Goal: Task Accomplishment & Management: Manage account settings

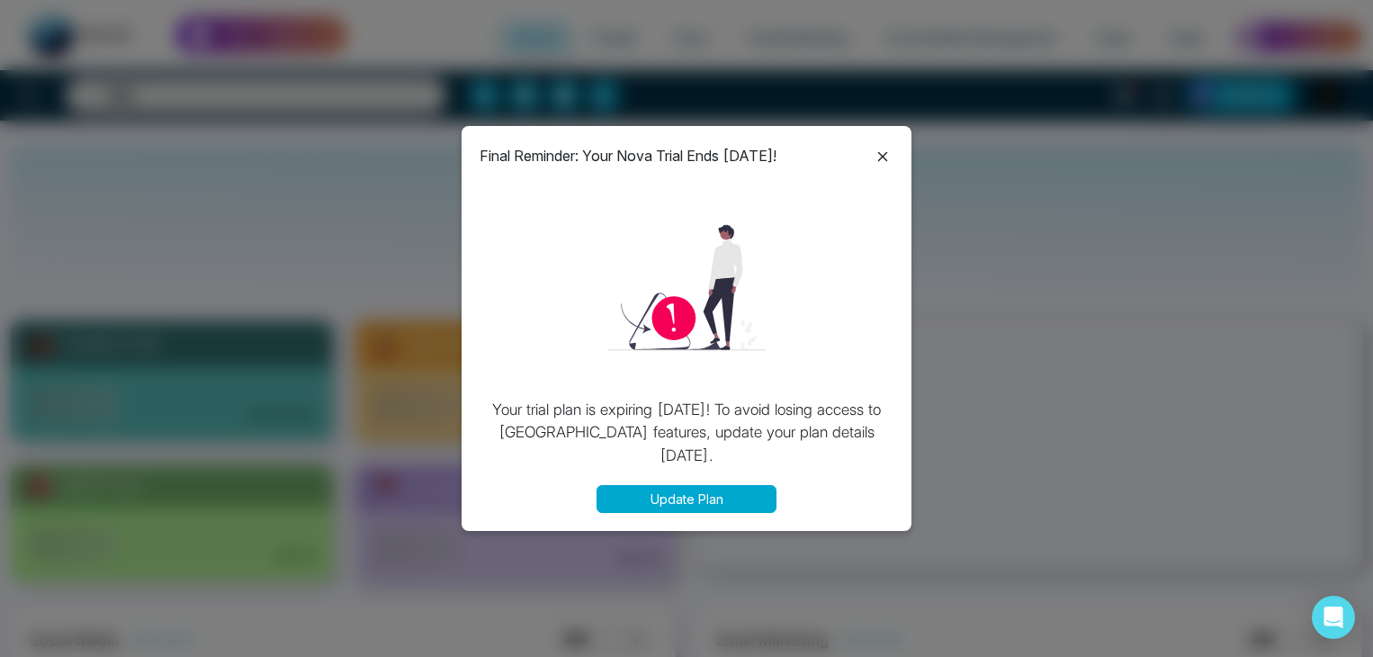
select select "*"
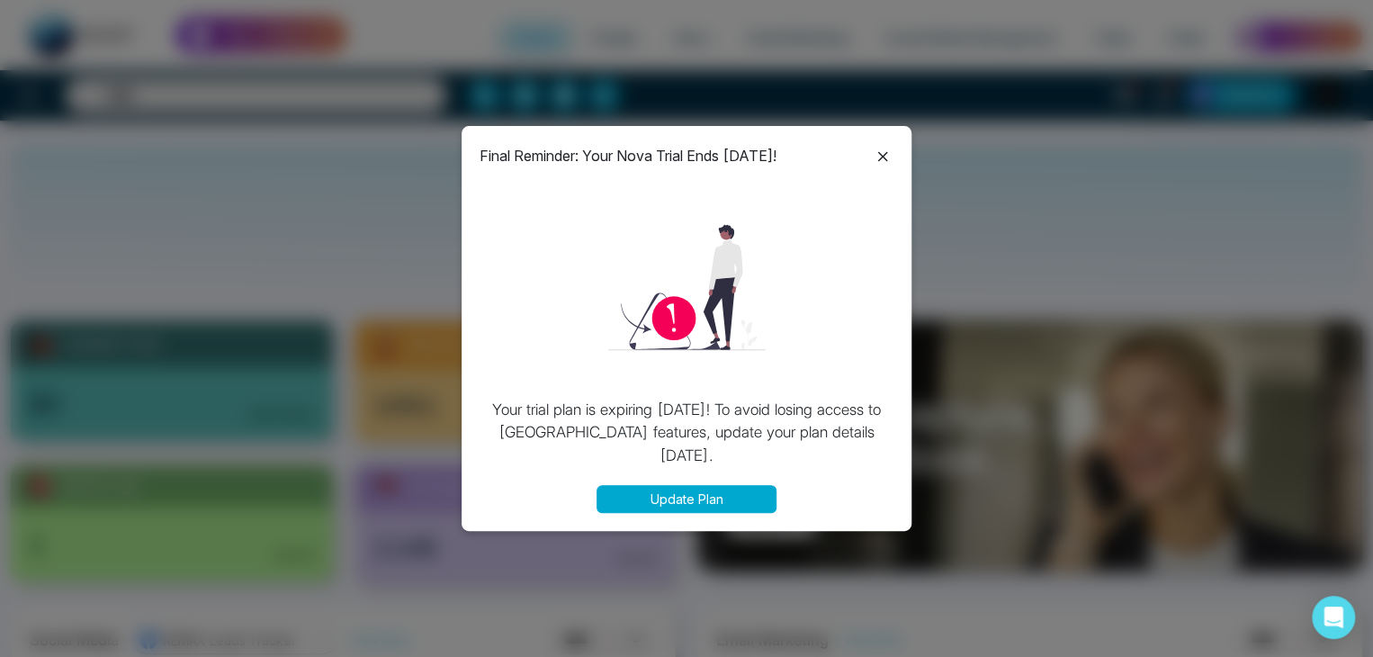
click at [891, 155] on icon at bounding box center [883, 157] width 22 height 22
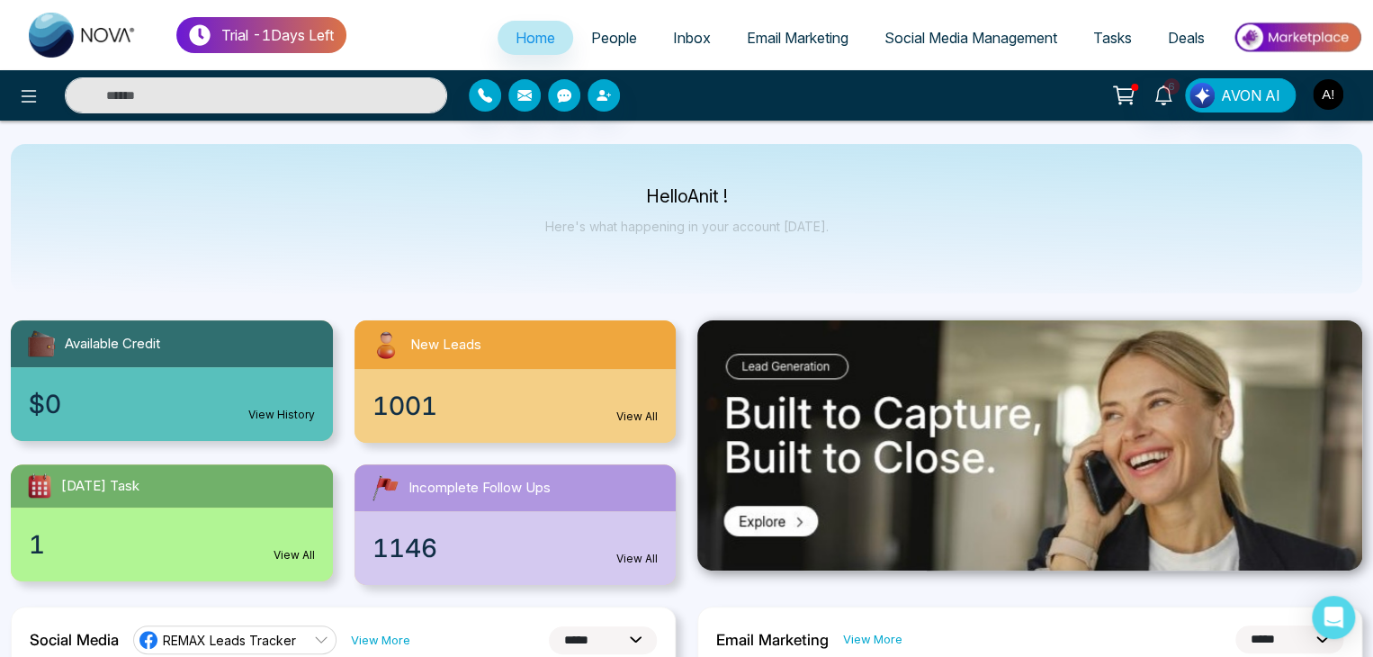
click at [523, 33] on span "Home" at bounding box center [535, 38] width 40 height 18
click at [605, 31] on span "People" at bounding box center [614, 38] width 46 height 18
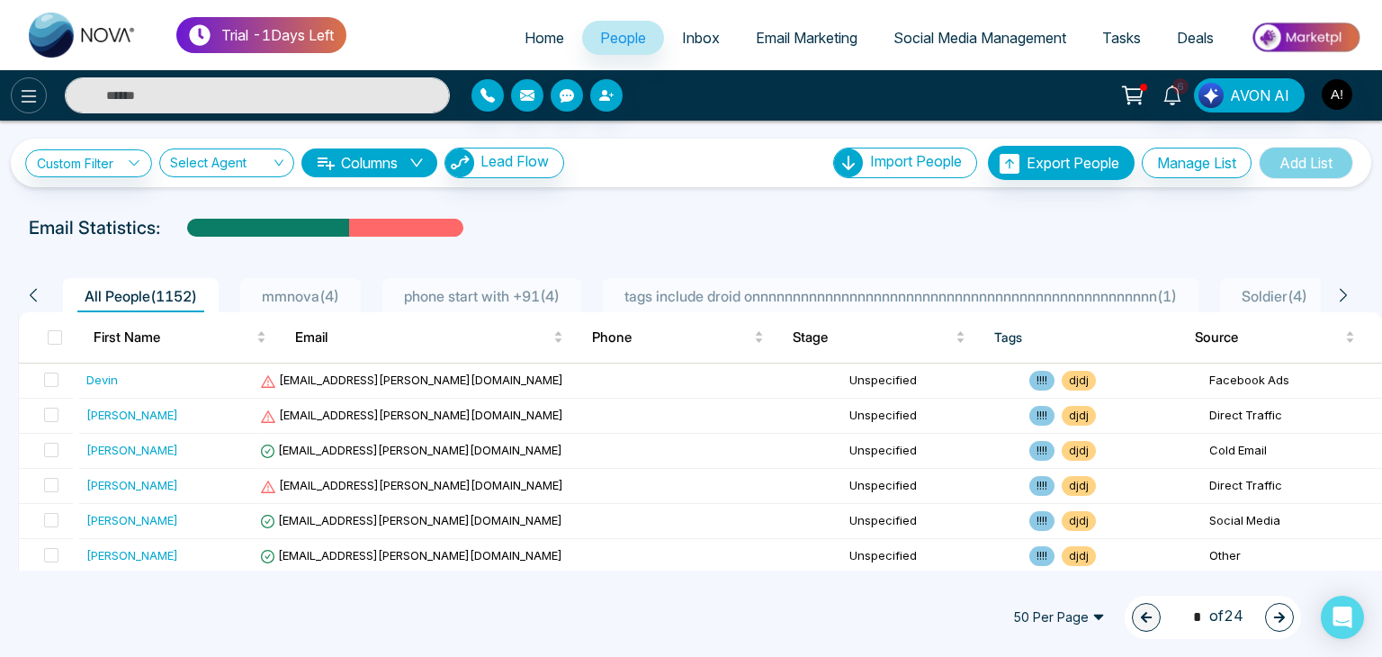
click at [36, 88] on icon at bounding box center [29, 96] width 22 height 22
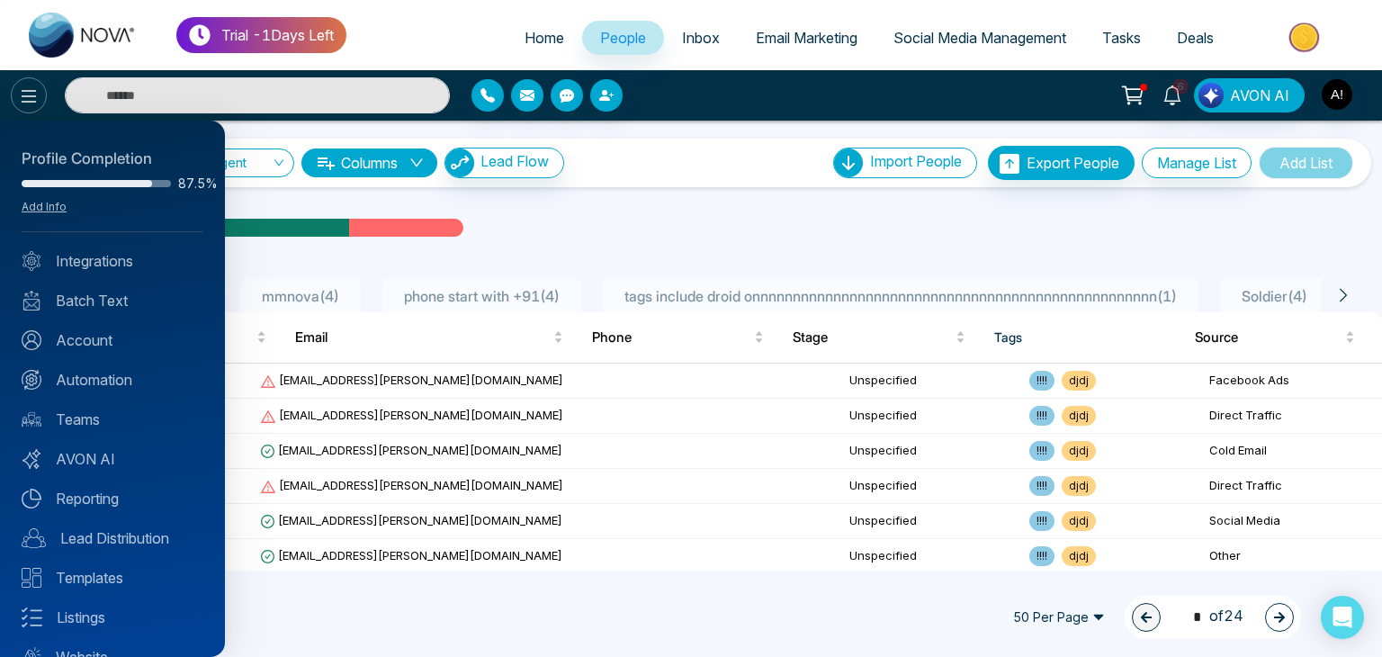
click at [36, 88] on div at bounding box center [691, 328] width 1382 height 657
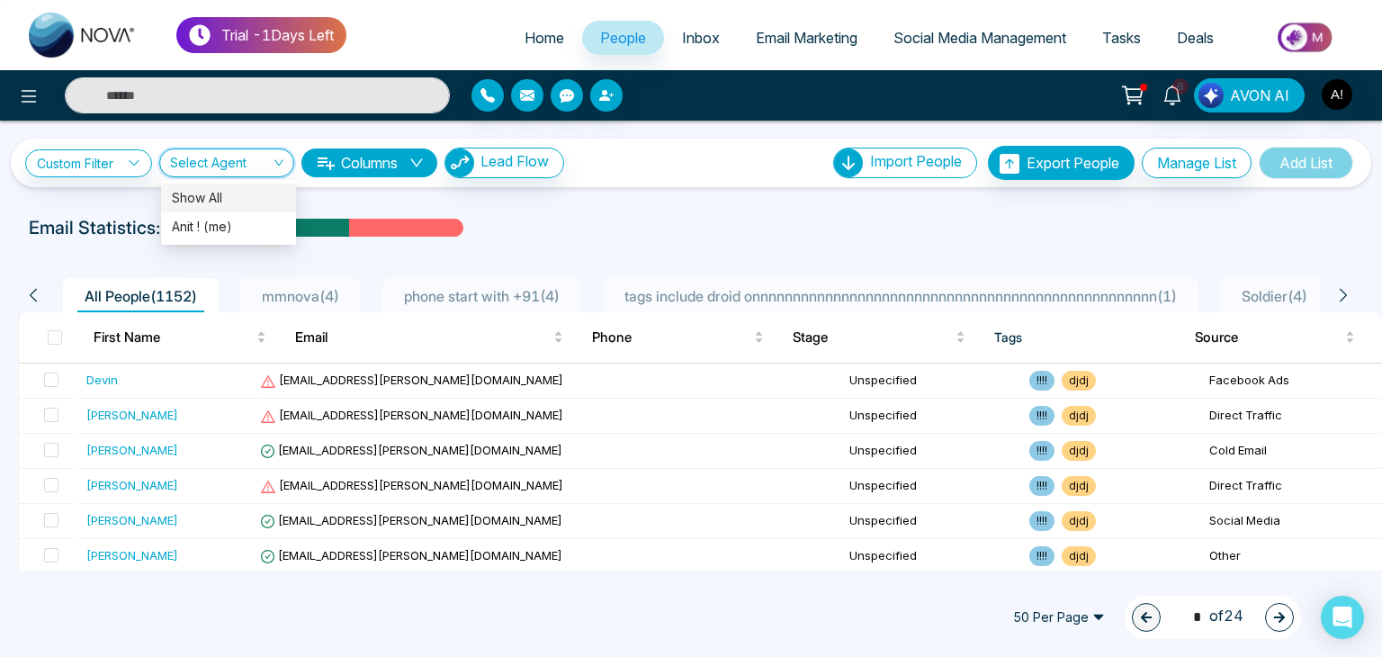
click at [264, 156] on input "search" at bounding box center [220, 166] width 101 height 34
click at [236, 202] on div "Show All" at bounding box center [228, 198] width 113 height 20
click at [269, 166] on span "Show All" at bounding box center [226, 162] width 113 height 17
click at [211, 216] on div "Anit ! (me)" at bounding box center [228, 226] width 135 height 29
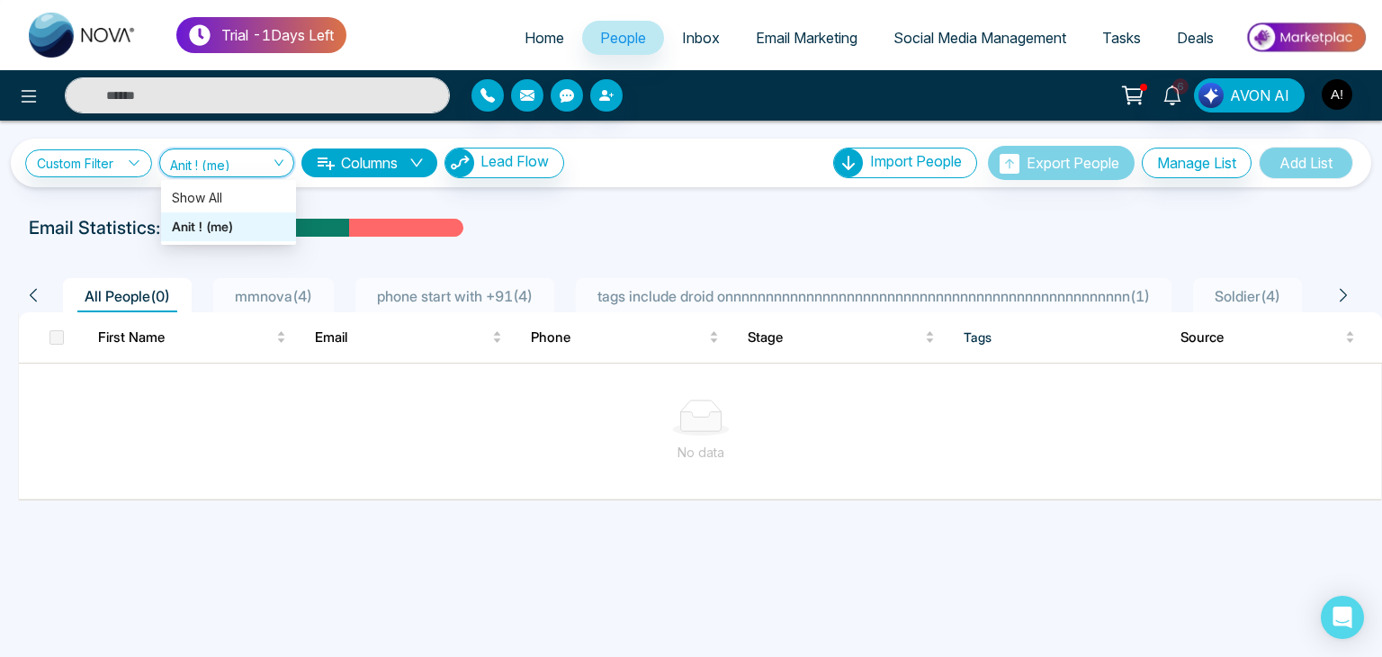
click at [257, 155] on span "Anit ! (me)" at bounding box center [226, 162] width 113 height 17
click at [200, 190] on div "Show All" at bounding box center [228, 198] width 113 height 20
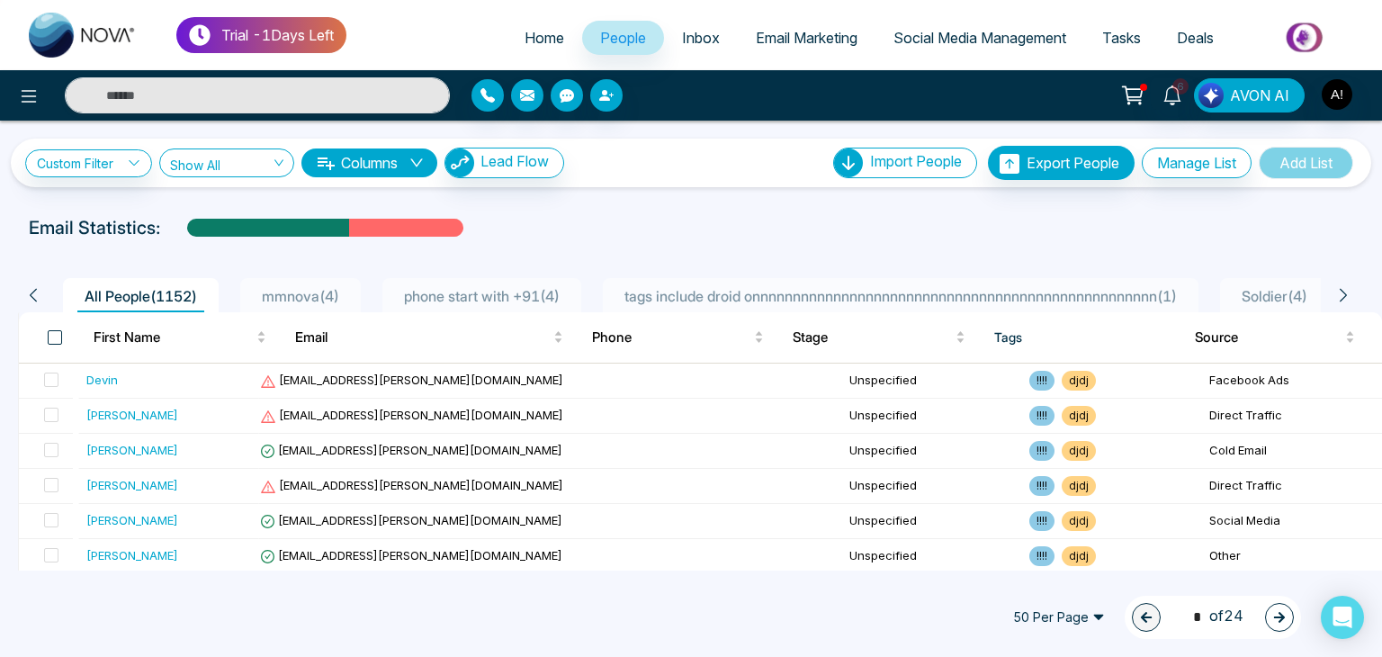
click at [56, 333] on span at bounding box center [55, 337] width 14 height 14
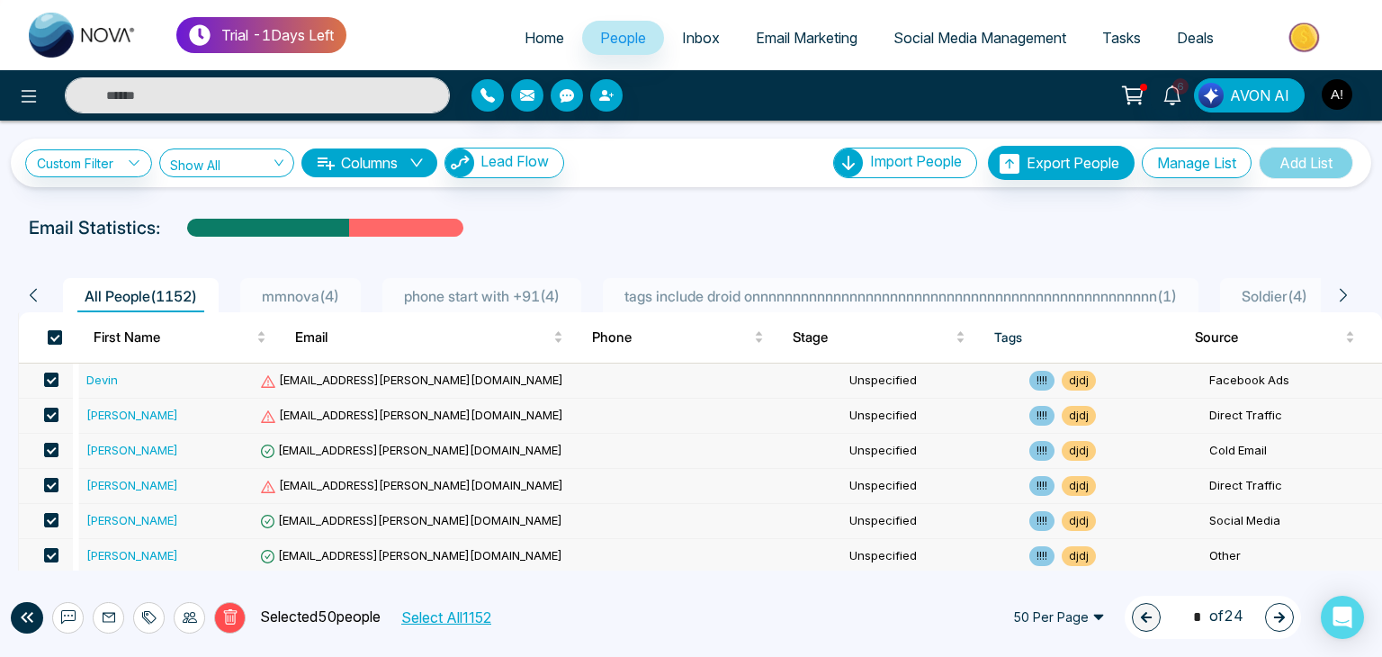
click at [56, 333] on span at bounding box center [55, 337] width 14 height 14
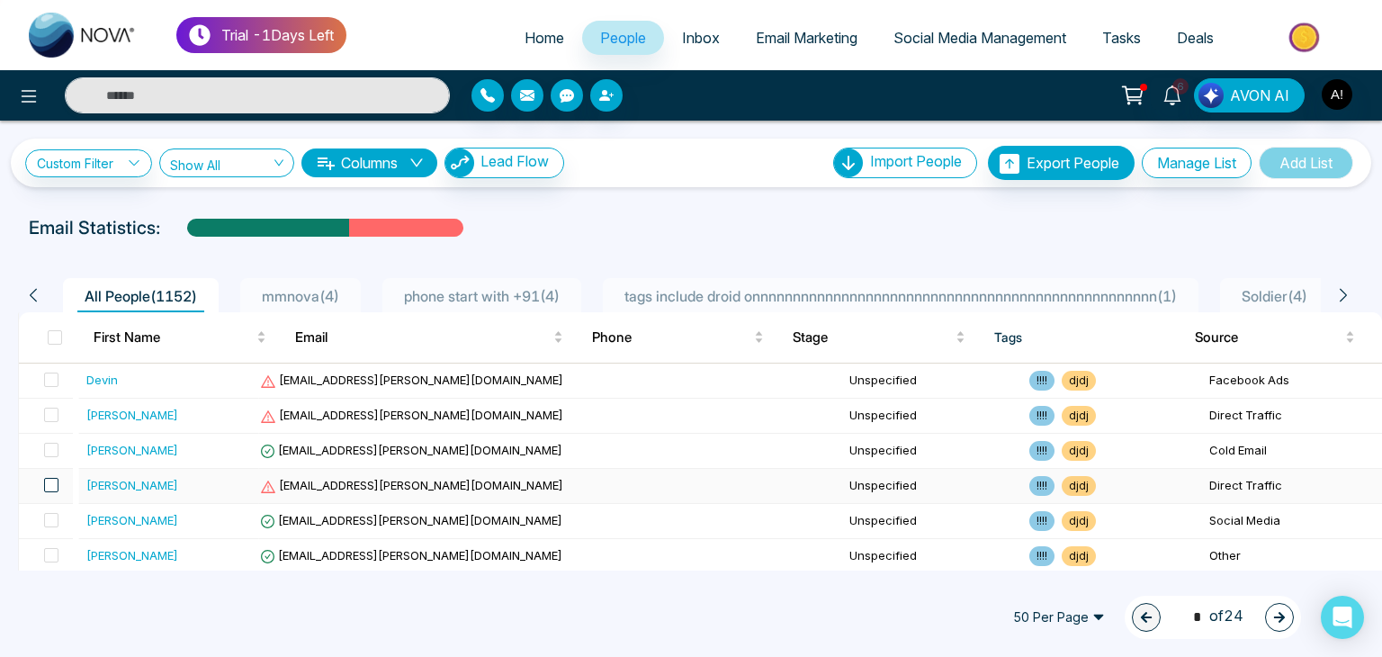
click at [58, 489] on span at bounding box center [51, 485] width 14 height 14
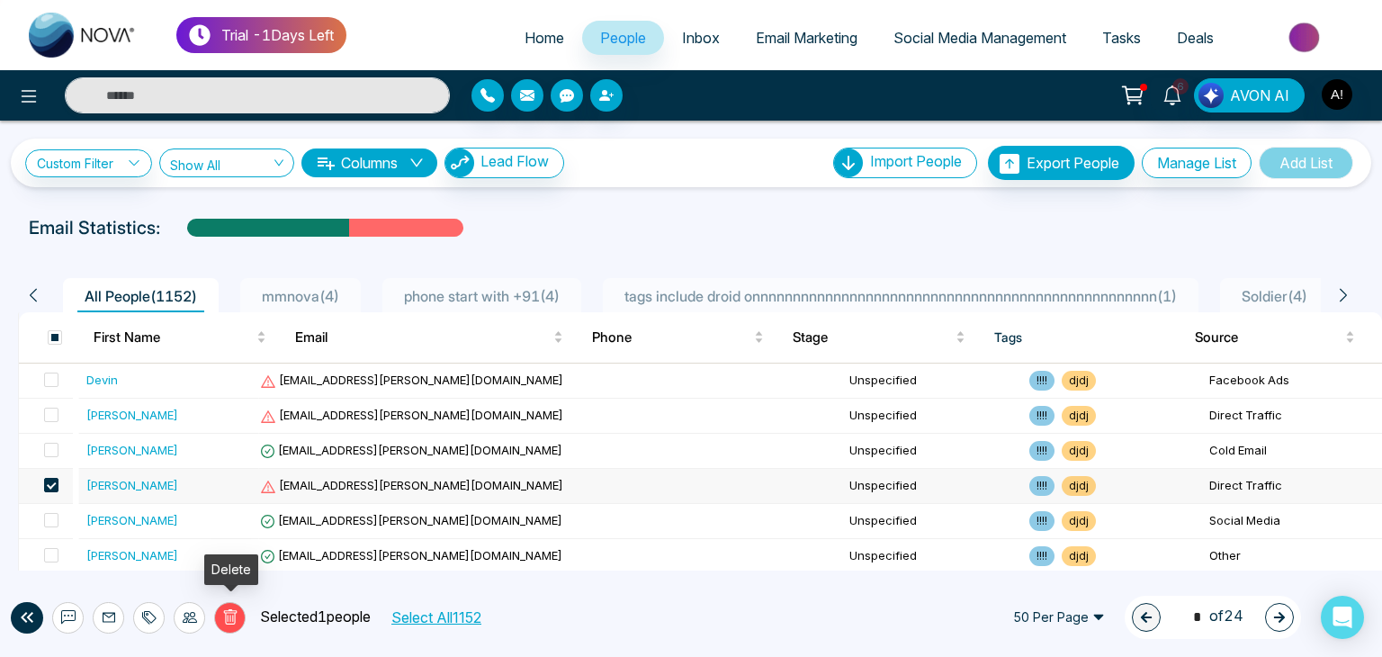
click at [228, 615] on icon at bounding box center [230, 617] width 16 height 16
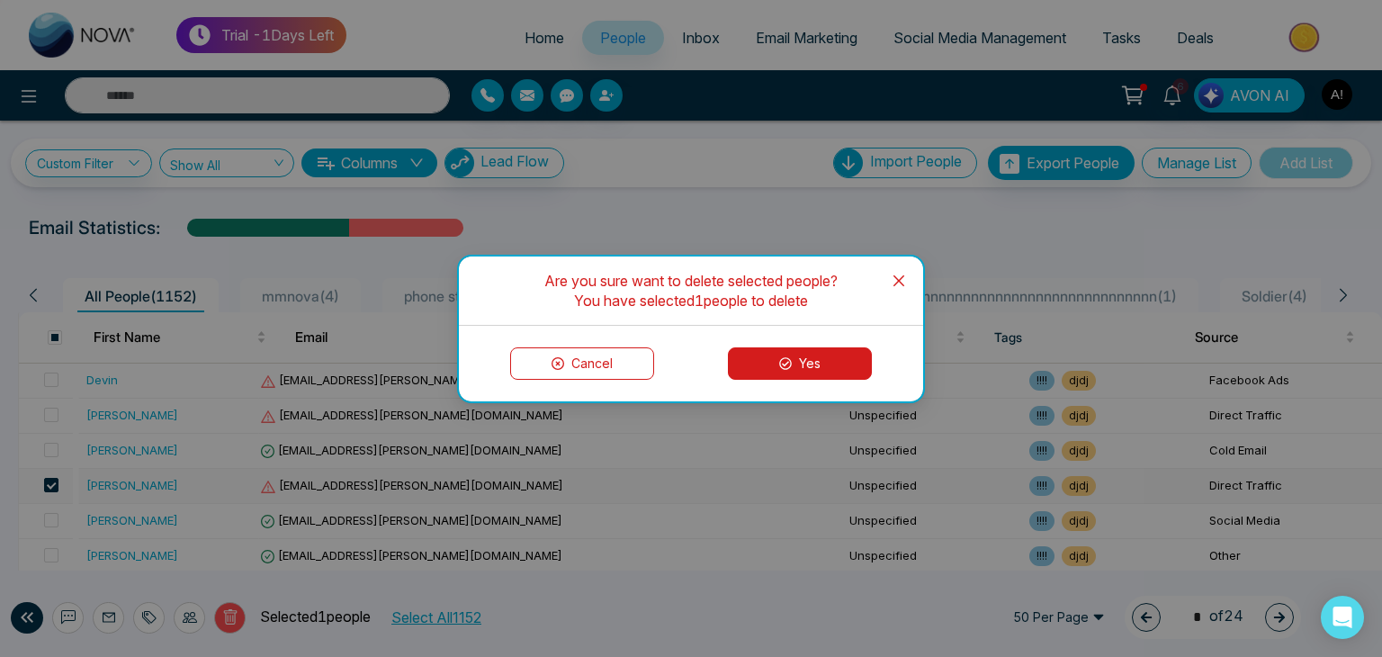
click at [779, 361] on icon at bounding box center [785, 363] width 13 height 13
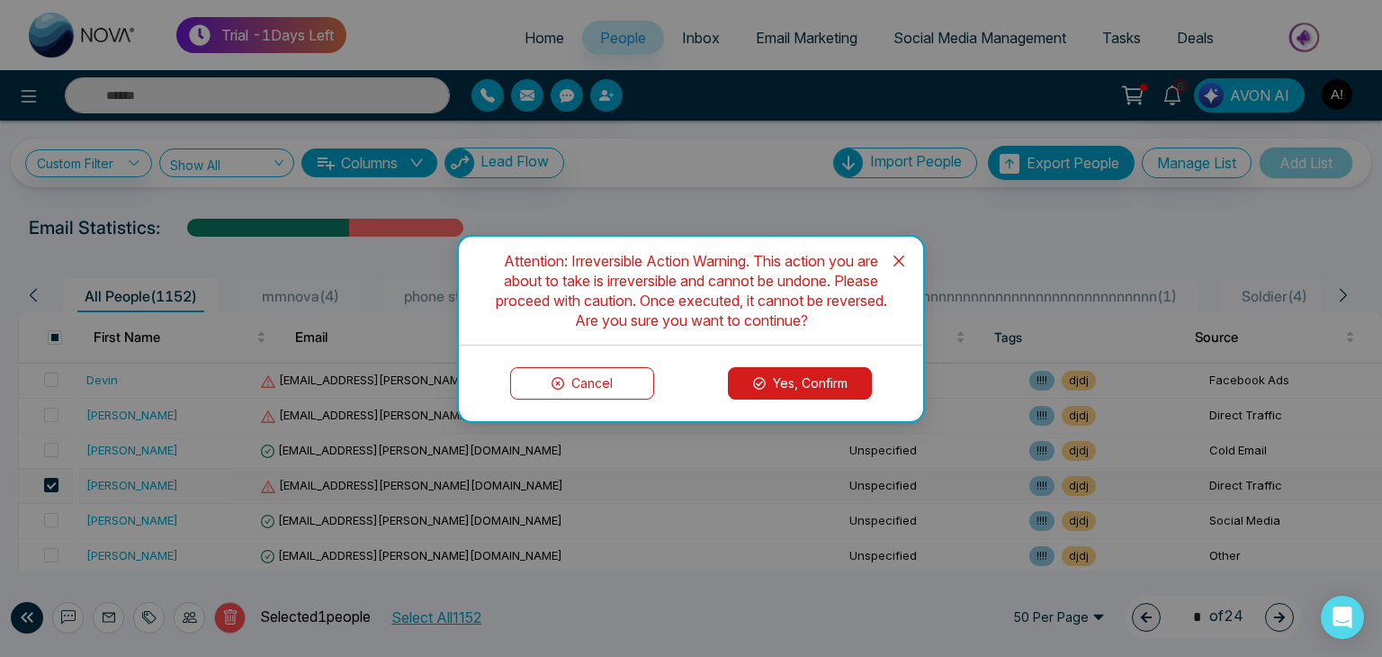
click at [793, 393] on button "Yes, Confirm" at bounding box center [800, 383] width 144 height 32
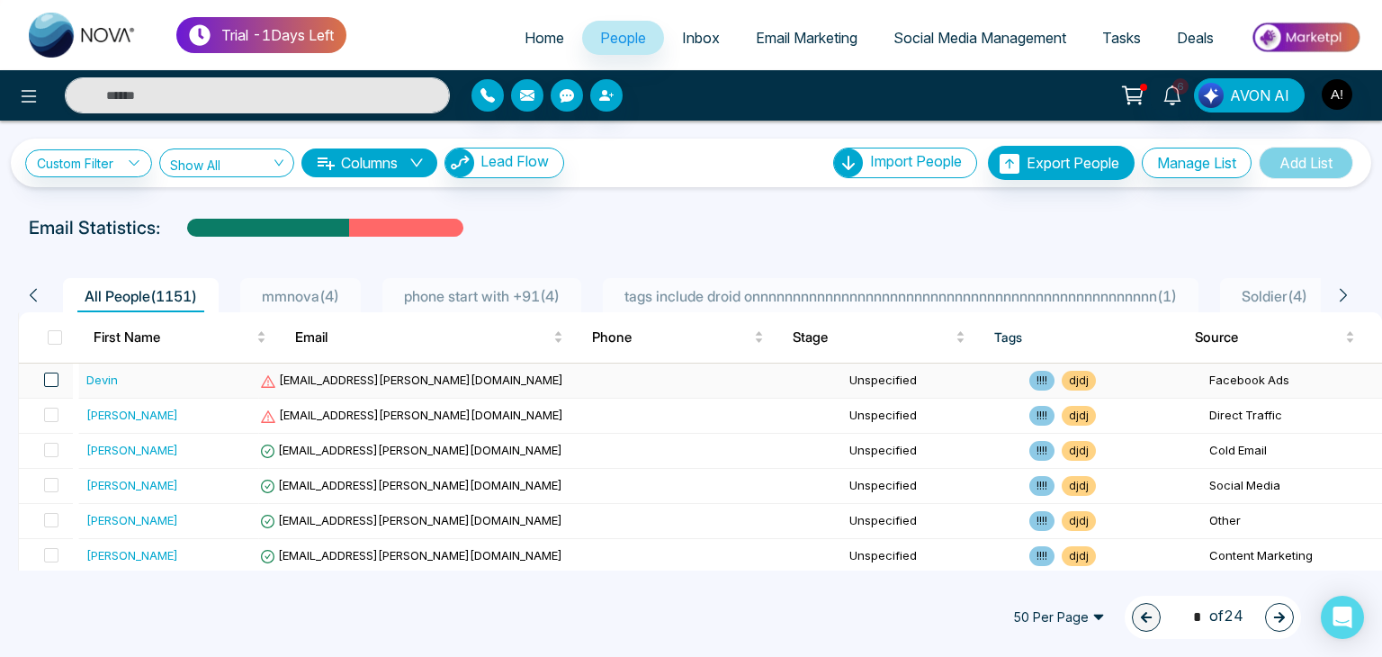
click at [56, 377] on span at bounding box center [51, 379] width 14 height 14
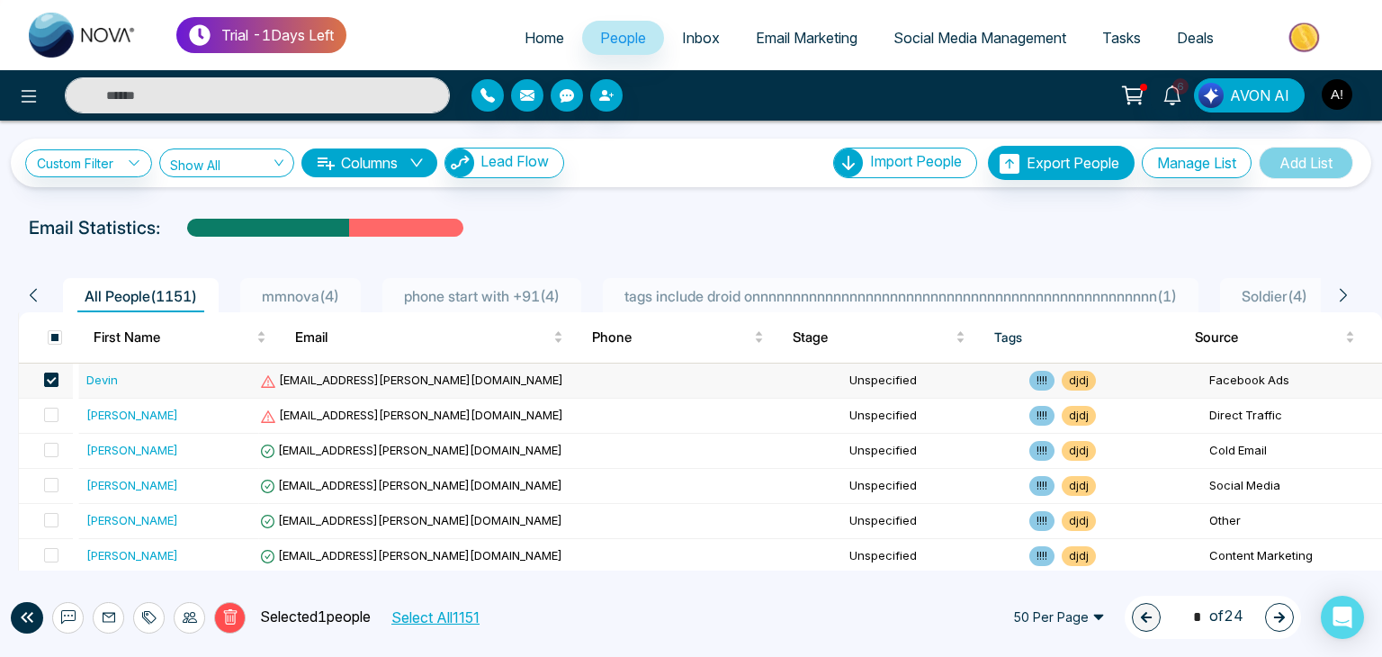
click at [56, 377] on span at bounding box center [51, 379] width 14 height 14
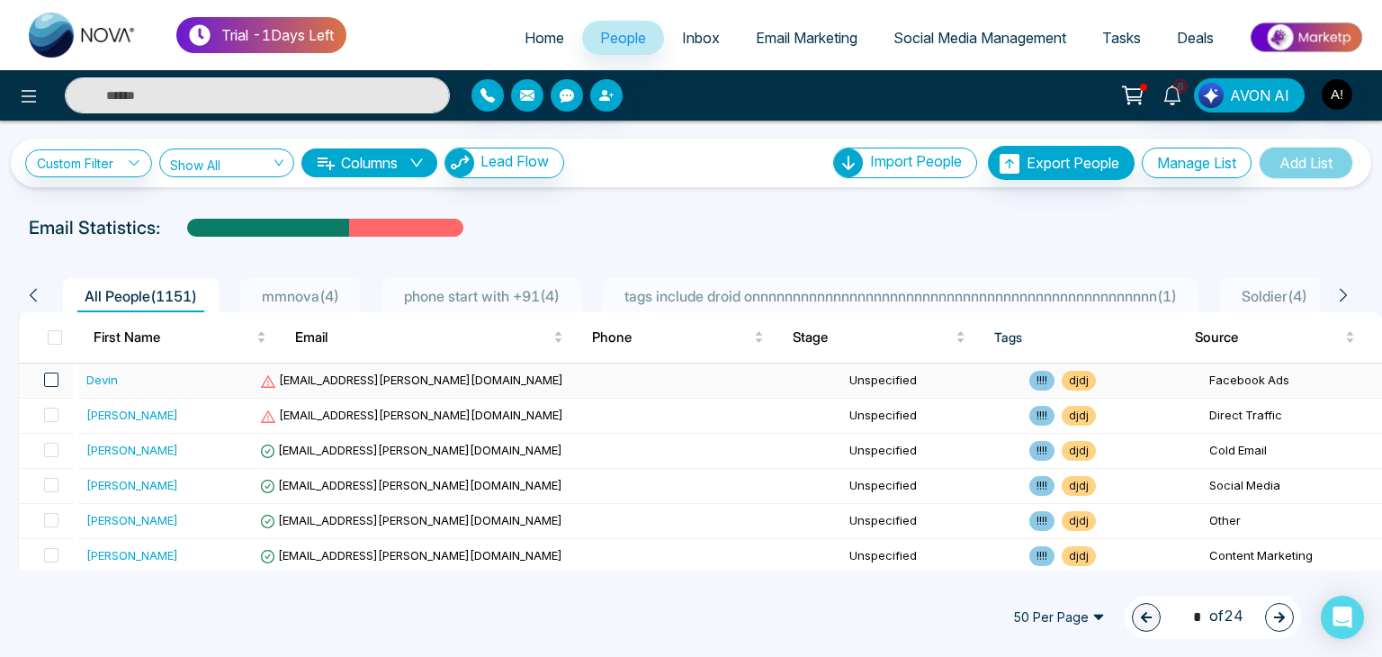
click at [52, 379] on span at bounding box center [51, 379] width 14 height 14
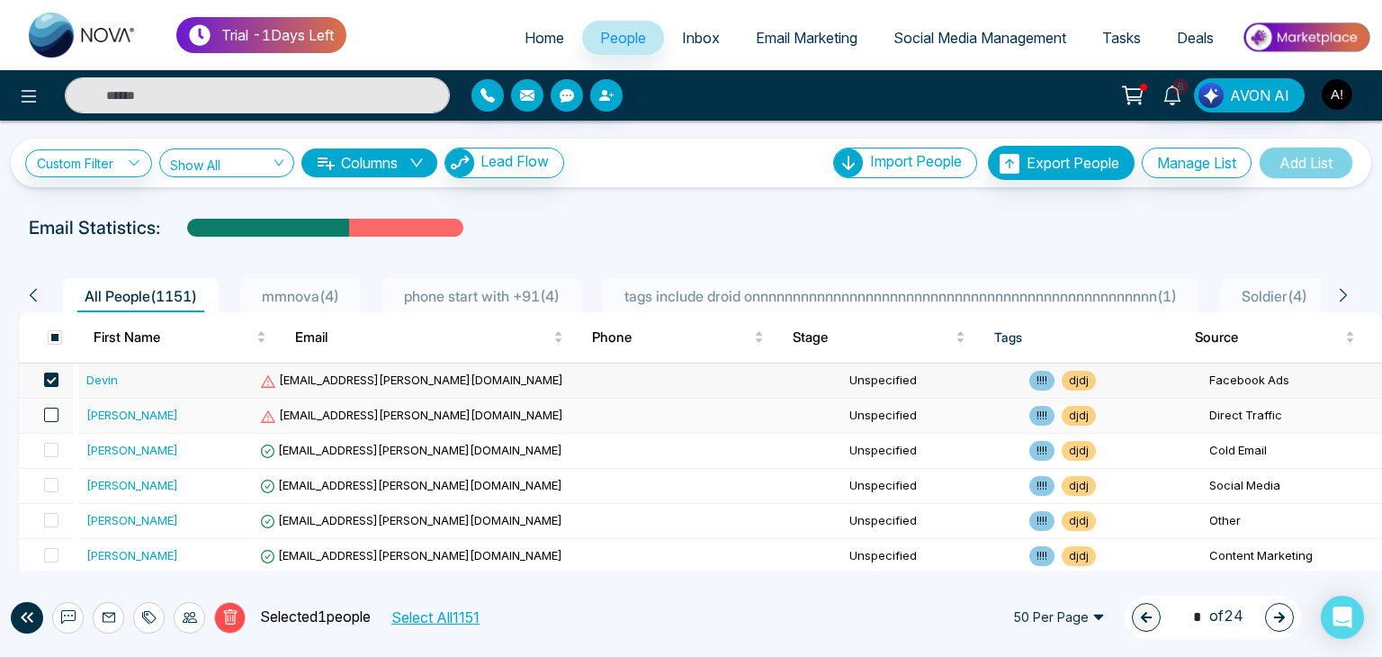
click at [55, 408] on span at bounding box center [51, 415] width 14 height 14
click at [58, 447] on span at bounding box center [51, 450] width 14 height 14
click at [57, 479] on span at bounding box center [51, 485] width 14 height 14
click at [58, 519] on span at bounding box center [51, 520] width 14 height 14
click at [51, 562] on label at bounding box center [45, 556] width 25 height 20
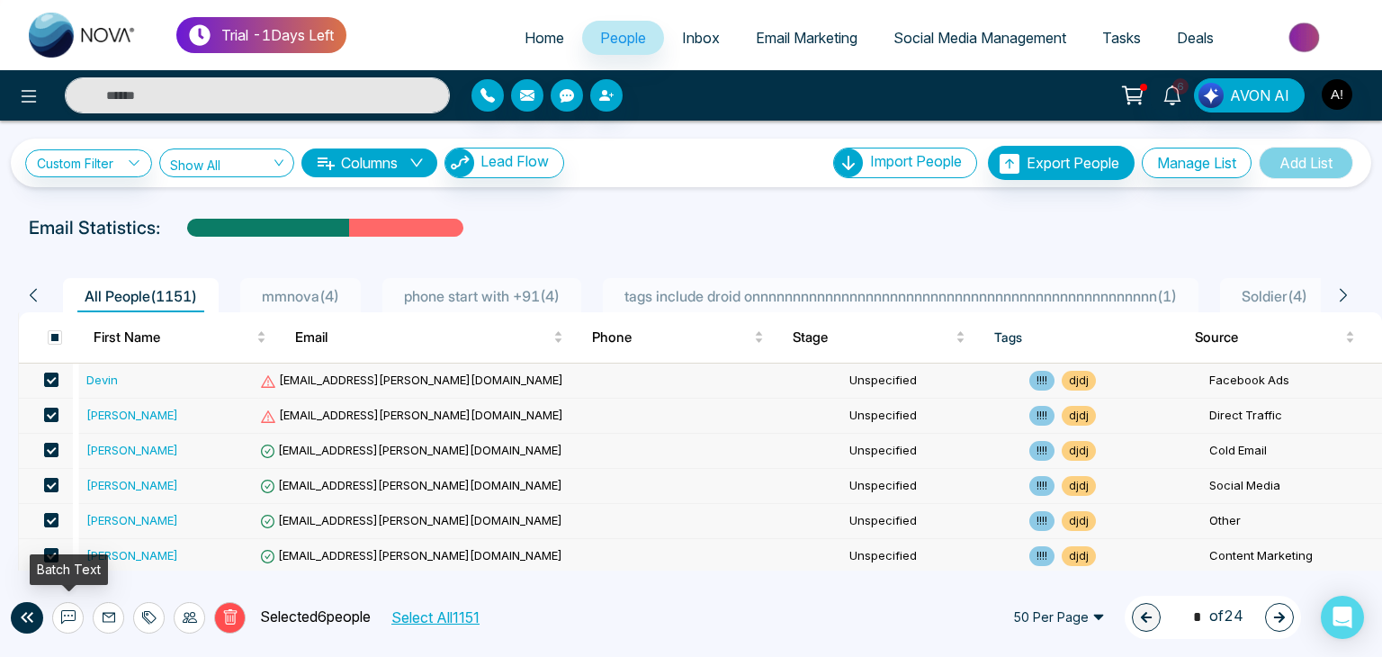
click at [65, 613] on icon at bounding box center [68, 617] width 14 height 14
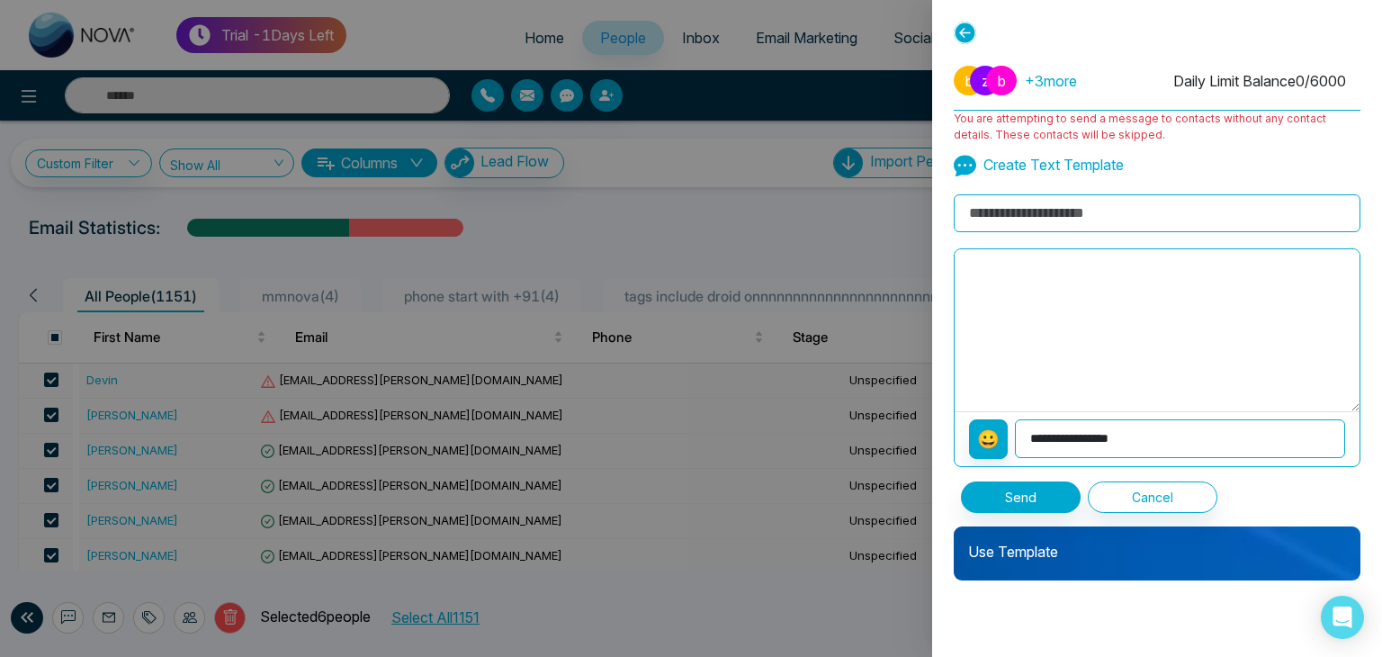
click at [1015, 551] on p "Use Template" at bounding box center [1157, 544] width 407 height 36
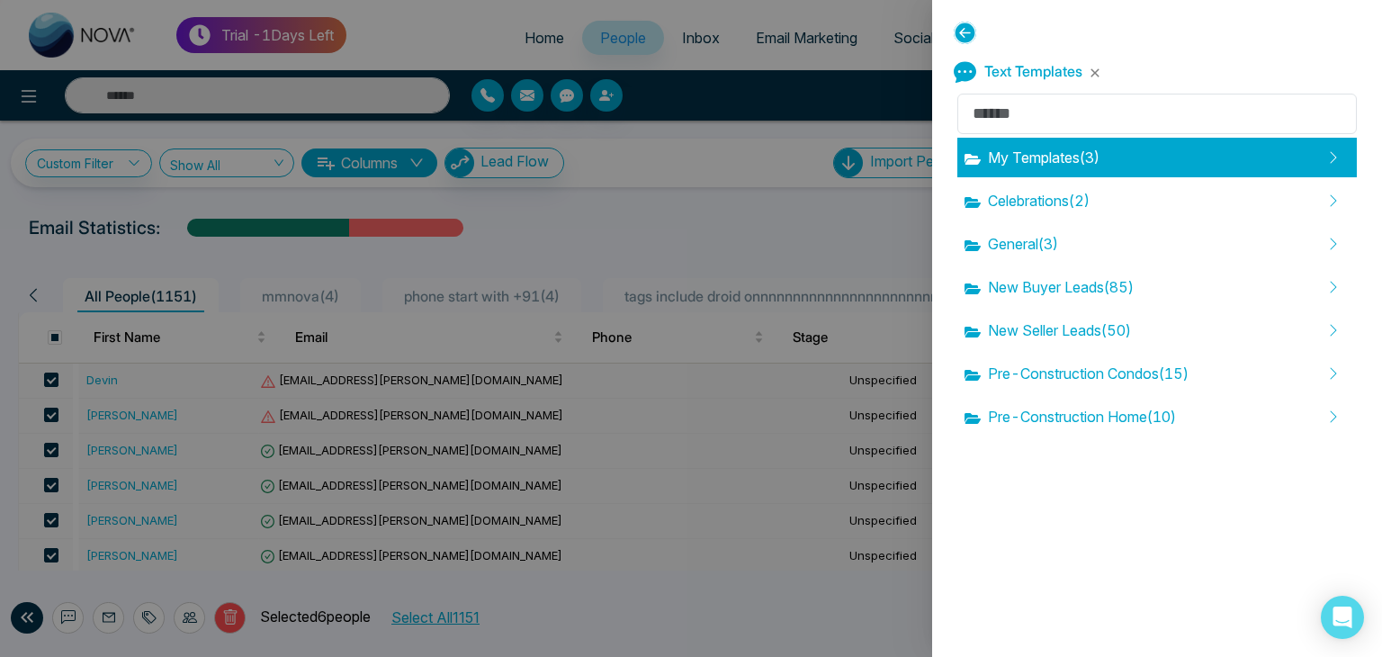
click at [1021, 147] on span "My Templates ( 3 )" at bounding box center [1031, 158] width 135 height 22
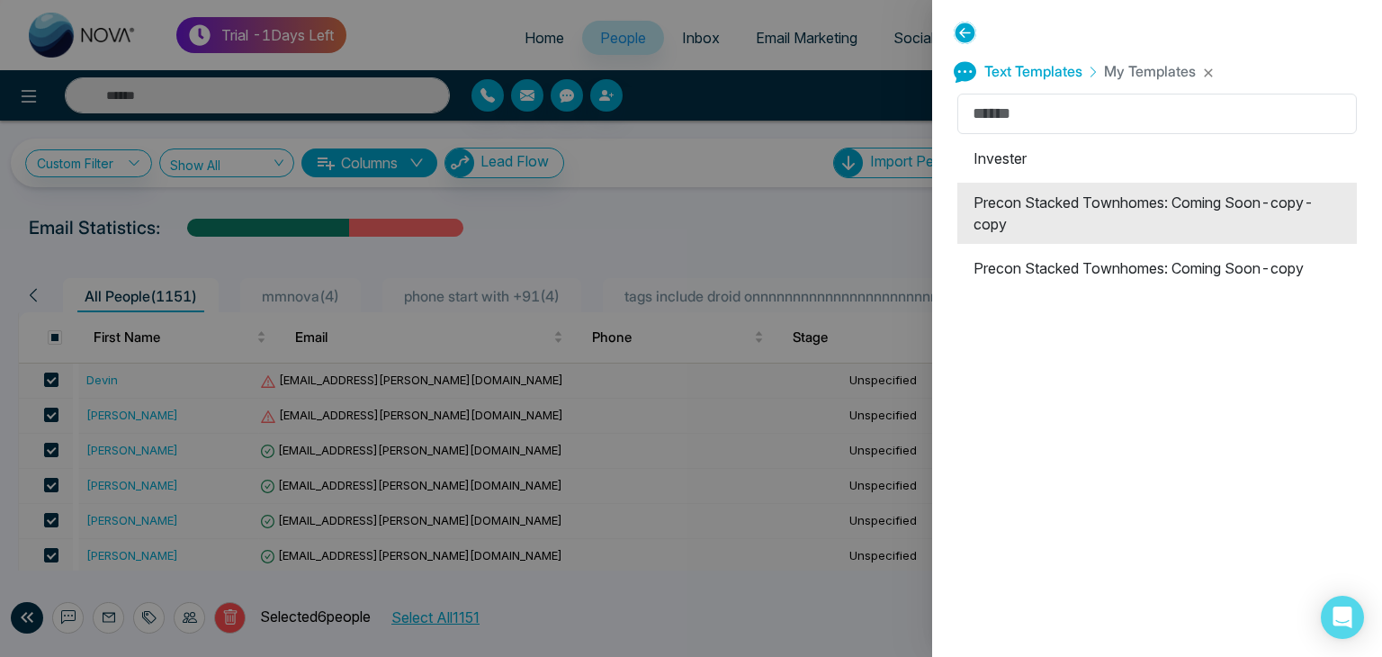
click at [1015, 202] on li "Precon Stacked Townhomes: Coming Soon-copy-copy" at bounding box center [1156, 213] width 399 height 61
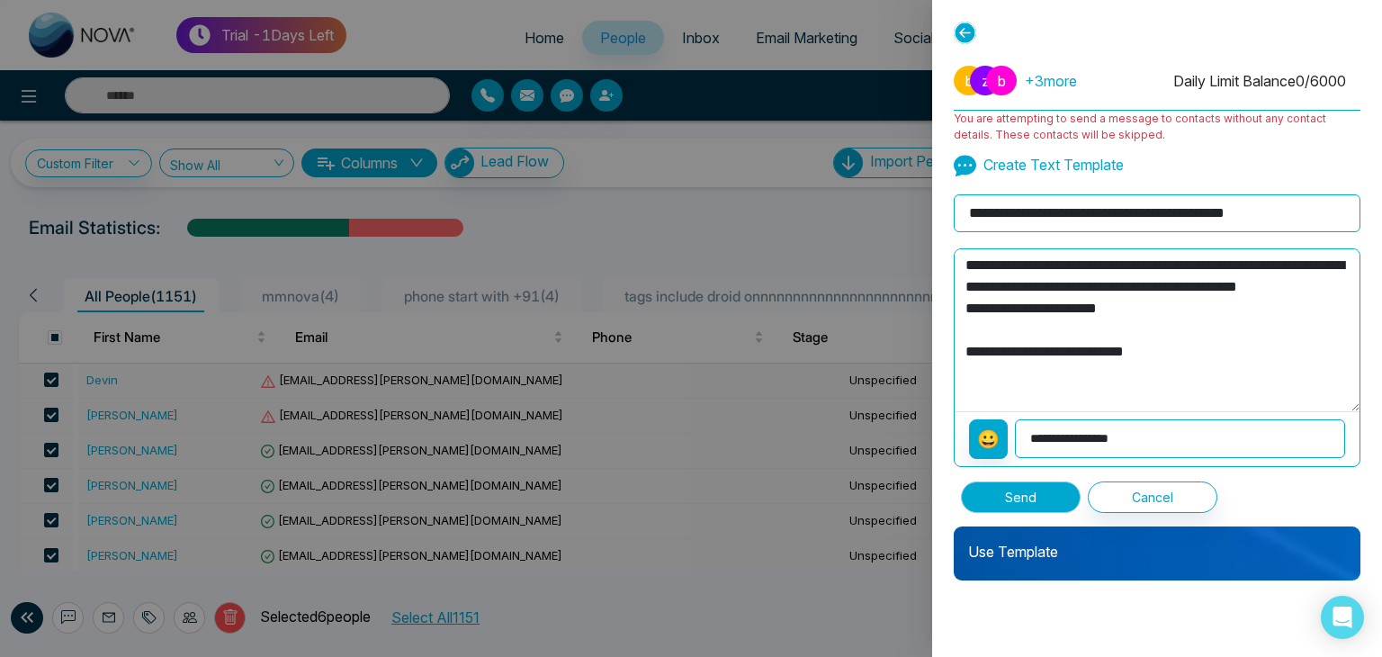
click at [1008, 492] on button "Send" at bounding box center [1021, 496] width 120 height 31
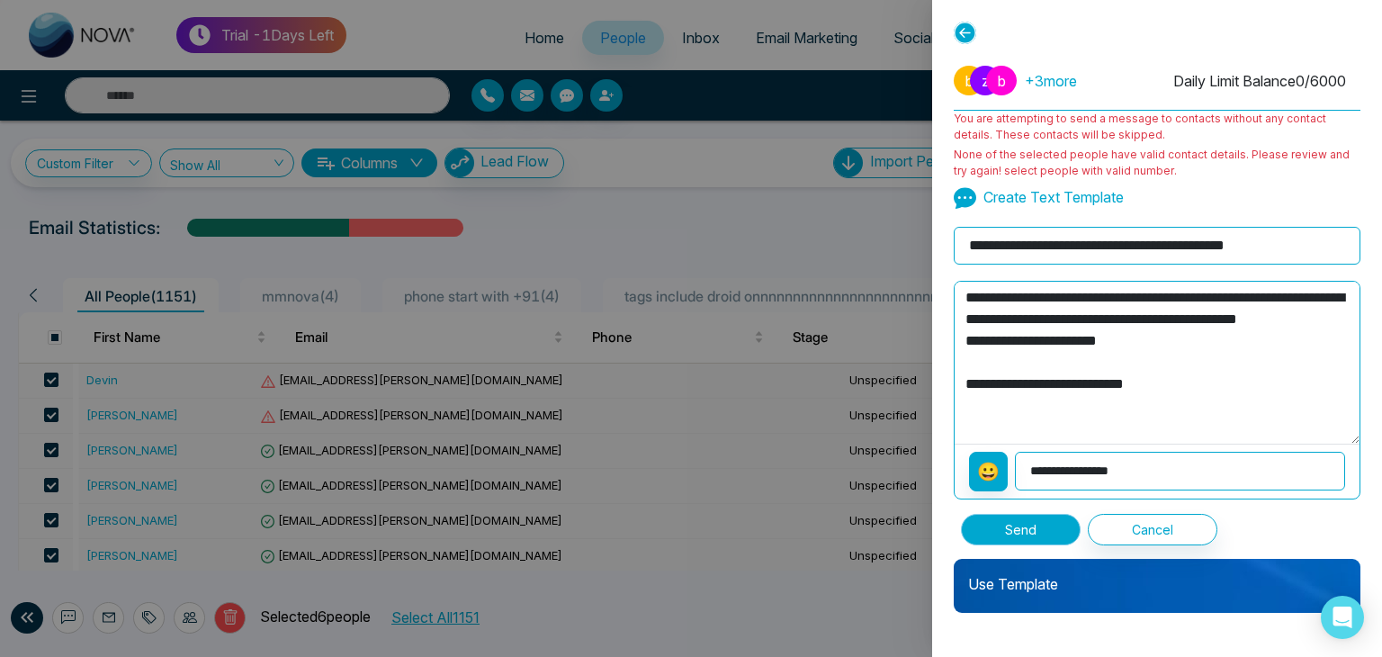
click at [1017, 524] on button "Send" at bounding box center [1021, 529] width 120 height 31
click at [1035, 198] on p "Create Text Template" at bounding box center [1039, 197] width 170 height 22
type textarea "**********"
click at [959, 37] on icon at bounding box center [965, 33] width 22 height 22
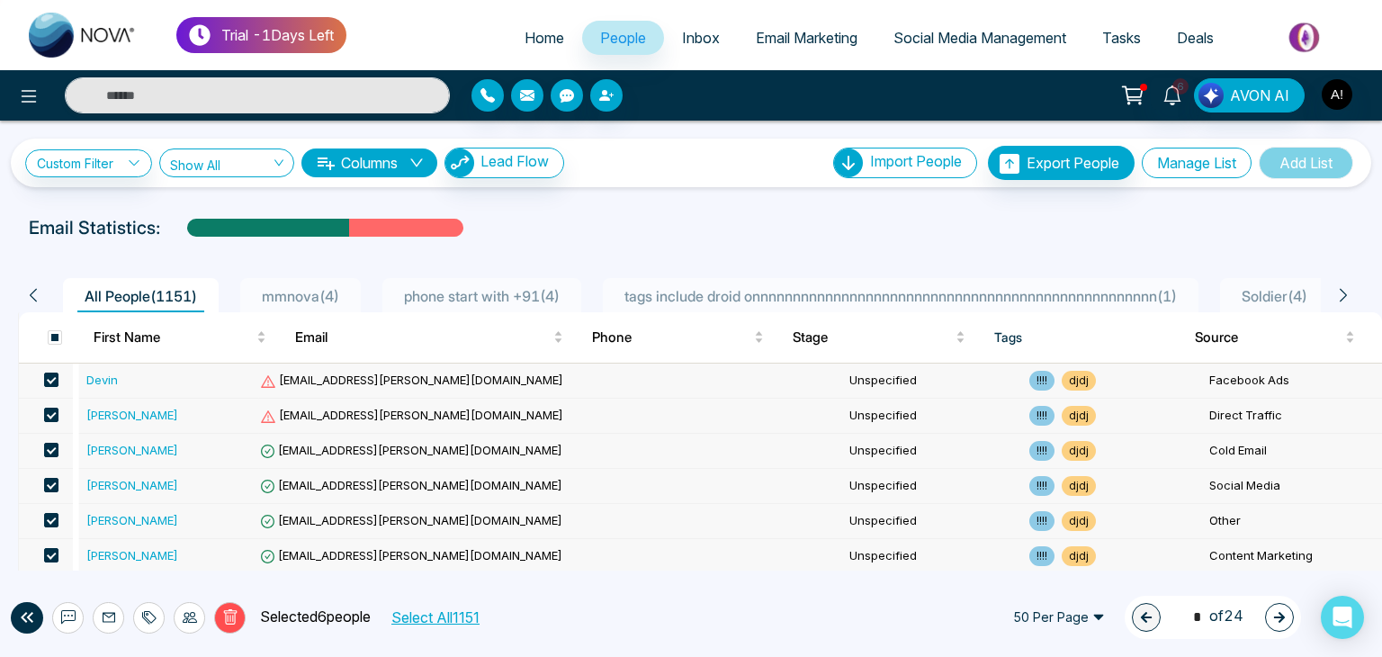
click at [1169, 158] on button "Manage List" at bounding box center [1197, 163] width 110 height 31
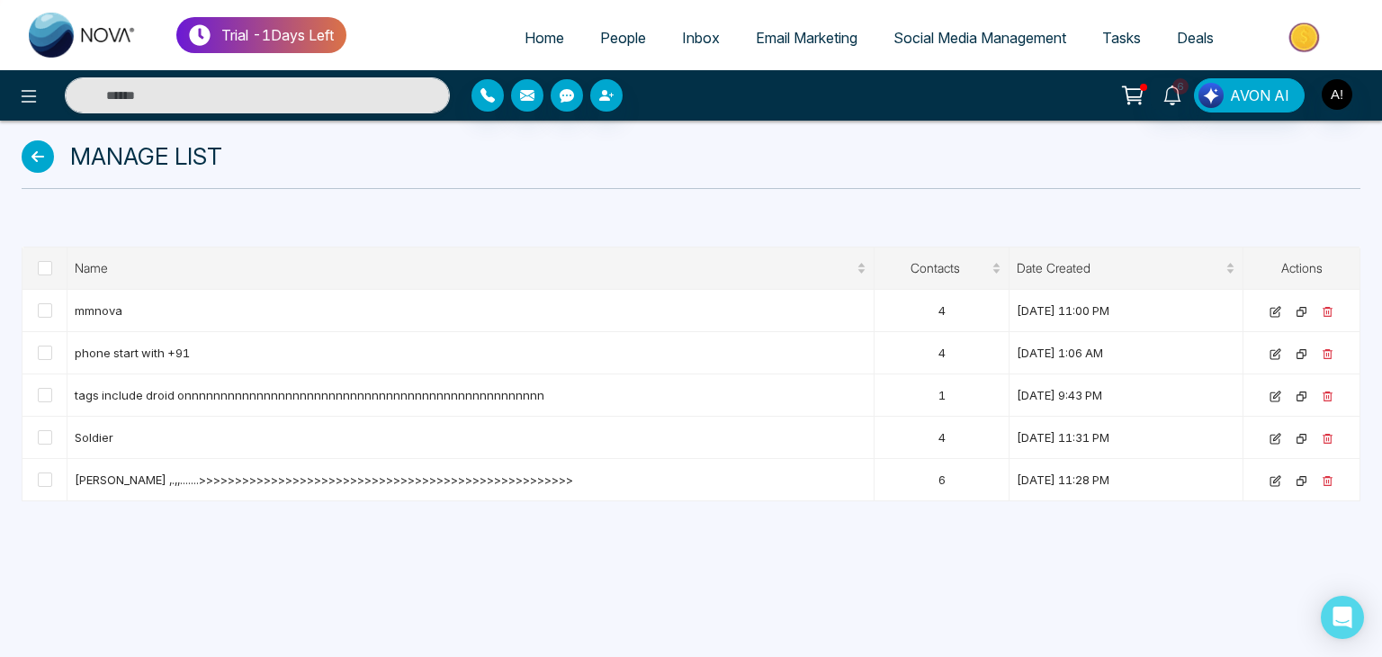
click at [25, 157] on icon at bounding box center [38, 156] width 32 height 32
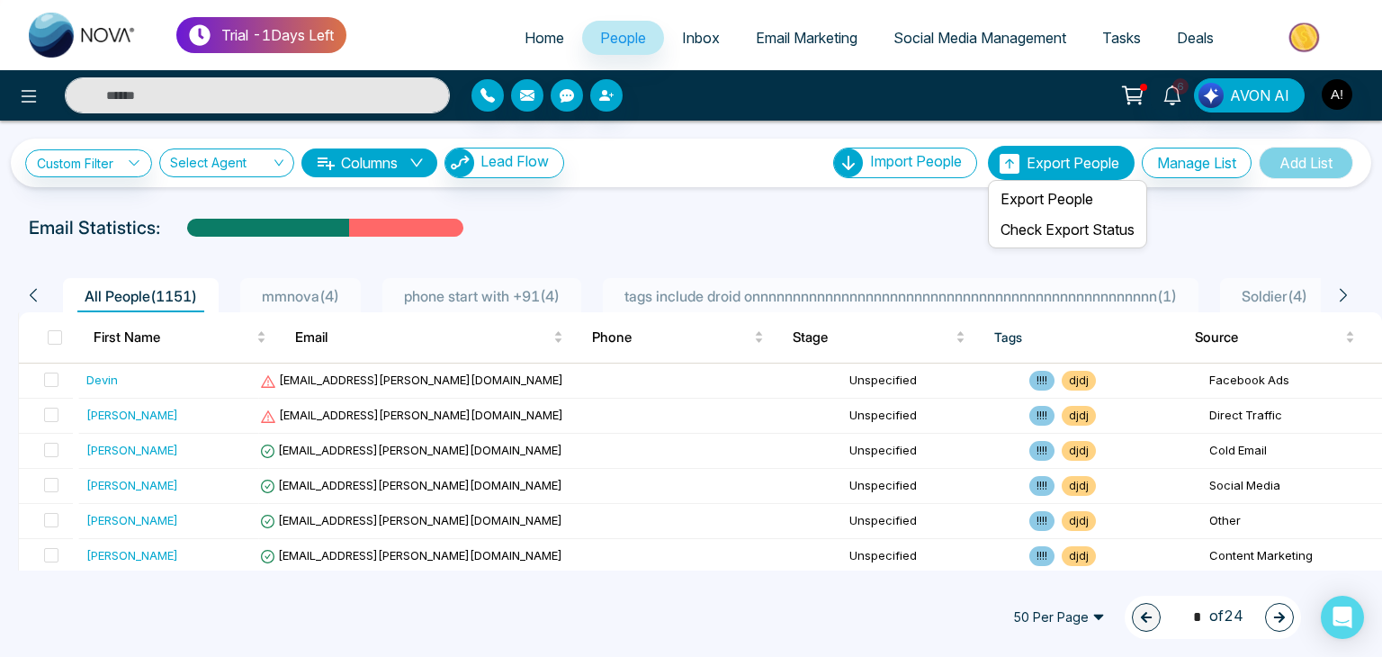
click at [1026, 165] on span "Export People" at bounding box center [1072, 163] width 93 height 18
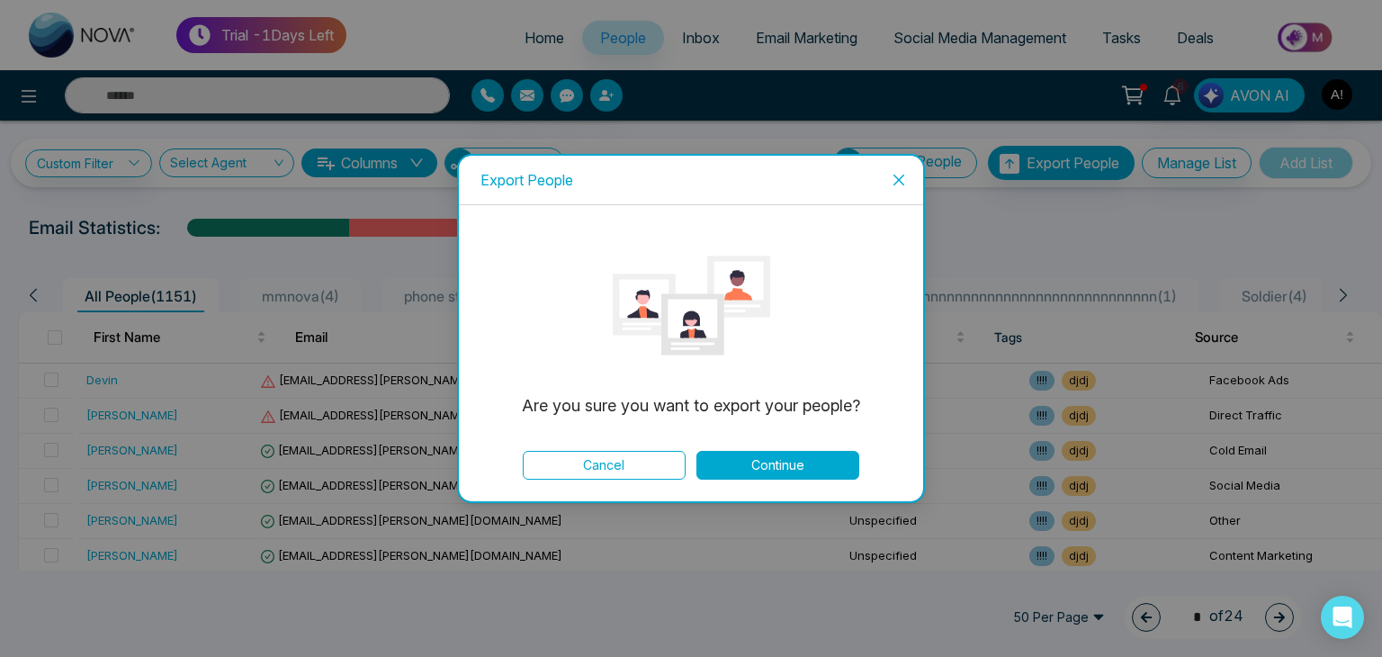
click at [756, 466] on button "Continue" at bounding box center [777, 465] width 163 height 29
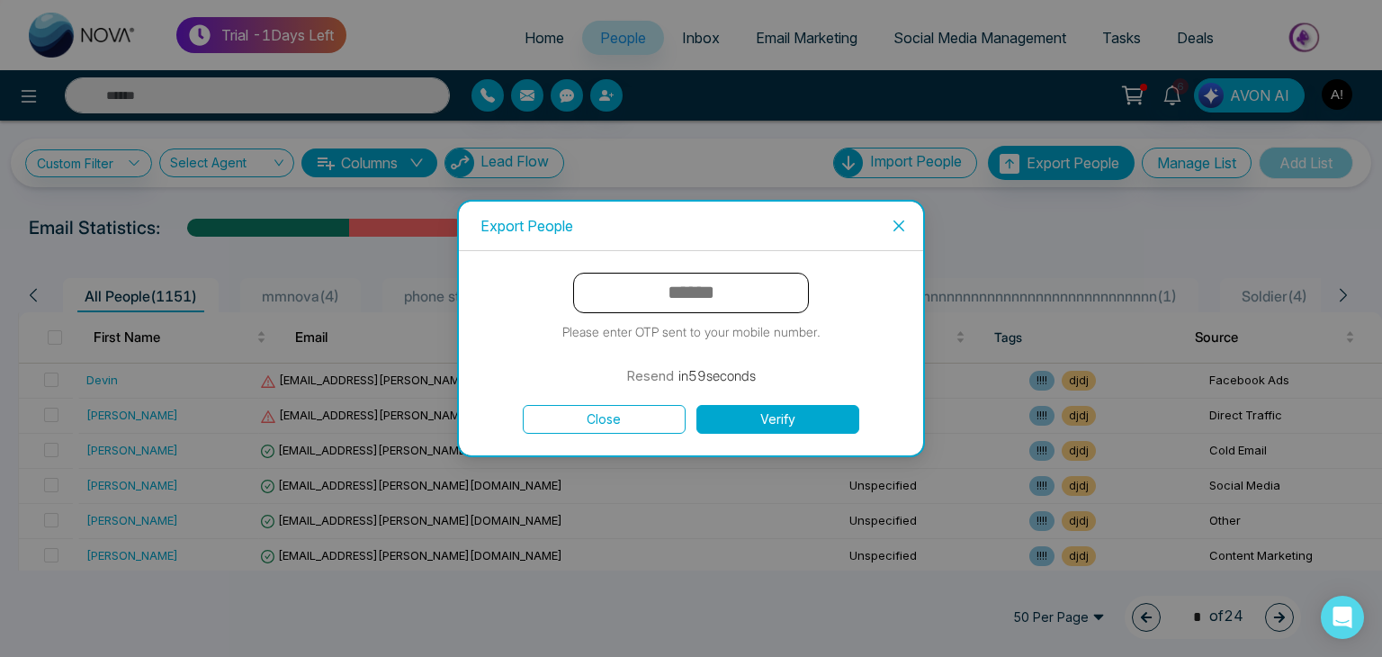
click at [680, 292] on input "text" at bounding box center [691, 293] width 236 height 40
click at [896, 224] on icon "close" at bounding box center [898, 226] width 14 height 14
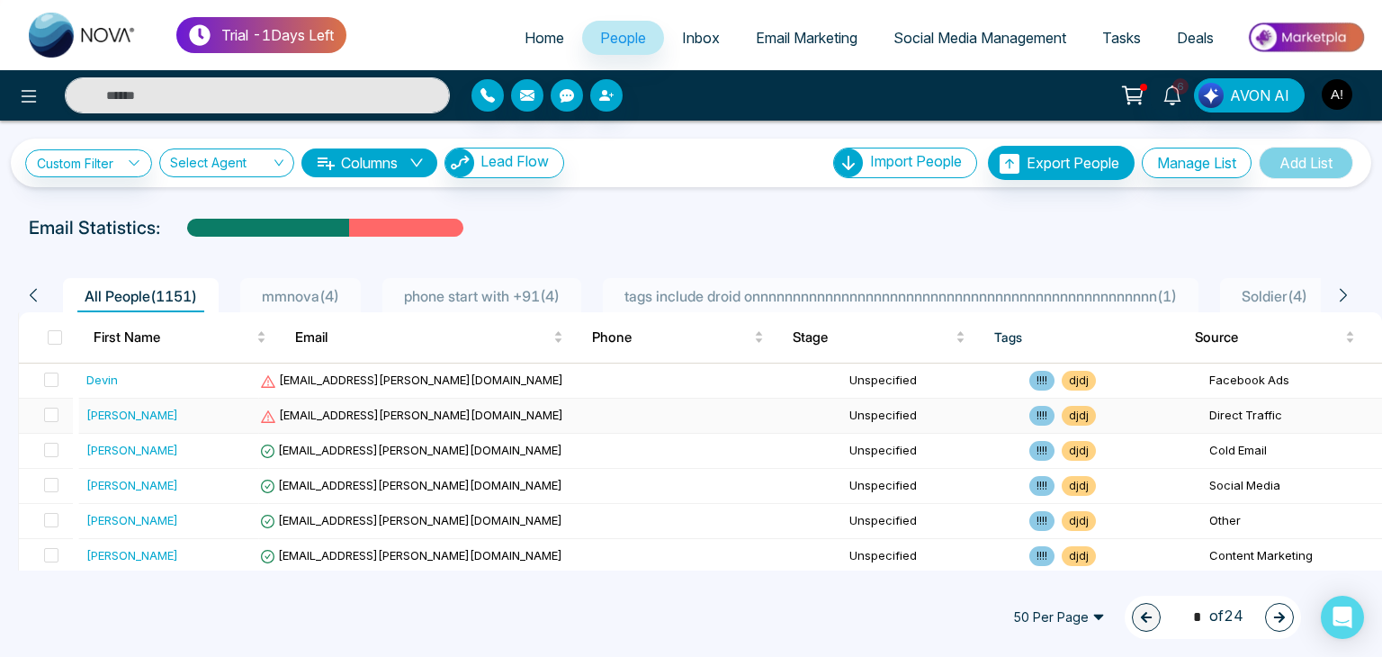
click at [73, 420] on td at bounding box center [46, 416] width 54 height 35
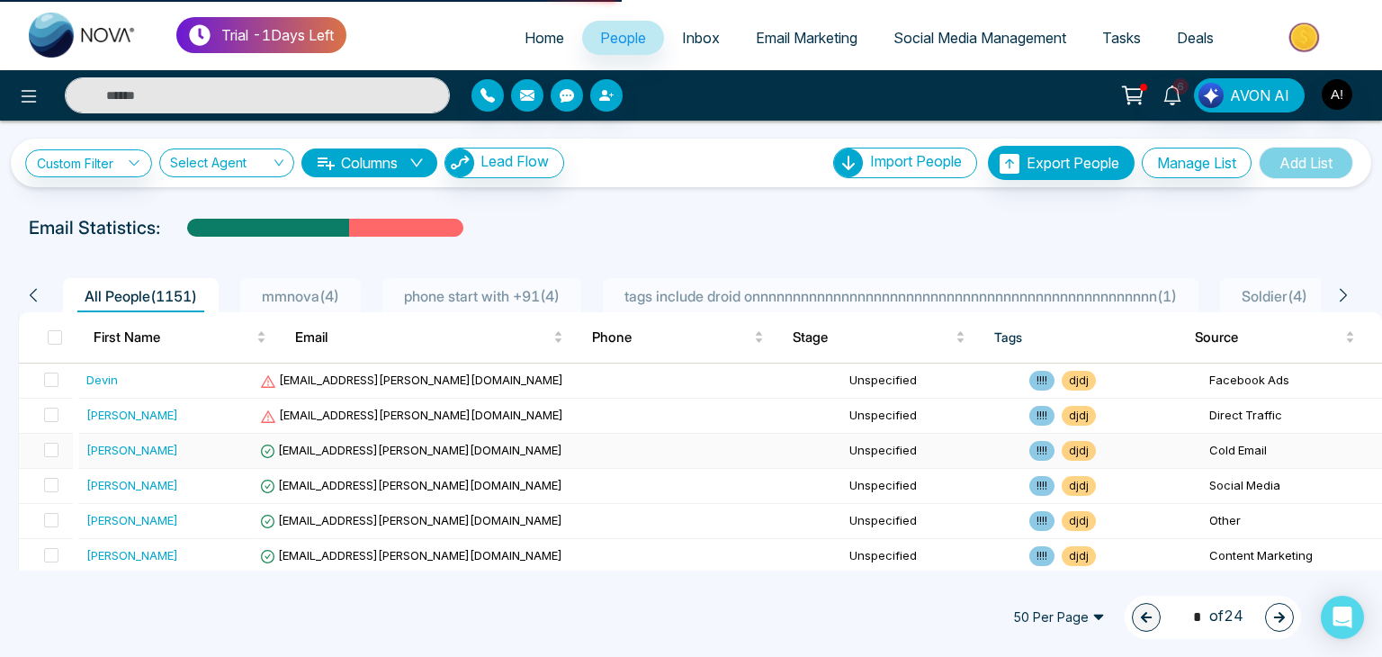
click at [65, 450] on td at bounding box center [46, 451] width 54 height 35
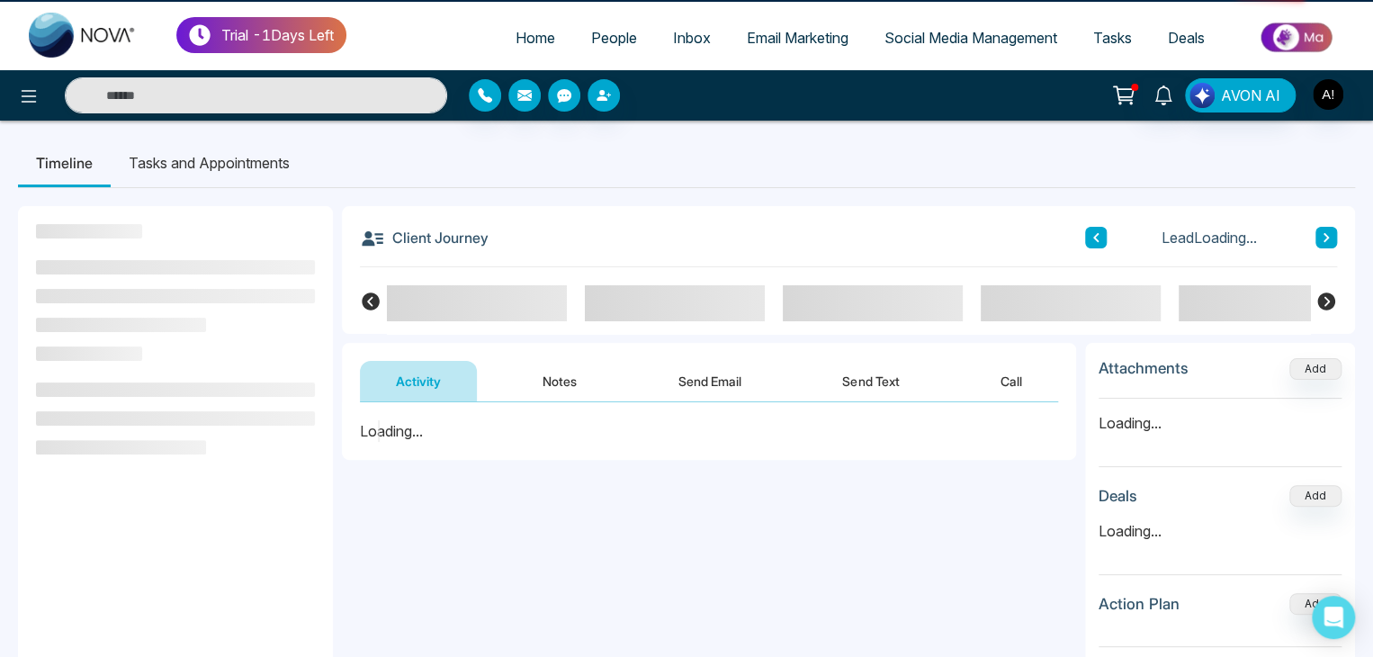
click at [58, 455] on div at bounding box center [175, 407] width 279 height 122
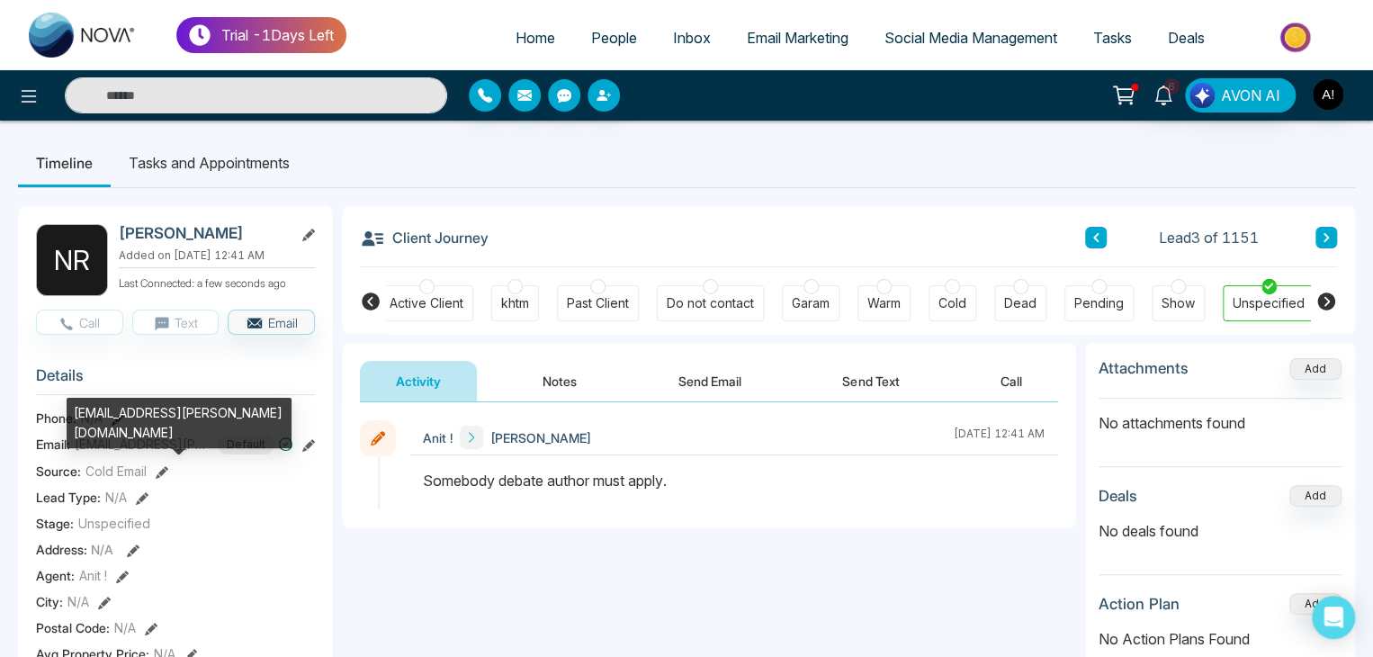
scroll to position [0, 389]
click at [115, 425] on div "[EMAIL_ADDRESS][PERSON_NAME][DOMAIN_NAME]" at bounding box center [179, 423] width 225 height 50
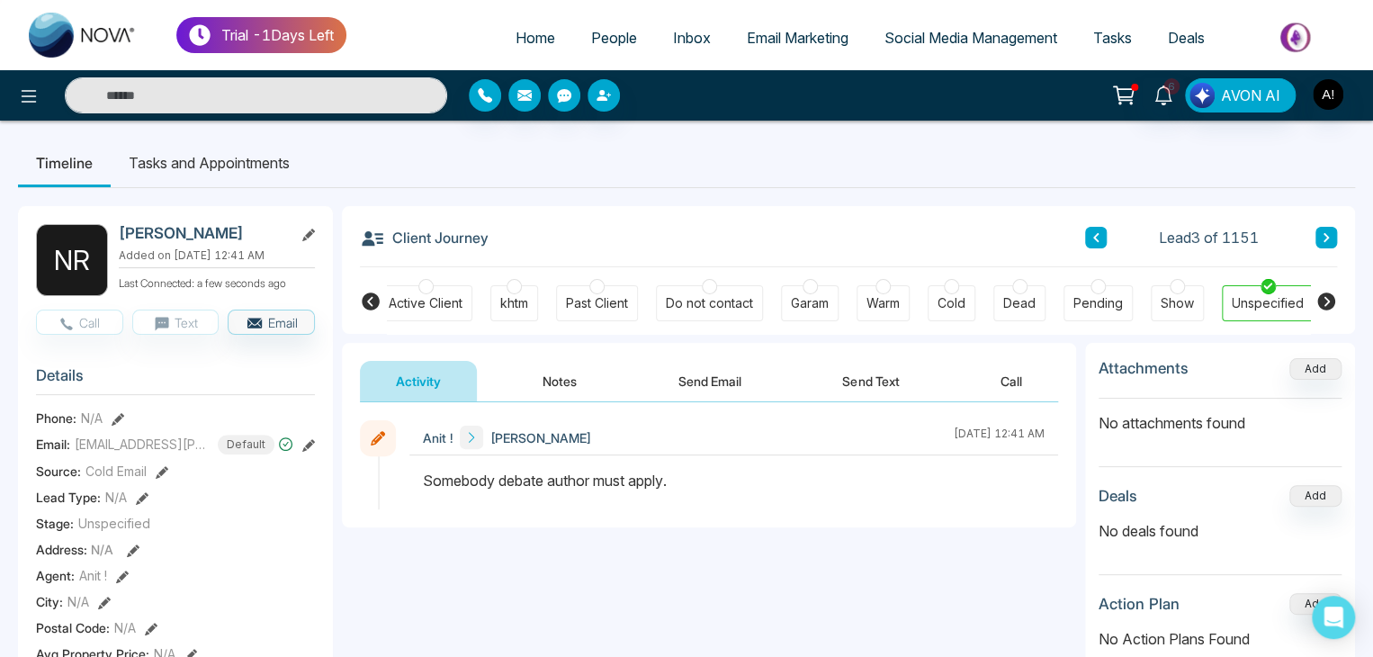
click at [522, 45] on span "Home" at bounding box center [535, 38] width 40 height 18
select select "*"
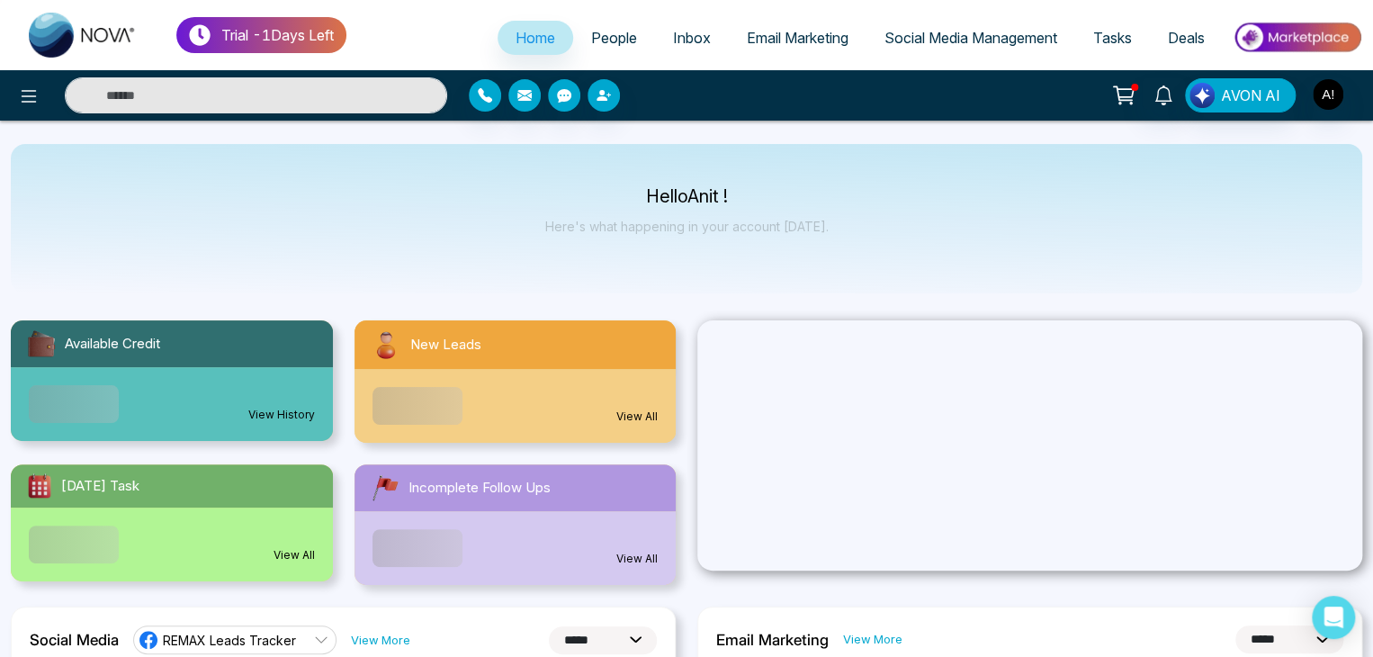
click at [422, 369] on div "View All" at bounding box center [515, 406] width 322 height 74
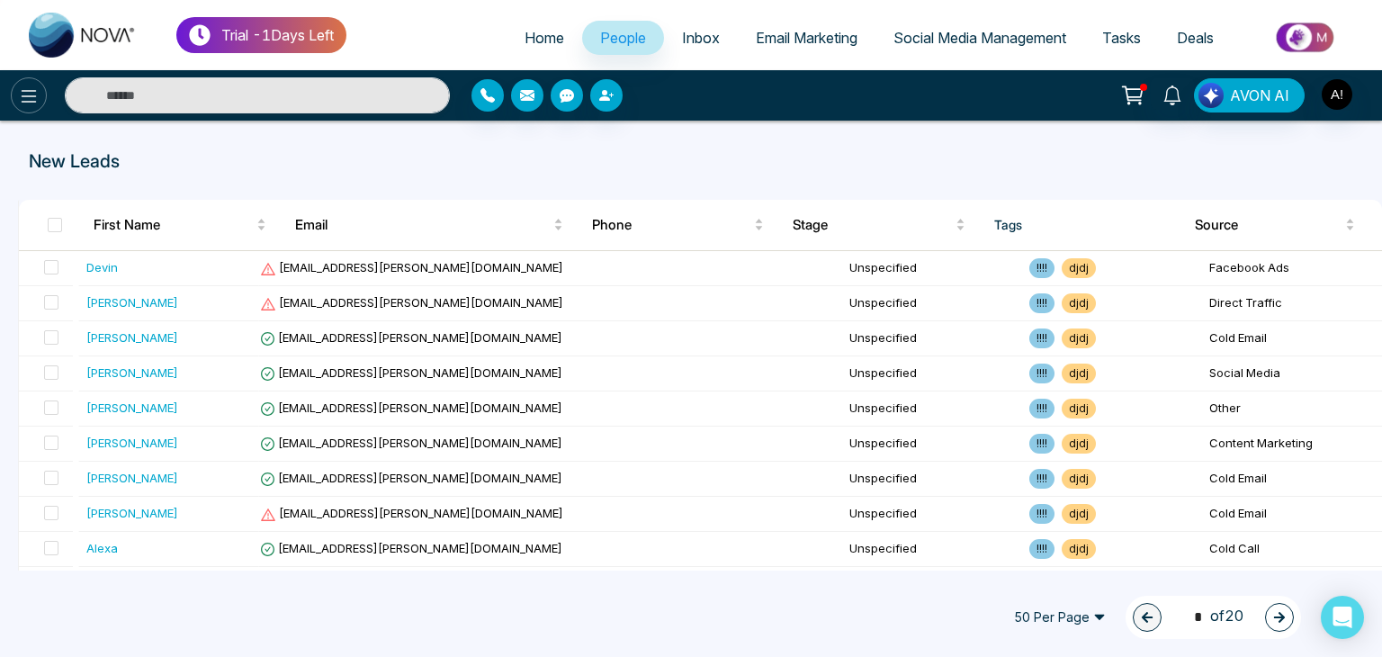
click at [29, 99] on icon at bounding box center [29, 96] width 22 height 22
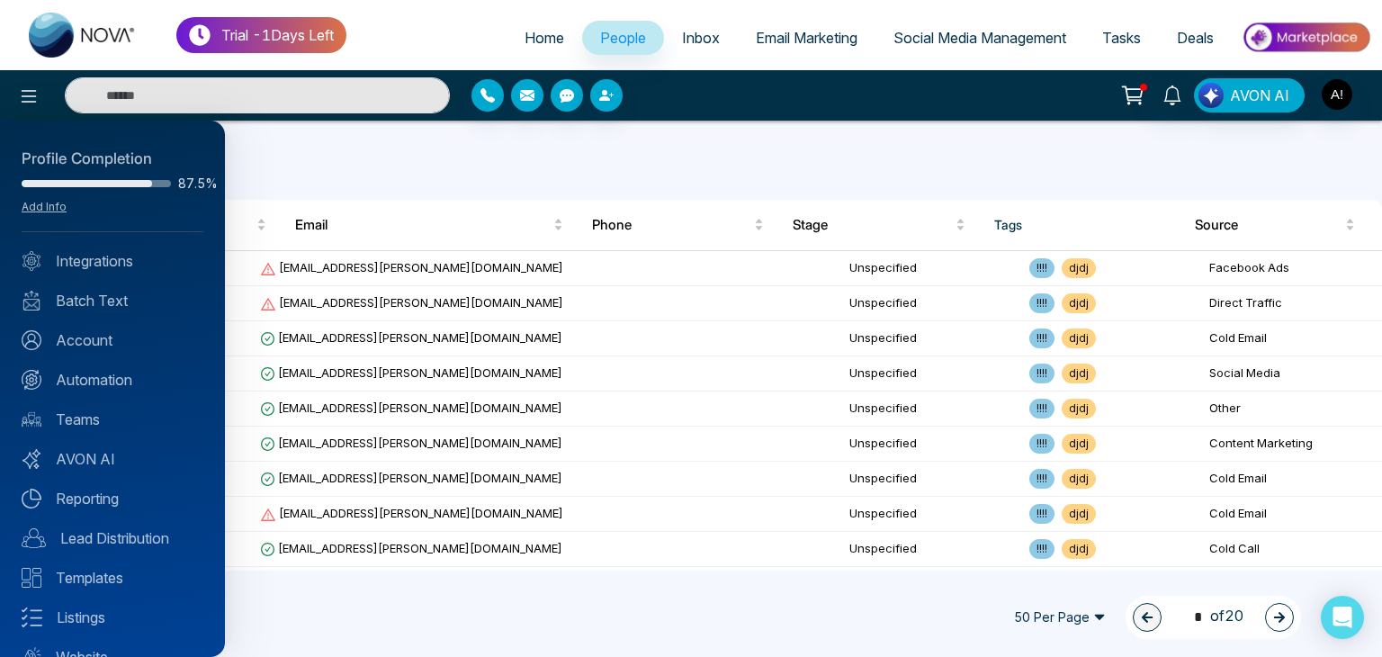
click at [410, 161] on div at bounding box center [691, 328] width 1382 height 657
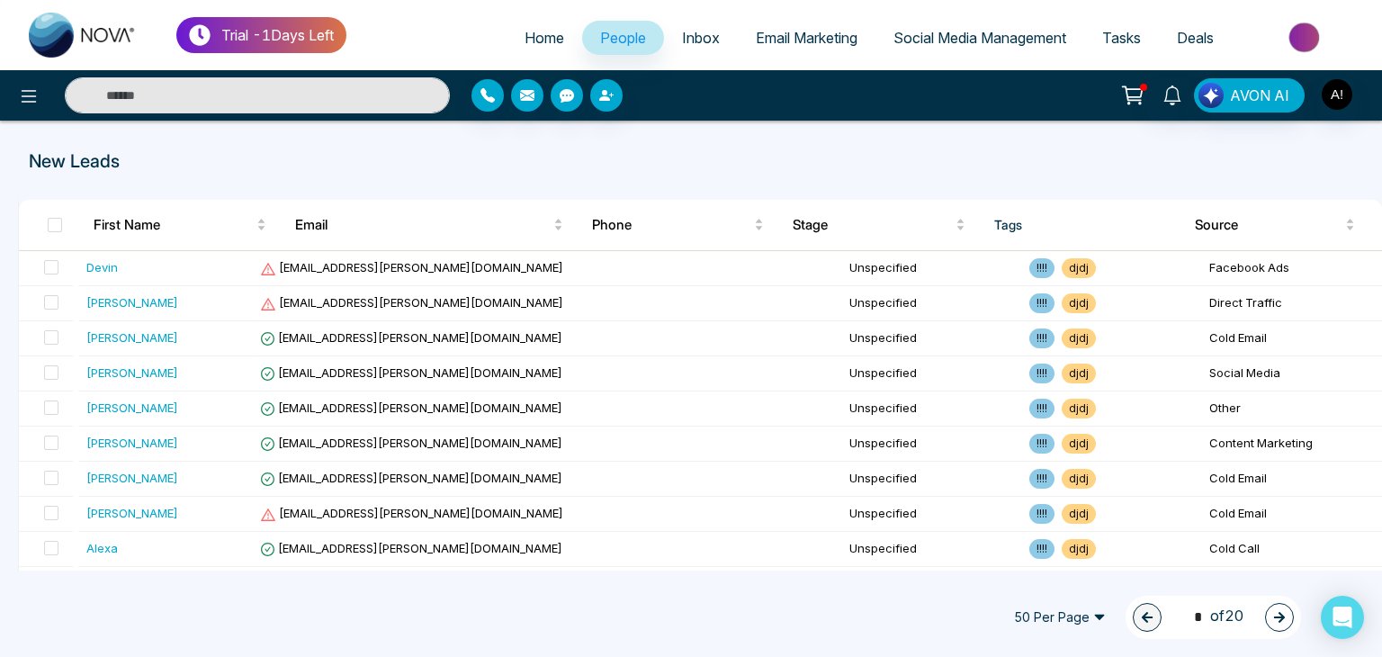
click at [542, 38] on span "Home" at bounding box center [544, 38] width 40 height 18
select select "*"
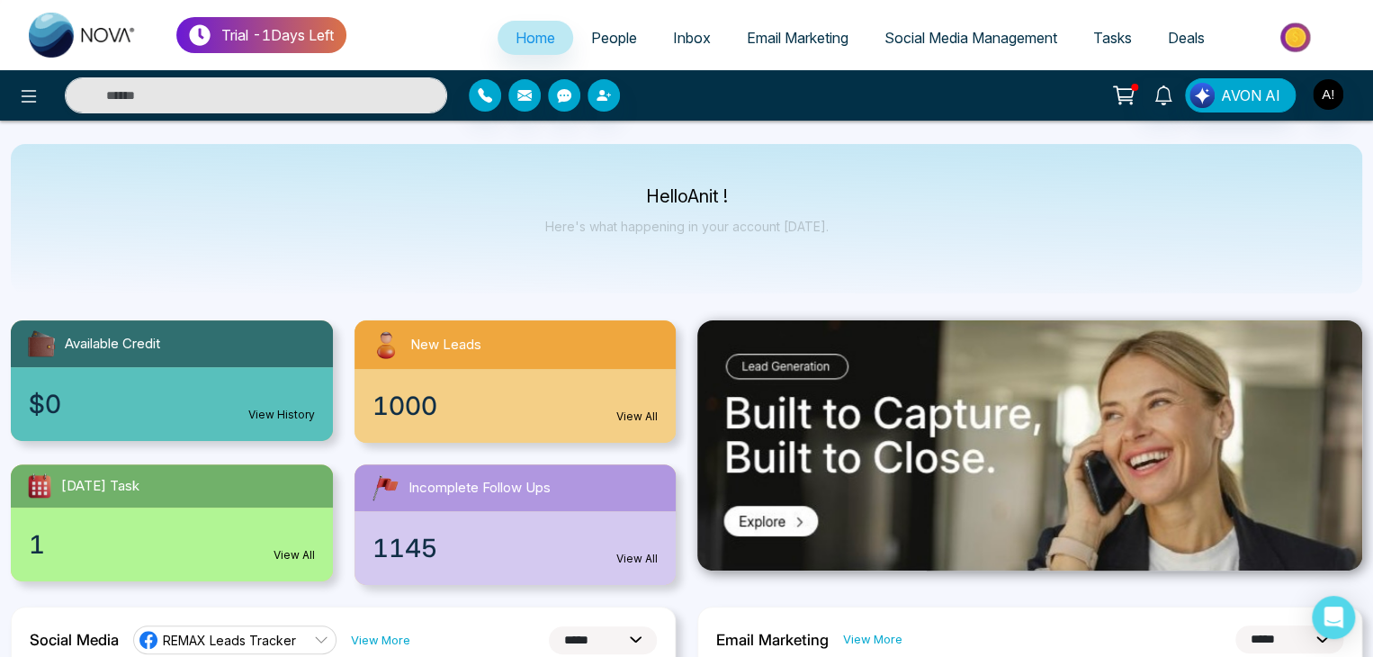
click at [1132, 100] on icon at bounding box center [1123, 92] width 18 height 13
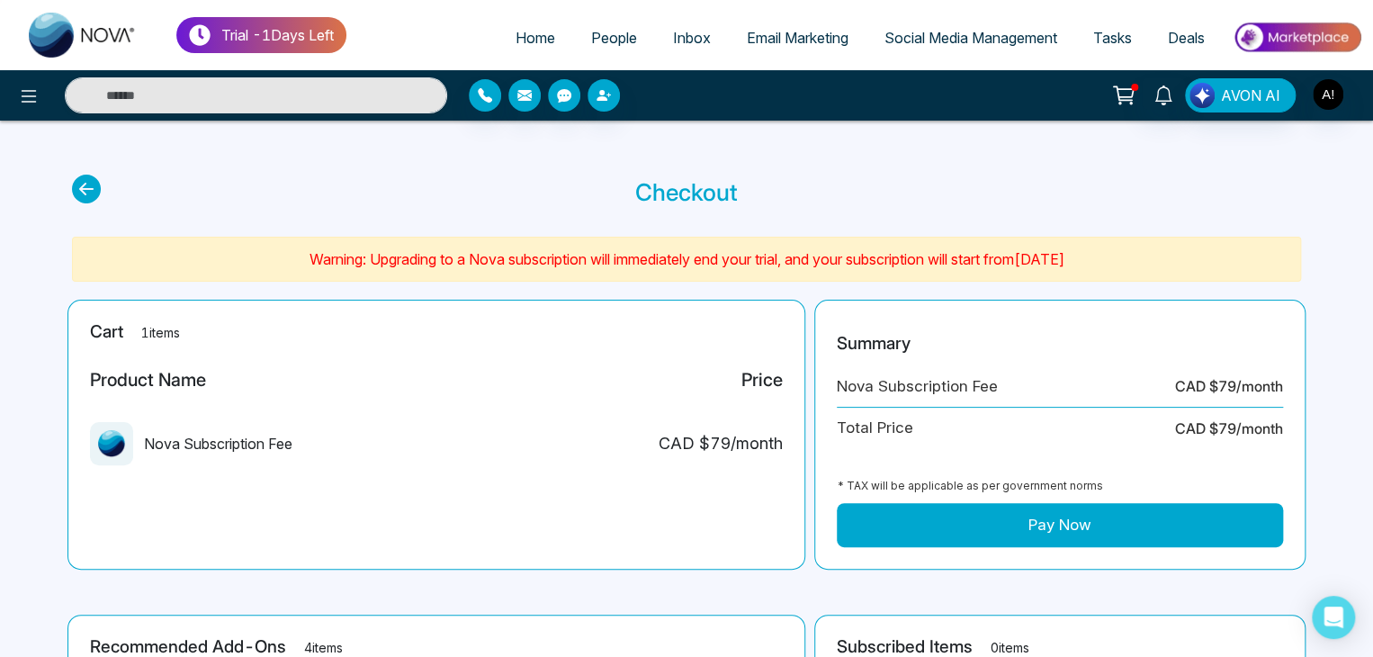
click at [78, 196] on icon at bounding box center [86, 189] width 29 height 29
select select "*"
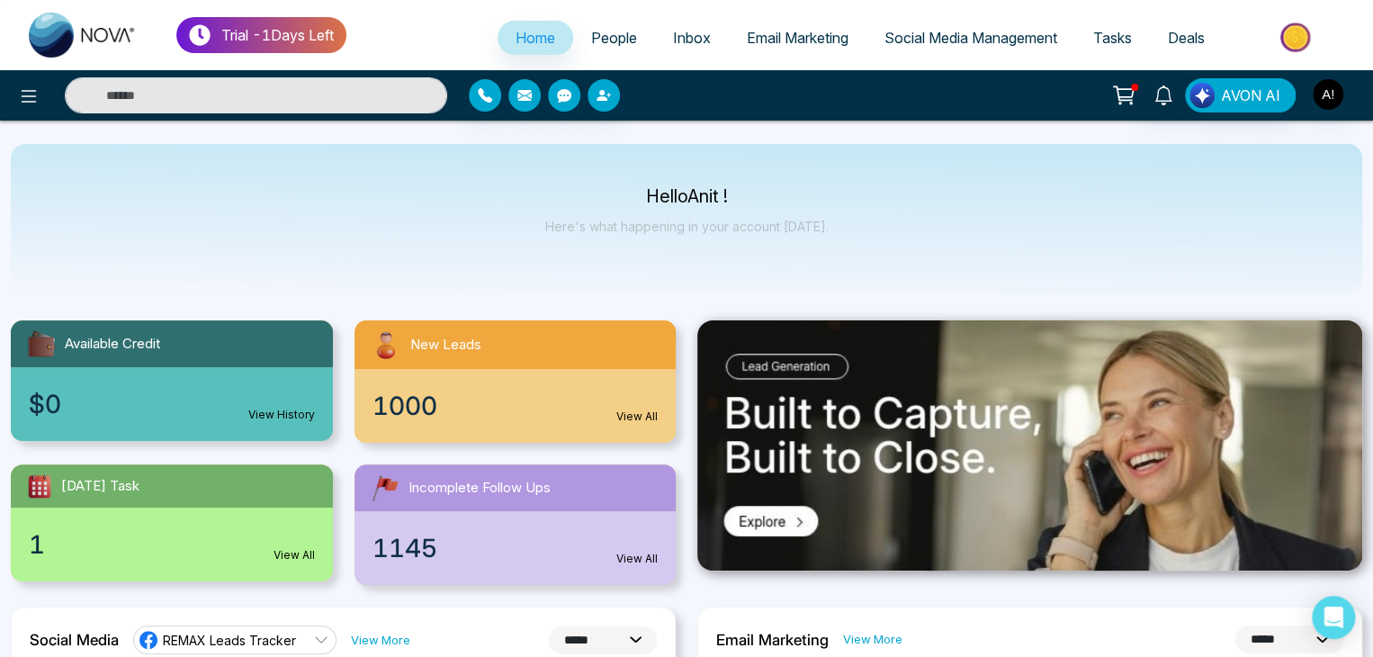
click at [673, 30] on span "Inbox" at bounding box center [692, 38] width 38 height 18
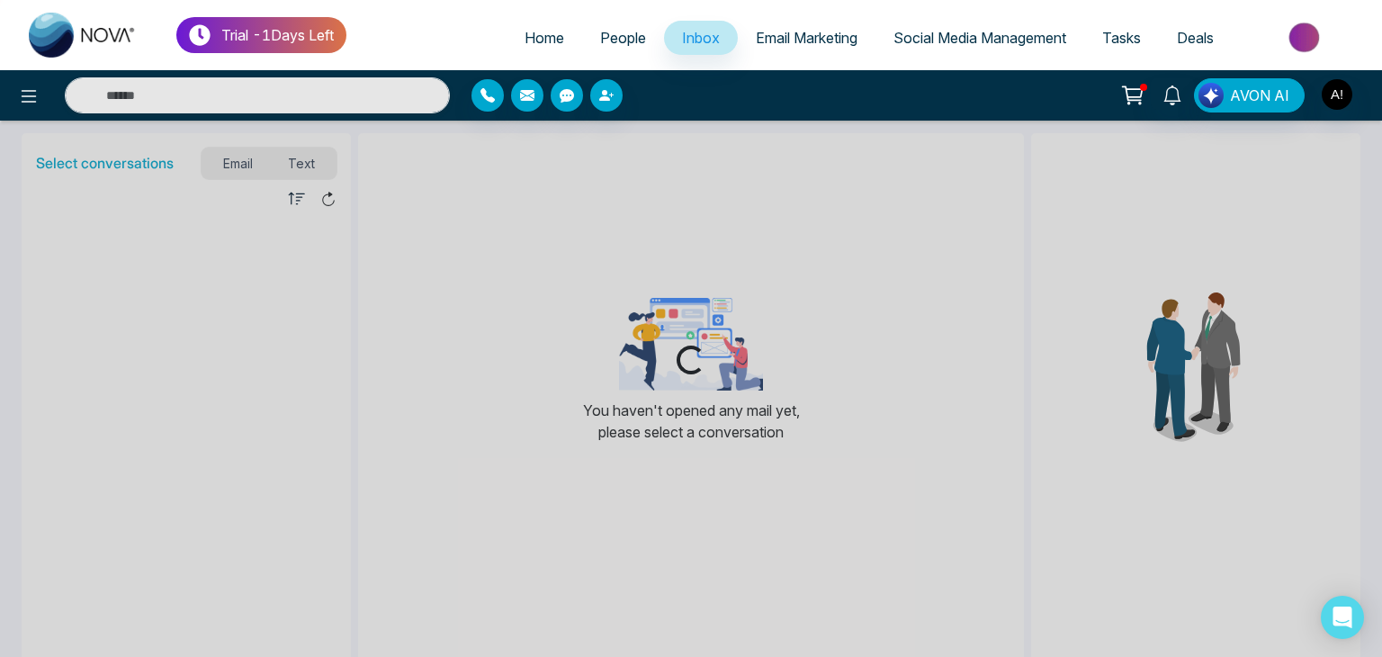
click at [605, 40] on span "People" at bounding box center [623, 38] width 46 height 18
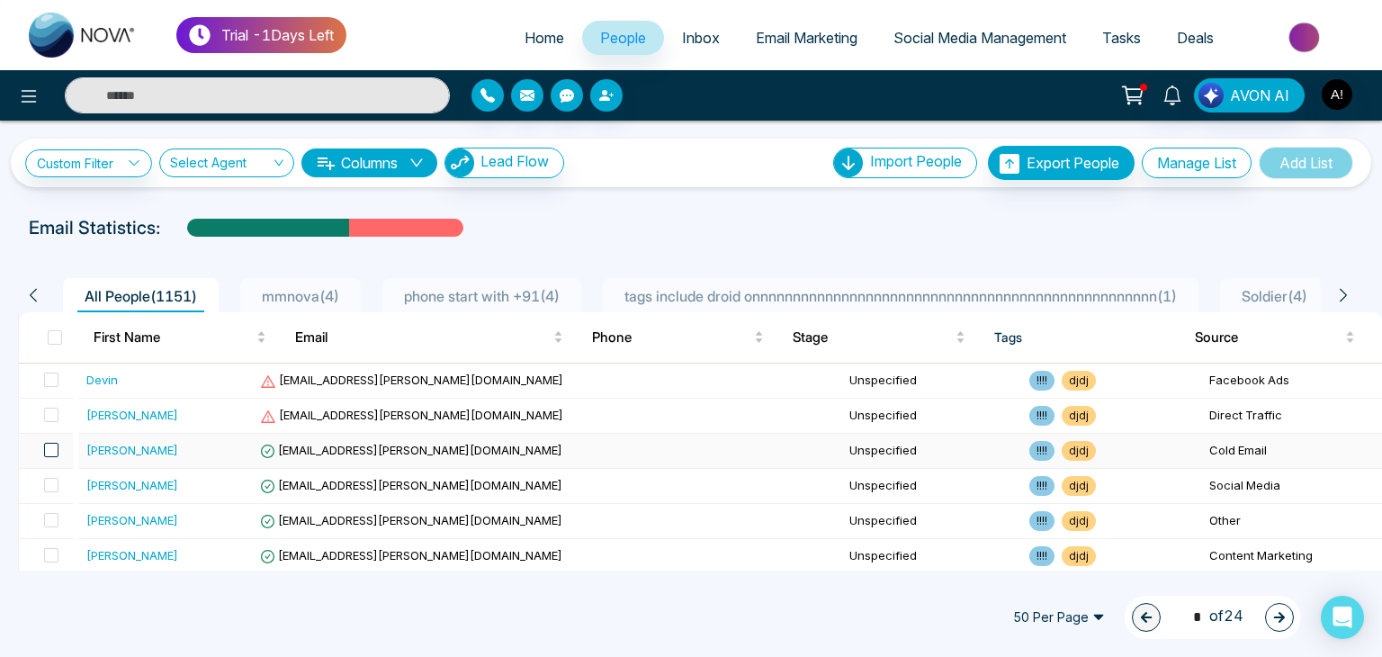
click at [58, 449] on span at bounding box center [51, 450] width 14 height 14
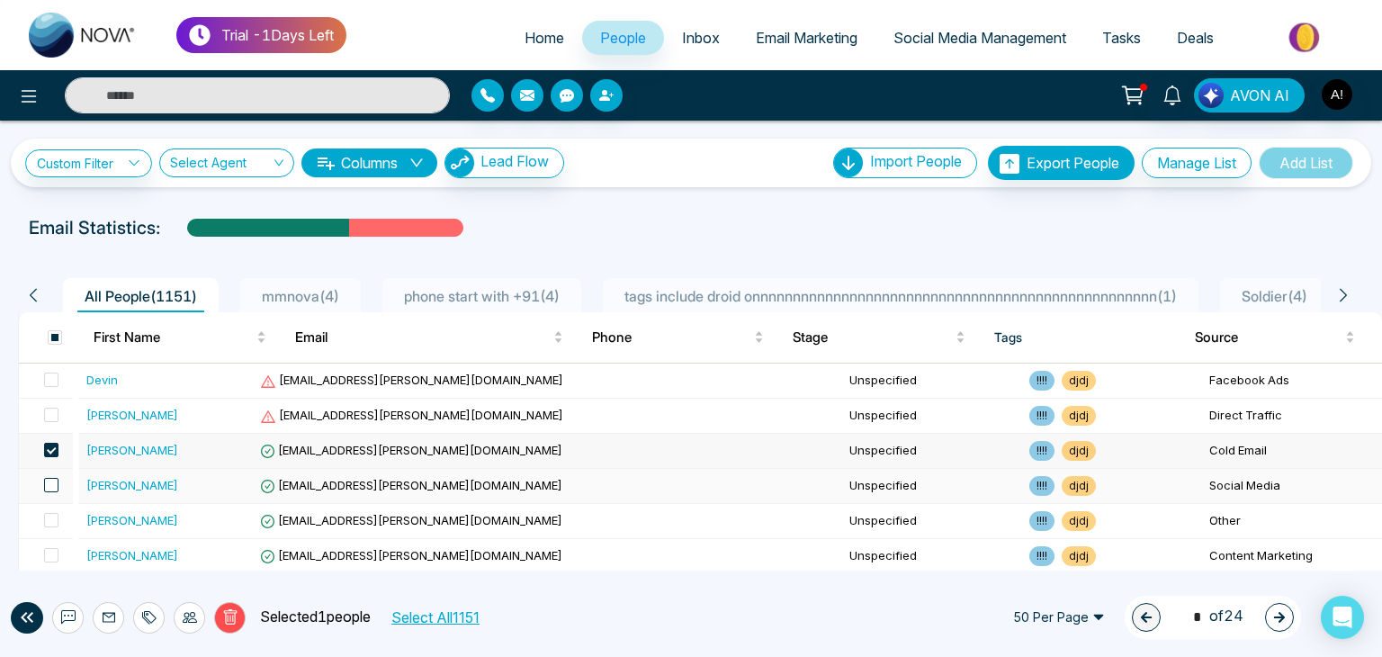
click at [54, 484] on span at bounding box center [51, 485] width 14 height 14
click at [57, 529] on td at bounding box center [46, 521] width 54 height 35
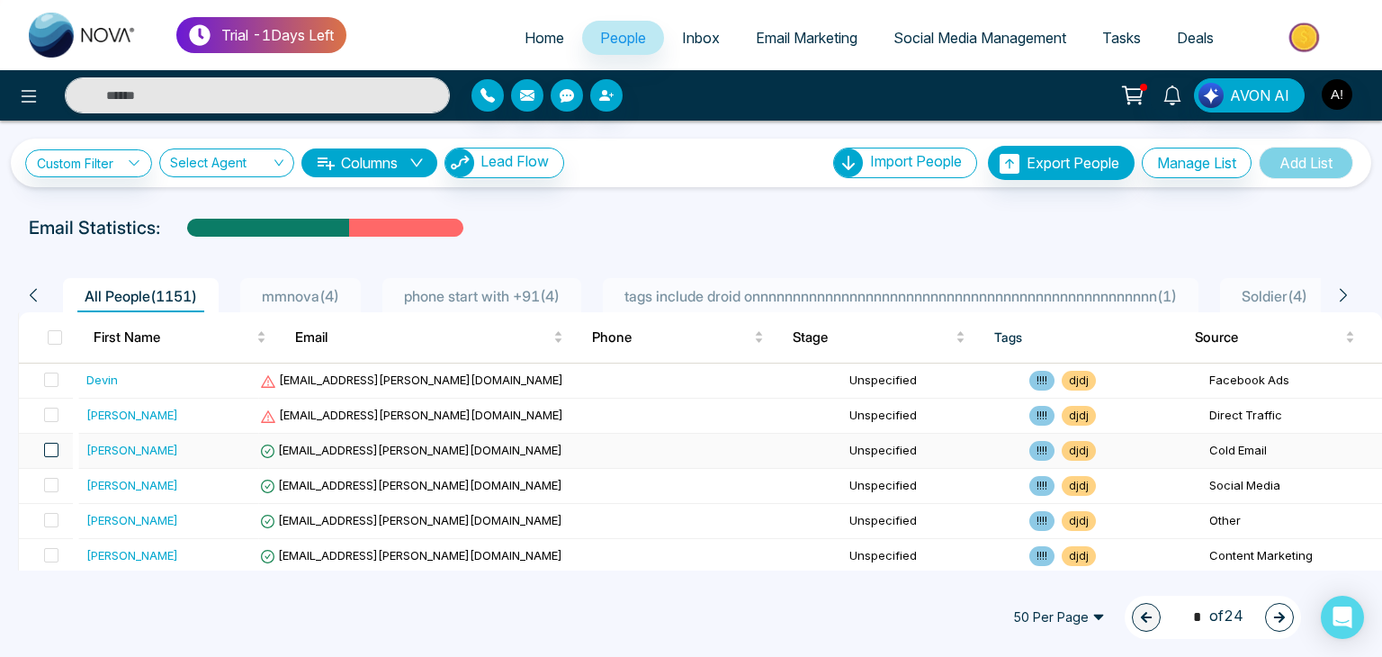
click at [52, 452] on span at bounding box center [51, 450] width 14 height 14
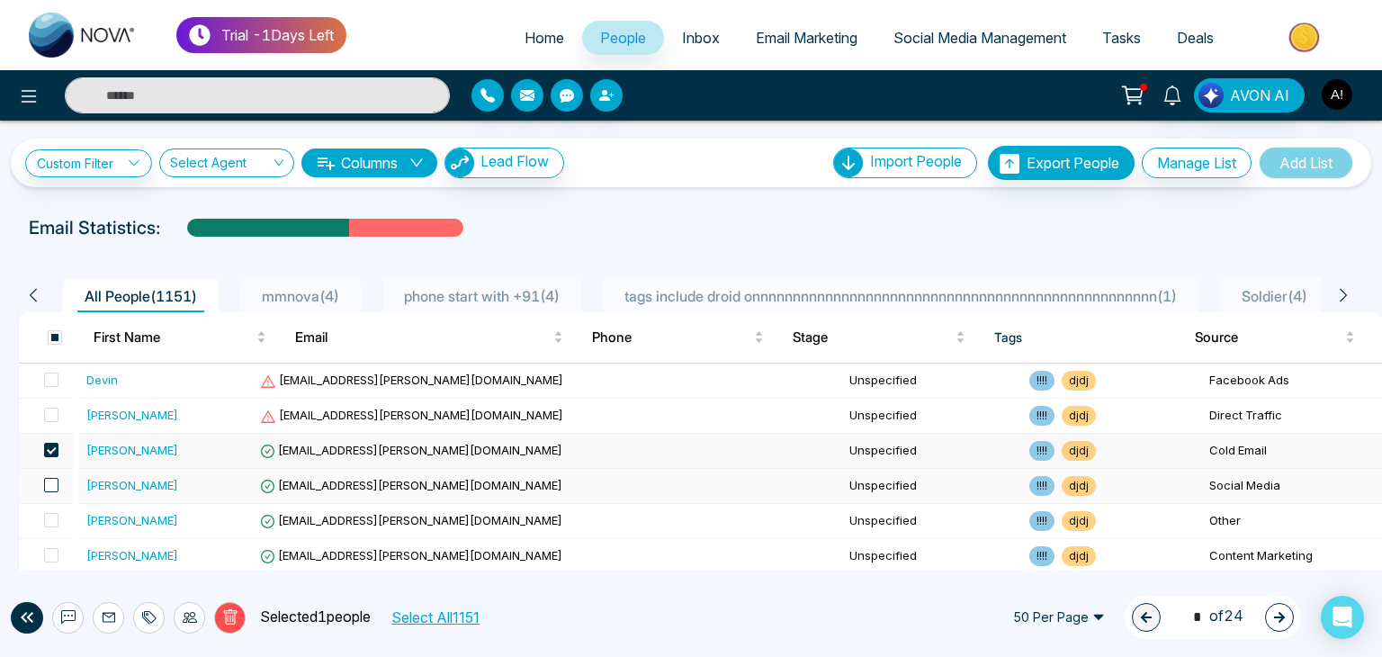
click at [52, 483] on span at bounding box center [51, 485] width 14 height 14
click at [52, 515] on span at bounding box center [51, 520] width 14 height 14
click at [54, 551] on span at bounding box center [51, 555] width 14 height 14
click at [134, 158] on icon at bounding box center [134, 163] width 13 height 13
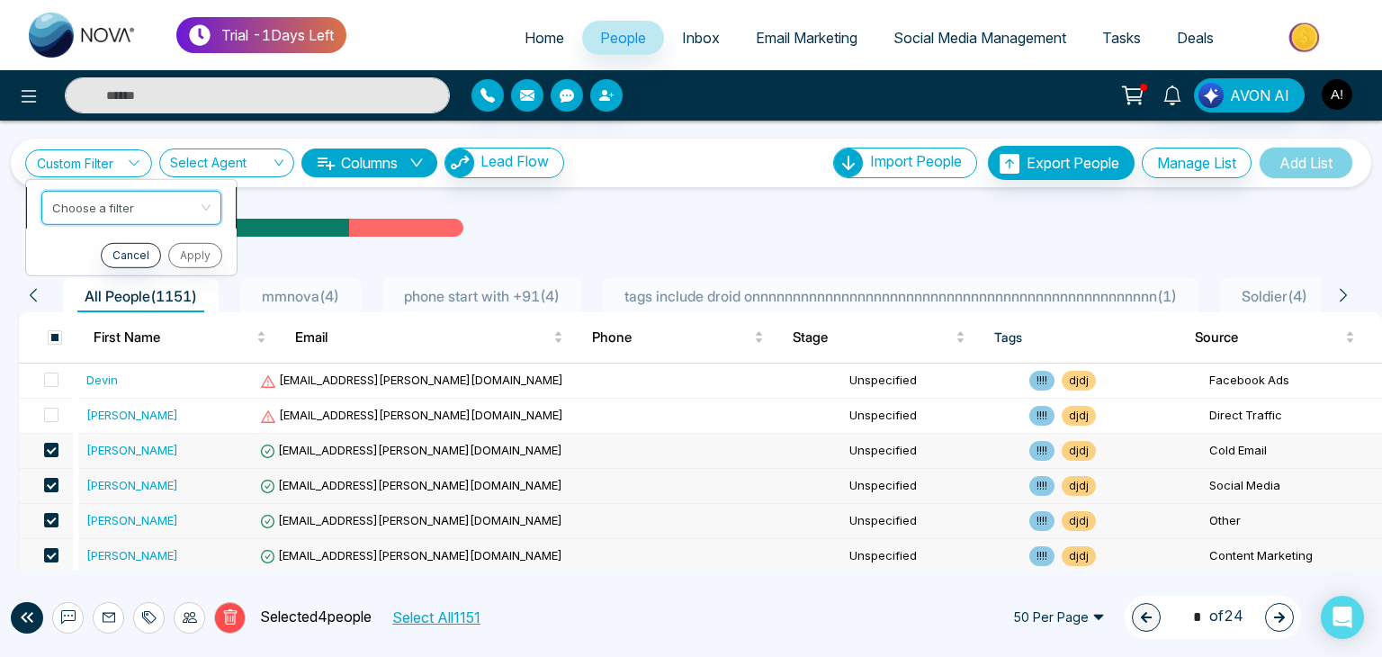
click at [135, 202] on input "search" at bounding box center [125, 204] width 146 height 27
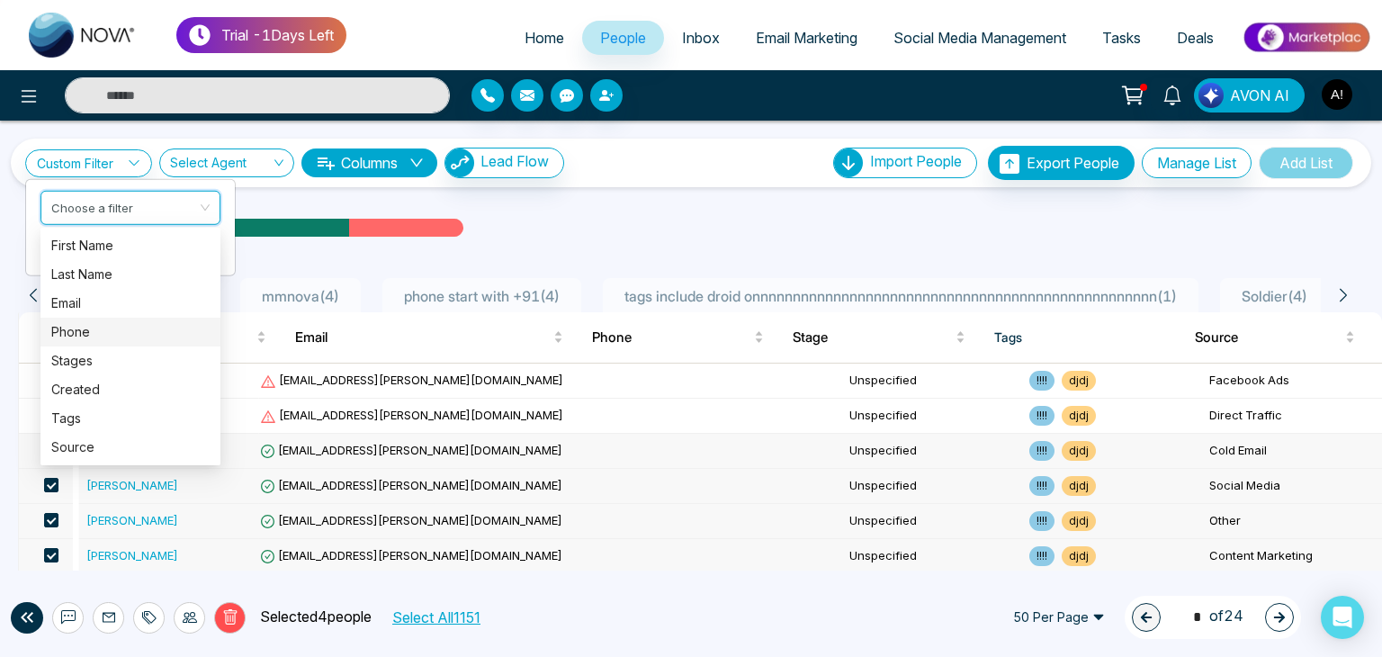
click at [84, 336] on div "Phone" at bounding box center [130, 332] width 158 height 20
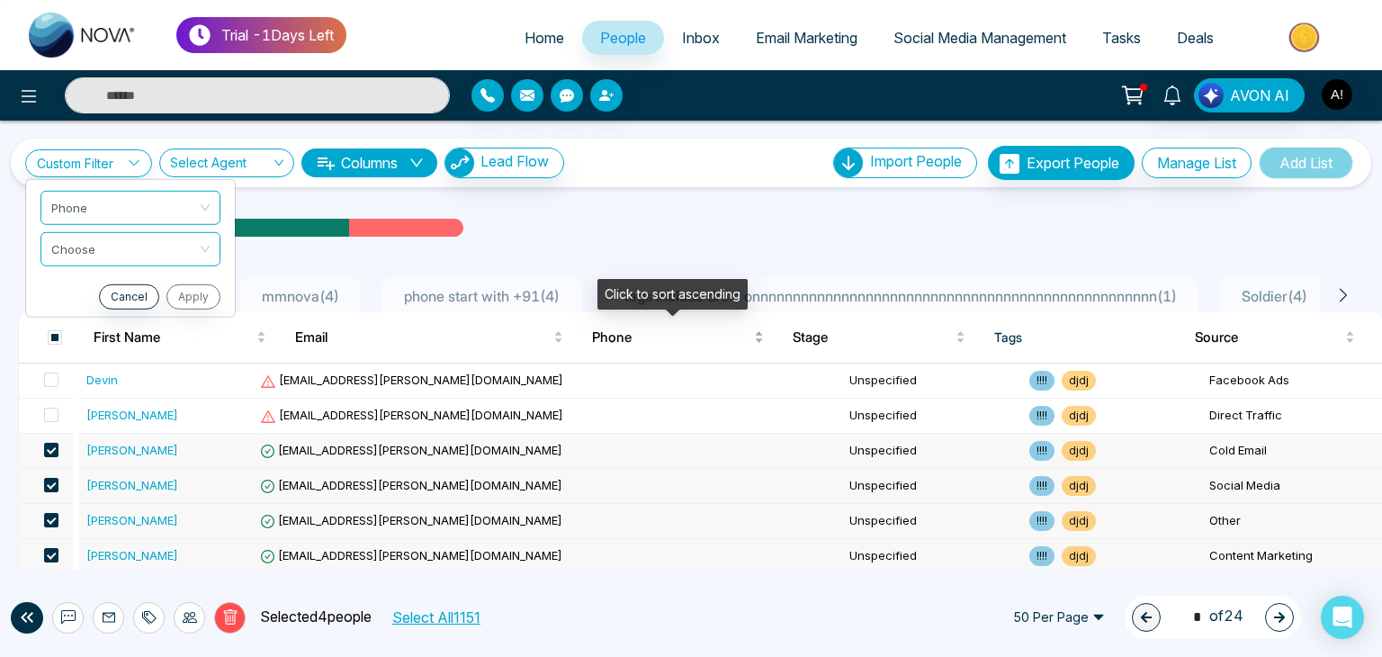
click at [604, 341] on span "Phone" at bounding box center [671, 338] width 158 height 22
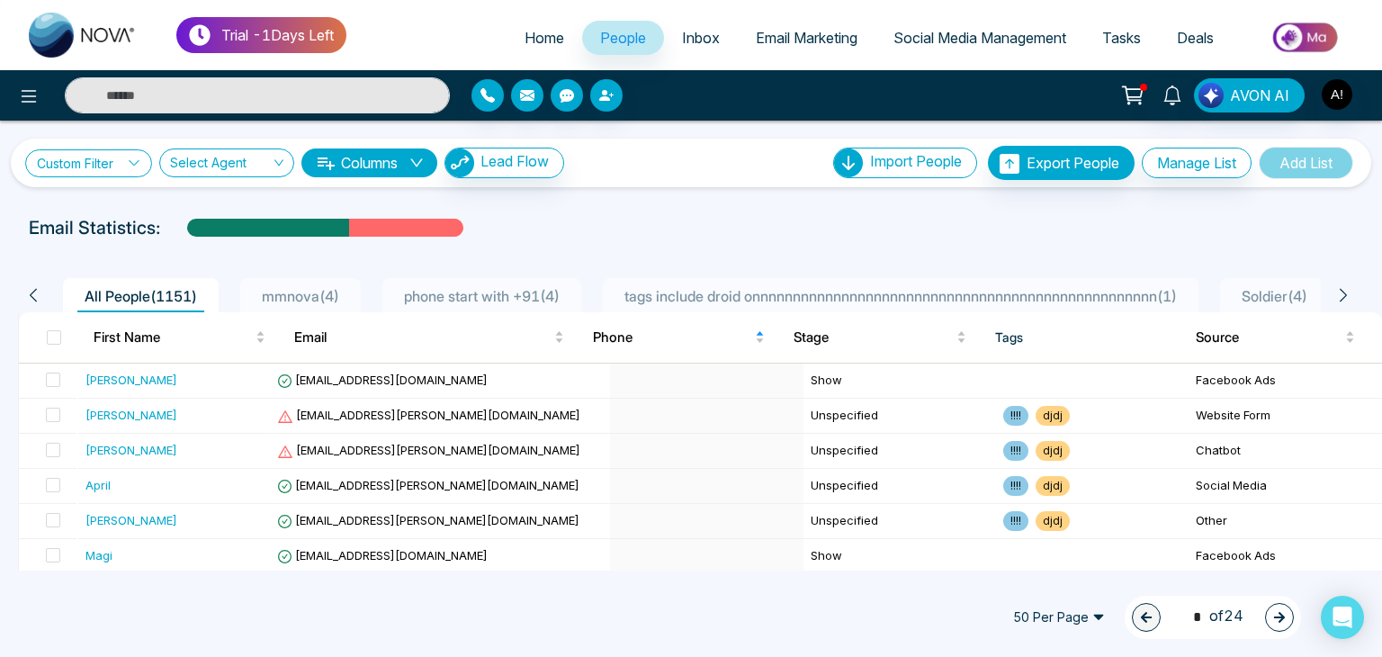
click at [121, 158] on link "Custom Filter" at bounding box center [88, 163] width 127 height 28
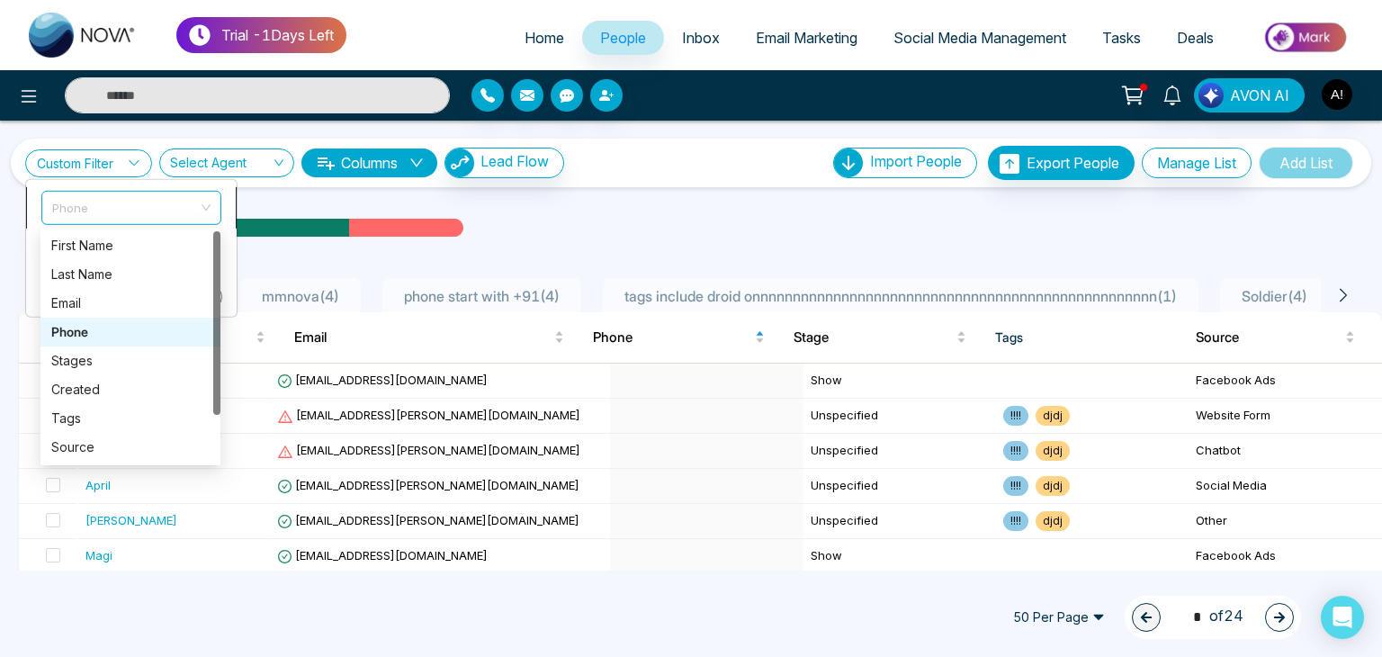
click at [169, 205] on span "Phone" at bounding box center [131, 207] width 158 height 32
click at [95, 361] on div "Stages" at bounding box center [130, 361] width 158 height 20
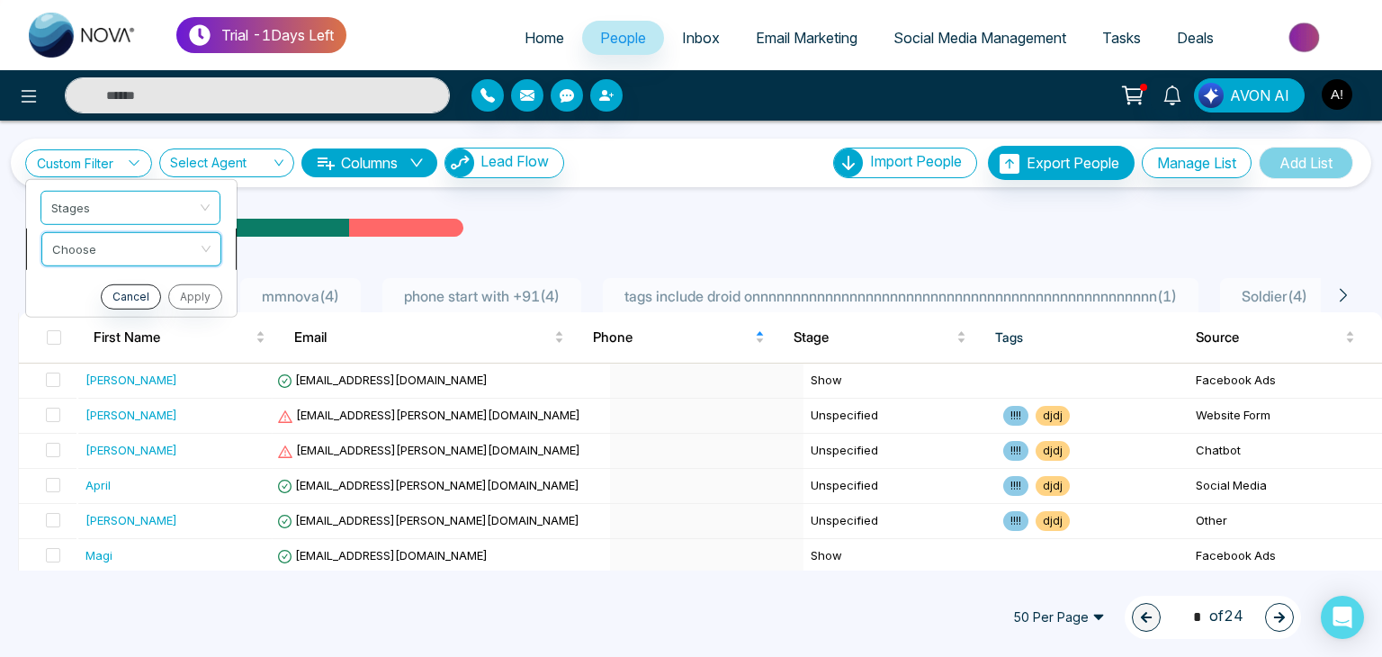
click at [125, 254] on input "search" at bounding box center [125, 245] width 146 height 27
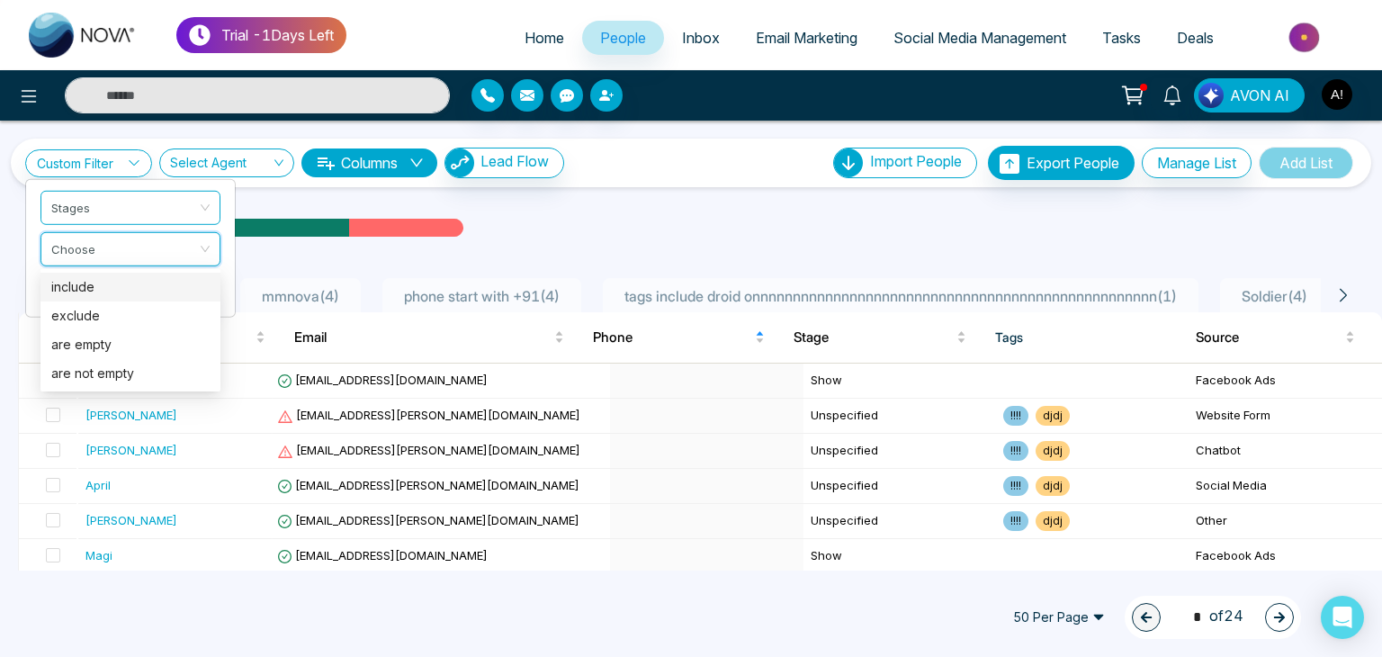
click at [94, 284] on div "include" at bounding box center [130, 287] width 158 height 20
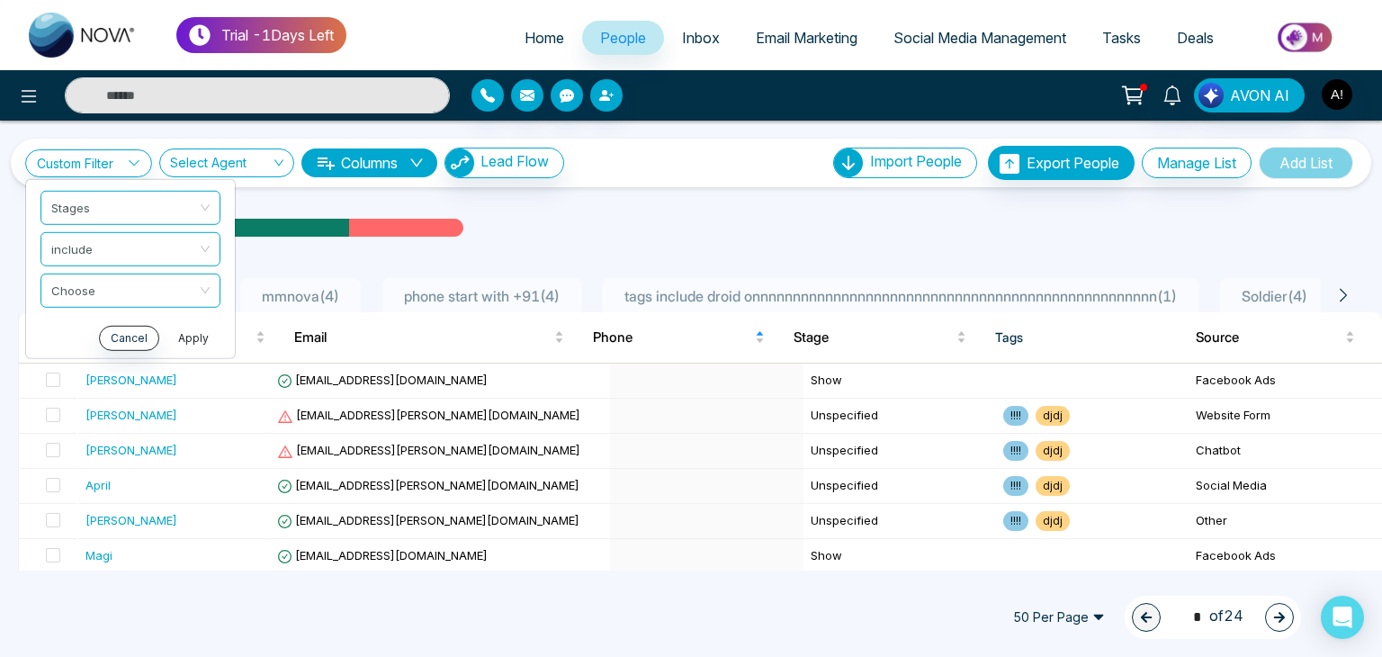
click at [191, 339] on button "Apply" at bounding box center [193, 337] width 54 height 25
click at [131, 338] on button "Cancel" at bounding box center [129, 337] width 60 height 25
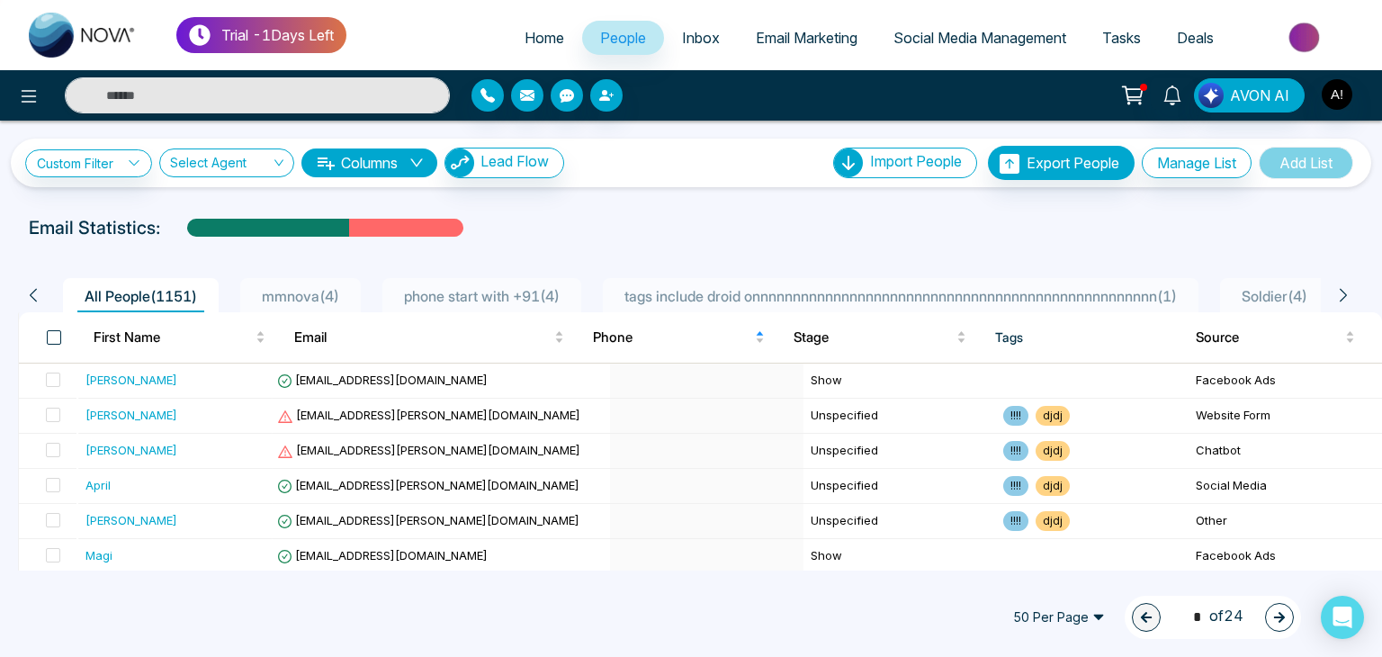
click at [54, 332] on span at bounding box center [54, 337] width 14 height 14
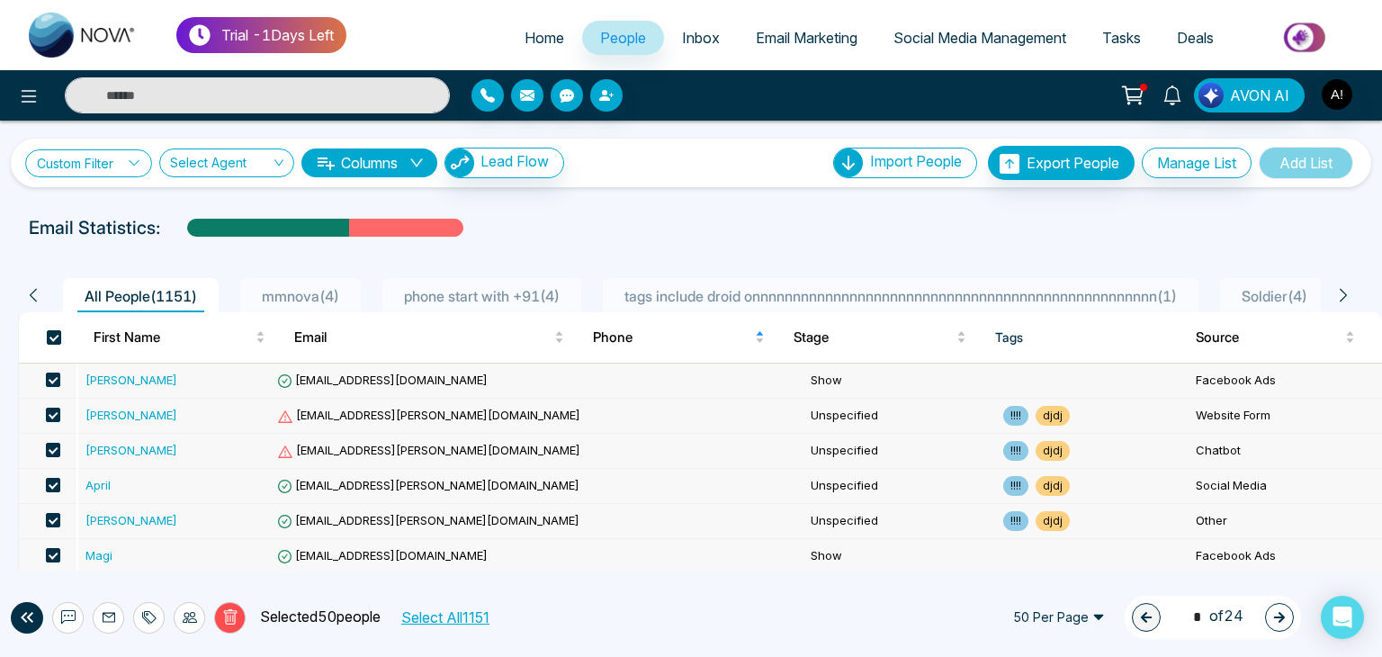
click at [140, 157] on icon at bounding box center [134, 163] width 13 height 13
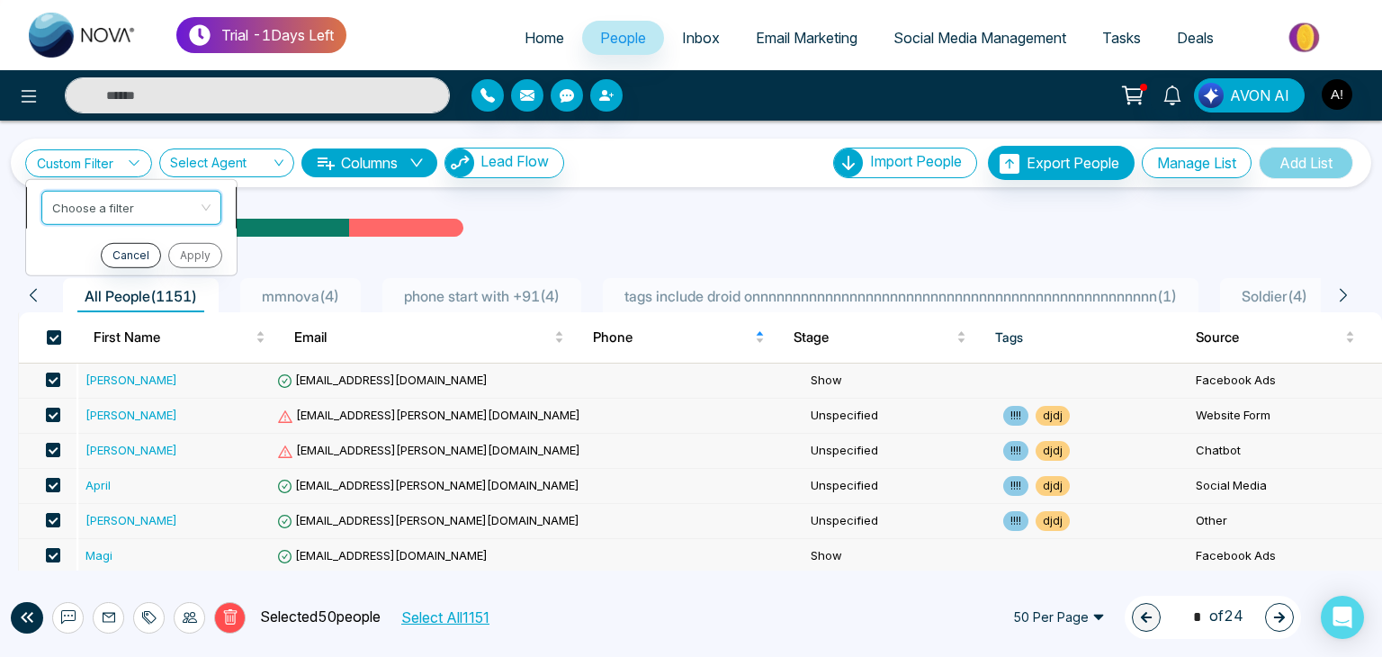
click at [122, 204] on input "search" at bounding box center [125, 204] width 146 height 27
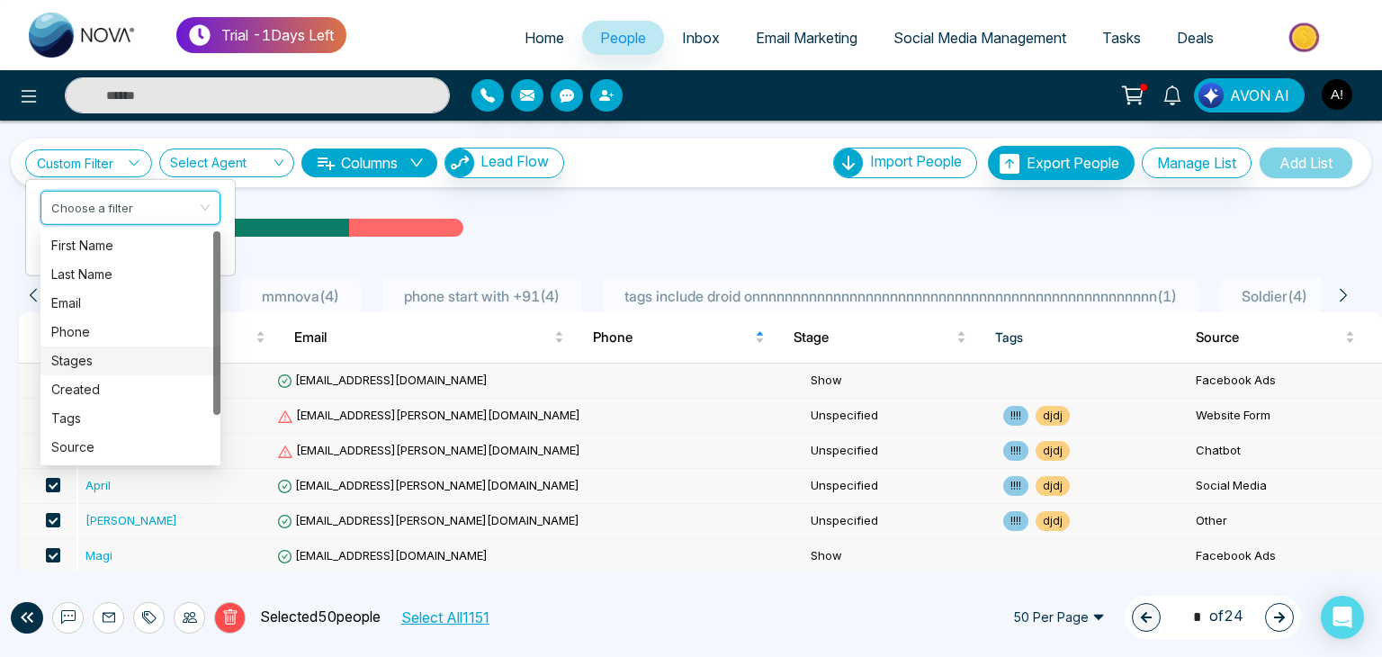
click at [76, 364] on div "Stages" at bounding box center [130, 361] width 158 height 20
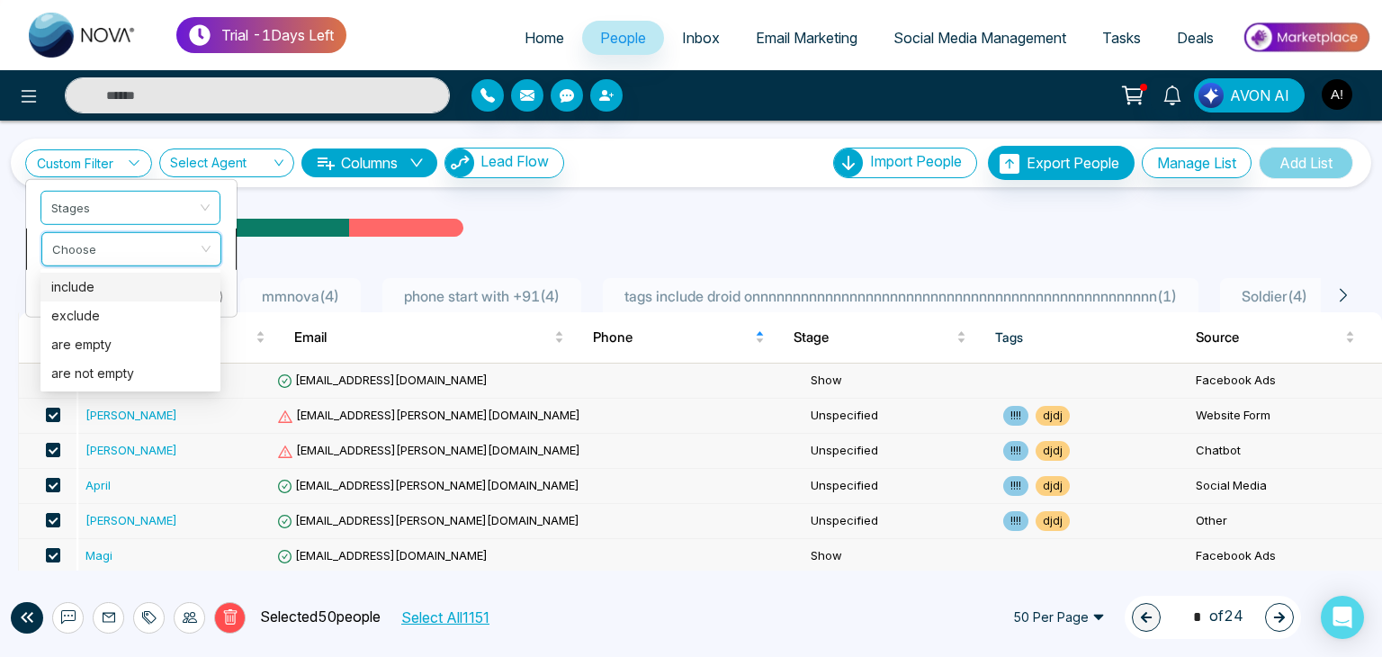
click at [97, 247] on input "search" at bounding box center [125, 245] width 146 height 27
click at [92, 292] on div "include" at bounding box center [130, 287] width 158 height 20
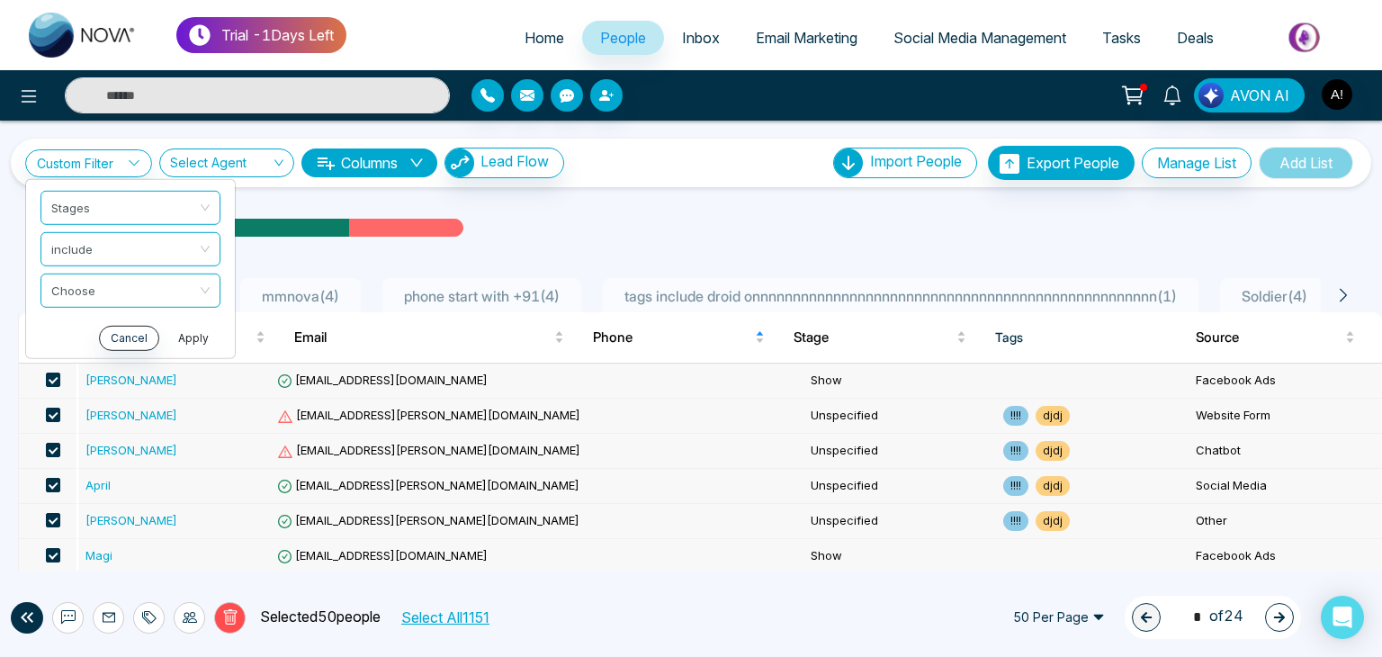
click at [185, 343] on button "Apply" at bounding box center [193, 337] width 54 height 25
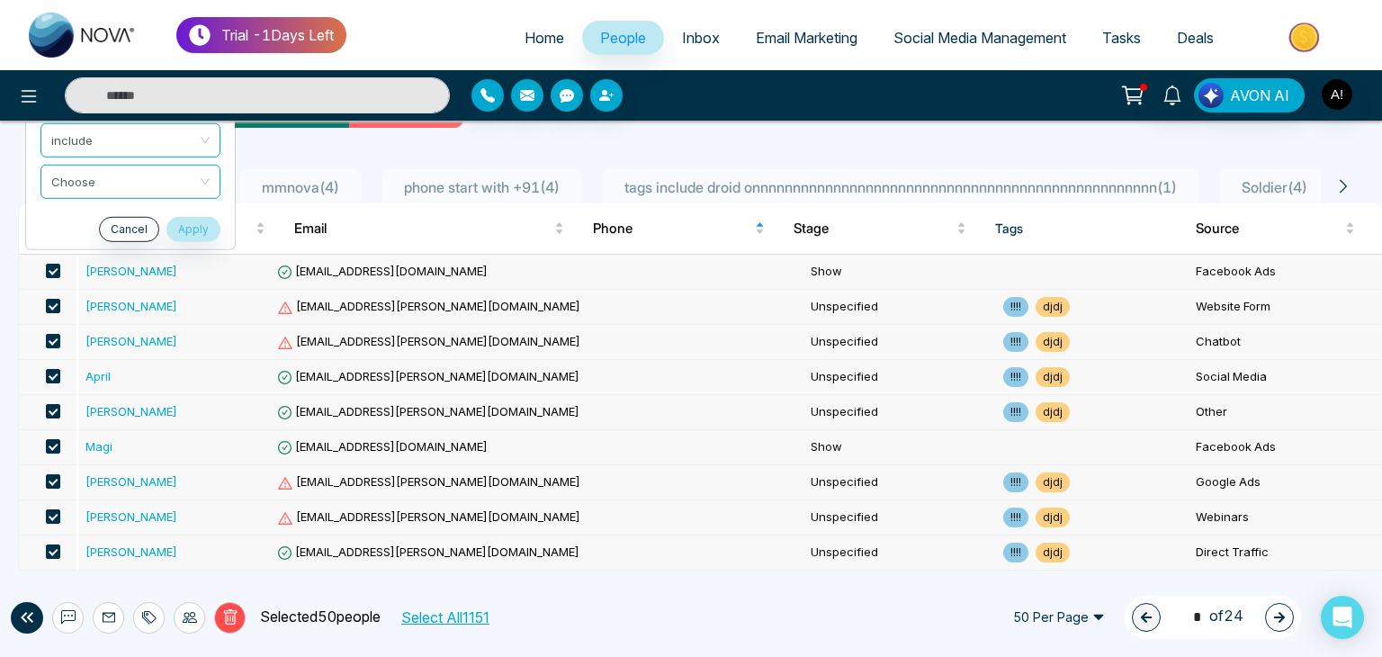
scroll to position [89, 0]
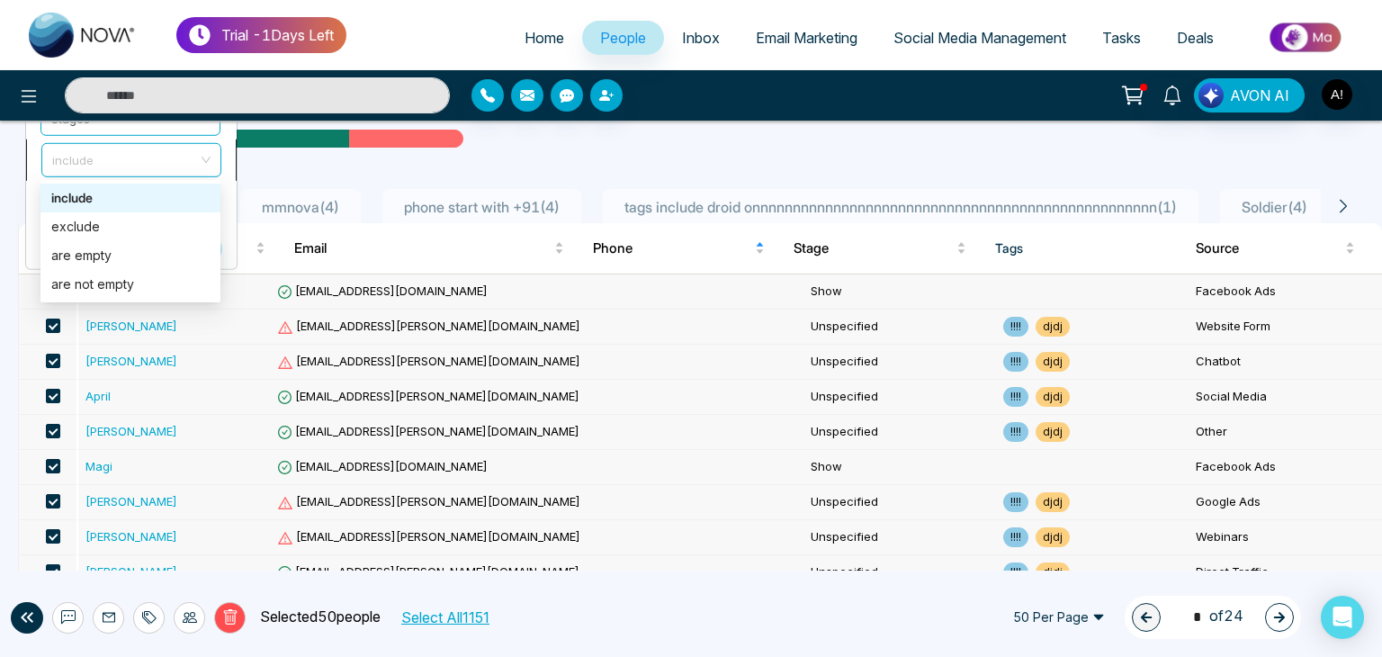
click at [200, 163] on span "include" at bounding box center [131, 159] width 158 height 32
click at [105, 258] on div "are empty" at bounding box center [130, 256] width 158 height 20
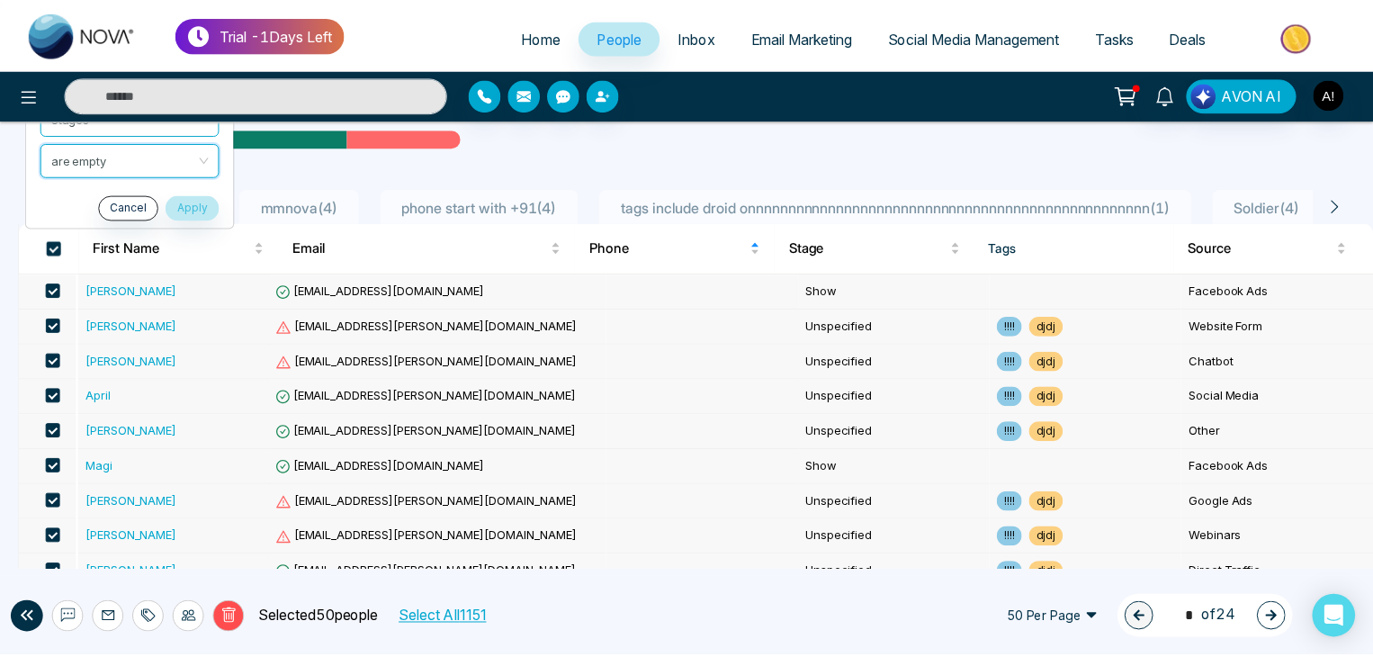
scroll to position [0, 0]
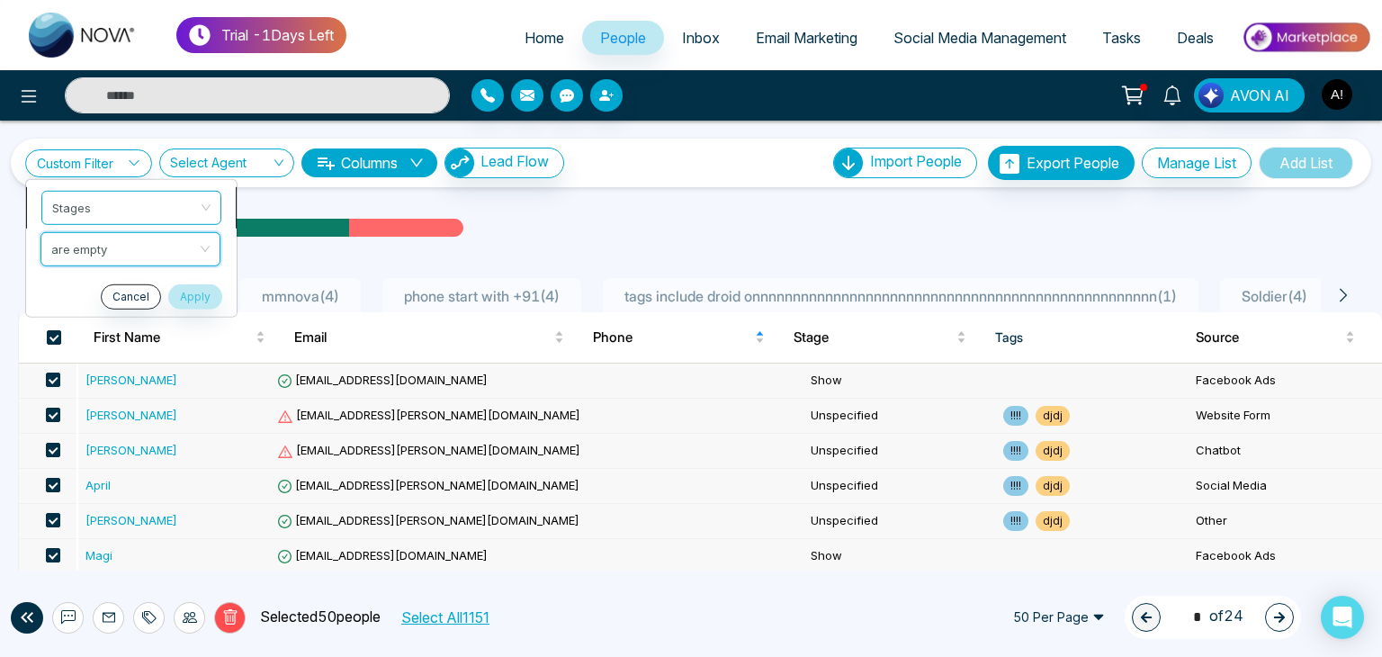
click at [212, 202] on div "Stages" at bounding box center [131, 207] width 180 height 34
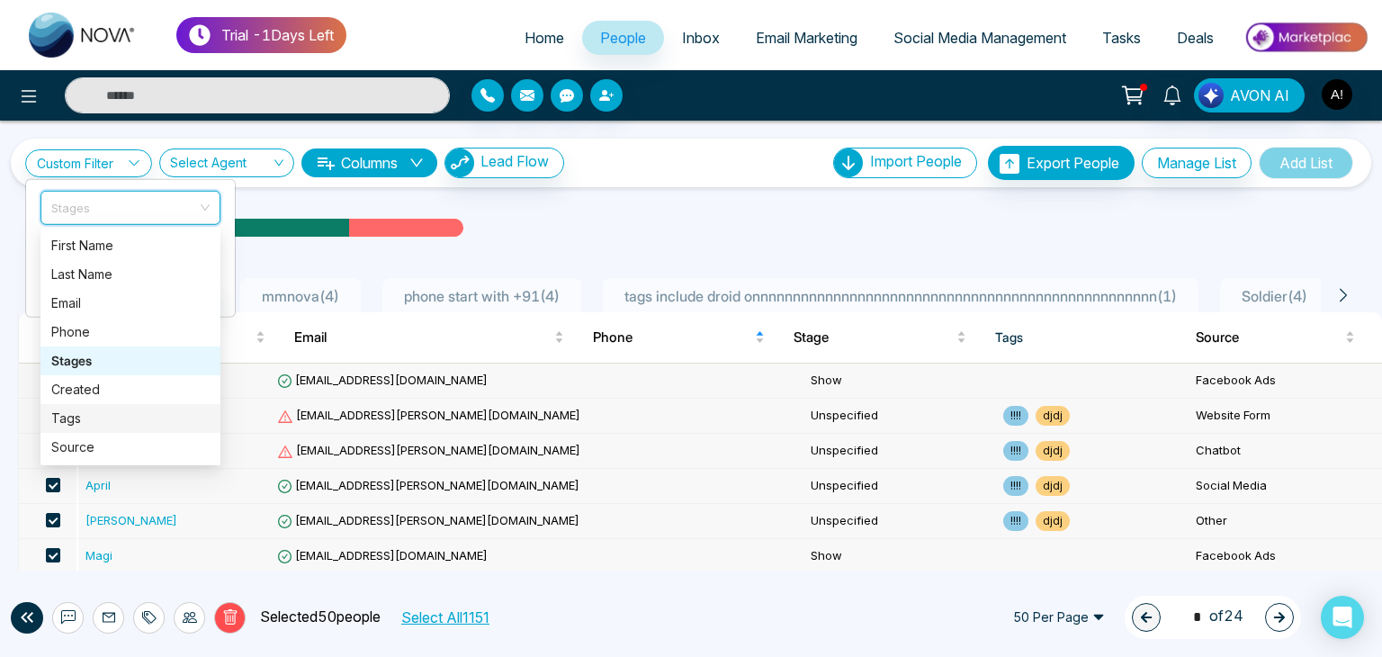
click at [70, 425] on div "Tags" at bounding box center [130, 418] width 158 height 20
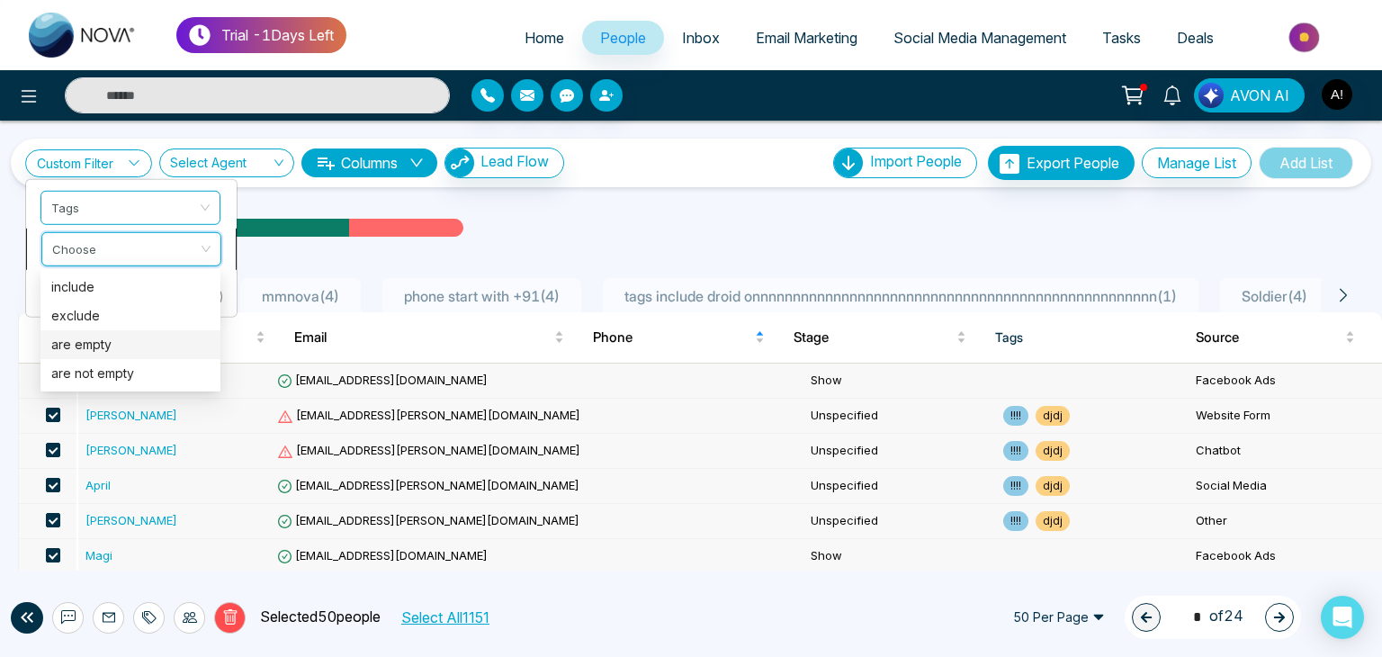
click at [127, 256] on input "search" at bounding box center [125, 245] width 146 height 27
click at [91, 343] on div "are empty" at bounding box center [130, 345] width 158 height 20
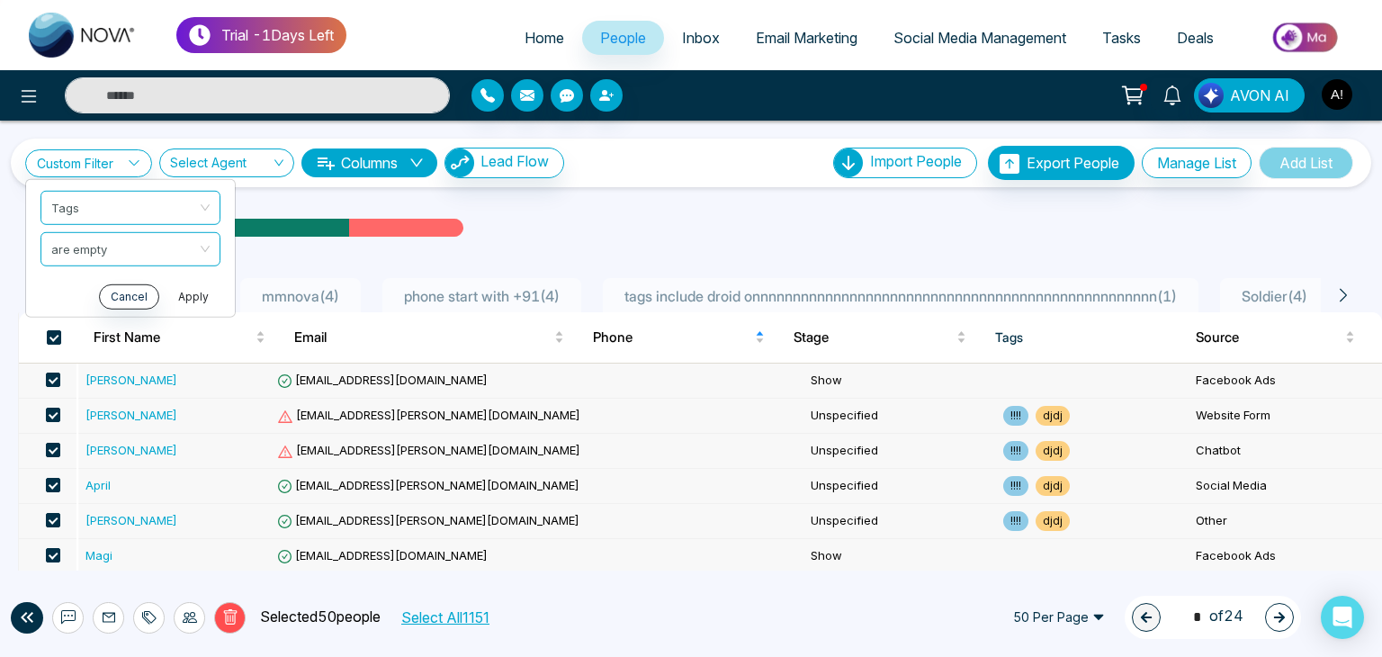
click at [196, 296] on button "Apply" at bounding box center [193, 295] width 54 height 25
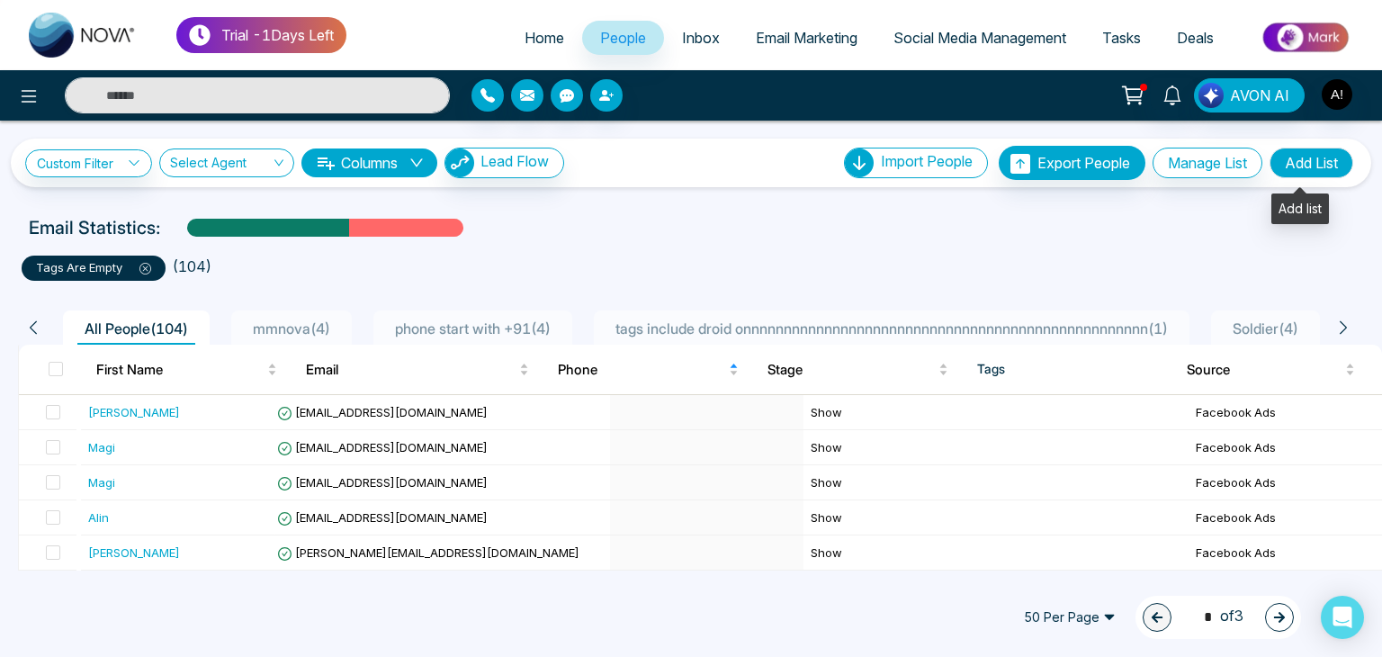
click at [1281, 151] on button "Add List" at bounding box center [1311, 163] width 84 height 31
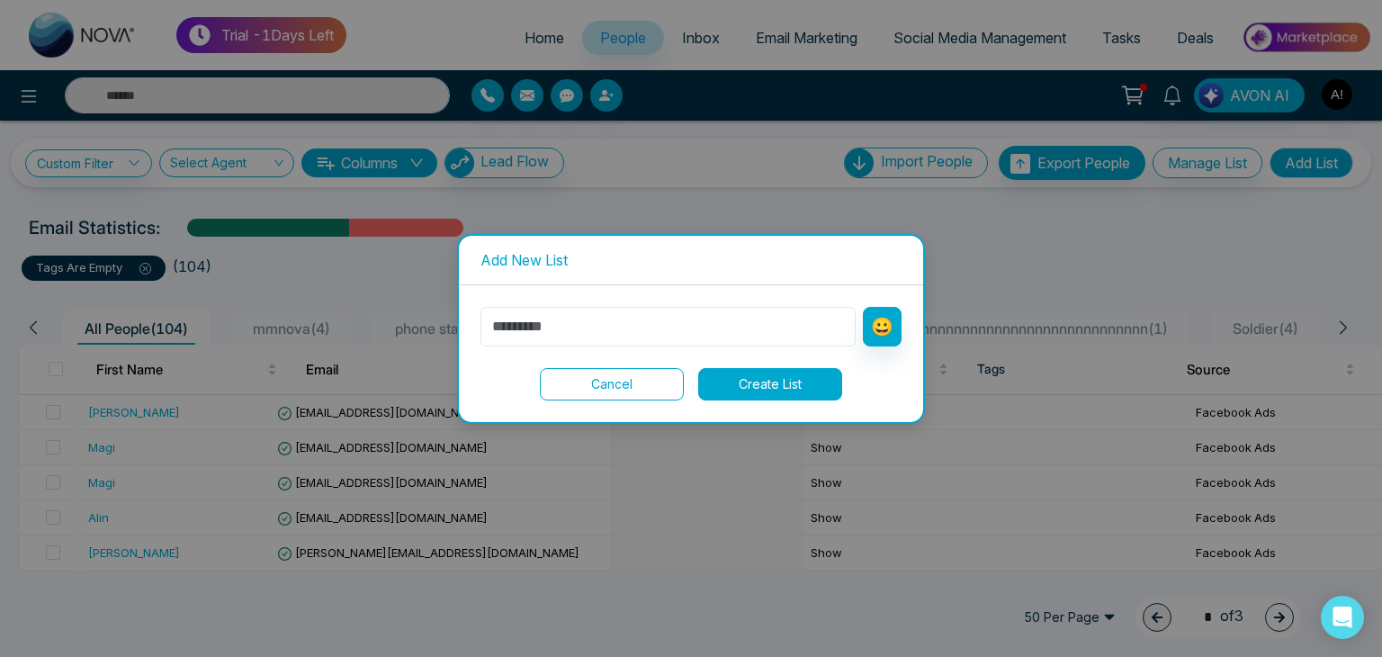
click at [593, 326] on input "text" at bounding box center [667, 327] width 375 height 40
type input "*"
type input "**********"
click at [759, 377] on button "Create List" at bounding box center [770, 384] width 144 height 32
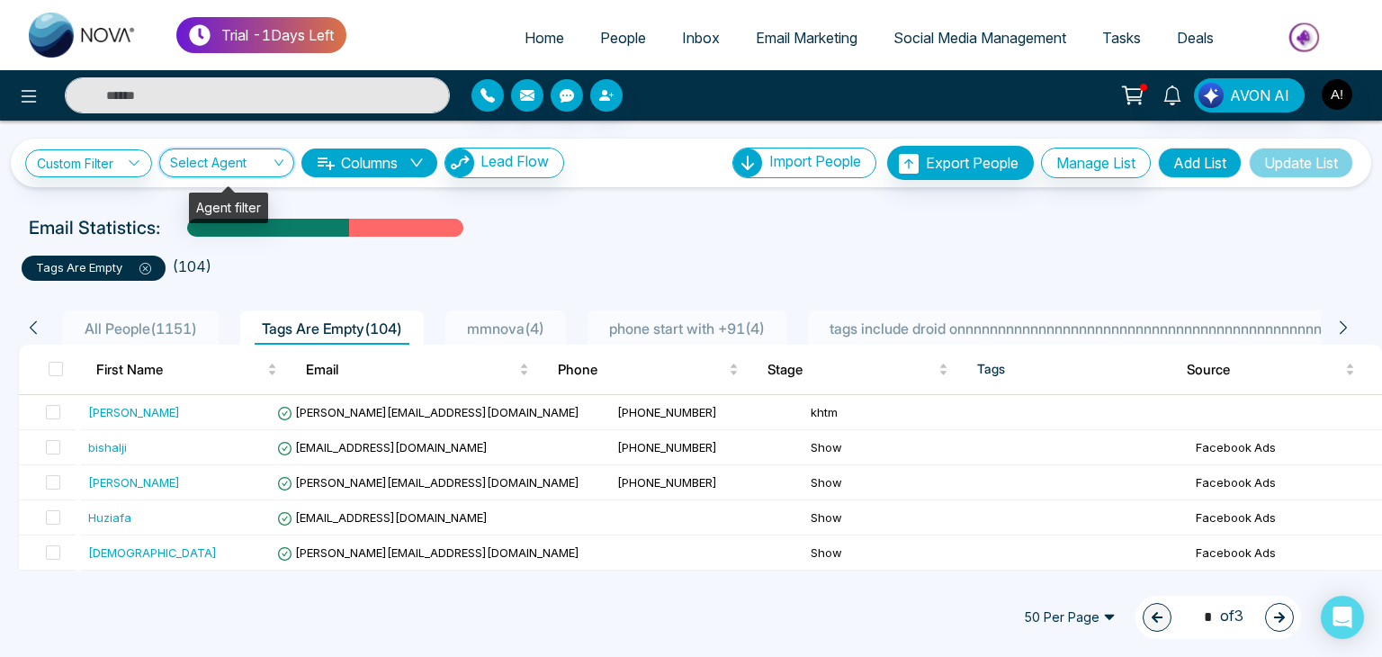
click at [262, 157] on input "search" at bounding box center [220, 166] width 101 height 34
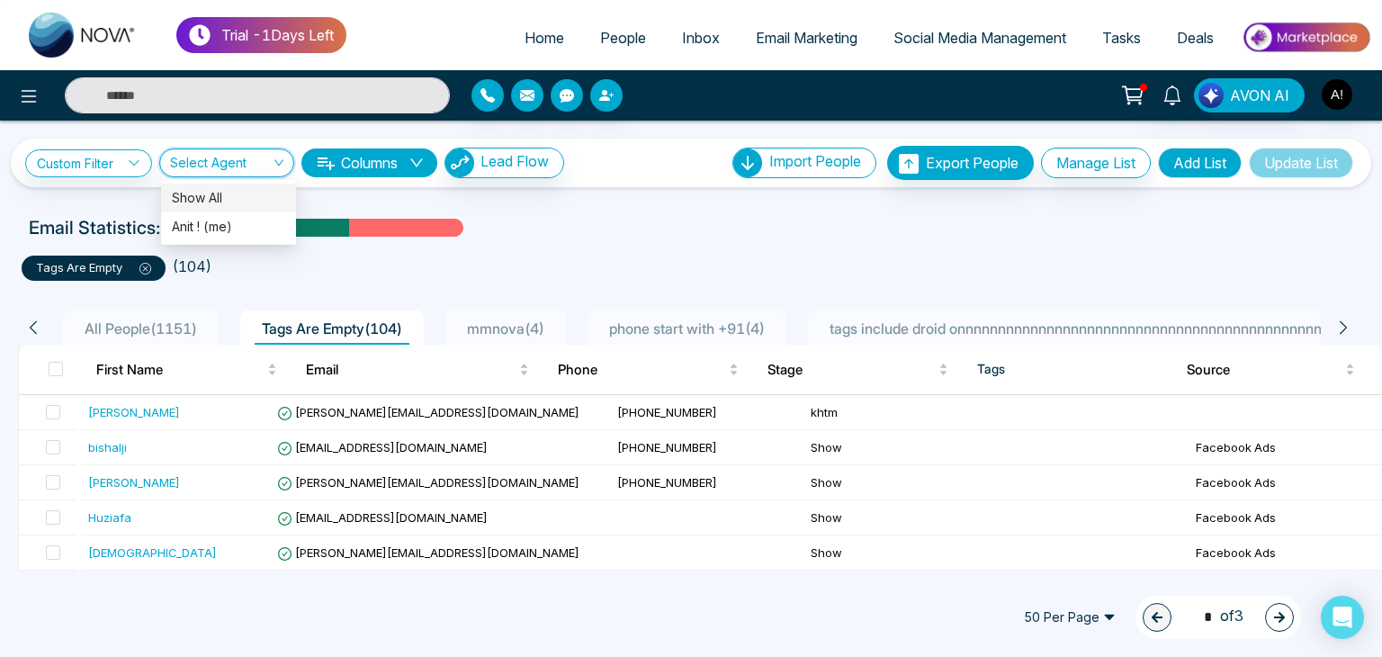
click at [205, 199] on div "Show All" at bounding box center [228, 198] width 113 height 20
click at [135, 163] on icon at bounding box center [134, 163] width 13 height 13
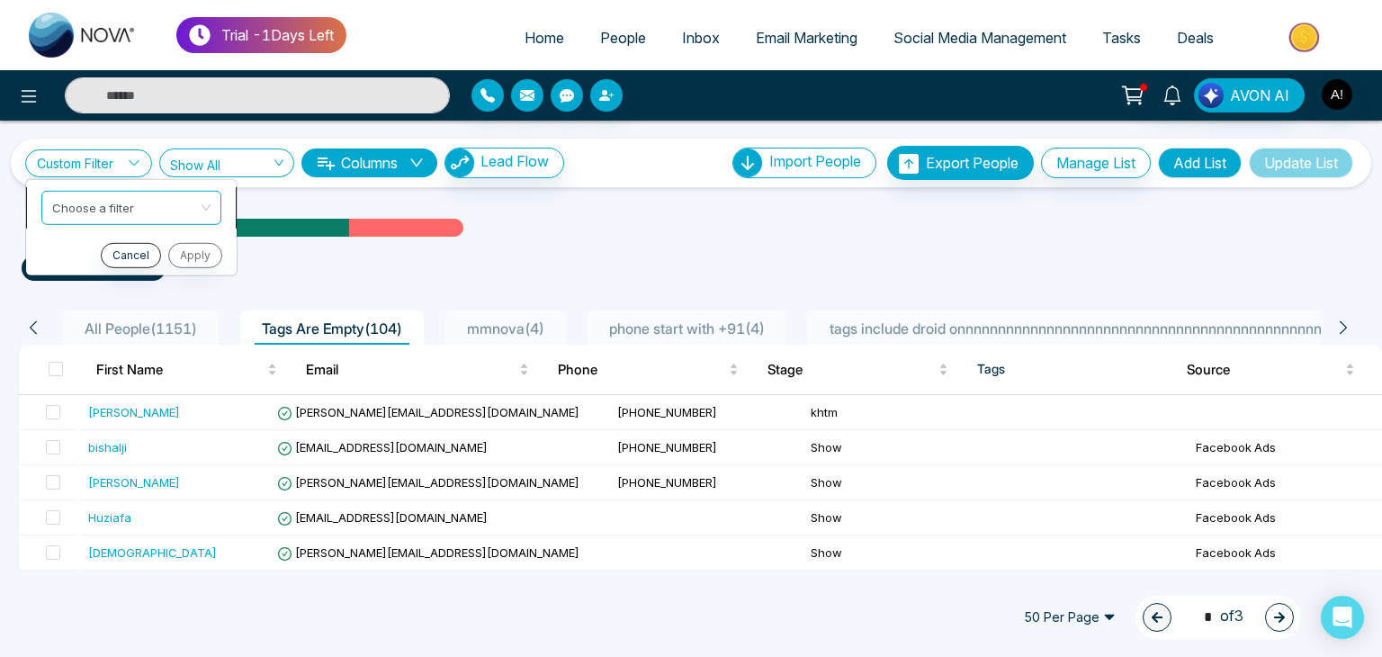
click at [114, 210] on input "search" at bounding box center [125, 204] width 146 height 27
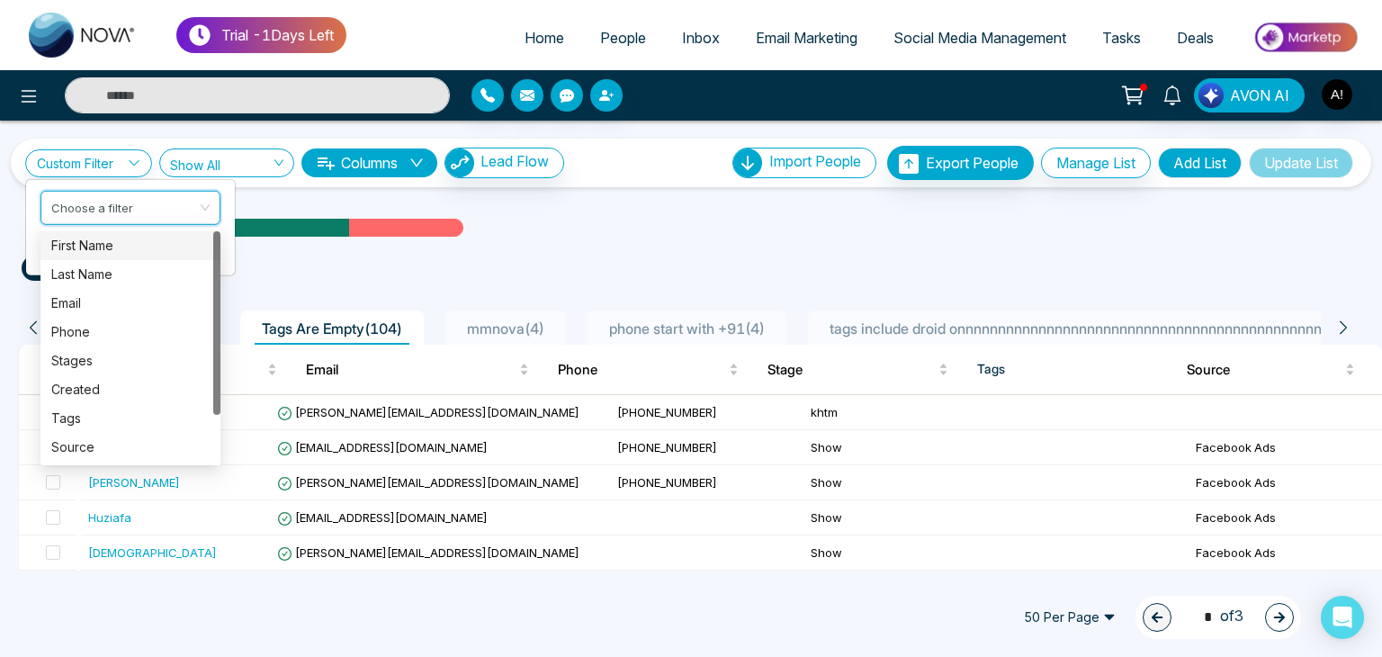
click at [93, 249] on div "First Name" at bounding box center [130, 246] width 158 height 20
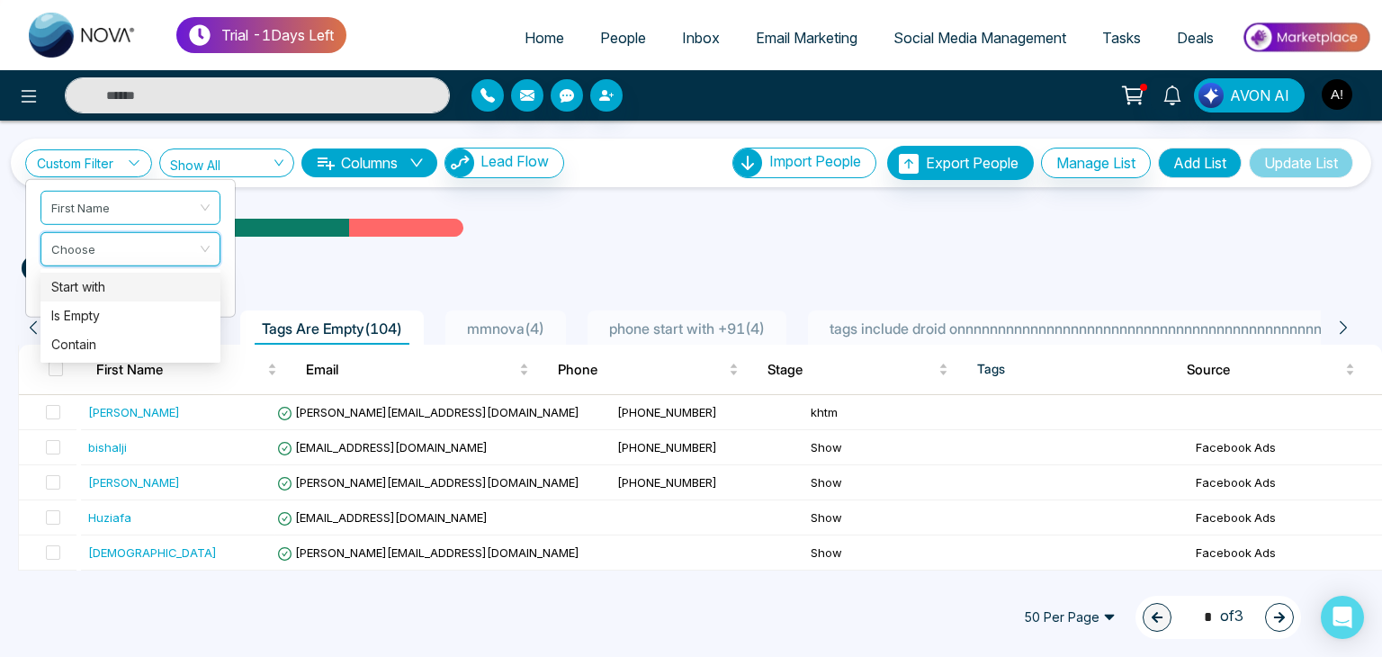
click at [95, 289] on div "Start with" at bounding box center [130, 287] width 158 height 20
click at [87, 299] on input "text" at bounding box center [130, 293] width 180 height 34
type input "*"
click at [188, 336] on button "Apply" at bounding box center [193, 337] width 54 height 25
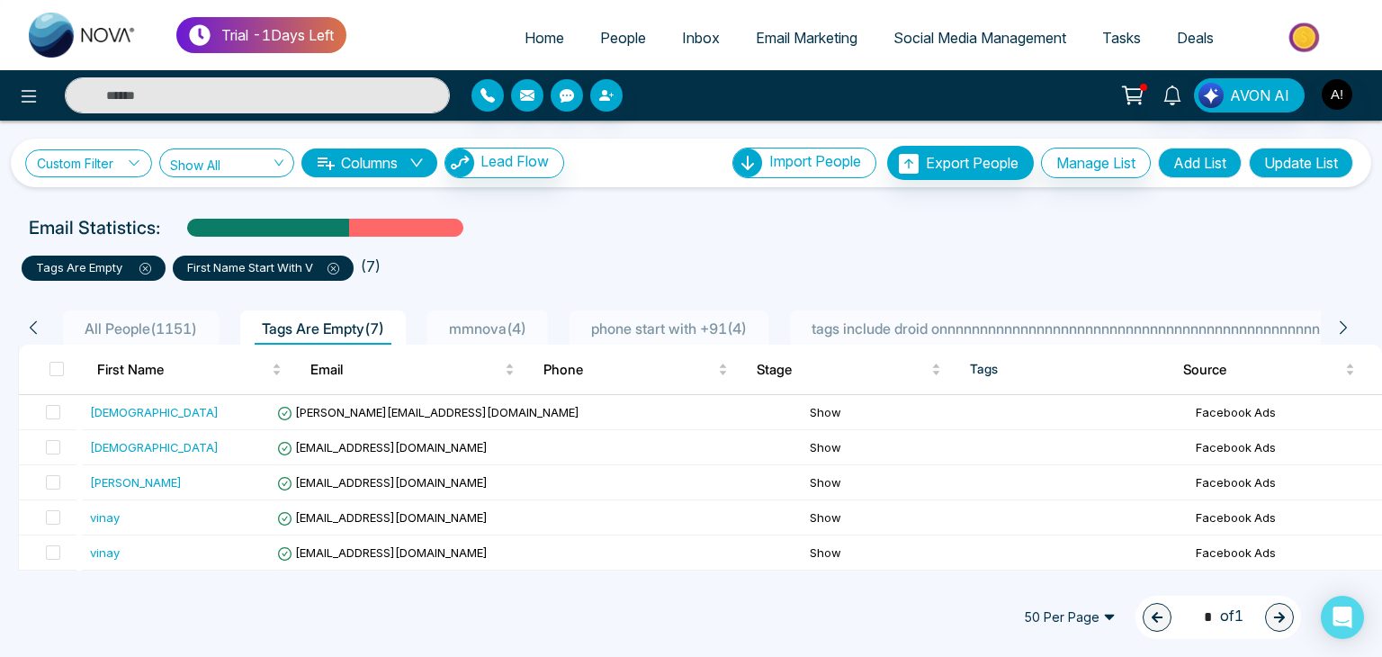
click at [121, 159] on link "Custom Filter" at bounding box center [88, 163] width 127 height 28
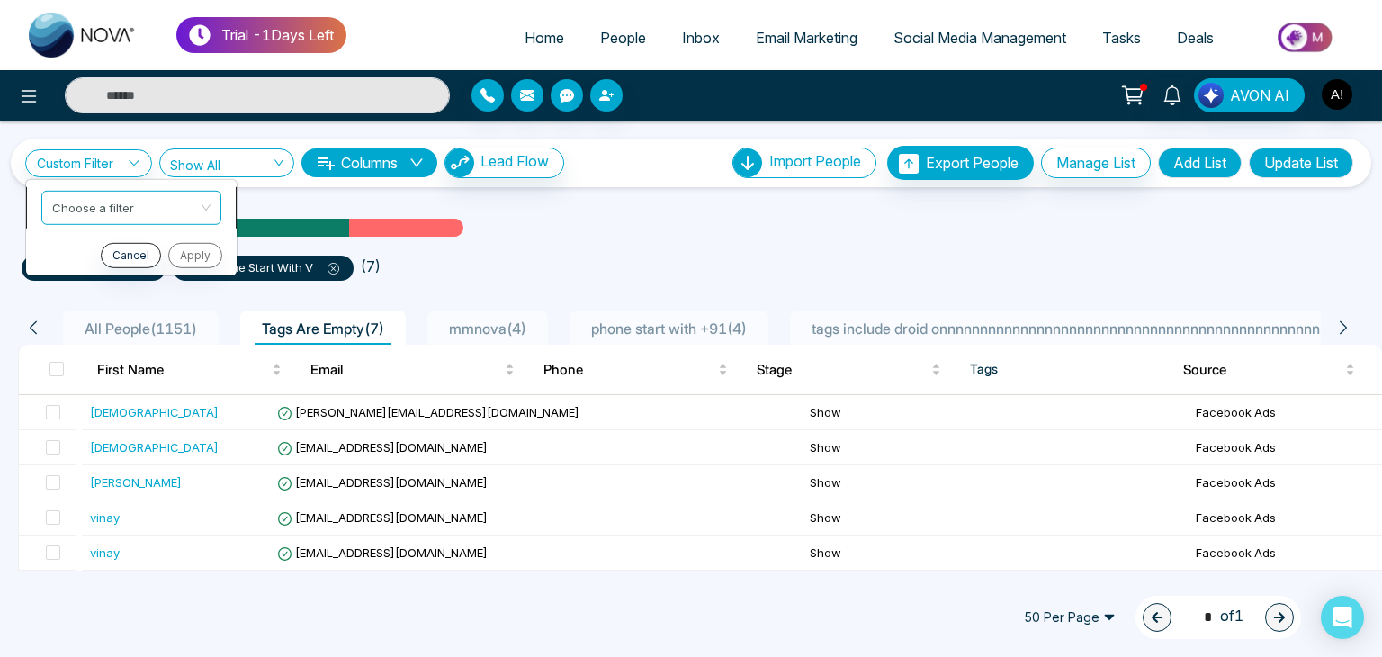
click at [140, 206] on input "search" at bounding box center [125, 204] width 146 height 27
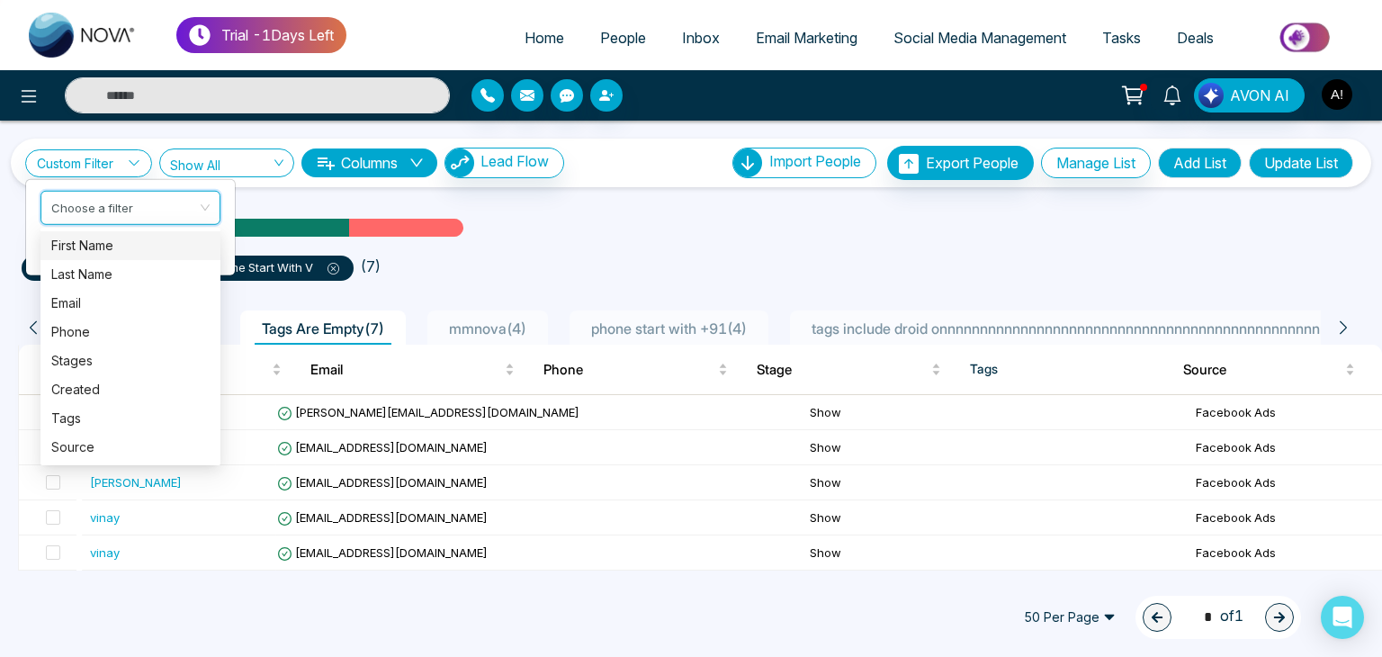
click at [101, 238] on div "First Name" at bounding box center [130, 246] width 158 height 20
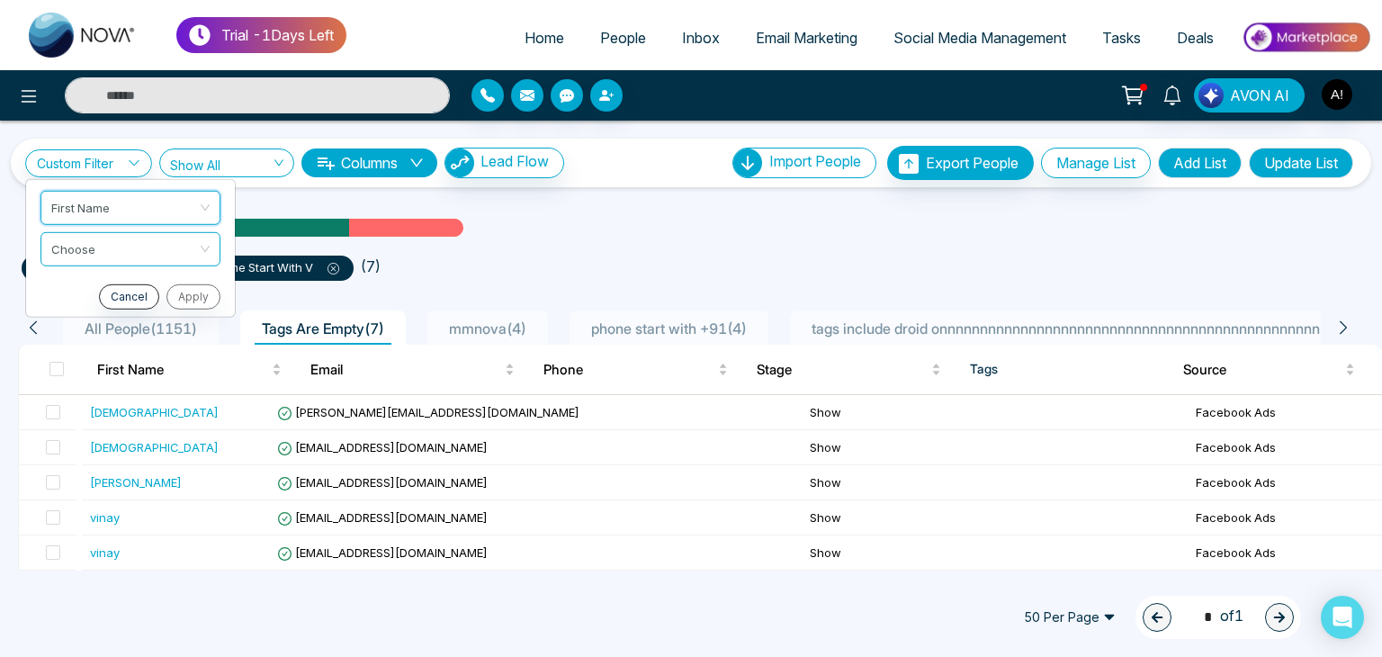
click at [101, 238] on input "search" at bounding box center [124, 245] width 146 height 27
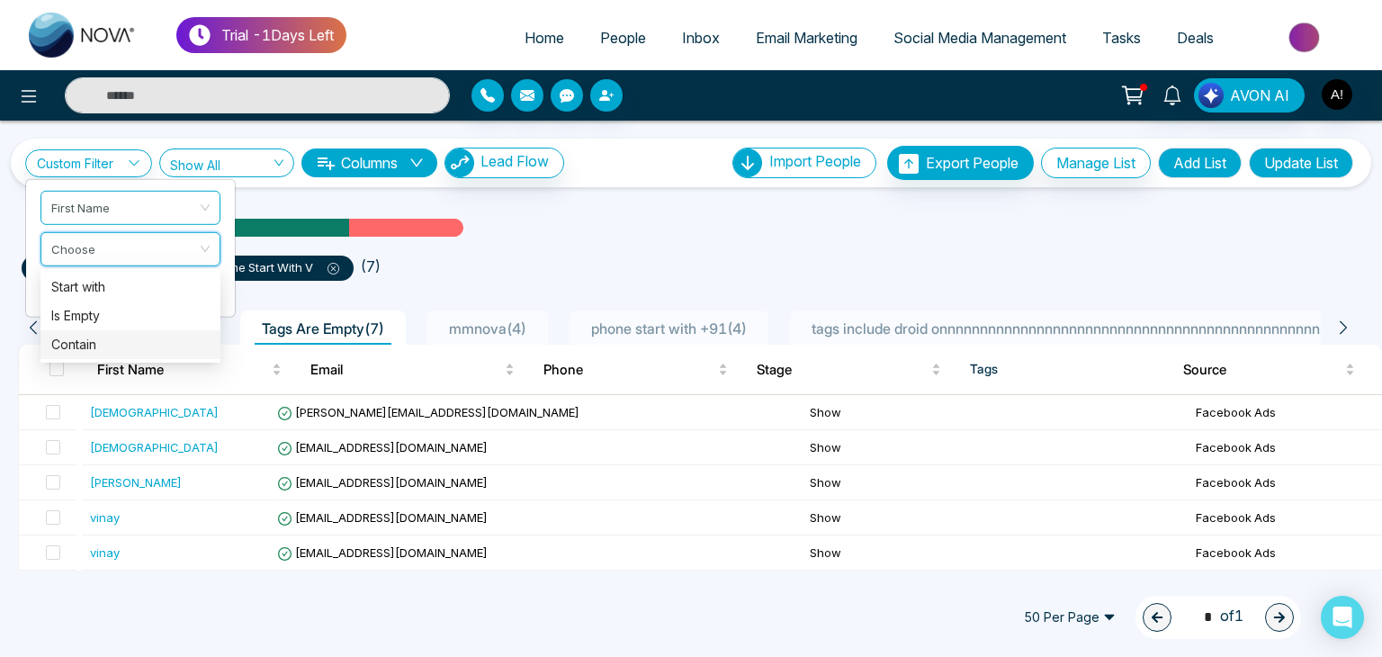
click at [80, 342] on div "Contain" at bounding box center [130, 345] width 158 height 20
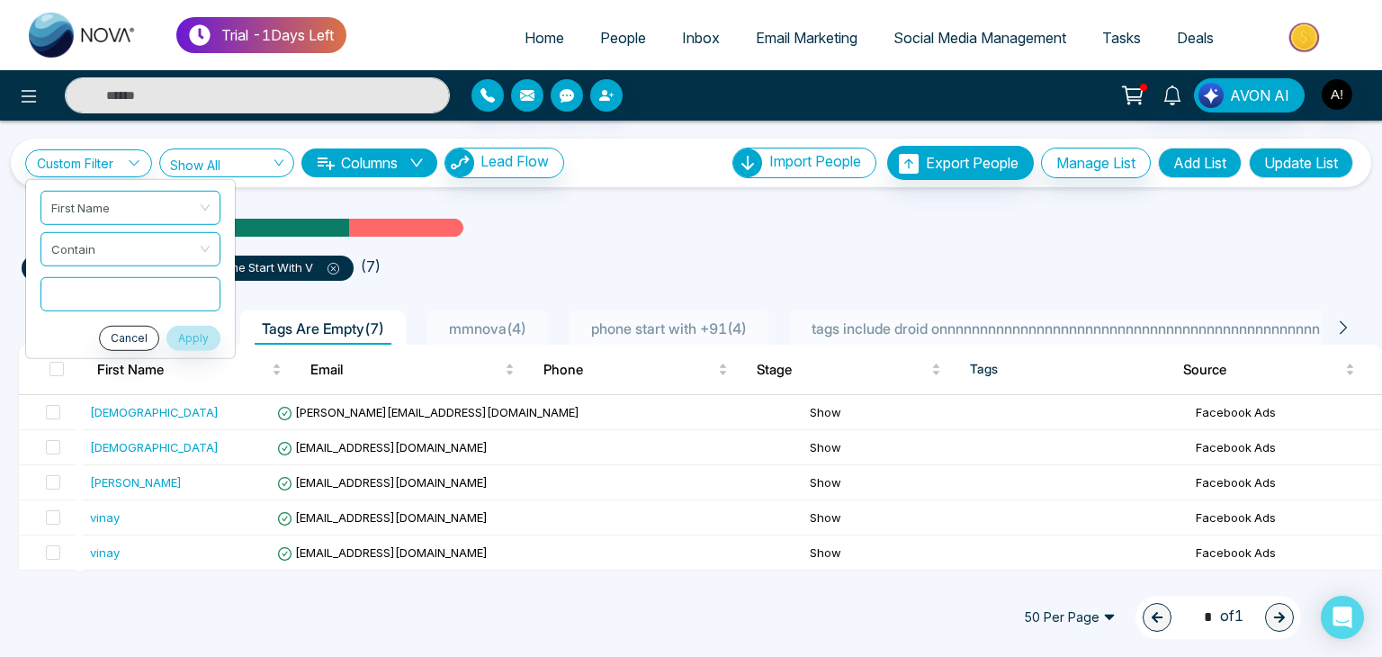
click at [93, 287] on input "text" at bounding box center [130, 293] width 180 height 34
type input "**"
click at [191, 336] on button "Apply" at bounding box center [193, 337] width 54 height 25
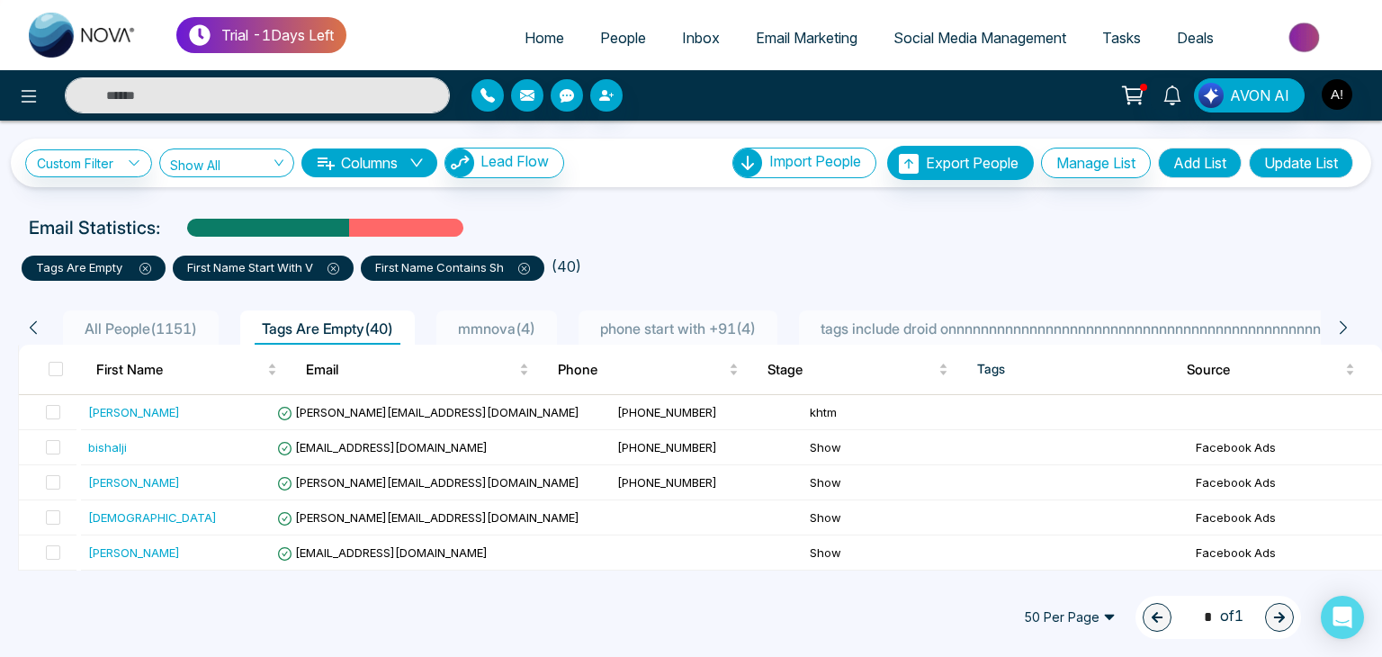
click at [1292, 156] on button "Update List" at bounding box center [1301, 163] width 104 height 31
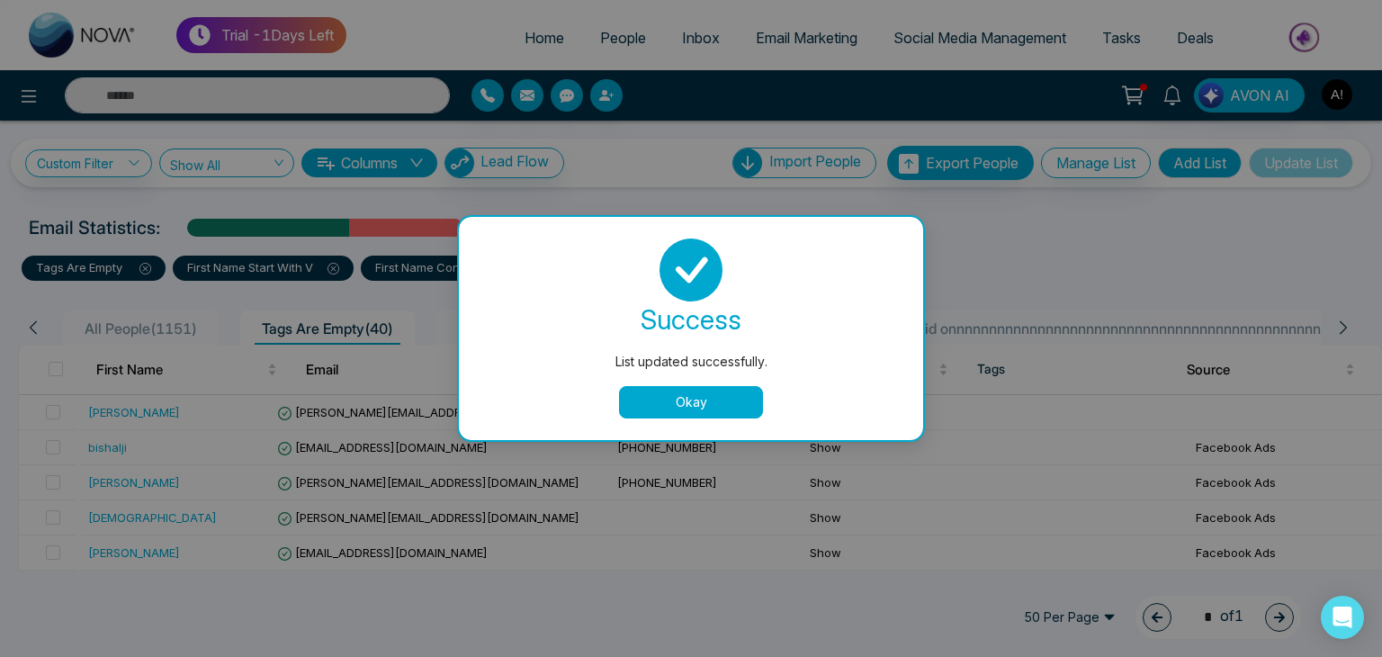
click at [1169, 157] on div "List updated successfully. success List updated successfully. Okay" at bounding box center [691, 328] width 1382 height 657
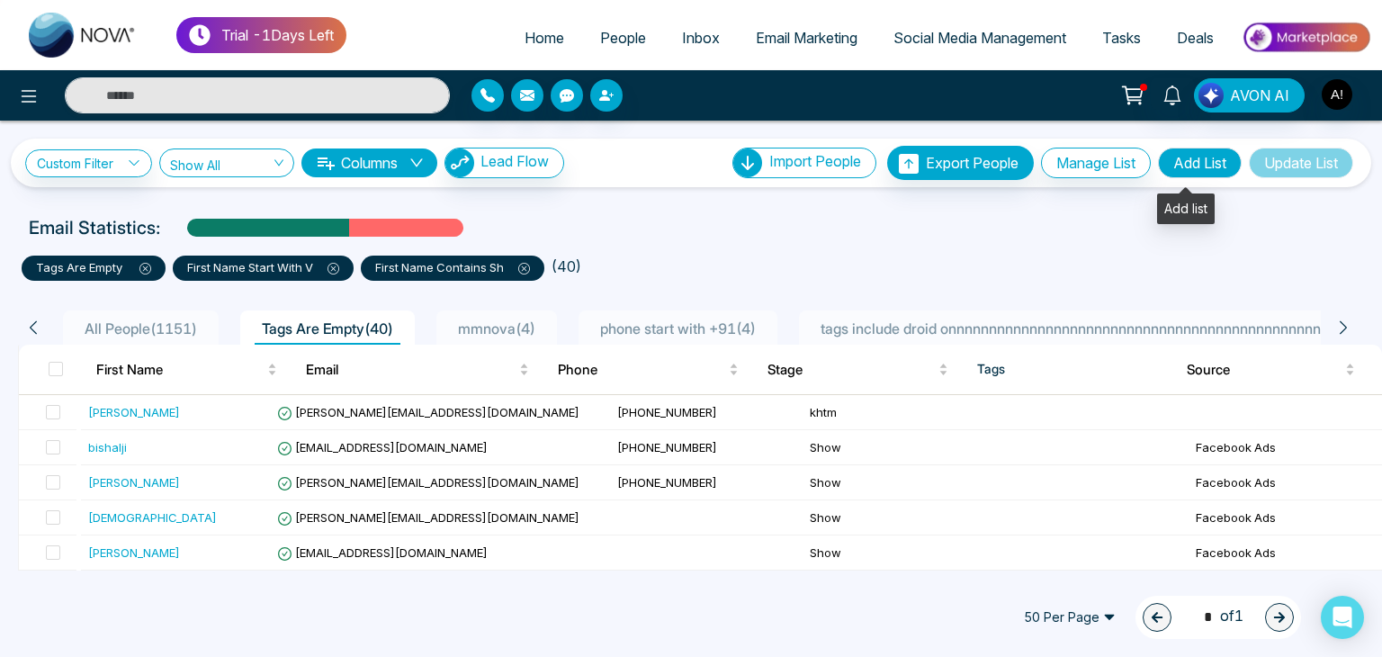
click at [1173, 161] on button "Add List" at bounding box center [1200, 163] width 84 height 31
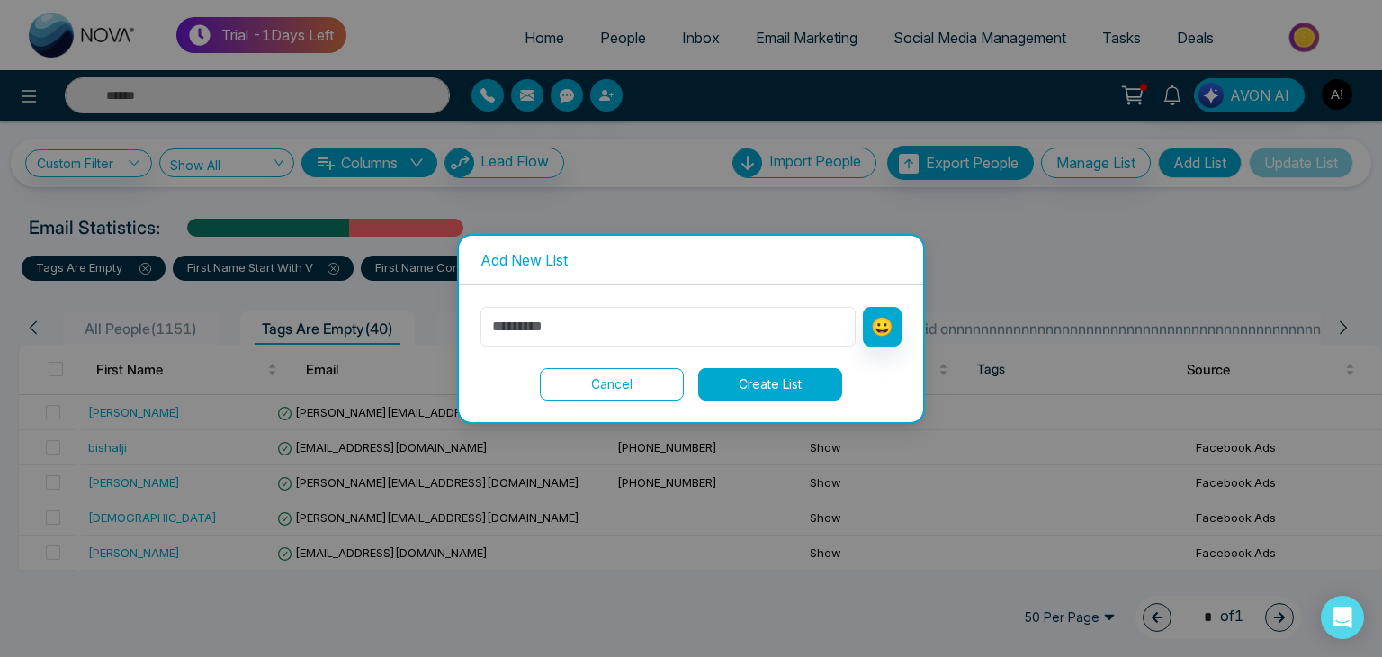
click at [586, 325] on input "text" at bounding box center [667, 327] width 375 height 40
type input "**********"
click at [773, 385] on button "Create List" at bounding box center [770, 384] width 144 height 32
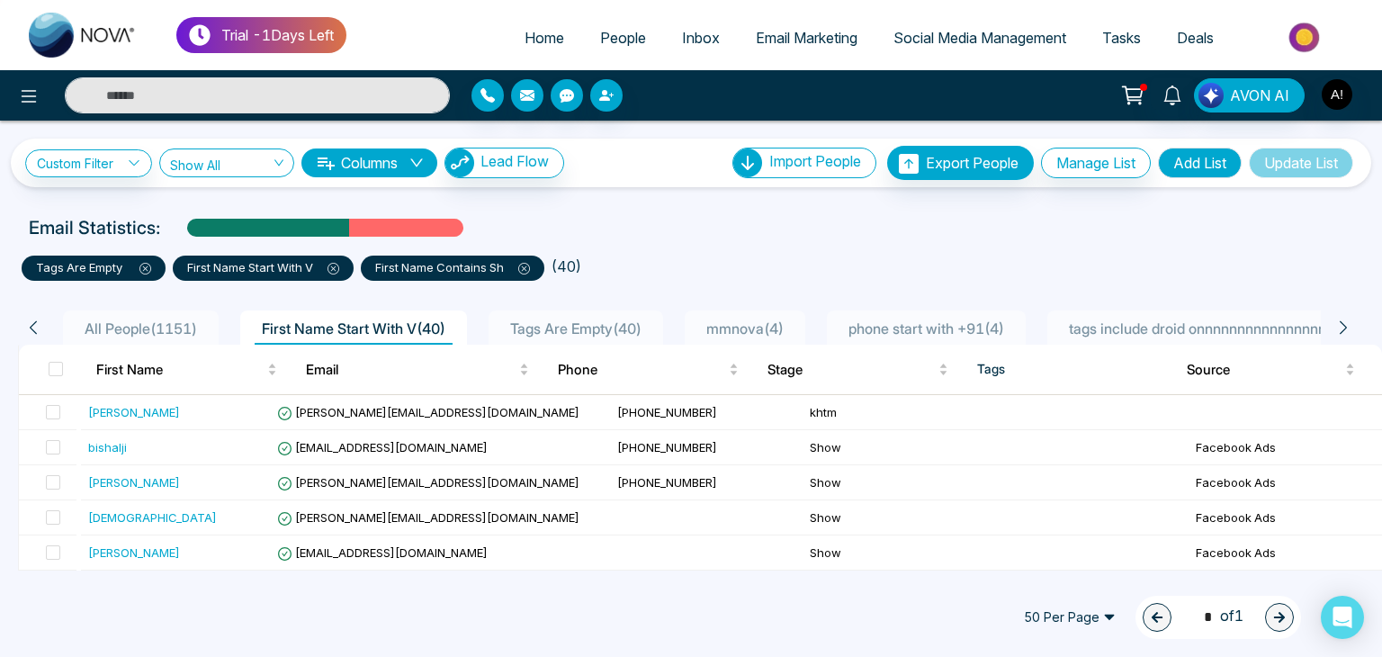
drag, startPoint x: 467, startPoint y: 269, endPoint x: 447, endPoint y: 271, distance: 19.9
click at [447, 271] on p "first name contains sh" at bounding box center [452, 268] width 155 height 18
click at [1184, 162] on button "Add List" at bounding box center [1200, 163] width 84 height 31
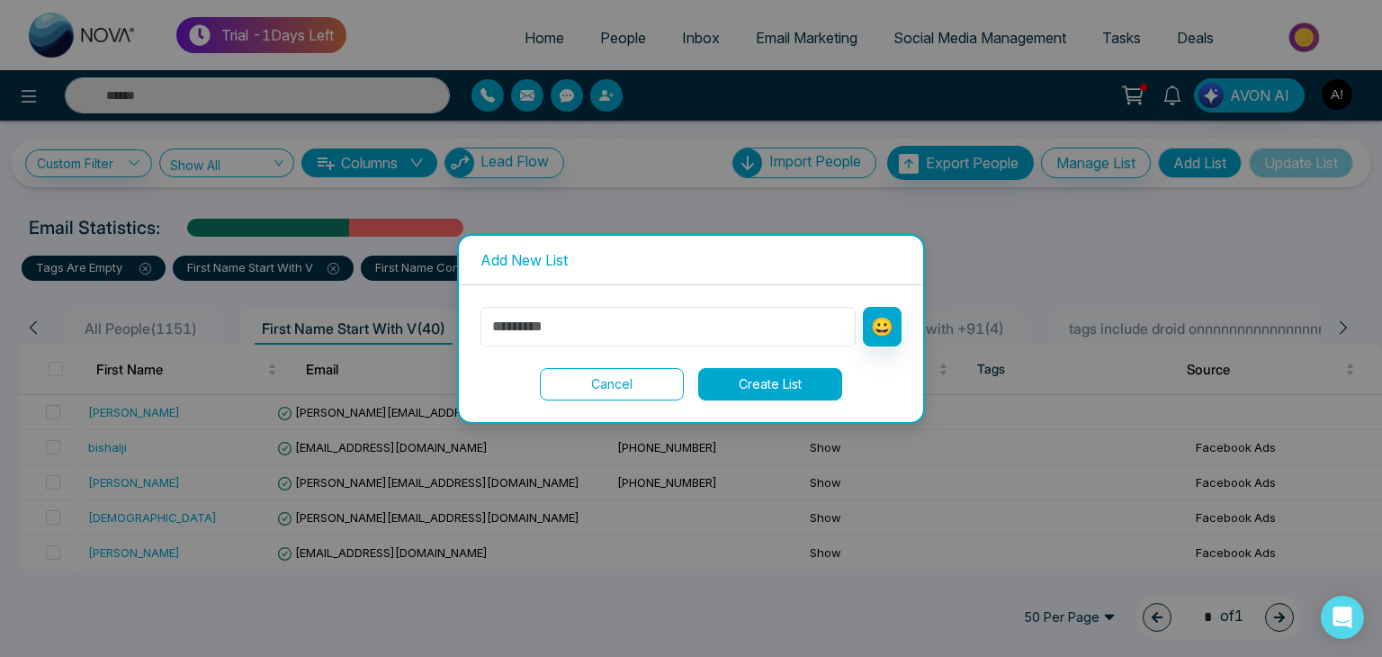
click at [630, 330] on input "text" at bounding box center [667, 327] width 375 height 40
type input "**********"
click at [756, 386] on button "Create List" at bounding box center [770, 384] width 144 height 32
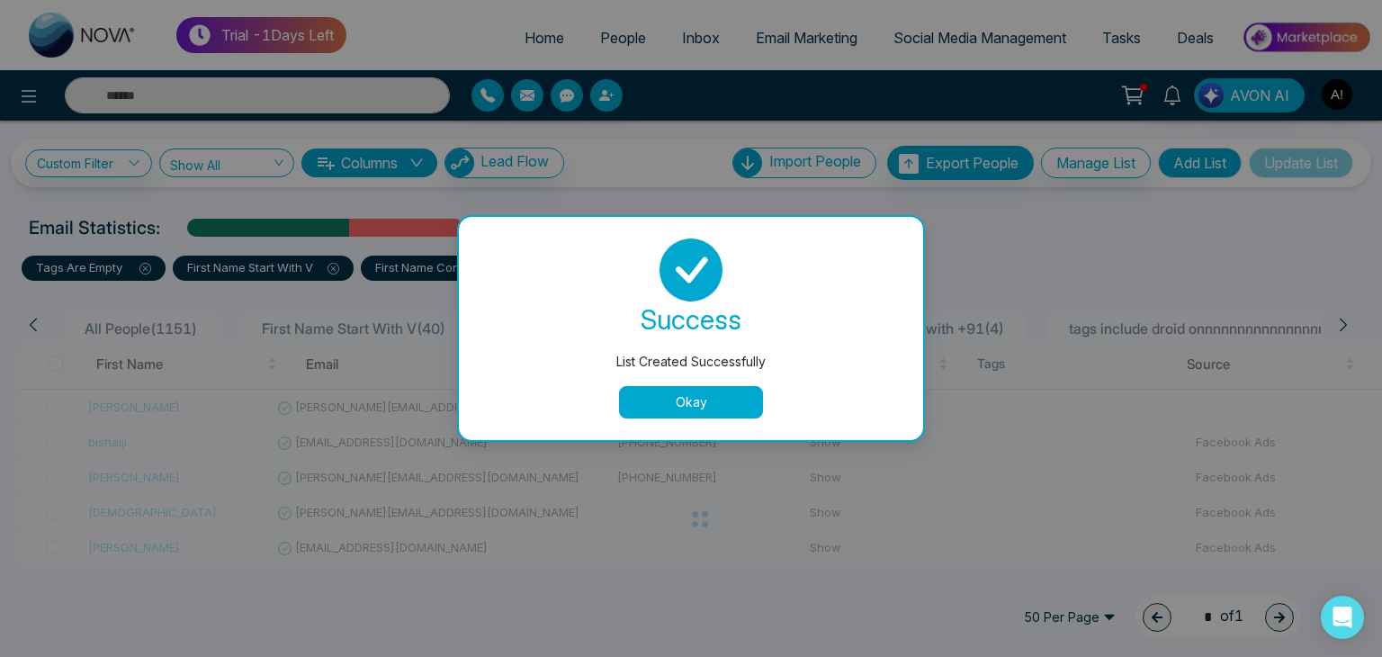
click at [714, 405] on button "Okay" at bounding box center [691, 402] width 144 height 32
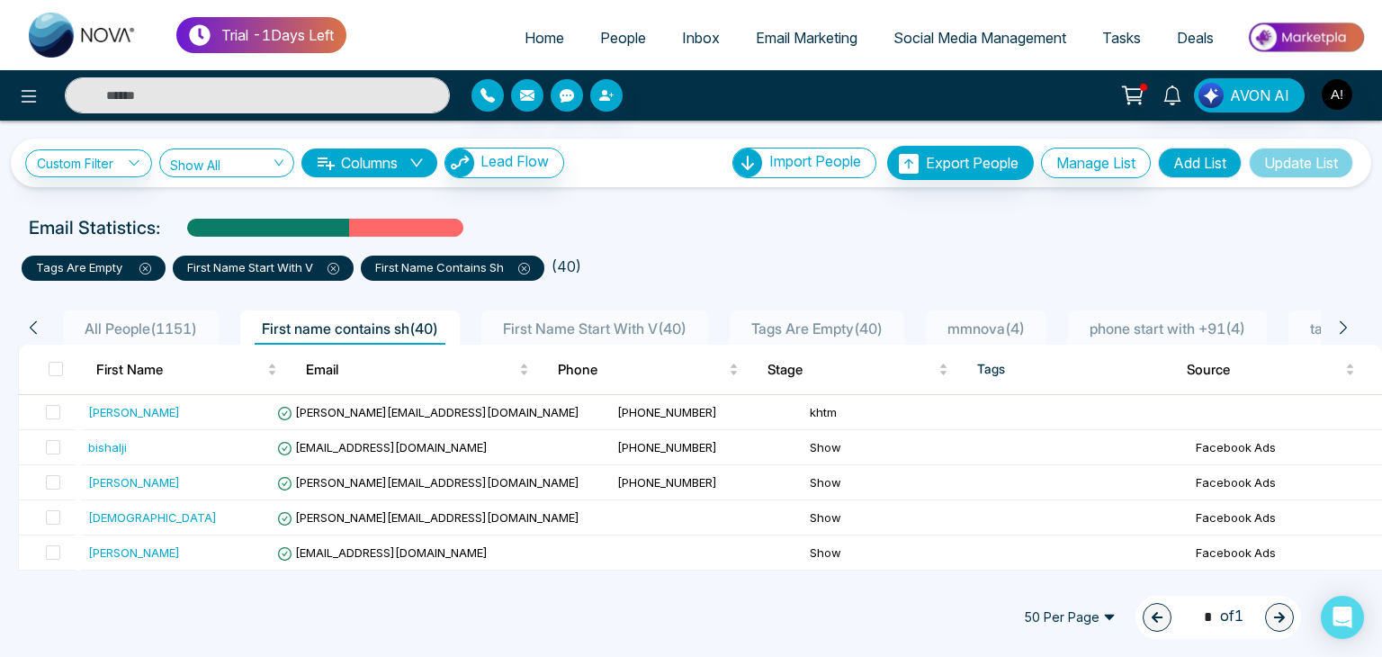
click at [975, 363] on th "Tags" at bounding box center [1068, 370] width 210 height 50
click at [132, 160] on icon at bounding box center [134, 162] width 10 height 5
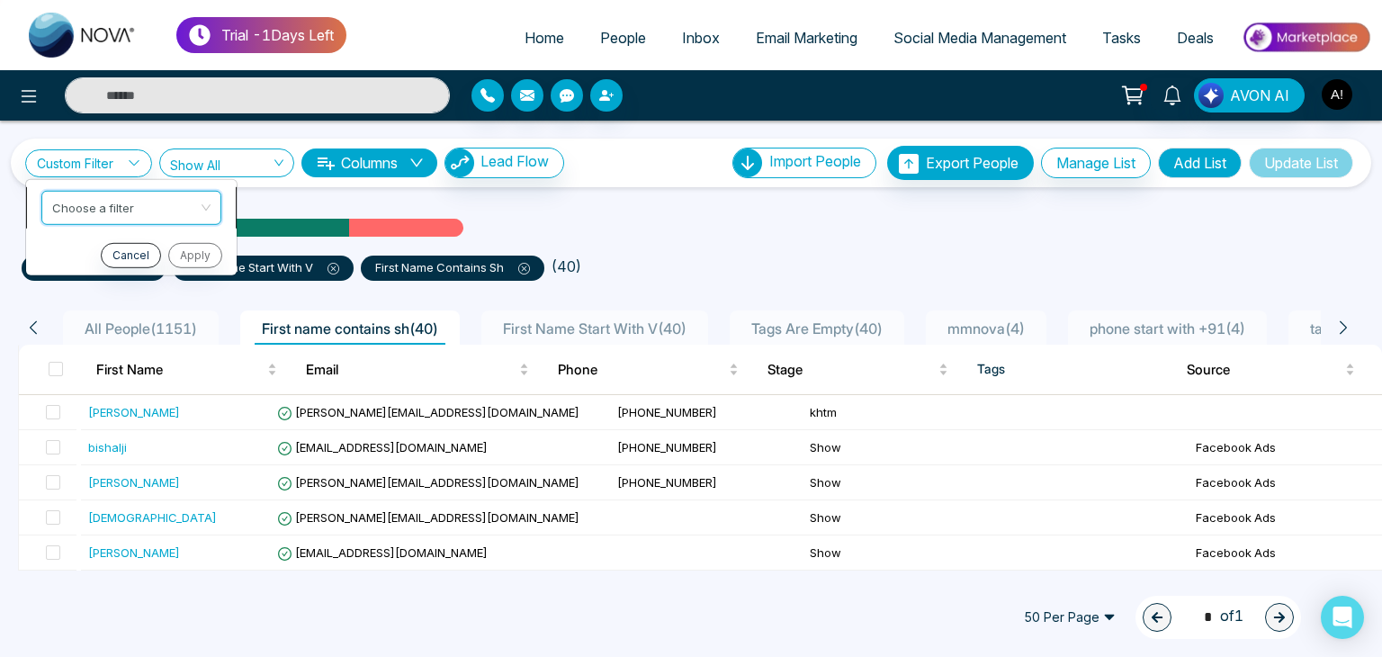
click at [123, 211] on input "search" at bounding box center [125, 204] width 146 height 27
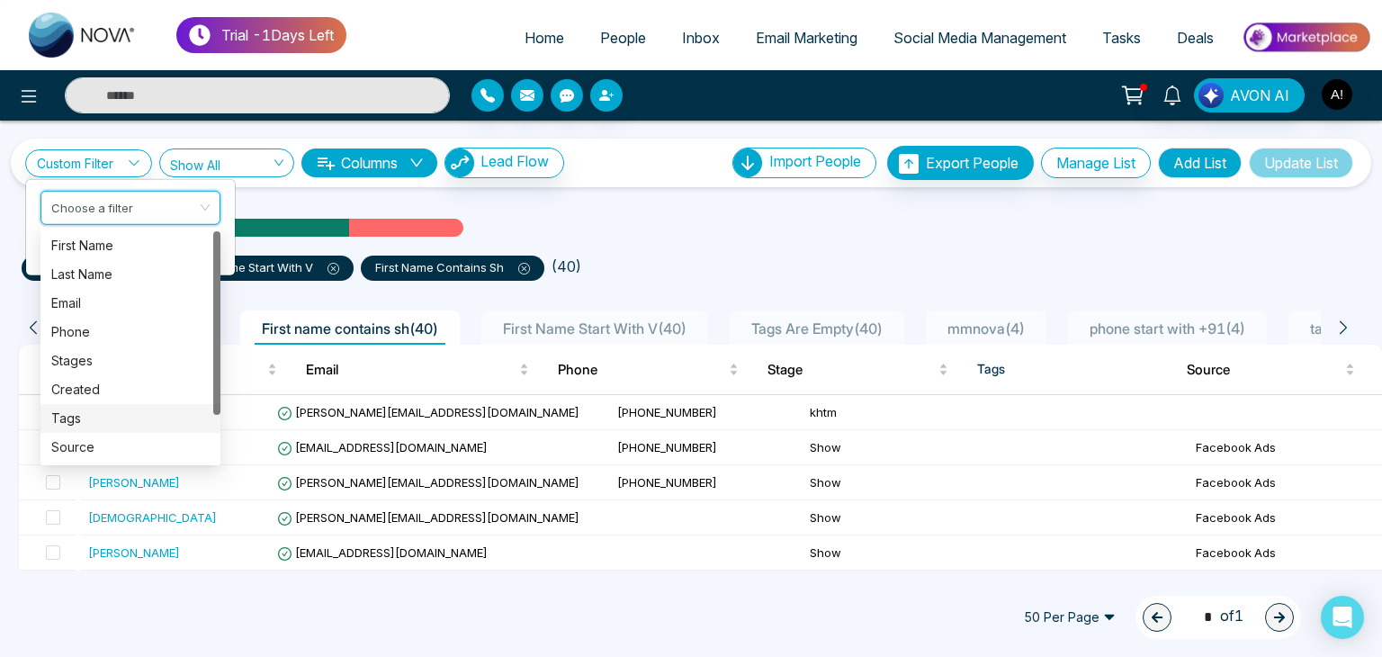
click at [58, 426] on div "Tags" at bounding box center [130, 418] width 158 height 20
click at [58, 426] on td at bounding box center [48, 412] width 58 height 35
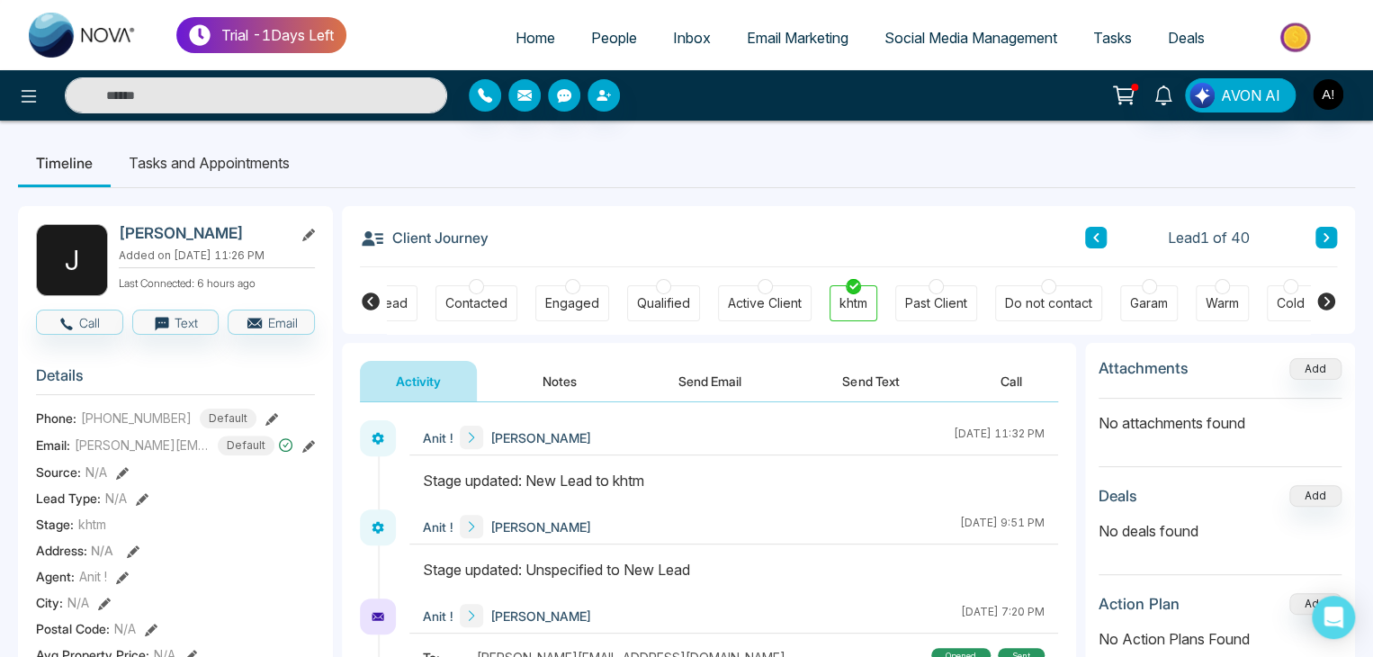
scroll to position [0, 51]
click at [22, 103] on icon at bounding box center [29, 96] width 22 height 22
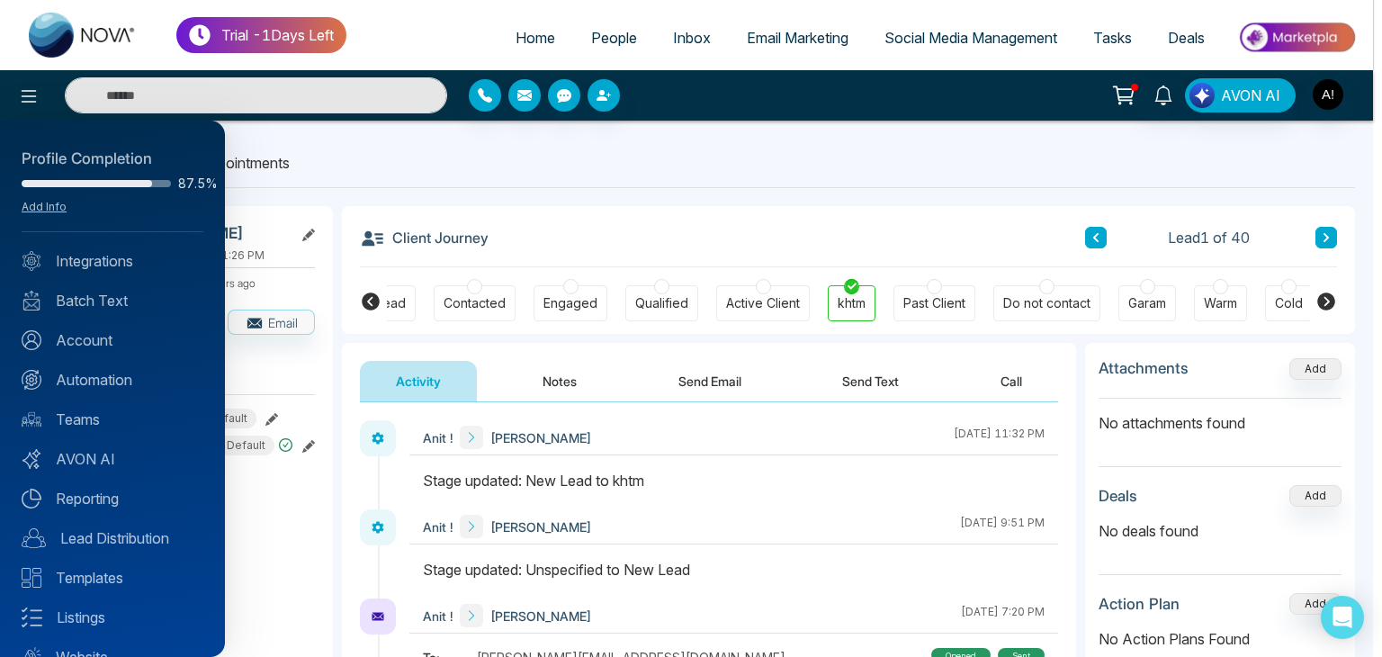
click at [386, 126] on div at bounding box center [691, 328] width 1382 height 657
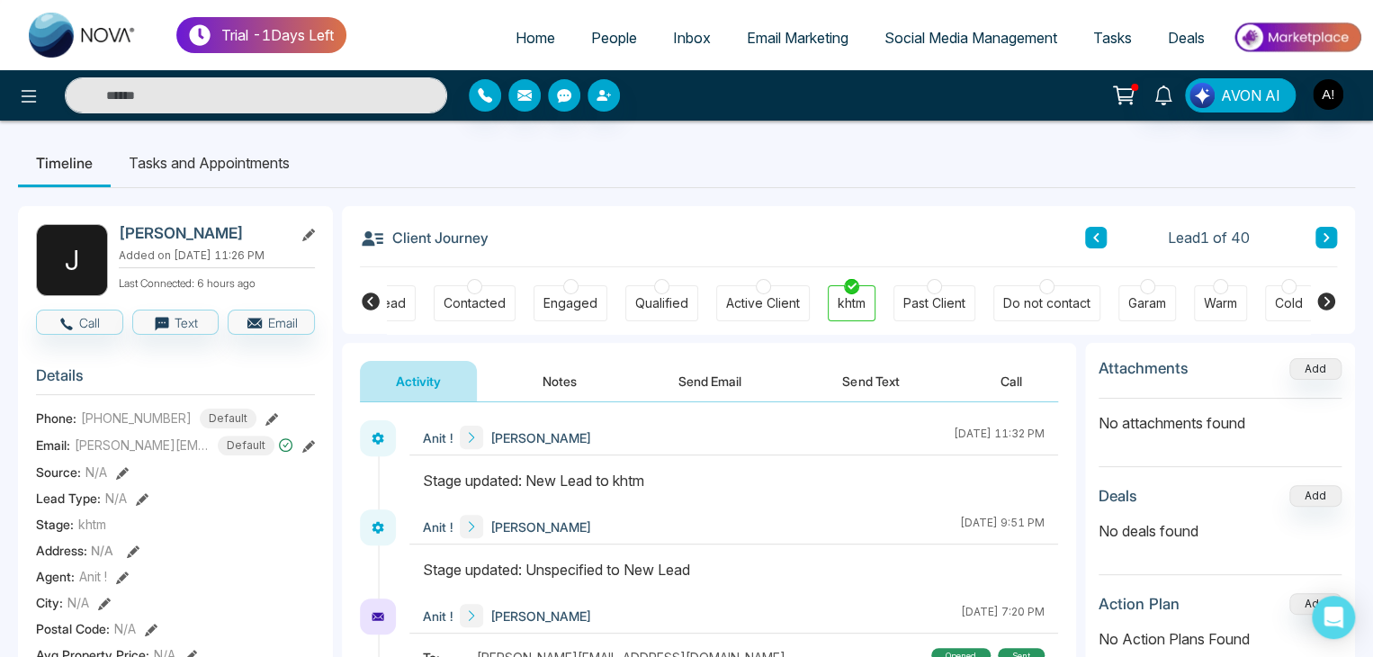
click at [591, 39] on span "People" at bounding box center [614, 38] width 46 height 18
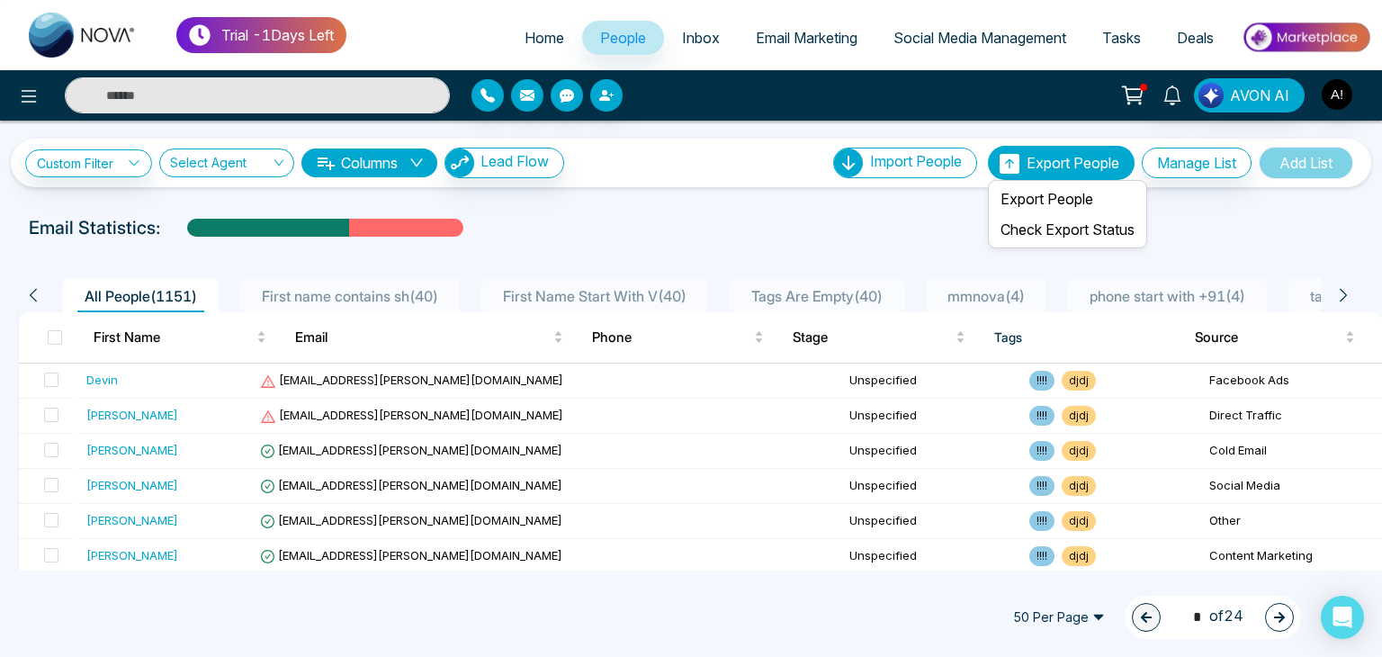
click at [1008, 164] on button "Export People" at bounding box center [1061, 163] width 147 height 34
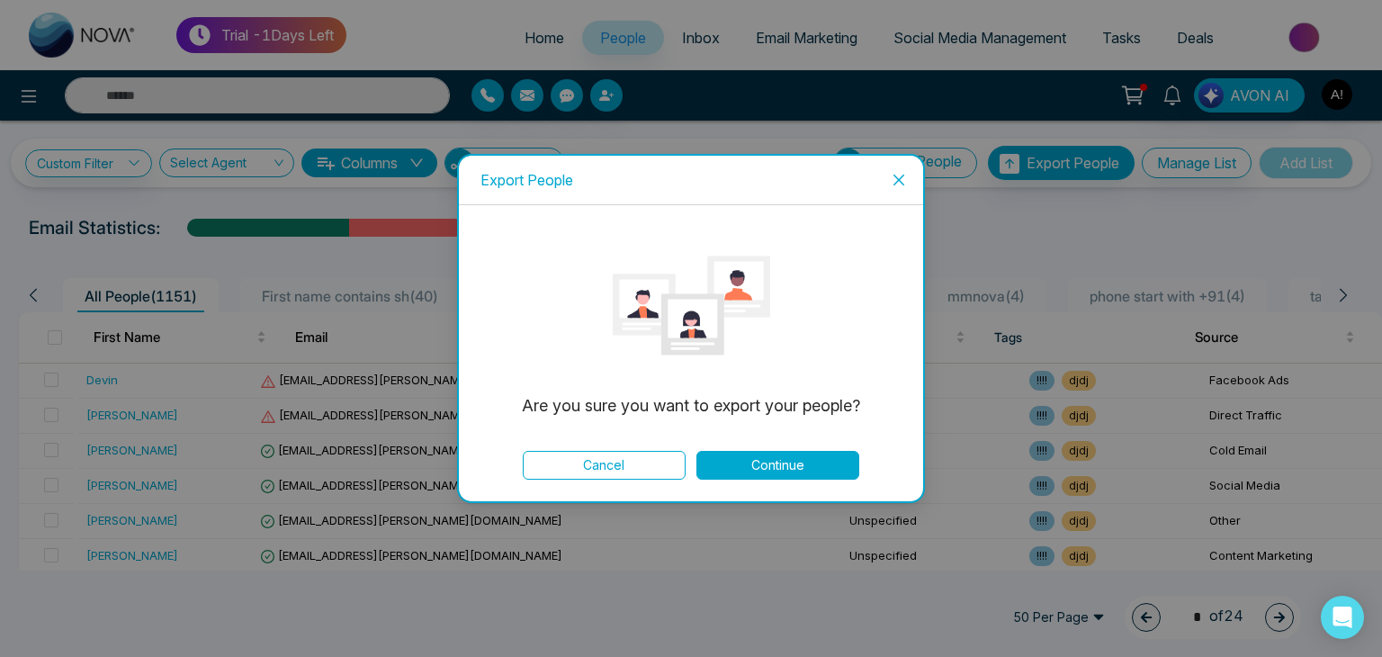
click at [900, 174] on icon "close" at bounding box center [898, 180] width 14 height 14
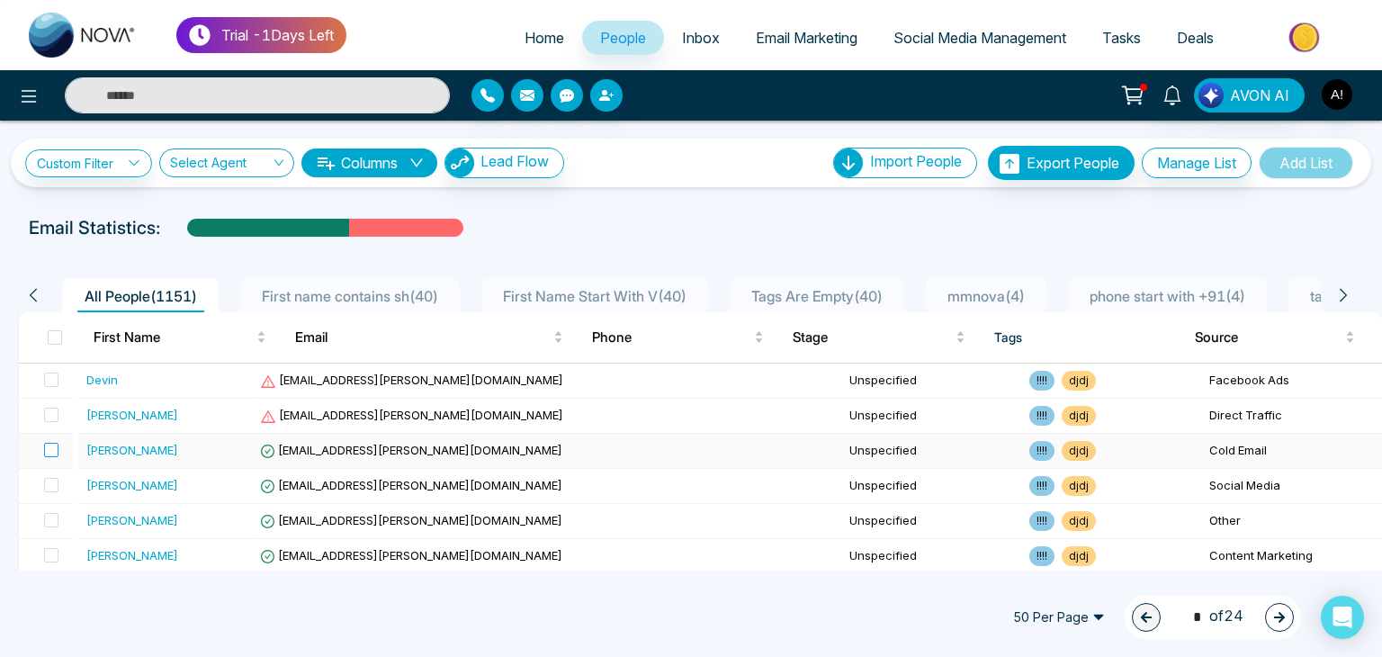
click at [49, 441] on label at bounding box center [45, 451] width 25 height 20
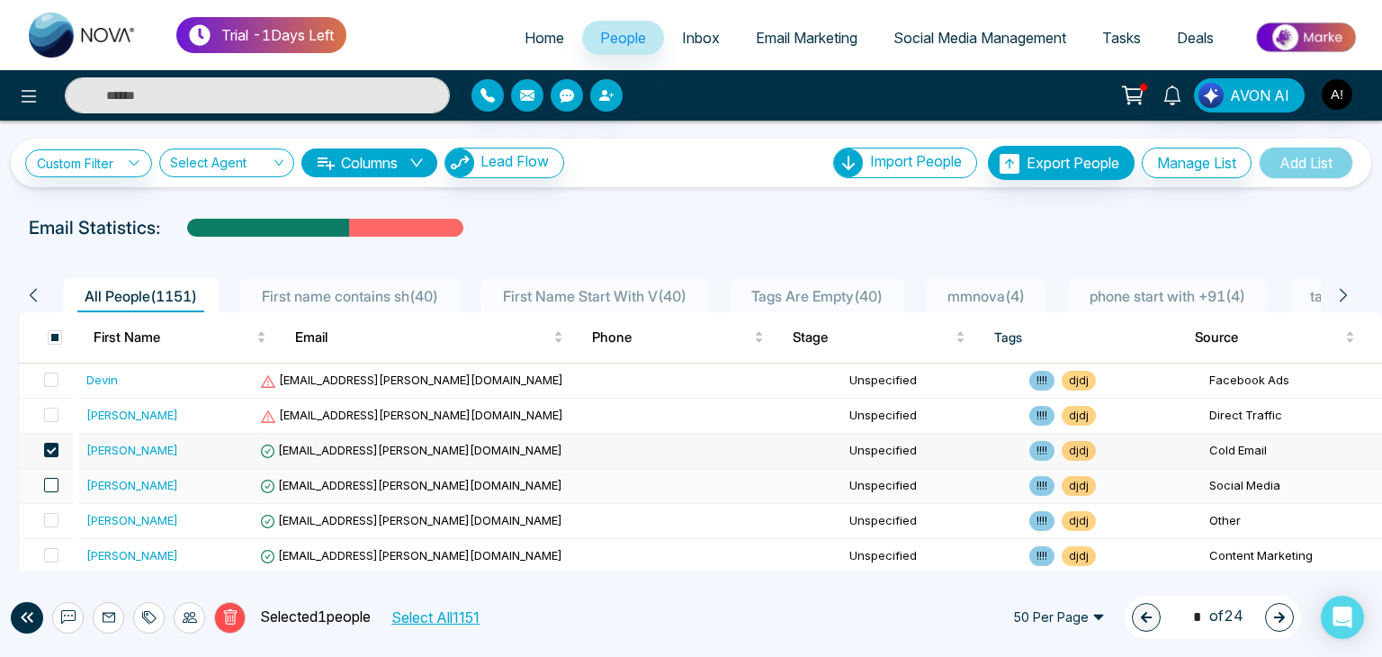
click at [54, 482] on span at bounding box center [51, 485] width 14 height 14
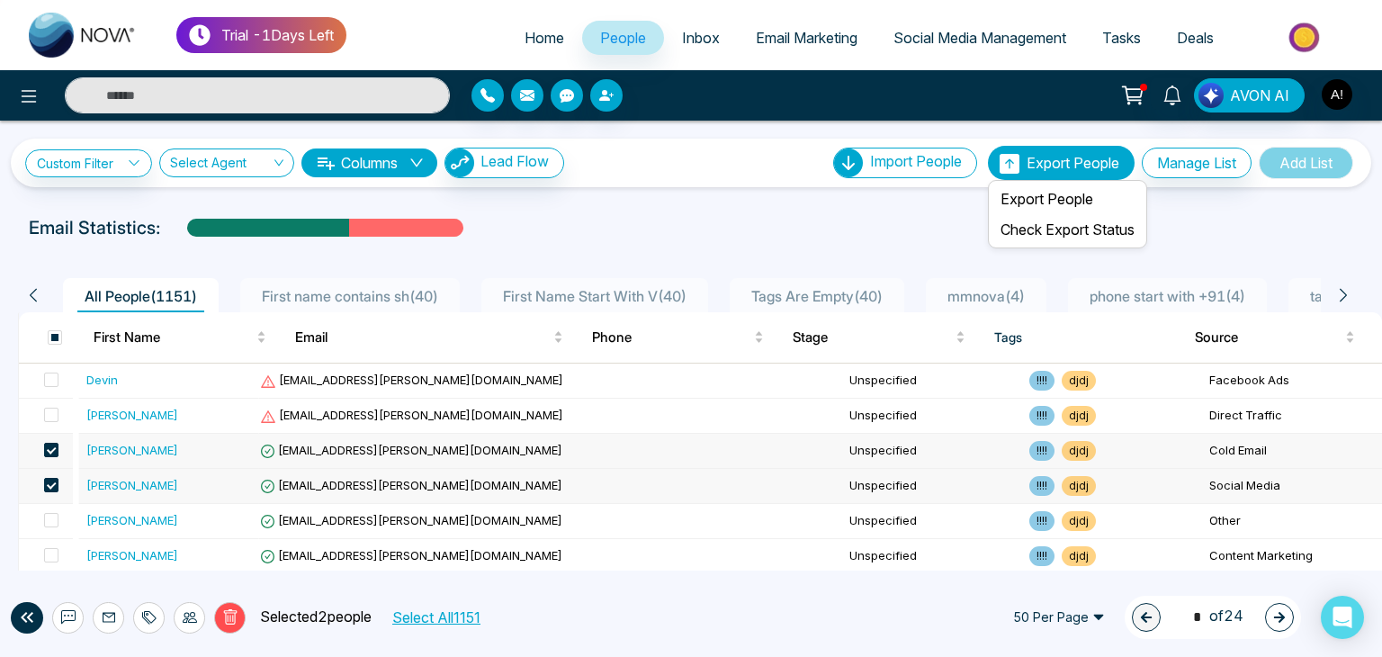
click at [1034, 157] on span "Export People" at bounding box center [1072, 163] width 93 height 18
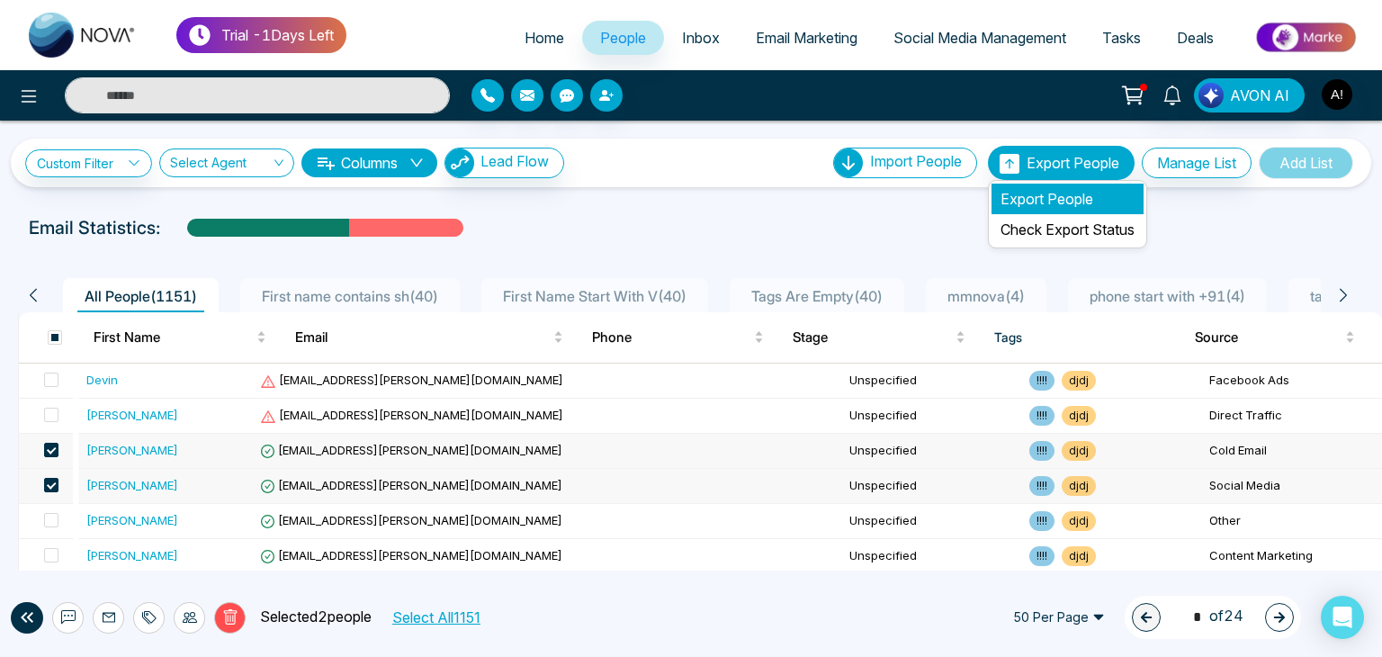
click at [1005, 193] on li "Export People" at bounding box center [1067, 199] width 152 height 31
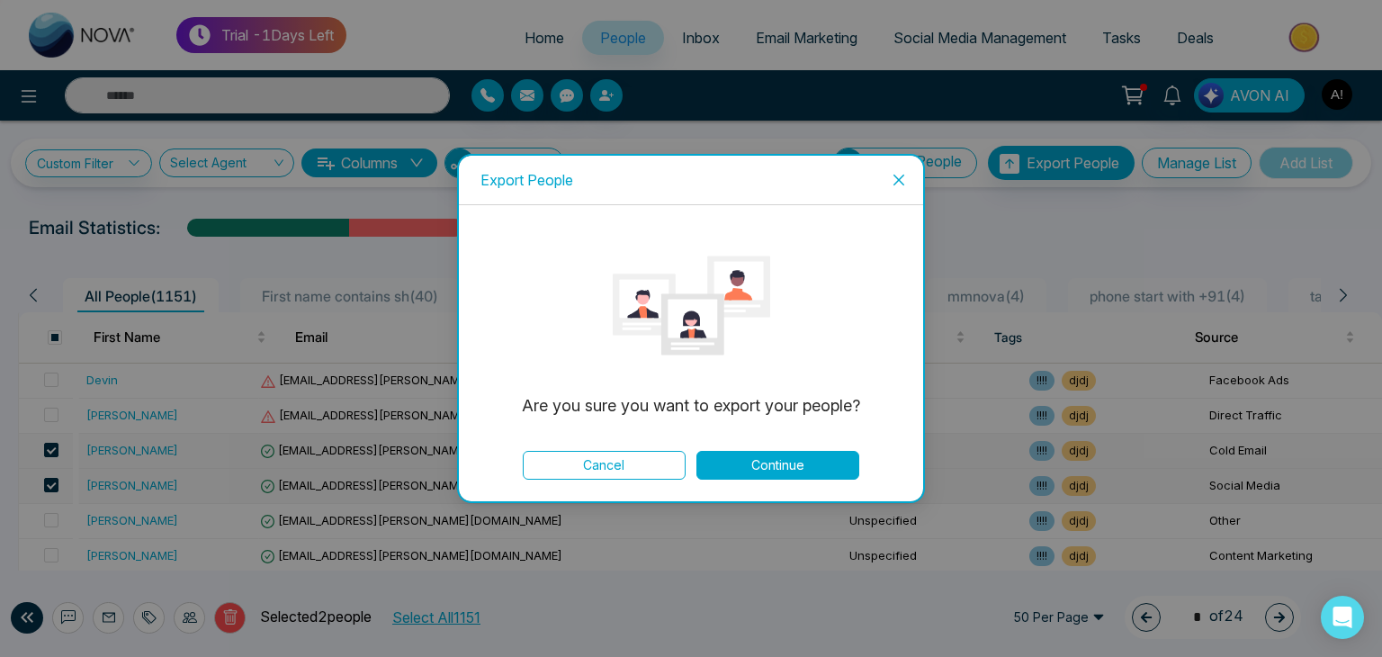
click at [800, 468] on button "Continue" at bounding box center [777, 465] width 163 height 29
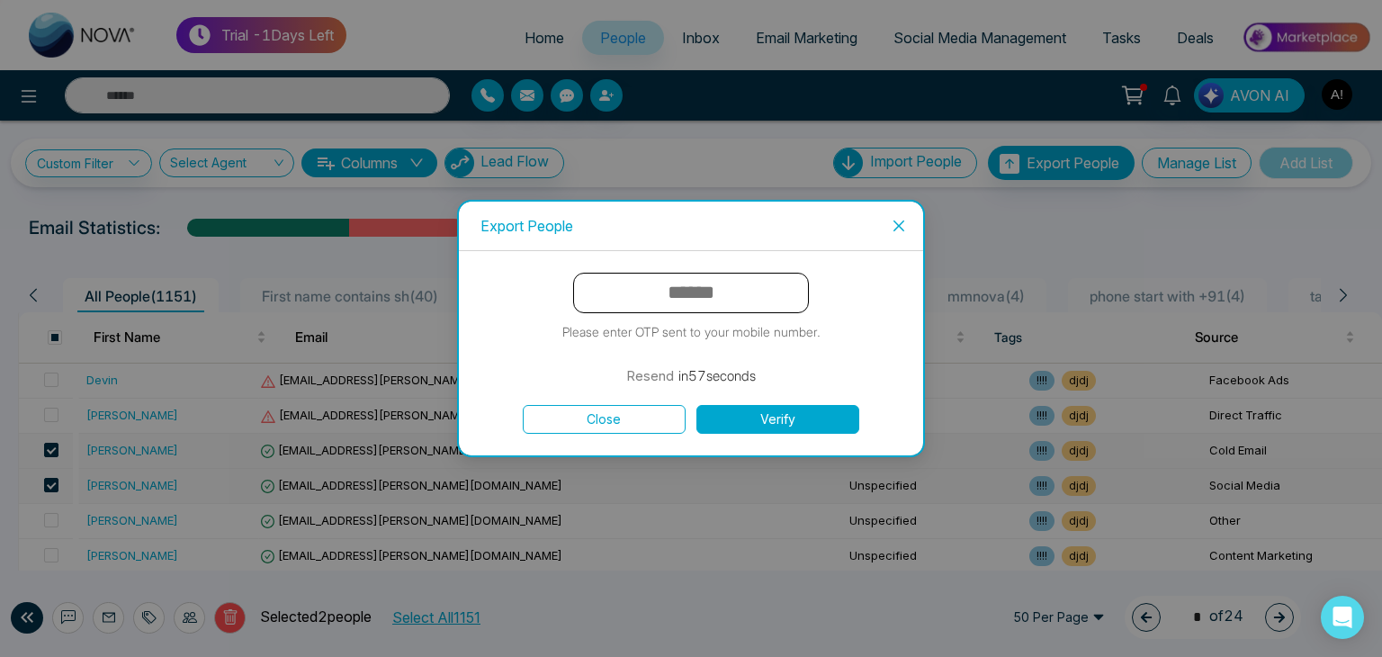
click at [764, 307] on input "text" at bounding box center [691, 293] width 236 height 40
click at [615, 411] on button "Close" at bounding box center [604, 419] width 163 height 29
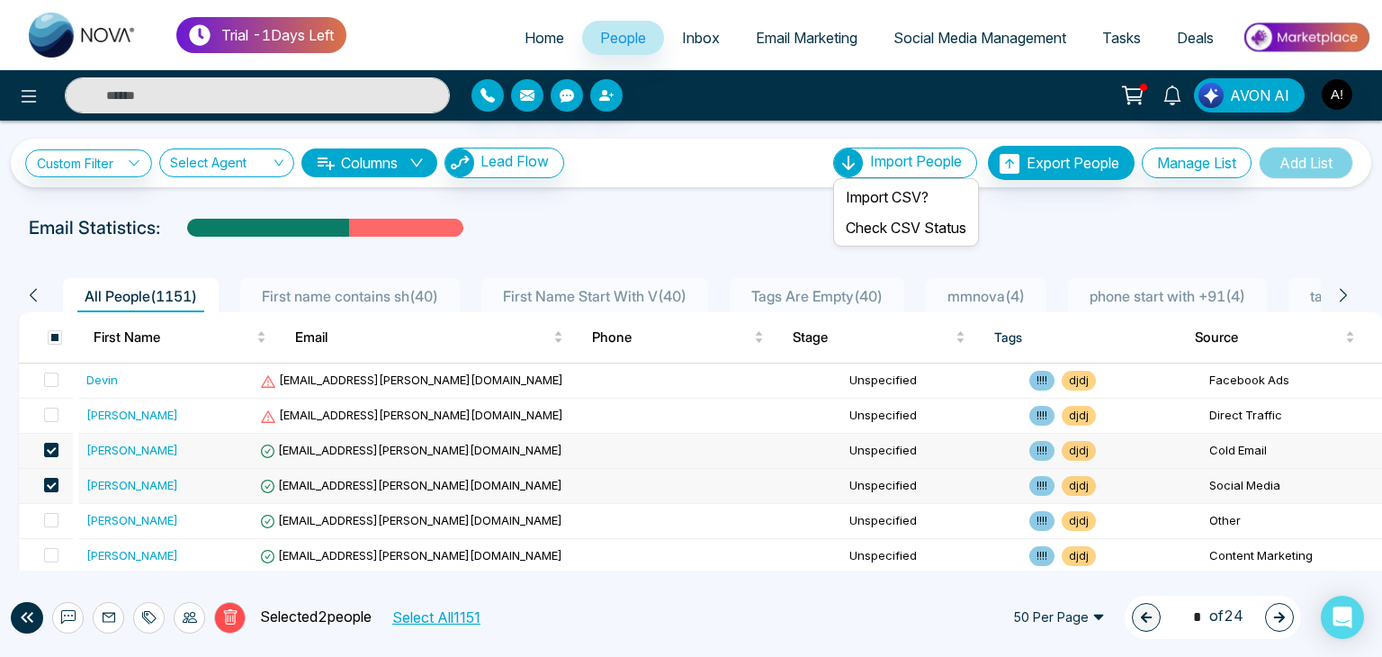
click at [914, 158] on span "Import People" at bounding box center [916, 161] width 92 height 18
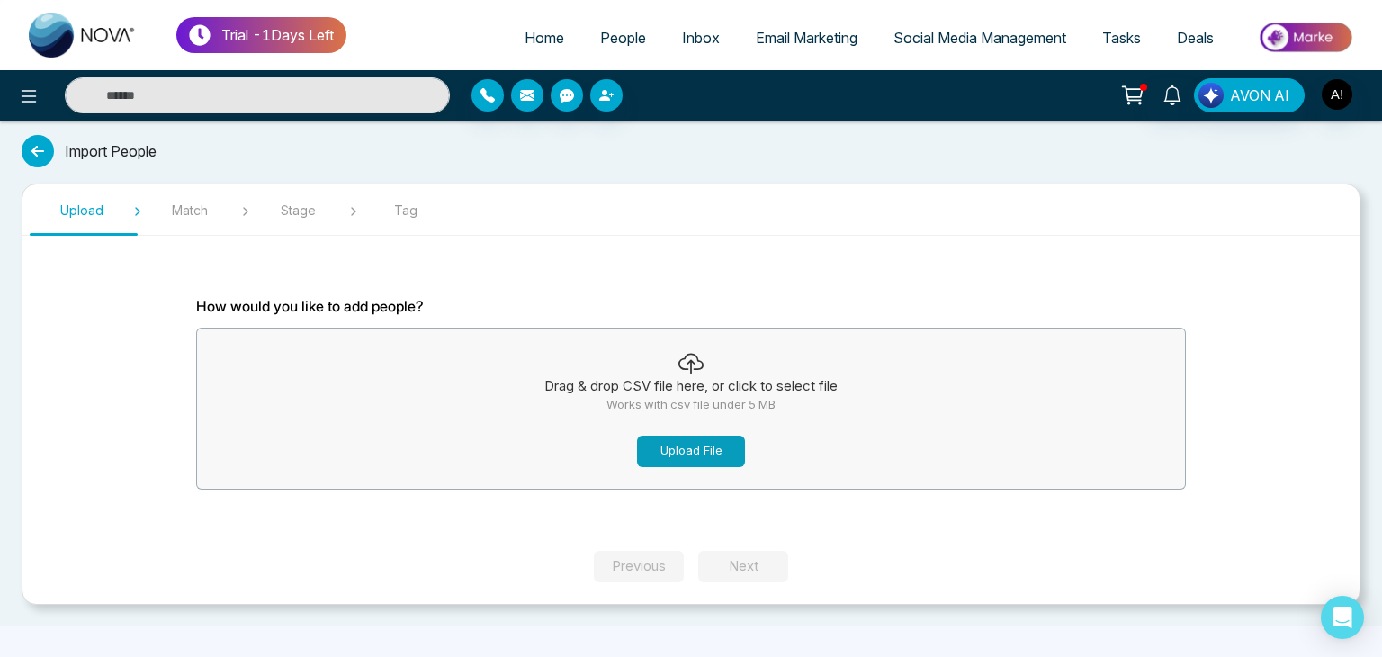
click at [687, 452] on button "Upload File" at bounding box center [691, 450] width 108 height 31
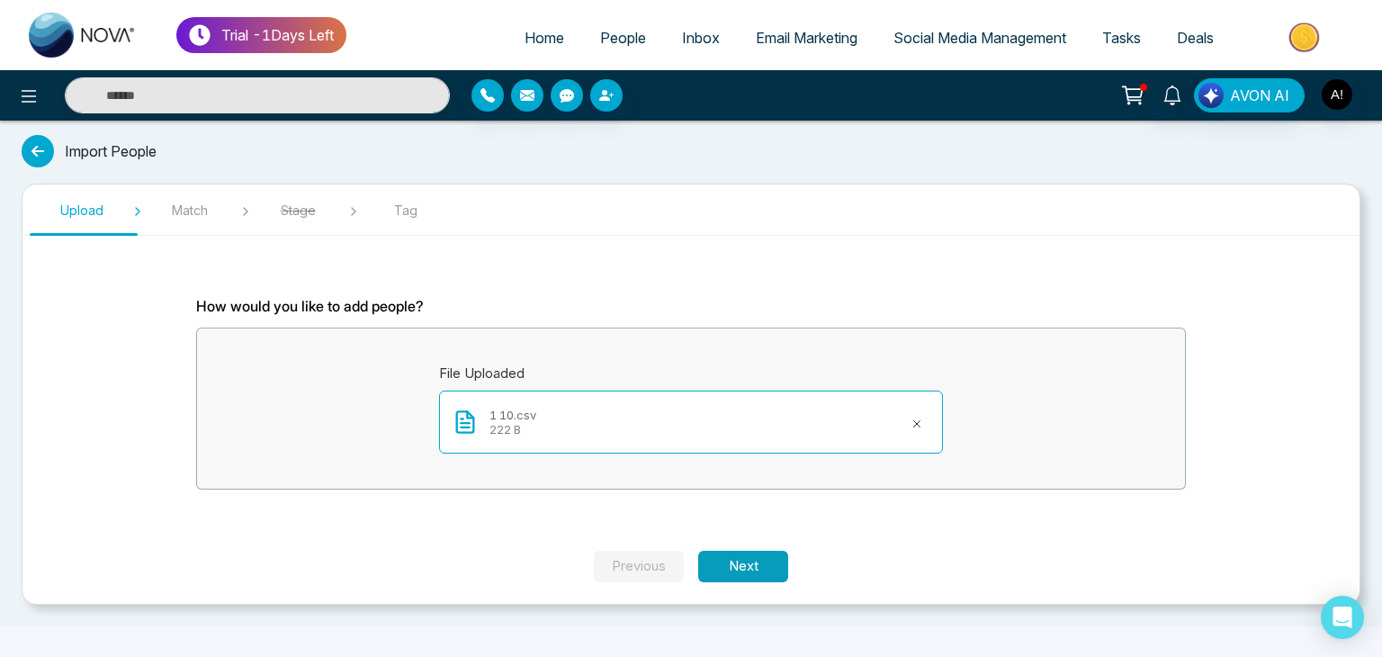
click at [742, 571] on button "Next" at bounding box center [743, 566] width 90 height 31
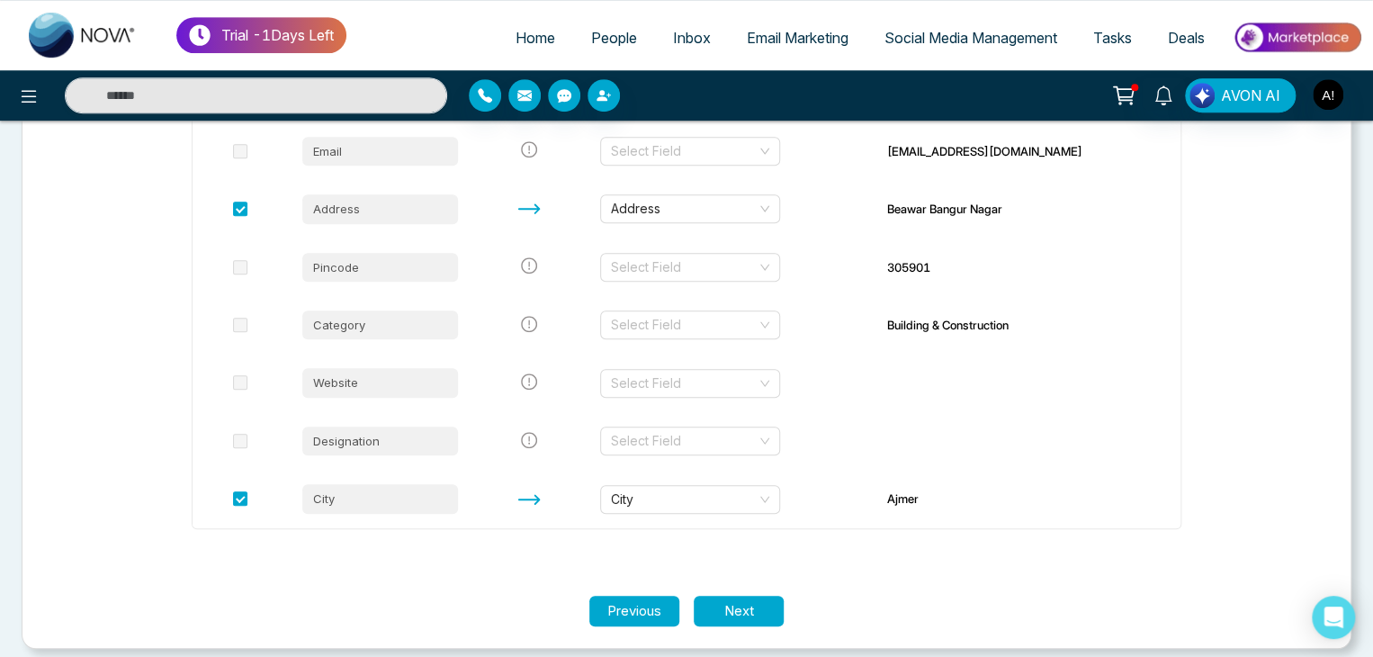
scroll to position [499, 0]
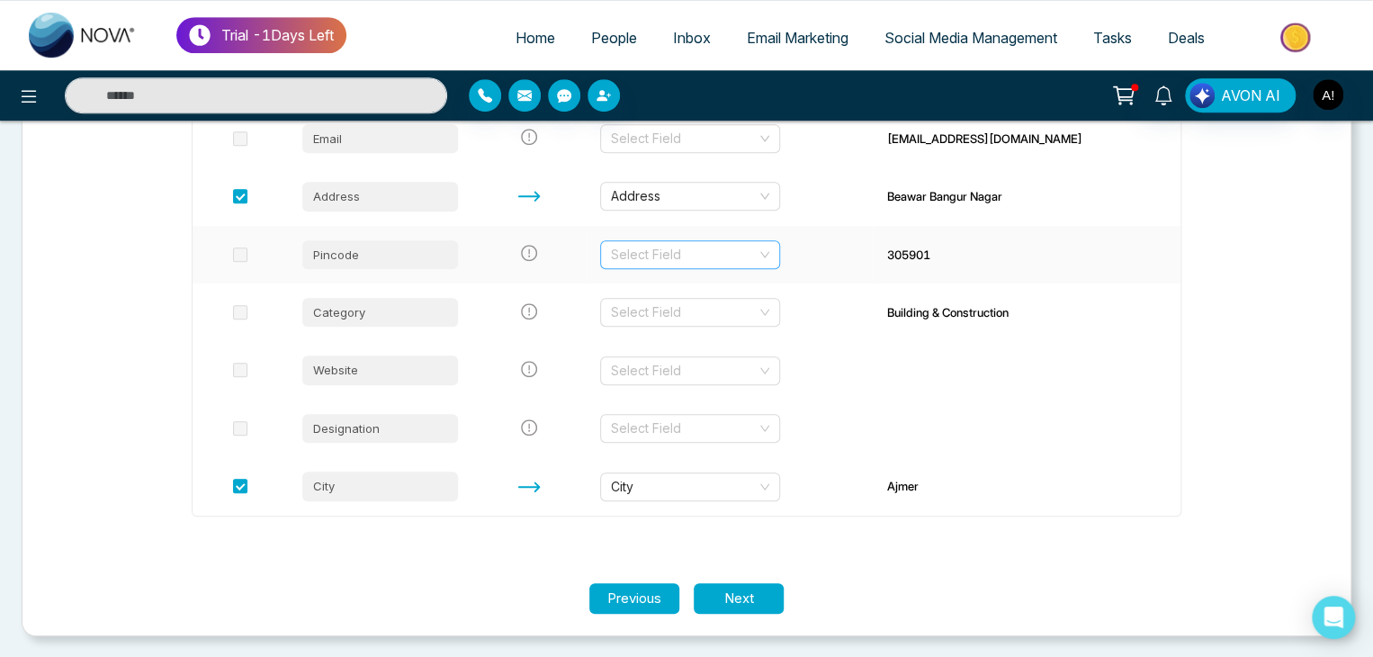
click at [676, 249] on input "search" at bounding box center [684, 254] width 146 height 27
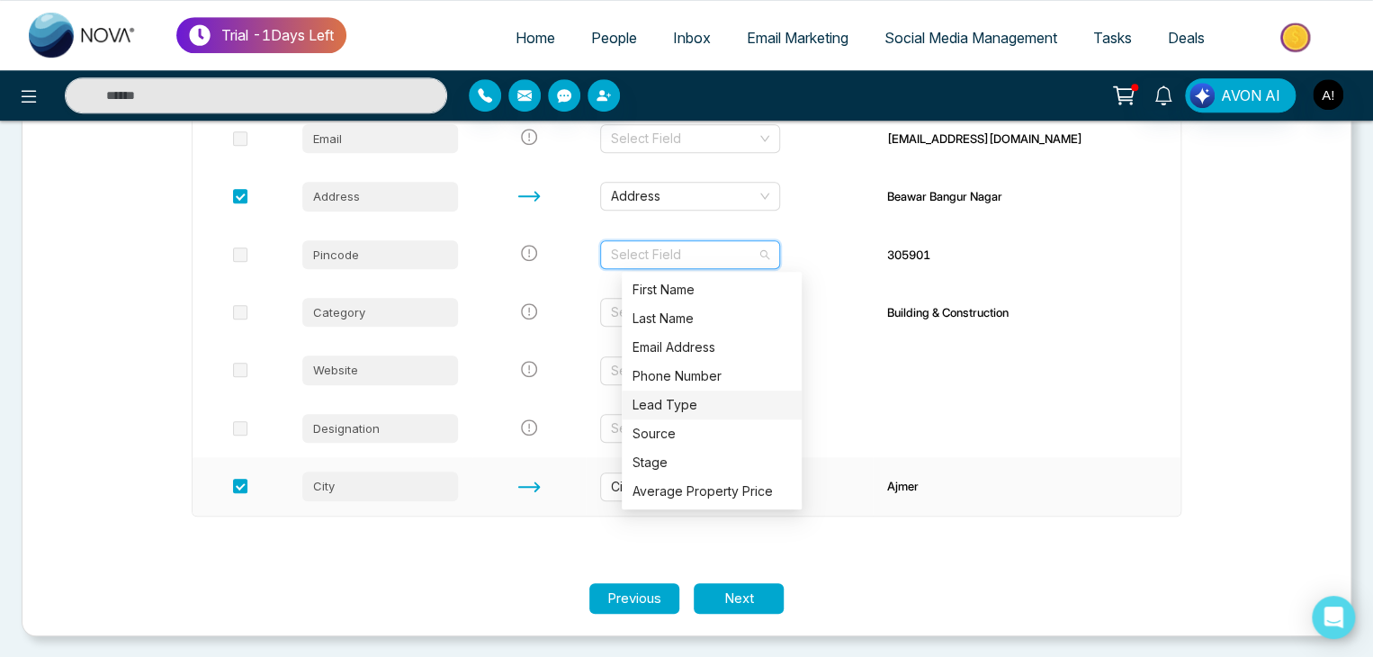
click at [1061, 469] on td "Ajmer" at bounding box center [1027, 486] width 308 height 58
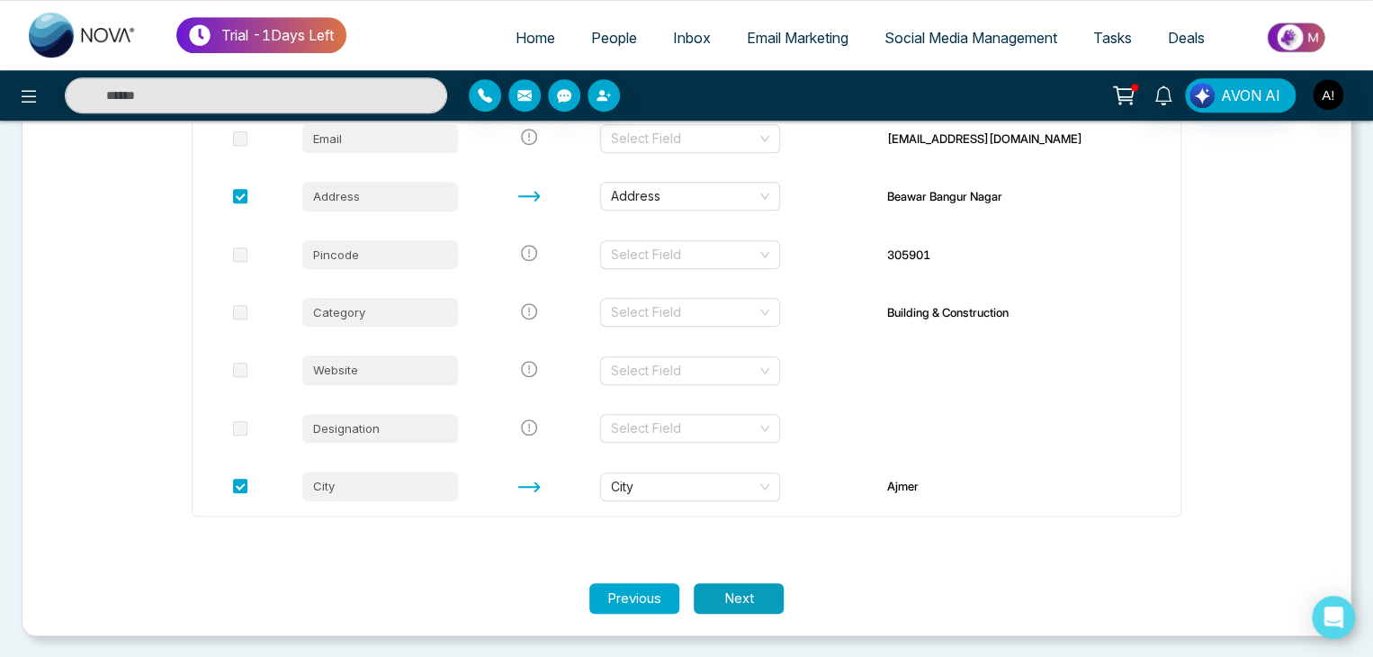
click at [752, 595] on button "Next" at bounding box center [739, 598] width 90 height 31
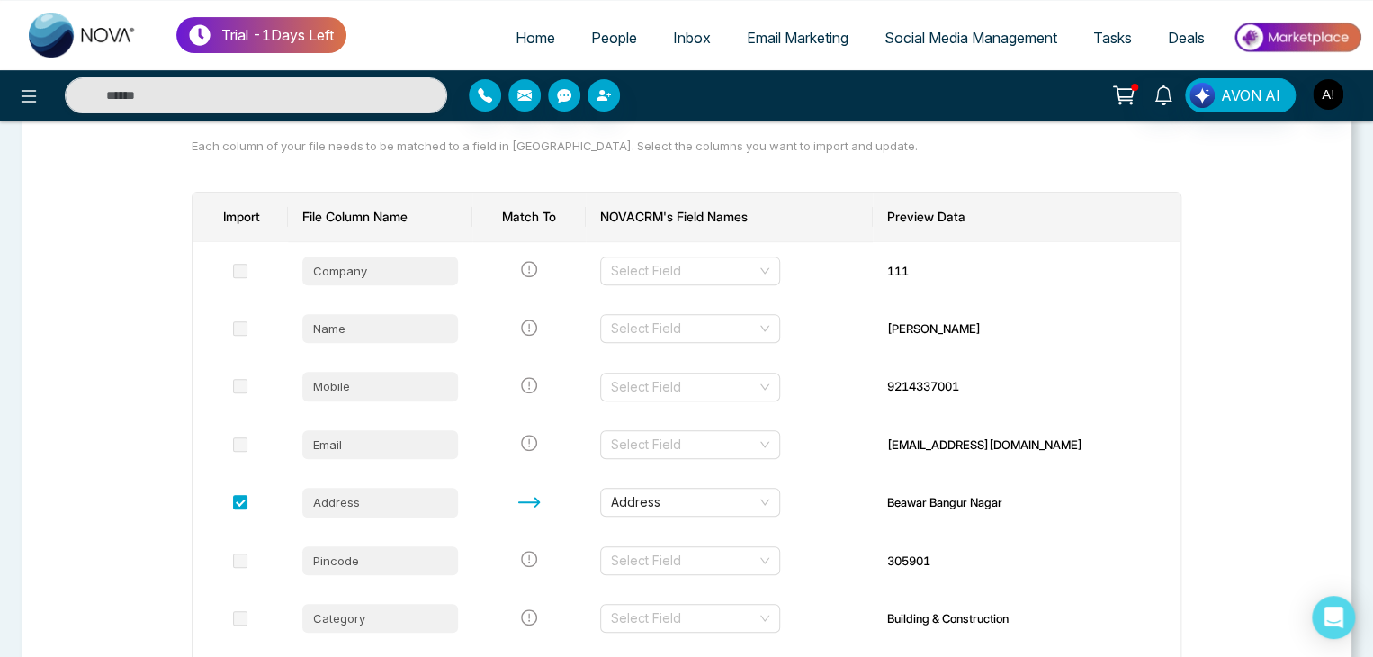
scroll to position [185, 0]
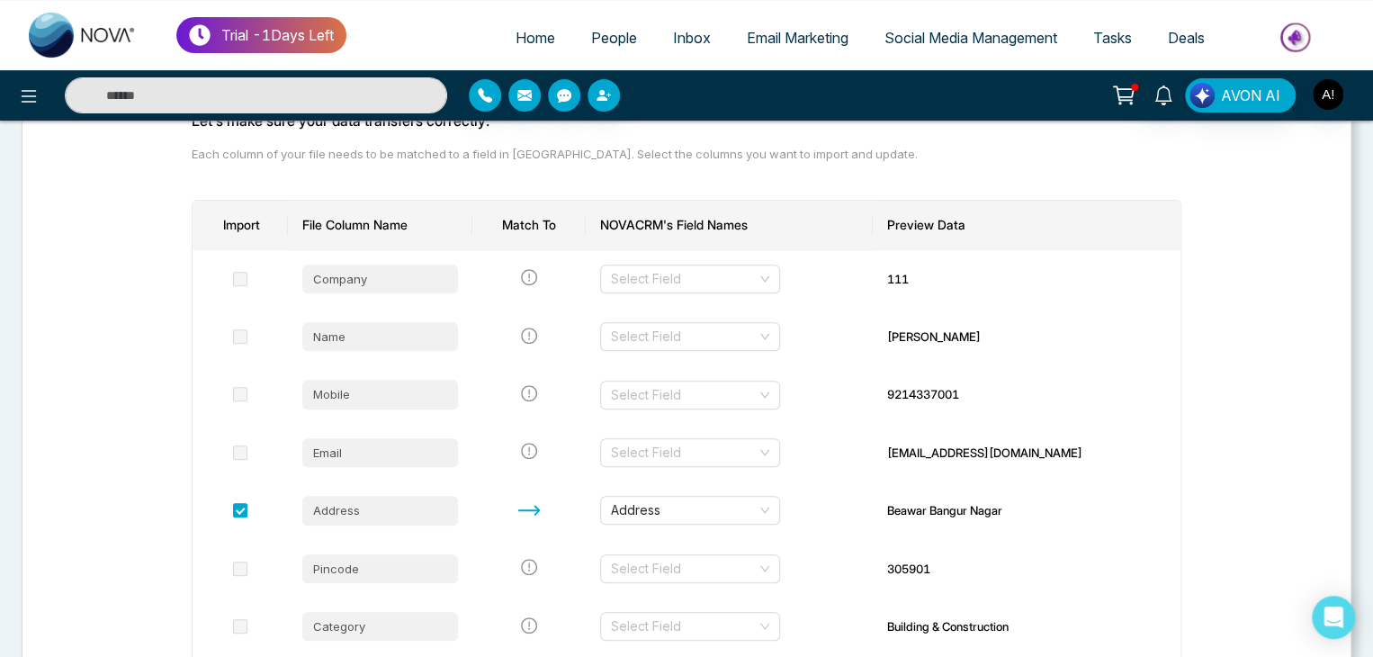
click at [605, 34] on span "People" at bounding box center [614, 38] width 46 height 18
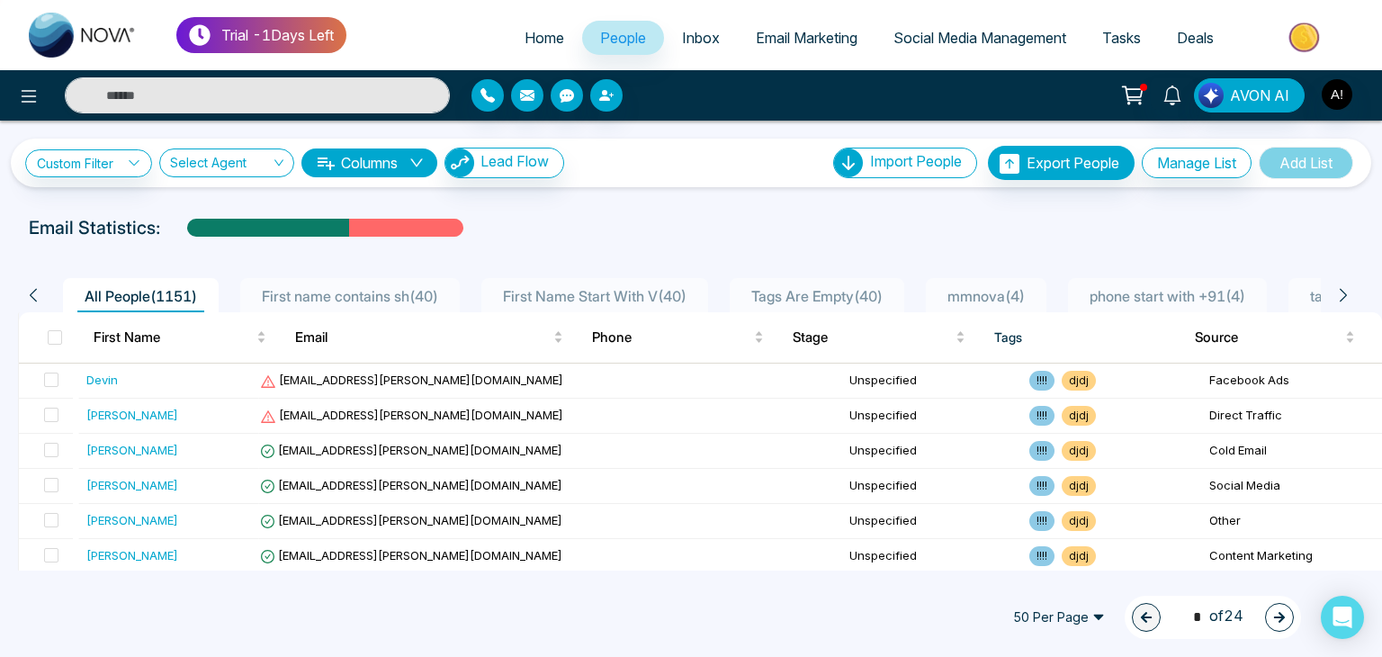
click at [584, 296] on span "First Name Start With V ( 40 )" at bounding box center [595, 296] width 198 height 18
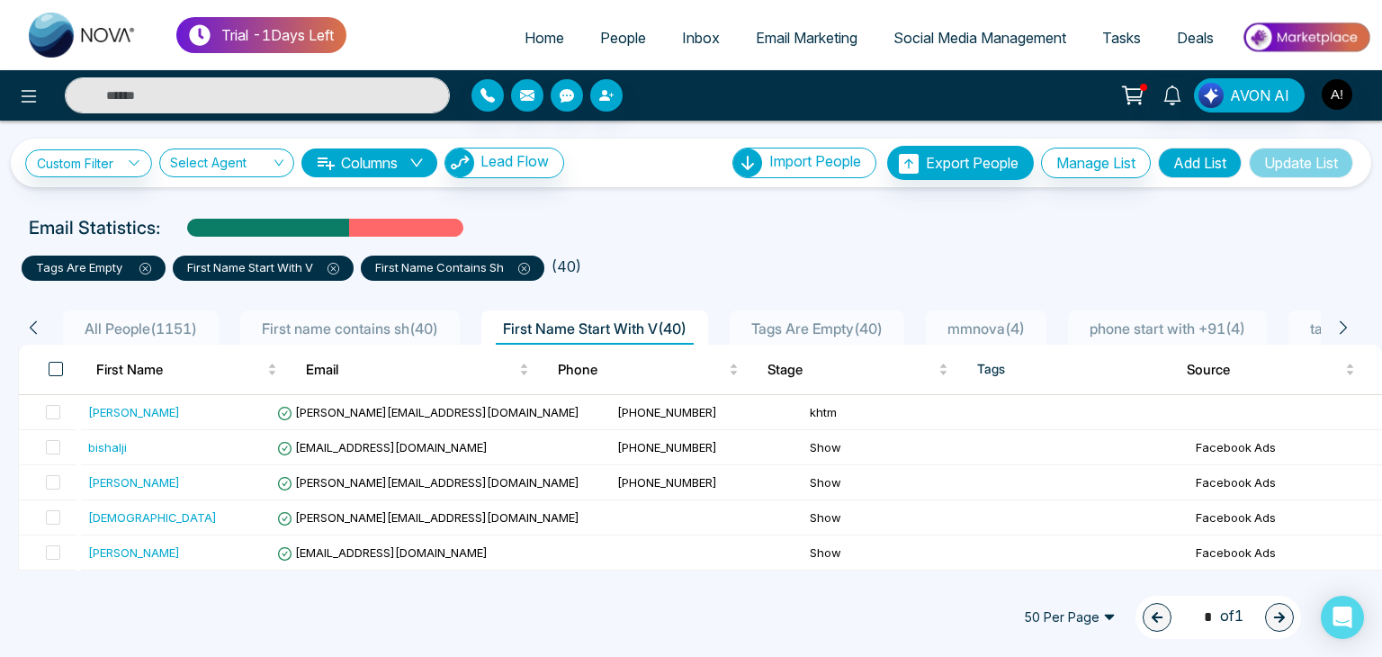
click at [58, 367] on span at bounding box center [56, 369] width 14 height 14
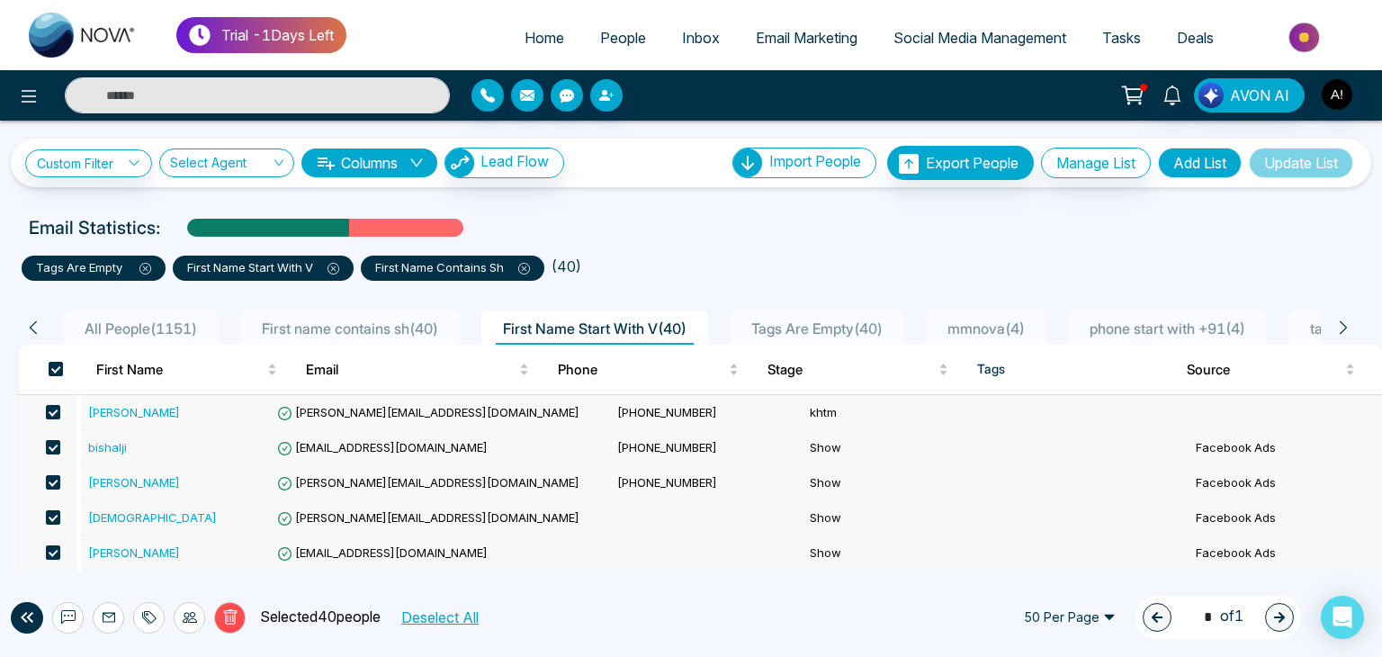
click at [659, 325] on span "First Name Start With V ( 40 )" at bounding box center [595, 328] width 198 height 18
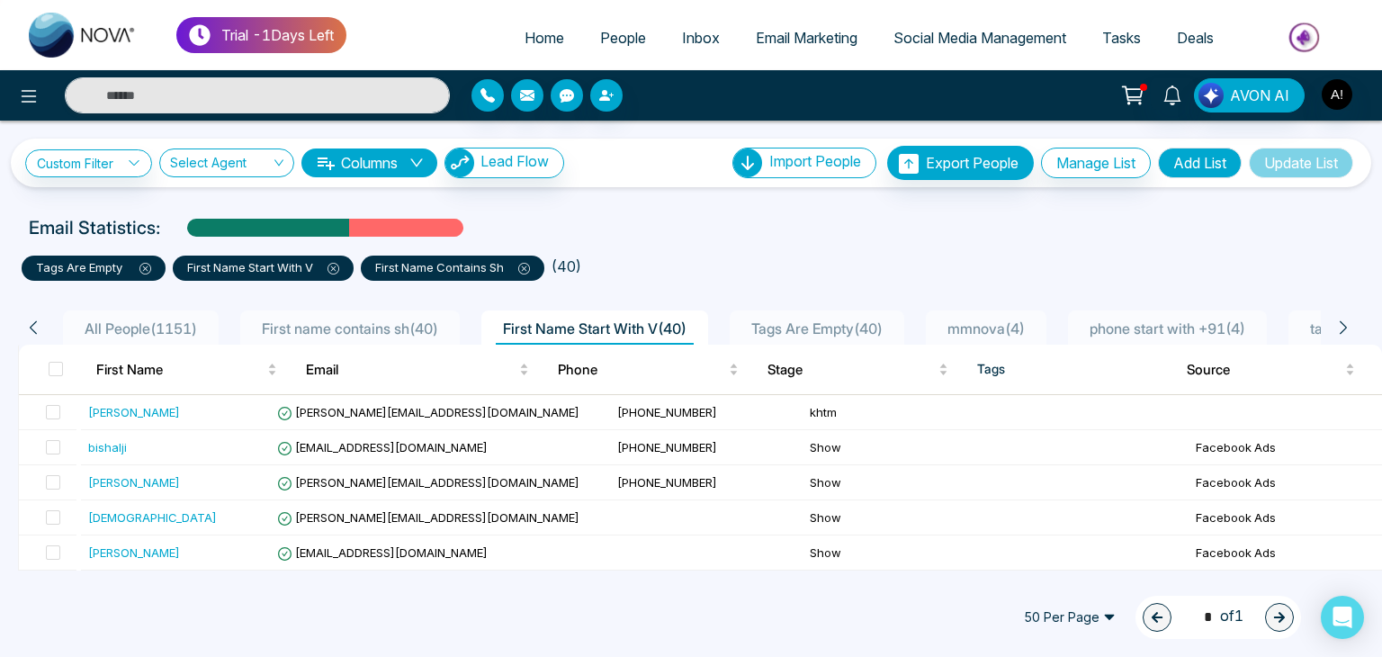
click at [572, 328] on span "First Name Start With V ( 40 )" at bounding box center [595, 328] width 198 height 18
click at [112, 156] on link "Custom Filter" at bounding box center [88, 163] width 127 height 28
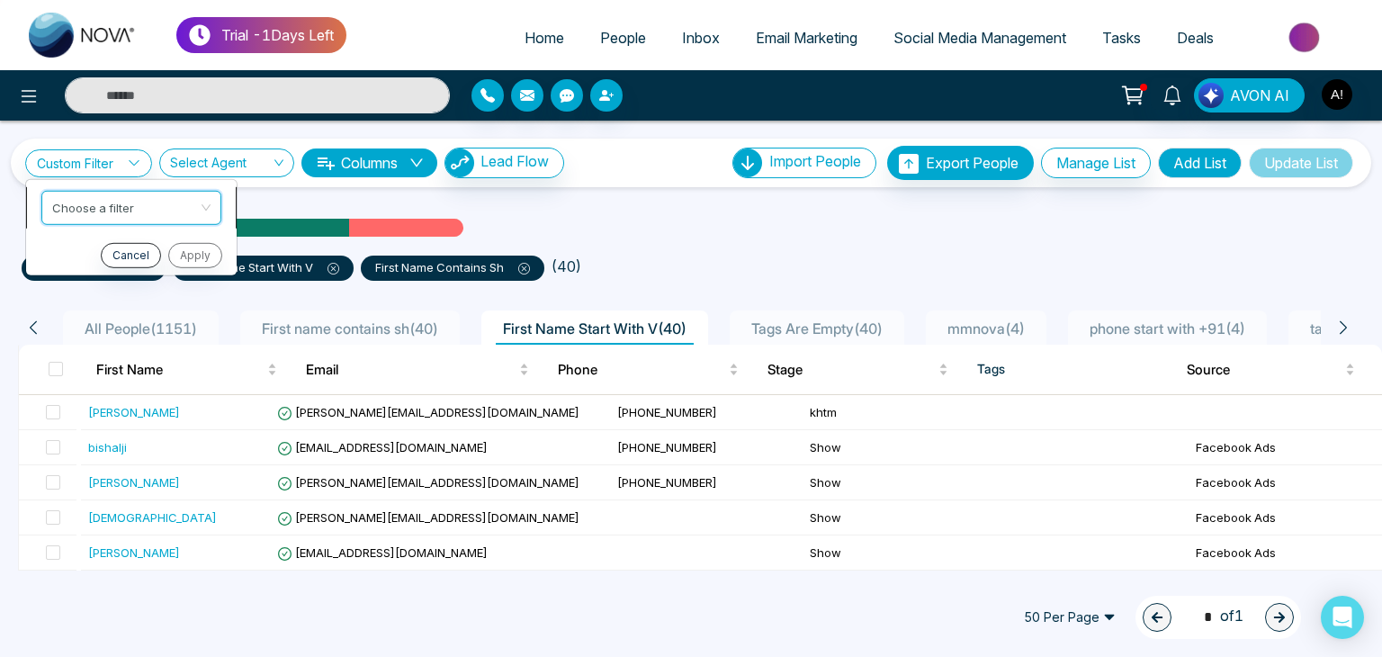
click at [155, 209] on input "search" at bounding box center [125, 204] width 146 height 27
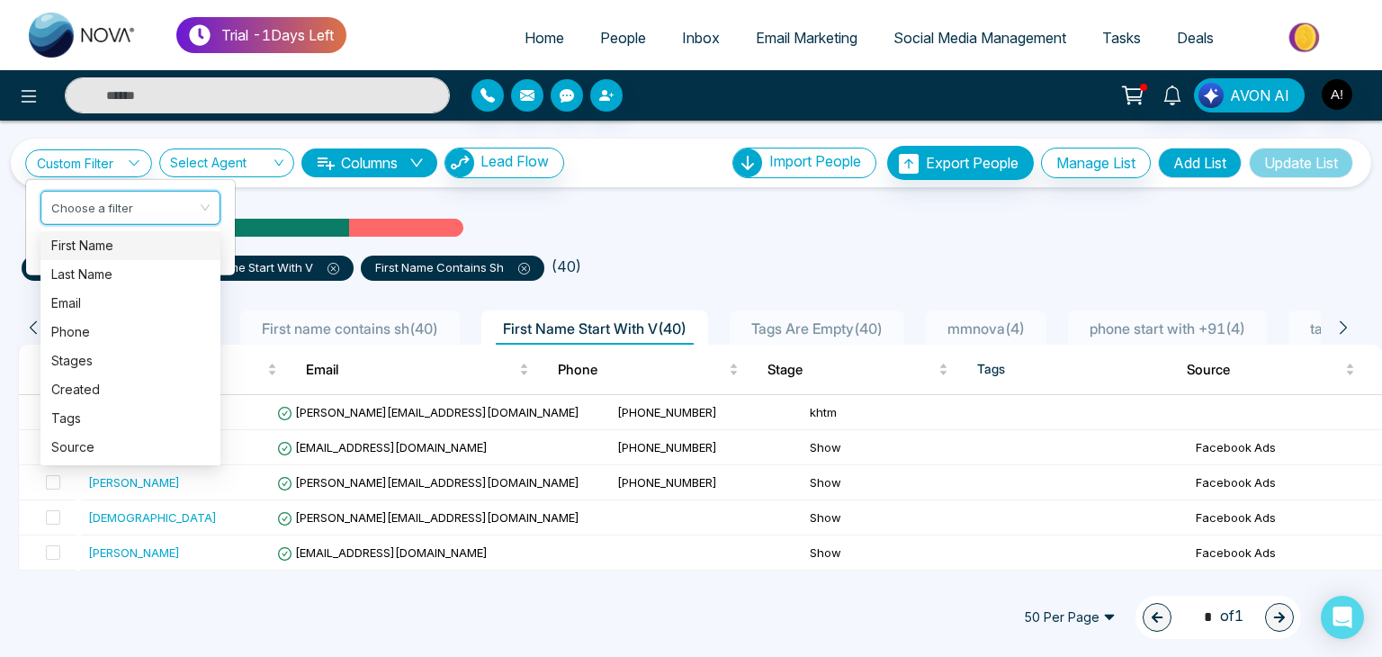
click at [81, 242] on div "First Name" at bounding box center [130, 246] width 158 height 20
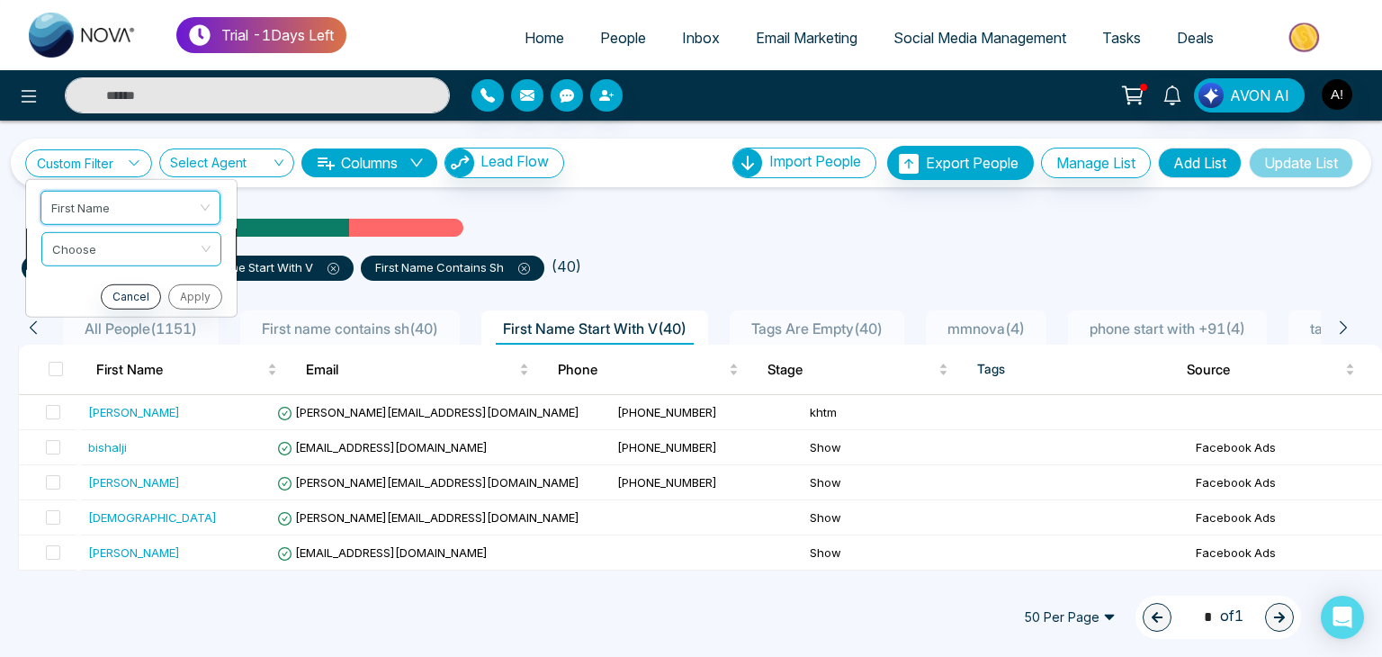
click at [103, 243] on input "search" at bounding box center [125, 245] width 146 height 27
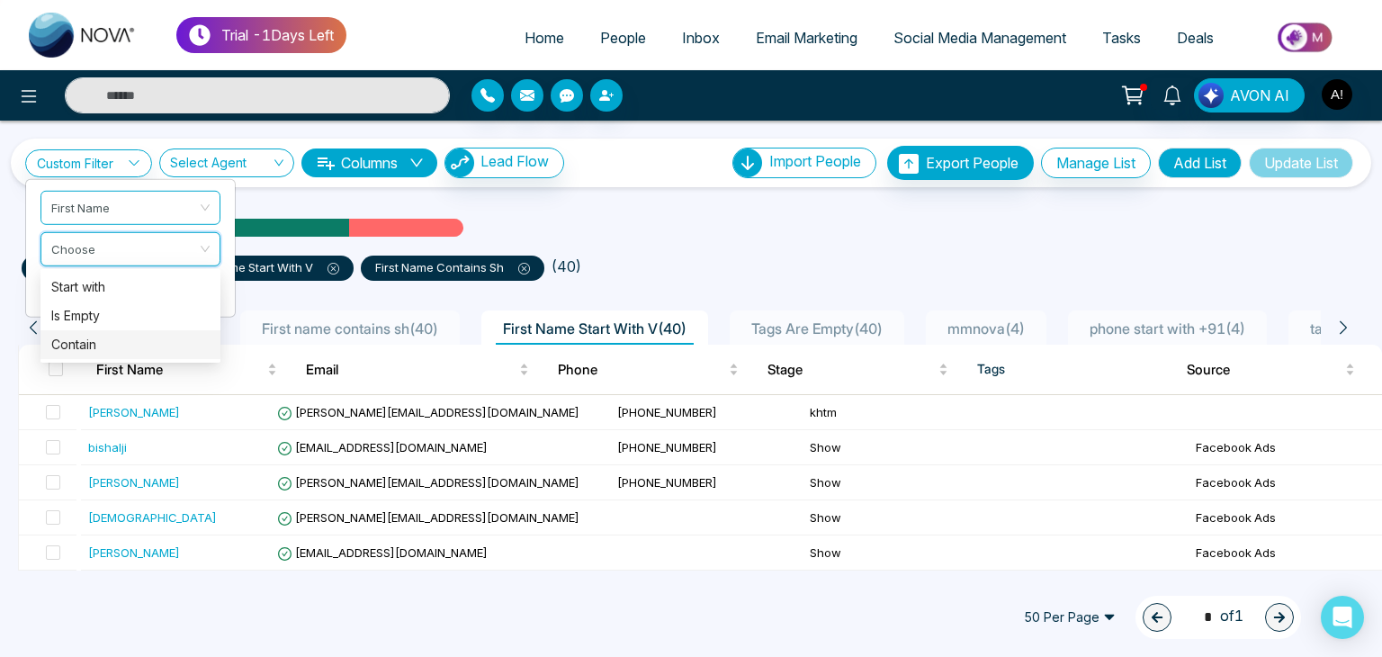
click at [81, 345] on div "Contain" at bounding box center [130, 345] width 158 height 20
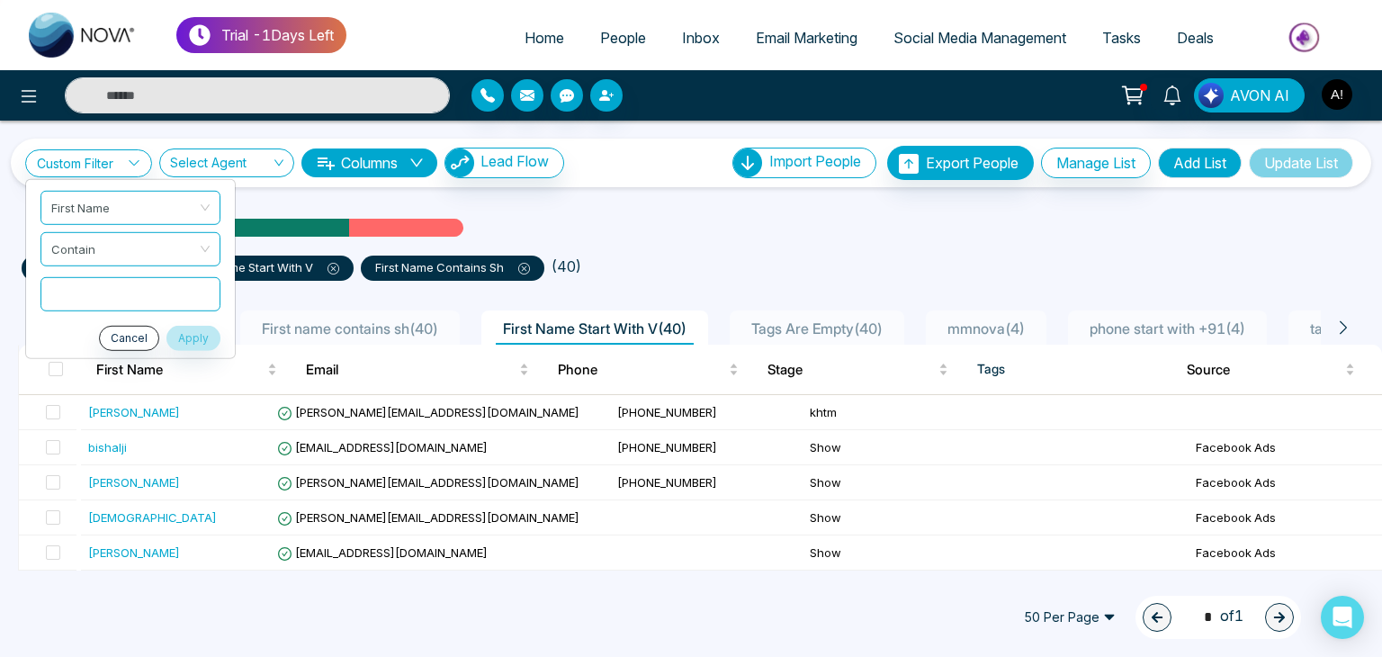
click at [106, 288] on input "text" at bounding box center [130, 293] width 180 height 34
type input "*"
click at [191, 341] on button "Apply" at bounding box center [193, 337] width 54 height 25
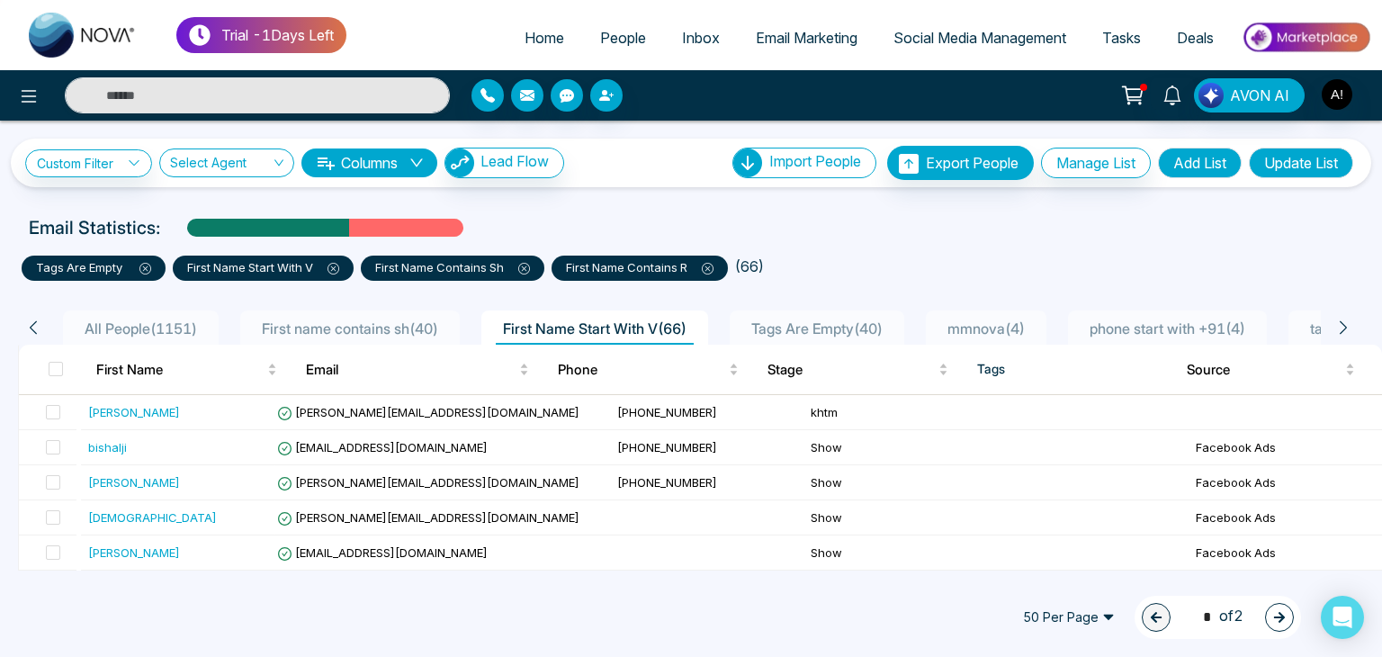
click at [1281, 158] on button "Update List" at bounding box center [1301, 163] width 104 height 31
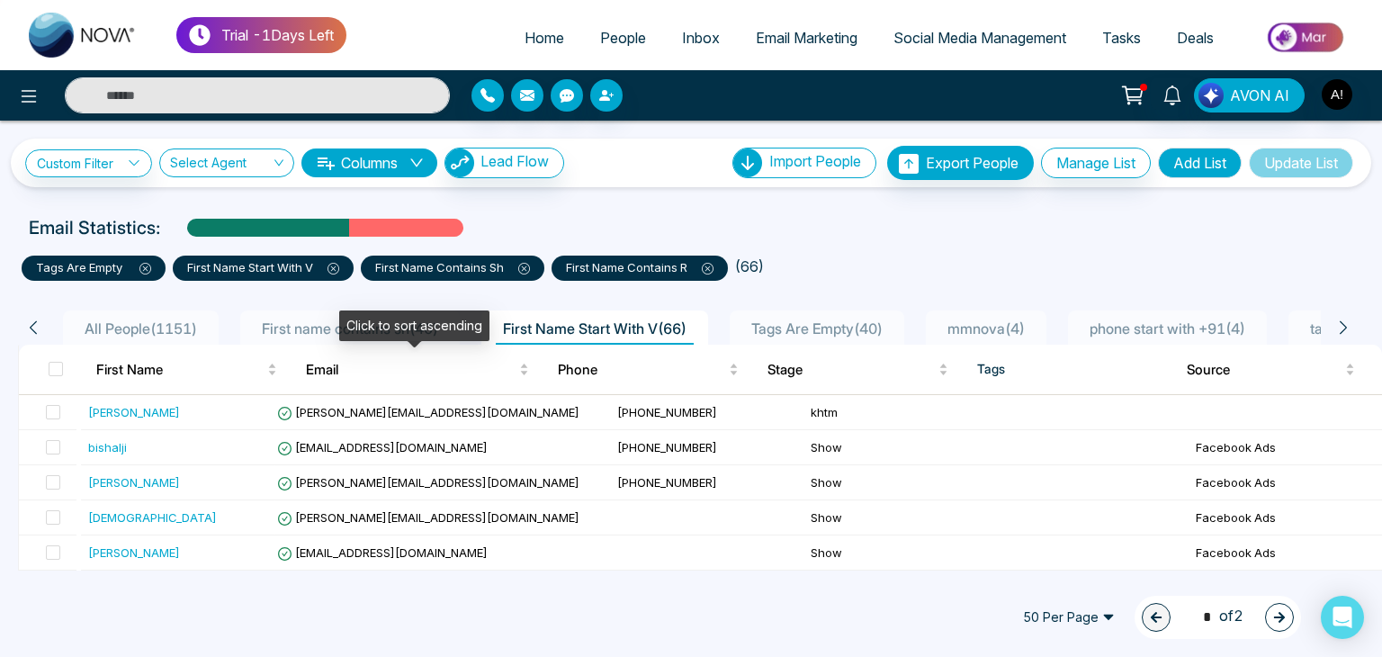
click at [417, 329] on div "Click to sort ascending" at bounding box center [414, 325] width 150 height 31
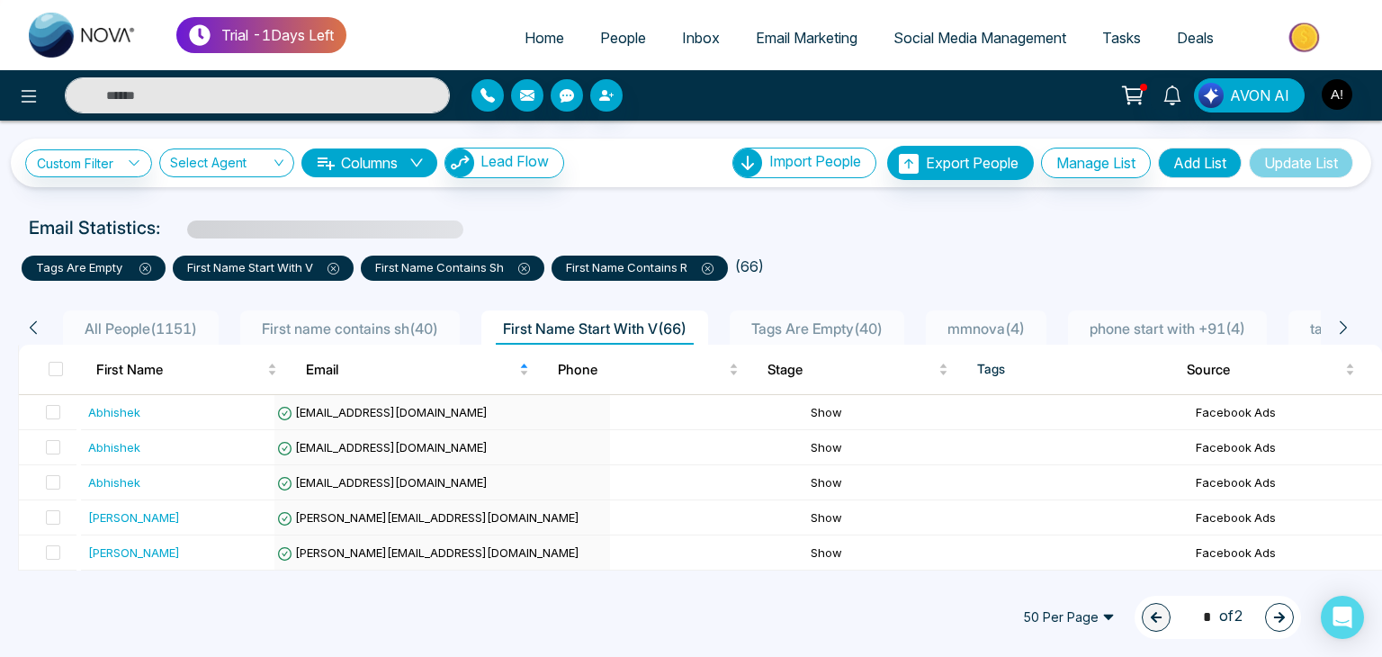
click at [629, 333] on span "First Name Start With V ( 66 )" at bounding box center [595, 328] width 198 height 18
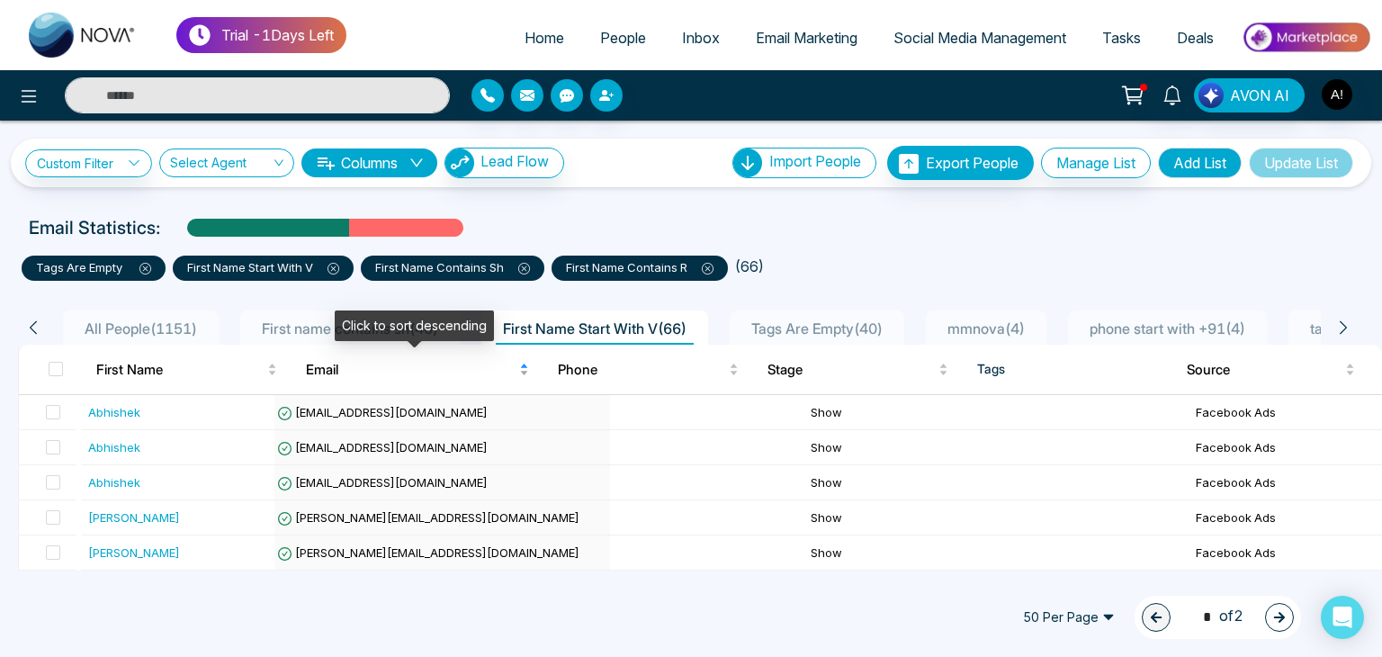
click at [516, 371] on div "Email" at bounding box center [417, 370] width 223 height 22
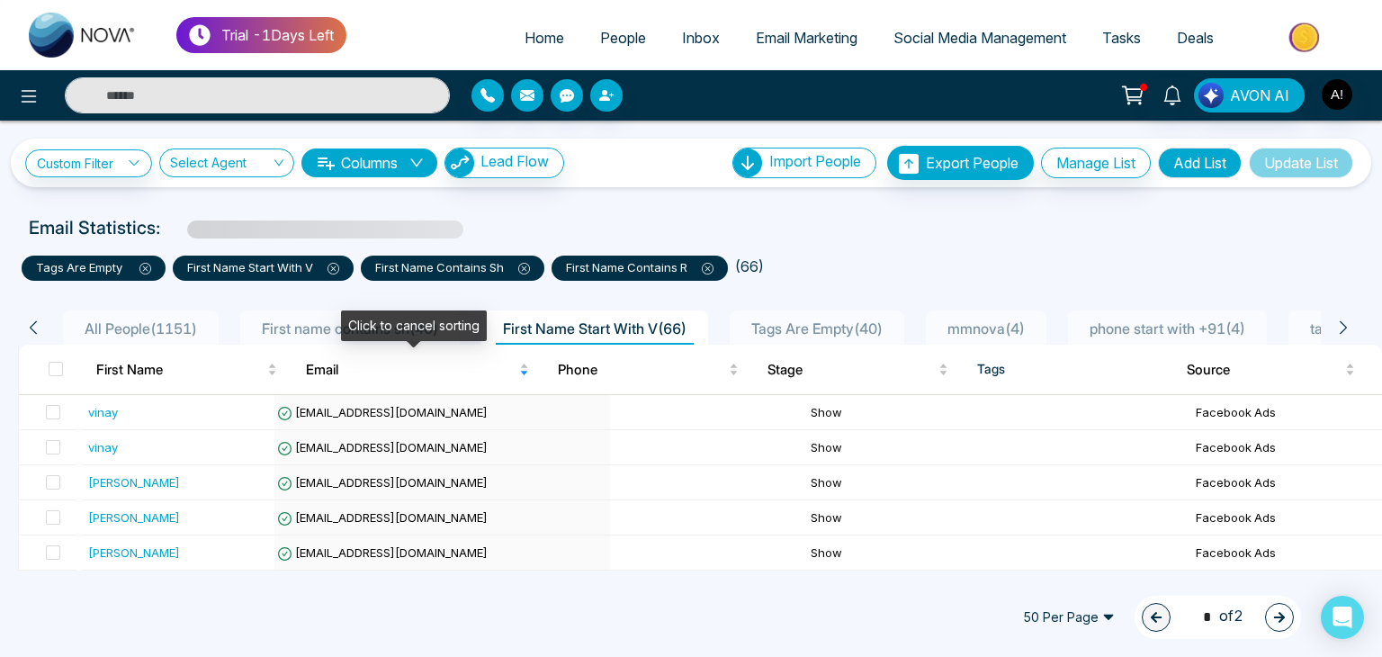
click at [518, 366] on div "Email" at bounding box center [417, 370] width 223 height 22
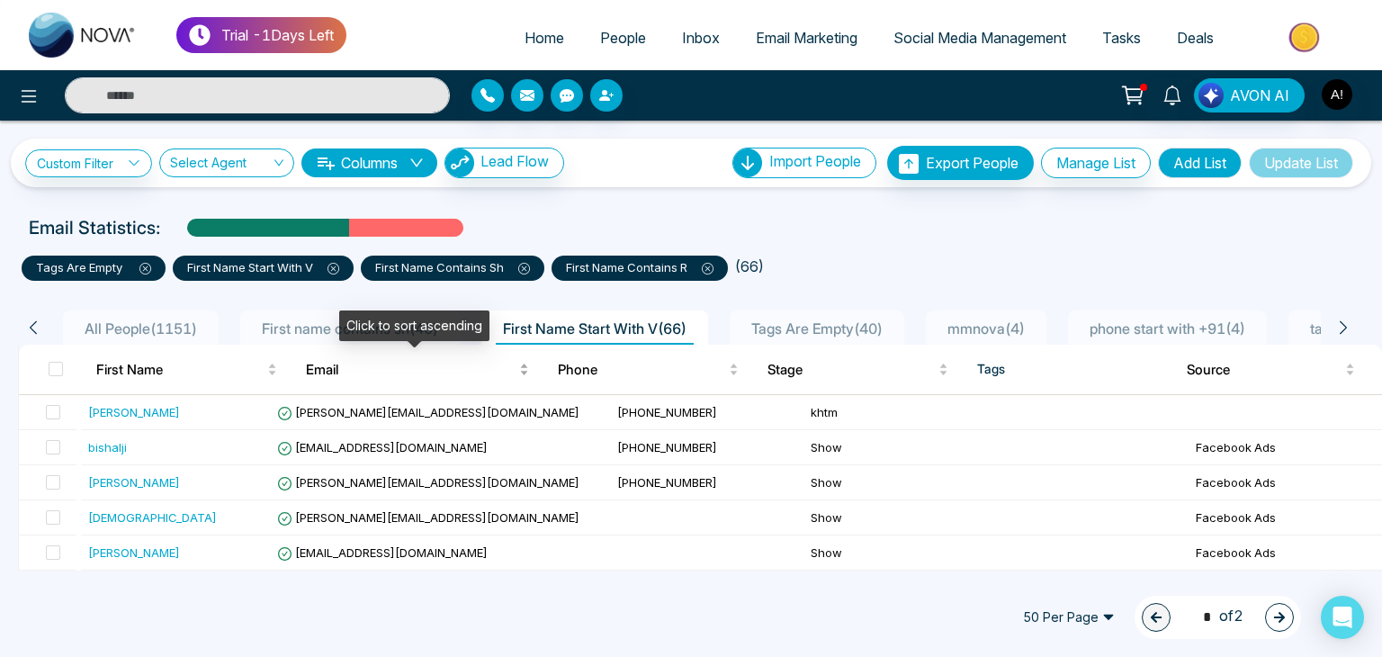
click at [518, 372] on div "Email" at bounding box center [417, 370] width 223 height 22
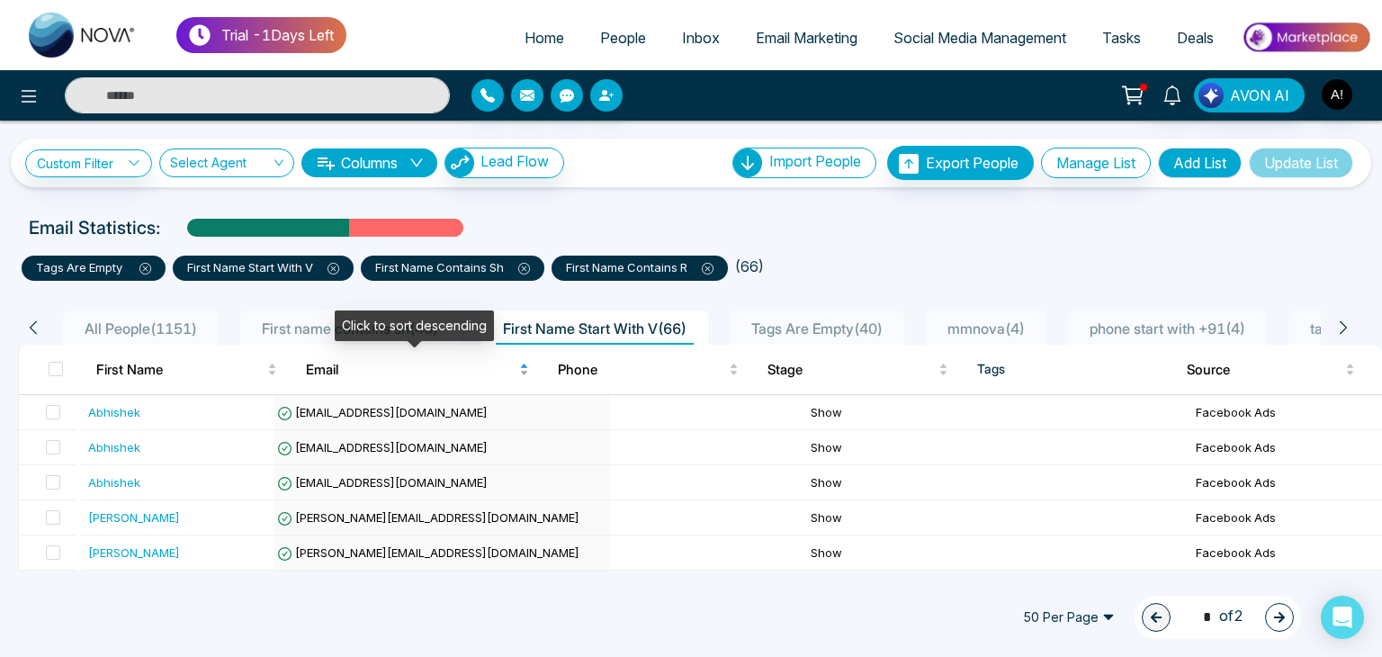
click at [518, 372] on div "Email" at bounding box center [417, 370] width 223 height 22
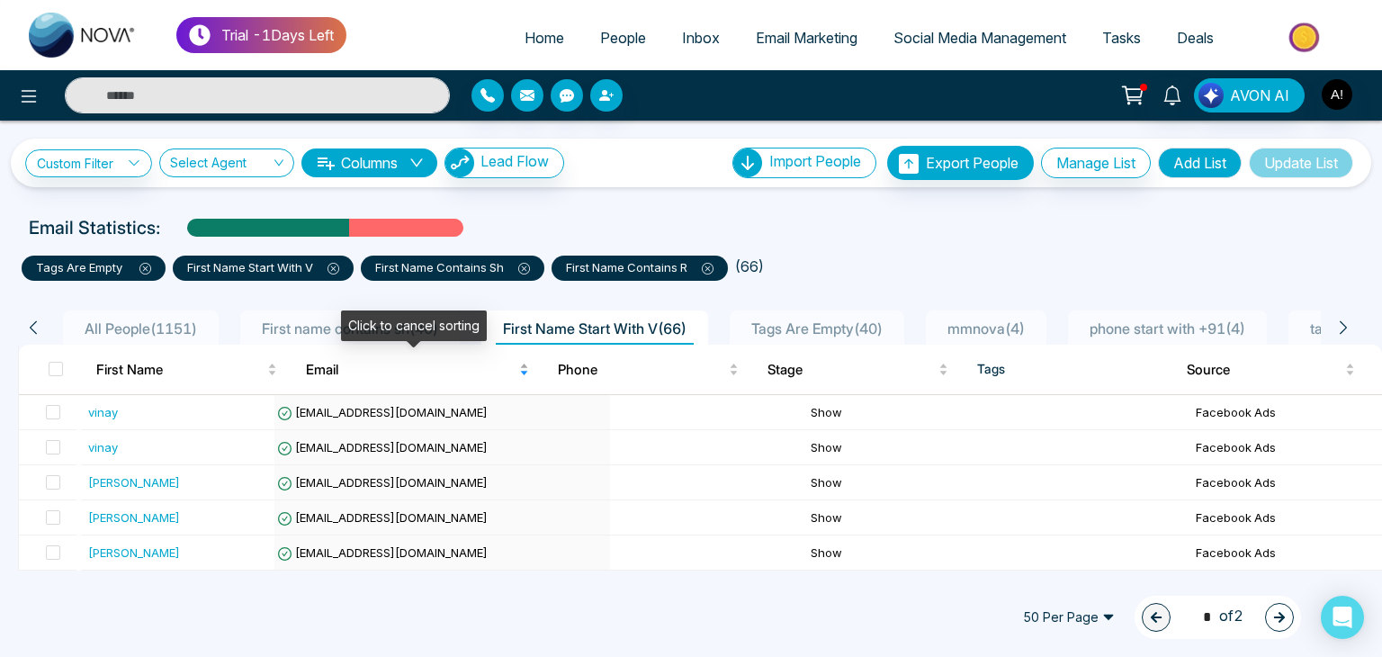
click at [518, 372] on div "Email" at bounding box center [417, 370] width 223 height 22
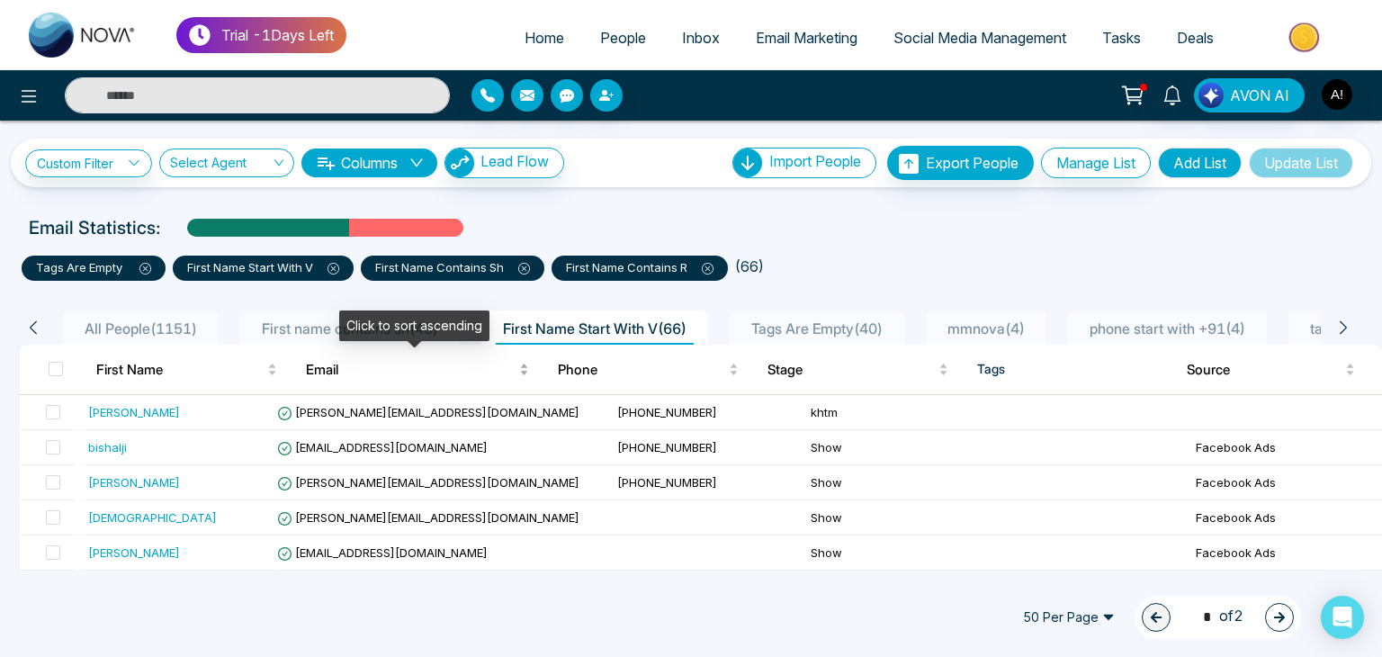
click at [518, 372] on div "Email" at bounding box center [417, 370] width 223 height 22
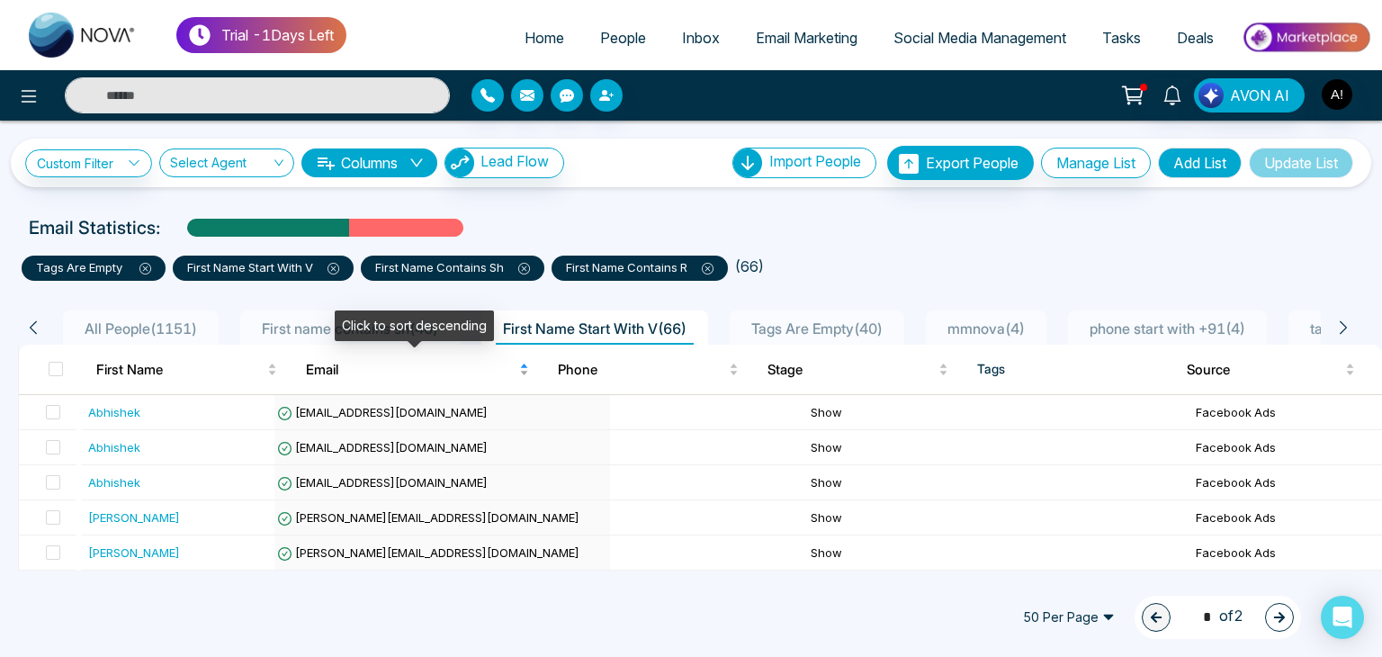
click at [518, 372] on div "Email" at bounding box center [417, 370] width 223 height 22
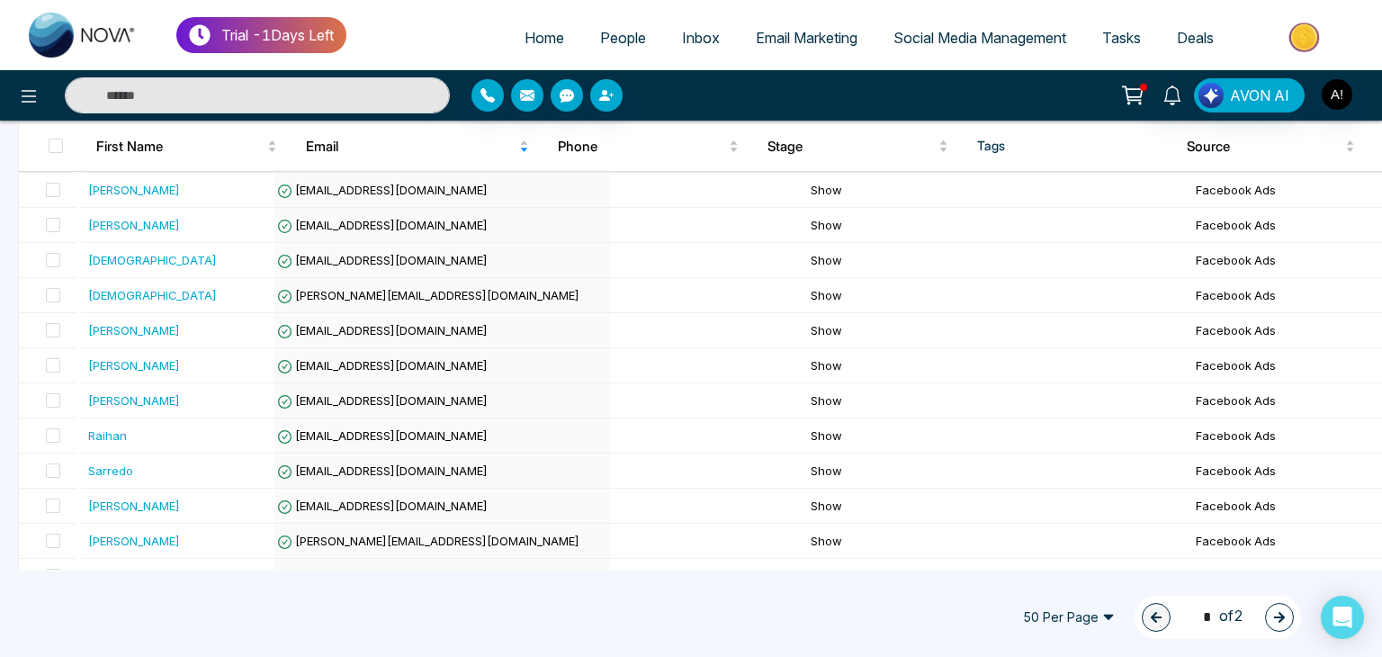
scroll to position [348, 0]
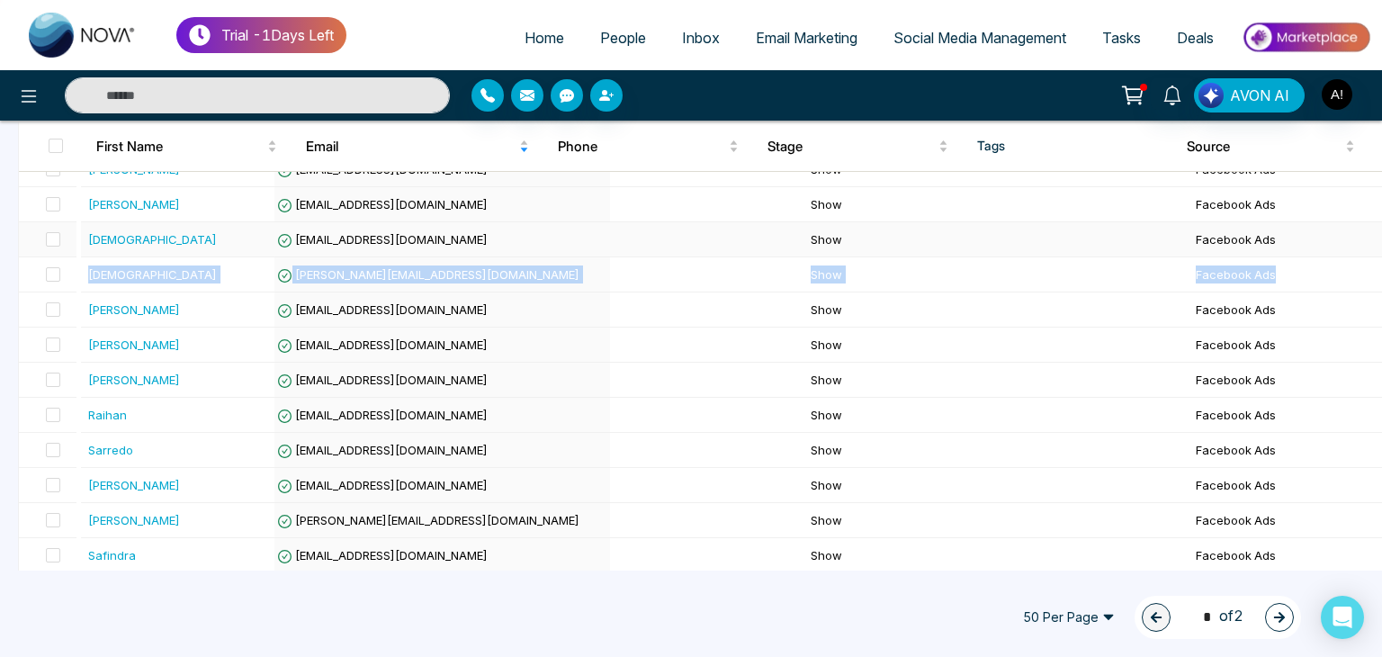
drag, startPoint x: 1358, startPoint y: 268, endPoint x: 1357, endPoint y: 251, distance: 17.2
click at [1357, 251] on td "Facebook Ads" at bounding box center [1284, 239] width 193 height 35
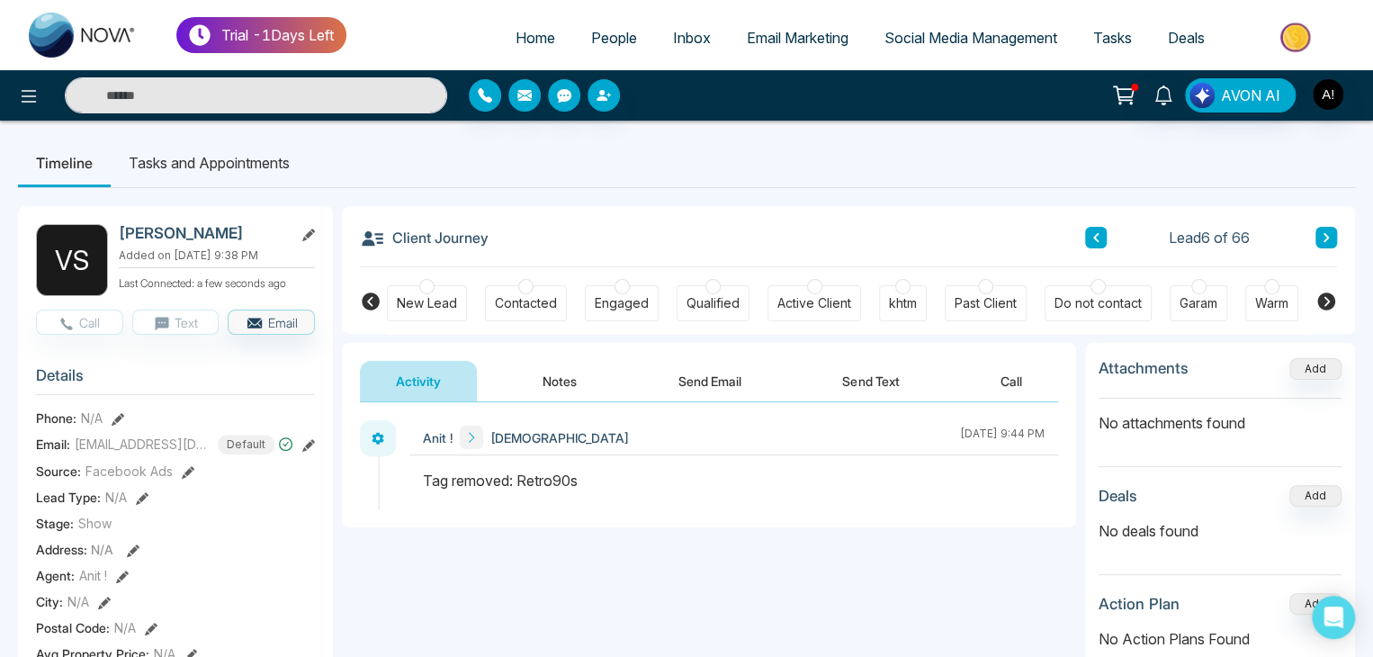
click at [608, 32] on span "People" at bounding box center [614, 38] width 46 height 18
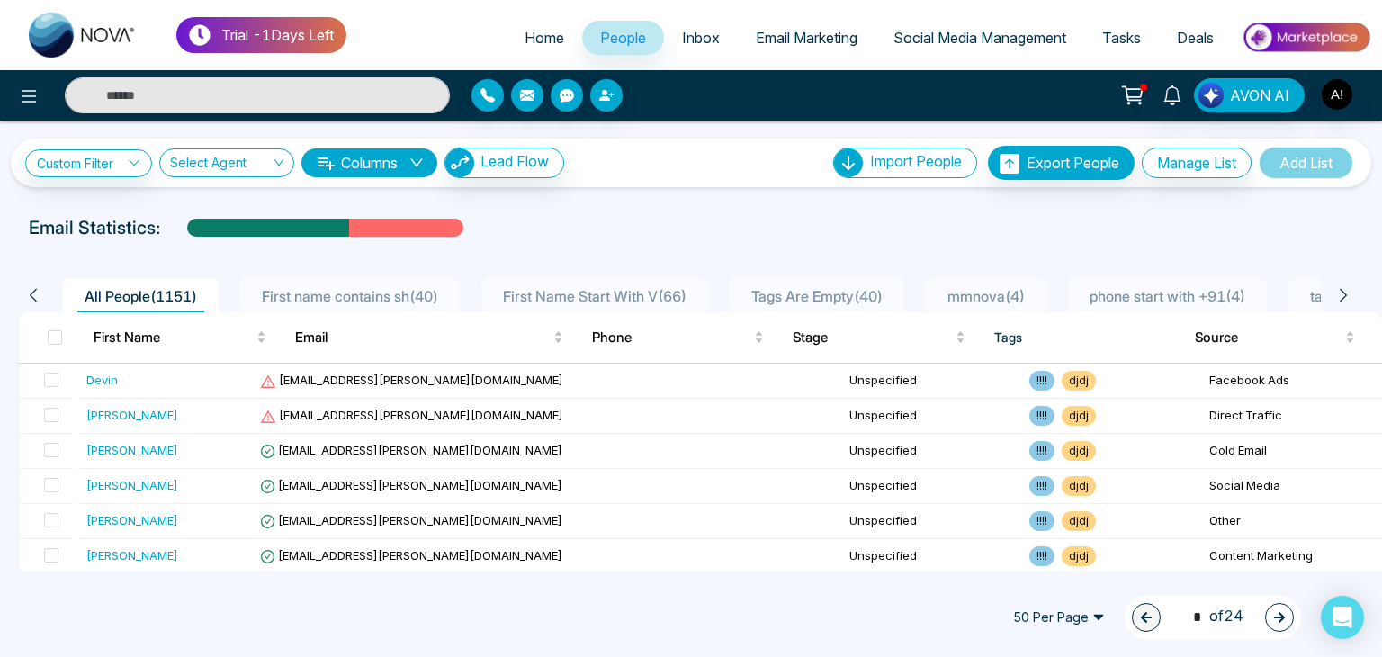
click at [1345, 292] on icon at bounding box center [1342, 295] width 7 height 13
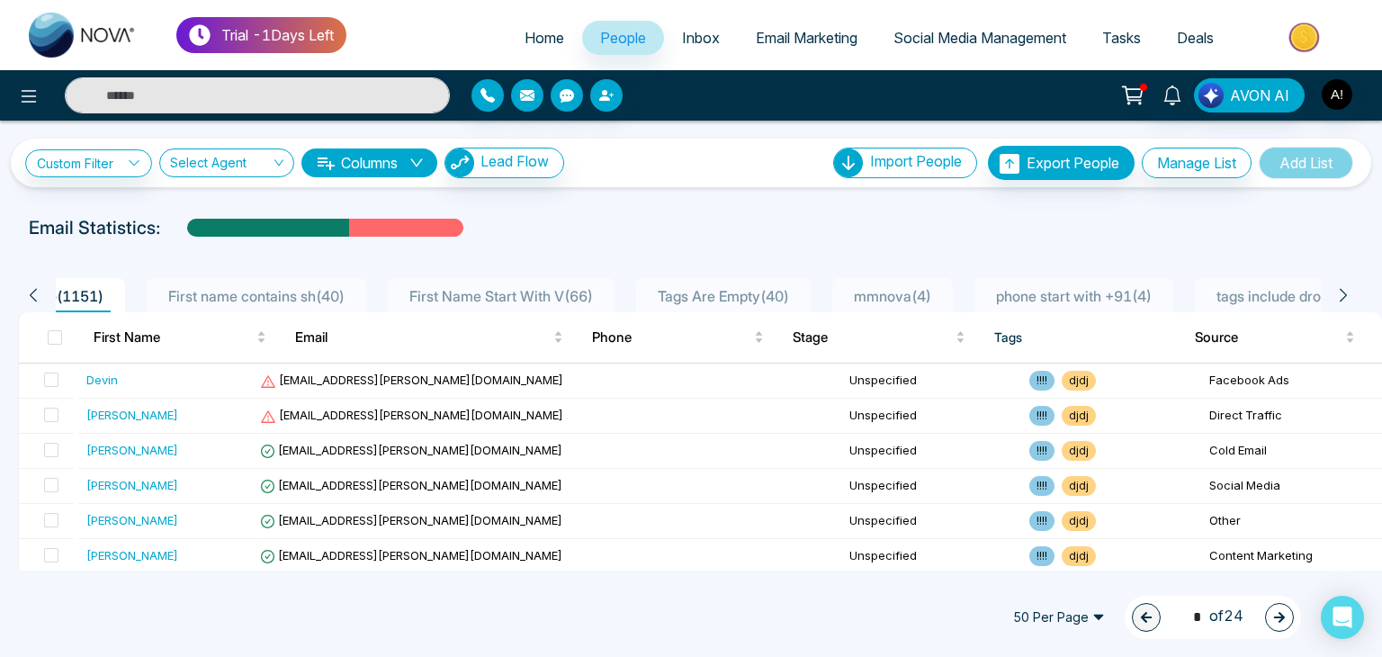
click at [1345, 292] on icon at bounding box center [1342, 295] width 7 height 13
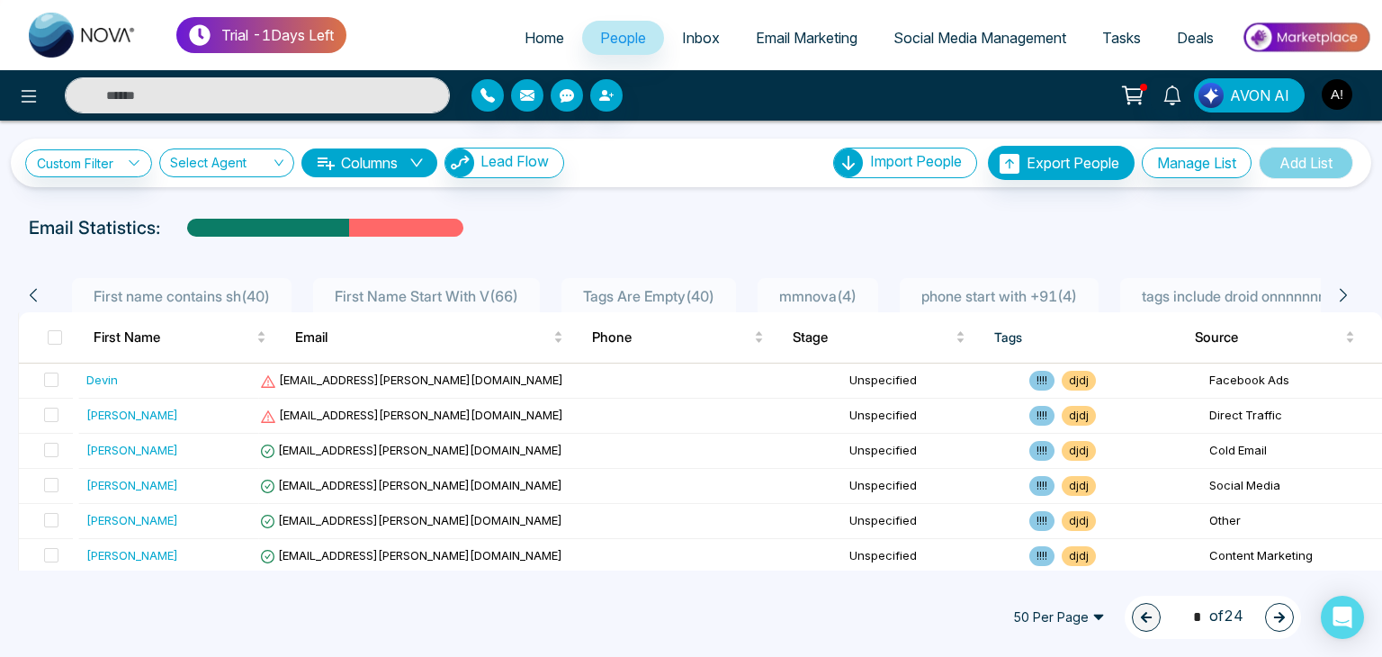
click at [1345, 292] on icon at bounding box center [1342, 295] width 7 height 13
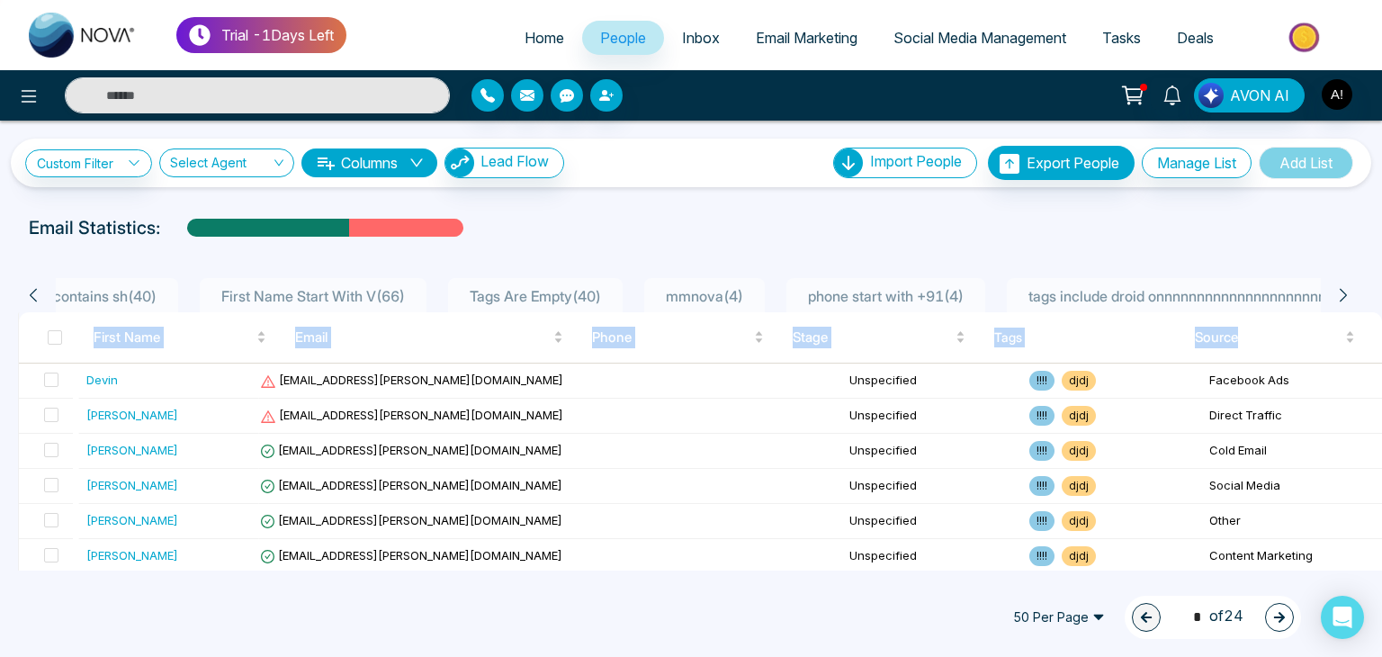
click at [1345, 292] on icon at bounding box center [1342, 295] width 7 height 13
click at [1178, 165] on button "Manage List" at bounding box center [1197, 163] width 110 height 31
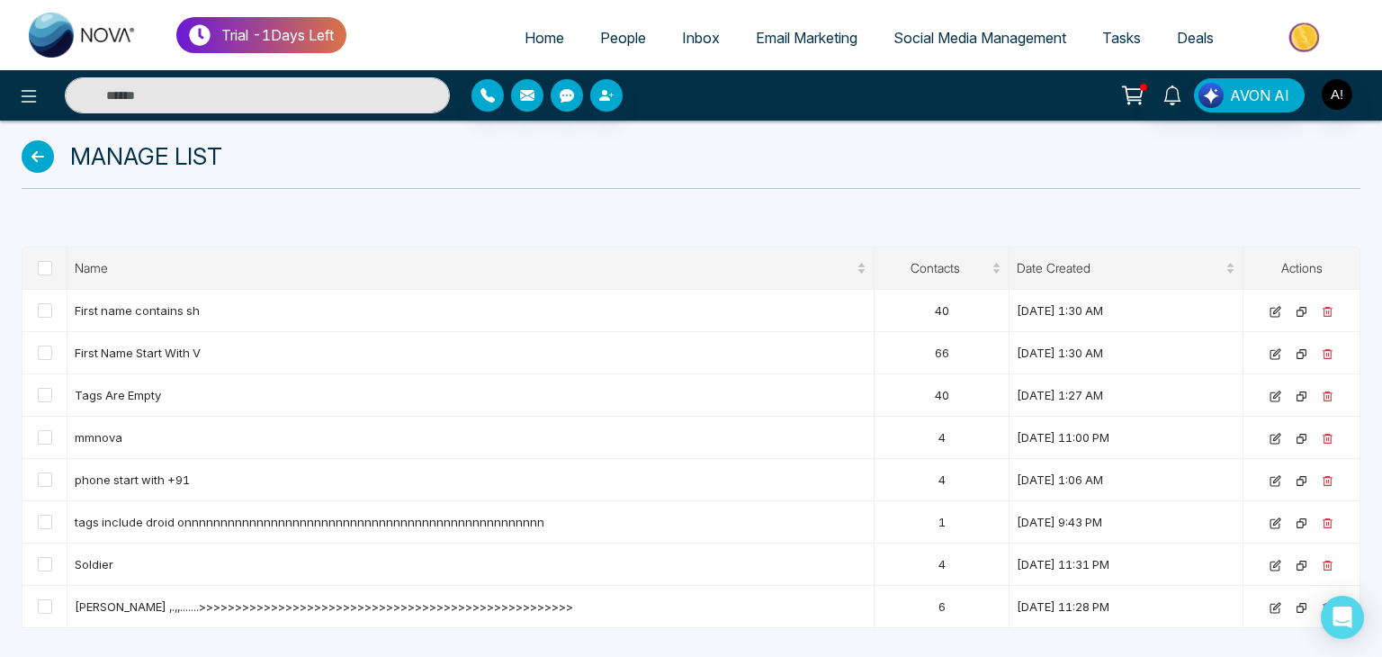
click at [35, 161] on icon at bounding box center [38, 156] width 32 height 32
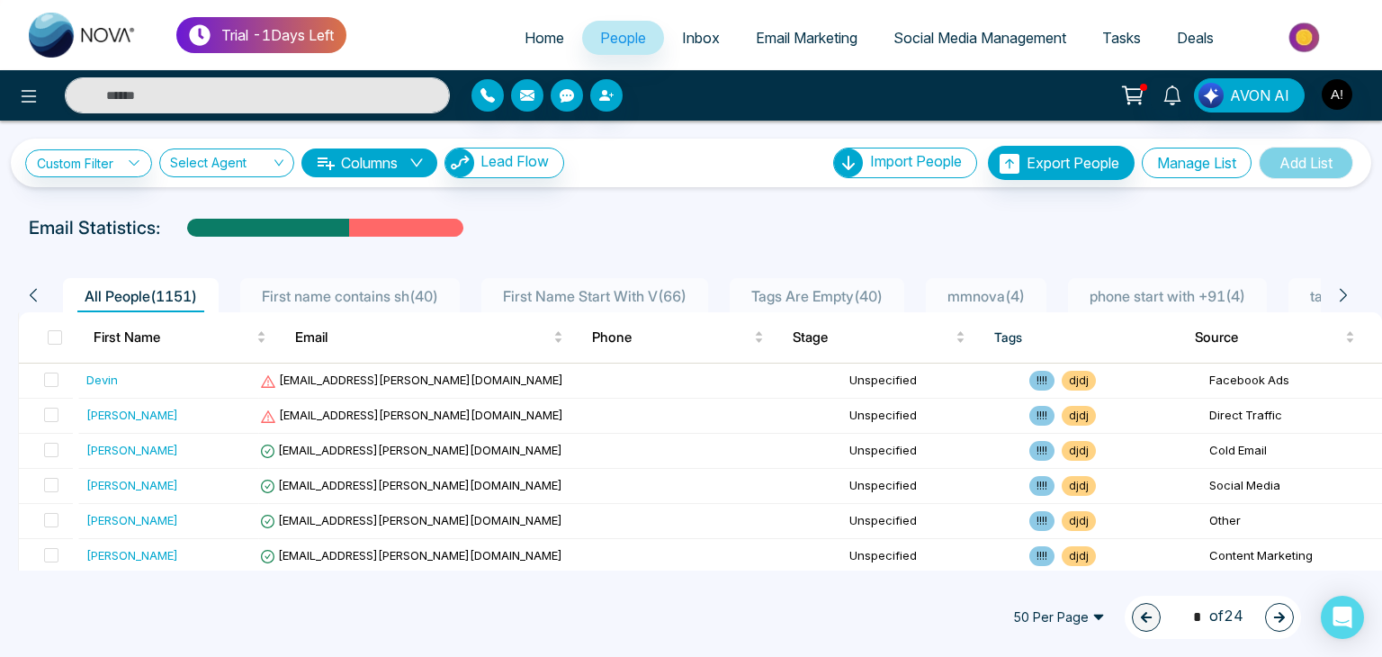
click at [1180, 156] on button "Manage List" at bounding box center [1197, 163] width 110 height 31
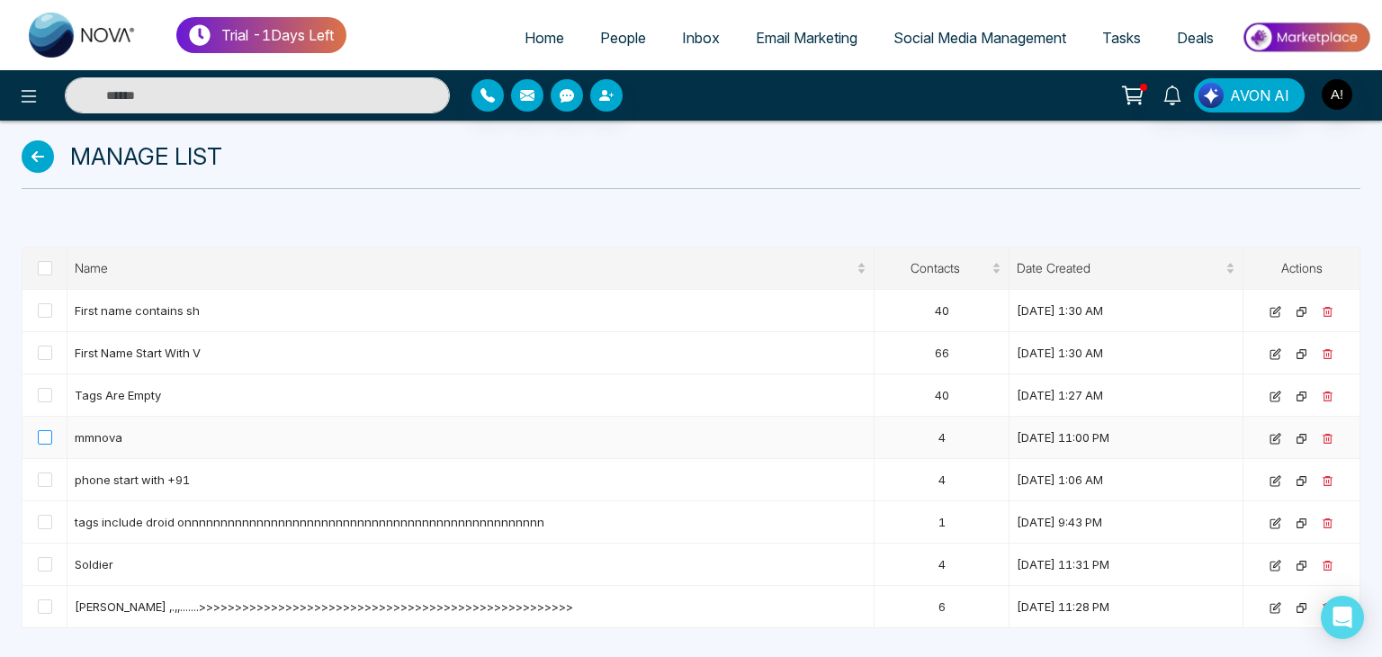
click at [47, 434] on span at bounding box center [45, 437] width 14 height 14
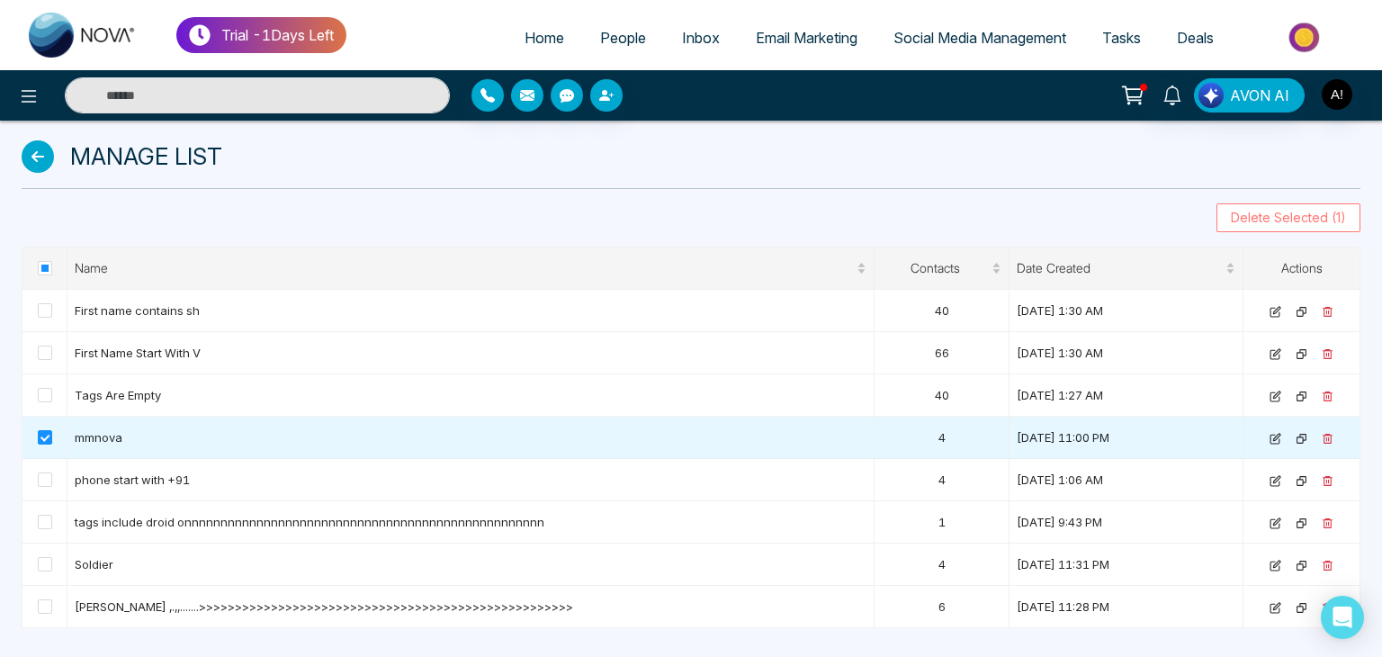
click at [1254, 219] on span "Delete Selected (1)" at bounding box center [1288, 218] width 115 height 20
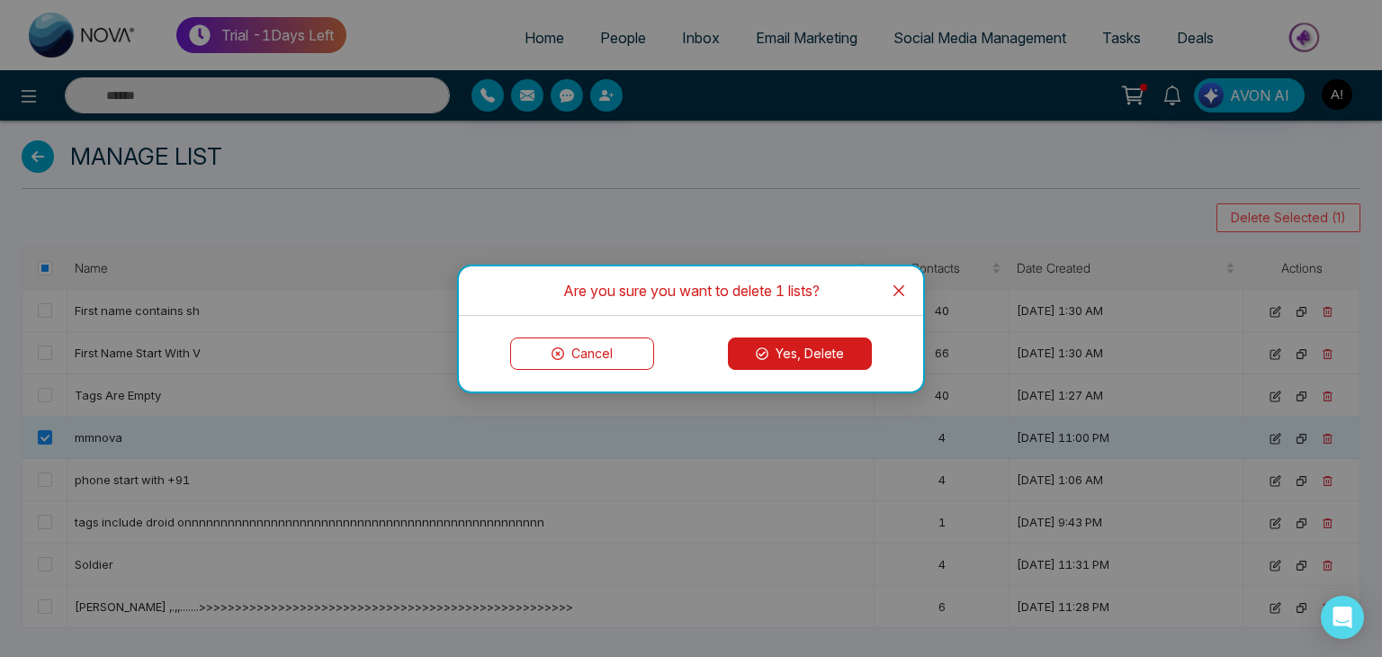
click at [822, 350] on button "Yes, Delete" at bounding box center [800, 353] width 144 height 32
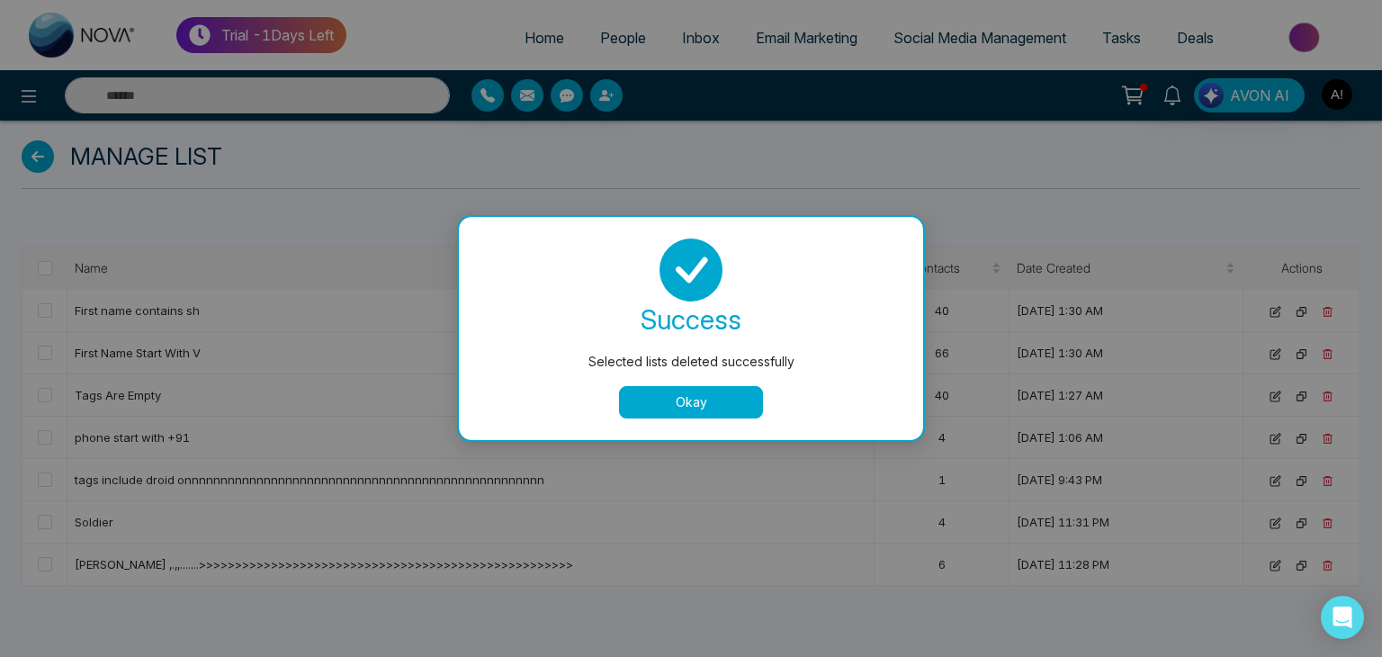
click at [702, 398] on button "Okay" at bounding box center [691, 402] width 144 height 32
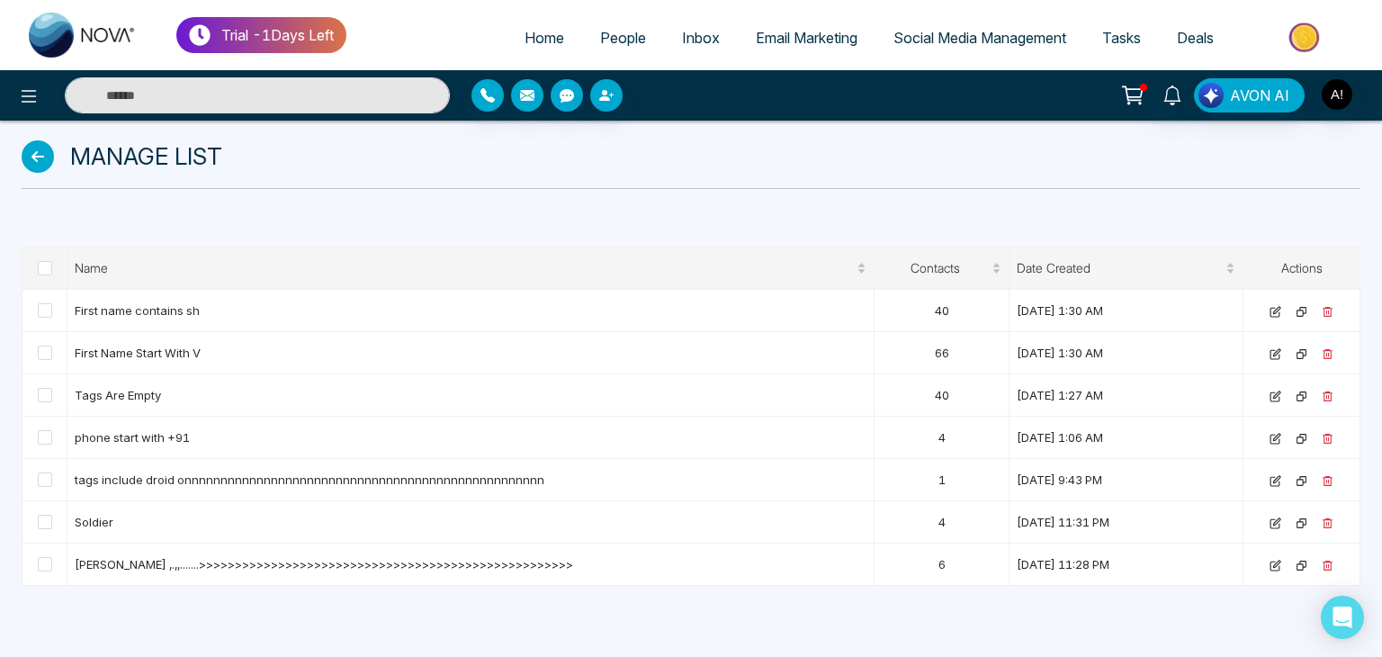
click at [610, 35] on span "People" at bounding box center [623, 38] width 46 height 18
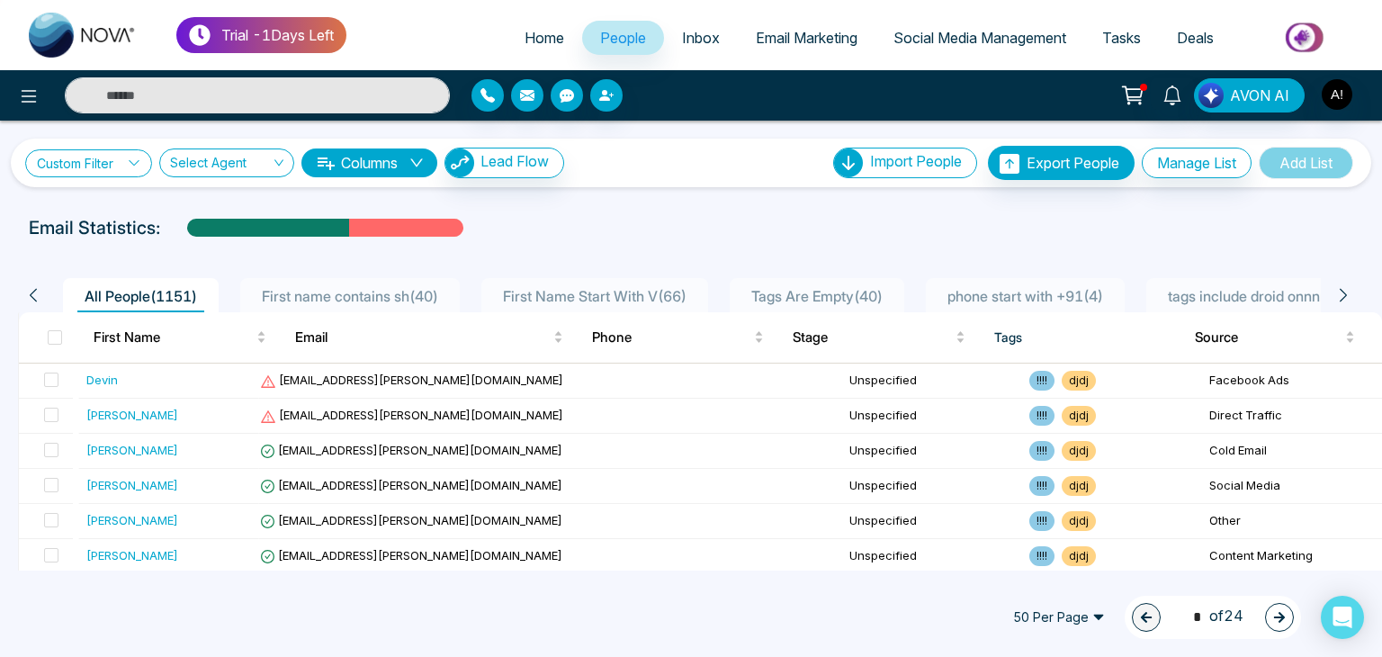
click at [133, 161] on icon at bounding box center [134, 162] width 10 height 5
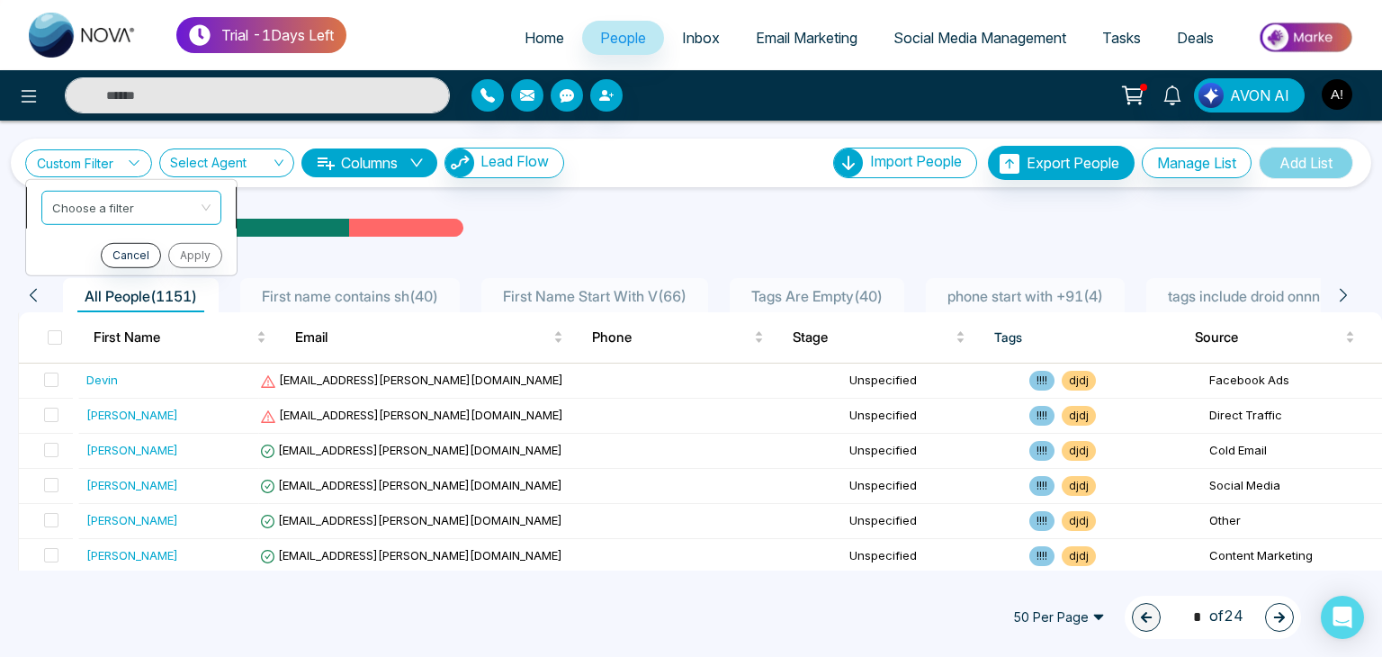
click at [210, 201] on div "Choose a filter" at bounding box center [131, 207] width 180 height 34
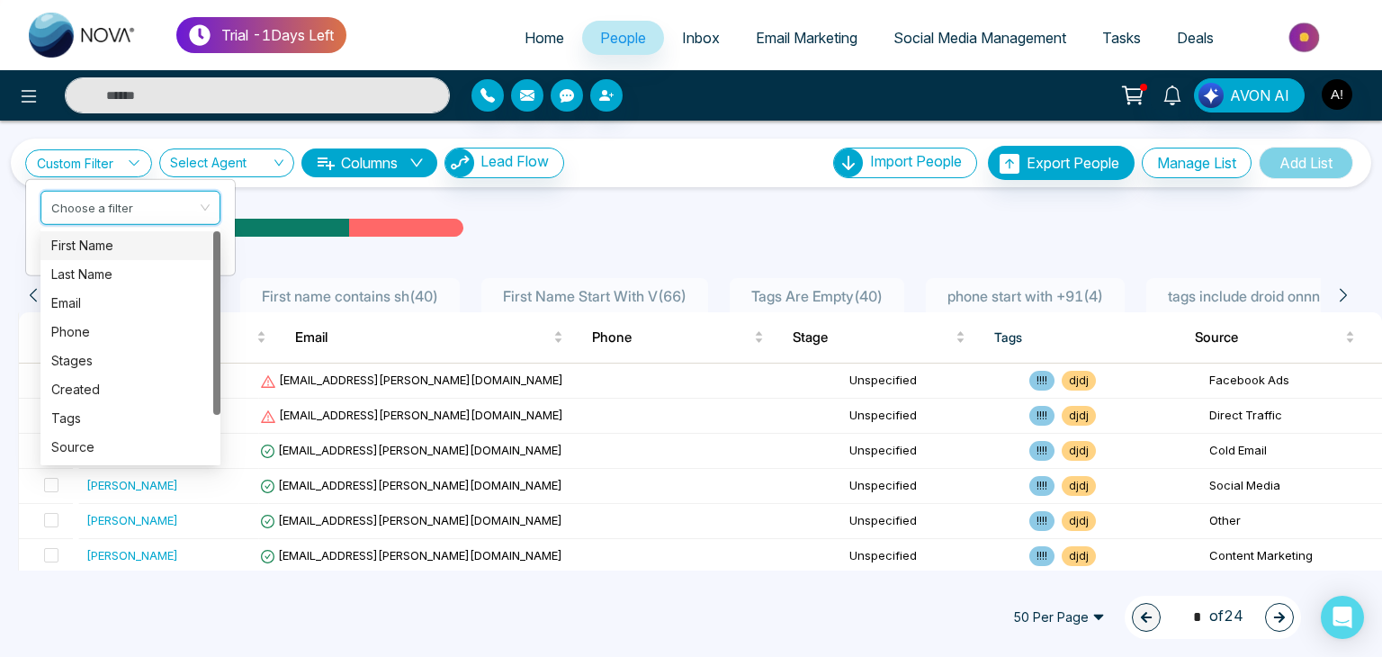
click at [95, 244] on div "First Name" at bounding box center [130, 246] width 158 height 20
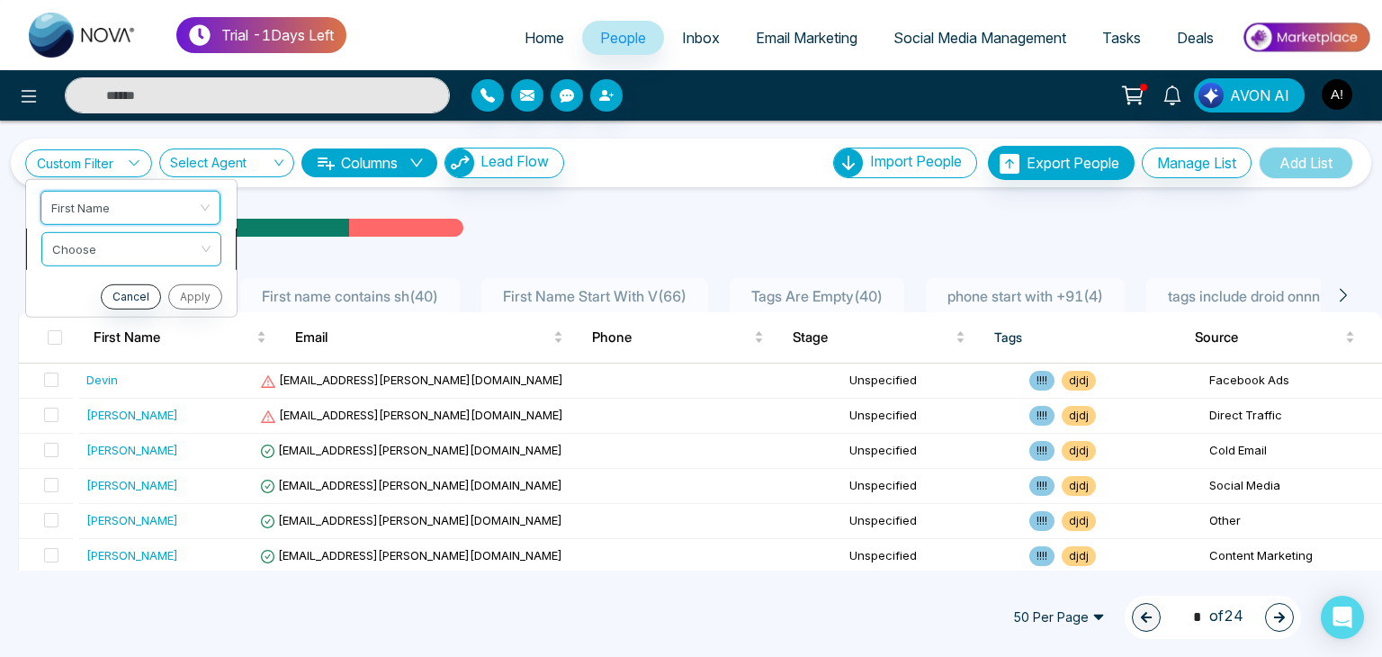
click at [110, 246] on input "search" at bounding box center [125, 245] width 146 height 27
click at [183, 212] on span "First Name" at bounding box center [131, 207] width 158 height 32
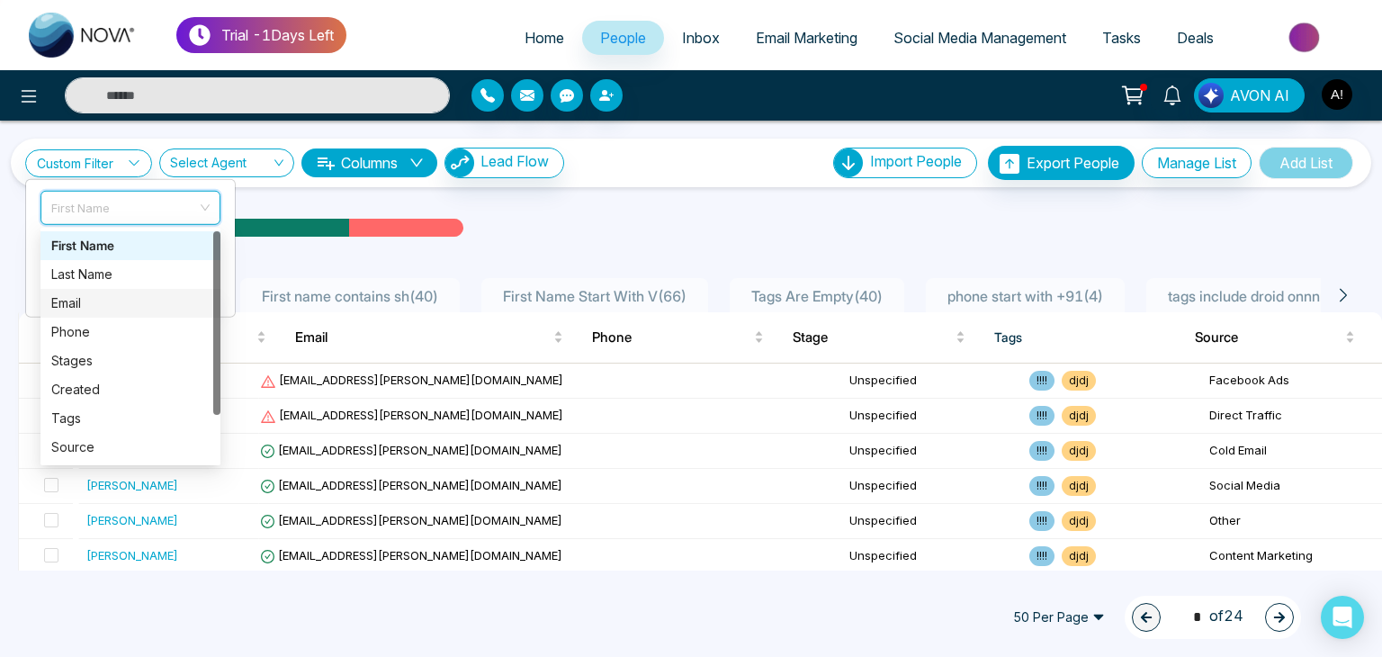
click at [102, 309] on div "Email" at bounding box center [130, 303] width 158 height 20
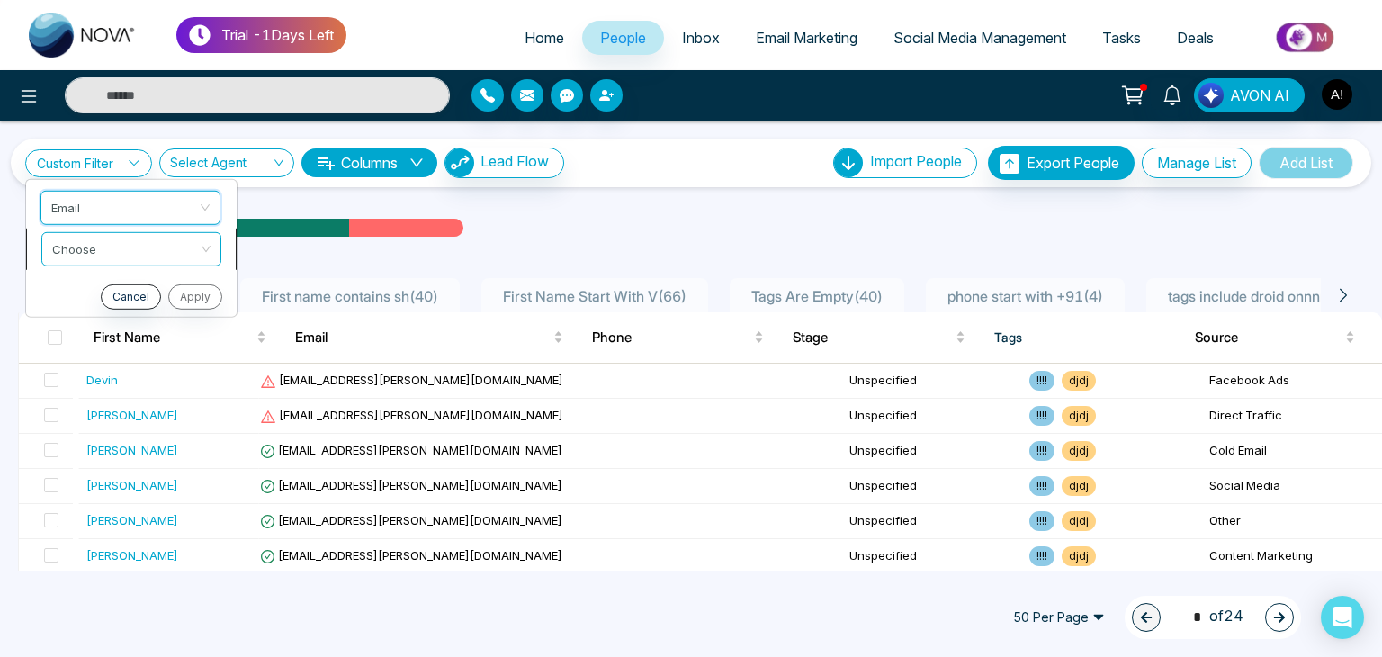
click at [133, 249] on input "search" at bounding box center [125, 245] width 146 height 27
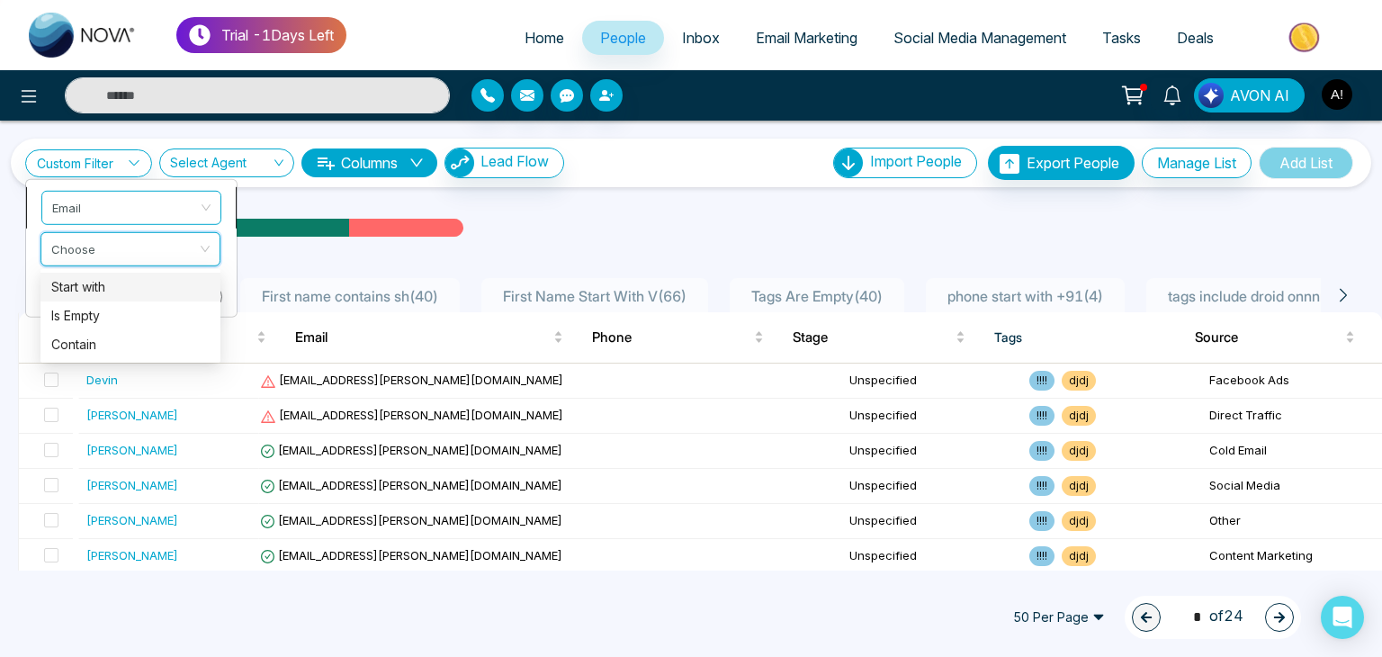
click at [199, 202] on span "Email" at bounding box center [131, 207] width 158 height 32
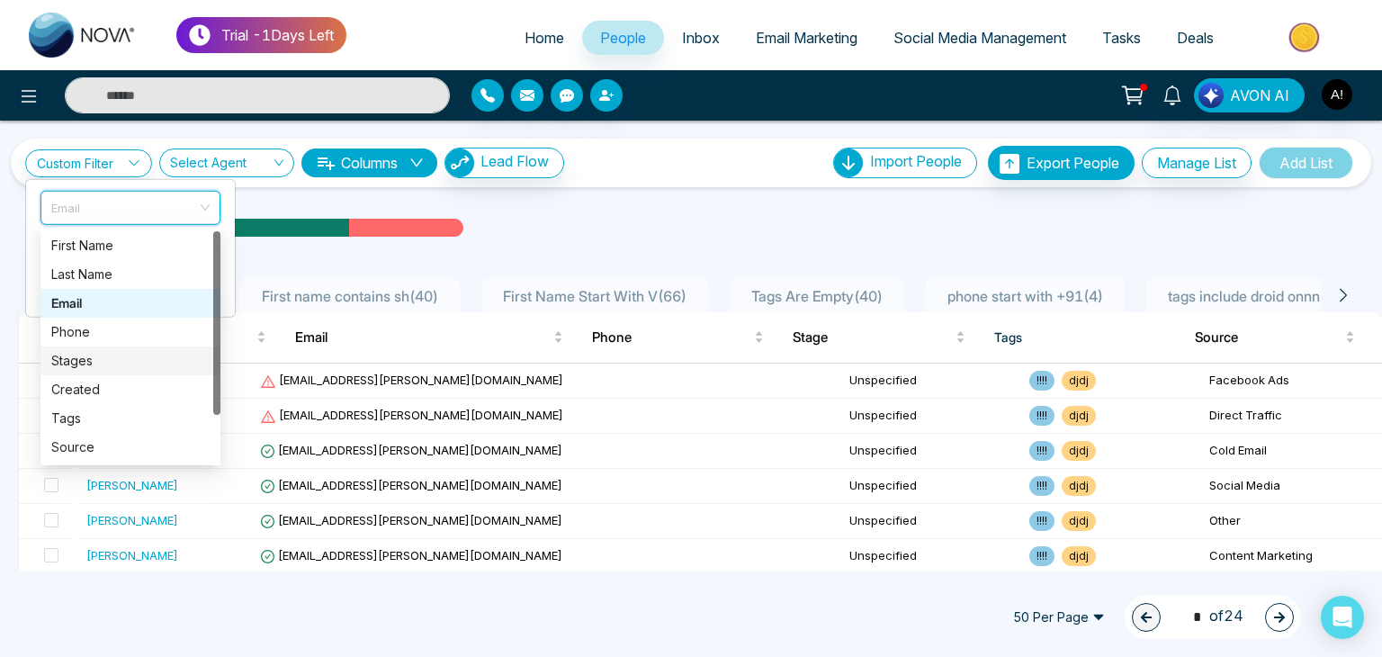
click at [86, 360] on div "Stages" at bounding box center [130, 361] width 158 height 20
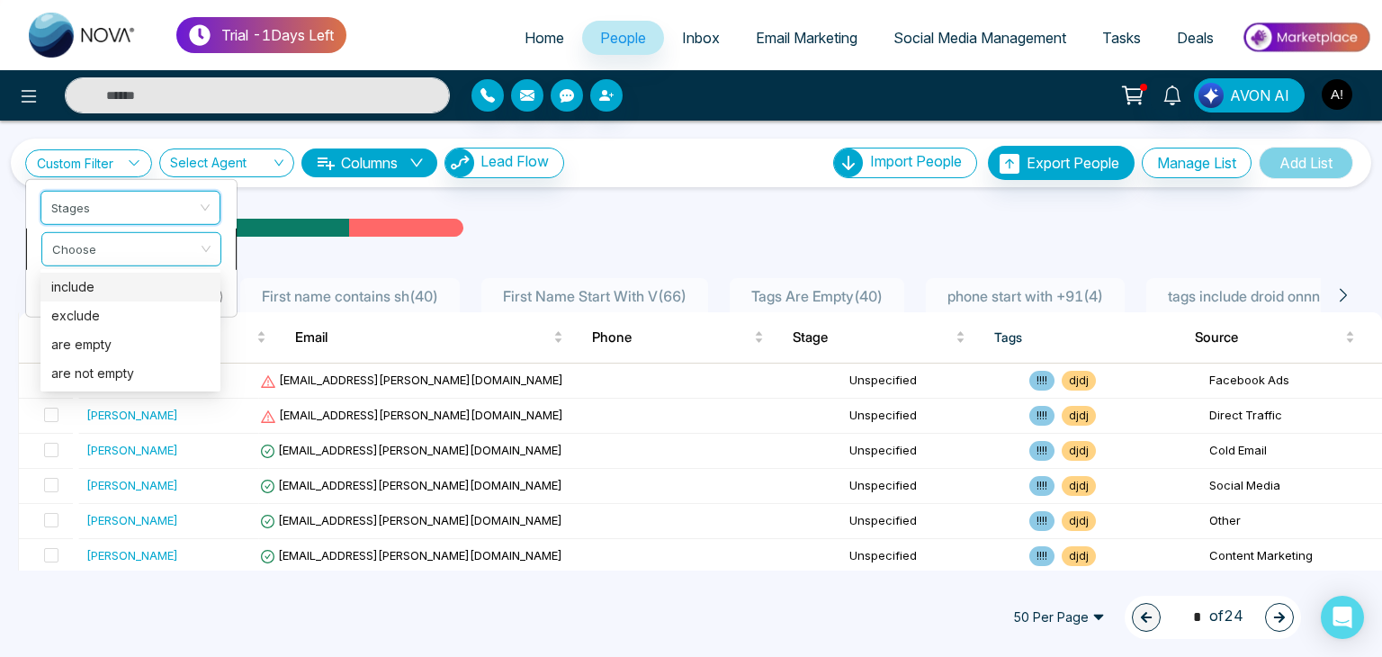
click at [208, 246] on div "Choose" at bounding box center [131, 248] width 180 height 34
click at [101, 285] on div "include" at bounding box center [130, 287] width 158 height 20
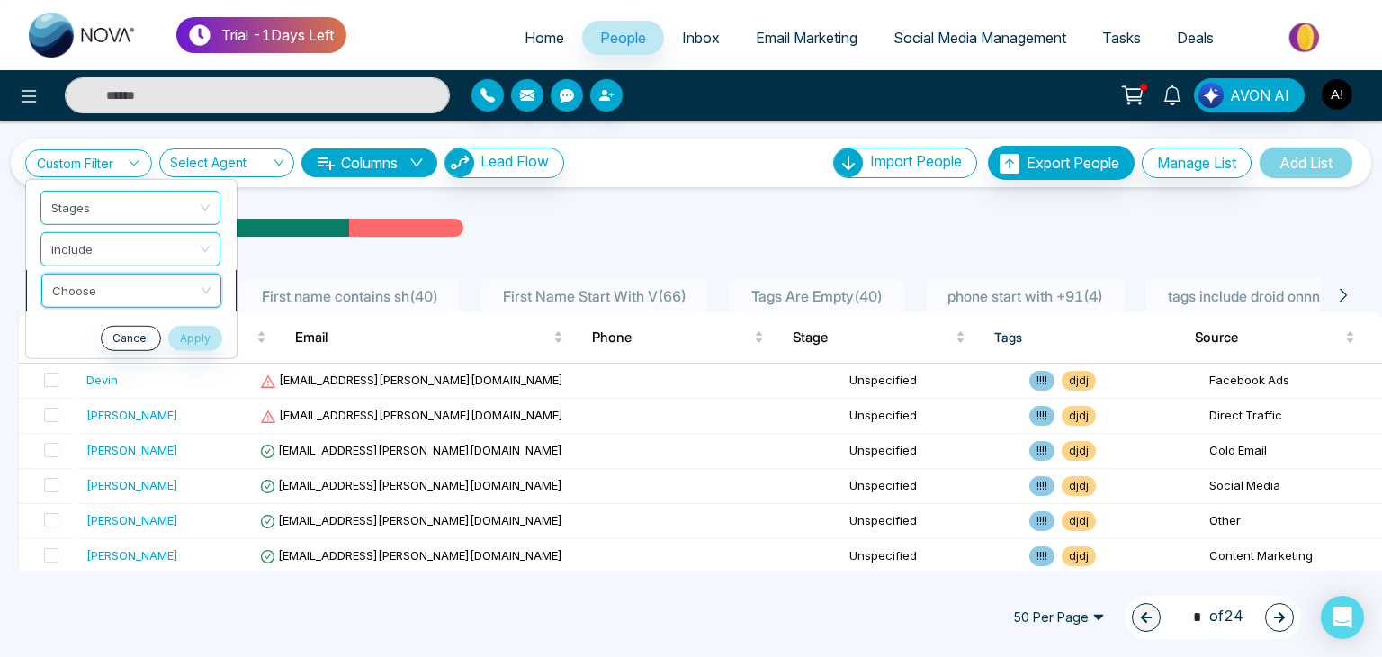
click at [115, 286] on input "search" at bounding box center [125, 286] width 146 height 27
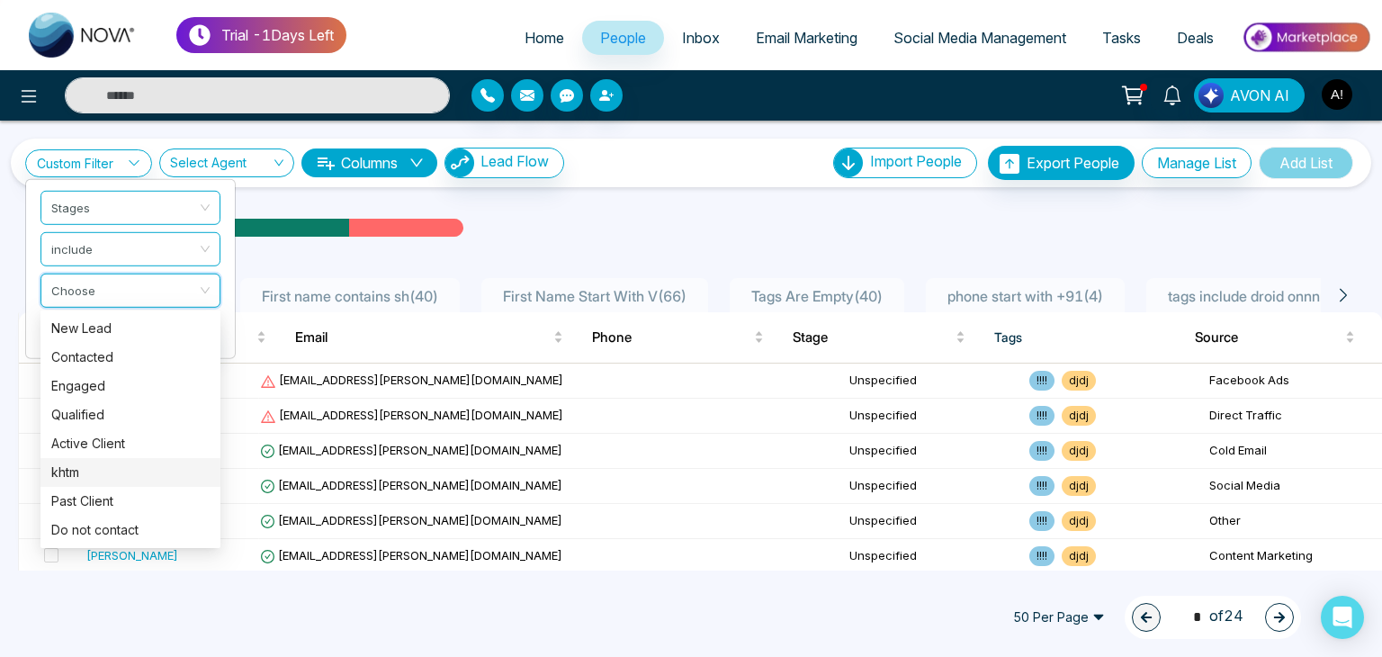
click at [77, 469] on div "khtm" at bounding box center [130, 472] width 158 height 20
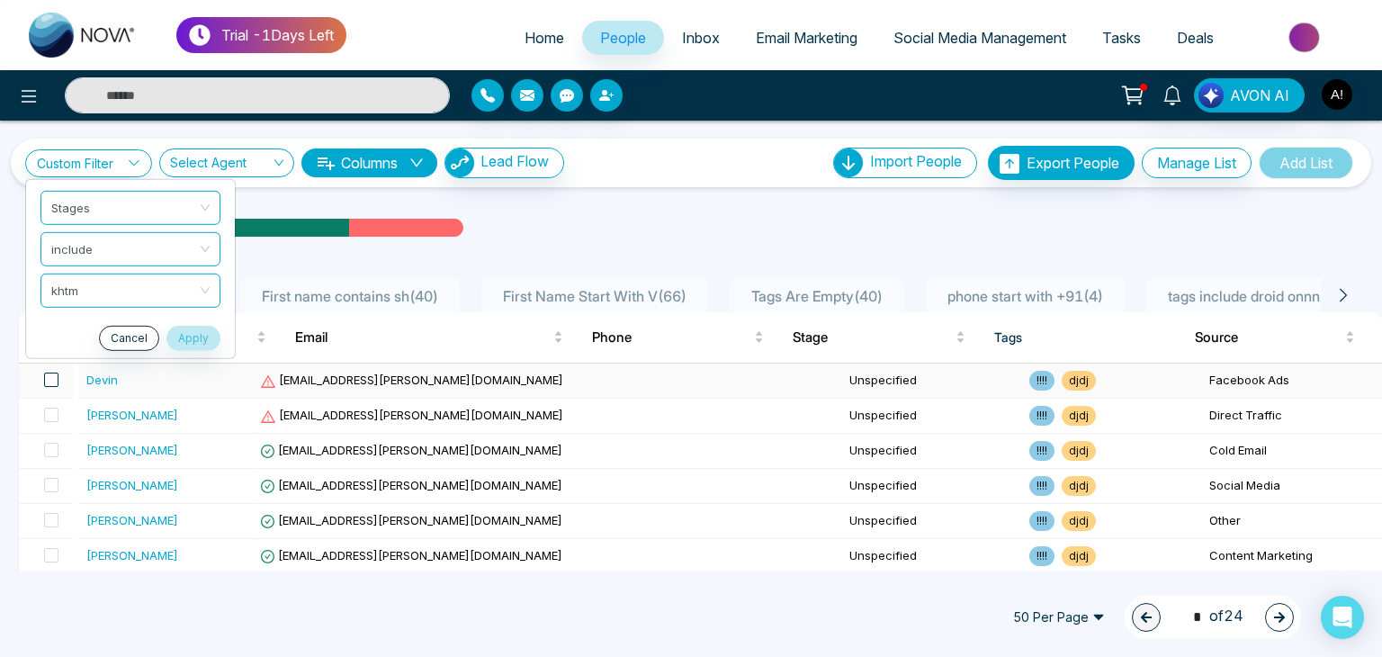
click at [47, 381] on span at bounding box center [51, 379] width 14 height 14
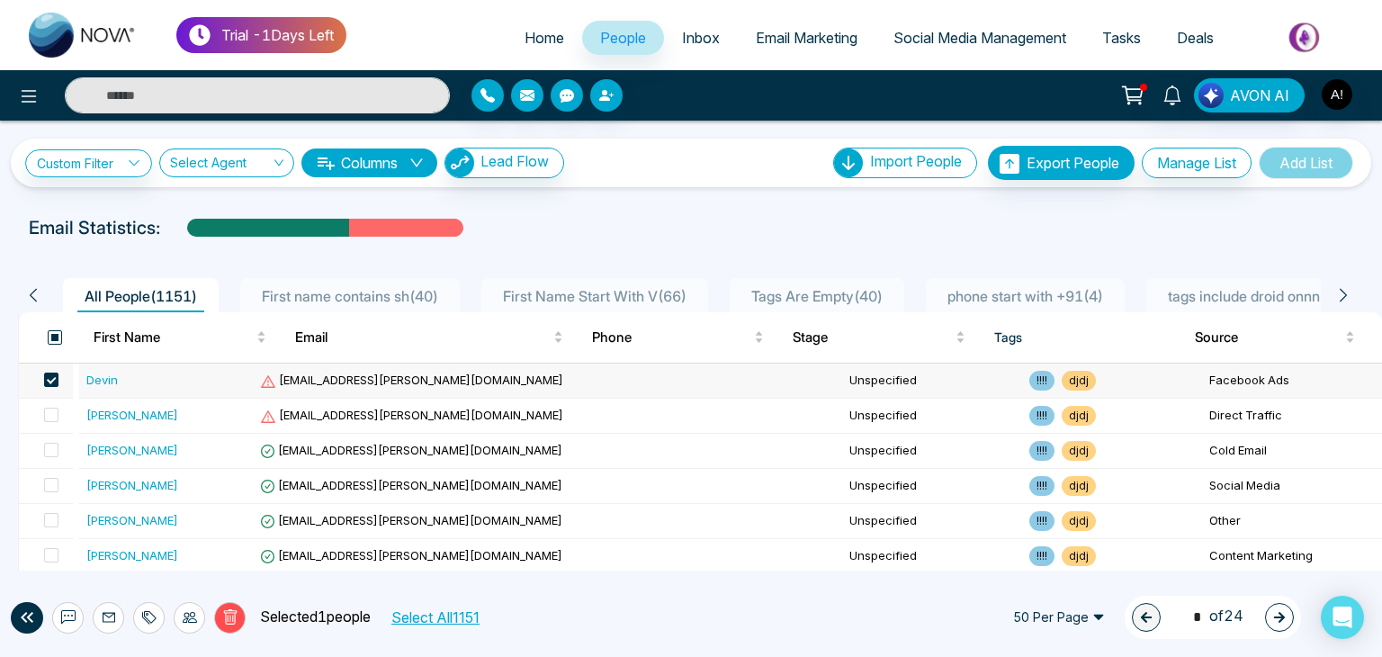
click at [50, 337] on span at bounding box center [55, 337] width 14 height 14
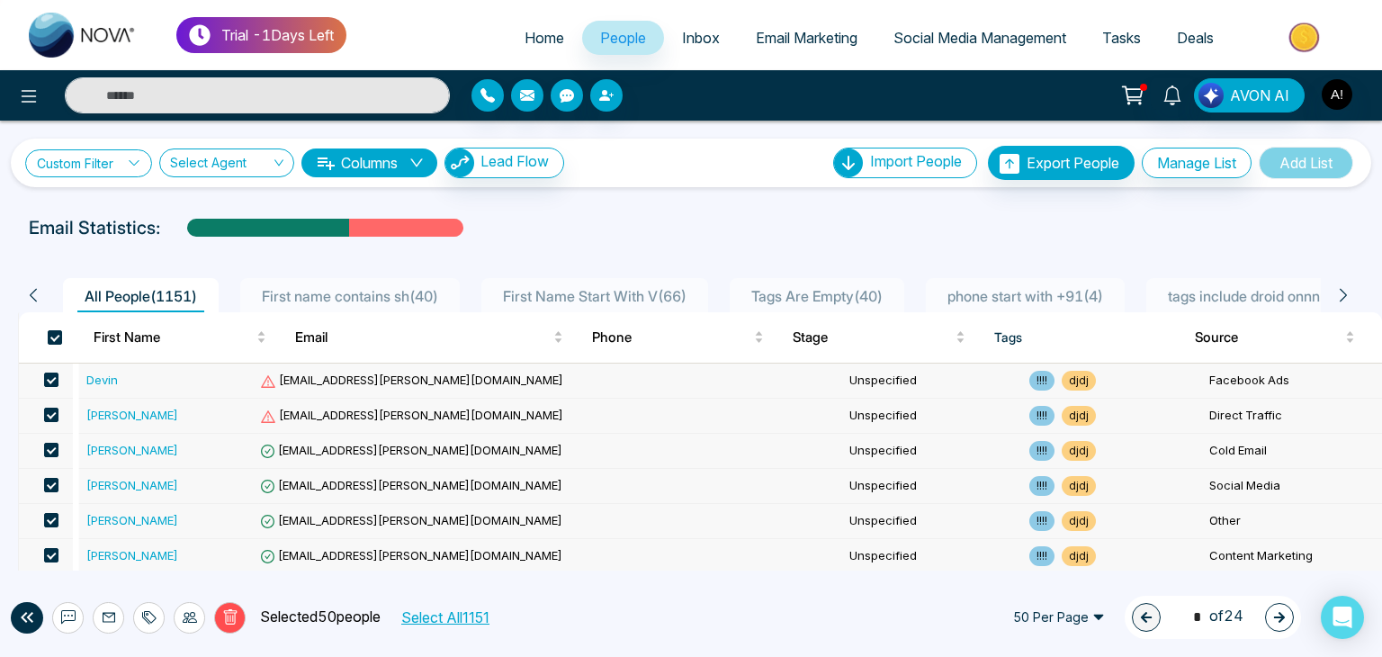
click at [134, 162] on icon at bounding box center [134, 163] width 13 height 13
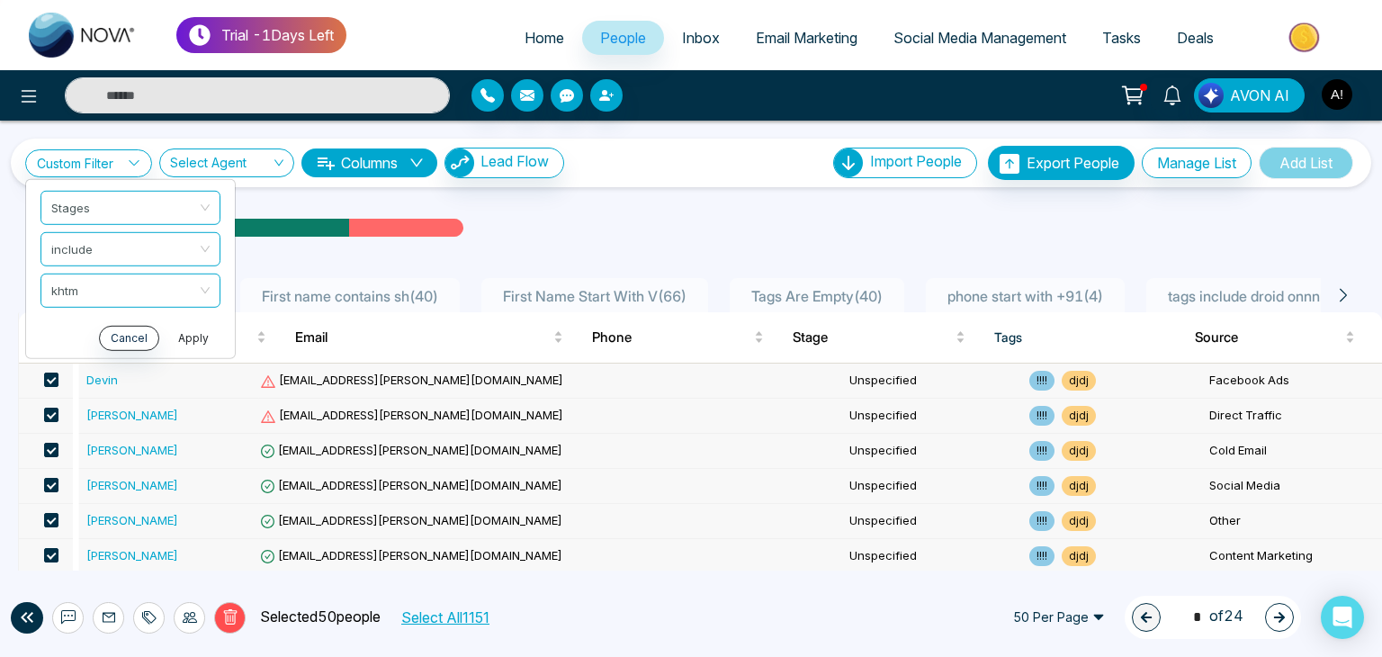
click at [202, 337] on button "Apply" at bounding box center [193, 337] width 54 height 25
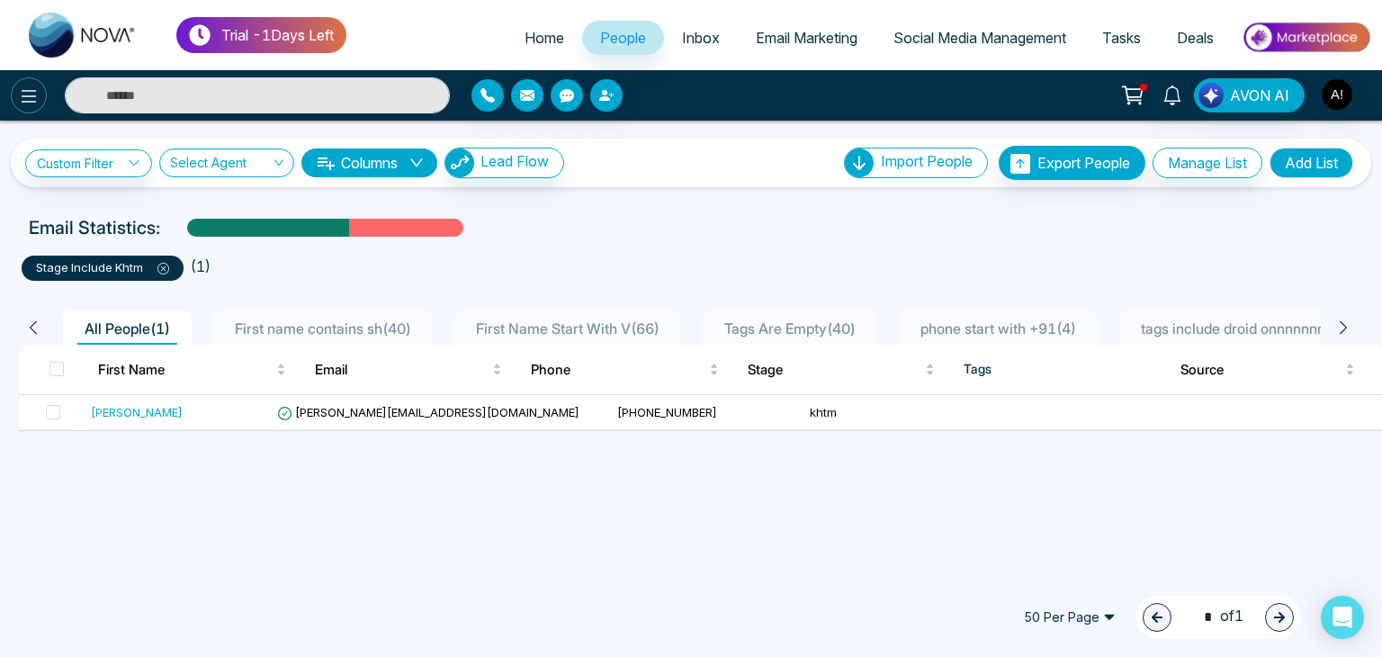
click at [37, 94] on icon at bounding box center [29, 96] width 22 height 22
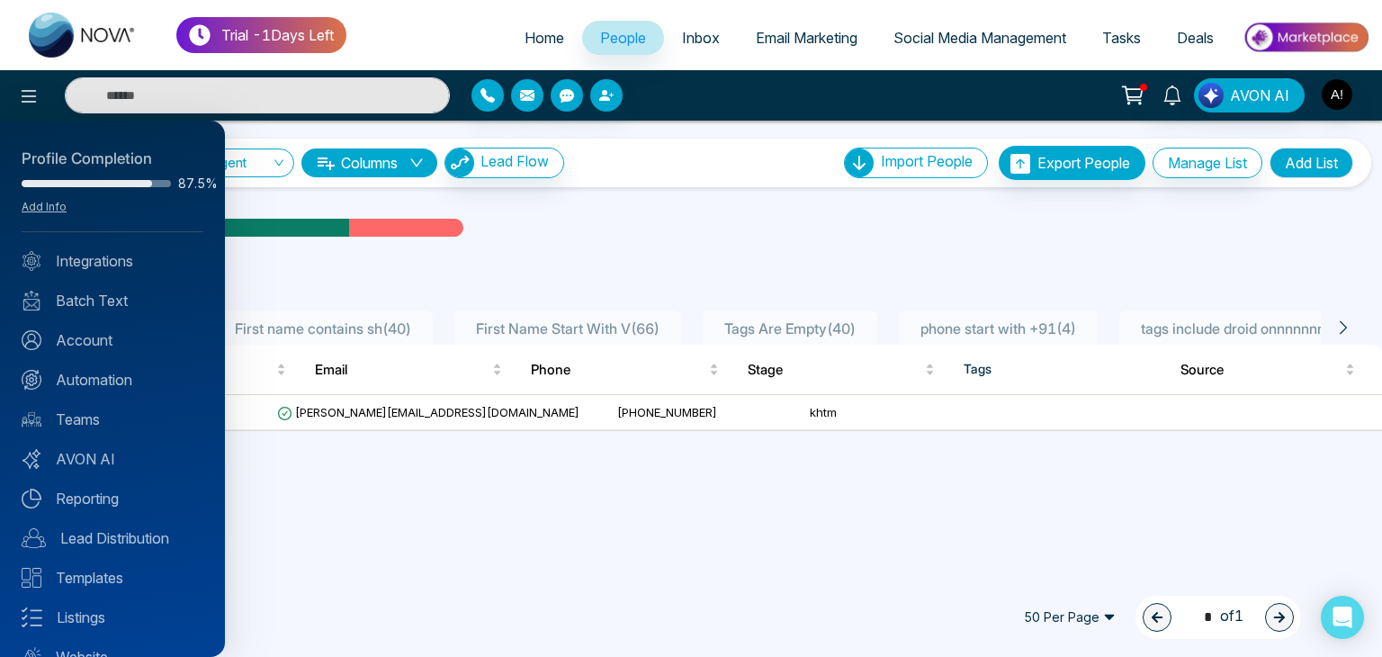
click at [673, 228] on div at bounding box center [691, 328] width 1382 height 657
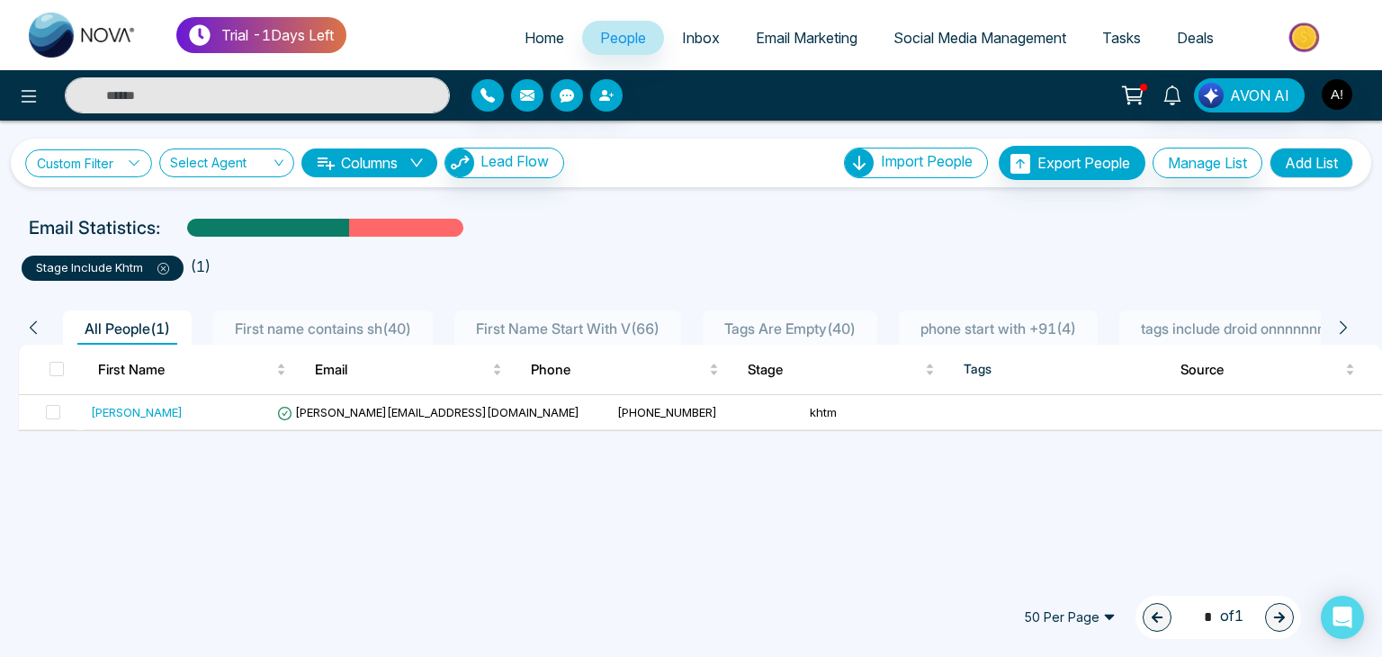
click at [139, 162] on icon at bounding box center [134, 162] width 10 height 5
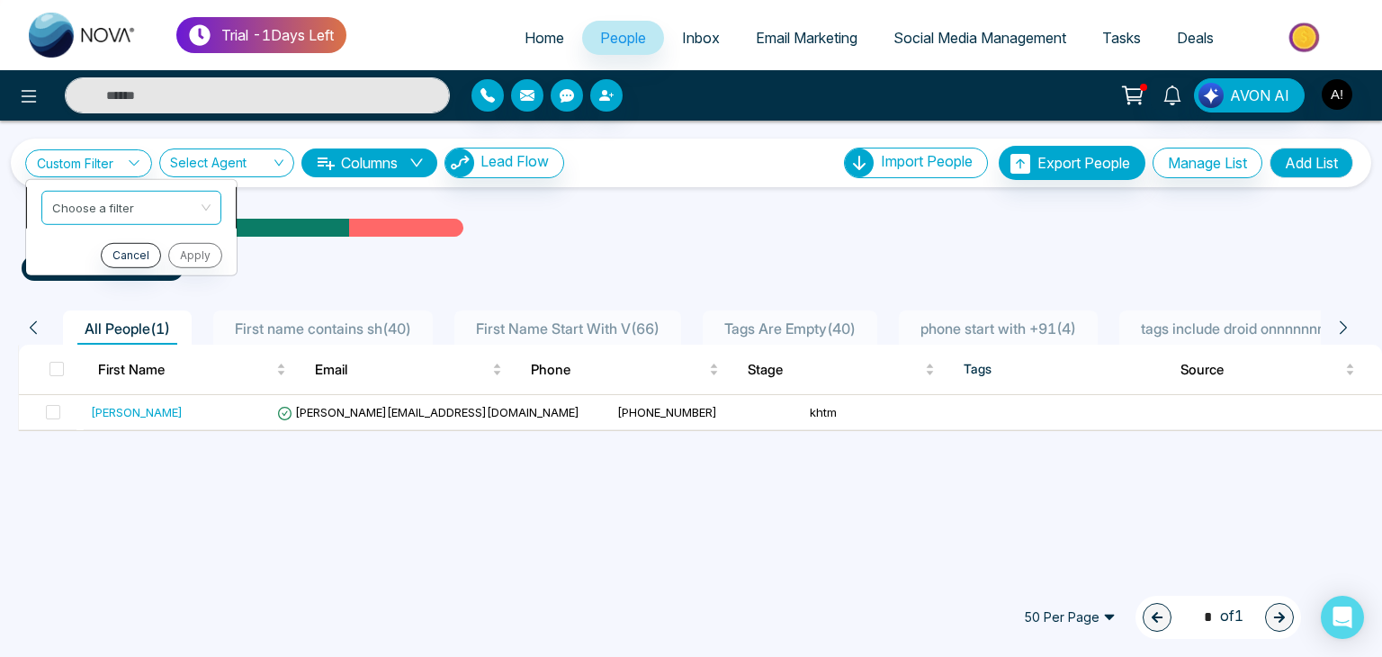
click at [126, 204] on input "search" at bounding box center [125, 204] width 146 height 27
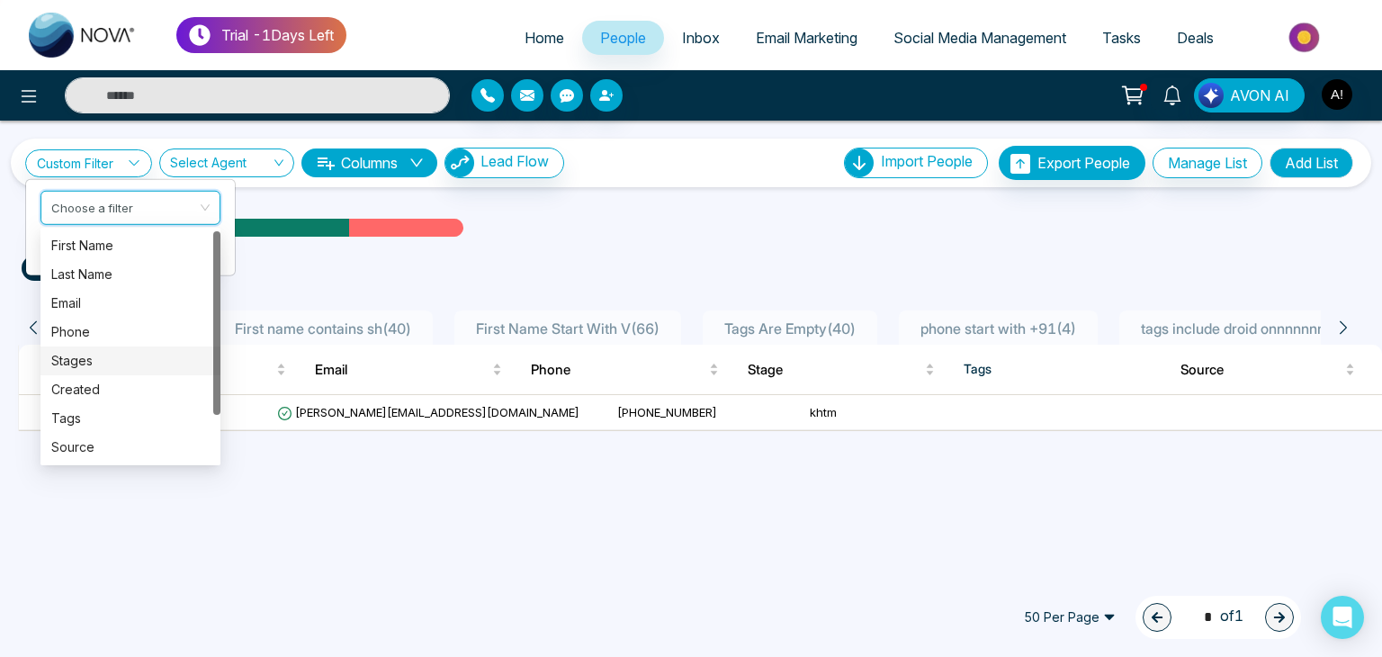
click at [82, 366] on div "Stages" at bounding box center [130, 361] width 158 height 20
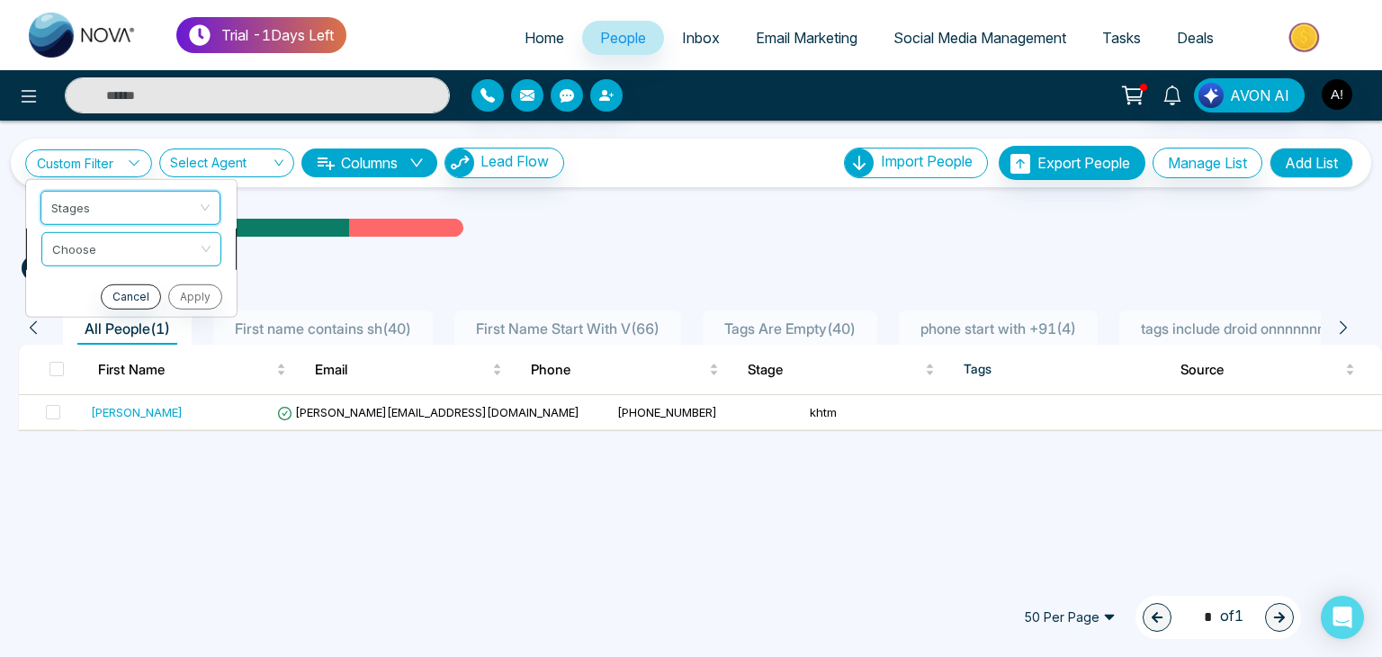
click at [82, 253] on input "search" at bounding box center [125, 245] width 146 height 27
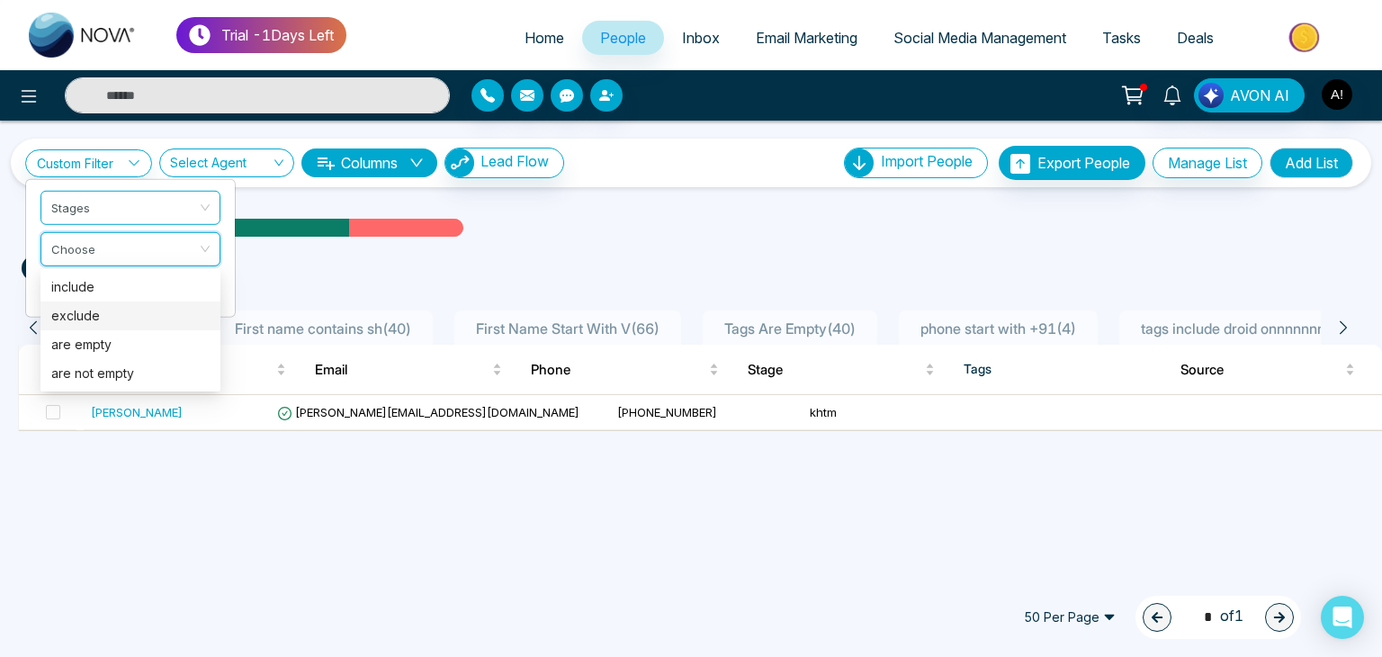
click at [81, 318] on div "exclude" at bounding box center [130, 316] width 158 height 20
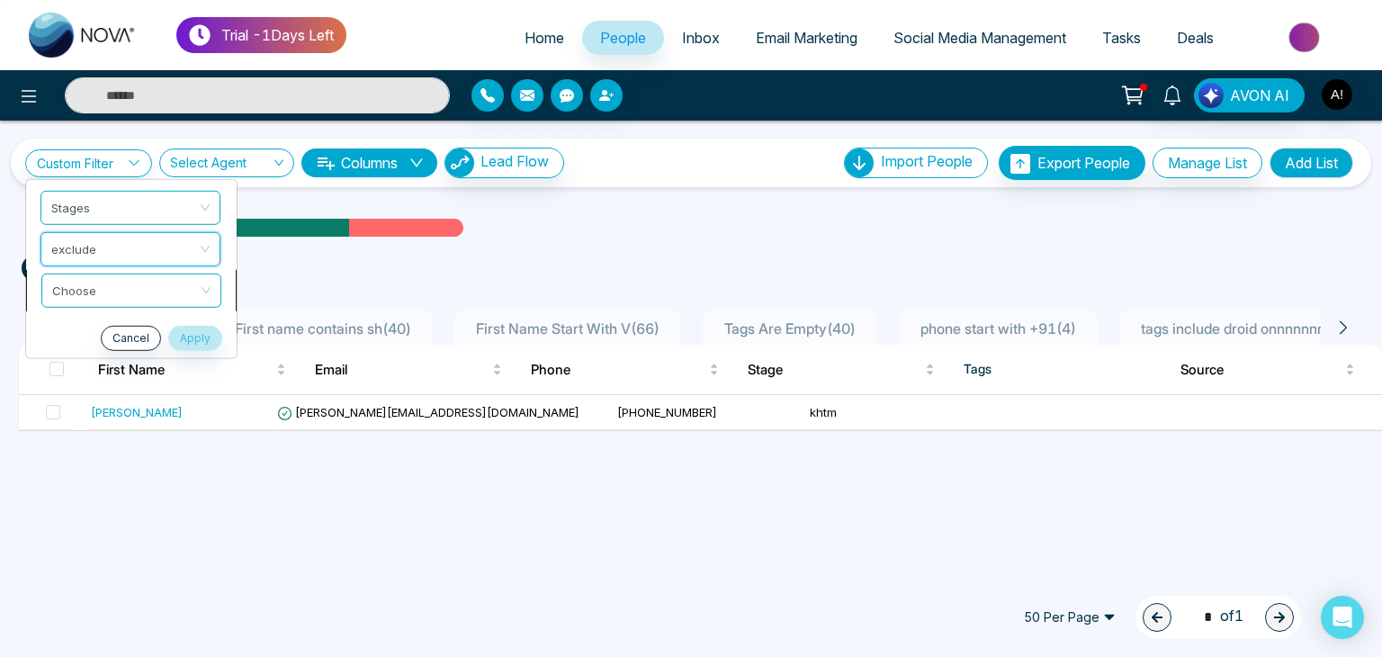
click at [112, 289] on input "search" at bounding box center [125, 286] width 146 height 27
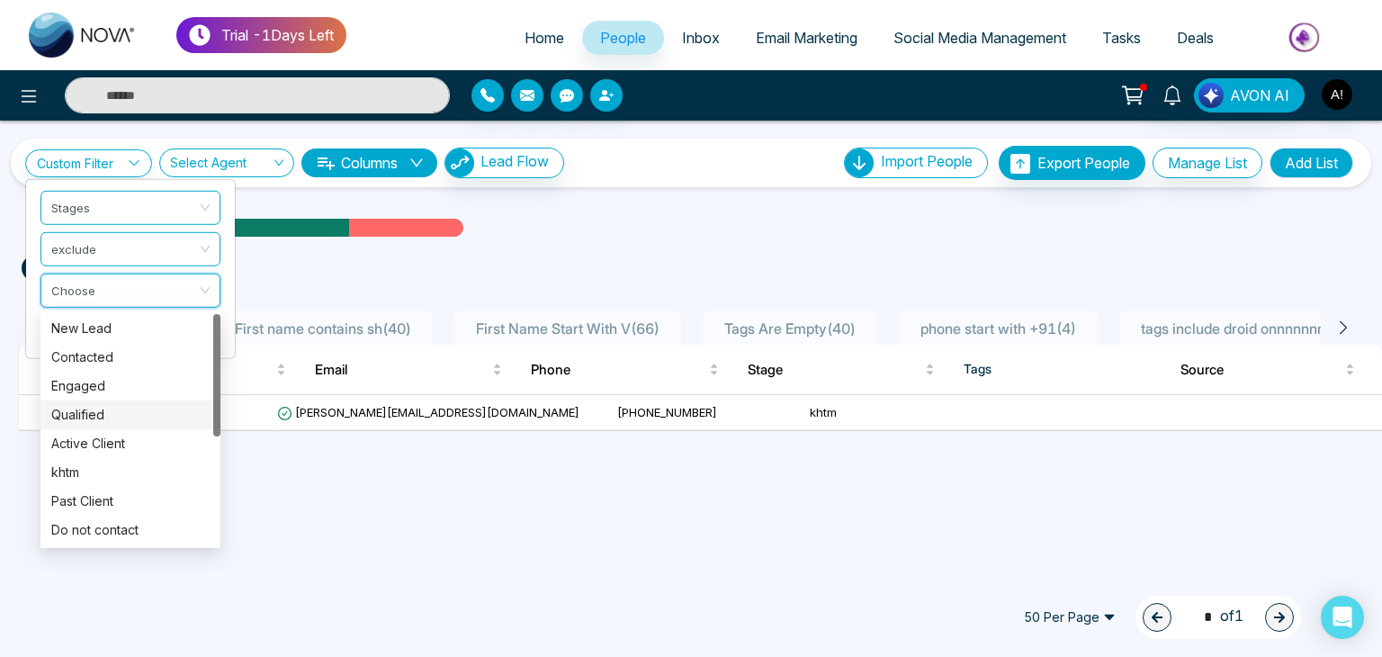
click at [97, 411] on div "Qualified" at bounding box center [130, 415] width 158 height 20
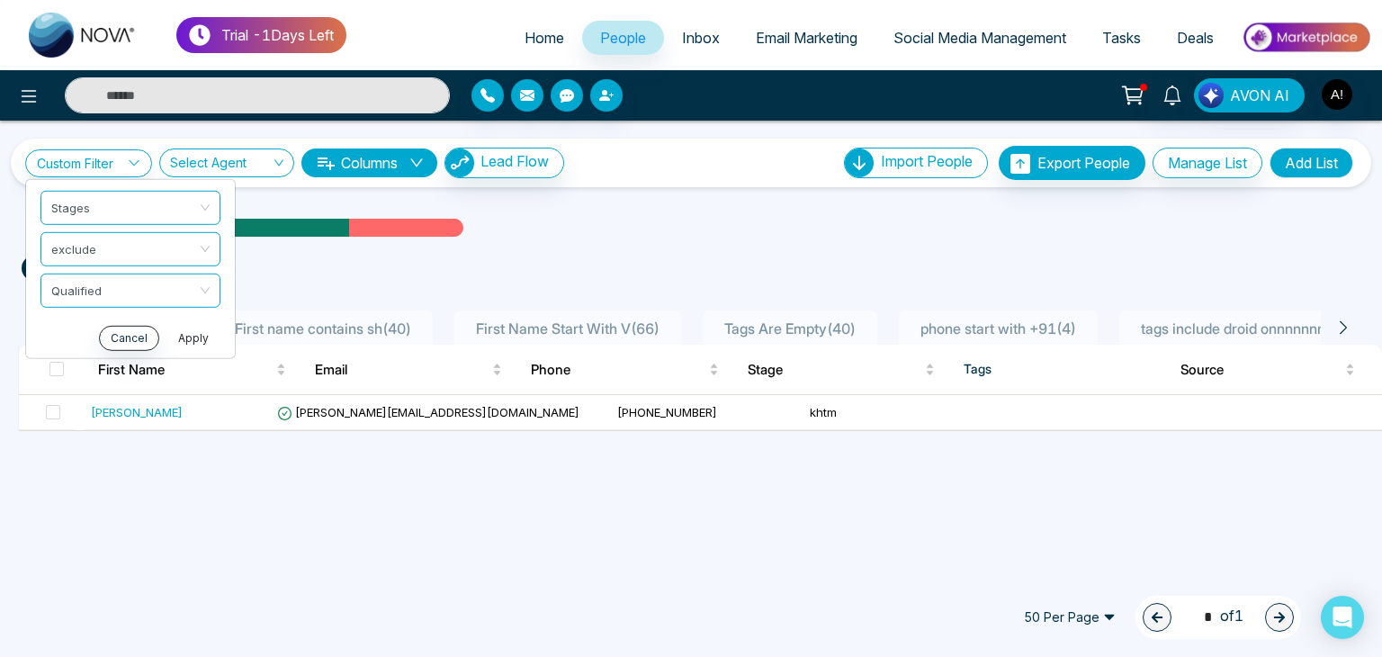
click at [188, 338] on button "Apply" at bounding box center [193, 337] width 54 height 25
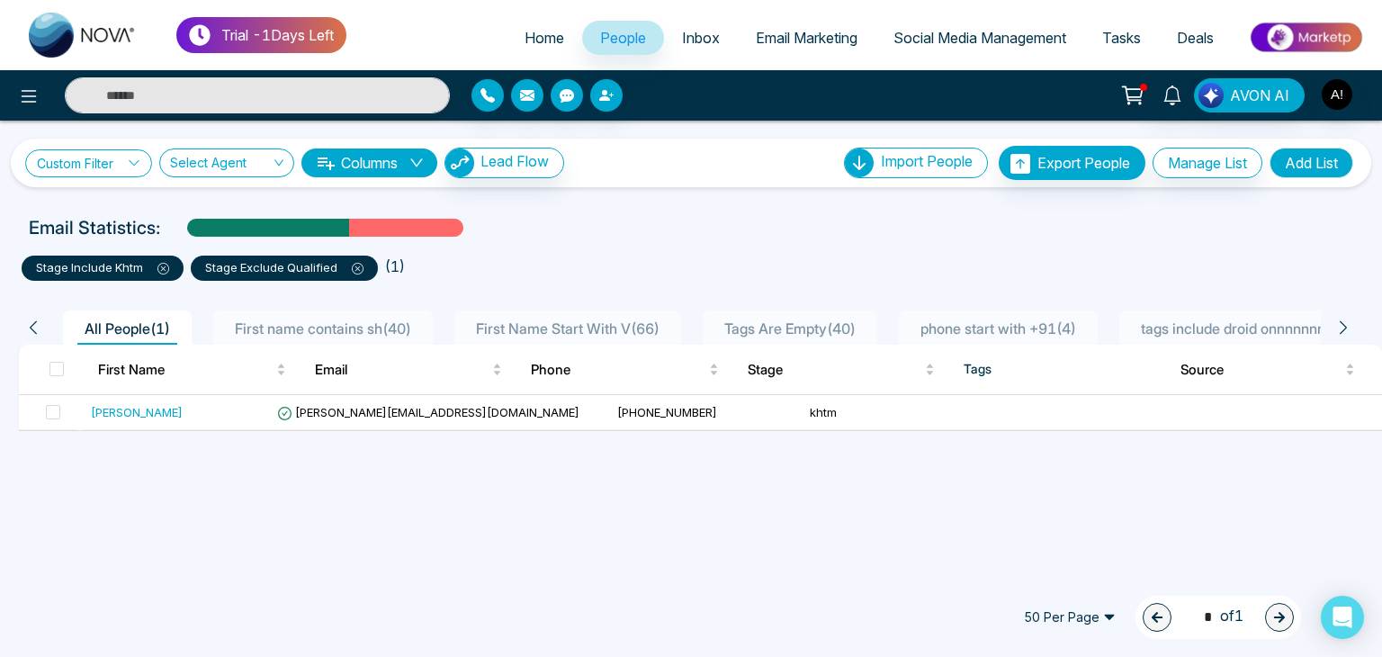
click at [129, 156] on link "Custom Filter" at bounding box center [88, 163] width 127 height 28
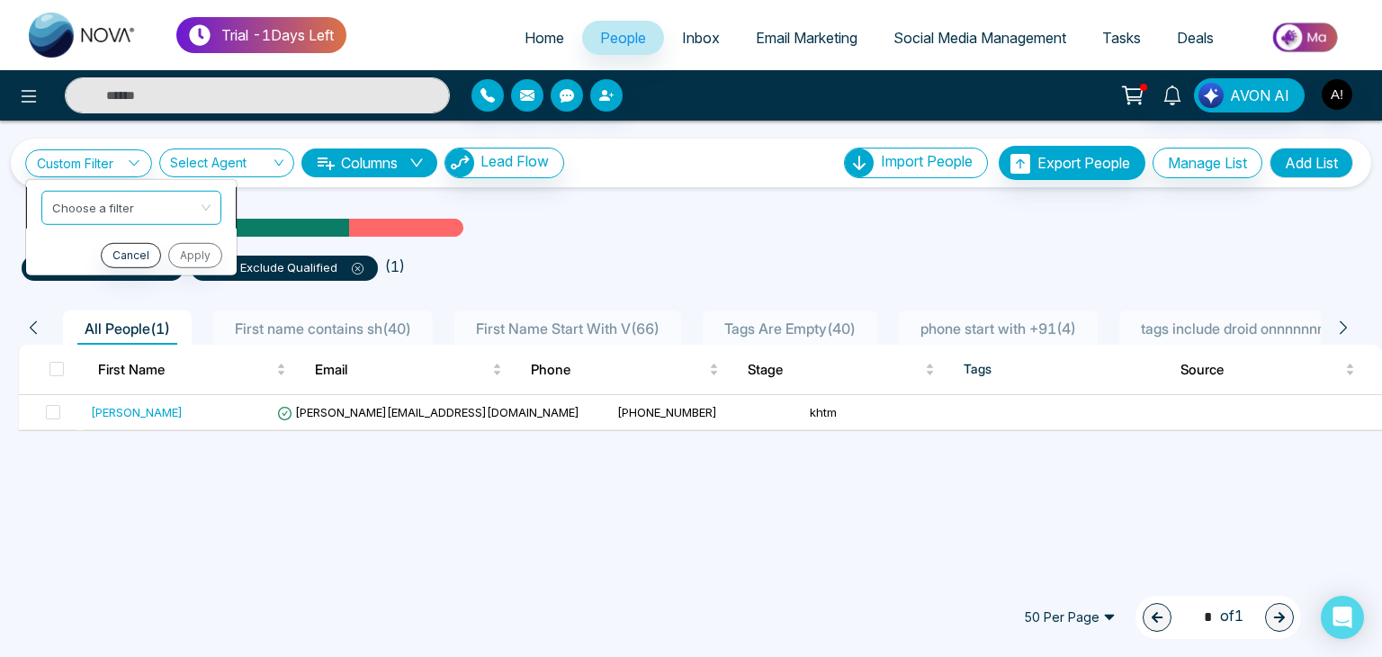
click at [129, 211] on input "search" at bounding box center [125, 204] width 146 height 27
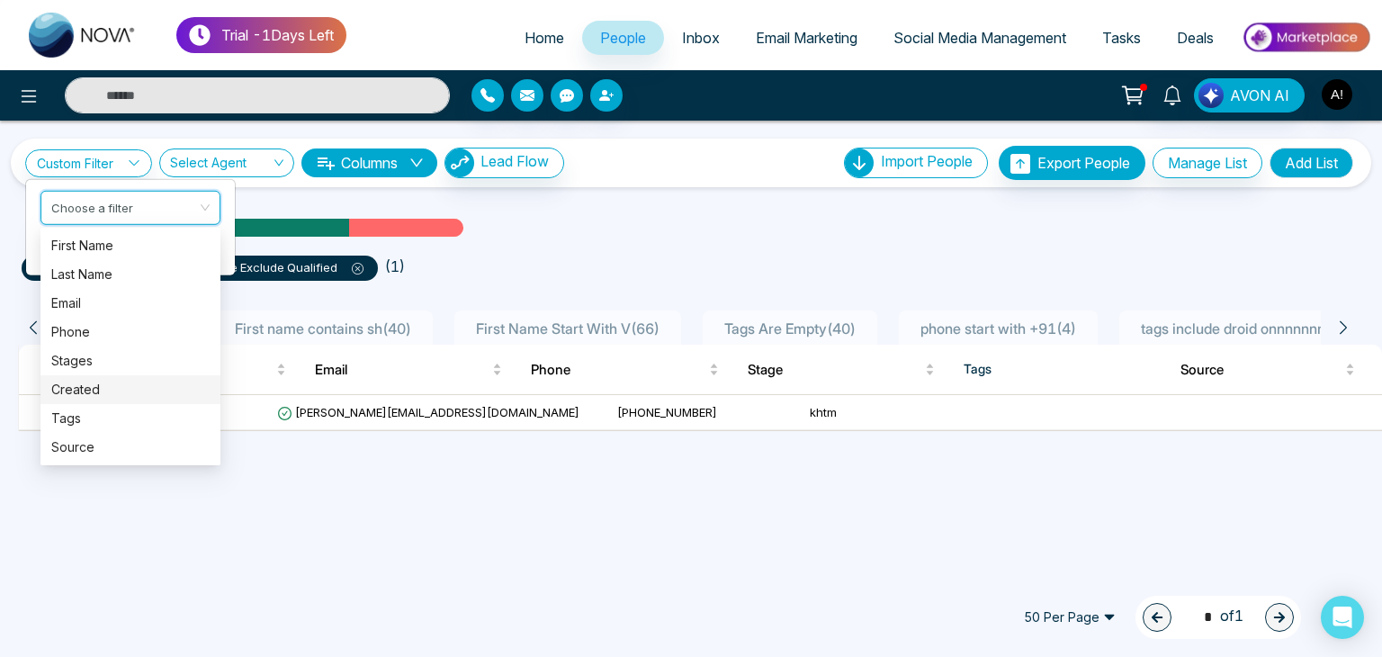
click at [168, 587] on div "50 Per Page 1 * of 1" at bounding box center [691, 617] width 1382 height 79
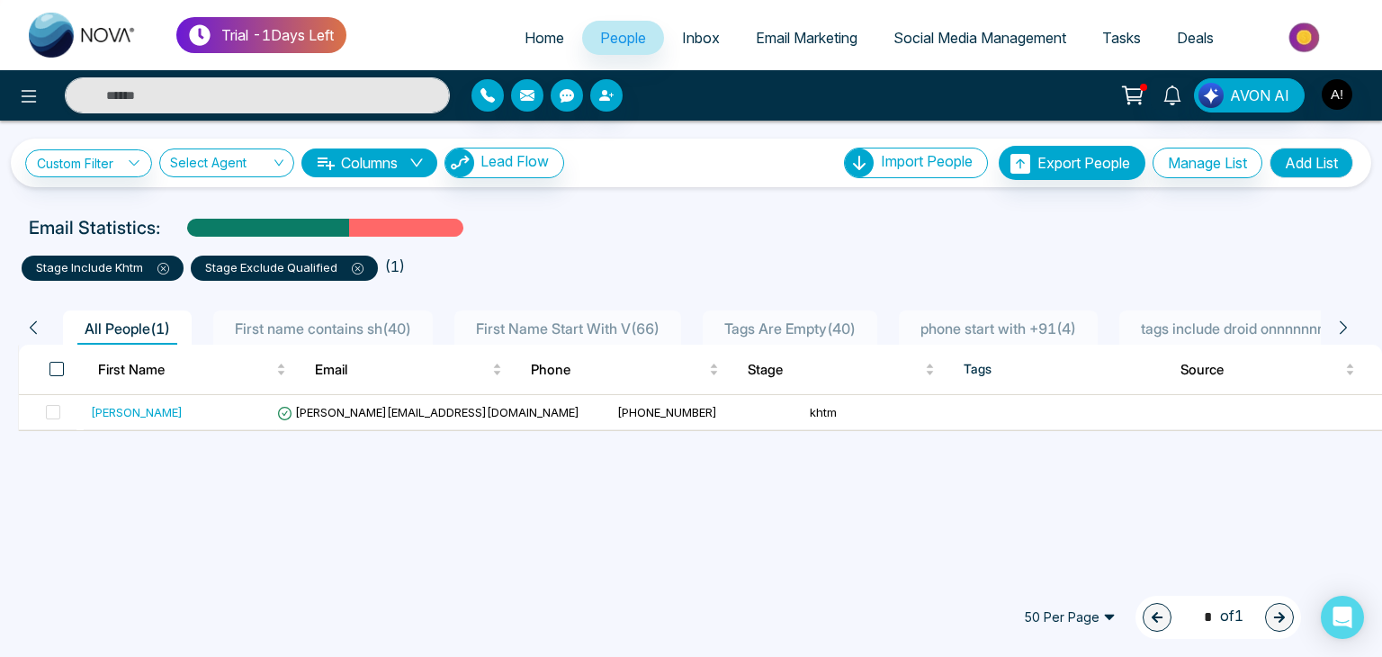
click at [61, 368] on span at bounding box center [56, 369] width 14 height 14
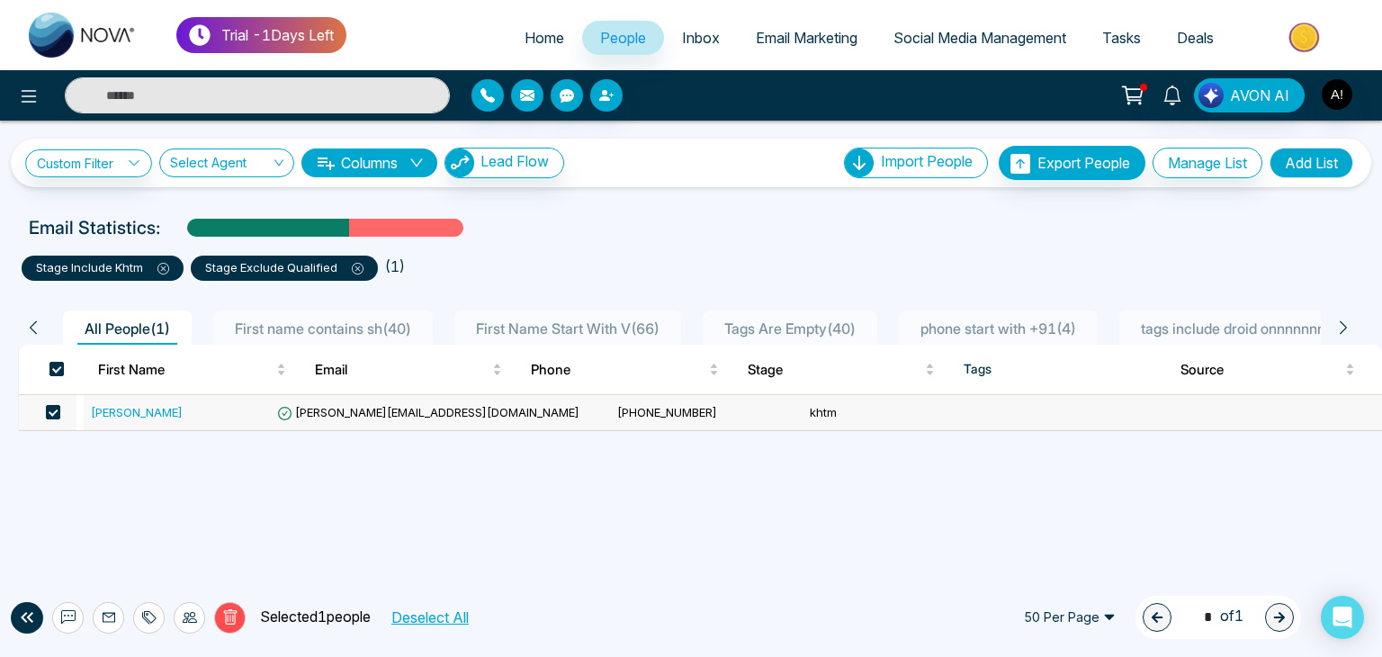
click at [36, 332] on icon at bounding box center [33, 326] width 7 height 13
click at [94, 261] on p "stage include khtm" at bounding box center [102, 268] width 133 height 18
click at [1205, 167] on button "Manage List" at bounding box center [1207, 163] width 110 height 31
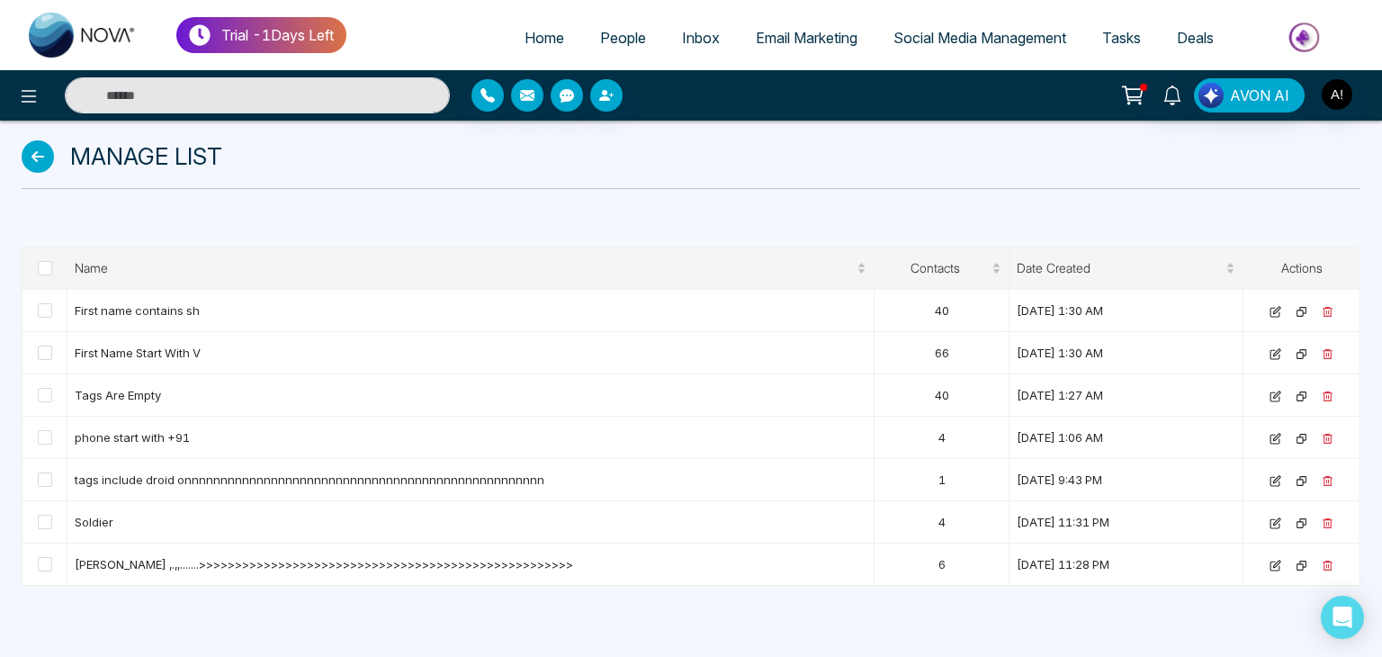
click at [39, 166] on icon at bounding box center [38, 156] width 32 height 32
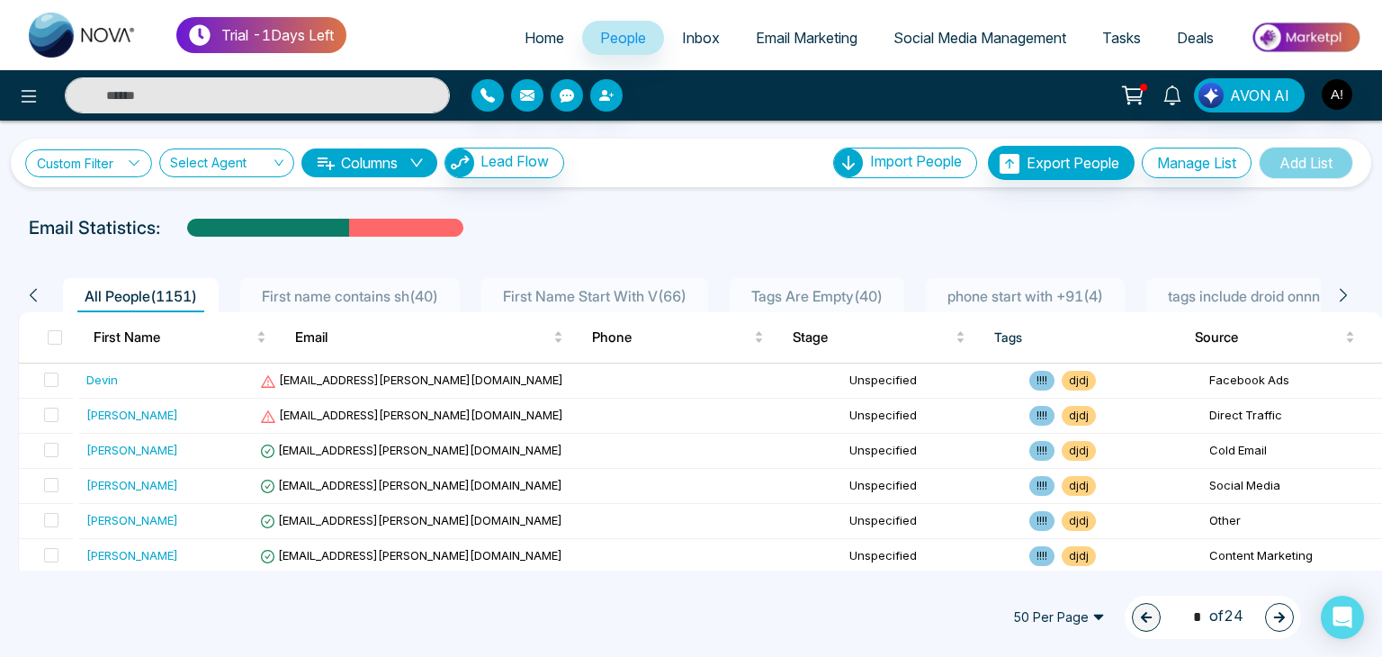
click at [143, 163] on link "Custom Filter" at bounding box center [88, 163] width 127 height 28
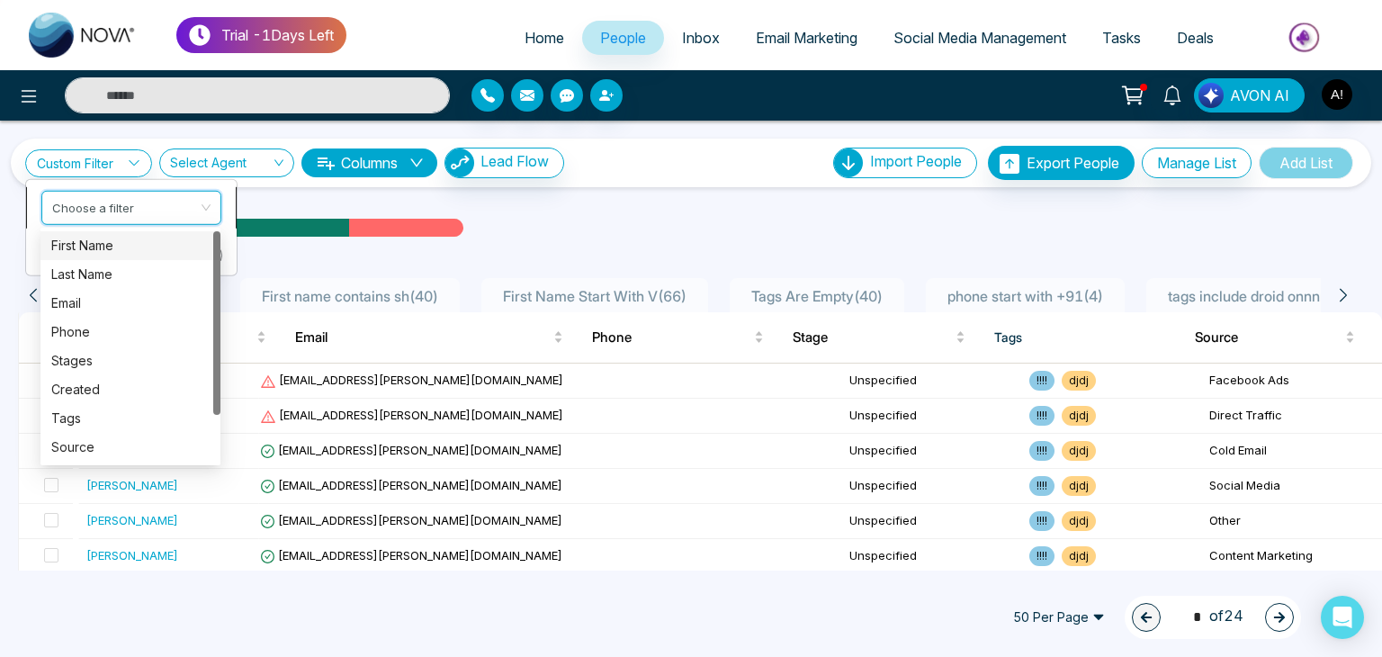
click at [137, 197] on input "search" at bounding box center [125, 204] width 146 height 27
click at [99, 372] on div "Stages" at bounding box center [130, 360] width 180 height 29
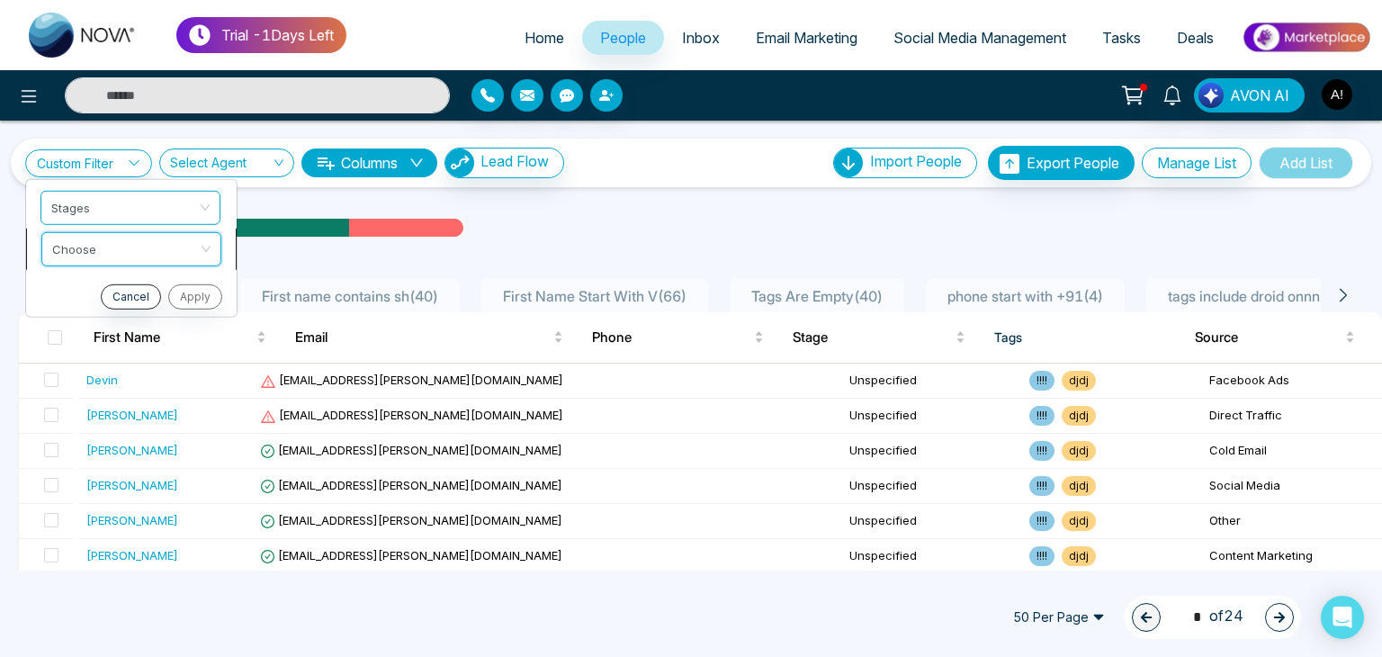
click at [123, 244] on input "search" at bounding box center [125, 245] width 146 height 27
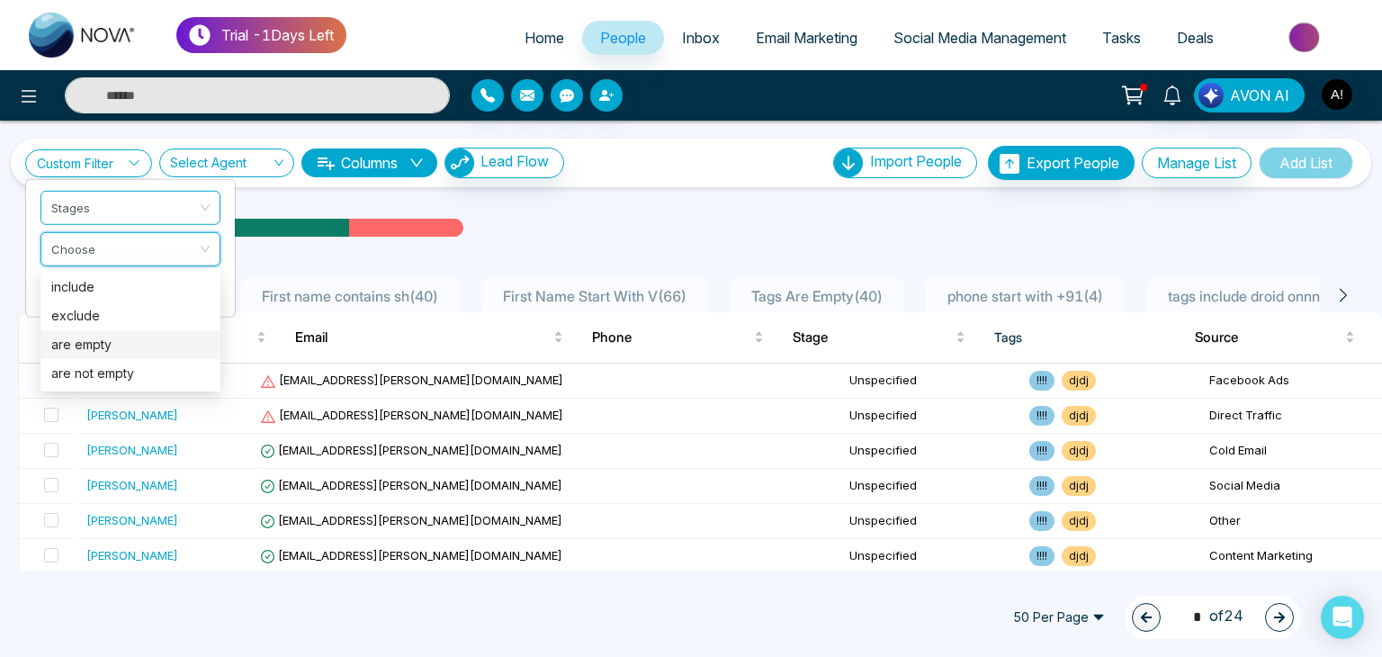
click at [92, 350] on div "are empty" at bounding box center [130, 345] width 158 height 20
click at [92, 350] on div "Custom Filter Stages Choose Cancel Apply Select Agent Columns Lead Flow Import …" at bounding box center [691, 346] width 1382 height 450
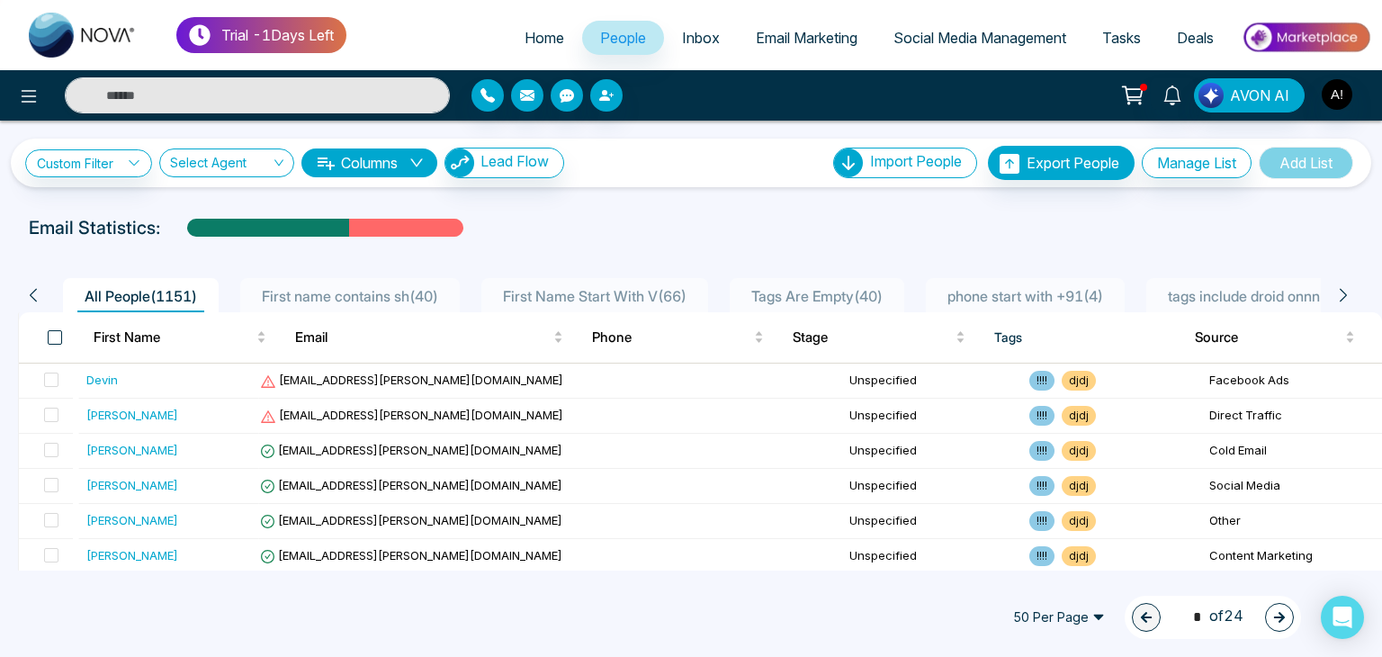
click at [58, 339] on span at bounding box center [55, 337] width 14 height 14
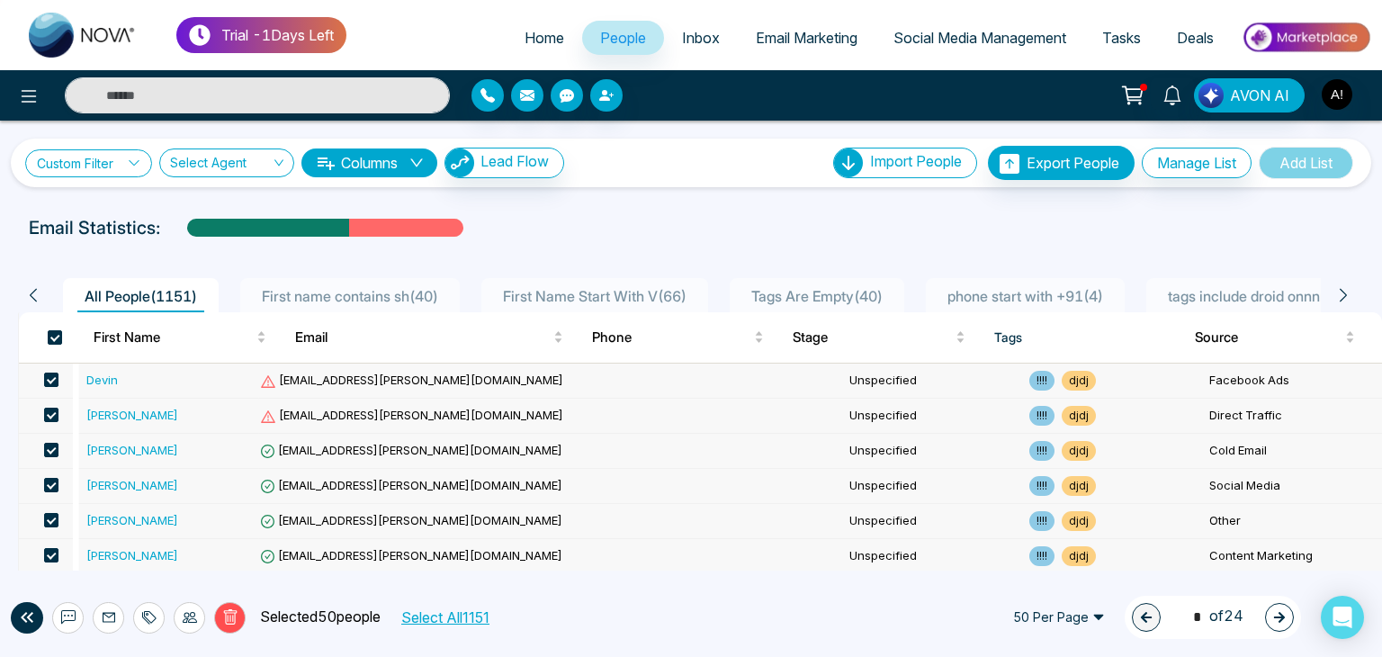
click at [128, 156] on link "Custom Filter" at bounding box center [88, 163] width 127 height 28
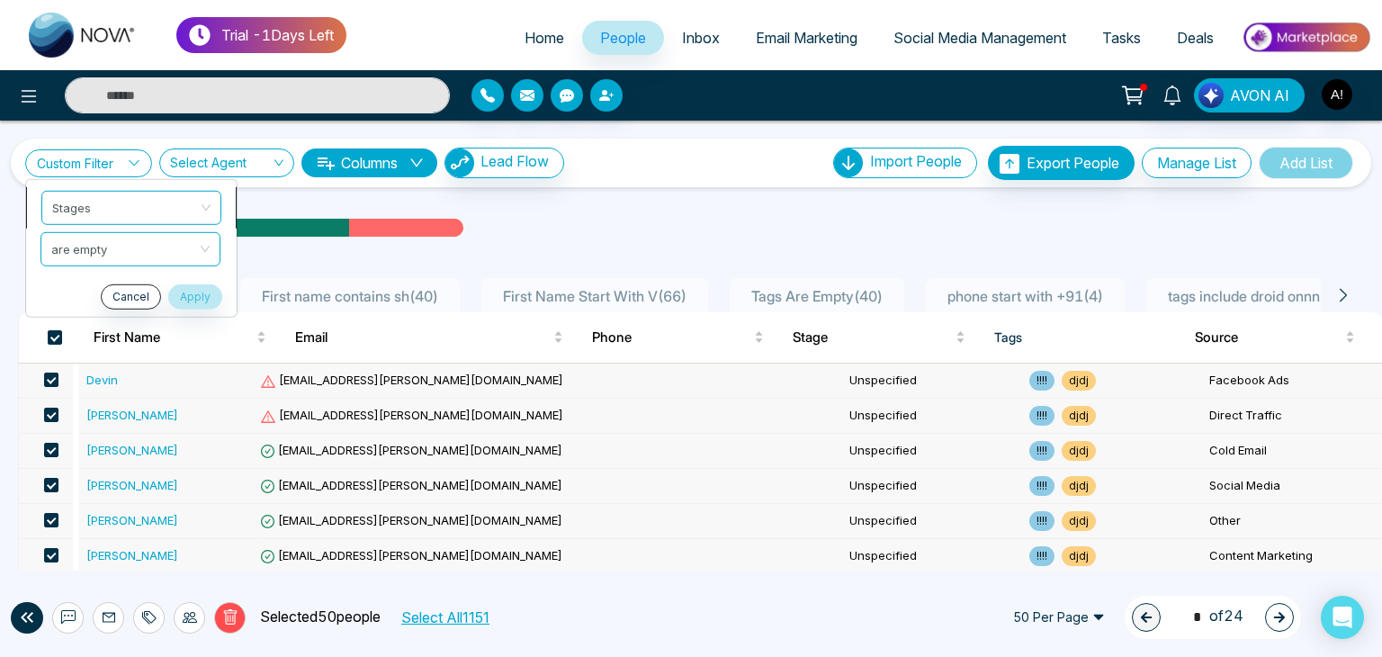
click at [106, 199] on span "Stages" at bounding box center [131, 207] width 158 height 32
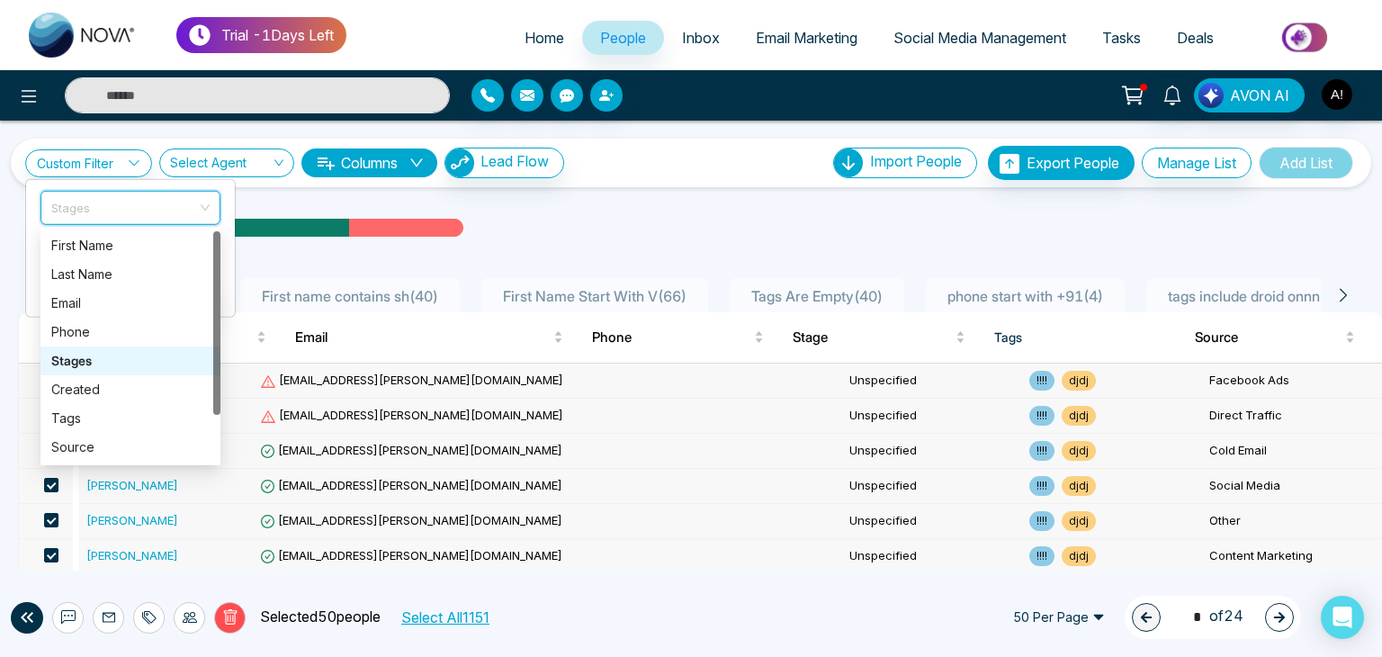
click at [76, 362] on div "Stages" at bounding box center [130, 361] width 158 height 20
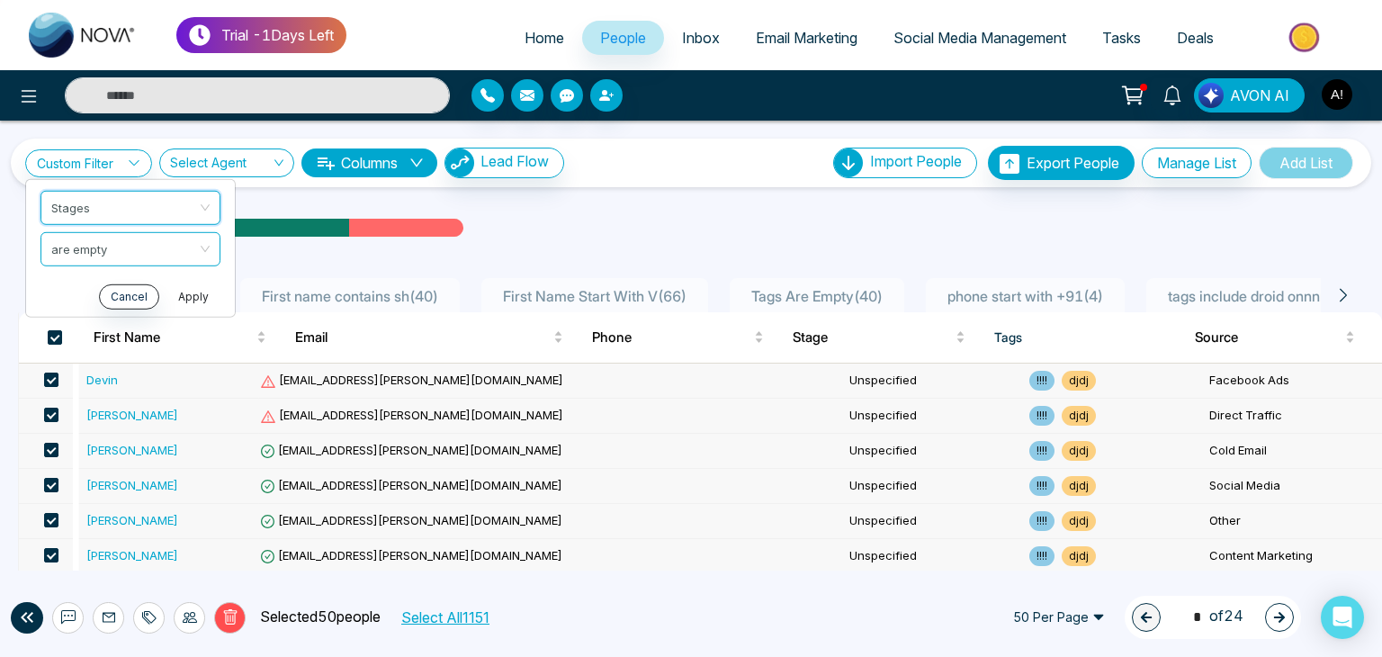
click at [202, 296] on button "Apply" at bounding box center [193, 295] width 54 height 25
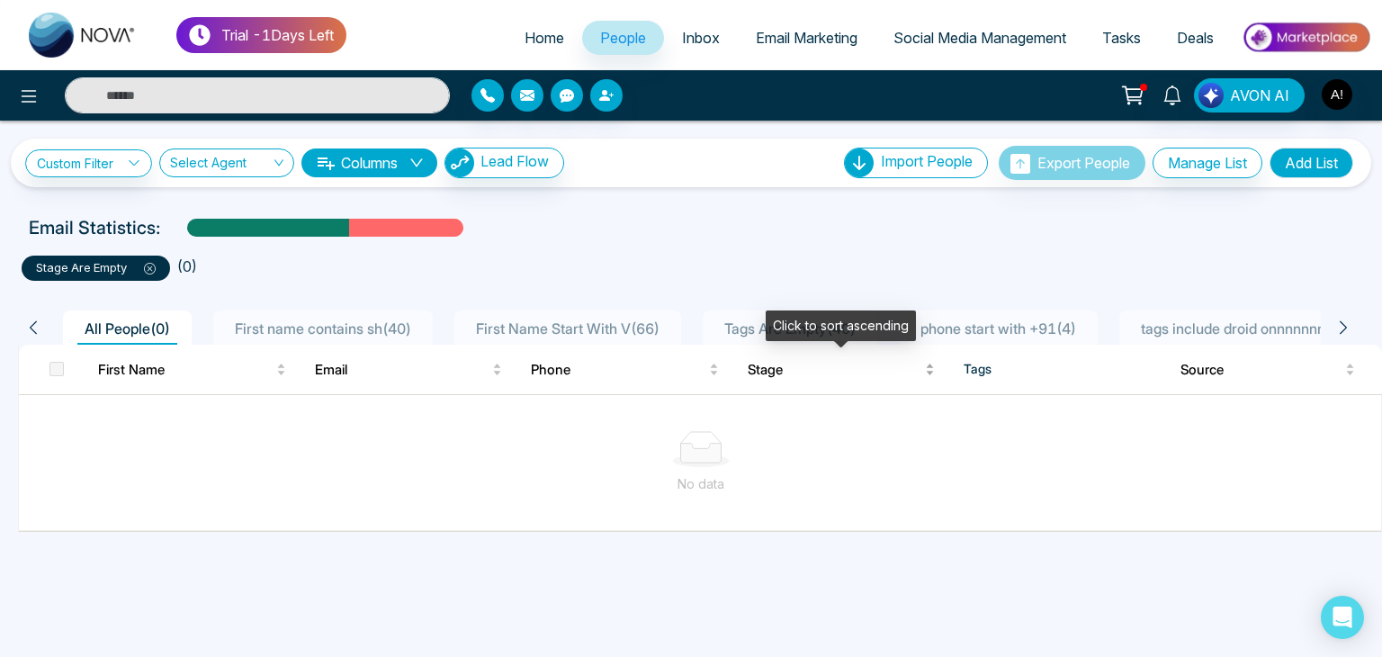
click at [766, 372] on span "Stage" at bounding box center [835, 370] width 175 height 22
click at [62, 363] on span at bounding box center [56, 369] width 14 height 14
click at [57, 372] on span at bounding box center [56, 369] width 14 height 14
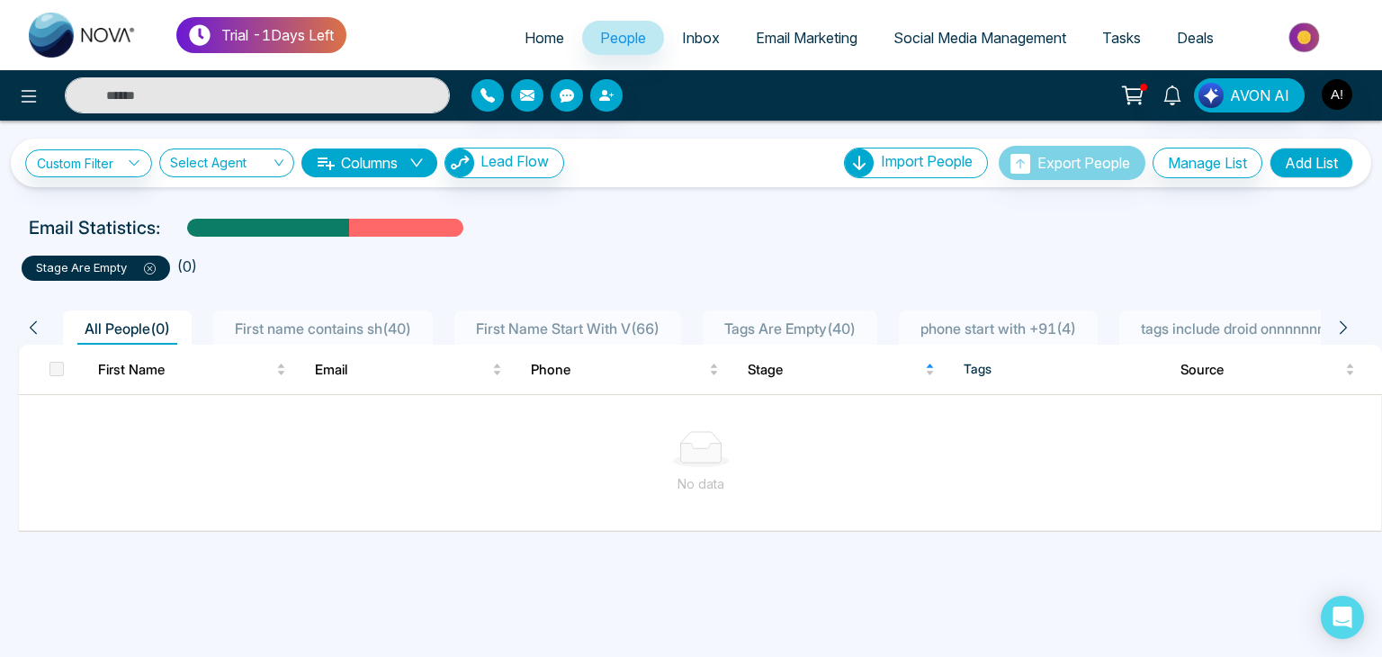
click at [57, 372] on span at bounding box center [56, 369] width 14 height 14
click at [54, 372] on span at bounding box center [56, 369] width 14 height 14
click at [36, 330] on icon at bounding box center [33, 327] width 16 height 16
click at [96, 159] on link "Custom Filter" at bounding box center [88, 163] width 127 height 28
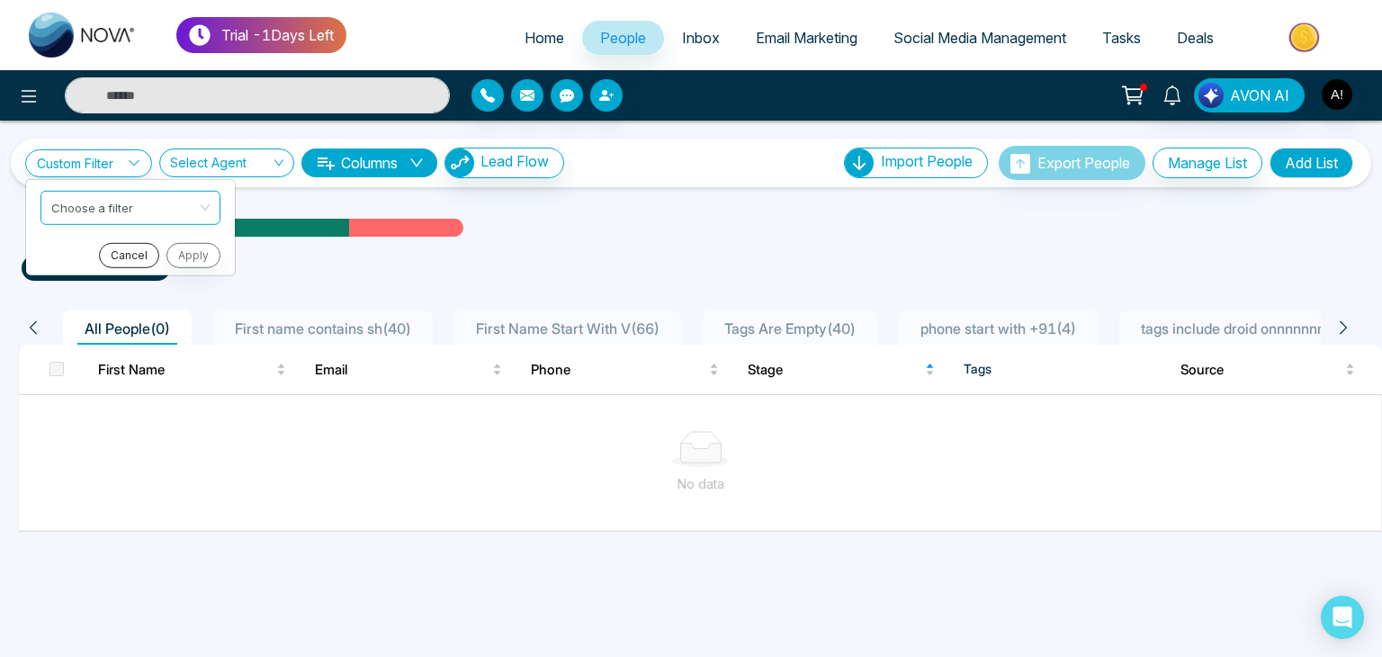
click at [126, 254] on button "Cancel" at bounding box center [129, 254] width 60 height 25
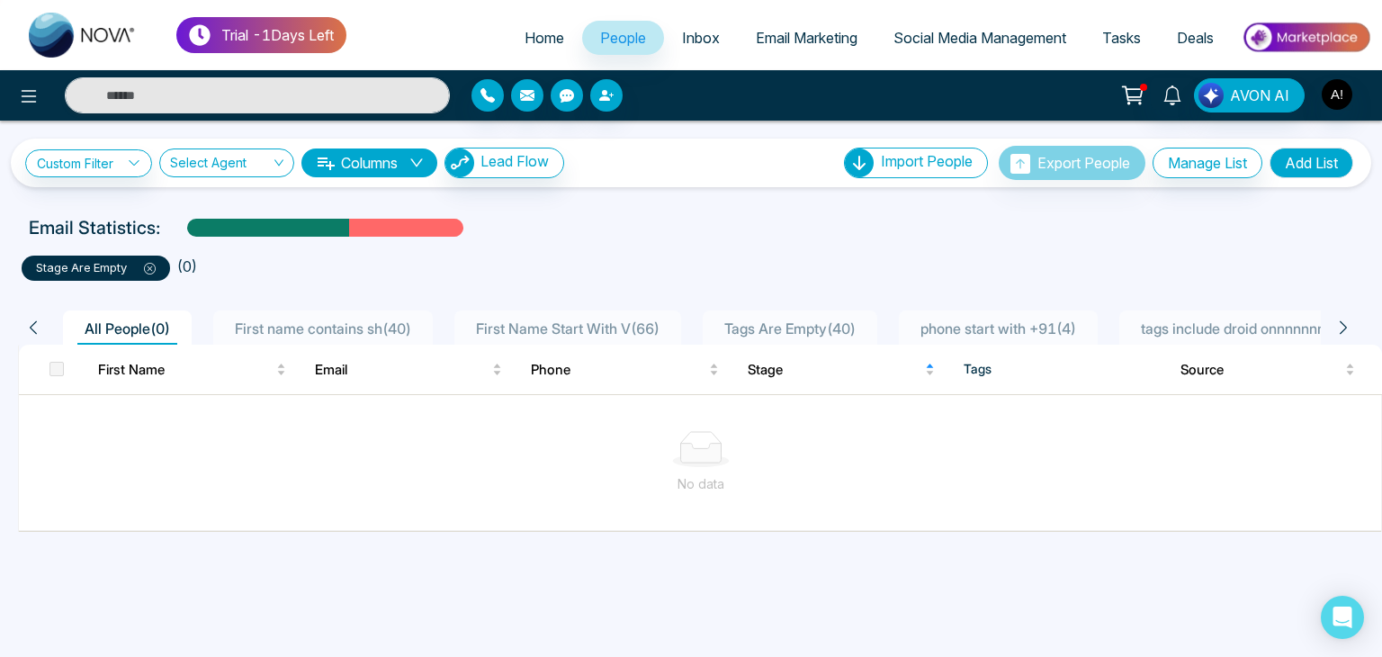
click at [97, 336] on div "All People ( 0 )" at bounding box center [127, 331] width 100 height 27
click at [56, 370] on span at bounding box center [56, 369] width 14 height 14
click at [58, 370] on span at bounding box center [56, 369] width 14 height 14
click at [148, 323] on span "All People ( 0 )" at bounding box center [127, 328] width 100 height 18
click at [430, 152] on button "Columns" at bounding box center [369, 162] width 136 height 29
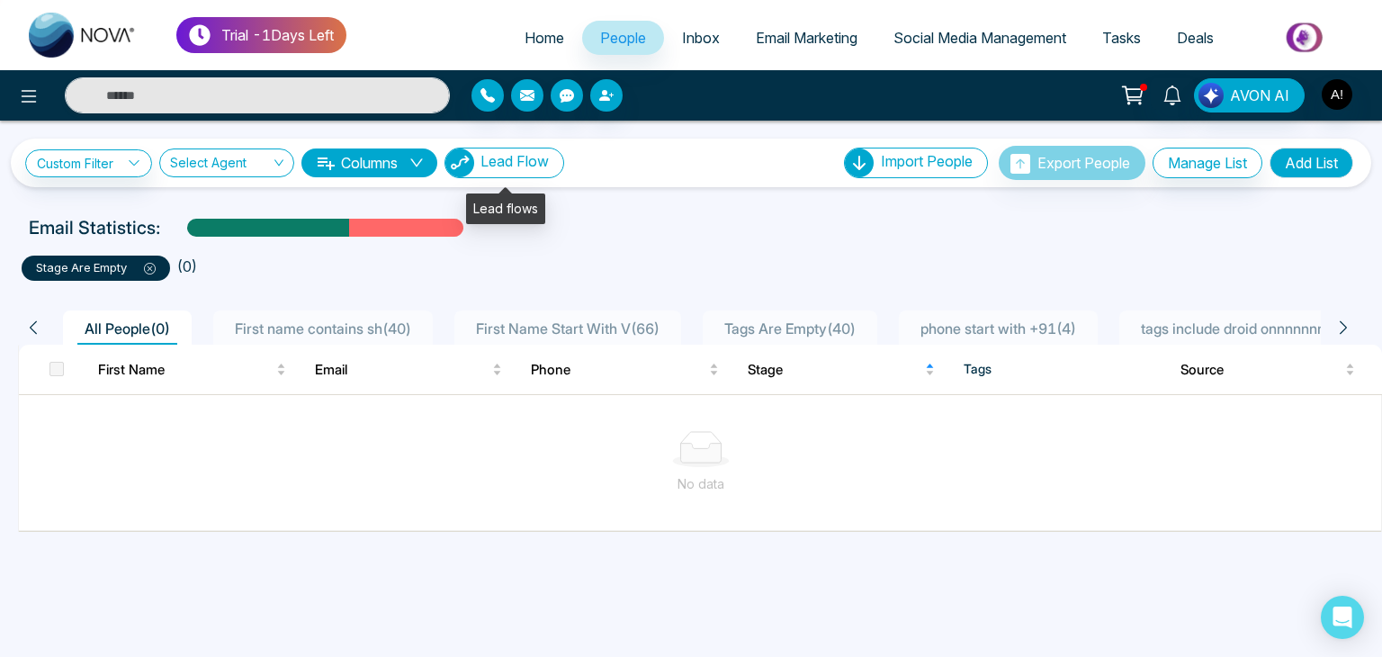
click at [513, 168] on span "Lead Flow" at bounding box center [514, 161] width 68 height 18
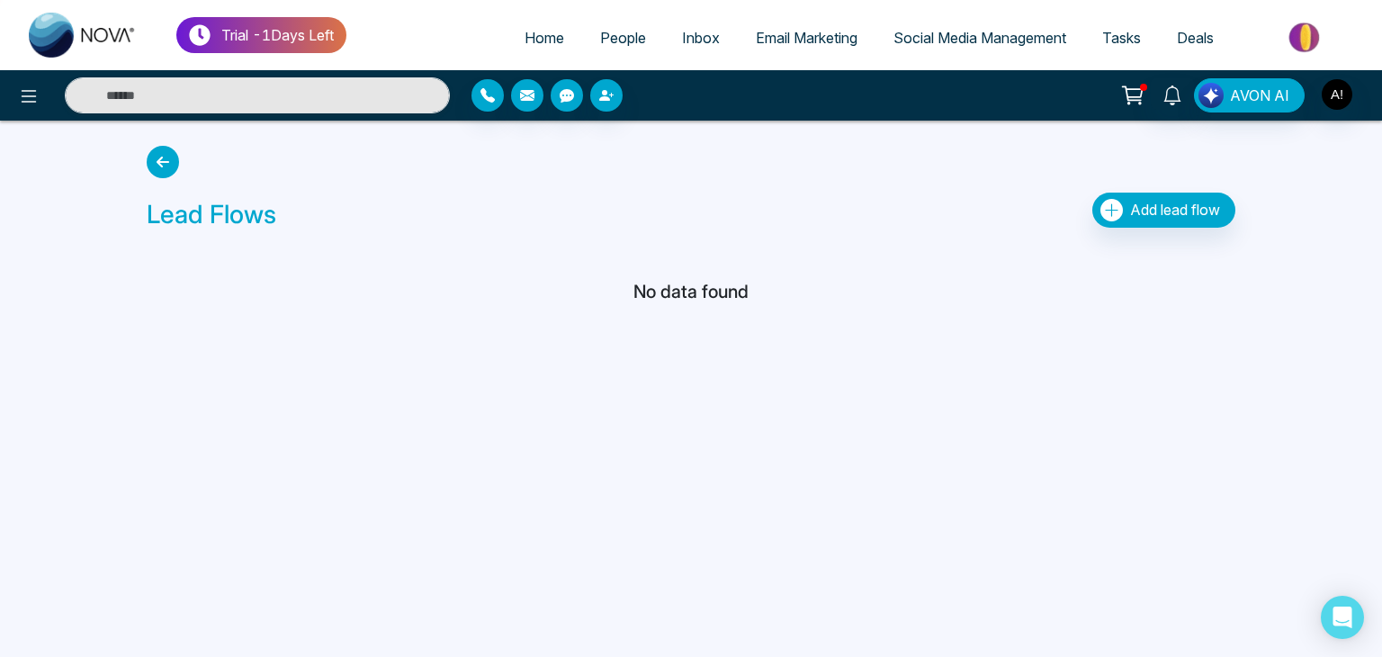
click at [540, 34] on span "Home" at bounding box center [544, 38] width 40 height 18
select select "*"
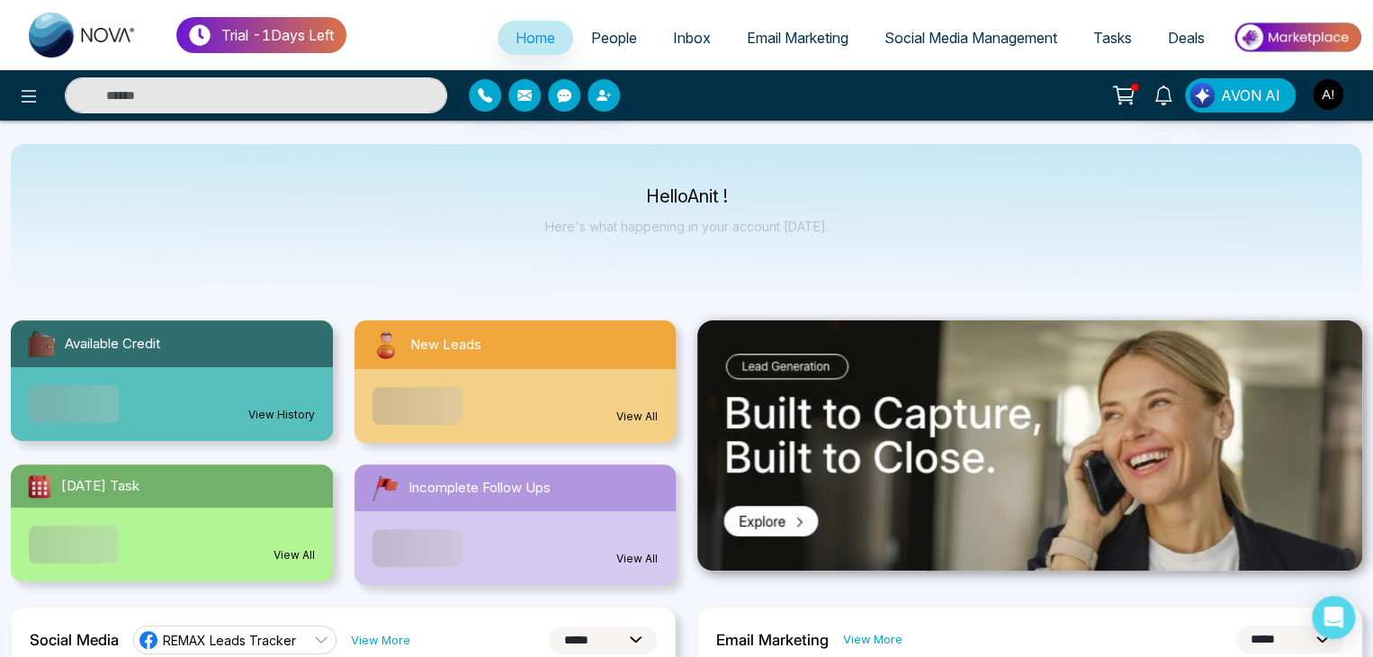
click at [591, 33] on span "People" at bounding box center [614, 38] width 46 height 18
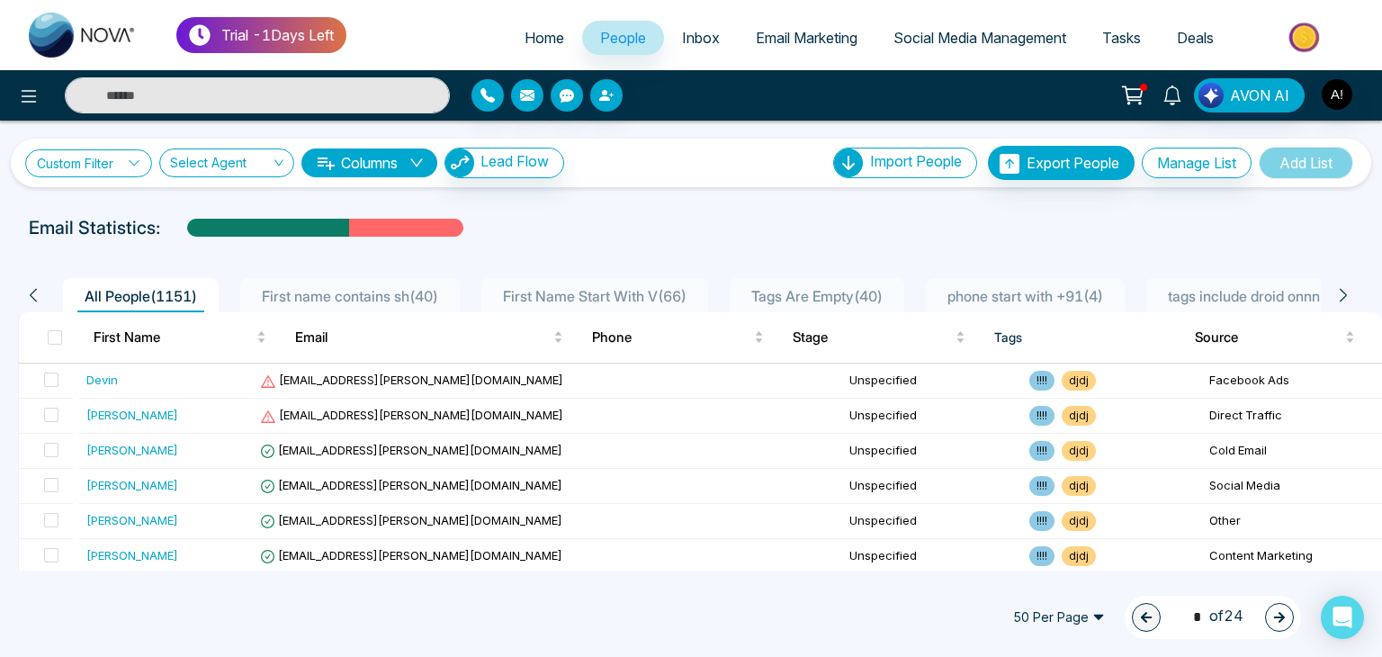
click at [124, 164] on link "Custom Filter" at bounding box center [88, 163] width 127 height 28
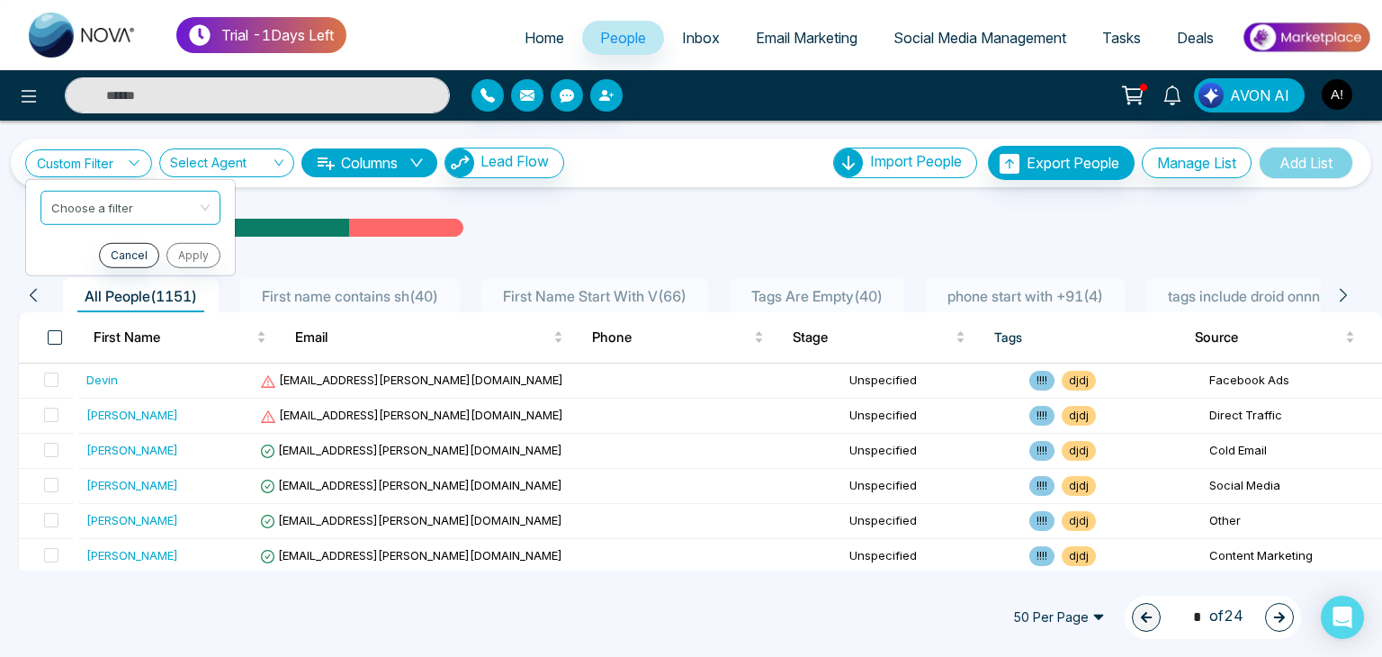
click at [54, 336] on span at bounding box center [55, 337] width 14 height 14
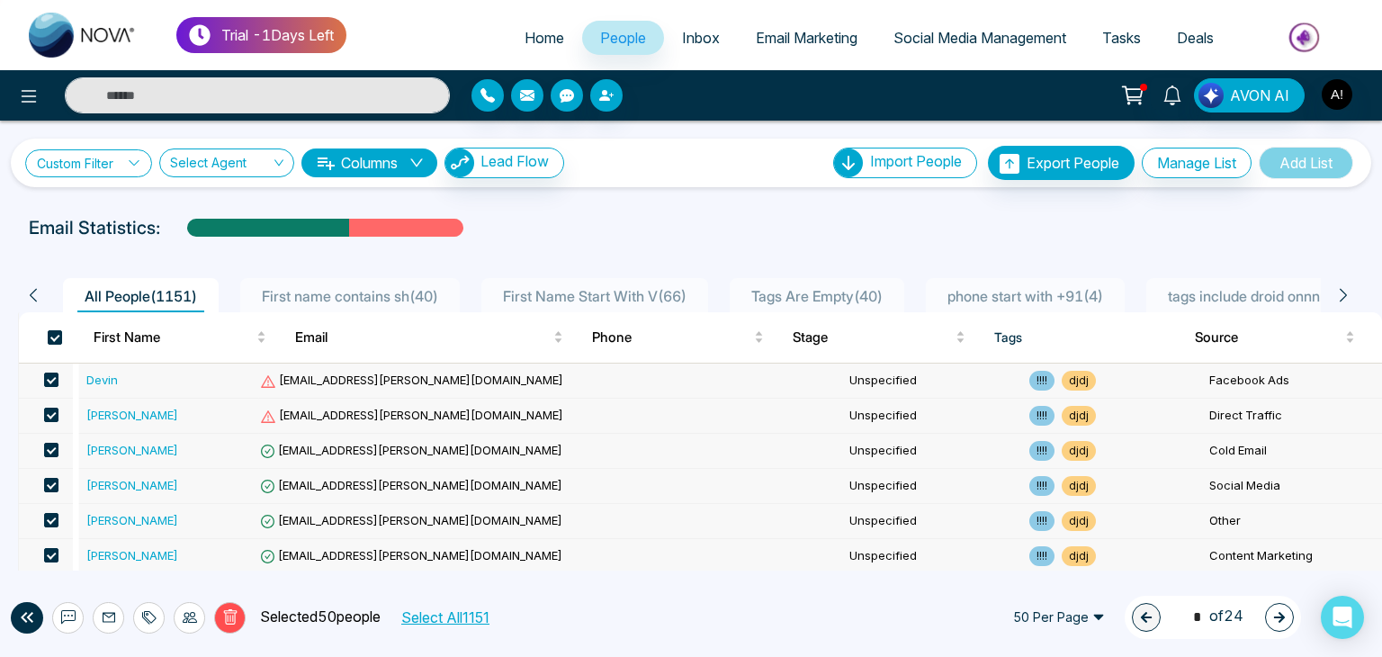
click at [124, 157] on link "Custom Filter" at bounding box center [88, 163] width 127 height 28
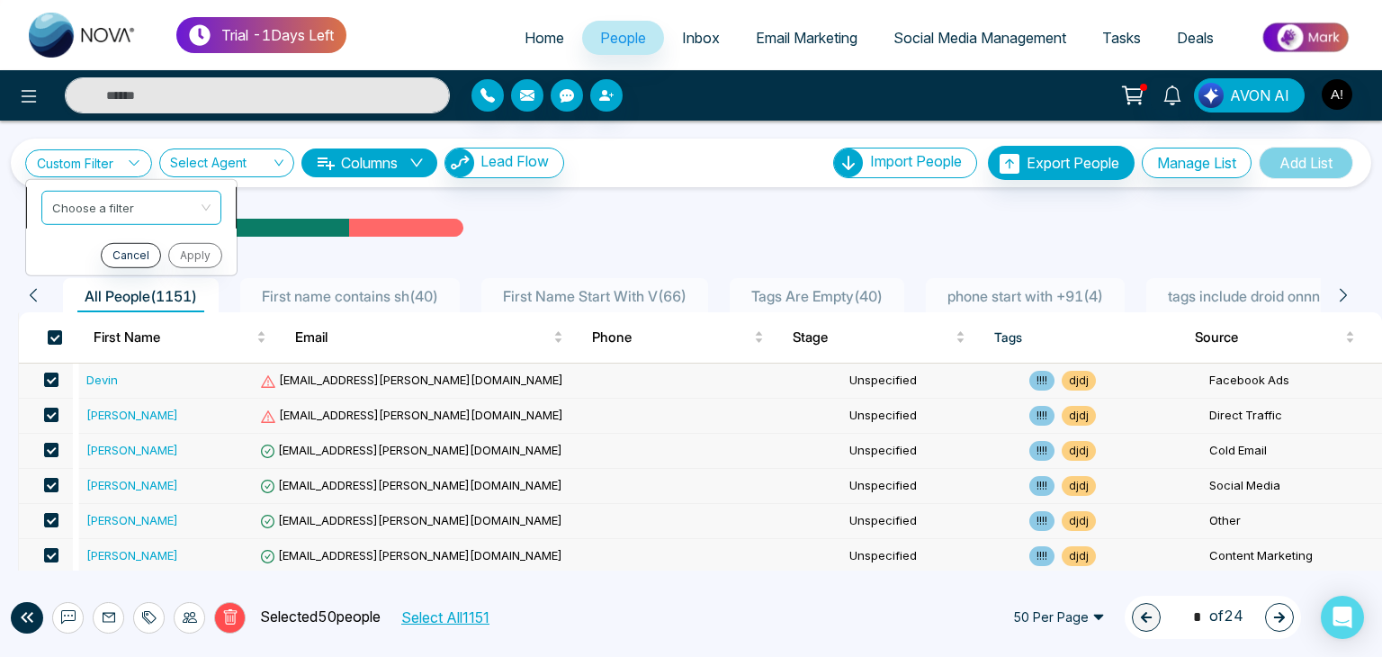
click at [151, 204] on input "search" at bounding box center [125, 204] width 146 height 27
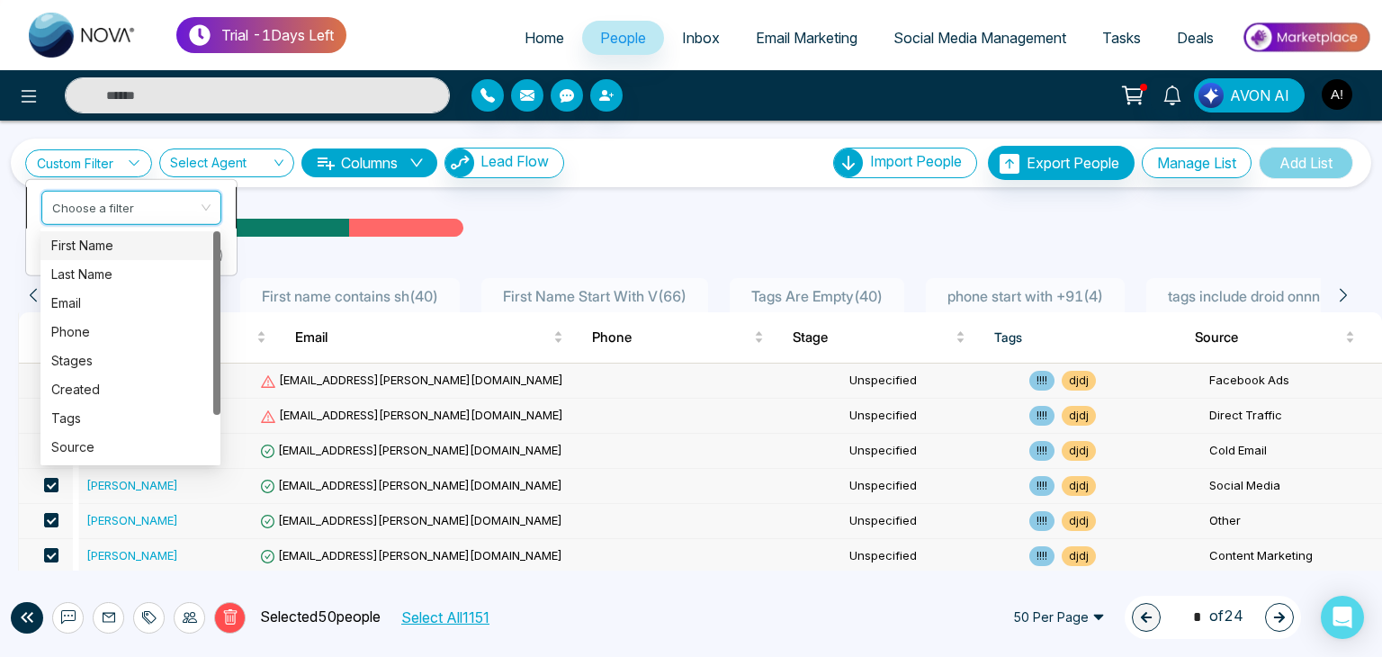
click at [151, 204] on input "search" at bounding box center [125, 204] width 146 height 27
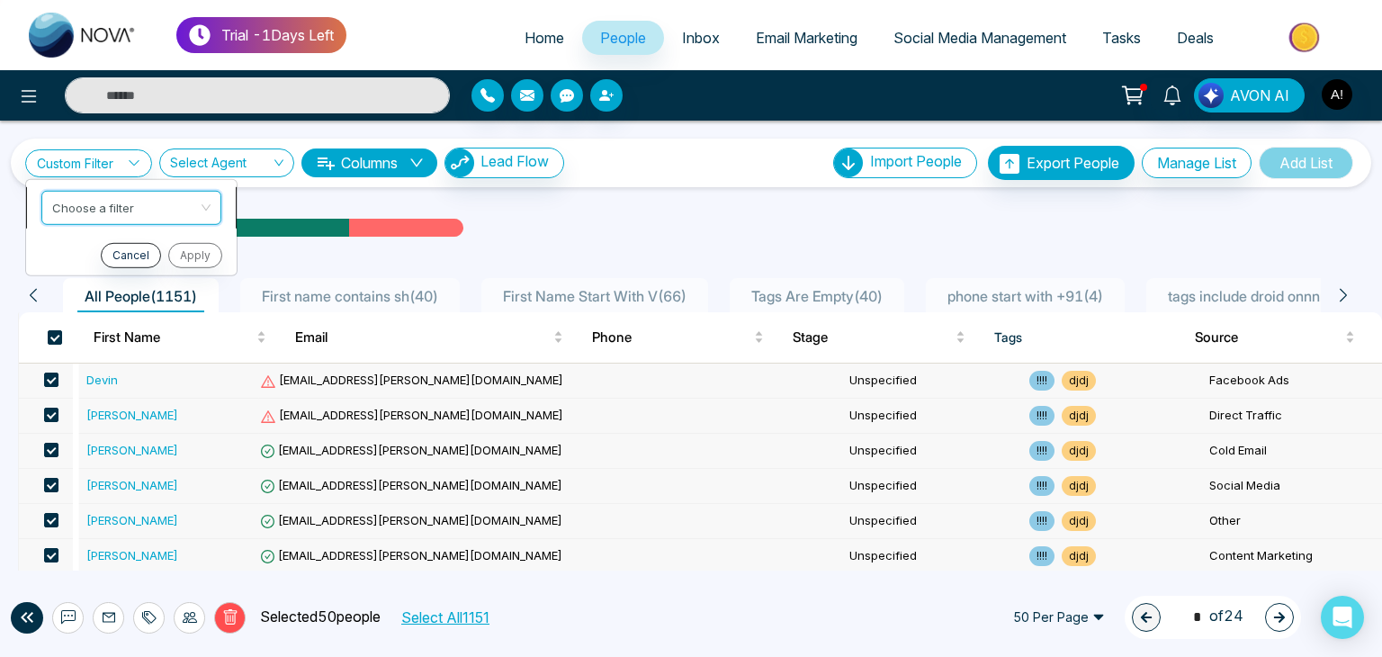
click at [169, 213] on input "search" at bounding box center [125, 204] width 146 height 27
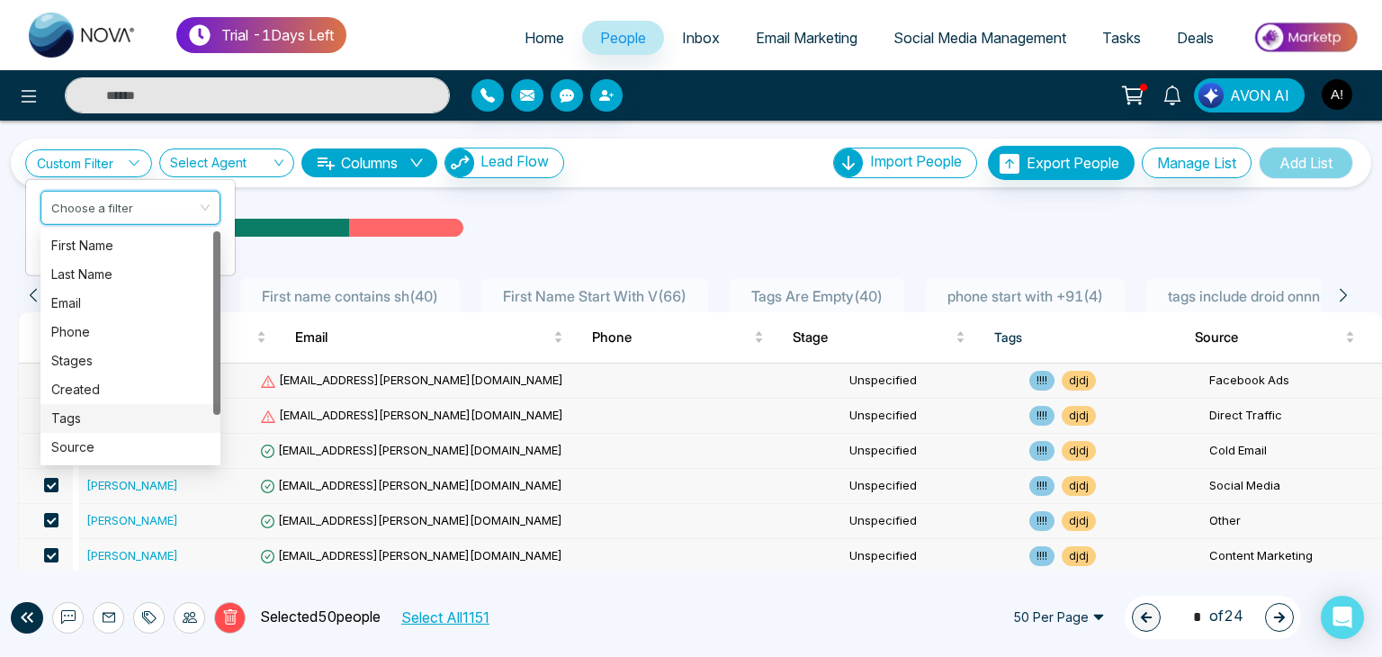
click at [83, 419] on div "Tags" at bounding box center [130, 418] width 158 height 20
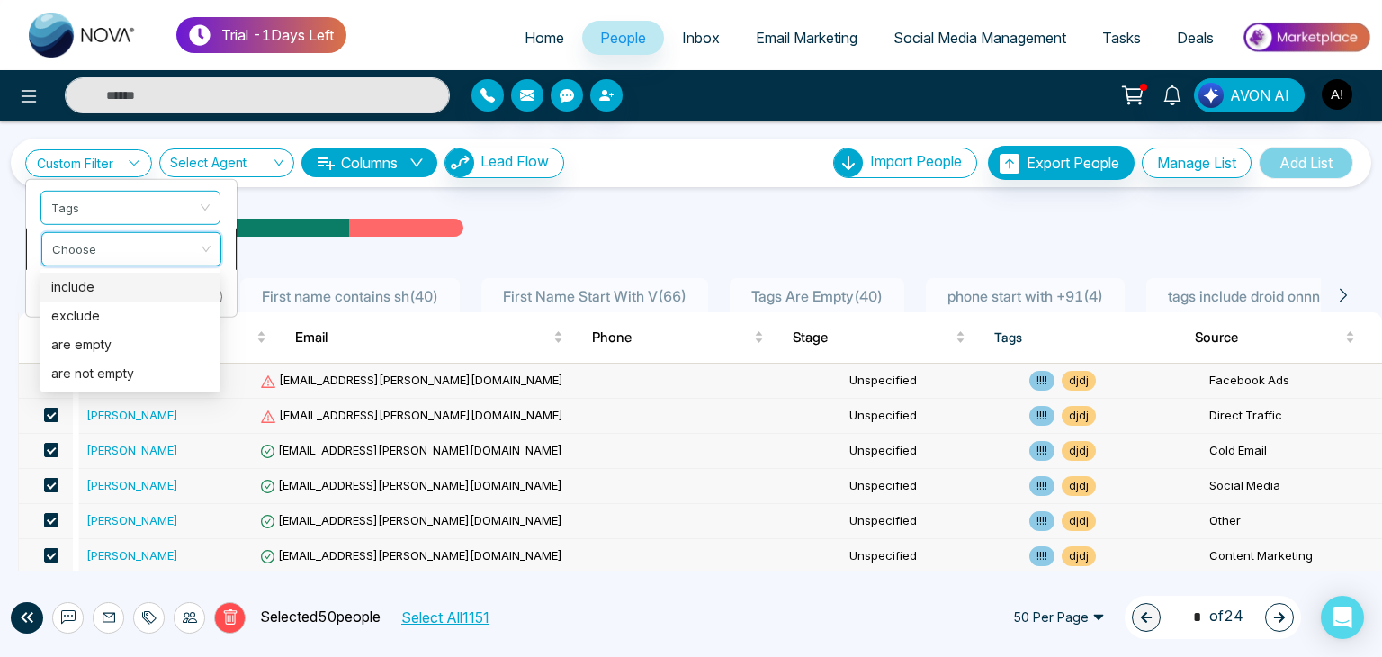
click at [130, 245] on input "search" at bounding box center [125, 245] width 146 height 27
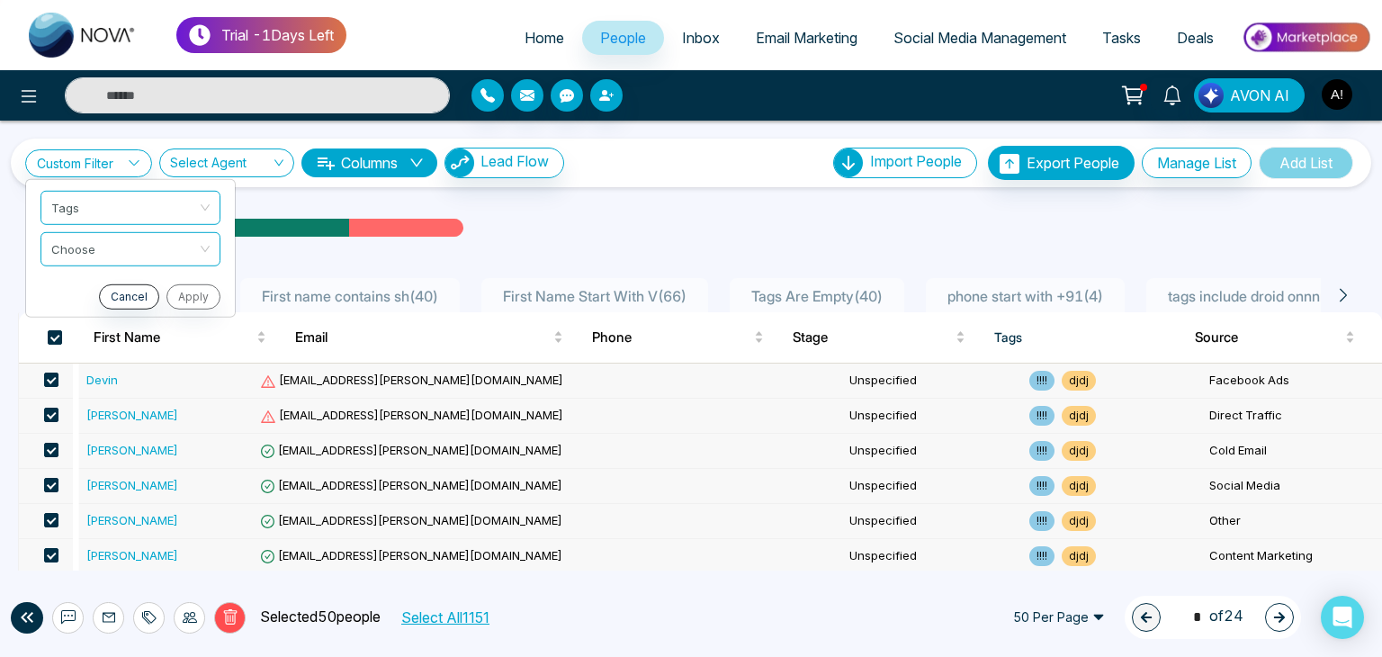
click at [0, 373] on div "Custom Filter Tags Choose Cancel Apply Select Agent Columns Lead Flow Import Pe…" at bounding box center [691, 346] width 1382 height 450
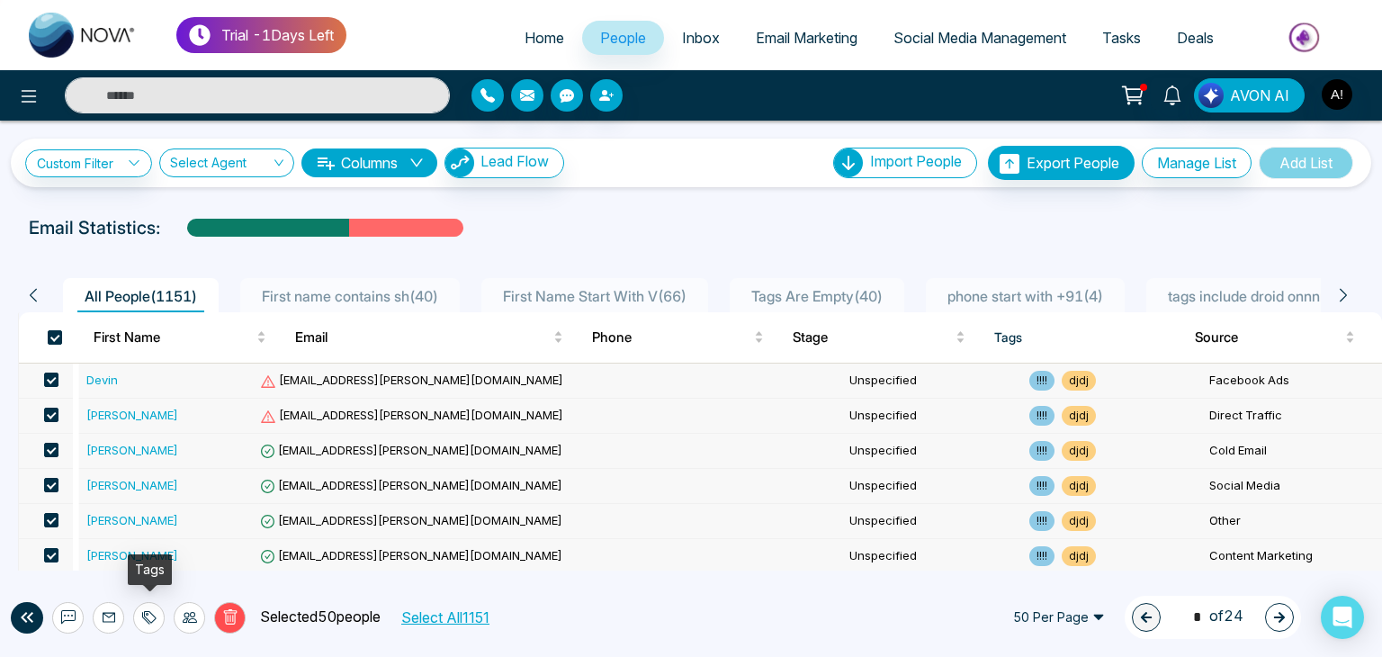
click at [148, 620] on icon at bounding box center [149, 617] width 14 height 14
click at [107, 552] on link "Add Tags" at bounding box center [105, 548] width 58 height 15
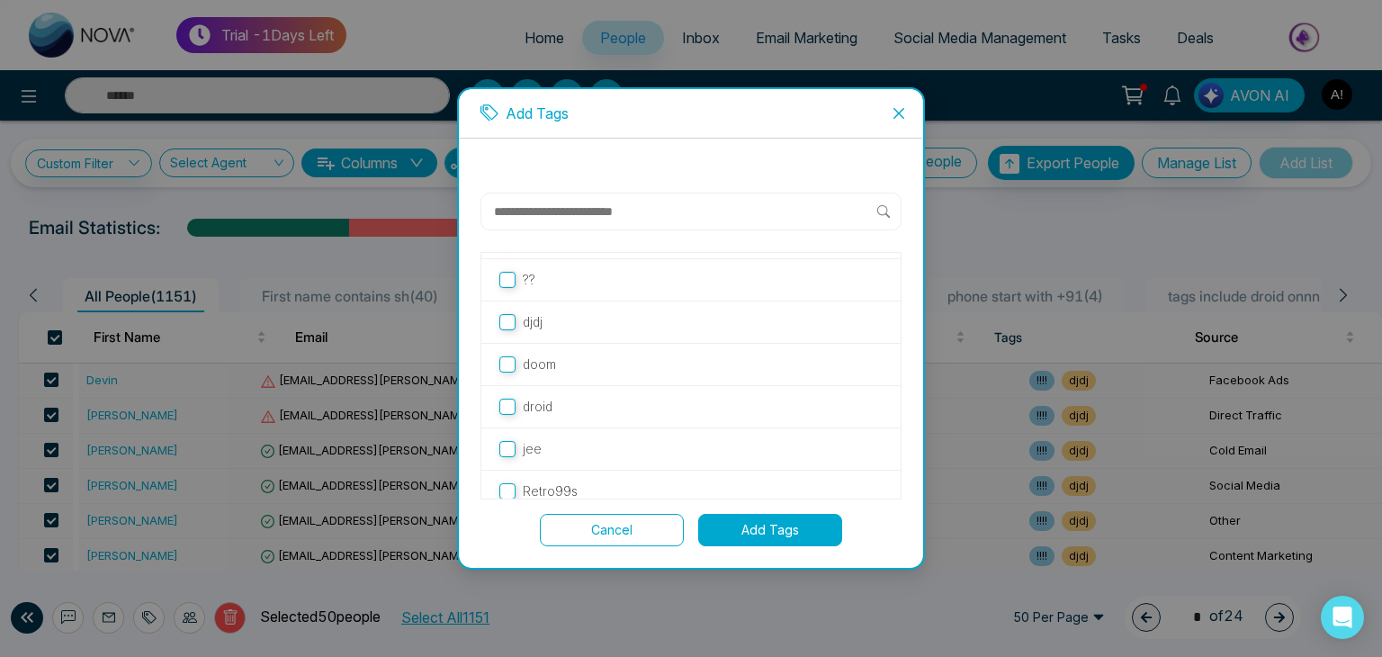
scroll to position [49, 0]
drag, startPoint x: 916, startPoint y: 479, endPoint x: 908, endPoint y: 484, distance: 9.3
click at [914, 479] on div "!!!! ?? djdj doom droid jee Retro99s Cancel Add Tags" at bounding box center [691, 353] width 464 height 429
click at [546, 208] on input "text" at bounding box center [684, 212] width 385 height 22
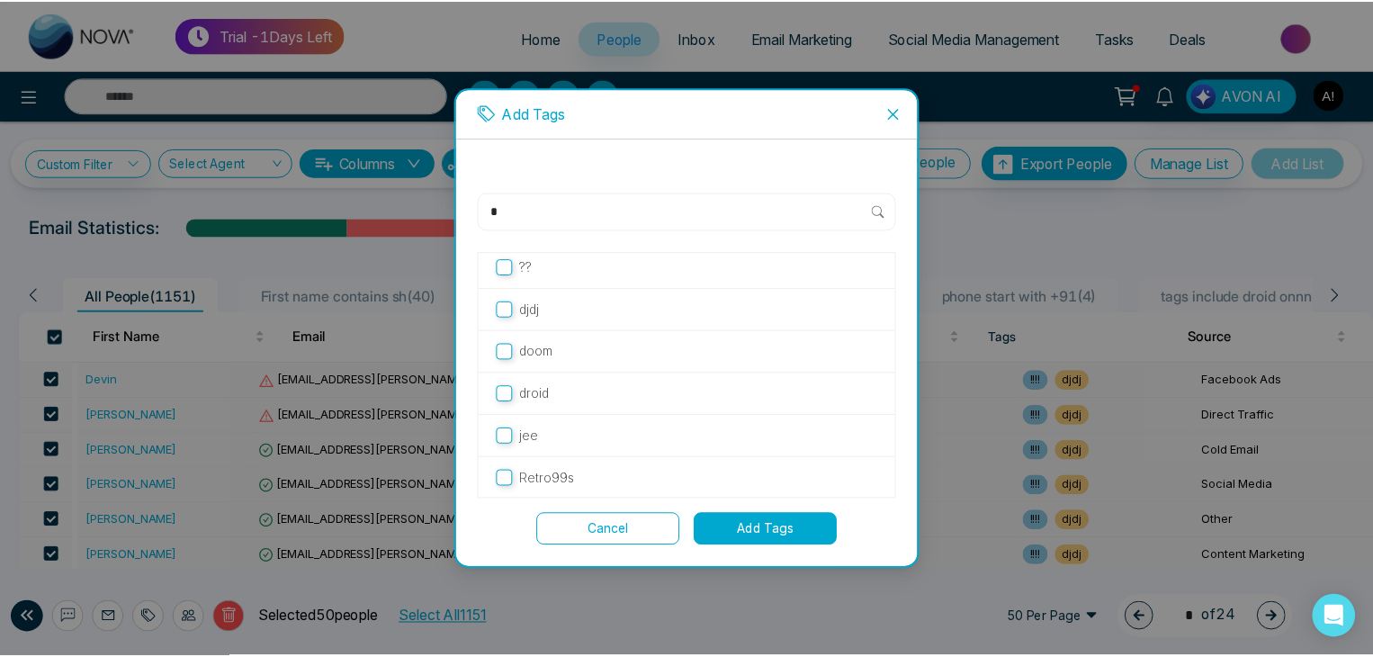
scroll to position [0, 0]
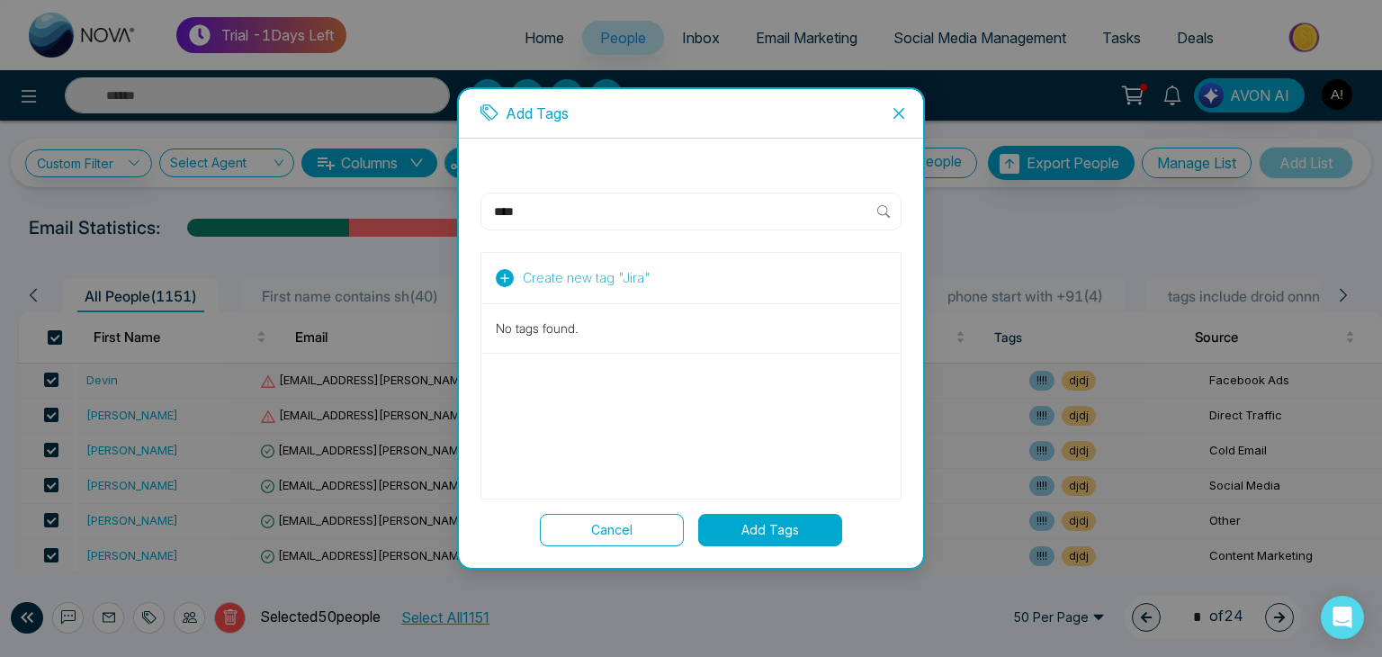
type input "****"
click at [505, 274] on icon at bounding box center [505, 278] width 18 height 18
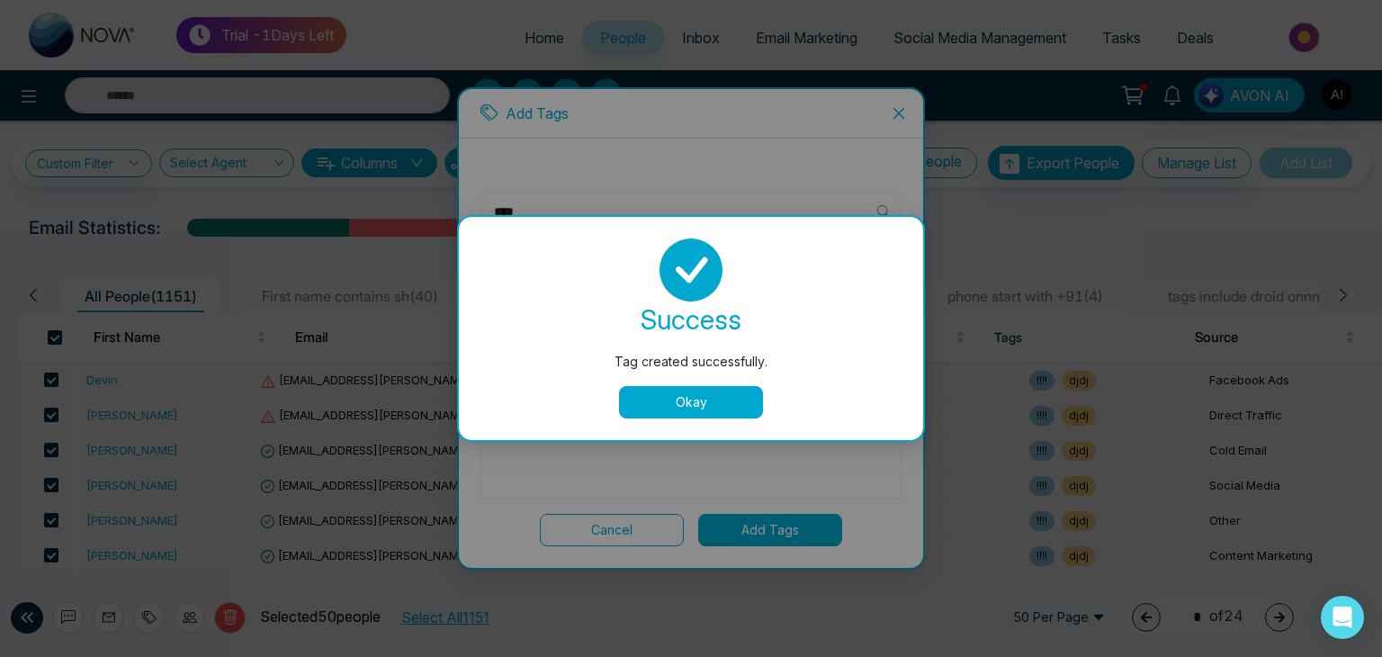
click at [664, 395] on button "Okay" at bounding box center [691, 402] width 144 height 32
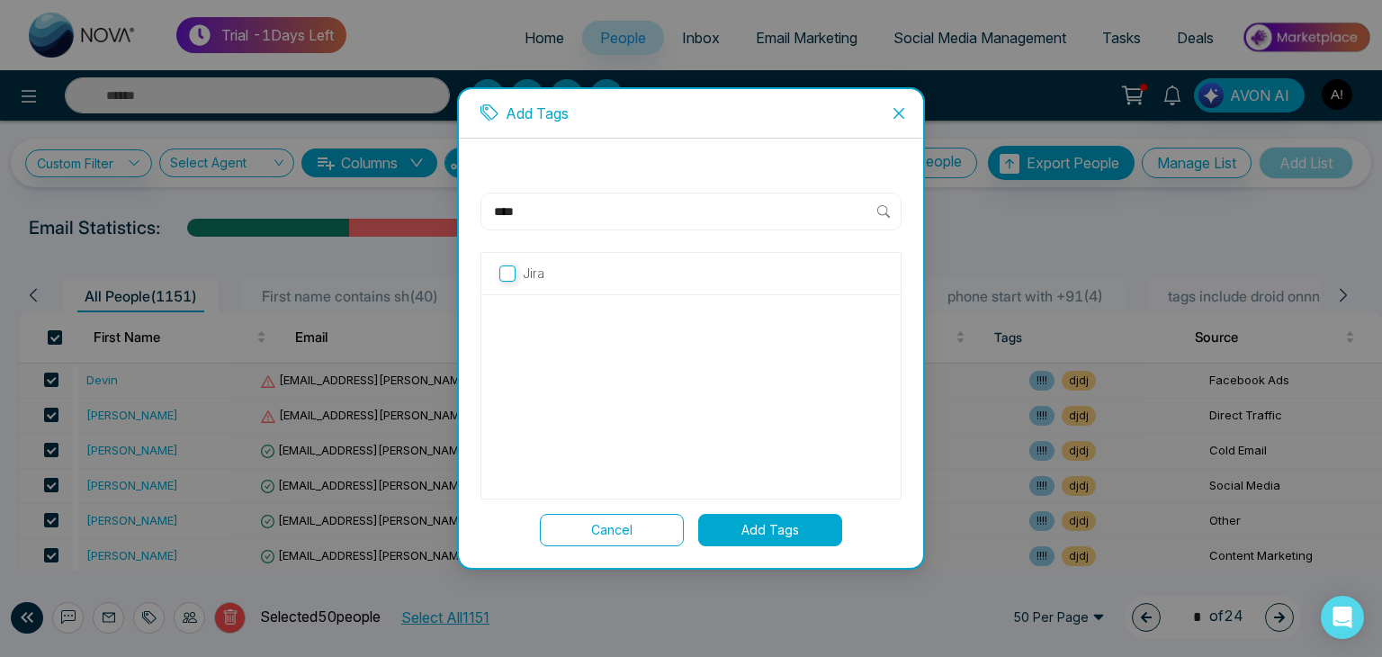
click at [757, 530] on button "Add Tags" at bounding box center [770, 530] width 144 height 32
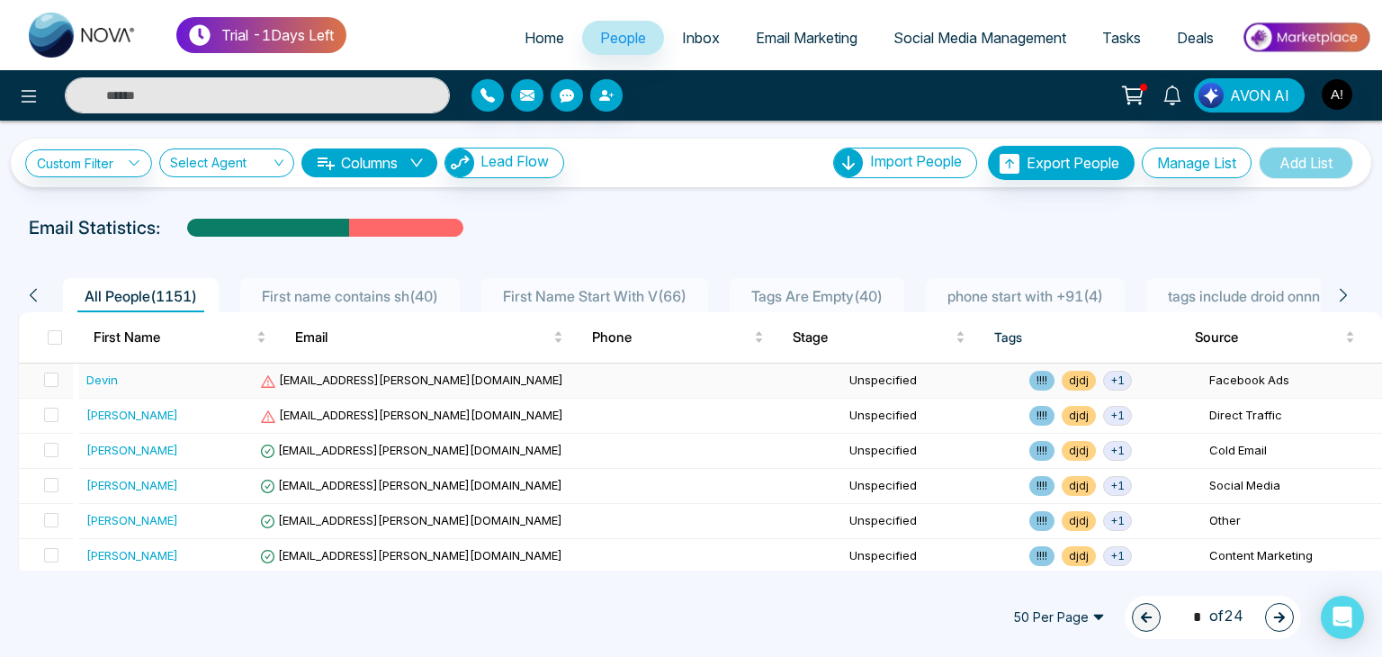
click at [1103, 384] on span "+ 1" at bounding box center [1117, 381] width 29 height 20
click at [1103, 377] on span "+ 1" at bounding box center [1117, 381] width 29 height 20
click at [1119, 411] on td "!!!! djdj + 1" at bounding box center [1112, 416] width 180 height 35
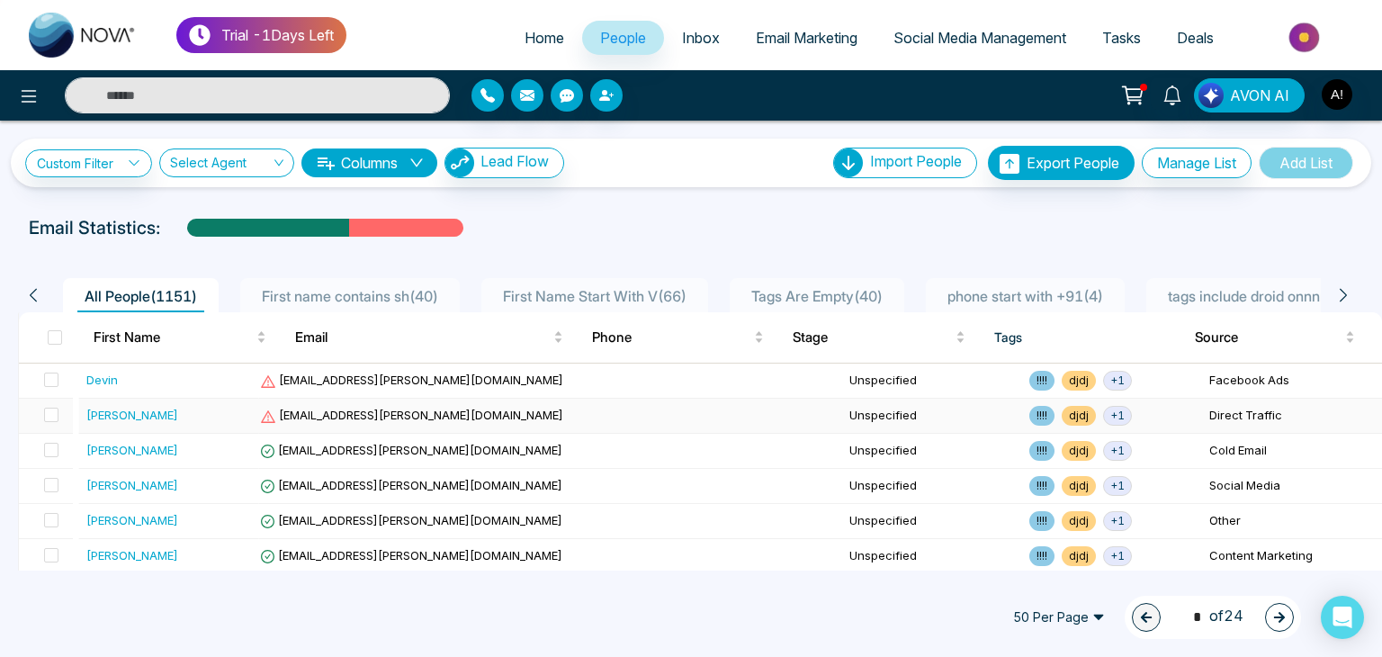
click at [1119, 411] on td "!!!! djdj + 1" at bounding box center [1112, 416] width 180 height 35
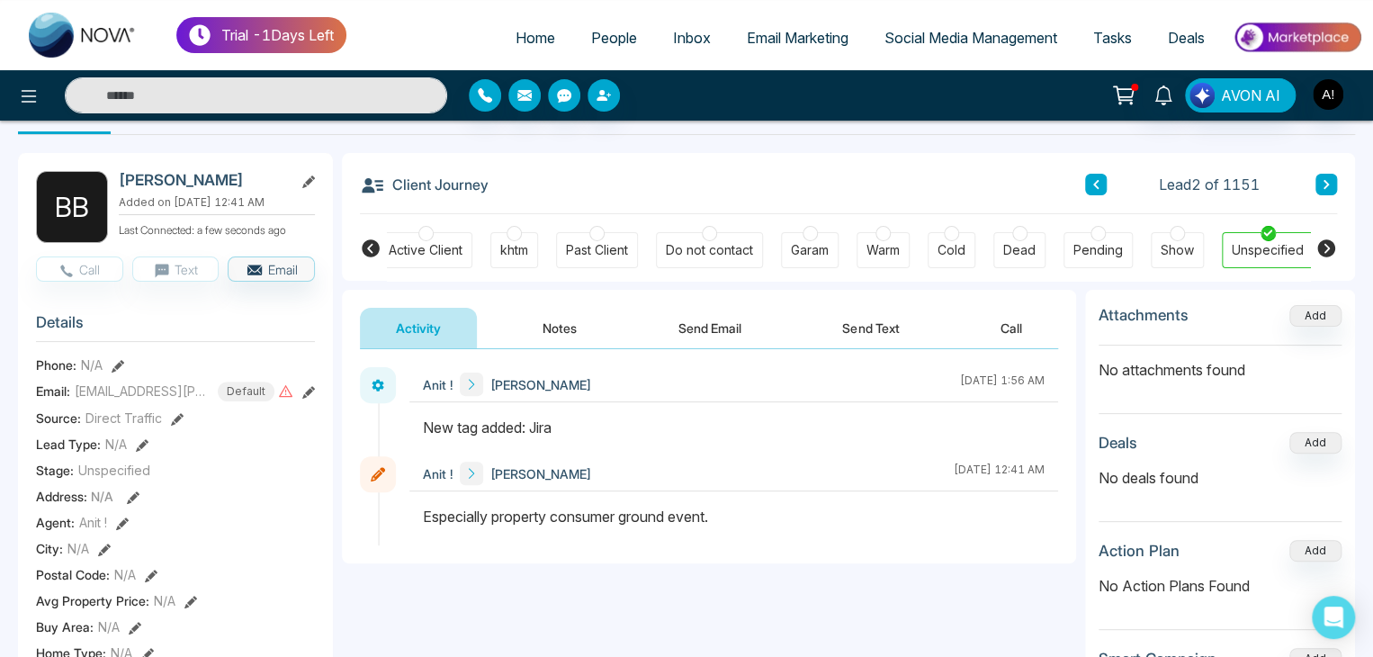
scroll to position [40, 0]
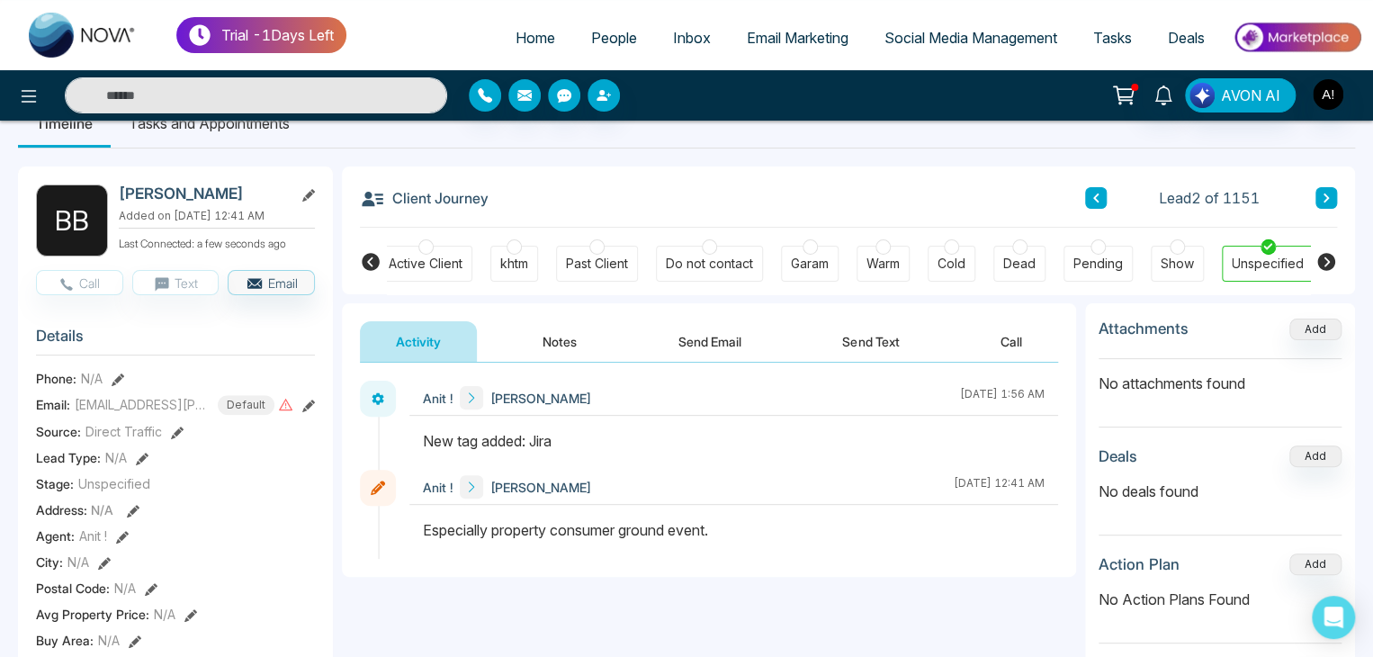
drag, startPoint x: 1357, startPoint y: 202, endPoint x: 1354, endPoint y: 189, distance: 12.9
click at [613, 32] on span "People" at bounding box center [614, 38] width 46 height 18
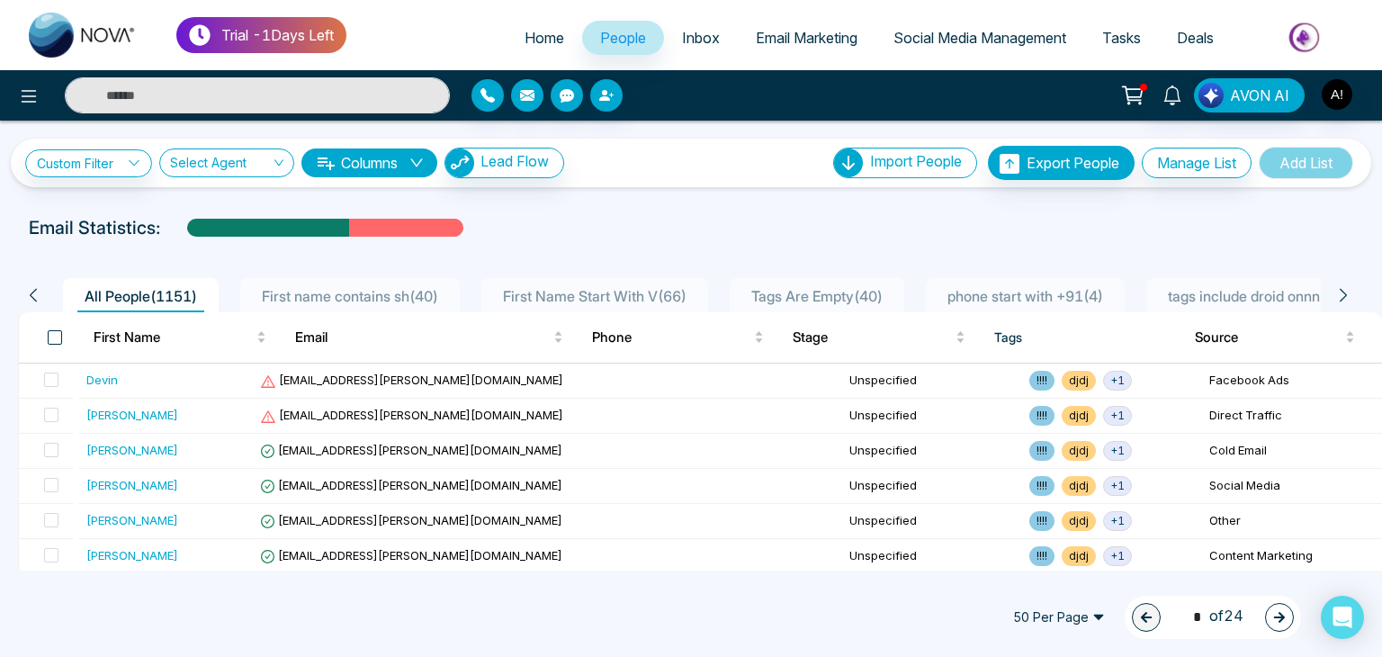
click at [57, 338] on span at bounding box center [55, 337] width 14 height 14
click at [49, 333] on span at bounding box center [55, 337] width 14 height 14
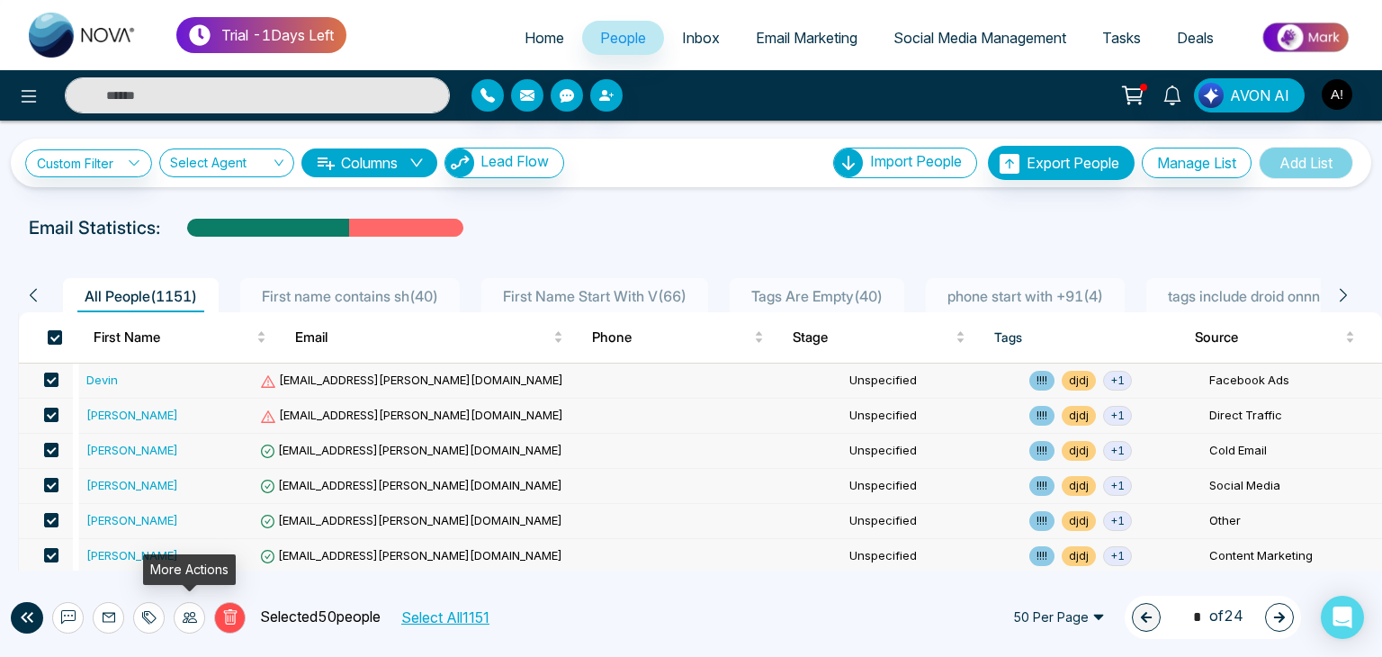
click at [188, 614] on icon at bounding box center [190, 617] width 14 height 11
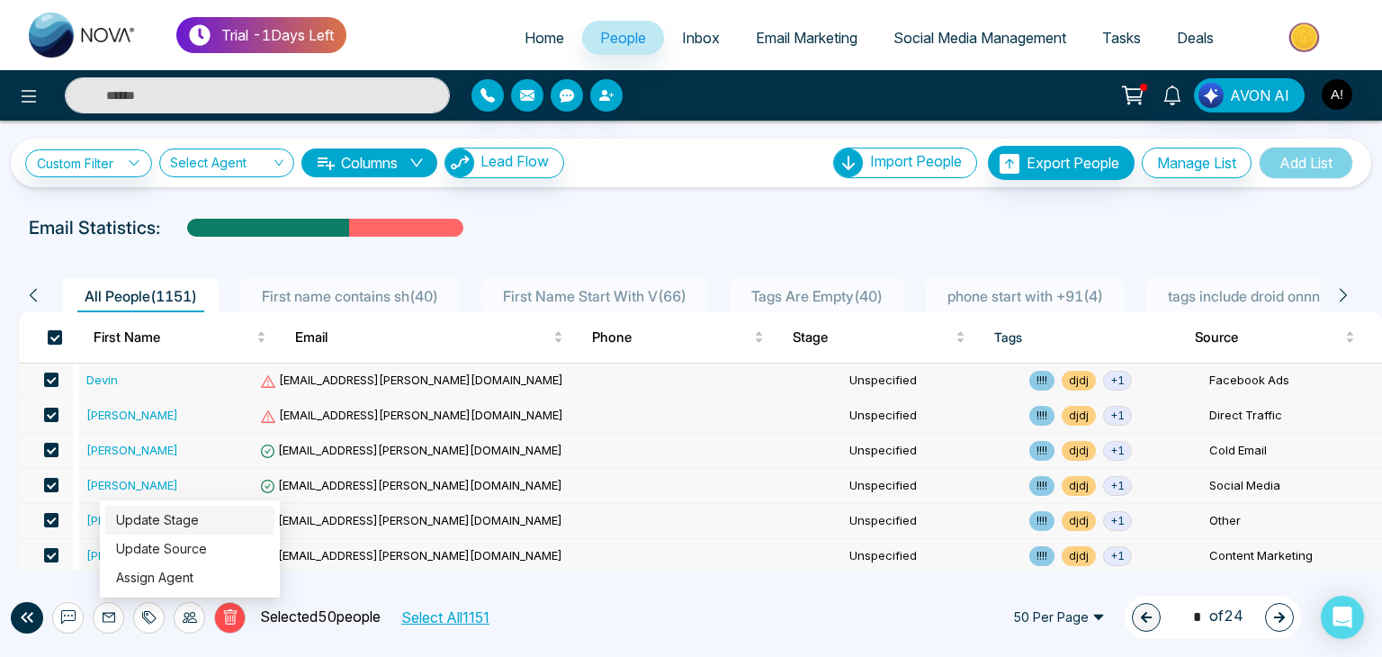
click at [163, 517] on link "Update Stage" at bounding box center [157, 519] width 83 height 15
click at [163, 517] on body "Trial - 1 Days Left Home People Inbox Email Marketing Social Media Management T…" at bounding box center [691, 328] width 1382 height 657
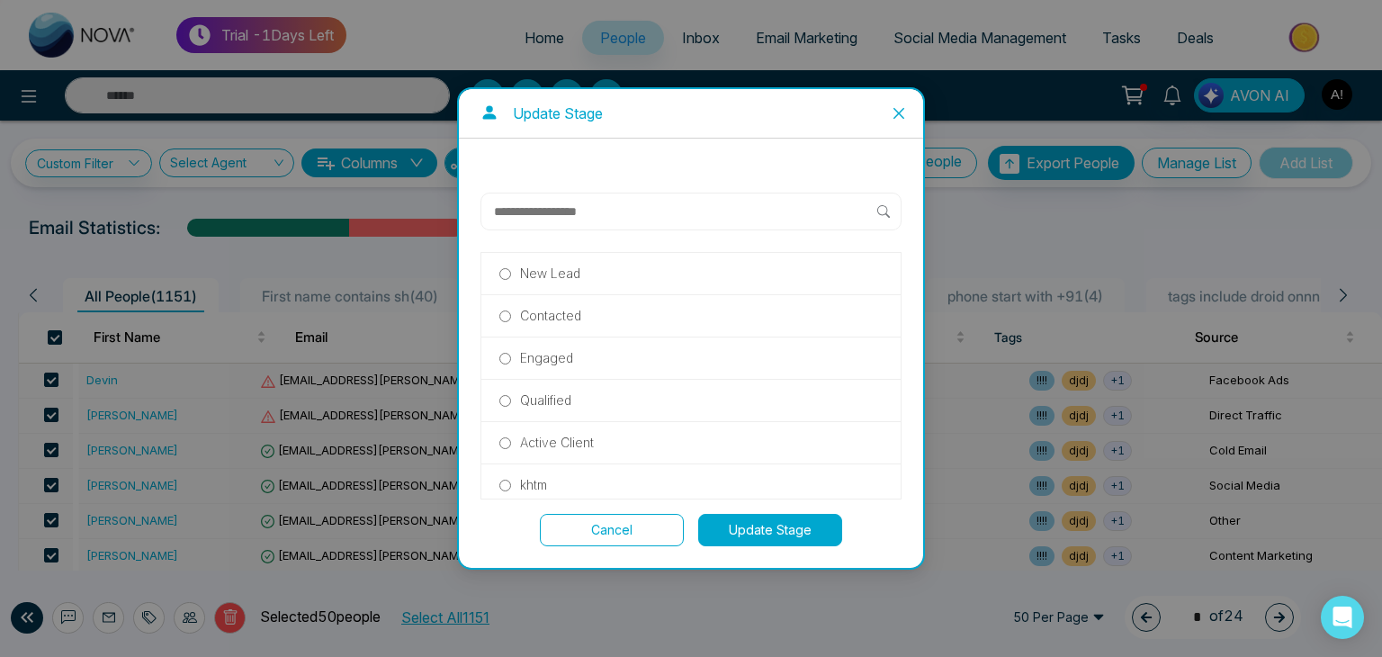
click at [759, 532] on button "Update Stage" at bounding box center [770, 530] width 144 height 32
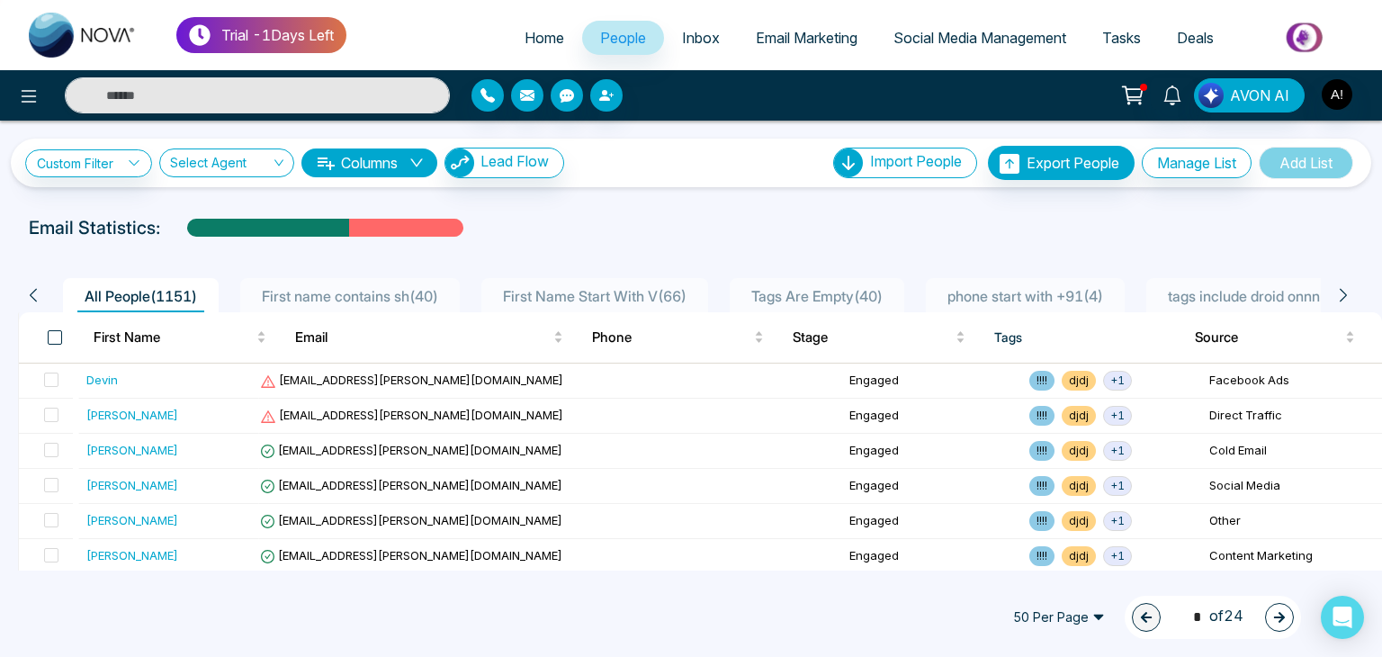
click at [52, 332] on span at bounding box center [55, 337] width 14 height 14
click at [51, 335] on span at bounding box center [55, 337] width 14 height 14
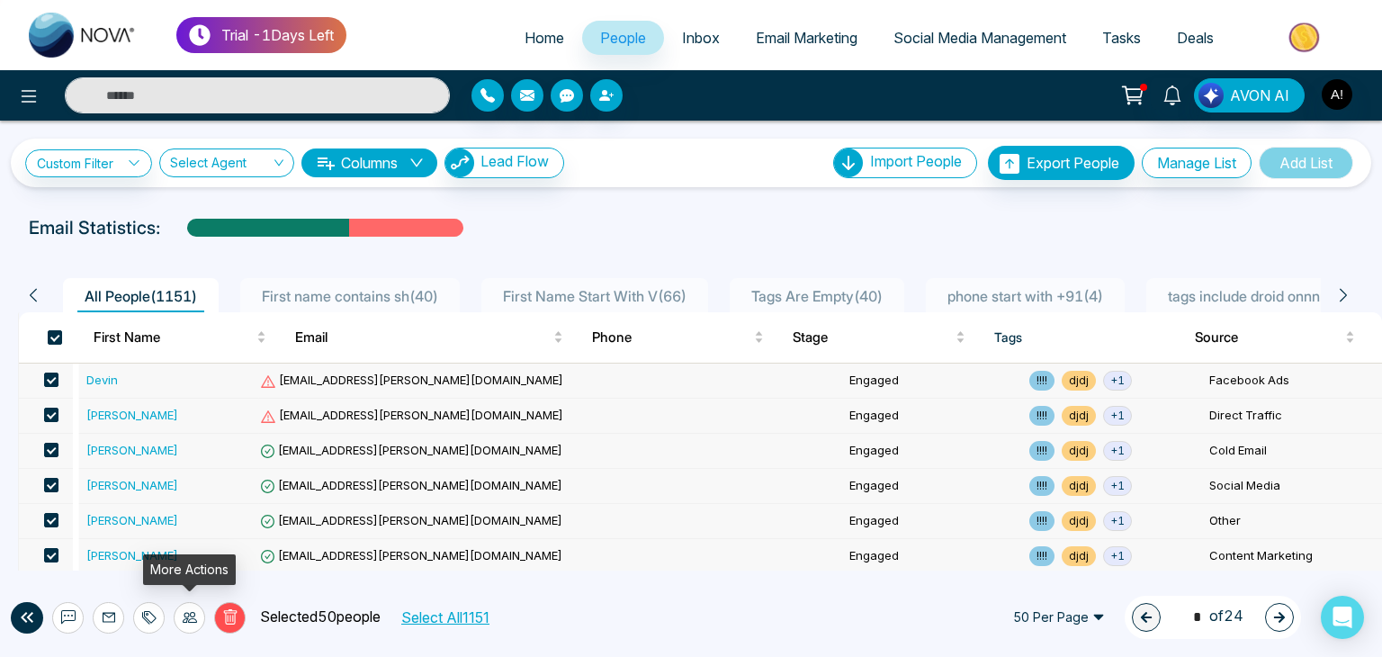
click at [187, 618] on icon at bounding box center [190, 617] width 14 height 11
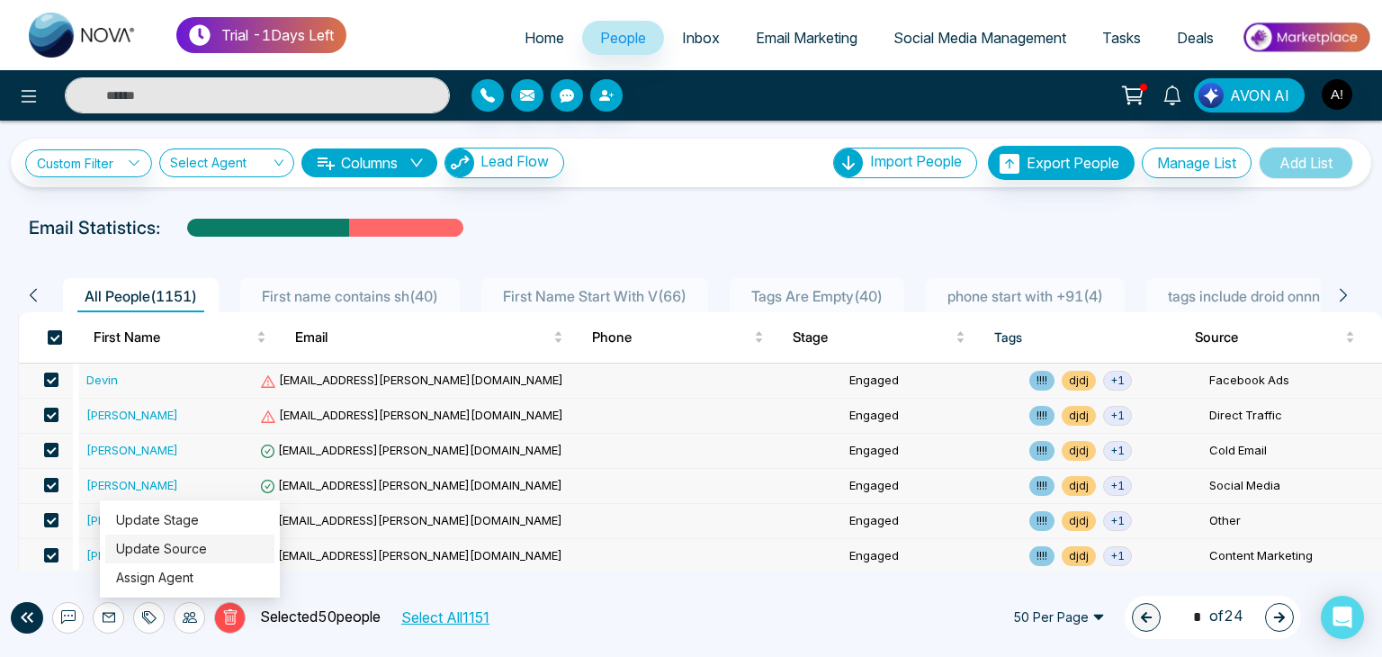
click at [162, 545] on link "Update Source" at bounding box center [161, 548] width 91 height 15
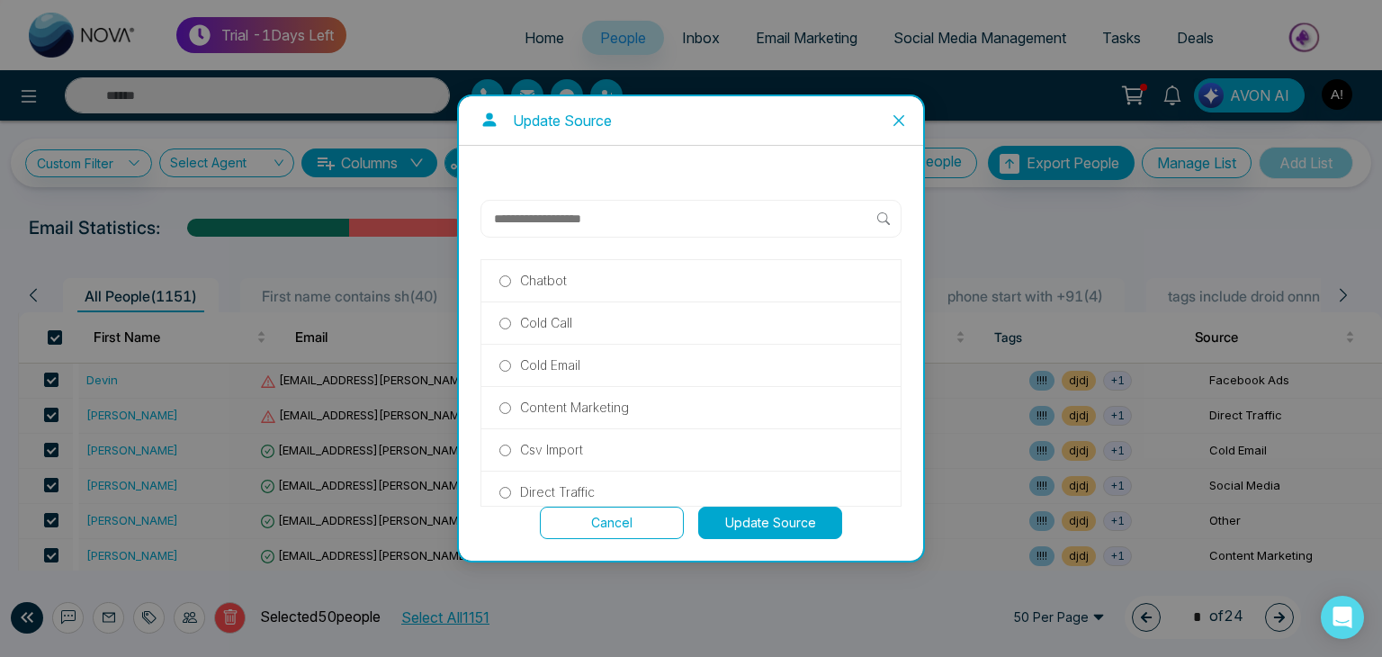
click at [536, 366] on p "Cold Email" at bounding box center [550, 365] width 60 height 20
click at [731, 515] on button "Update Source" at bounding box center [770, 522] width 144 height 32
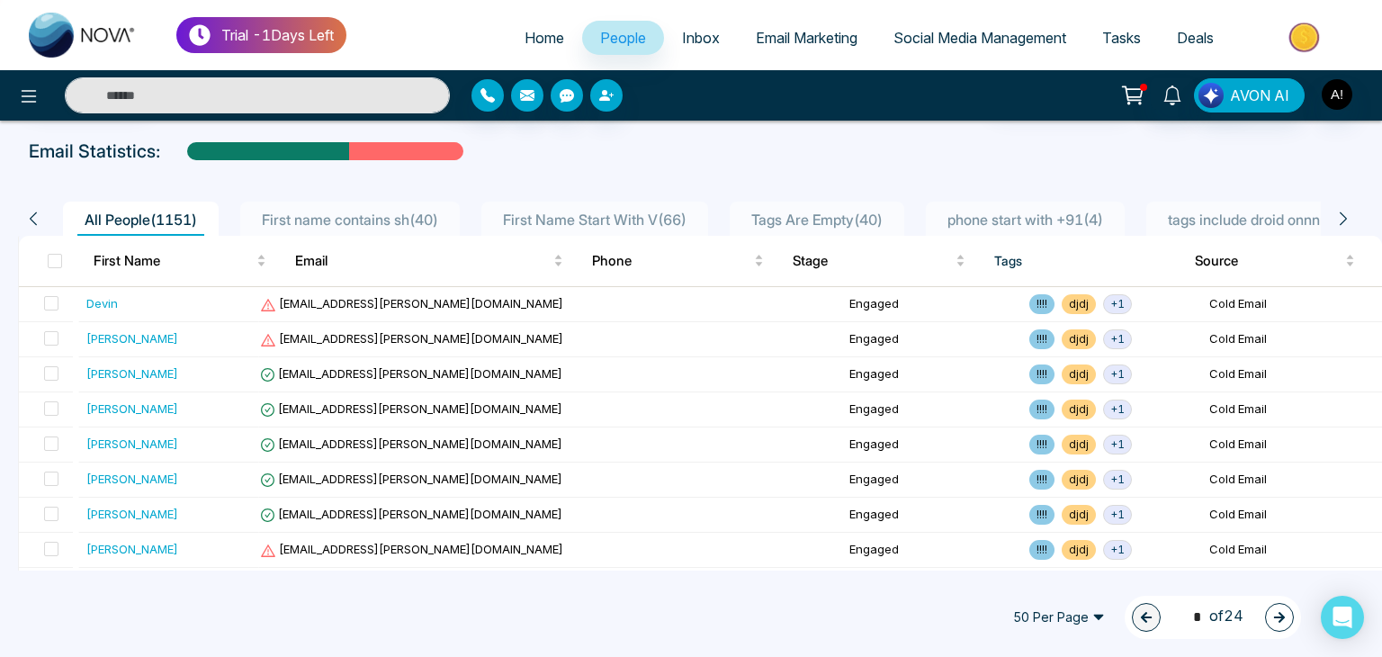
scroll to position [60, 0]
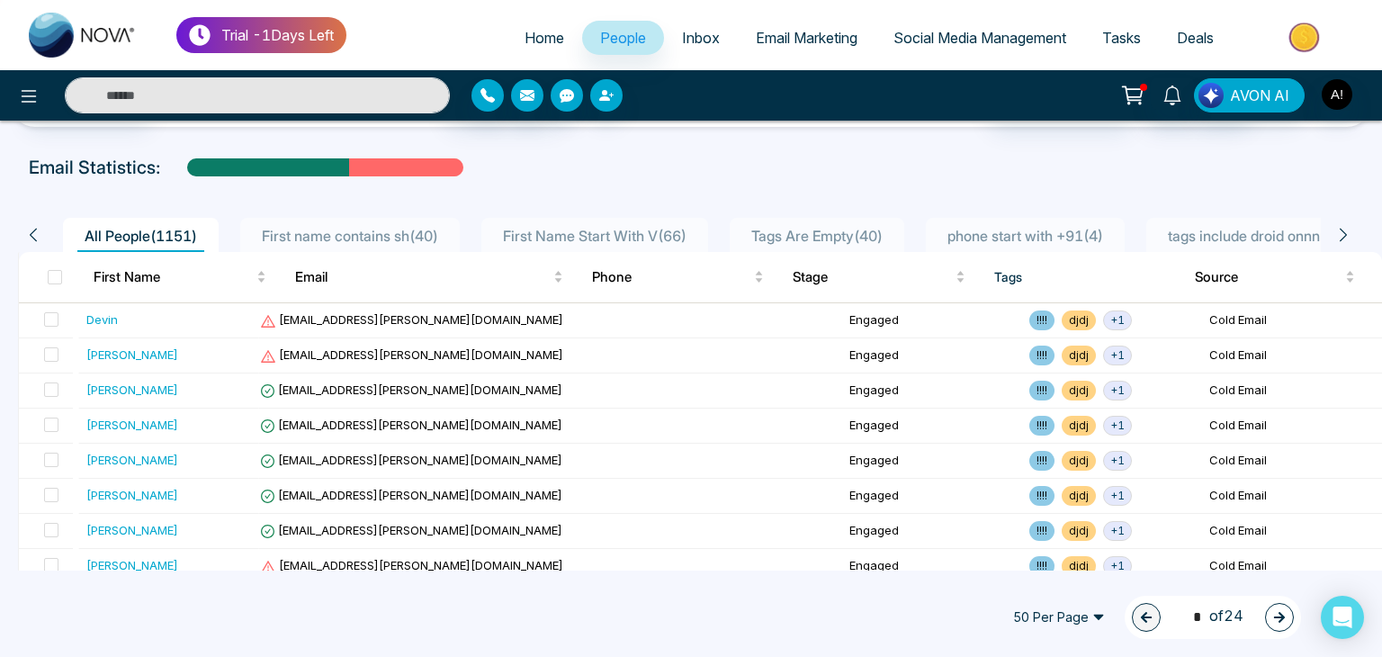
click at [1334, 136] on div "Custom Filter Choose a filter Cancel Apply Select Agent Columns Lead Flow Impor…" at bounding box center [691, 346] width 1382 height 450
click at [605, 33] on span "People" at bounding box center [623, 38] width 46 height 18
click at [1183, 31] on span "Deals" at bounding box center [1195, 38] width 37 height 18
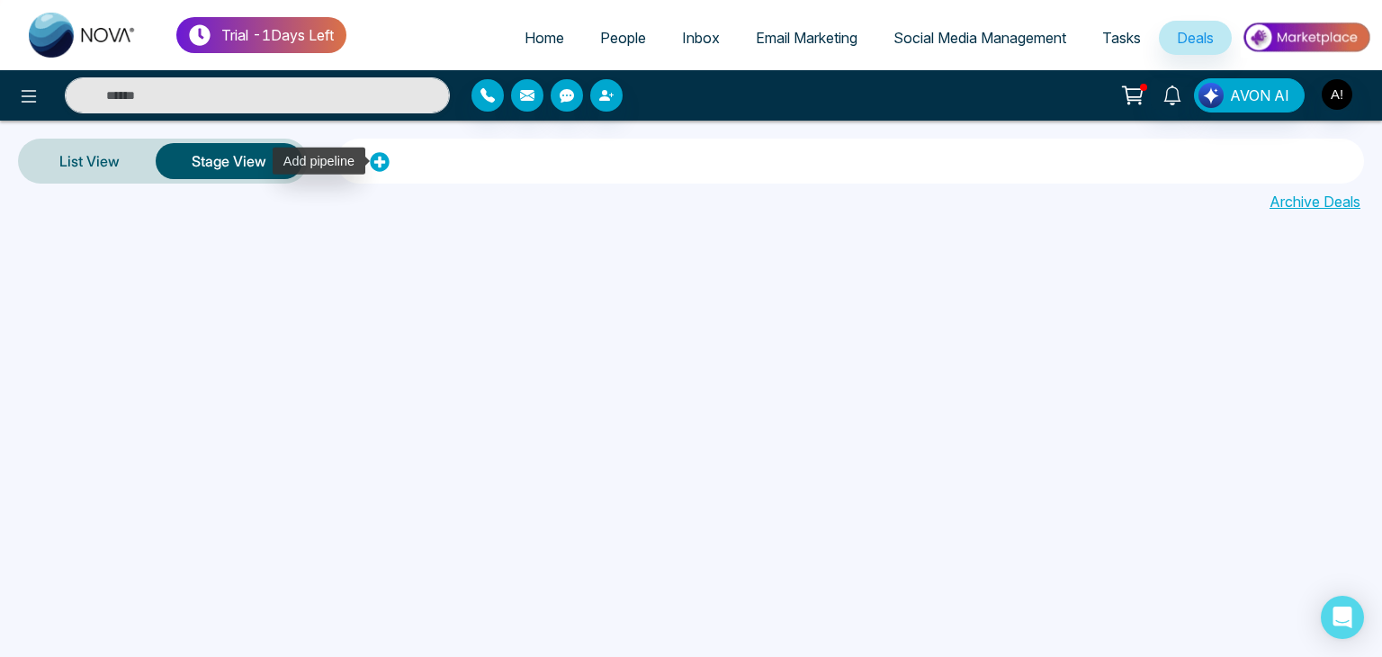
click at [372, 162] on icon at bounding box center [380, 162] width 20 height 20
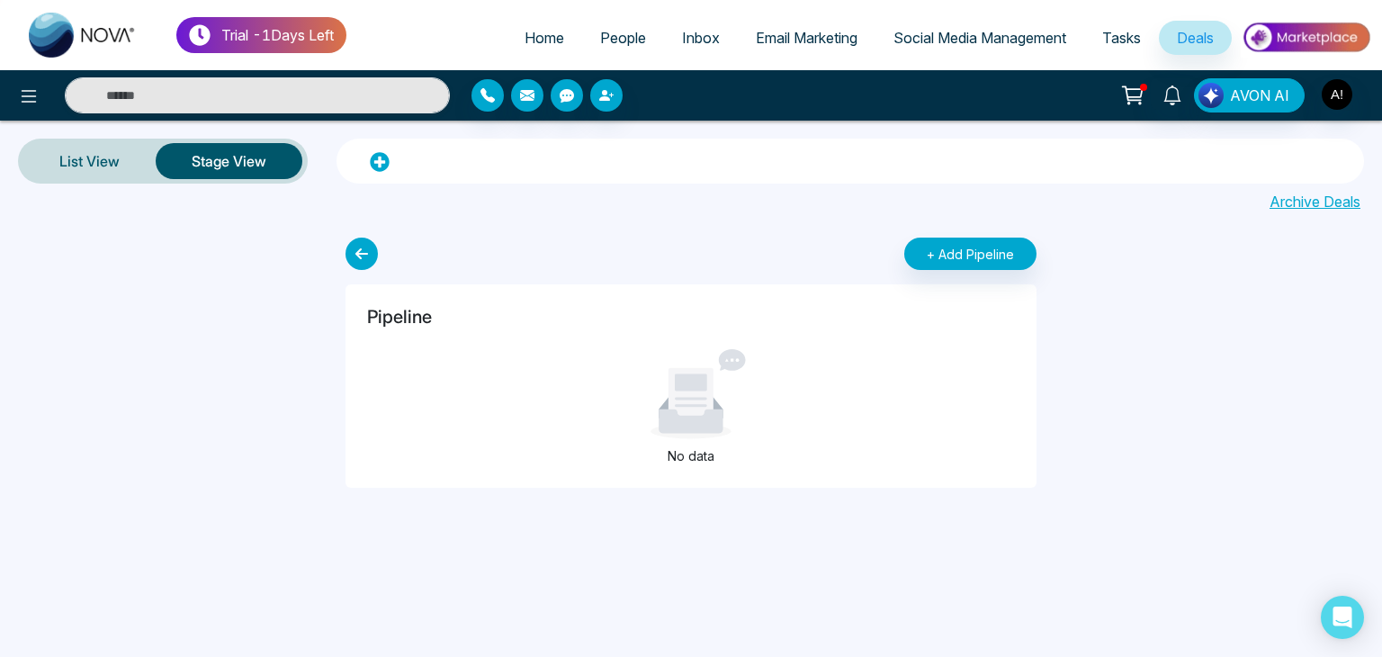
click at [402, 306] on h5 "Pipeline" at bounding box center [399, 317] width 65 height 22
click at [418, 340] on div "Pipeline" at bounding box center [691, 327] width 648 height 43
click at [418, 336] on div "Pipeline" at bounding box center [691, 327] width 648 height 43
click at [973, 250] on button "+ Add Pipeline" at bounding box center [970, 253] width 132 height 32
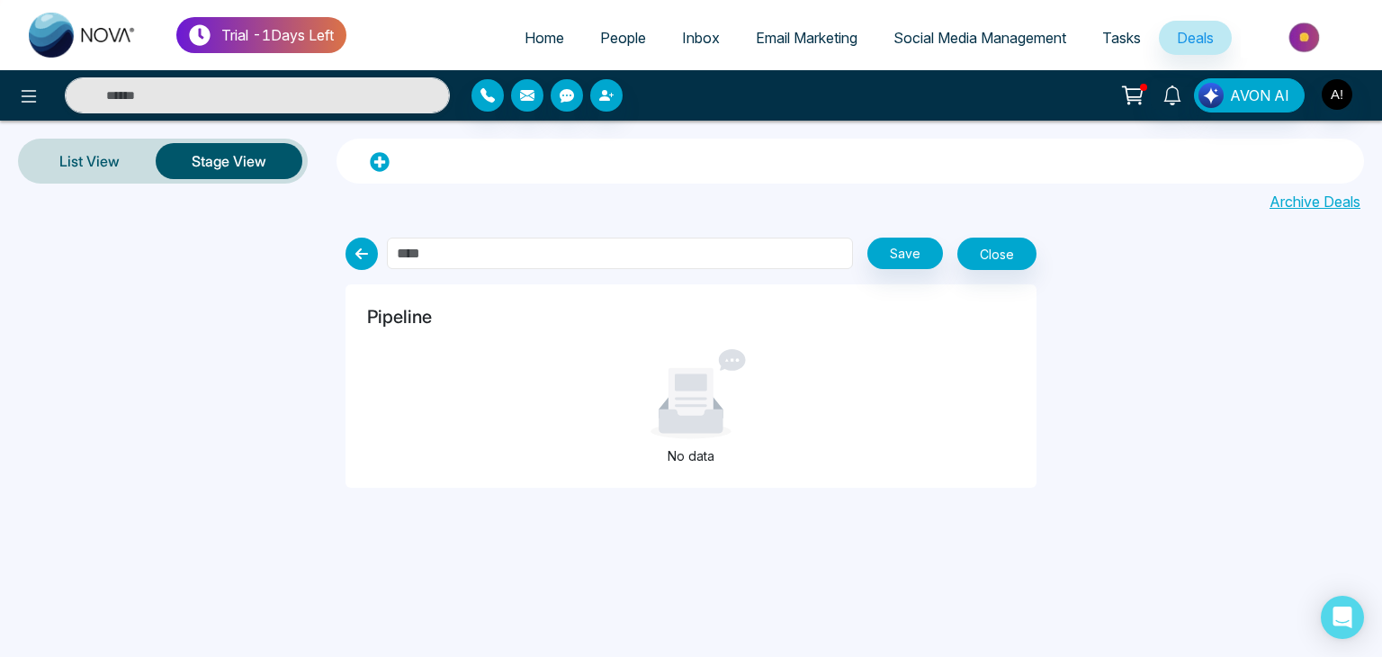
click at [528, 266] on input "text" at bounding box center [620, 252] width 466 height 31
type input "*****"
click at [904, 251] on button "Save" at bounding box center [905, 252] width 76 height 31
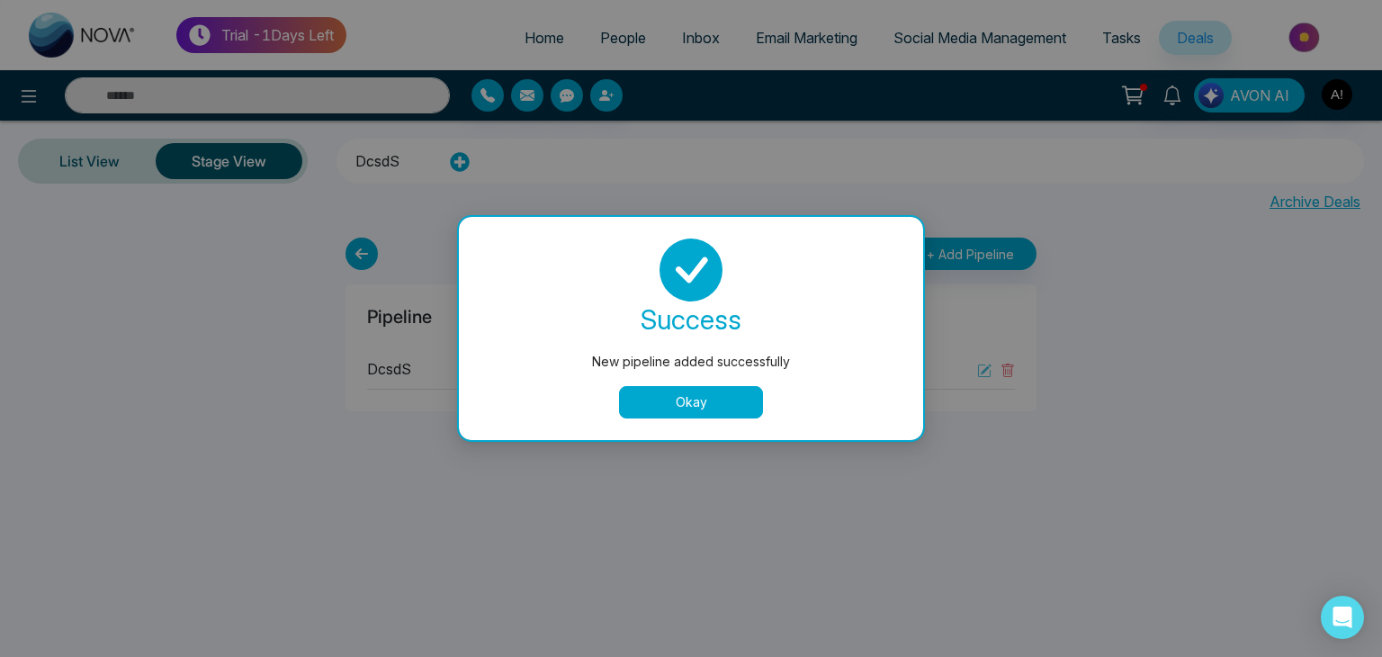
click at [658, 413] on button "Okay" at bounding box center [691, 402] width 144 height 32
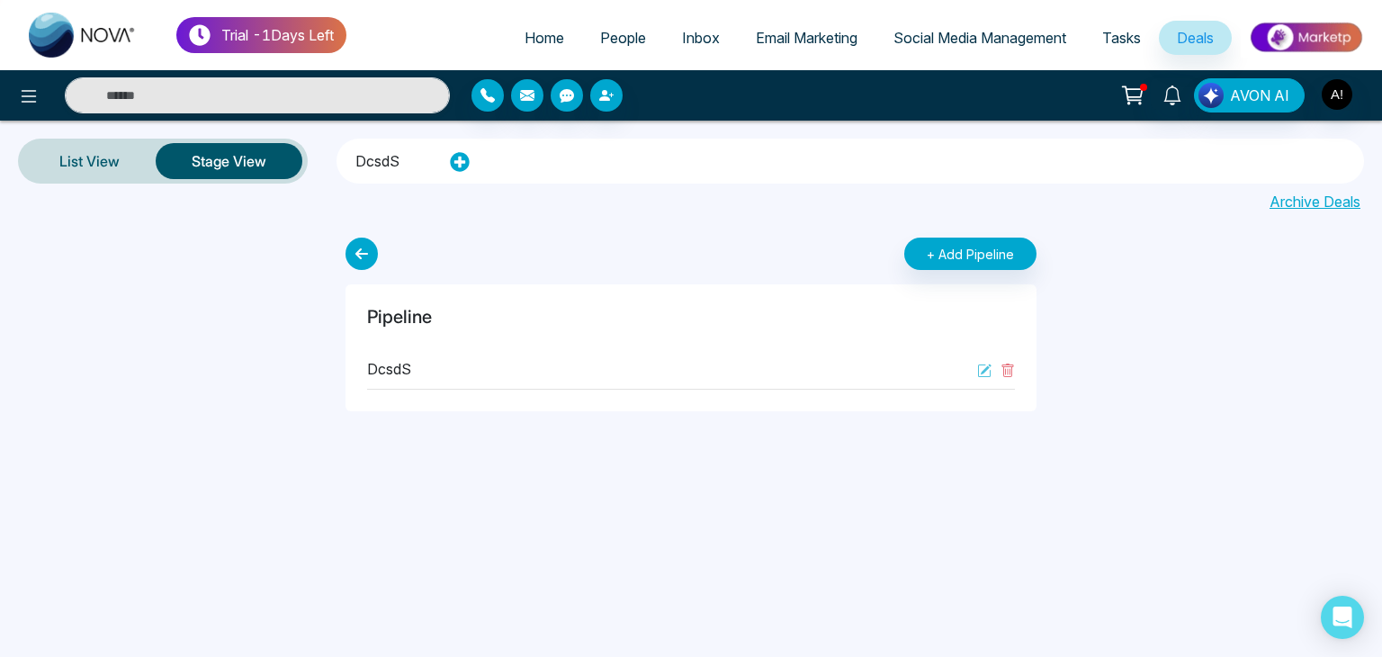
click at [658, 413] on div "Trial - 1 Days Left Home People Inbox Email Marketing Social Media Management T…" at bounding box center [691, 328] width 1382 height 657
click at [458, 162] on icon at bounding box center [460, 162] width 20 height 20
click at [457, 162] on icon at bounding box center [460, 162] width 20 height 20
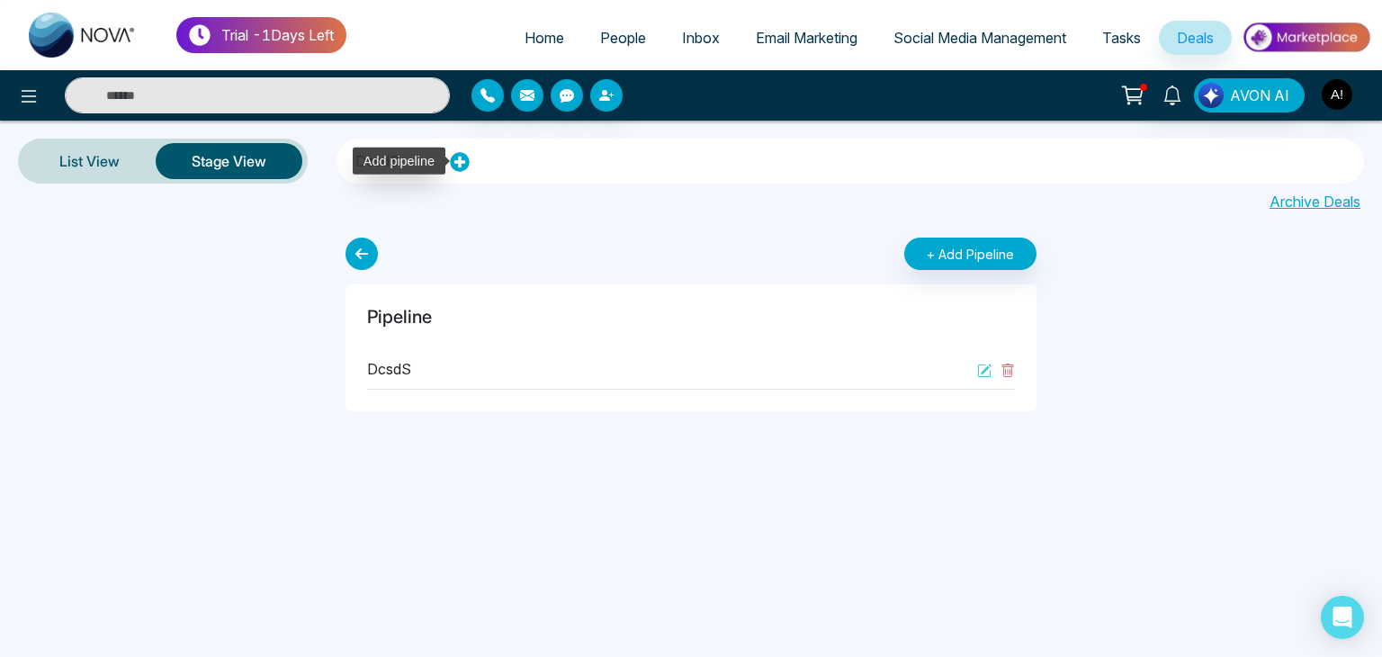
click at [452, 164] on icon at bounding box center [459, 162] width 19 height 19
click at [457, 159] on icon at bounding box center [460, 162] width 20 height 20
click at [943, 244] on button "+ Add Pipeline" at bounding box center [970, 253] width 132 height 32
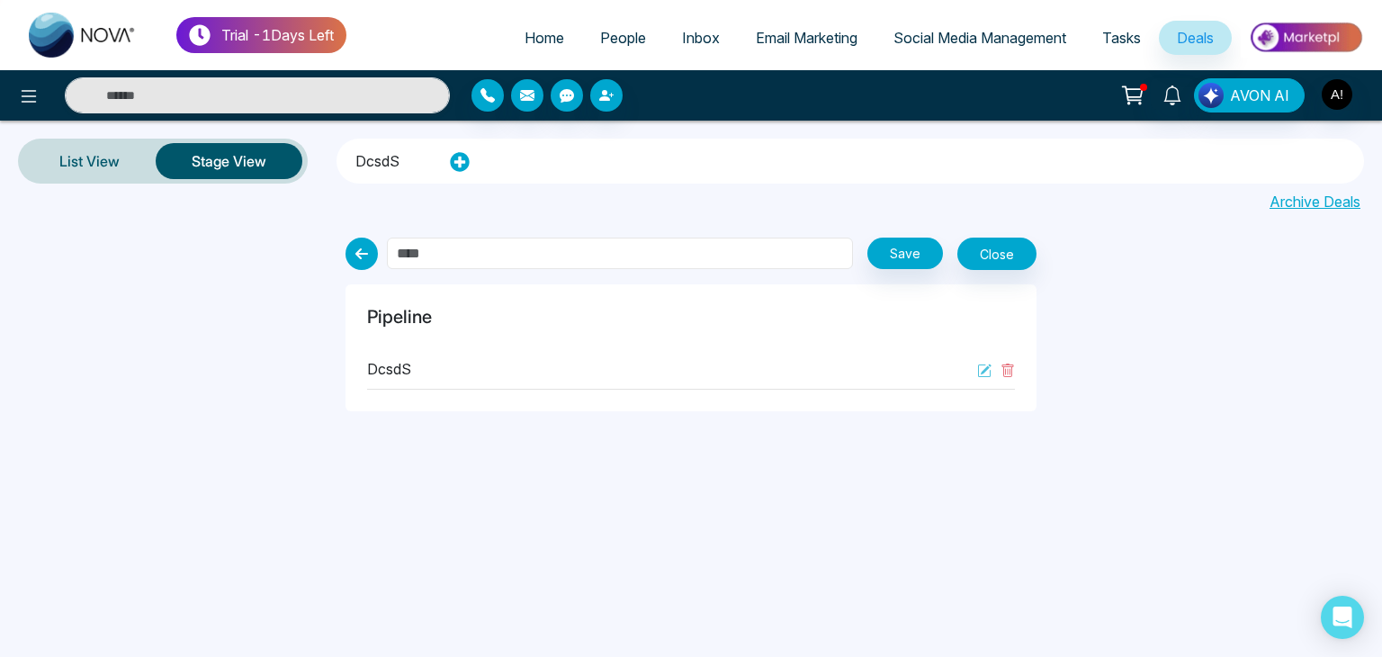
click at [507, 243] on input "text" at bounding box center [620, 252] width 466 height 31
type input "**********"
click at [917, 249] on button "Save" at bounding box center [905, 252] width 76 height 31
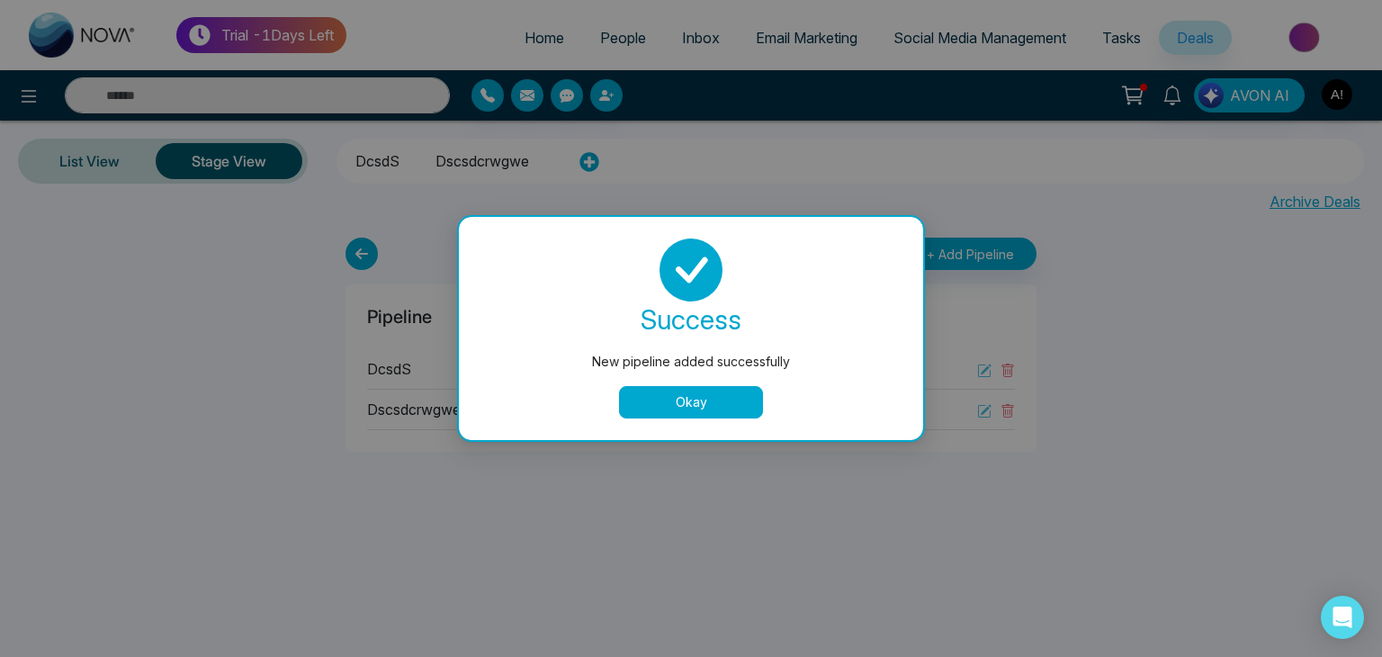
click at [695, 397] on button "Okay" at bounding box center [691, 402] width 144 height 32
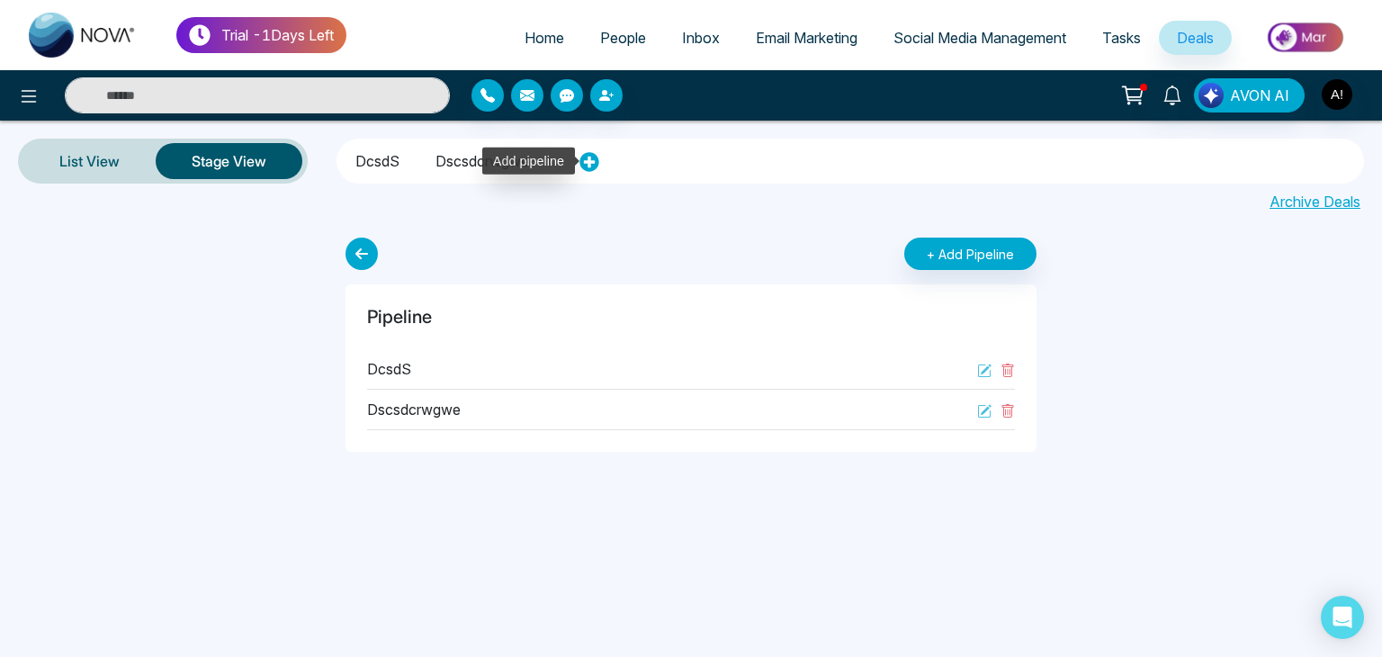
click at [596, 159] on icon at bounding box center [588, 162] width 19 height 19
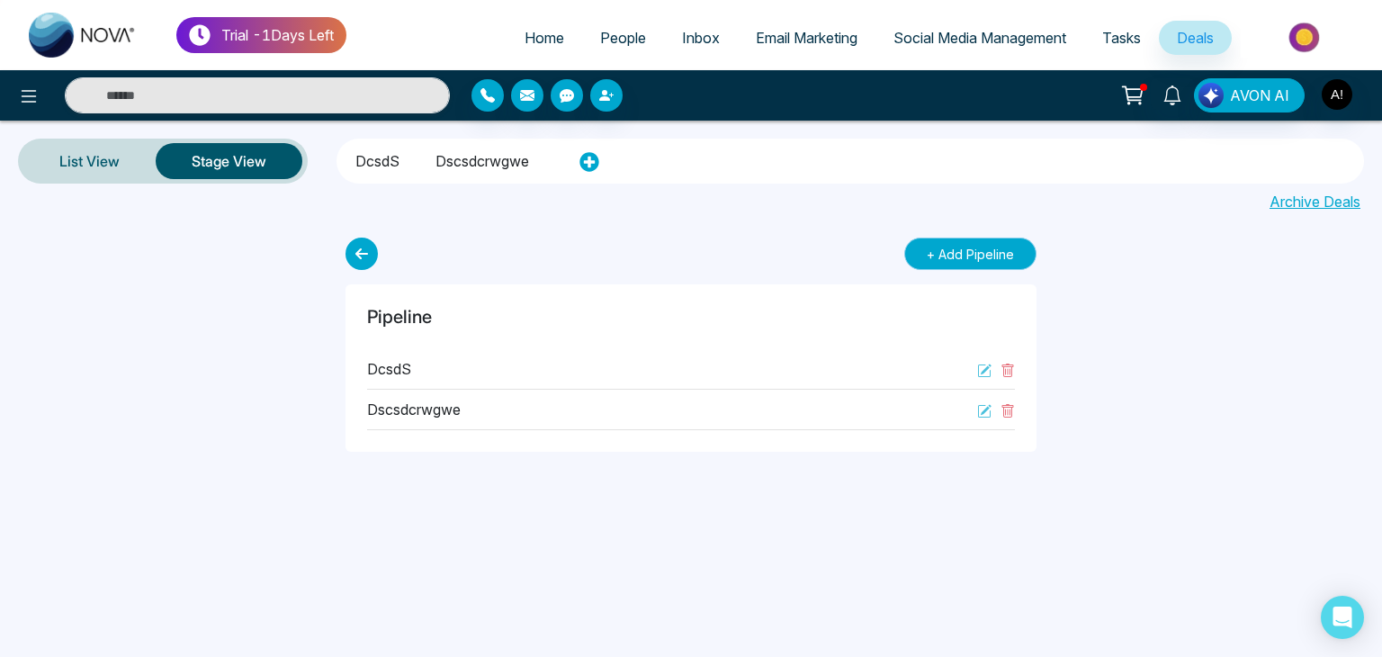
click at [954, 242] on button "+ Add Pipeline" at bounding box center [970, 253] width 132 height 32
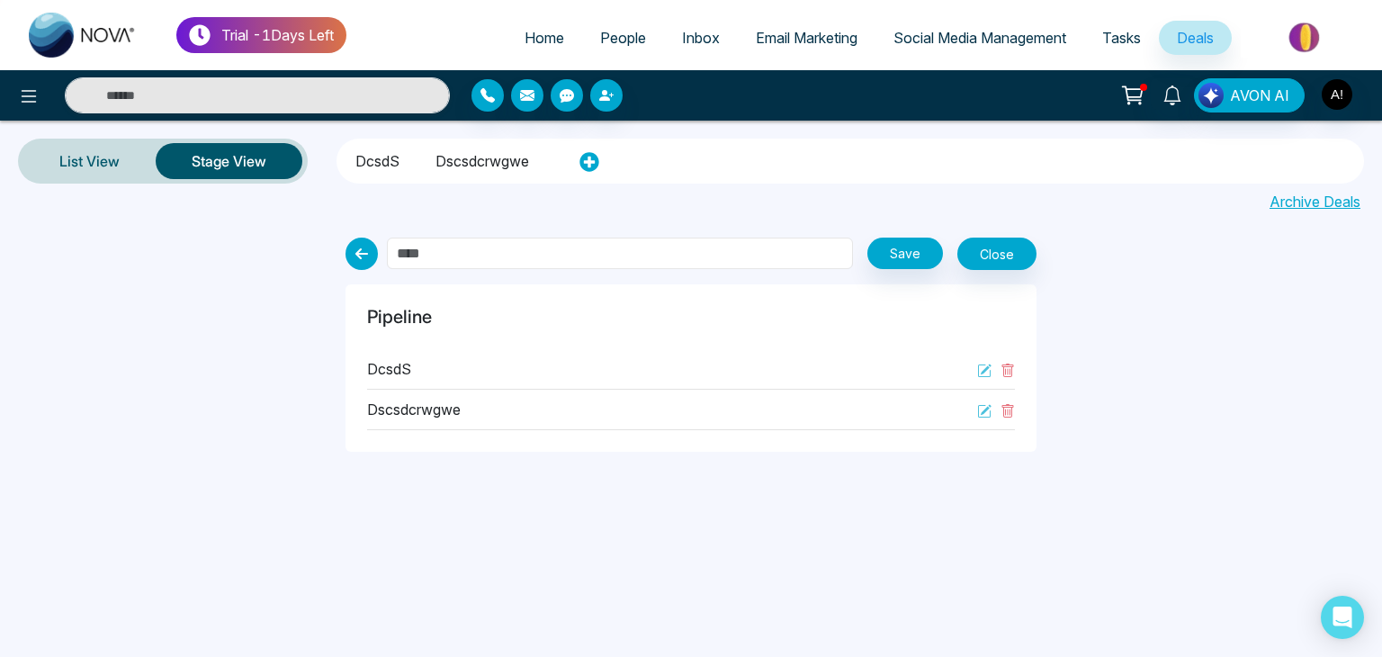
click at [549, 254] on input "text" at bounding box center [620, 252] width 466 height 31
type input "**********"
click at [900, 260] on button "Save" at bounding box center [905, 252] width 76 height 31
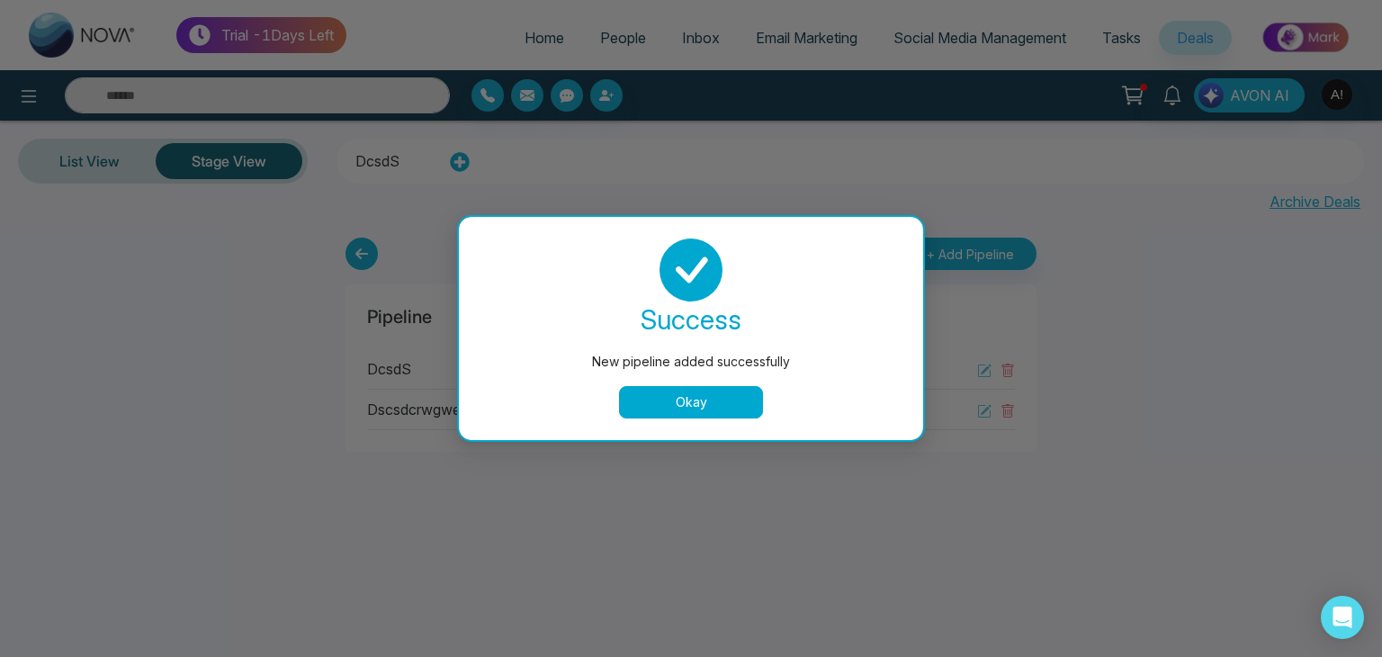
click at [709, 406] on button "Okay" at bounding box center [691, 402] width 144 height 32
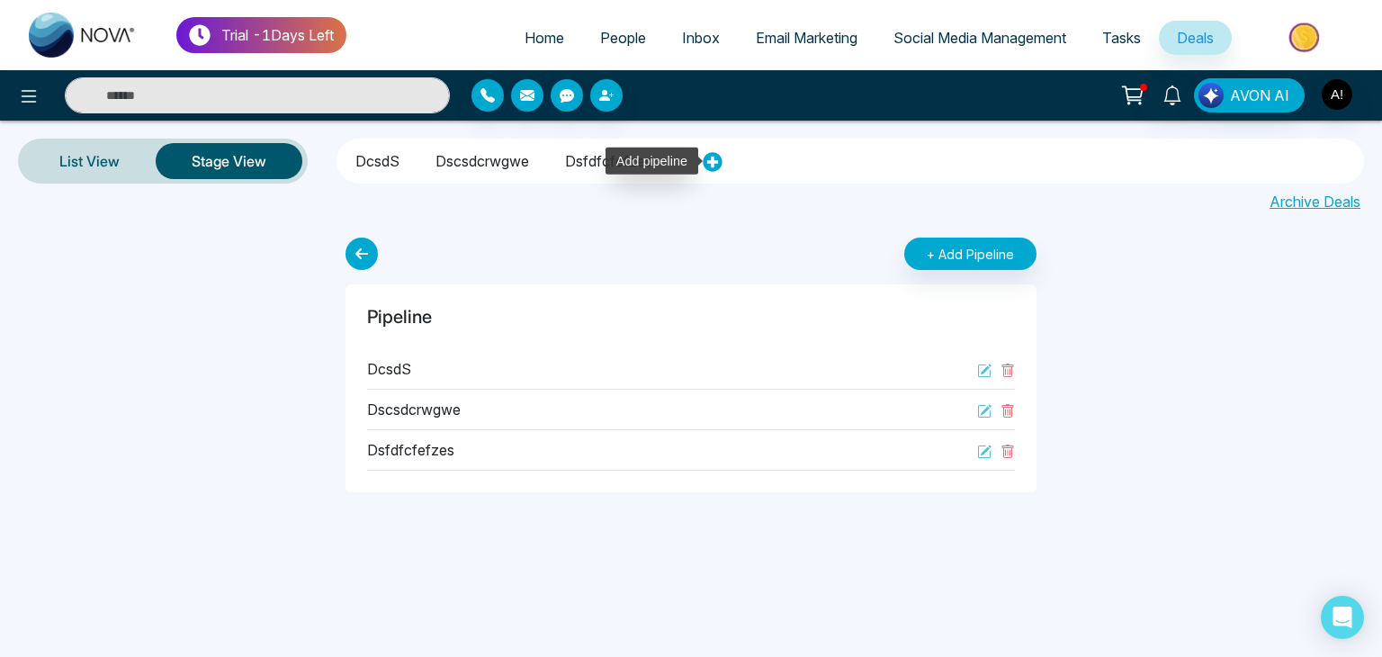
click at [705, 156] on icon at bounding box center [712, 162] width 19 height 19
click at [984, 369] on icon at bounding box center [986, 368] width 11 height 11
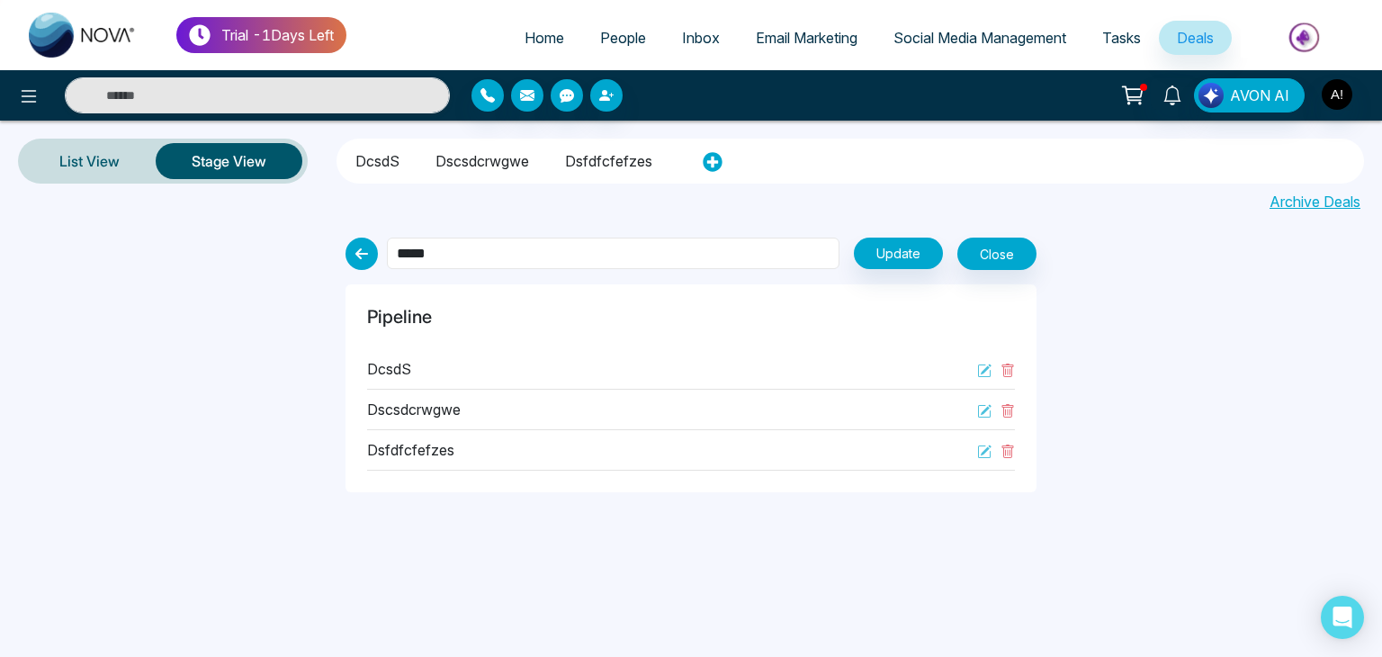
click at [565, 253] on input "*****" at bounding box center [613, 252] width 452 height 31
type input "****"
click at [884, 250] on button "Update" at bounding box center [898, 252] width 89 height 31
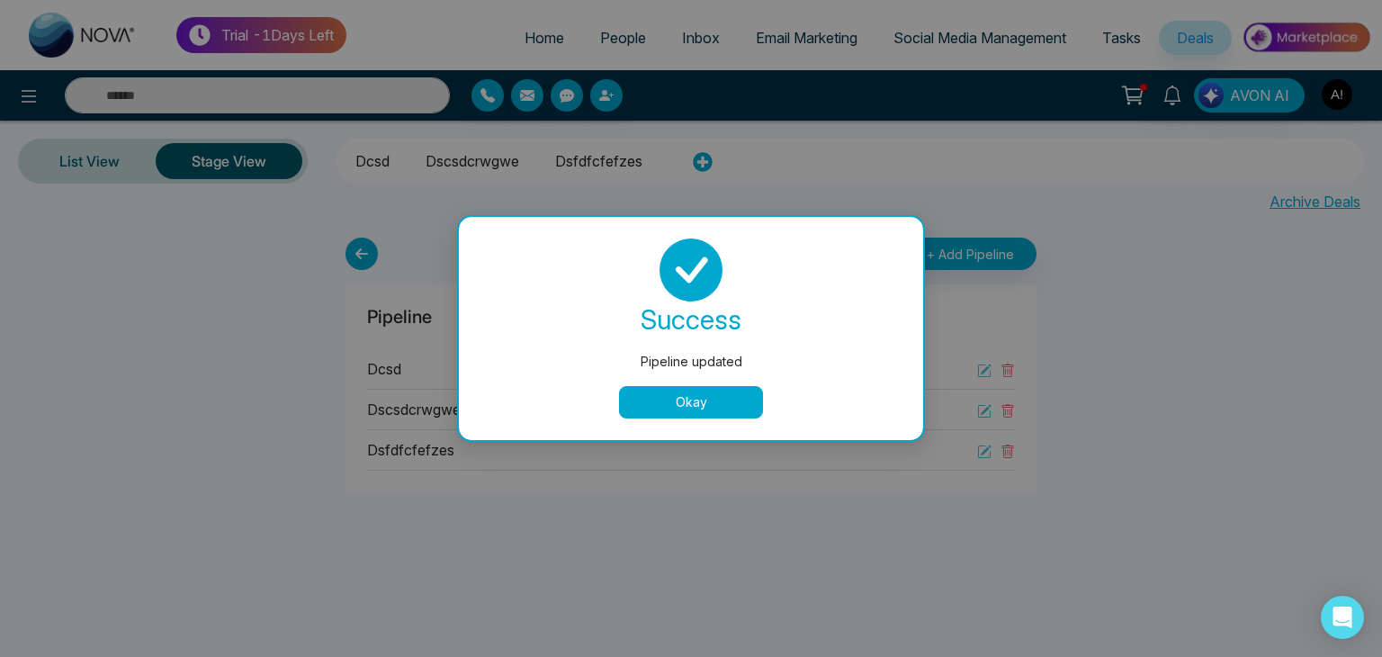
click at [658, 390] on button "Okay" at bounding box center [691, 402] width 144 height 32
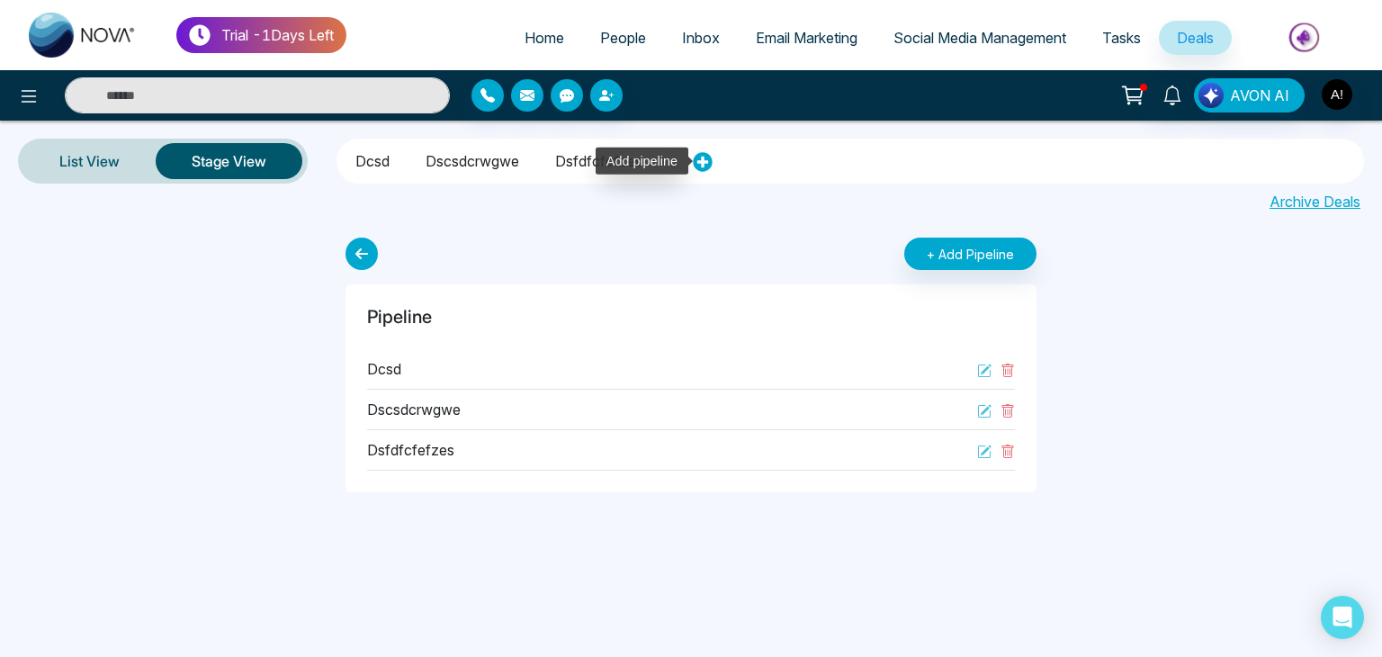
click at [698, 159] on icon at bounding box center [702, 162] width 19 height 19
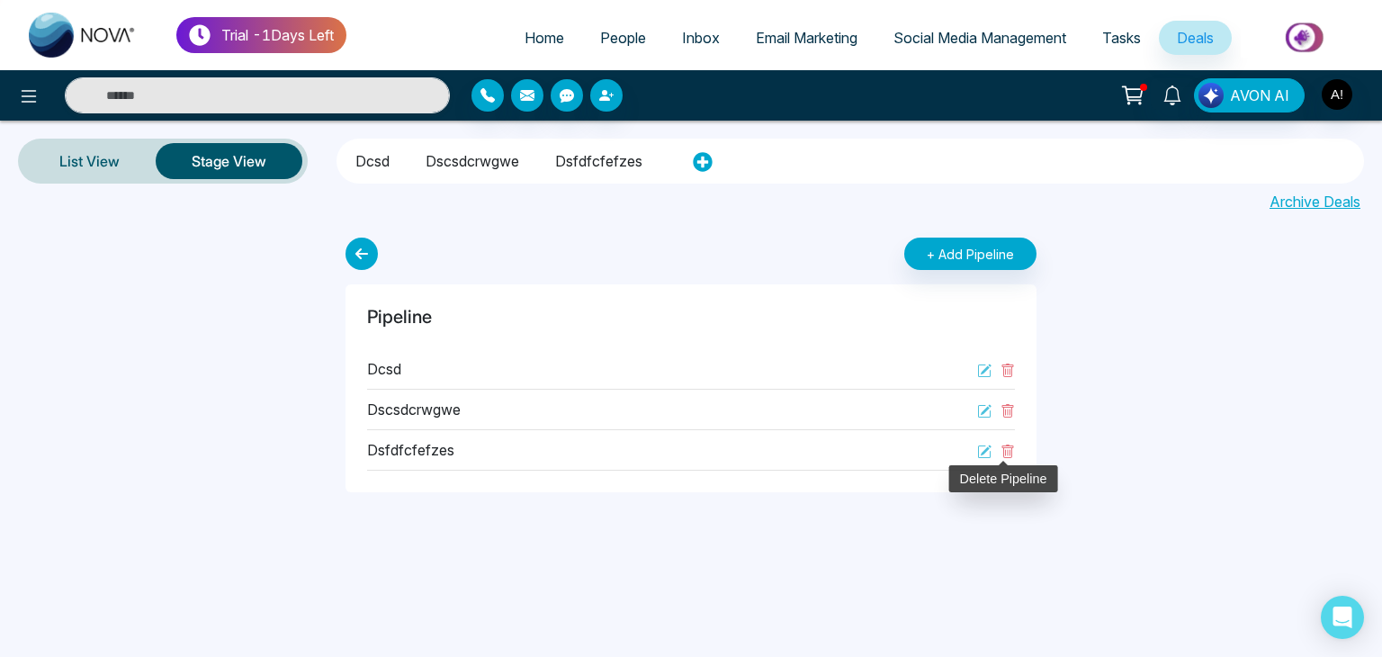
click at [1004, 444] on icon at bounding box center [1008, 450] width 12 height 13
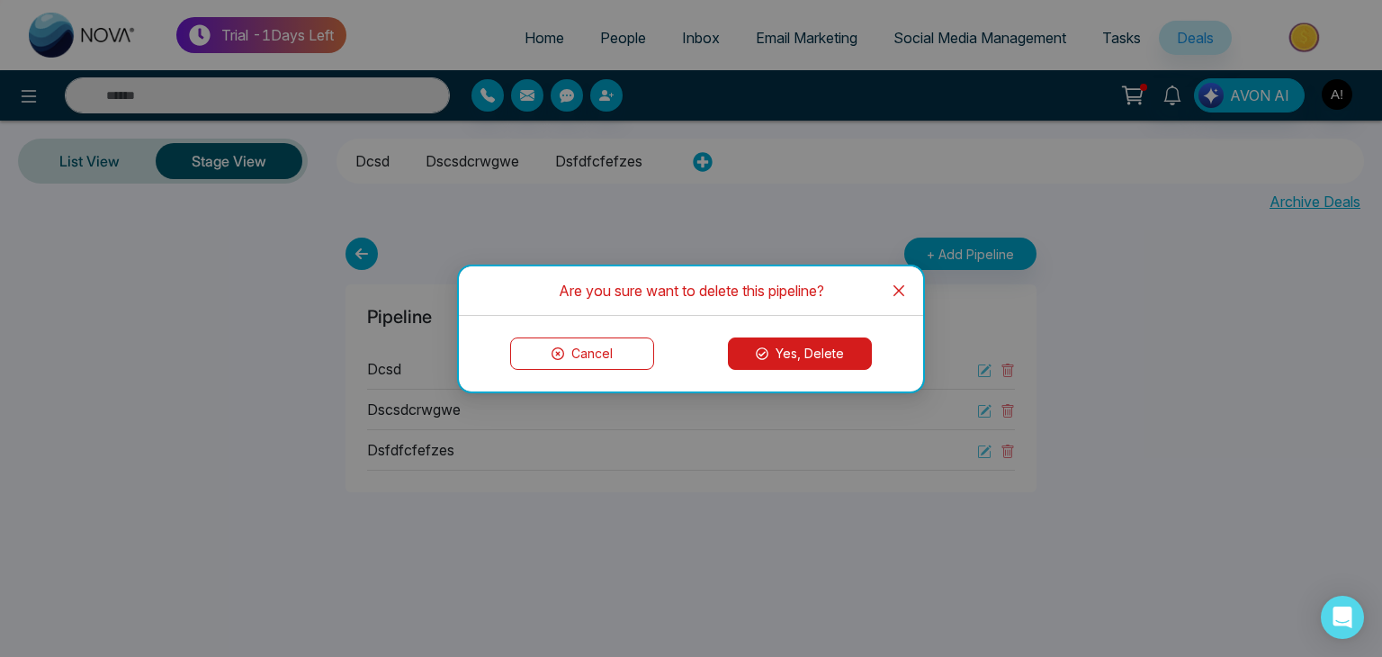
click at [796, 357] on button "Yes, Delete" at bounding box center [800, 353] width 144 height 32
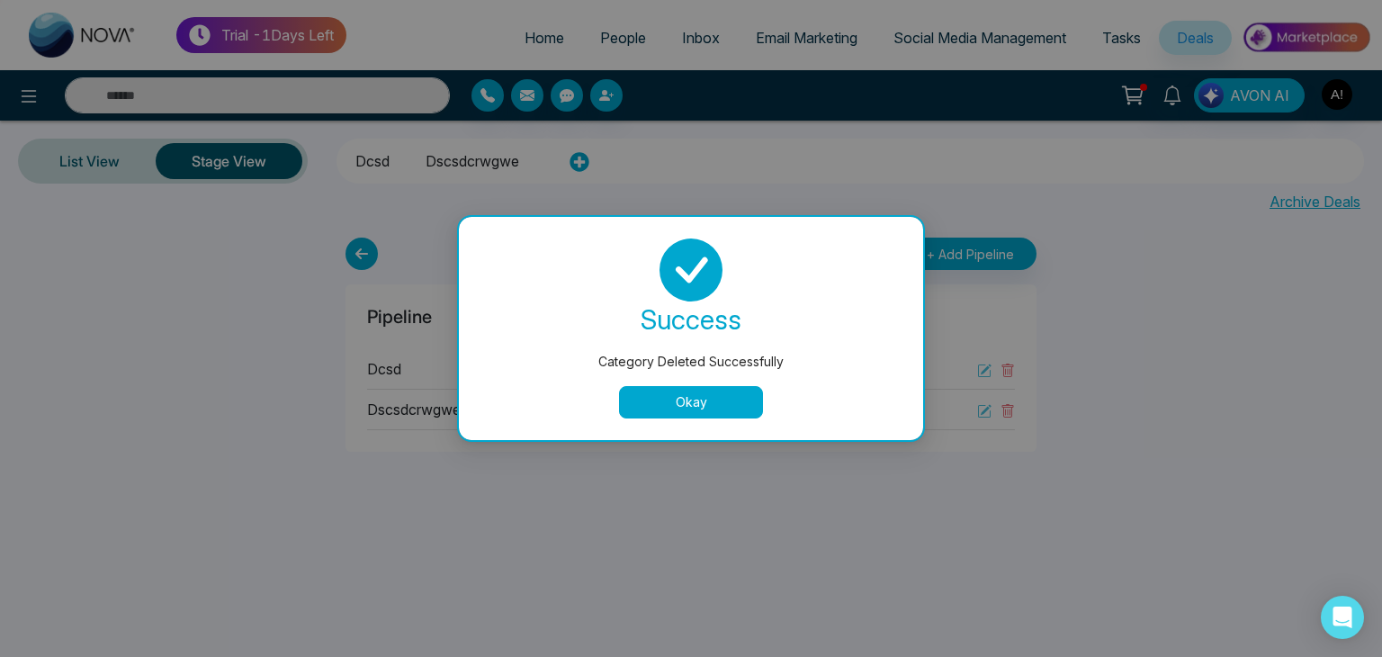
click at [700, 408] on button "Okay" at bounding box center [691, 402] width 144 height 32
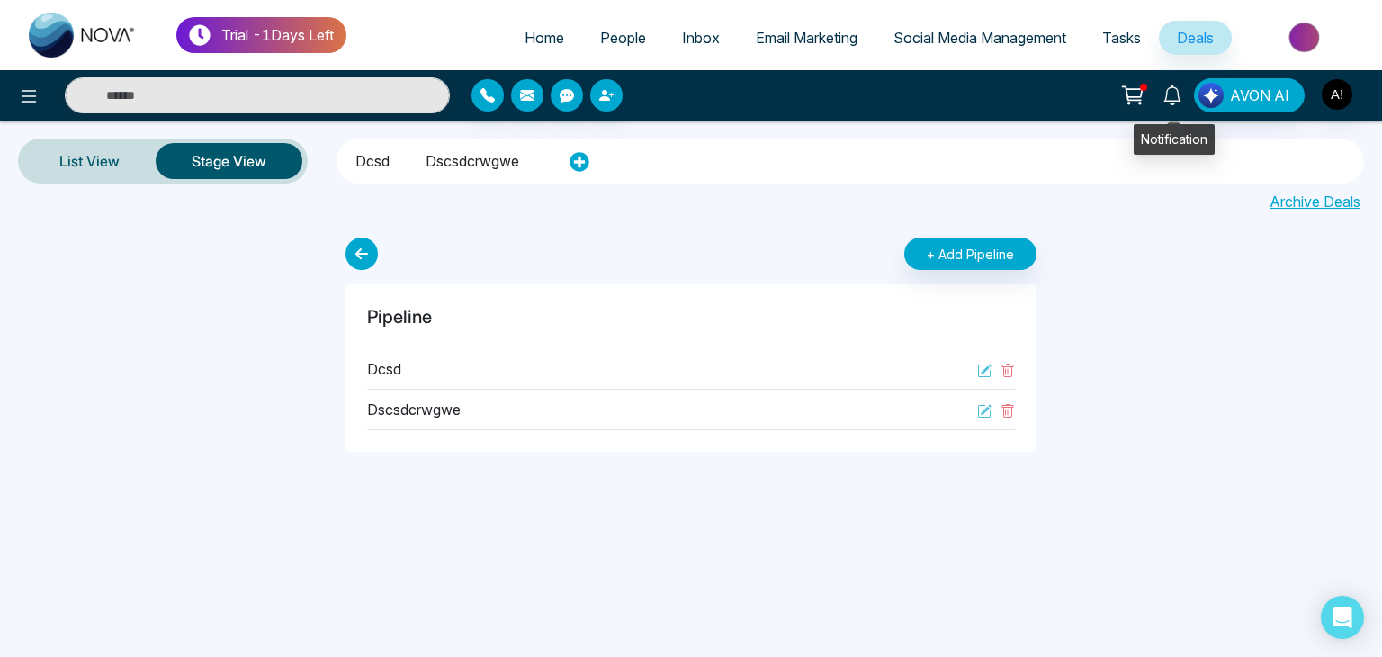
click at [1174, 105] on link at bounding box center [1172, 93] width 43 height 31
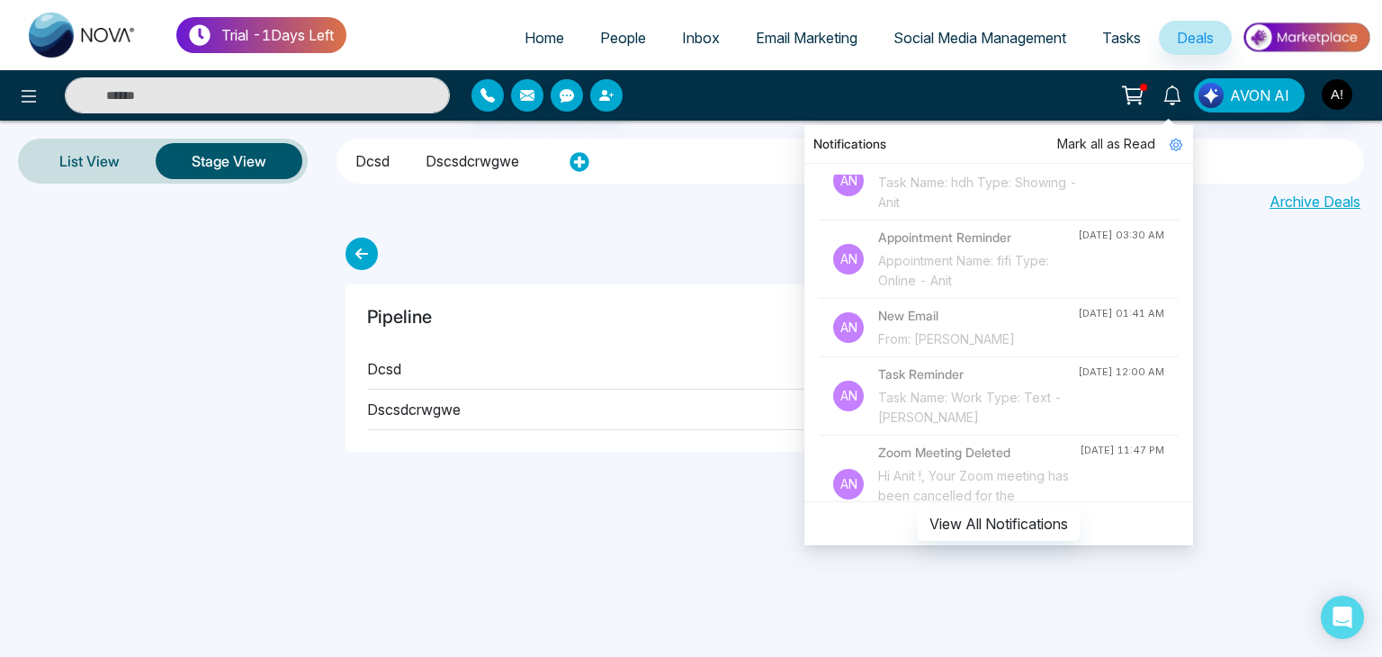
scroll to position [162, 0]
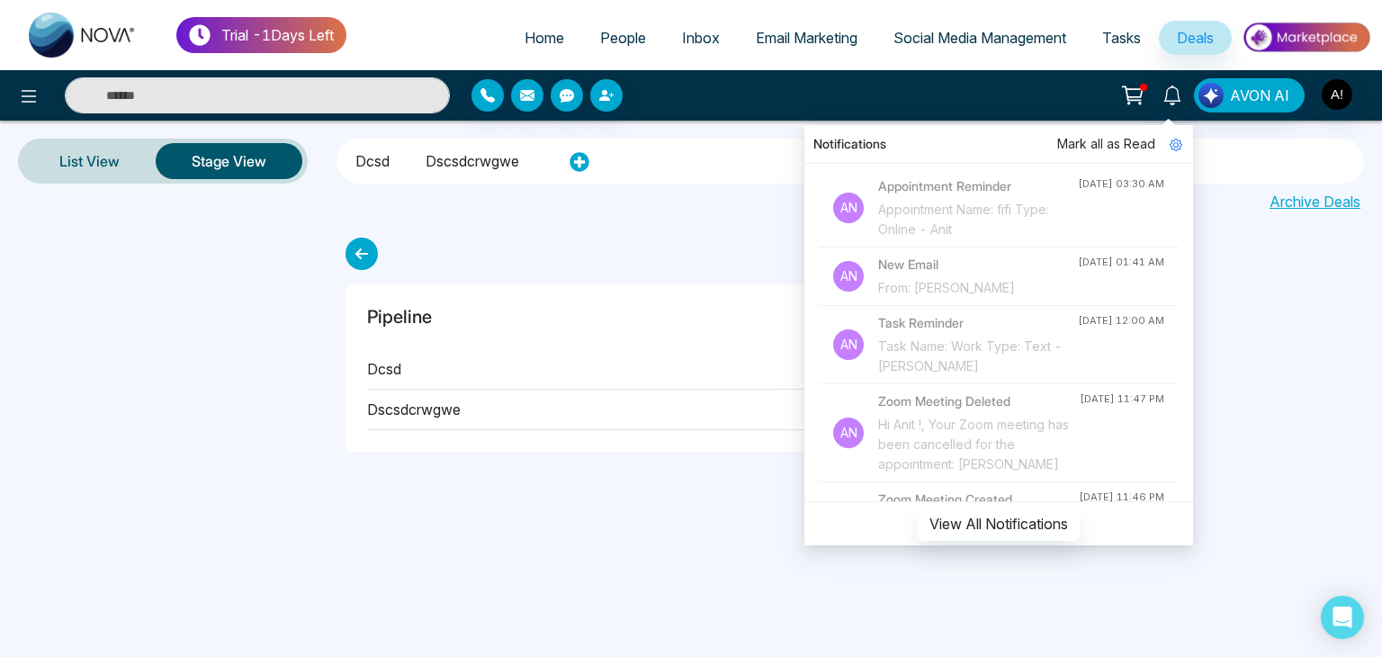
drag, startPoint x: 1182, startPoint y: 327, endPoint x: 1185, endPoint y: 349, distance: 21.8
click at [1184, 345] on div "[PERSON_NAME] all as Read An Task Reminder Task Name: dodo Type: Email - Anit […" at bounding box center [998, 354] width 389 height 381
click at [1185, 354] on div "[PERSON_NAME] all as Read An Task Reminder Task Name: dodo Type: Email - Anit […" at bounding box center [998, 354] width 389 height 381
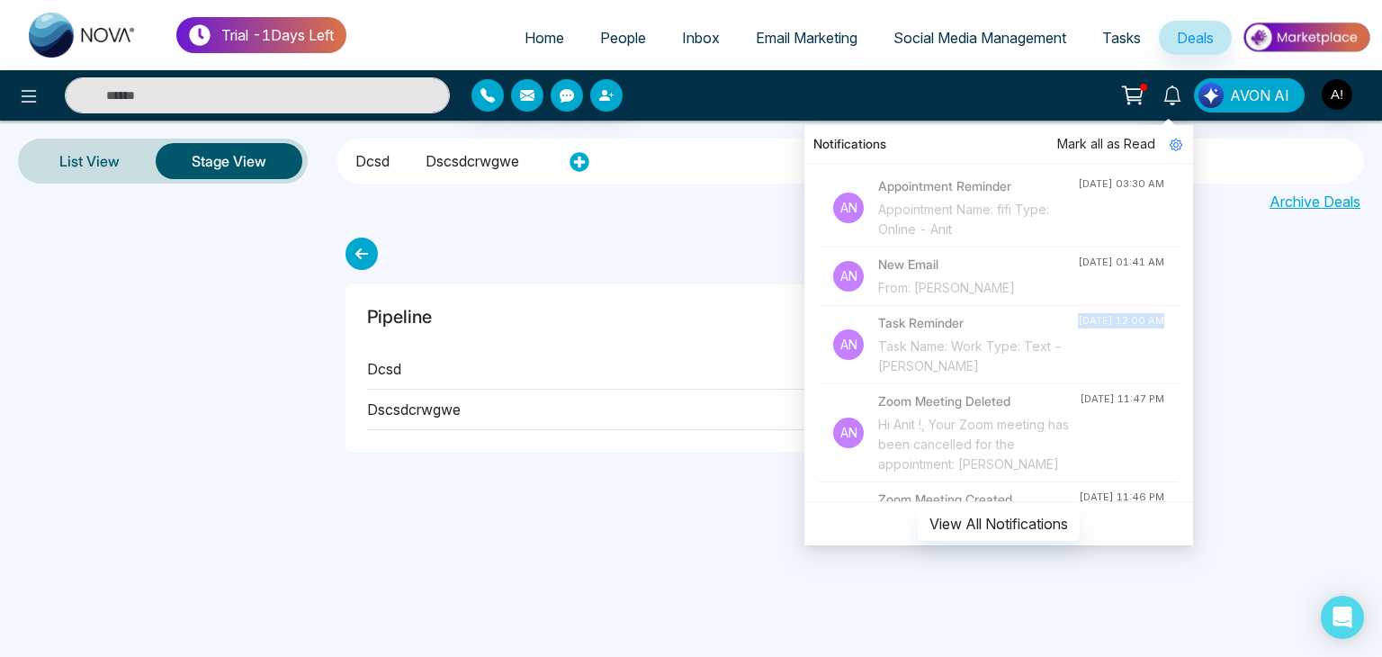
click at [1185, 354] on div "[PERSON_NAME] all as Read An Task Reminder Task Name: dodo Type: Email - Anit […" at bounding box center [998, 354] width 389 height 381
drag, startPoint x: 1185, startPoint y: 354, endPoint x: 1188, endPoint y: 328, distance: 25.4
click at [1188, 332] on div "[PERSON_NAME] all as Read An Task Reminder Task Name: dodo Type: Email - Anit […" at bounding box center [998, 354] width 389 height 381
click at [1184, 274] on div "[PERSON_NAME] all as Read An Task Reminder Task Name: dodo Type: Email - Anit […" at bounding box center [998, 354] width 389 height 381
click at [1183, 265] on div "[PERSON_NAME] all as Read An Task Reminder Task Name: dodo Type: Email - Anit […" at bounding box center [998, 354] width 389 height 381
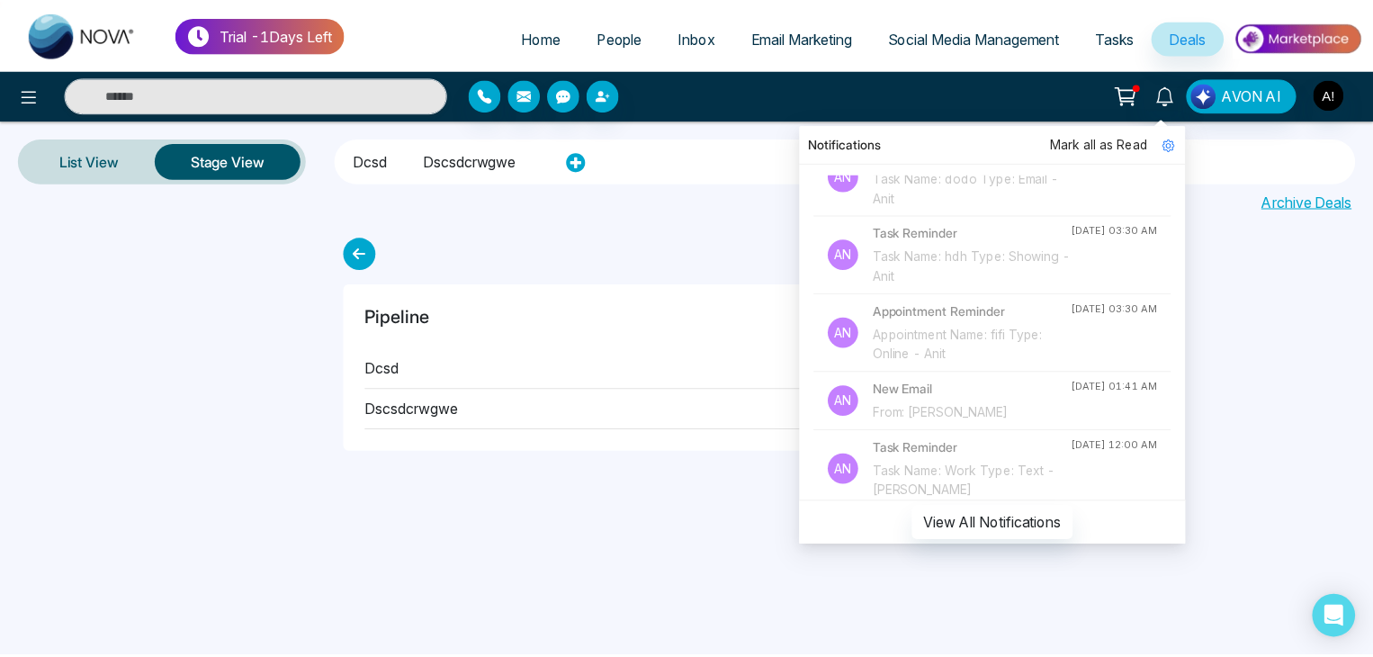
scroll to position [0, 0]
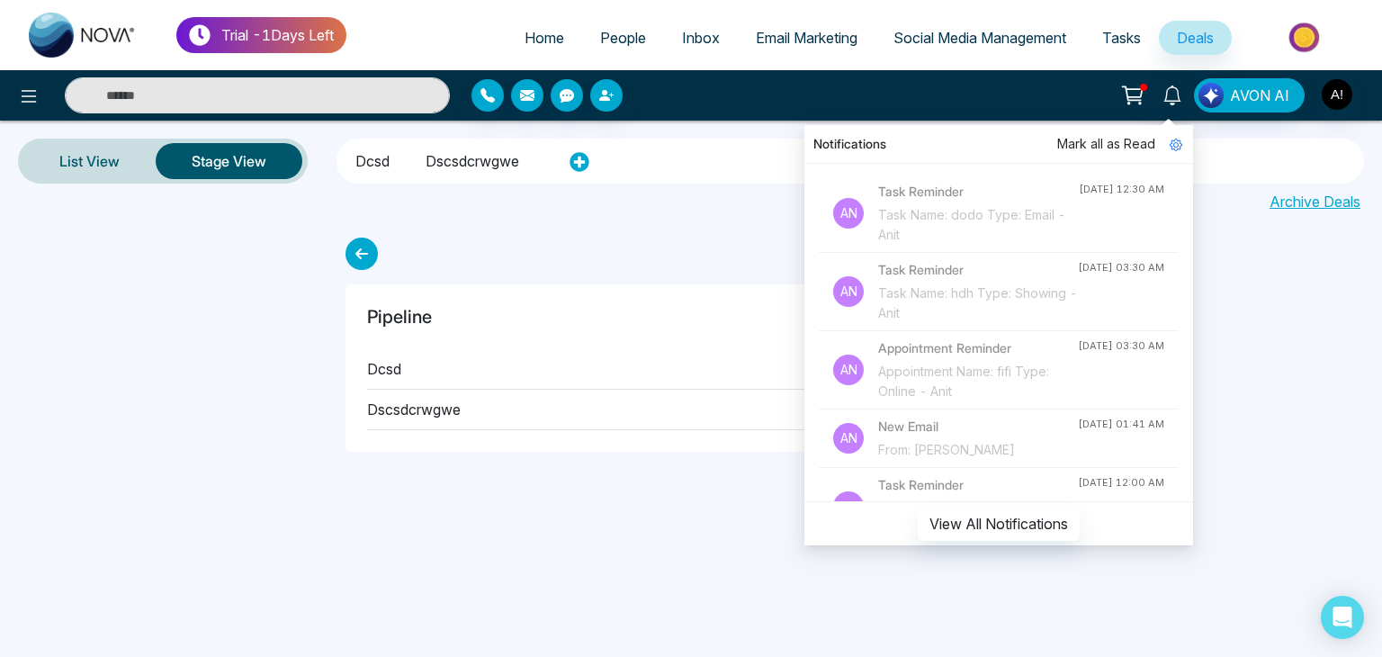
click at [1224, 426] on div "+ Add Pipeline Pipeline dcsd dscsdcrwgwe" at bounding box center [691, 340] width 1382 height 221
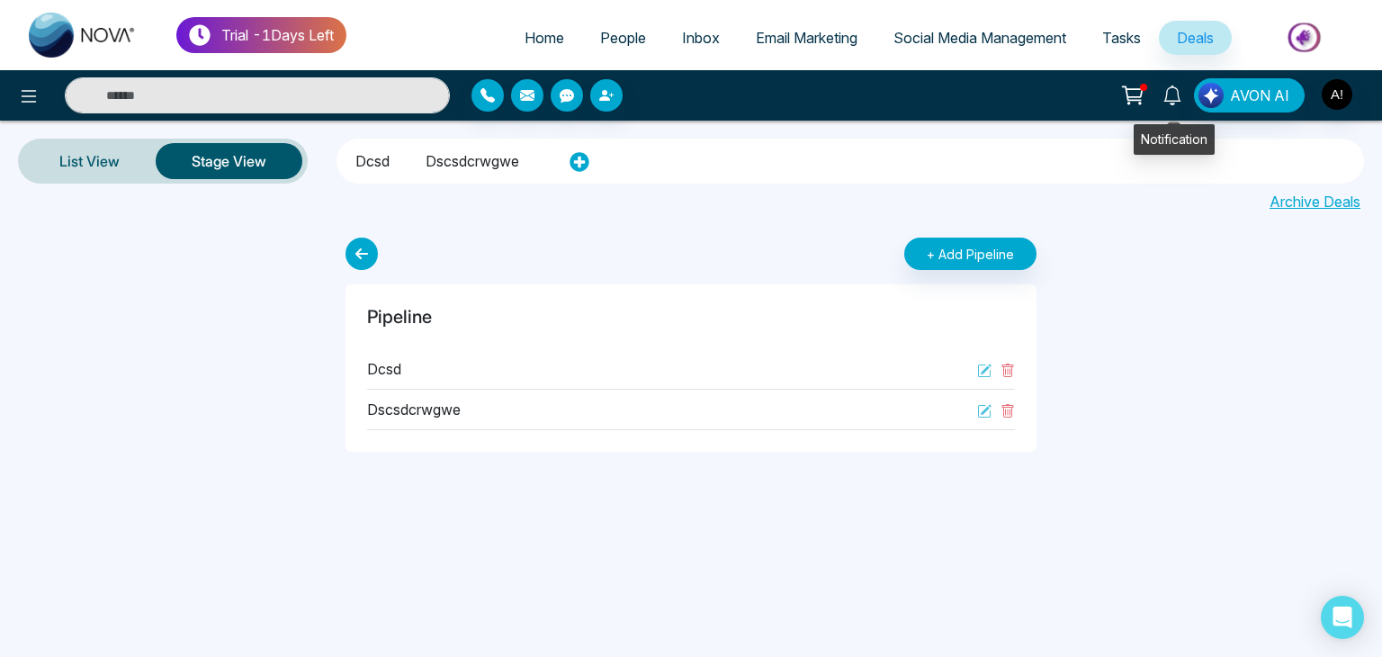
click at [1175, 91] on icon at bounding box center [1172, 95] width 20 height 20
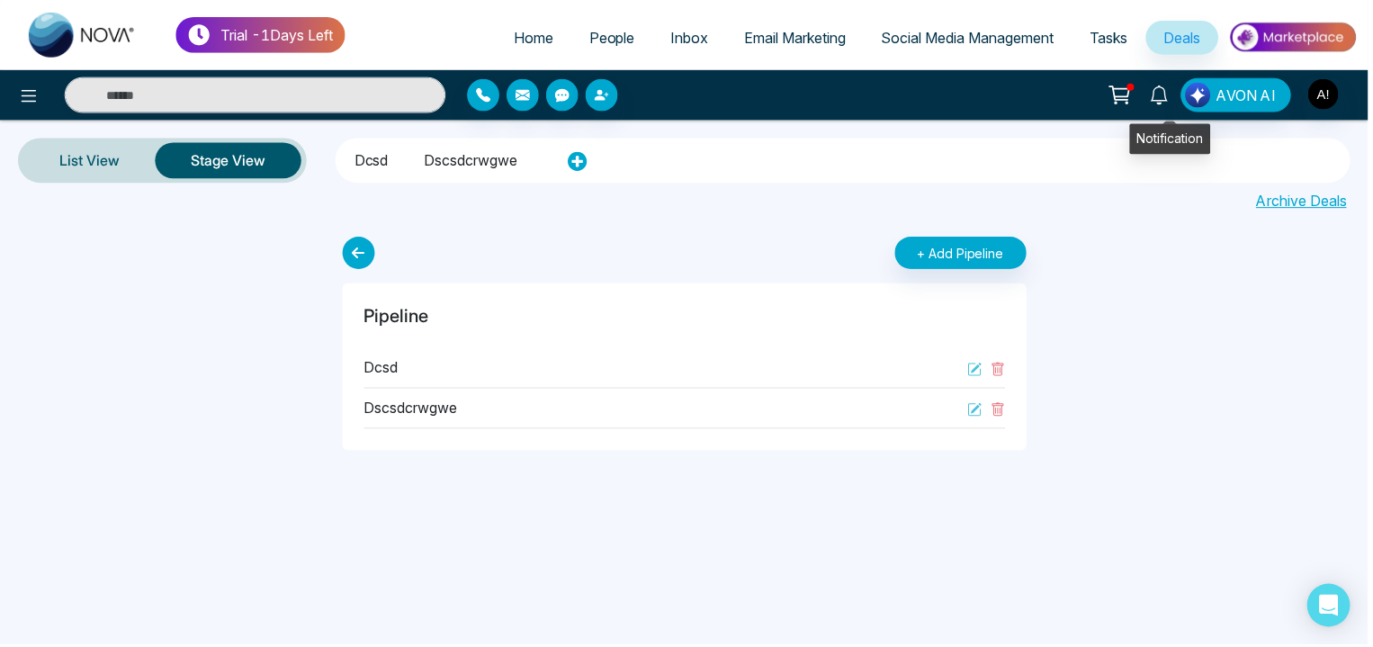
click at [1173, 91] on icon at bounding box center [1163, 95] width 20 height 20
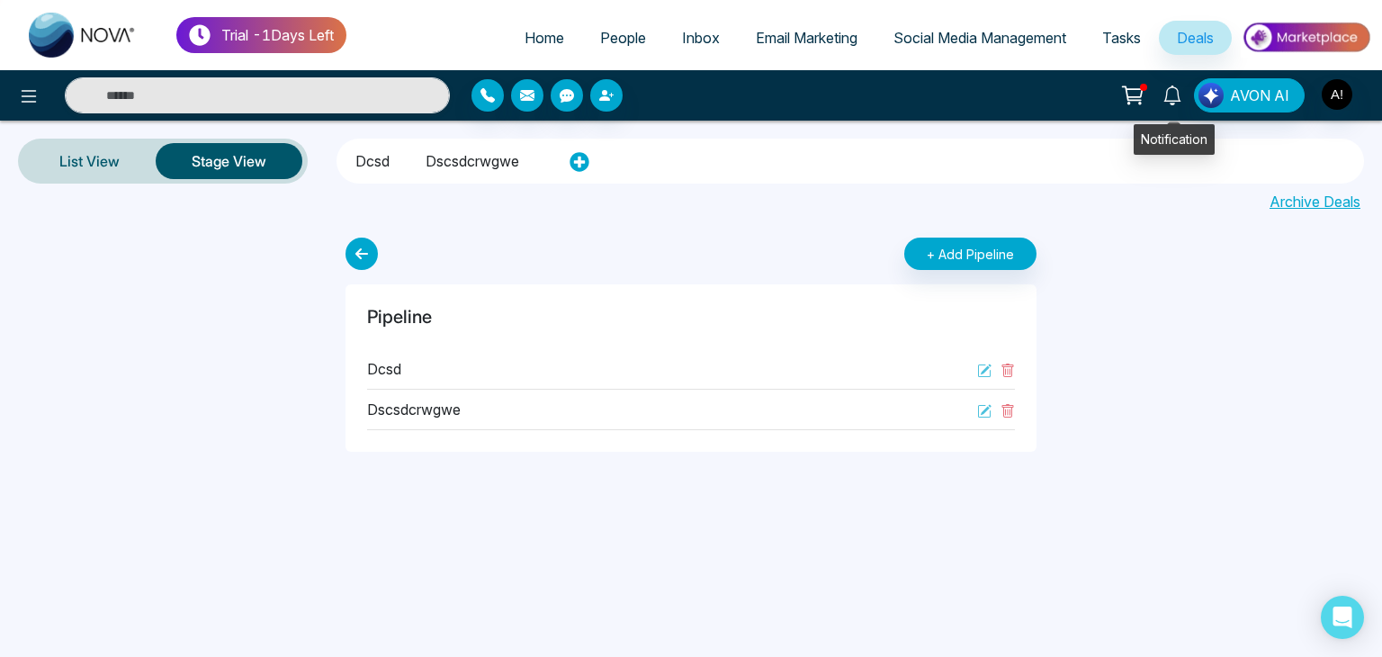
click at [1173, 98] on icon at bounding box center [1172, 95] width 20 height 20
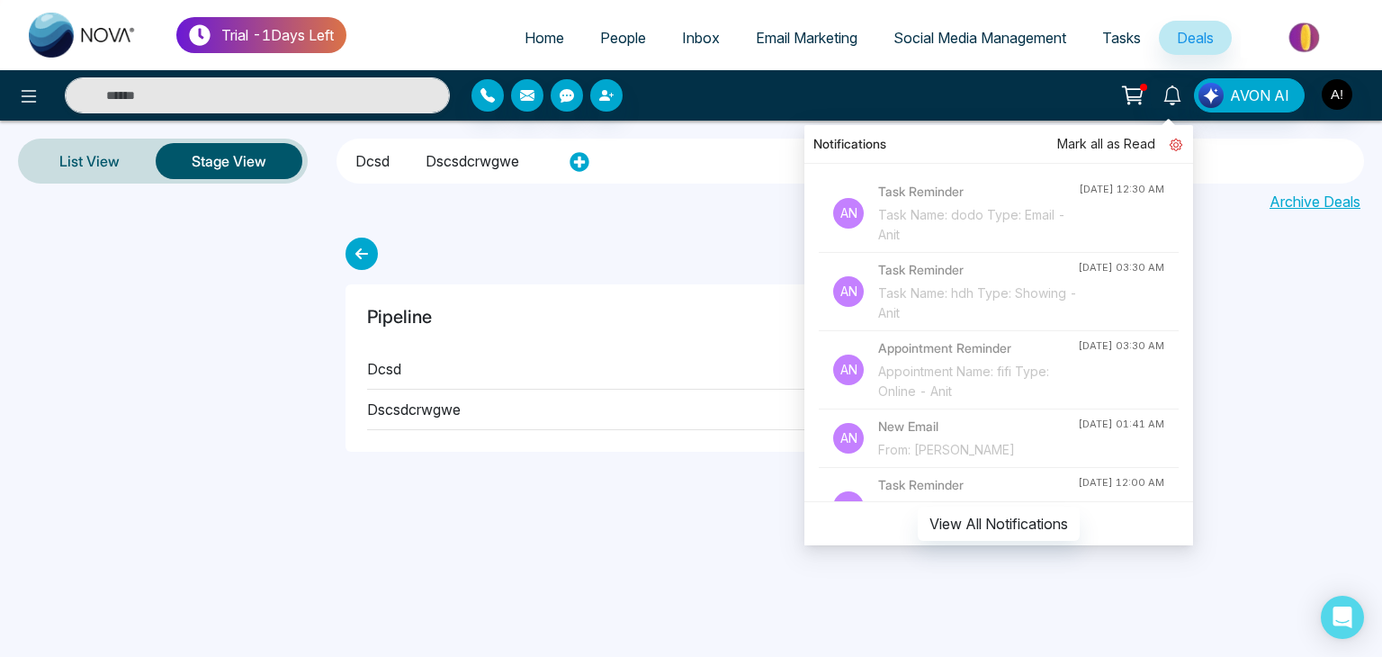
click at [1179, 138] on link at bounding box center [1168, 144] width 27 height 20
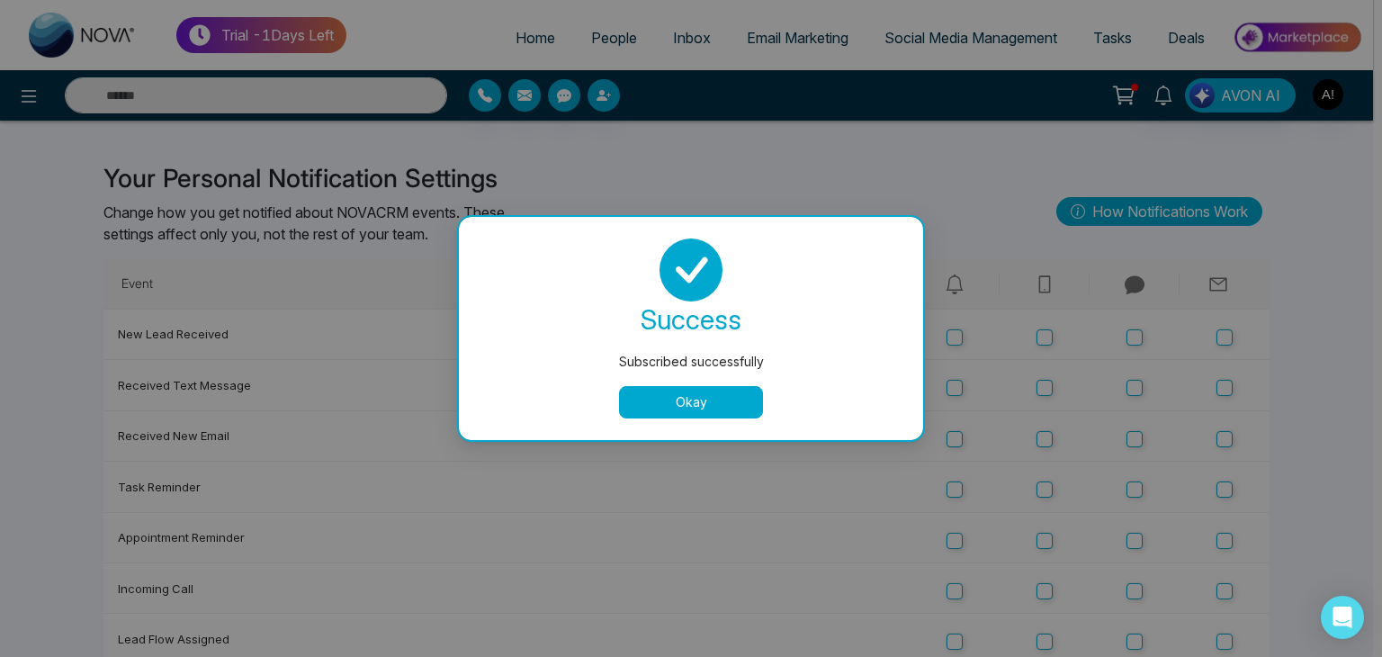
click at [708, 408] on button "Okay" at bounding box center [691, 402] width 144 height 32
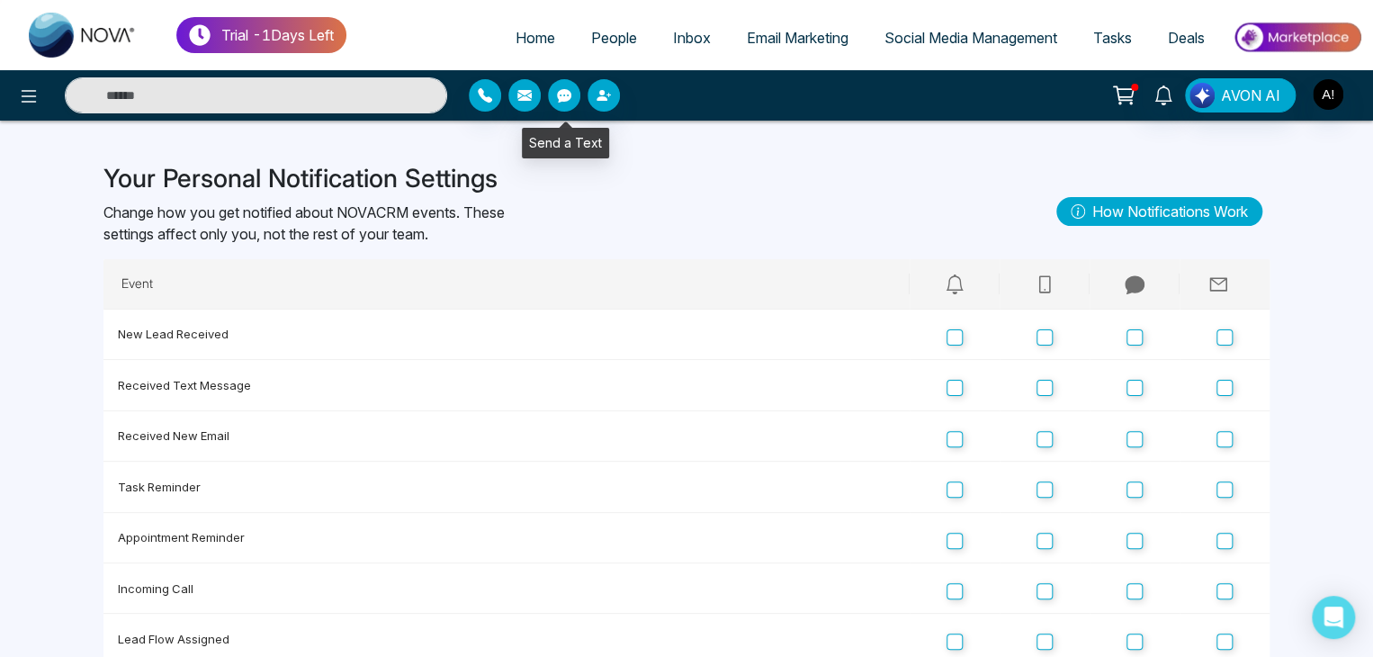
click at [563, 98] on icon "button" at bounding box center [564, 95] width 14 height 13
click at [25, 94] on icon at bounding box center [29, 96] width 22 height 22
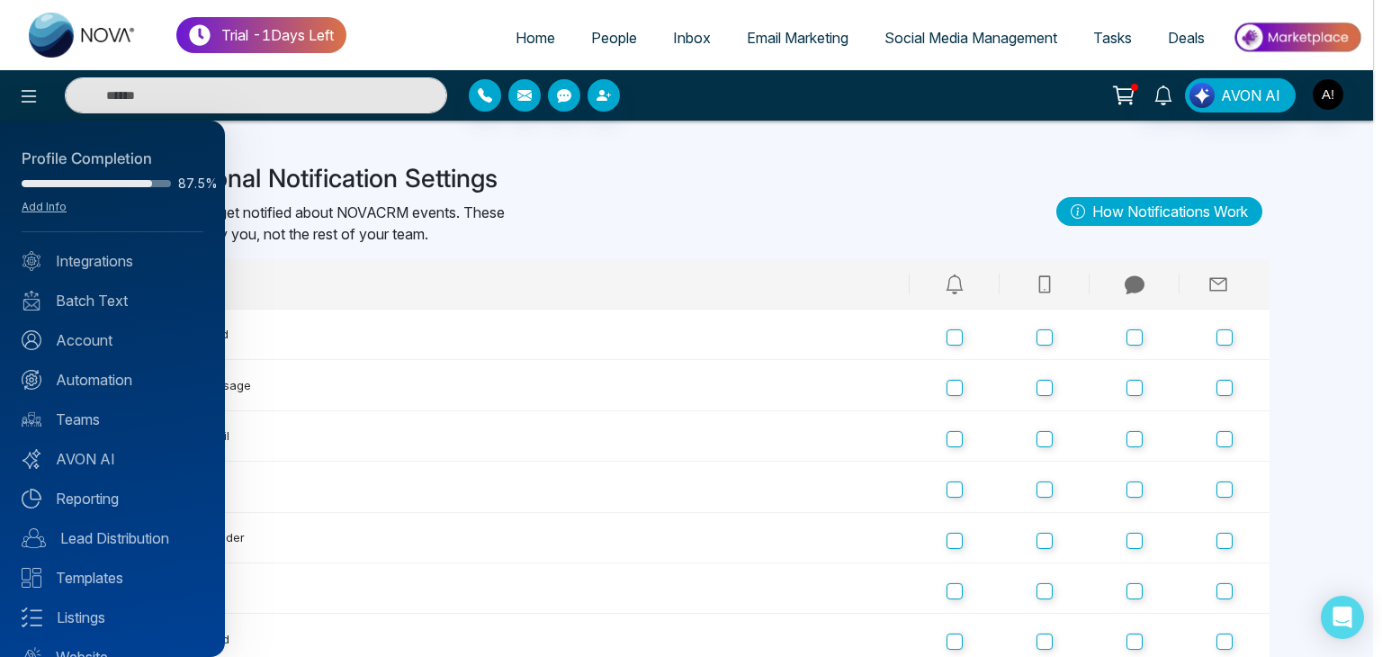
click at [576, 180] on div at bounding box center [691, 328] width 1382 height 657
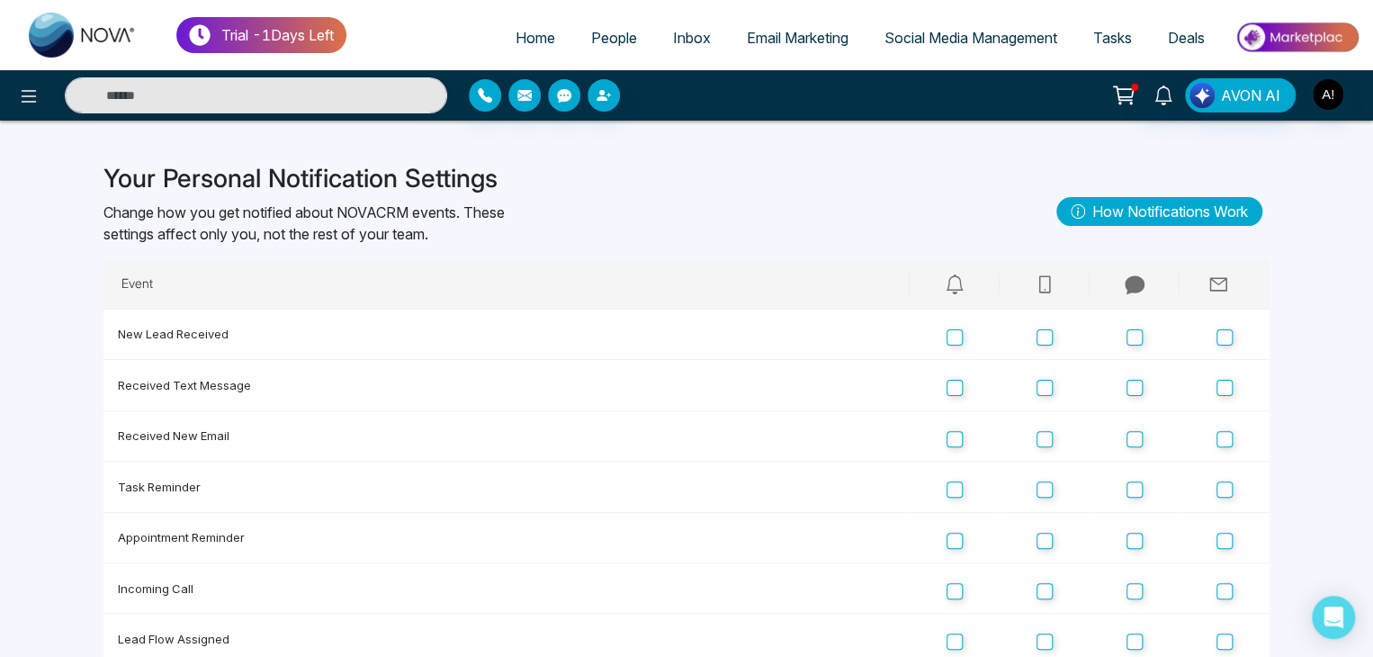
click at [519, 30] on span "Home" at bounding box center [535, 38] width 40 height 18
select select "*"
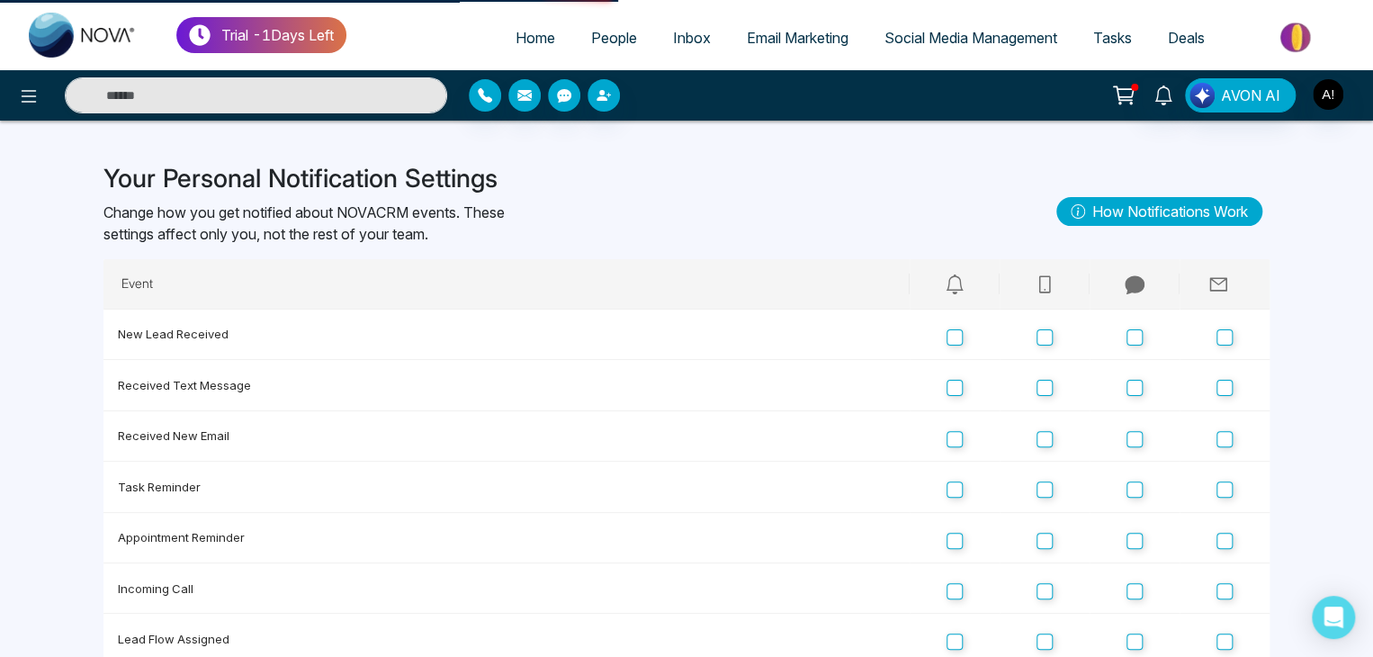
select select "*"
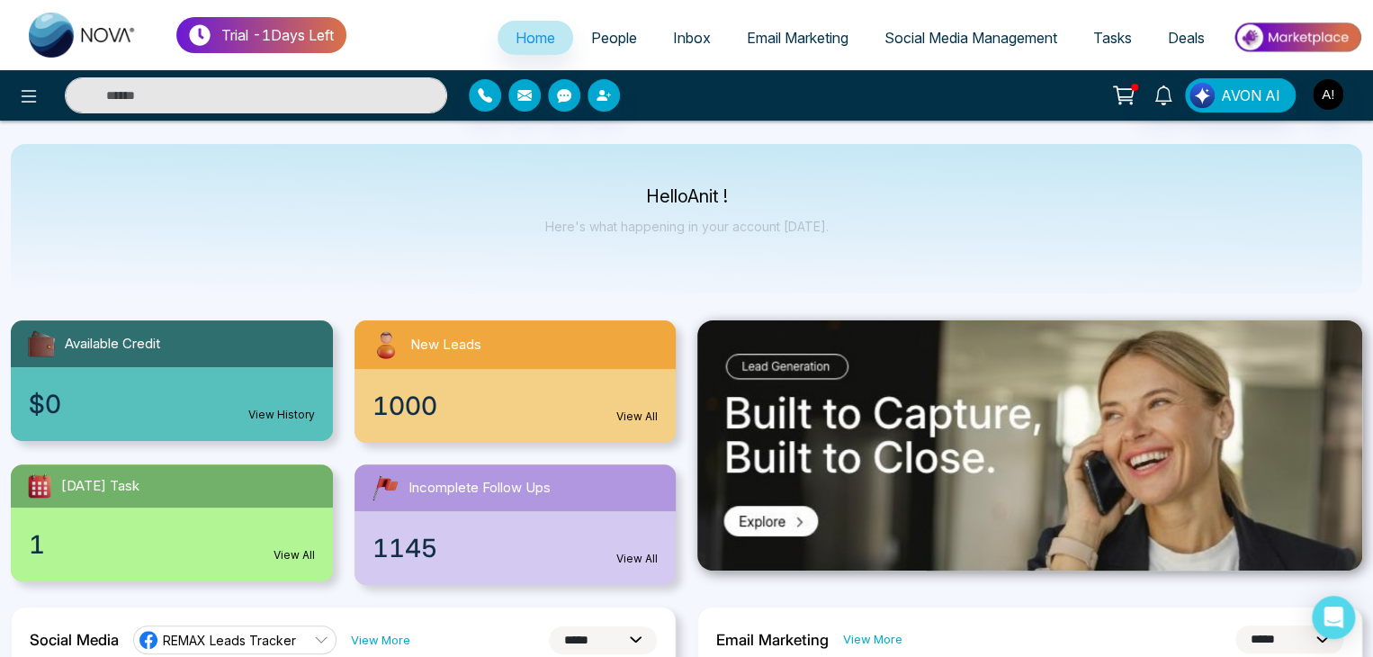
click at [442, 375] on div "1000 View All" at bounding box center [515, 406] width 322 height 74
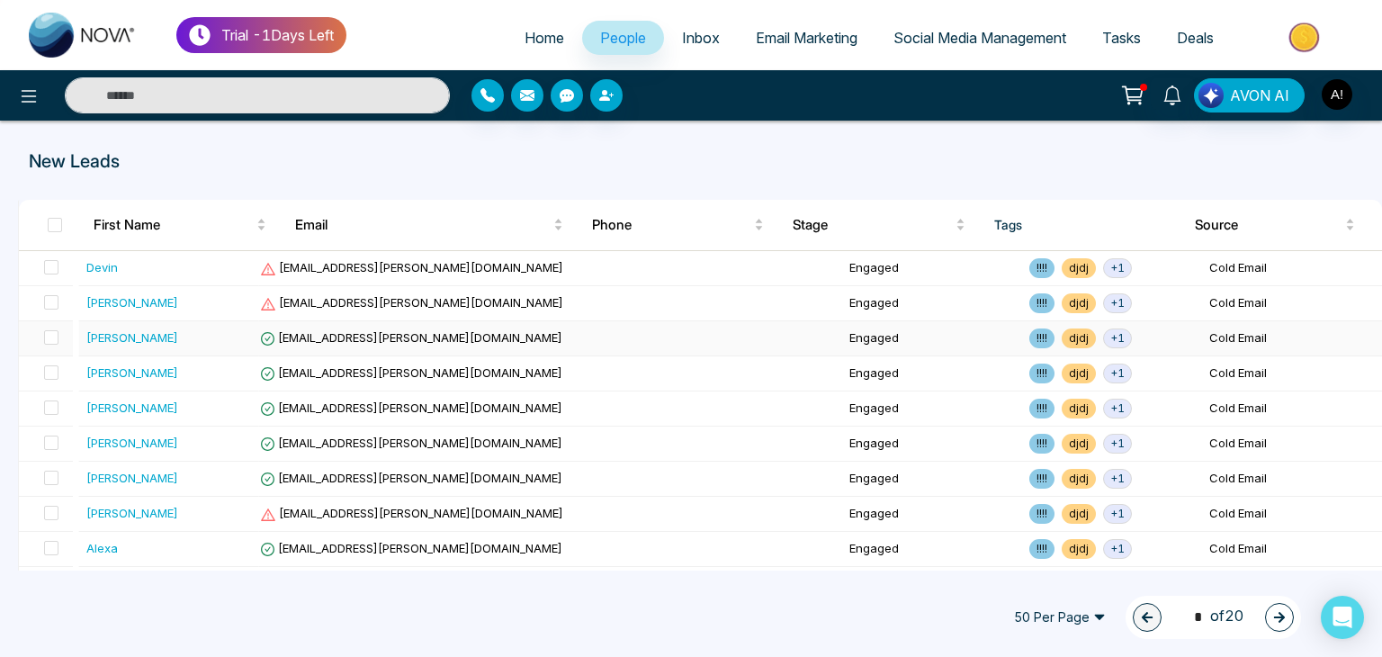
click at [94, 339] on div "[PERSON_NAME]" at bounding box center [132, 337] width 92 height 18
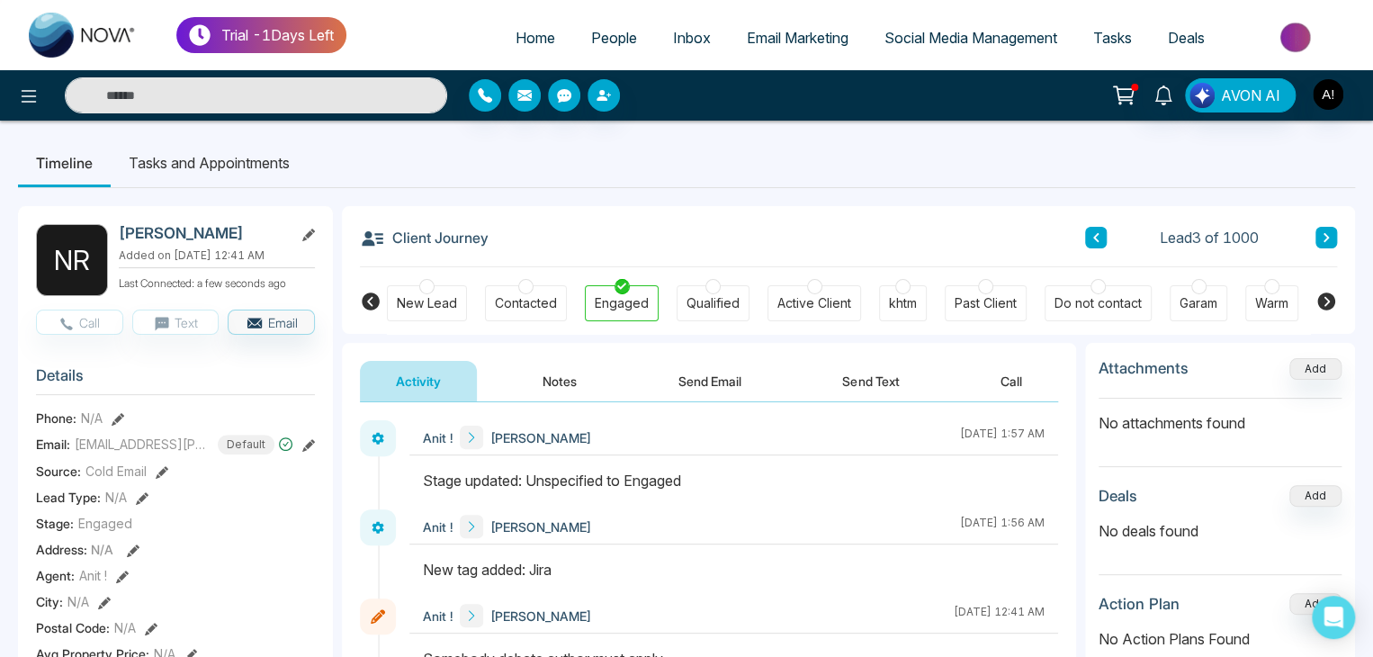
click at [128, 94] on input "text" at bounding box center [256, 95] width 382 height 36
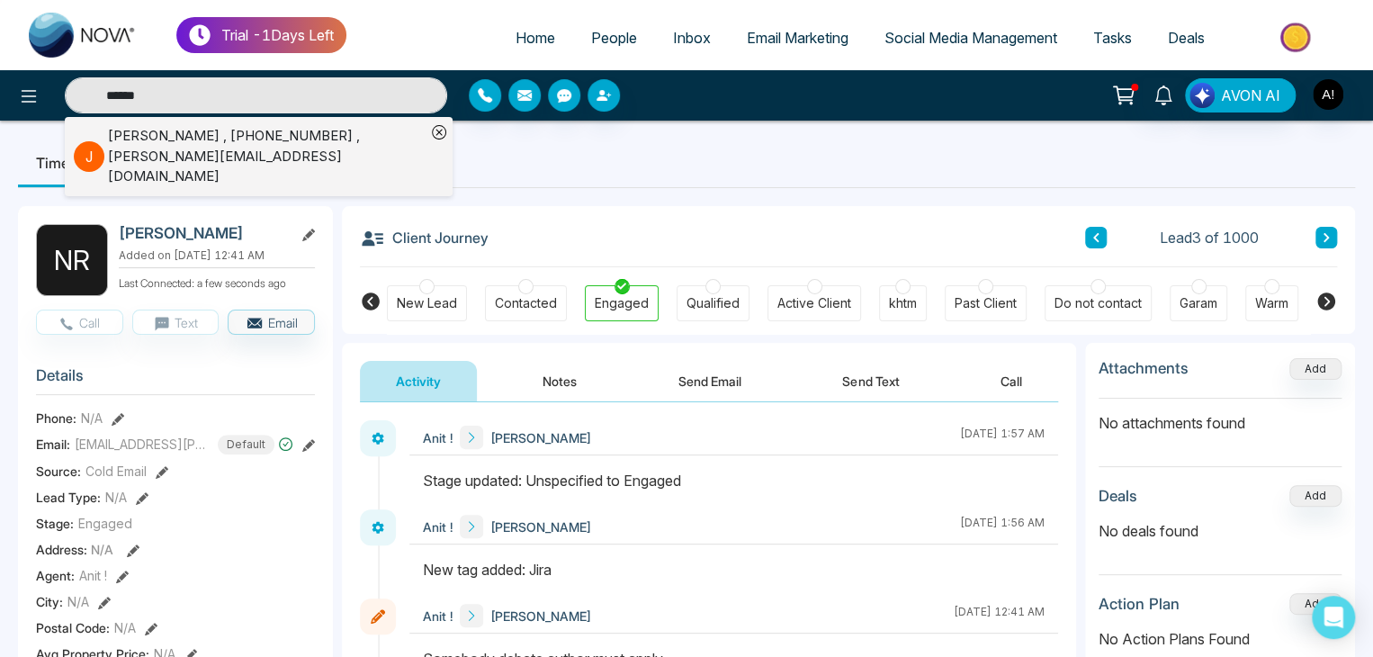
type input "******"
click at [181, 147] on div "[PERSON_NAME] , [PHONE_NUMBER] , [PERSON_NAME][EMAIL_ADDRESS][DOMAIN_NAME]" at bounding box center [267, 156] width 318 height 61
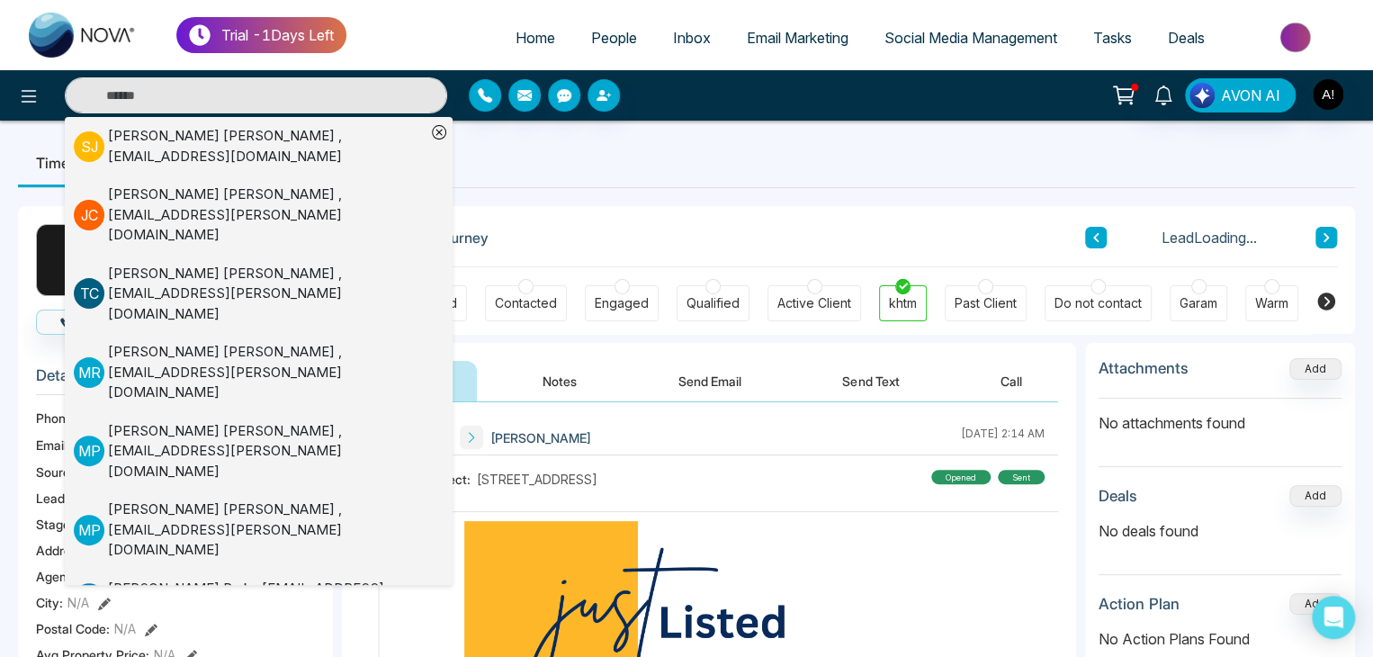
click at [599, 221] on div "Client Journey Lead Loading..." at bounding box center [848, 236] width 977 height 61
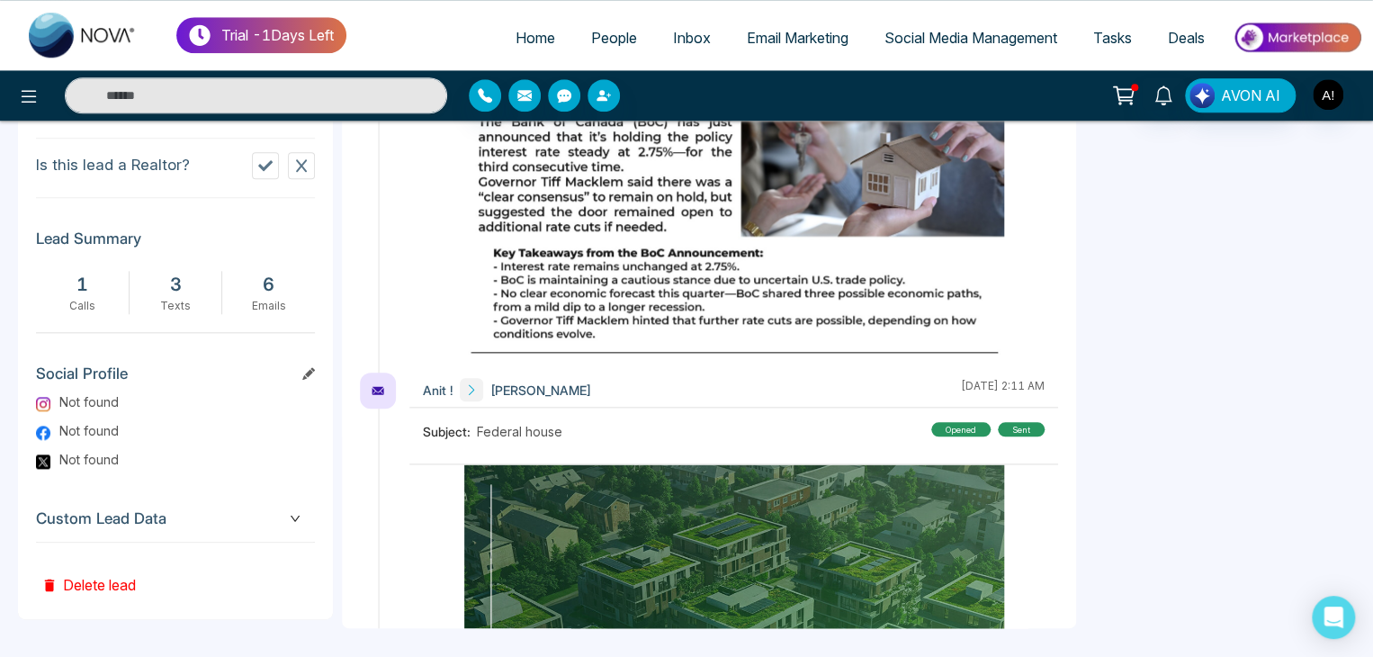
scroll to position [1860, 0]
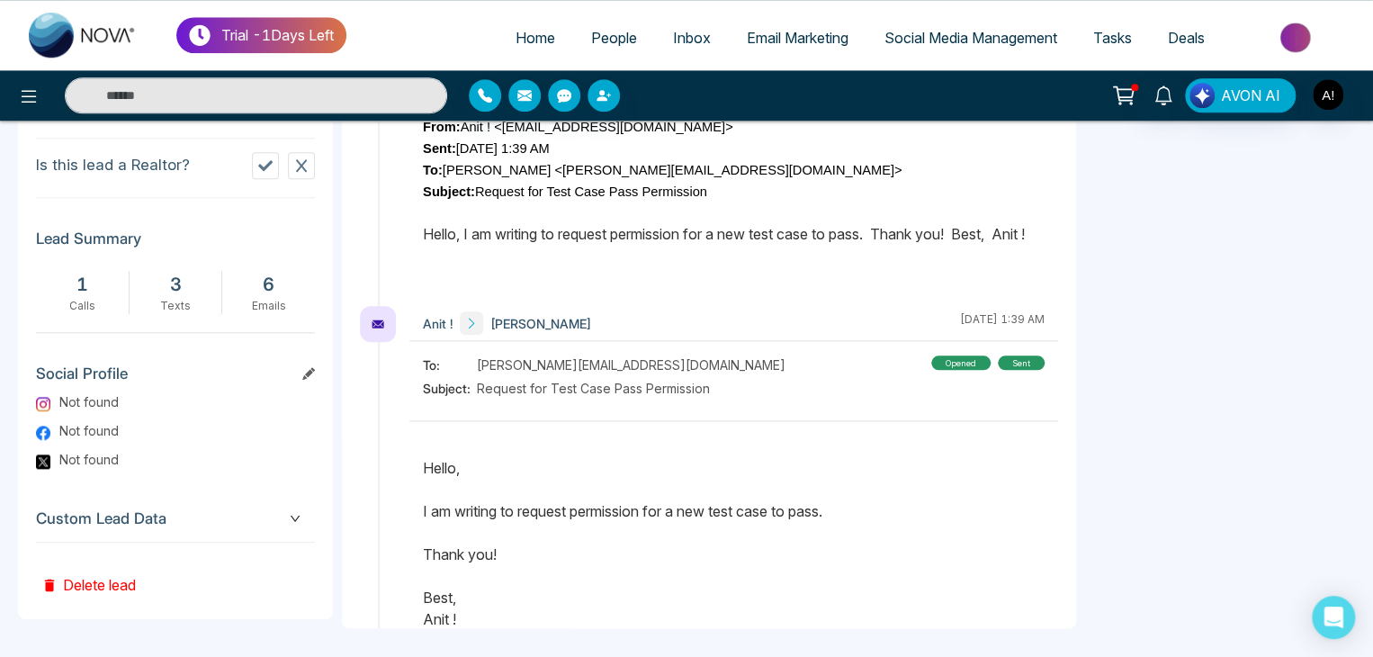
click at [1090, 452] on aside "Attachments Add No attachments found Deals Add No deals found Action Plan Add N…" at bounding box center [1220, 66] width 270 height 1124
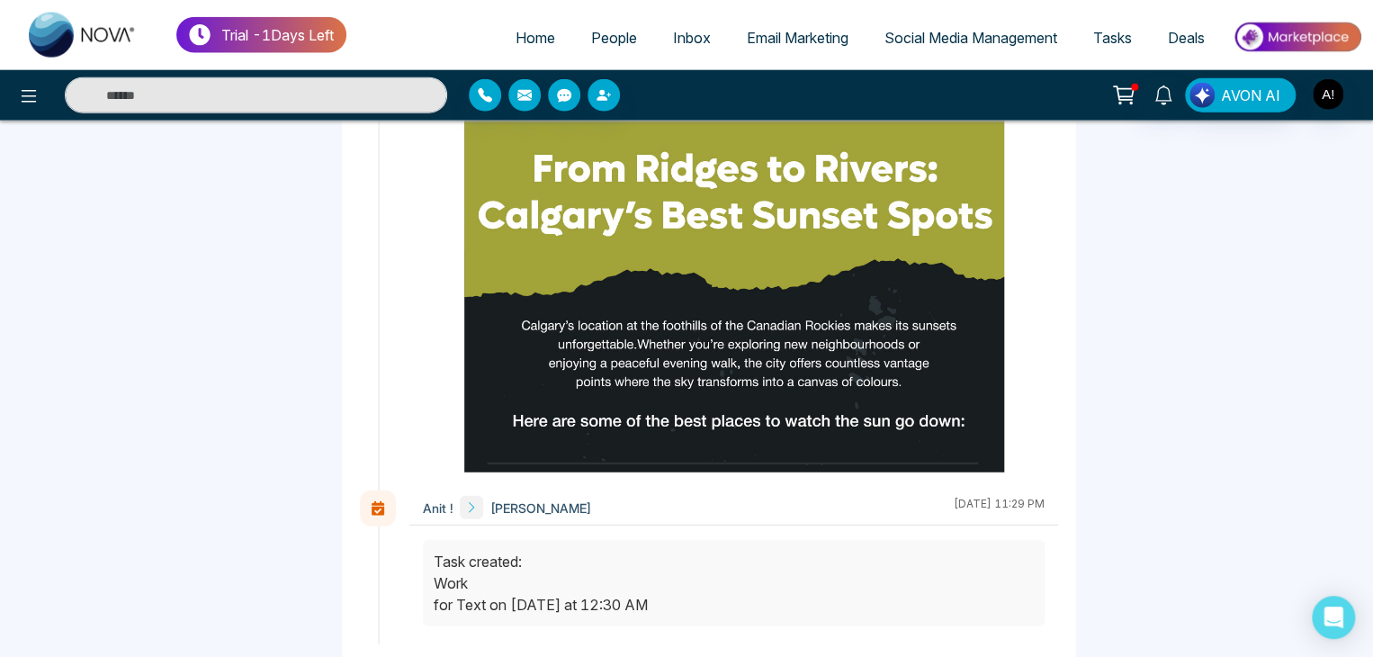
scroll to position [5617, 0]
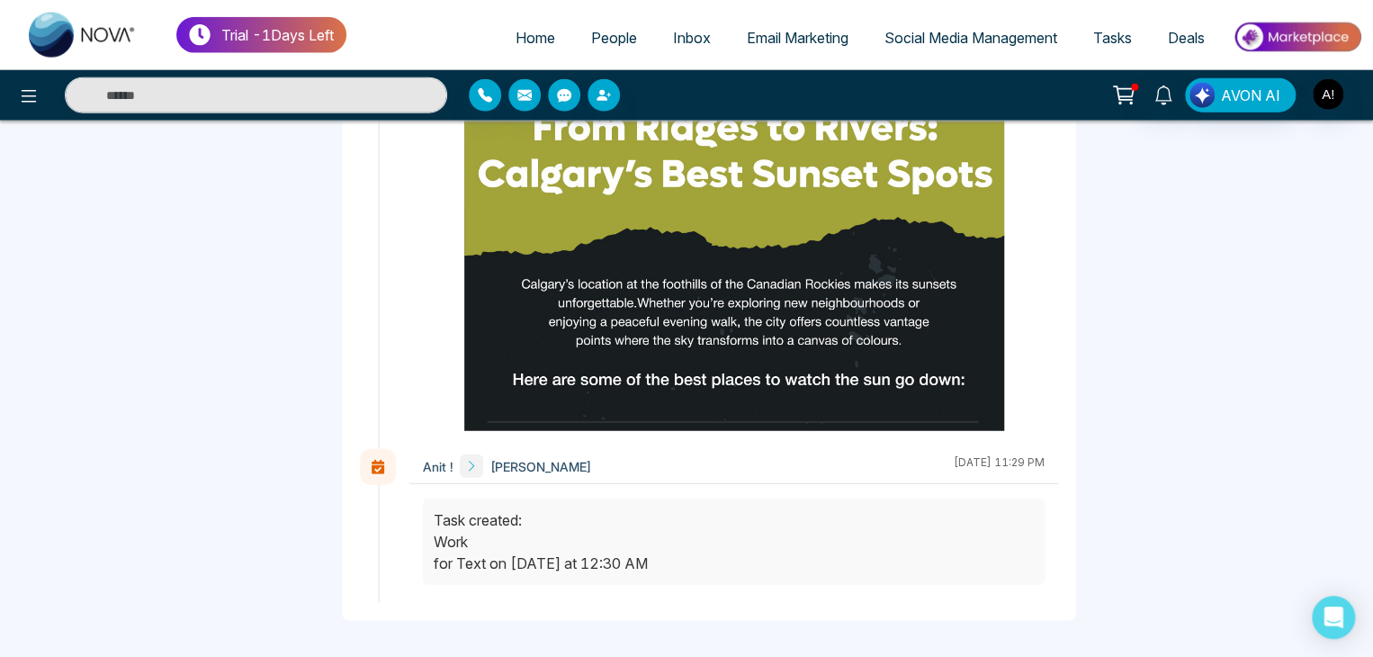
drag, startPoint x: 486, startPoint y: 463, endPoint x: 232, endPoint y: 355, distance: 275.7
click at [678, 35] on span "Inbox" at bounding box center [692, 38] width 38 height 18
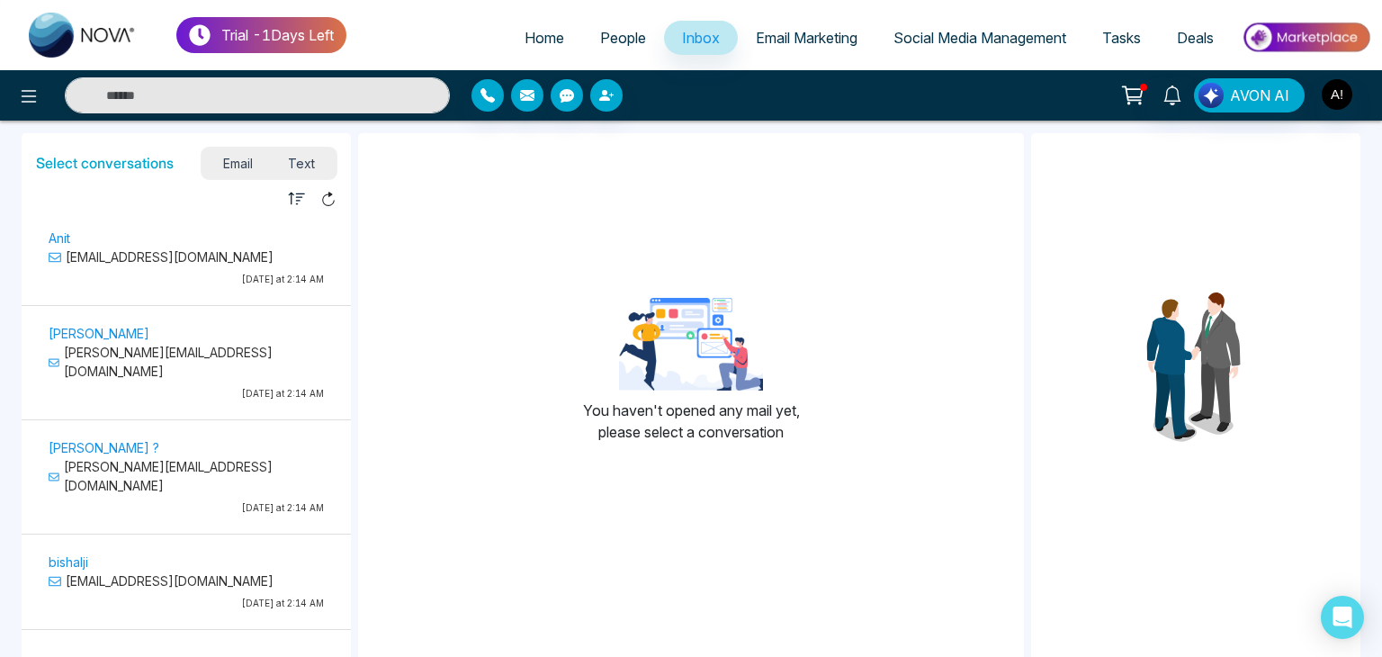
click at [139, 345] on p "[PERSON_NAME][EMAIL_ADDRESS][DOMAIN_NAME]" at bounding box center [186, 362] width 275 height 38
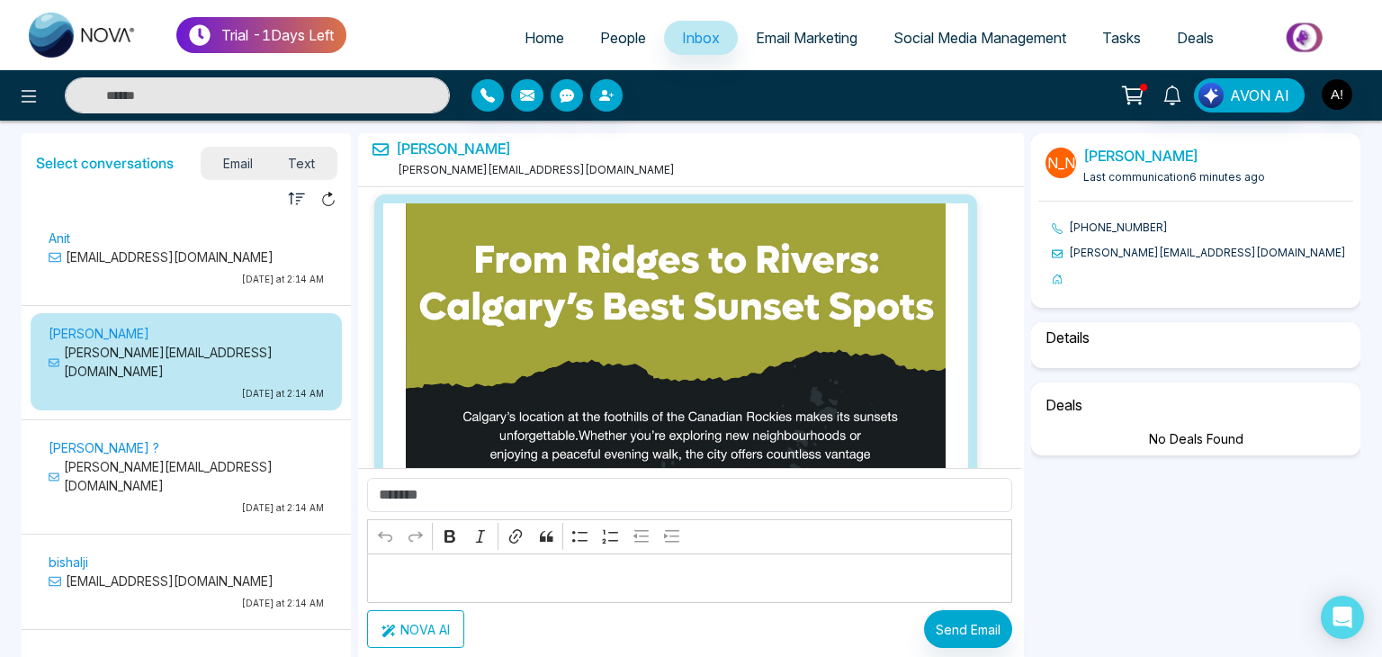
scroll to position [20314, 0]
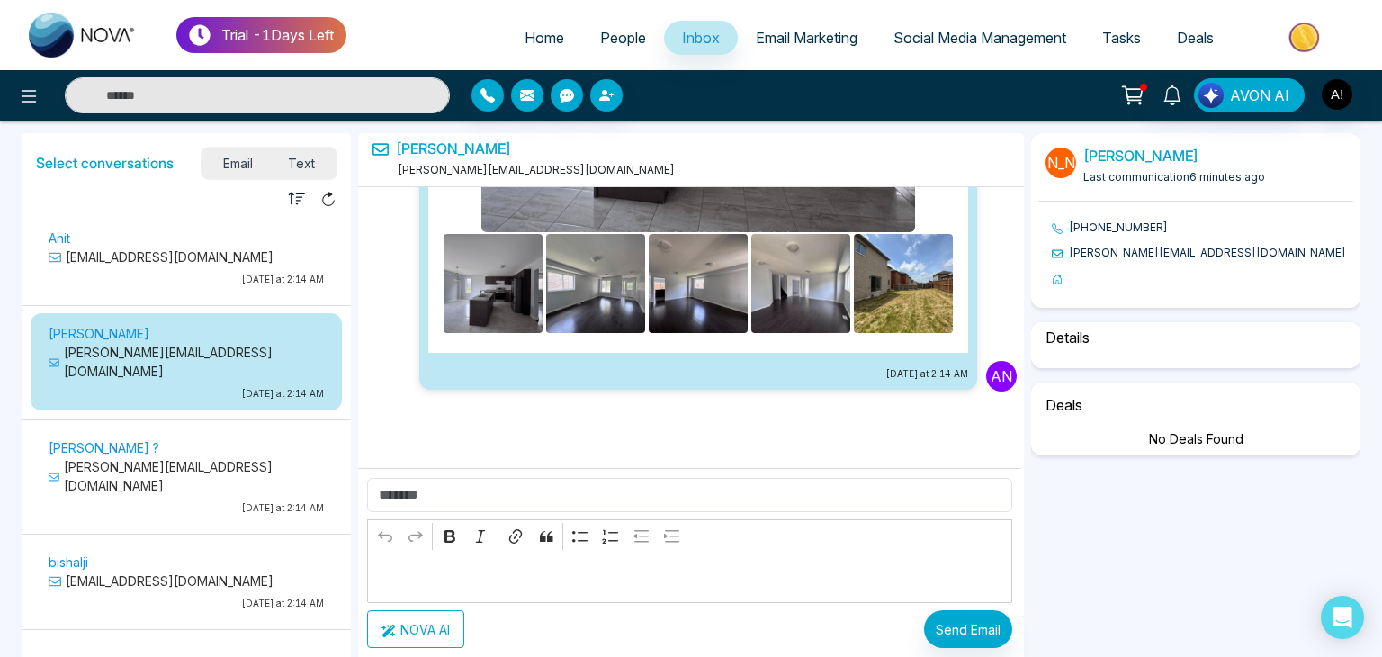
select select "****"
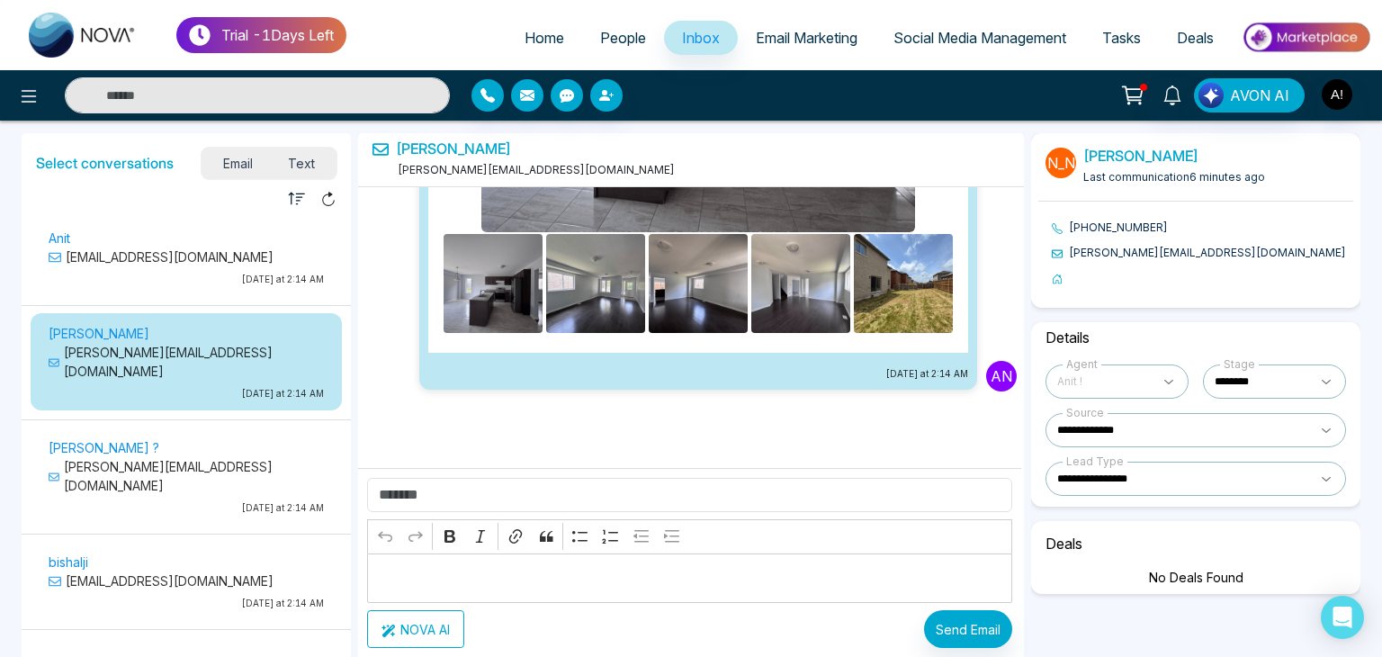
click at [408, 580] on p "Editor editing area: main" at bounding box center [690, 579] width 626 height 22
click at [425, 489] on input "text" at bounding box center [689, 495] width 645 height 34
type input "**"
drag, startPoint x: 643, startPoint y: 441, endPoint x: 645, endPoint y: 451, distance: 10.1
click at [645, 451] on div "[DATE] at 11:31 PM An [DATE] at 11:50 PM An [DATE] at 11:55 PM An [DATE] at 11:…" at bounding box center [691, 351] width 666 height 328
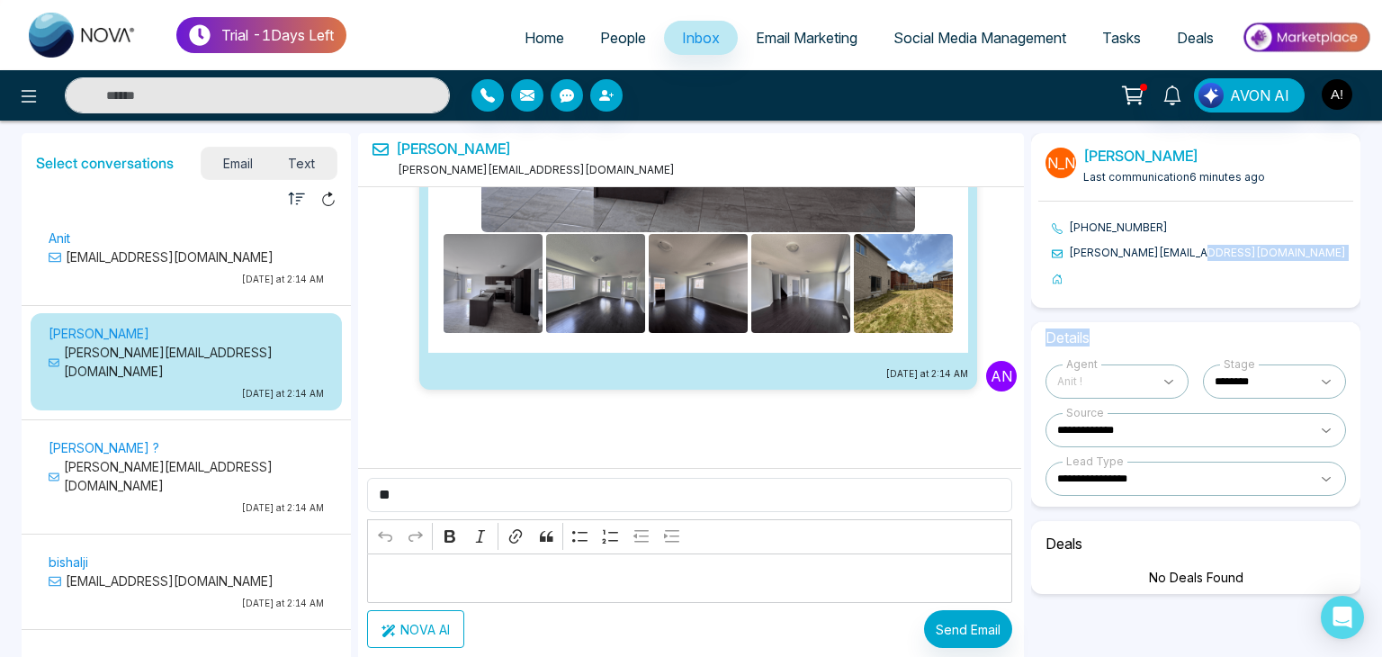
drag, startPoint x: 1348, startPoint y: 330, endPoint x: 1324, endPoint y: 246, distance: 87.1
click at [1325, 247] on div "**********" at bounding box center [1195, 395] width 329 height 525
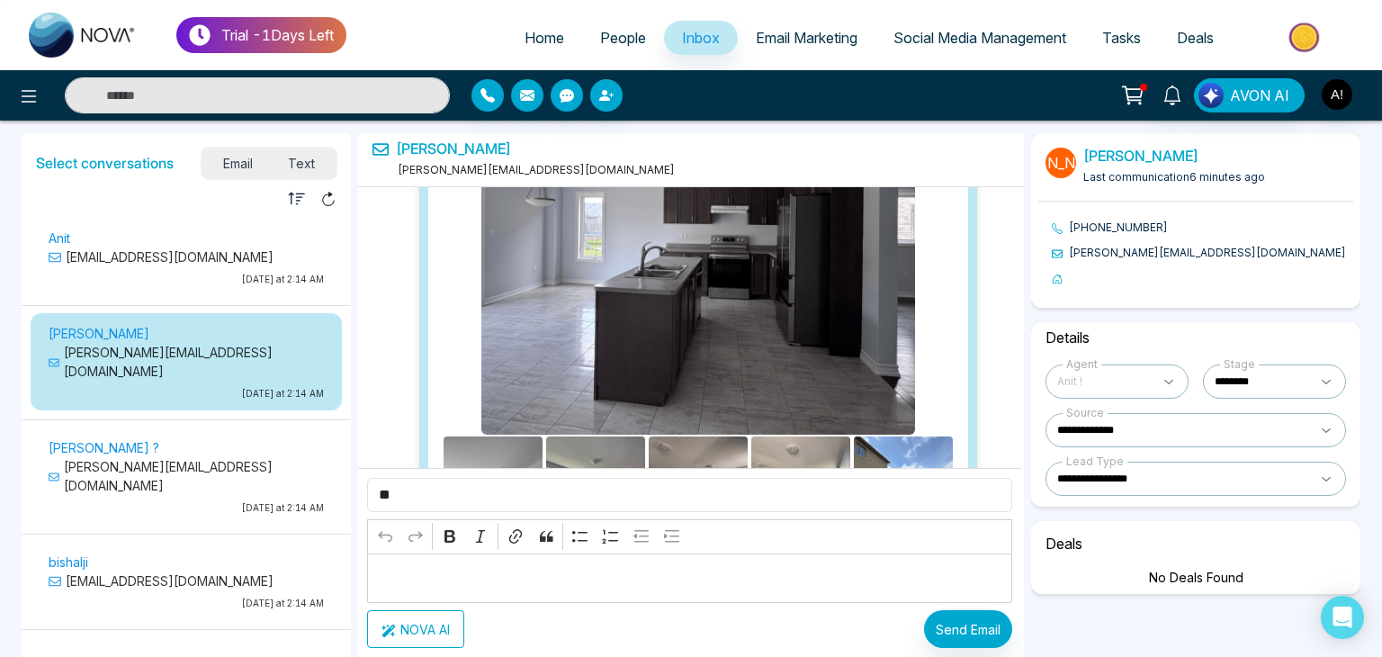
click at [1023, 294] on div "[DATE] at 11:31 PM An [DATE] at 11:50 PM An [DATE] at 11:55 PM An [DATE] at 11:…" at bounding box center [691, 351] width 666 height 328
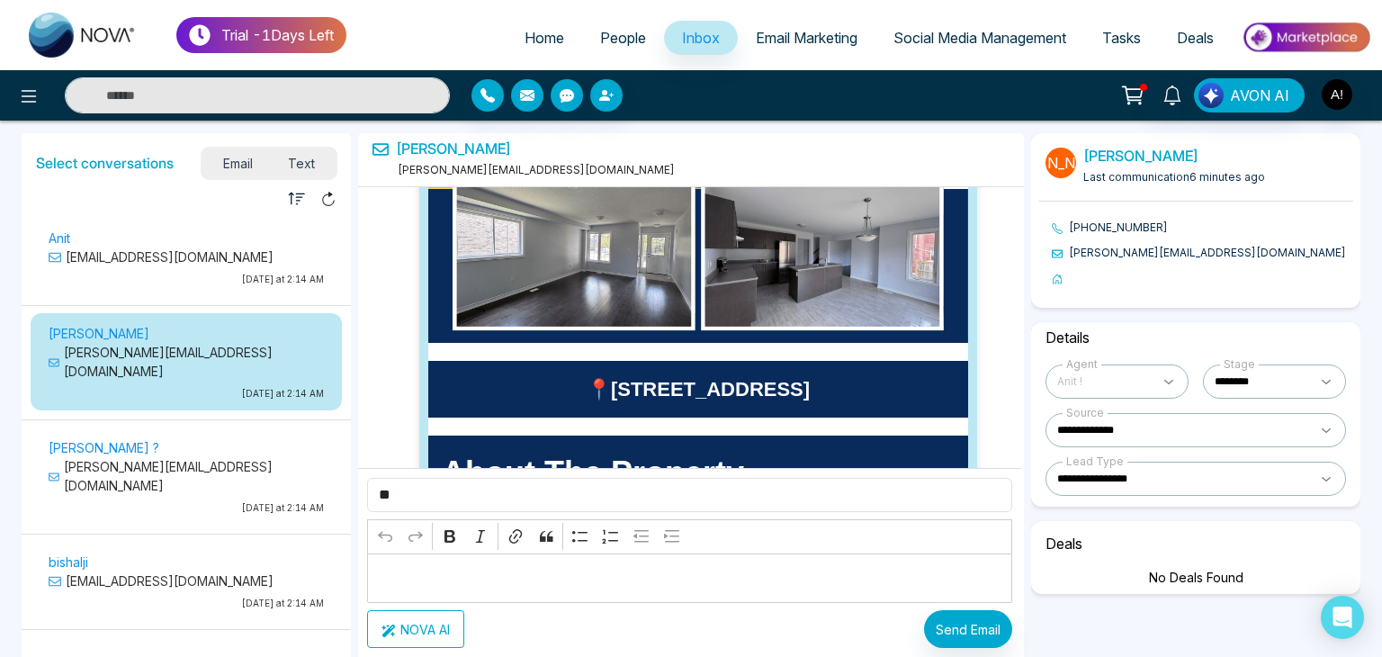
scroll to position [19165, 0]
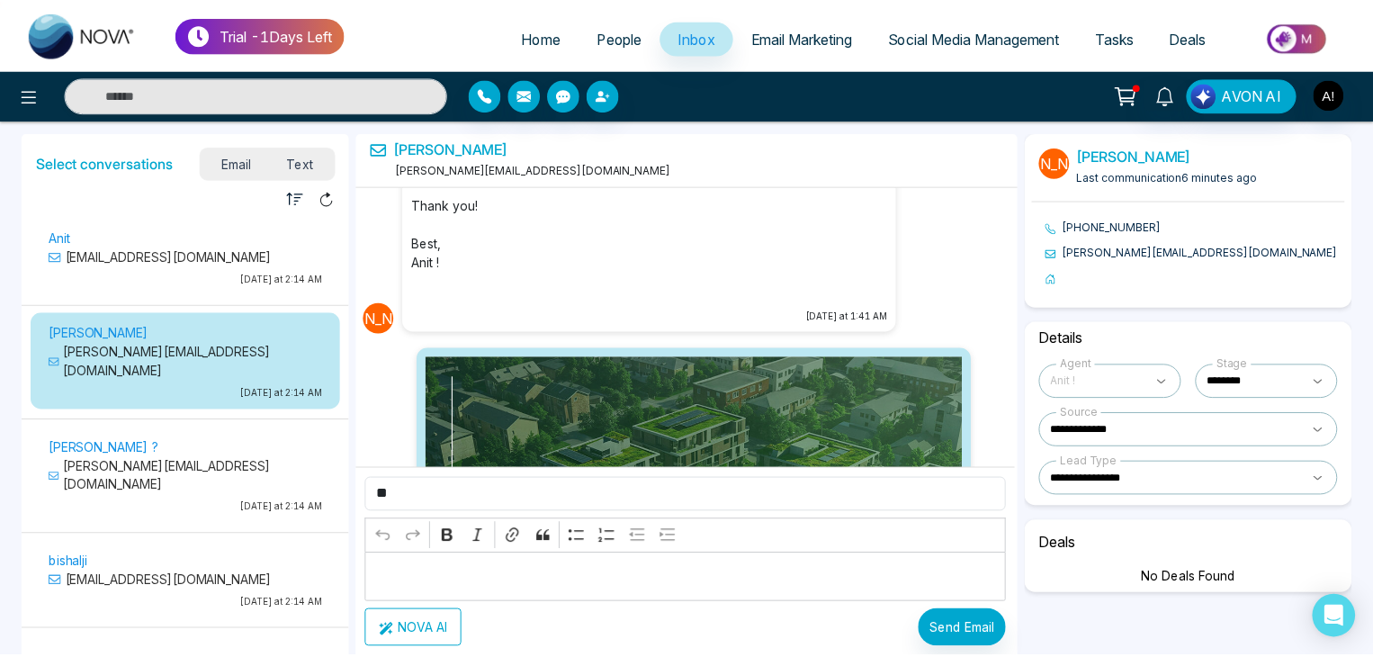
scroll to position [9977, 0]
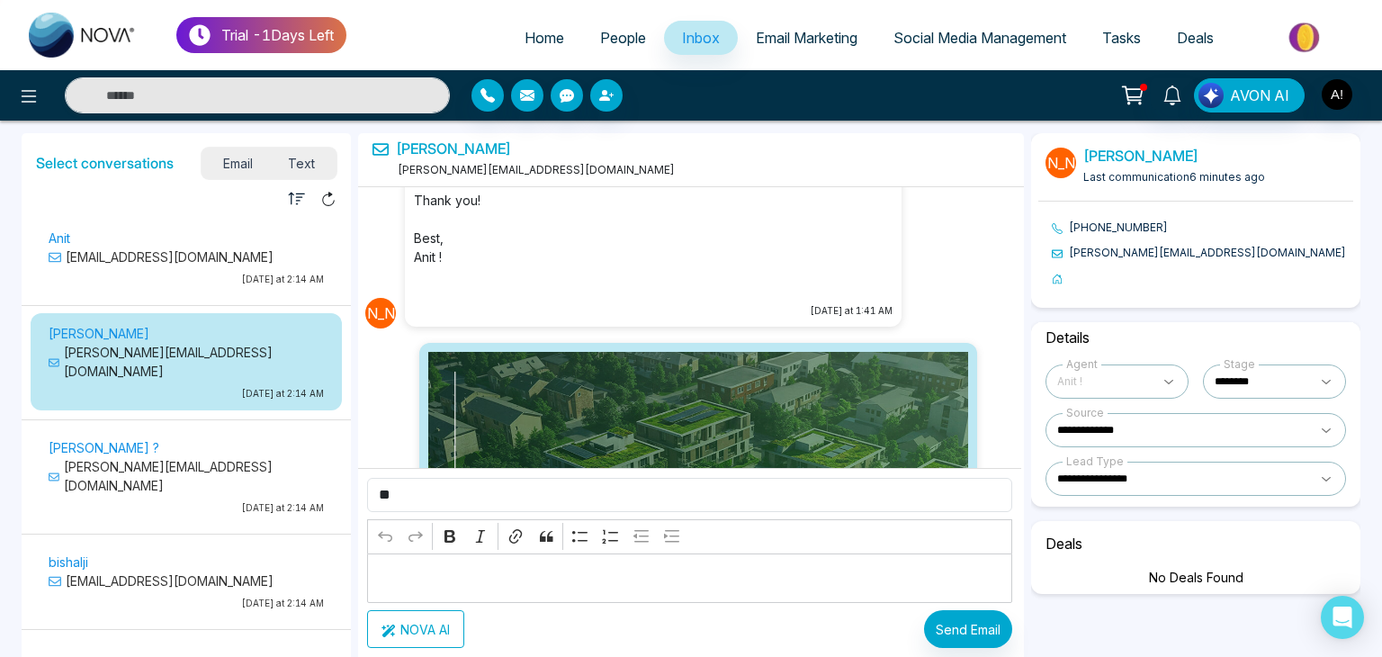
click at [309, 166] on span "Text" at bounding box center [302, 163] width 63 height 24
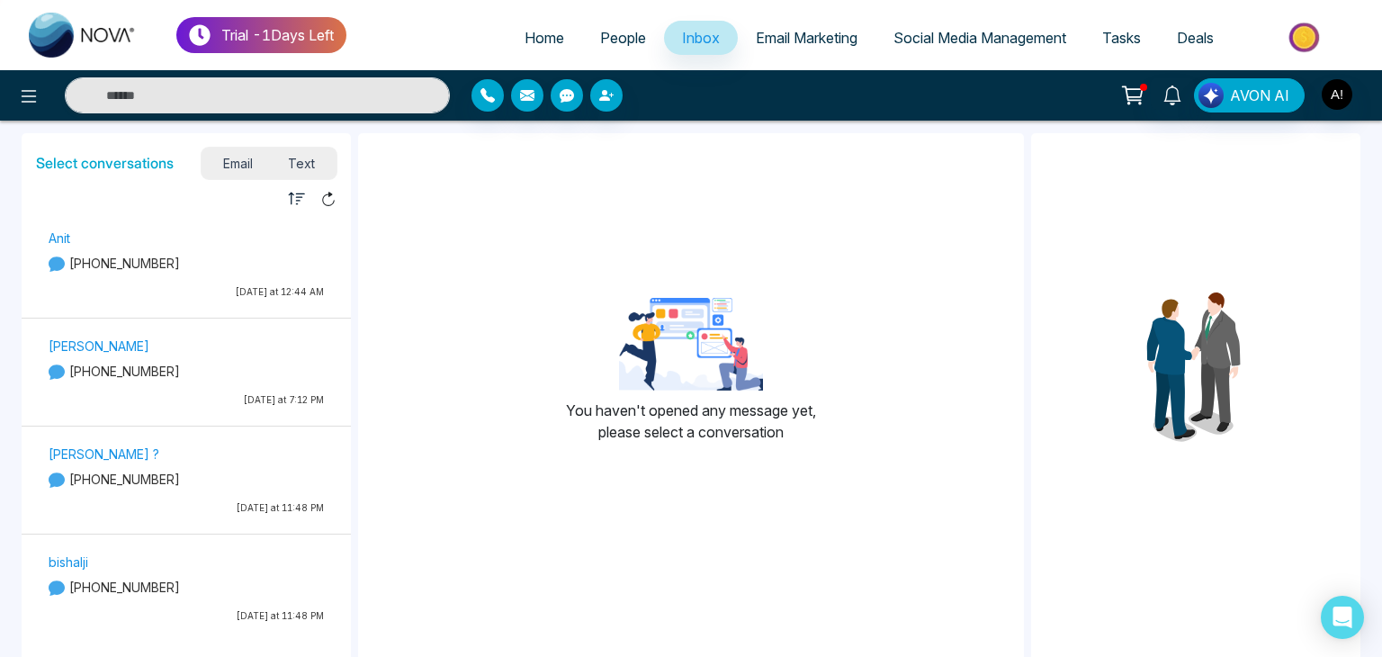
click at [244, 158] on span "Email" at bounding box center [238, 163] width 66 height 24
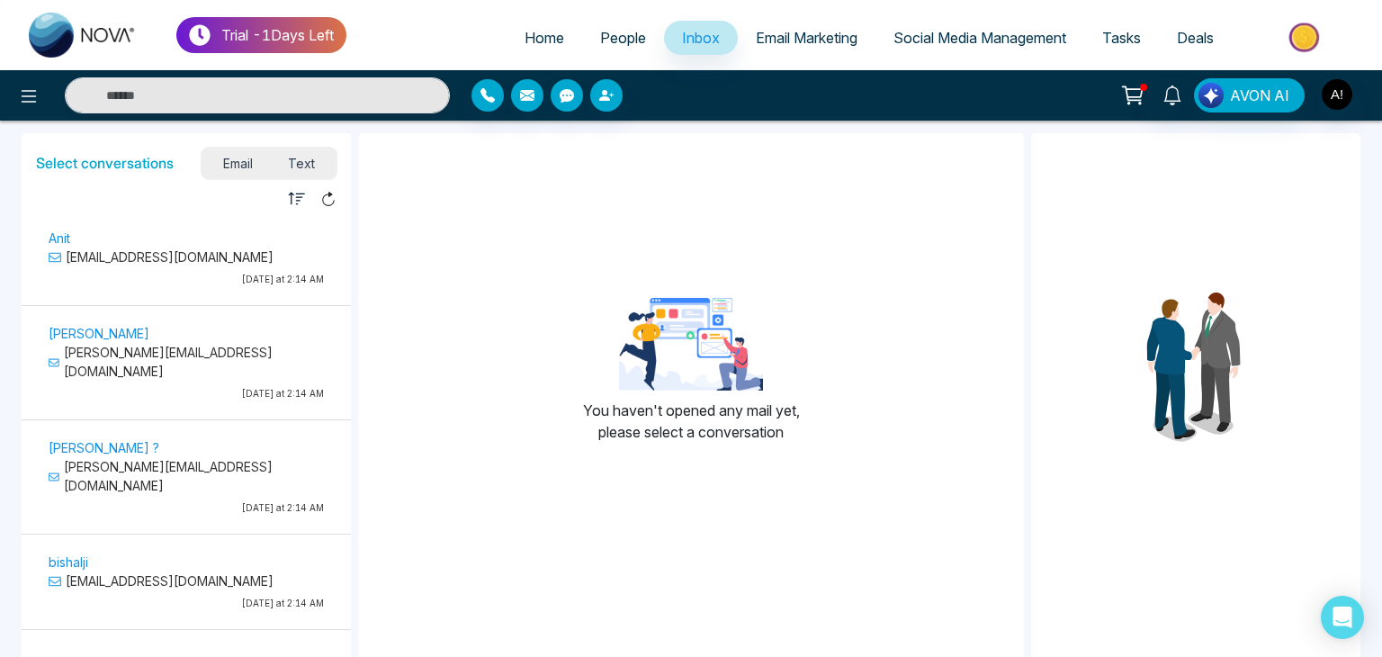
click at [774, 34] on span "Email Marketing" at bounding box center [807, 38] width 102 height 18
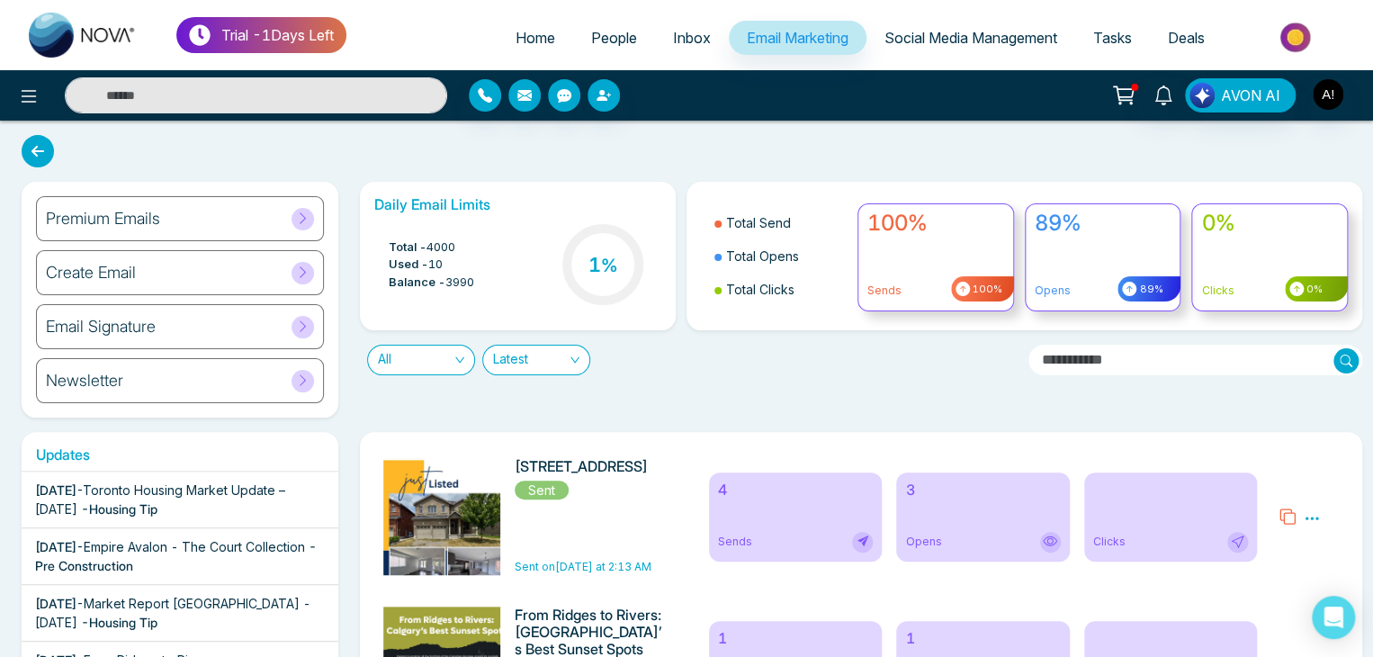
click at [1367, 4] on div "Trial - 1 Days Left Home People Inbox Email Marketing Social Media Management T…" at bounding box center [686, 35] width 1373 height 70
click at [548, 359] on span "Latest" at bounding box center [536, 359] width 86 height 29
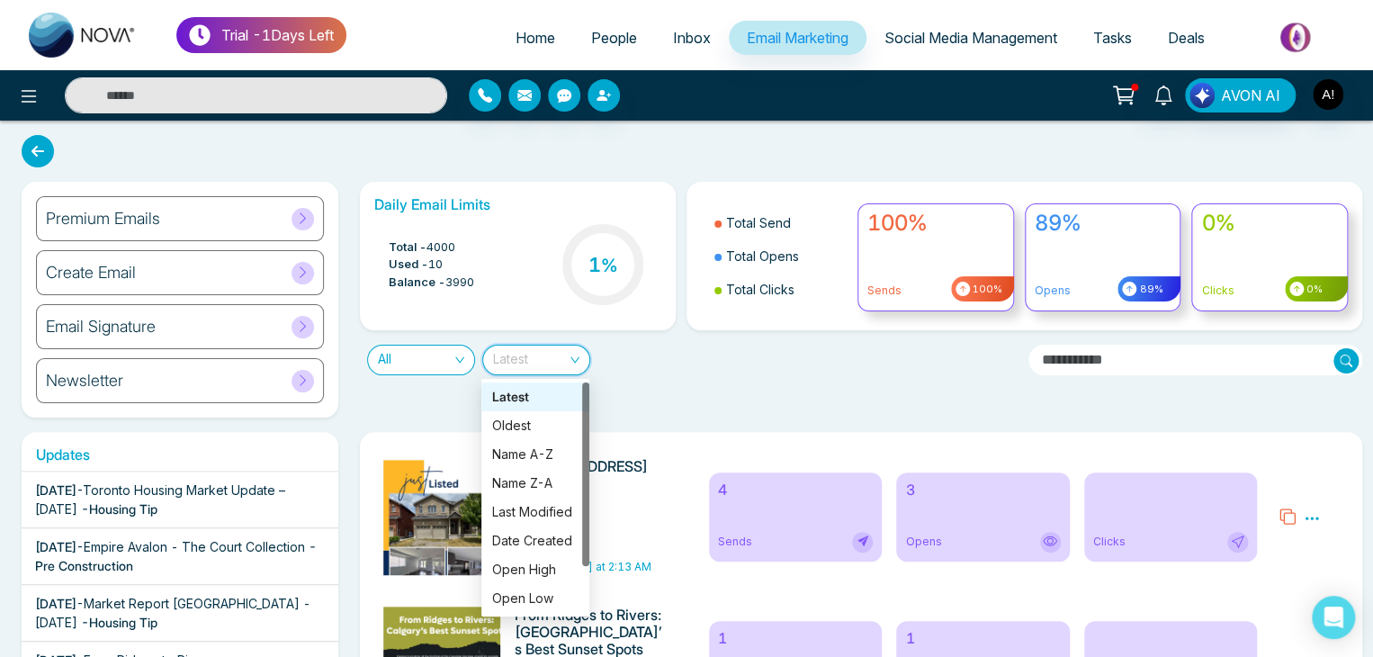
click at [629, 386] on div "Daily Email Limits Total - 4000 Used - 10 Balance - 3990 1 % Total Send Total O…" at bounding box center [856, 300] width 1014 height 236
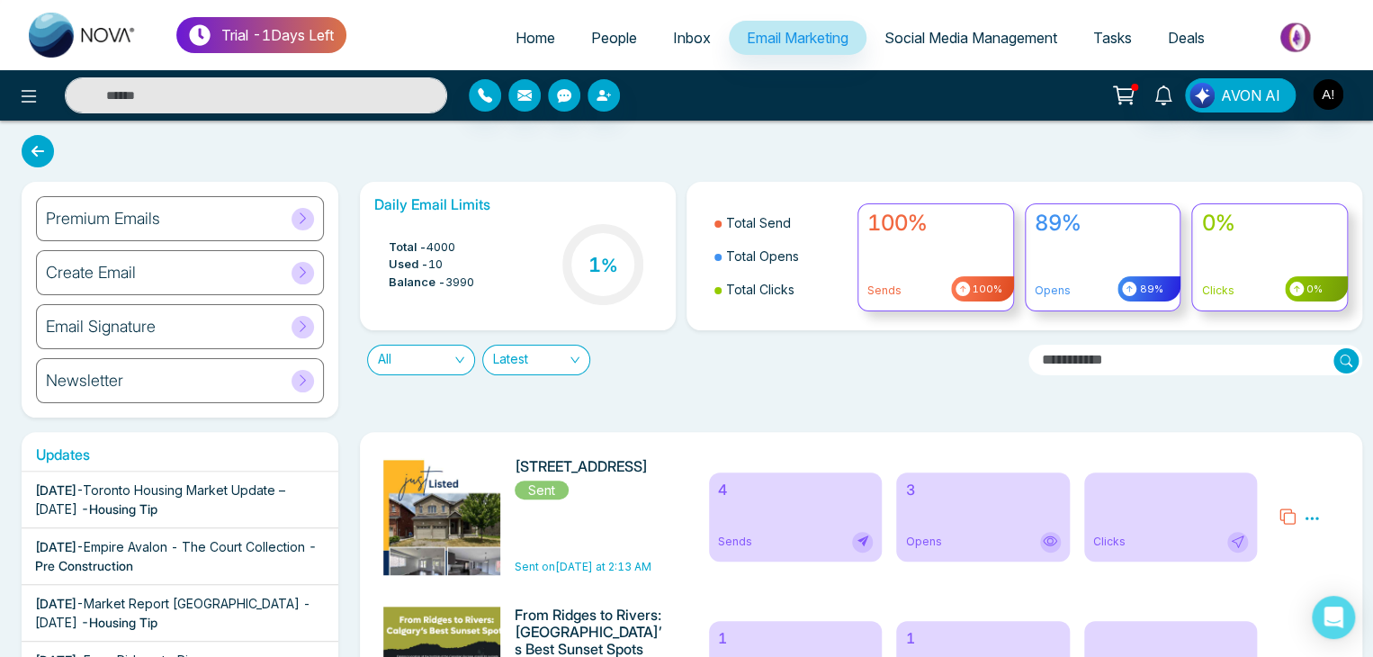
click at [459, 361] on span "All" at bounding box center [421, 359] width 86 height 29
click at [421, 456] on div "Sent" at bounding box center [420, 454] width 86 height 20
click at [560, 349] on span "Latest" at bounding box center [536, 359] width 86 height 29
click at [562, 357] on span "Latest" at bounding box center [536, 359] width 86 height 29
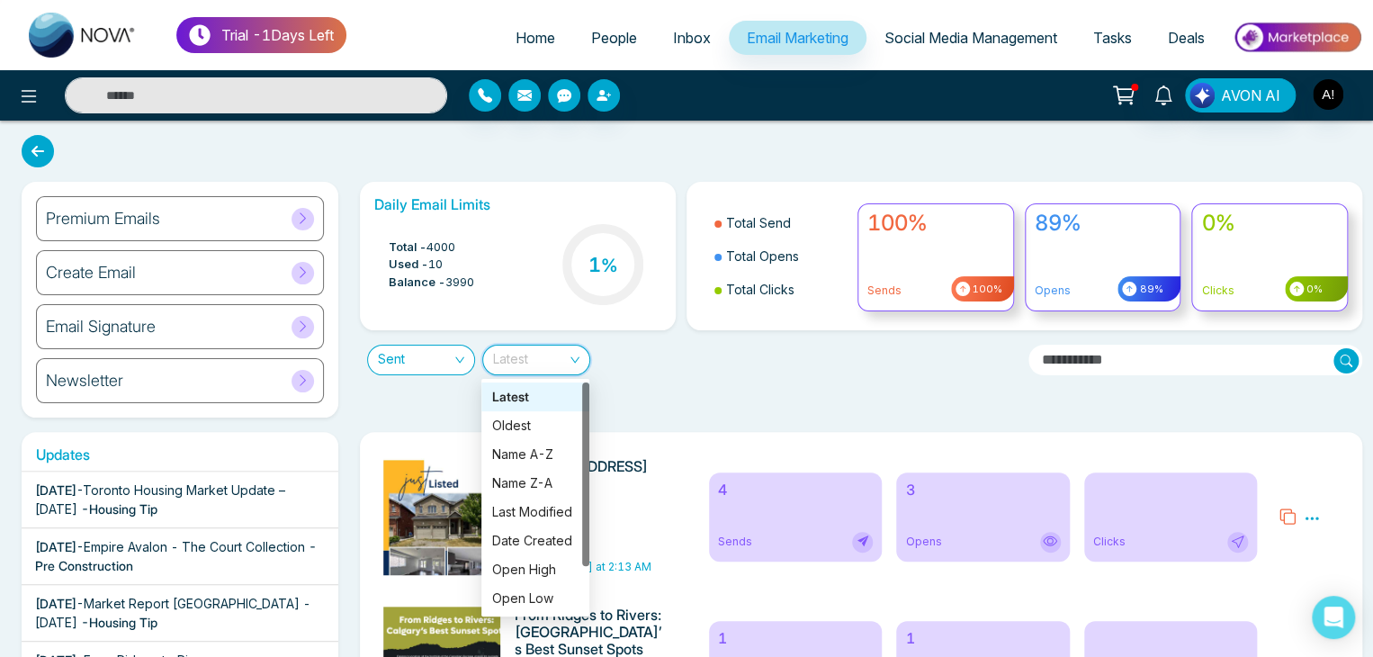
click at [506, 398] on div "Latest" at bounding box center [535, 397] width 86 height 20
click at [506, 398] on div "Daily Email Limits Total - 4000 Used - 10 Balance - 3990 1 % Total Send Total O…" at bounding box center [856, 300] width 1014 height 236
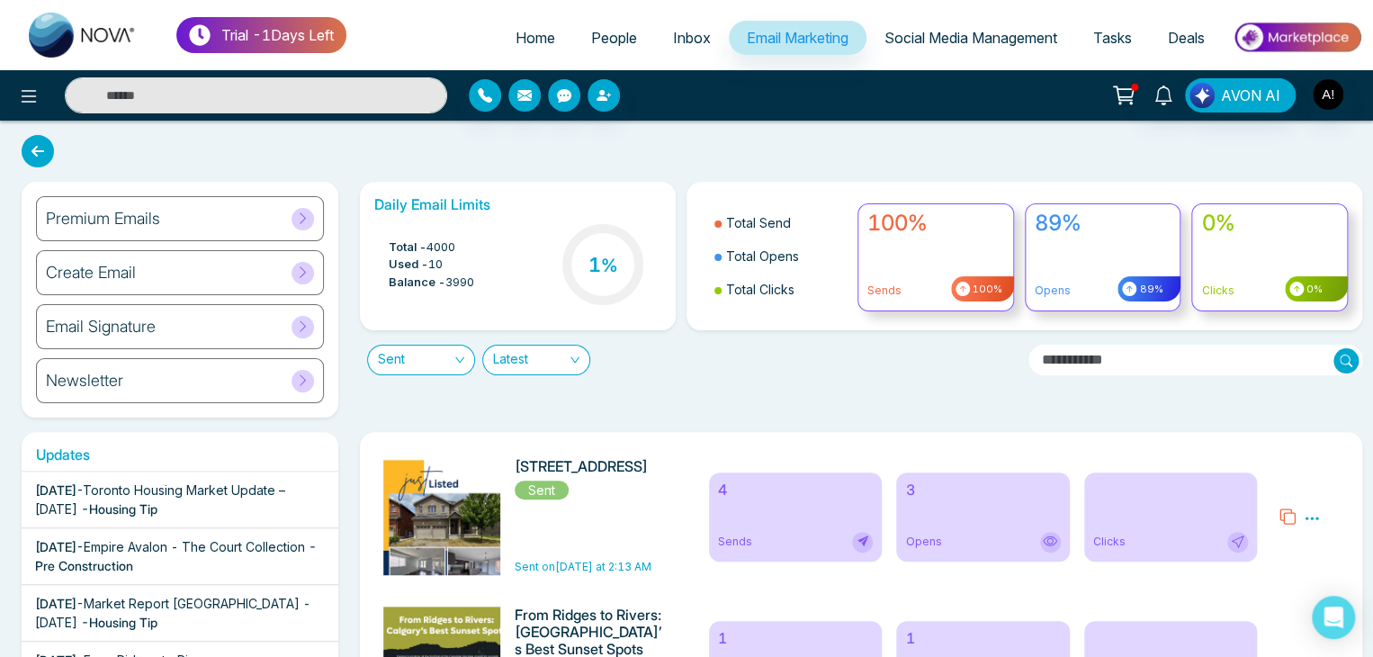
click at [595, 253] on h3 "1 %" at bounding box center [603, 264] width 30 height 23
click at [594, 255] on h3 "1 %" at bounding box center [603, 264] width 30 height 23
click at [523, 96] on icon "button" at bounding box center [524, 95] width 14 height 11
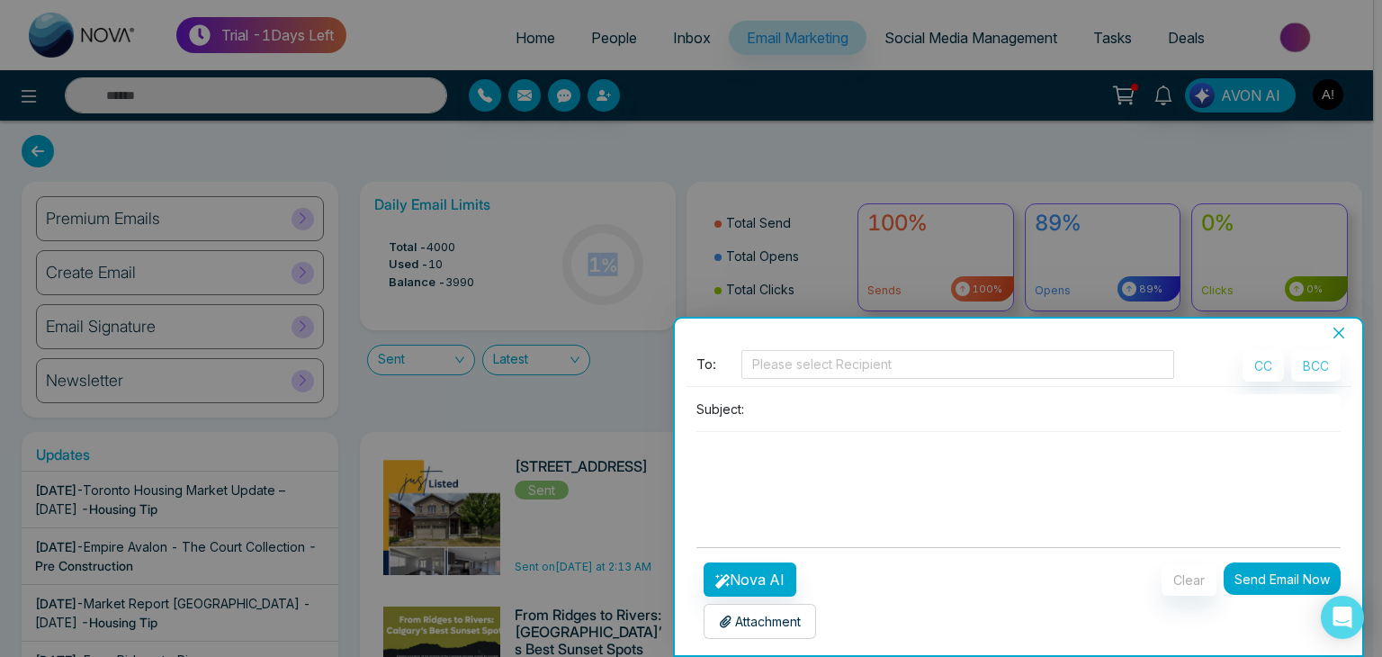
click at [1332, 336] on icon "close" at bounding box center [1338, 333] width 14 height 14
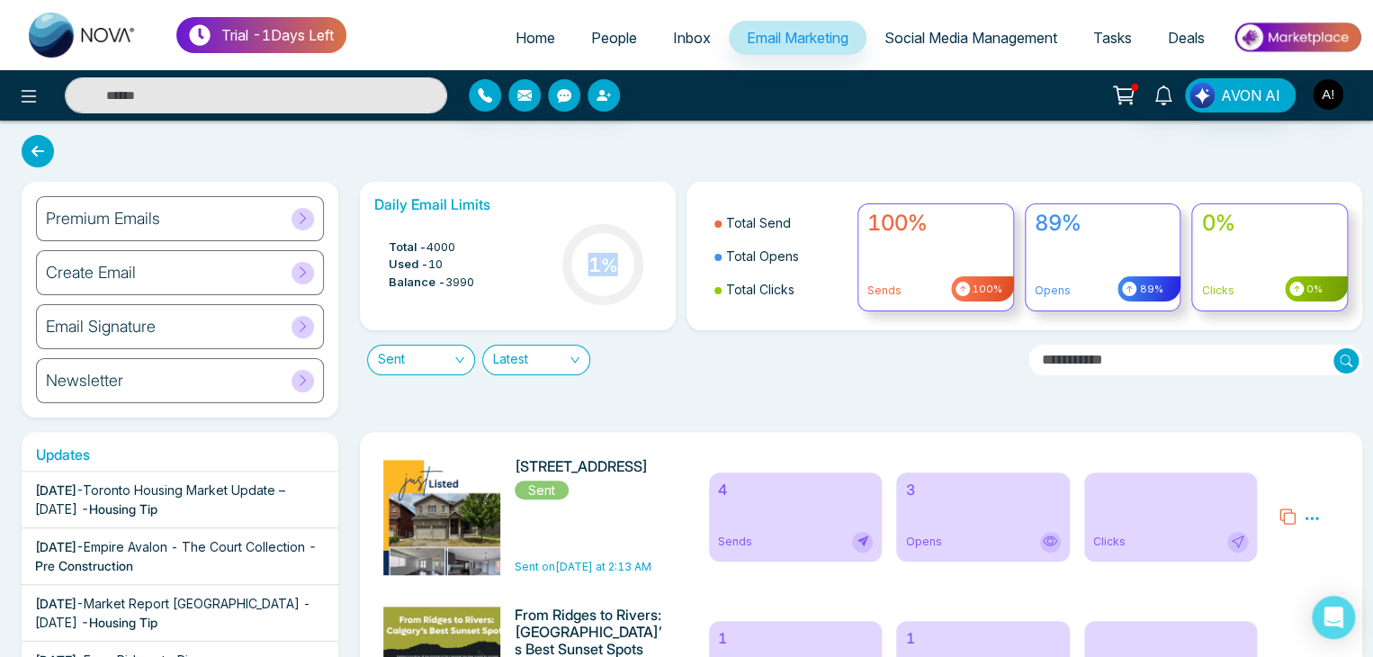
click at [961, 37] on span "Social Media Management" at bounding box center [970, 38] width 173 height 18
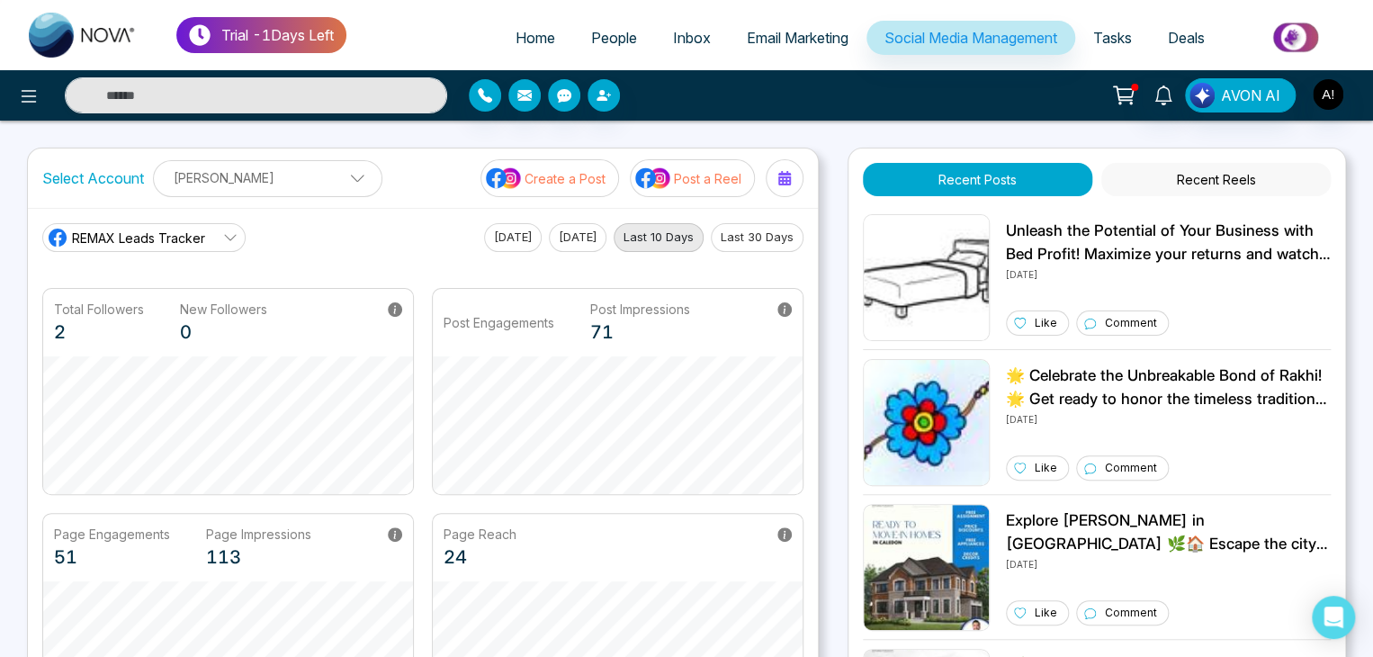
click at [954, 87] on div "AVON AI" at bounding box center [1086, 95] width 551 height 34
click at [784, 40] on span "Email Marketing" at bounding box center [798, 38] width 102 height 18
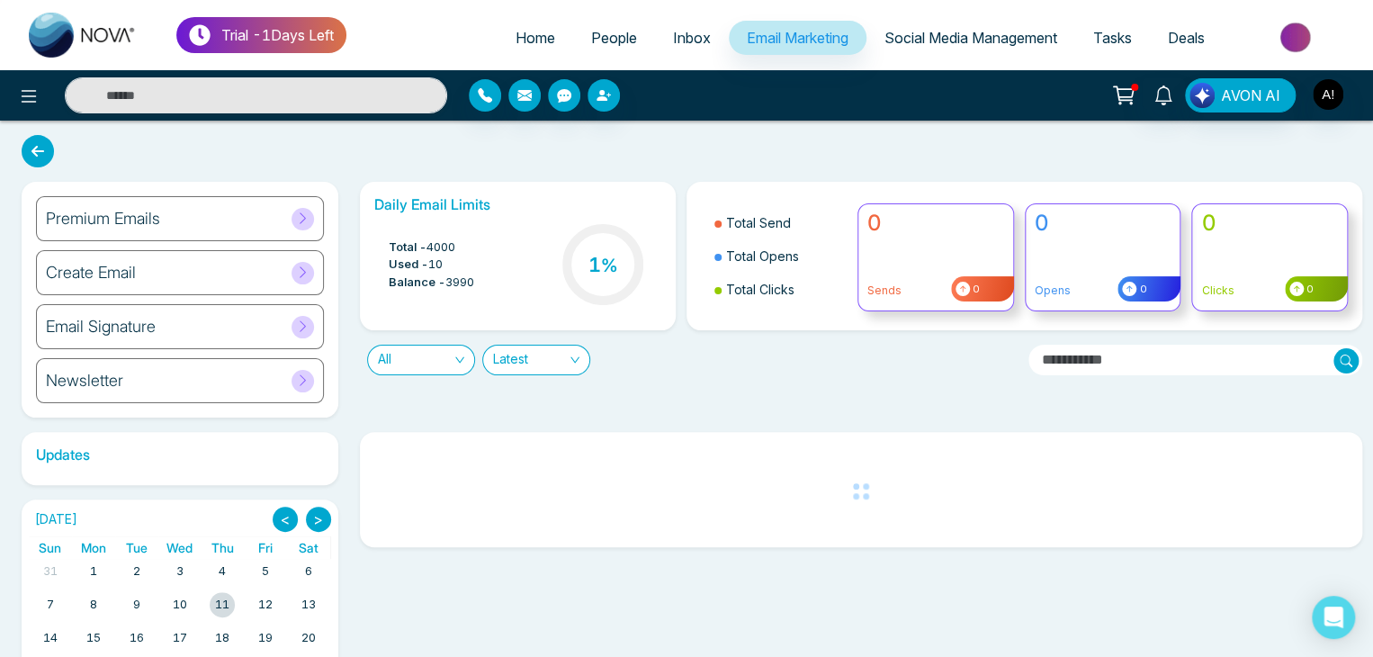
click at [290, 278] on div "Create Email" at bounding box center [180, 272] width 288 height 45
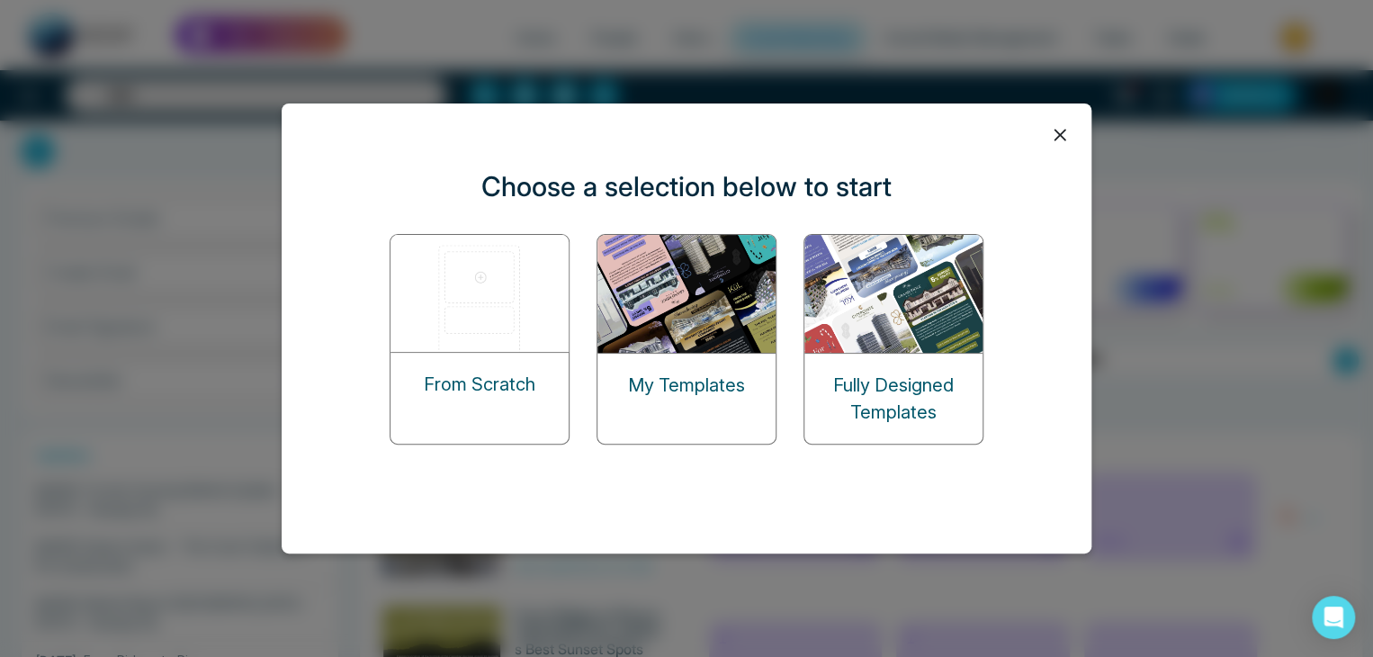
click at [836, 347] on img at bounding box center [894, 294] width 180 height 118
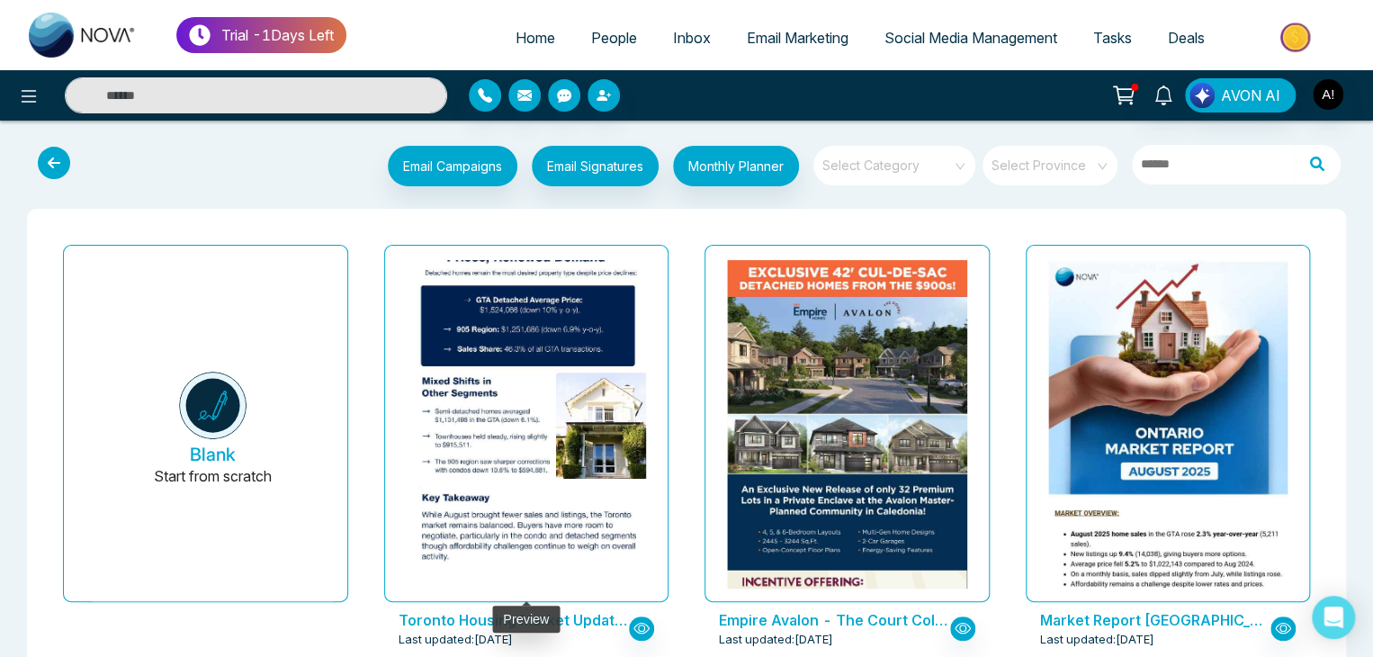
click at [514, 408] on img at bounding box center [525, 151] width 479 height 864
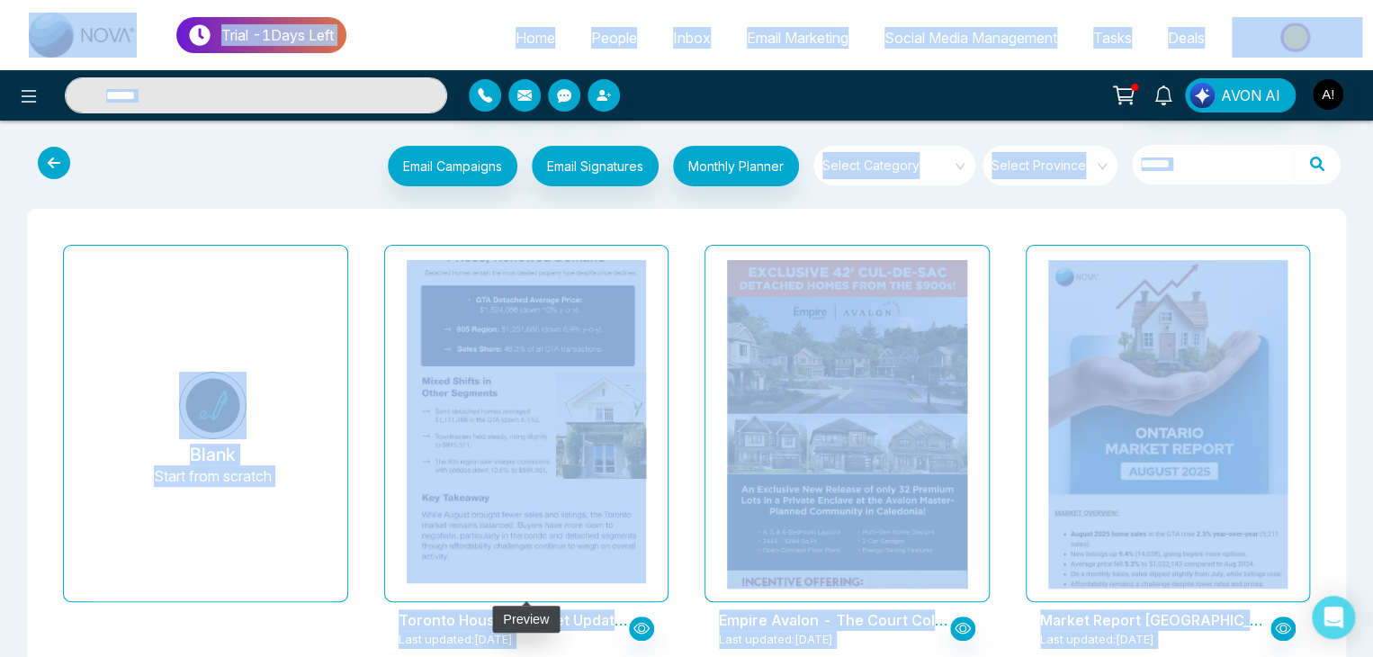
click at [580, 515] on img at bounding box center [525, 151] width 479 height 864
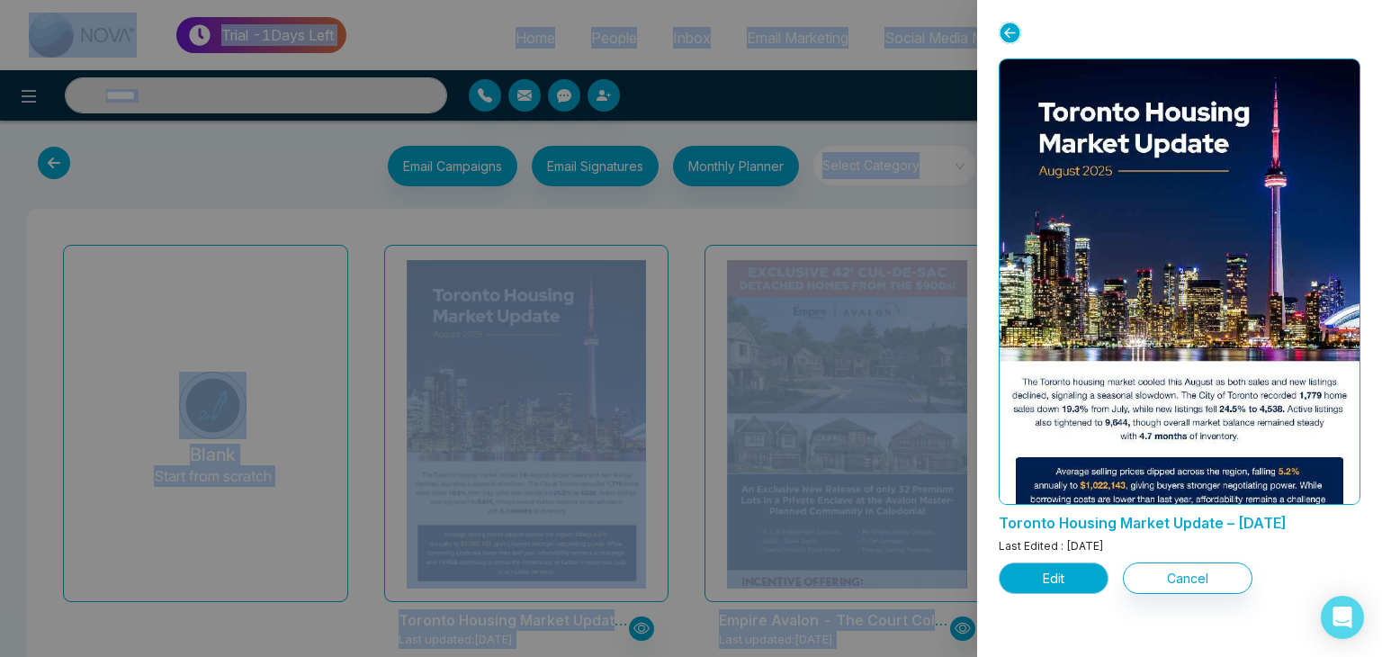
click at [1061, 577] on button "Edit" at bounding box center [1054, 577] width 110 height 31
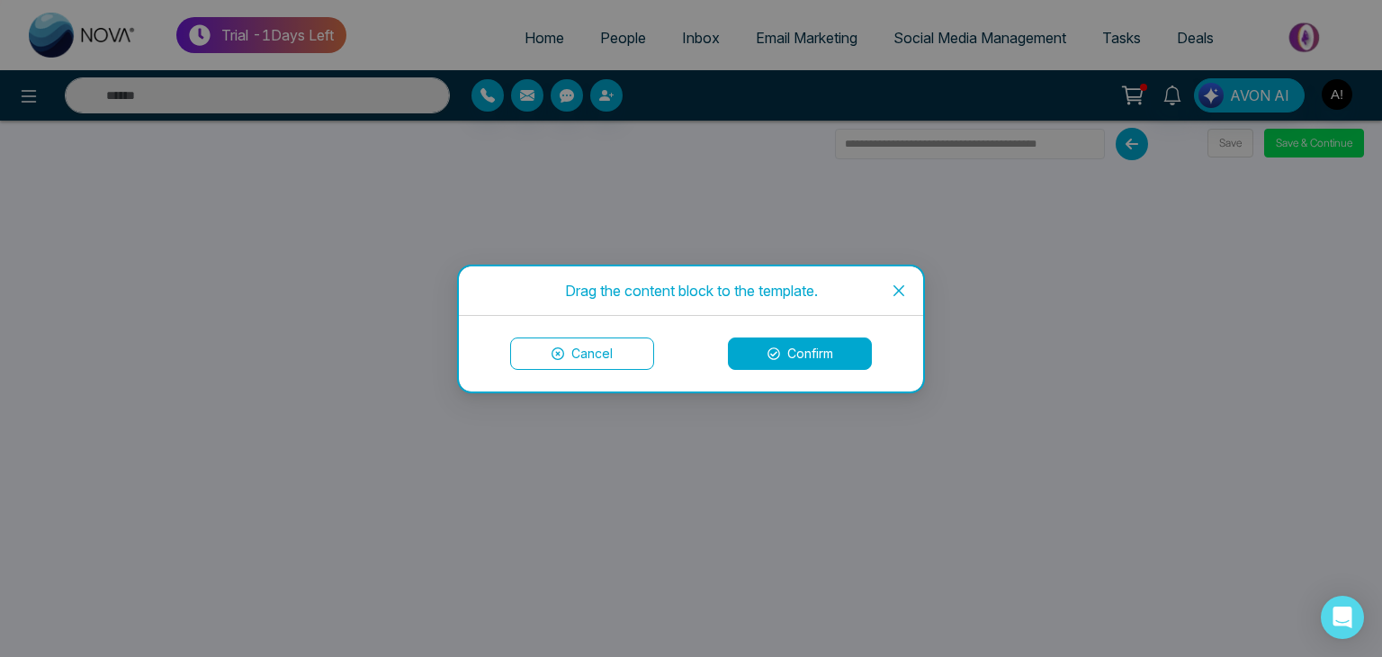
click at [184, 340] on div "Drag the content block to the template. Cancel Confirm" at bounding box center [691, 328] width 1382 height 657
drag, startPoint x: 1183, startPoint y: 506, endPoint x: 322, endPoint y: 349, distance: 875.0
click at [322, 349] on div "Drag the content block to the template. Cancel Confirm" at bounding box center [691, 328] width 1382 height 657
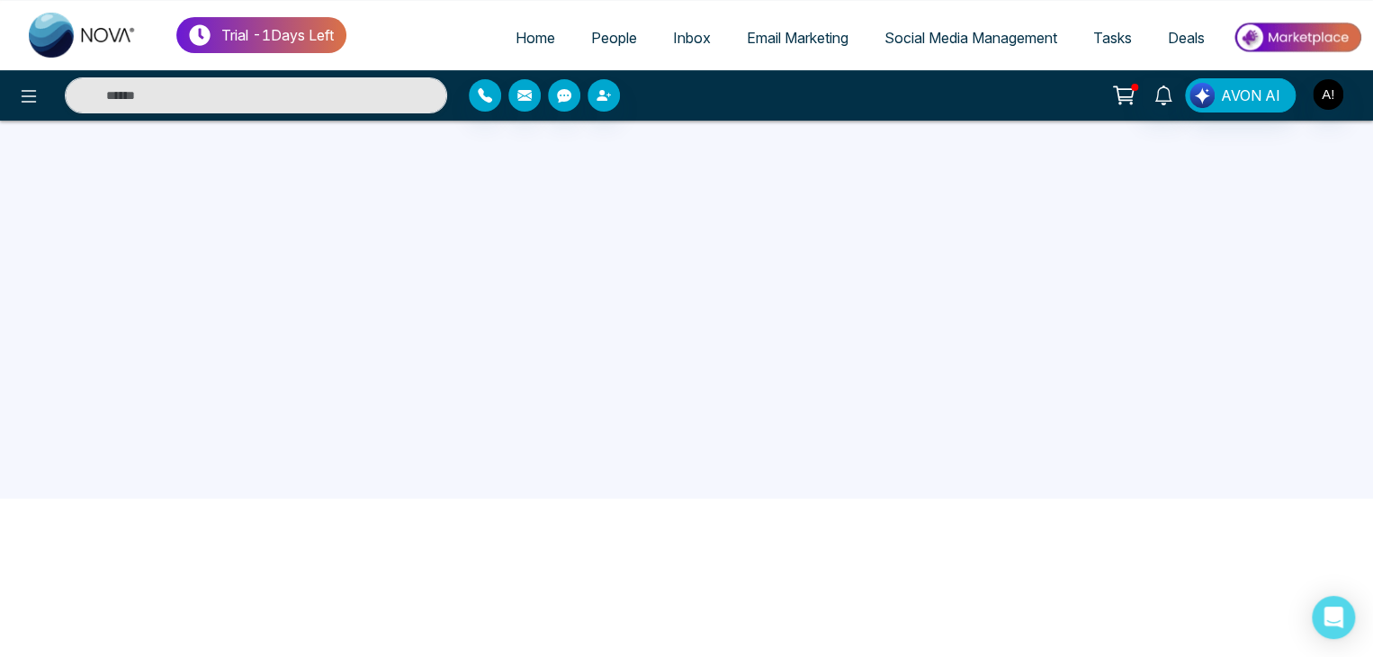
scroll to position [171, 0]
click at [1357, 67] on div "Trial - 1 Days Left Home People Inbox Email Marketing Social Media Management T…" at bounding box center [686, 35] width 1373 height 70
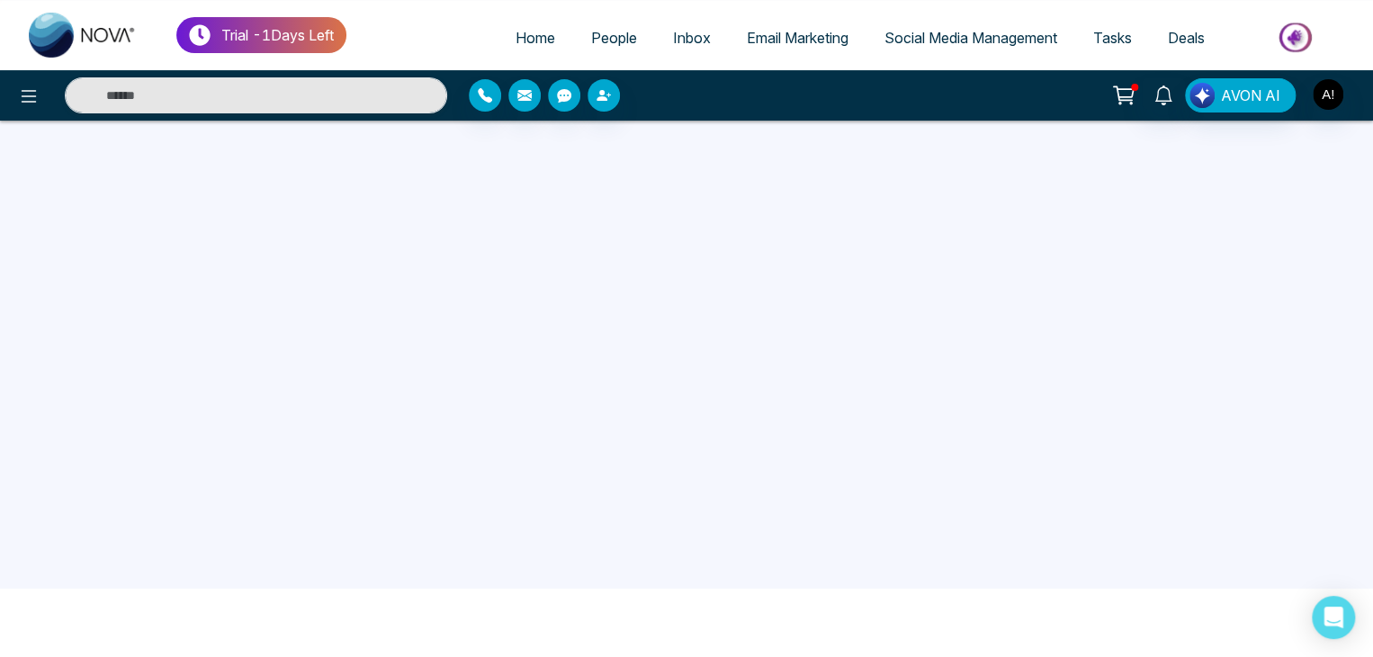
scroll to position [0, 0]
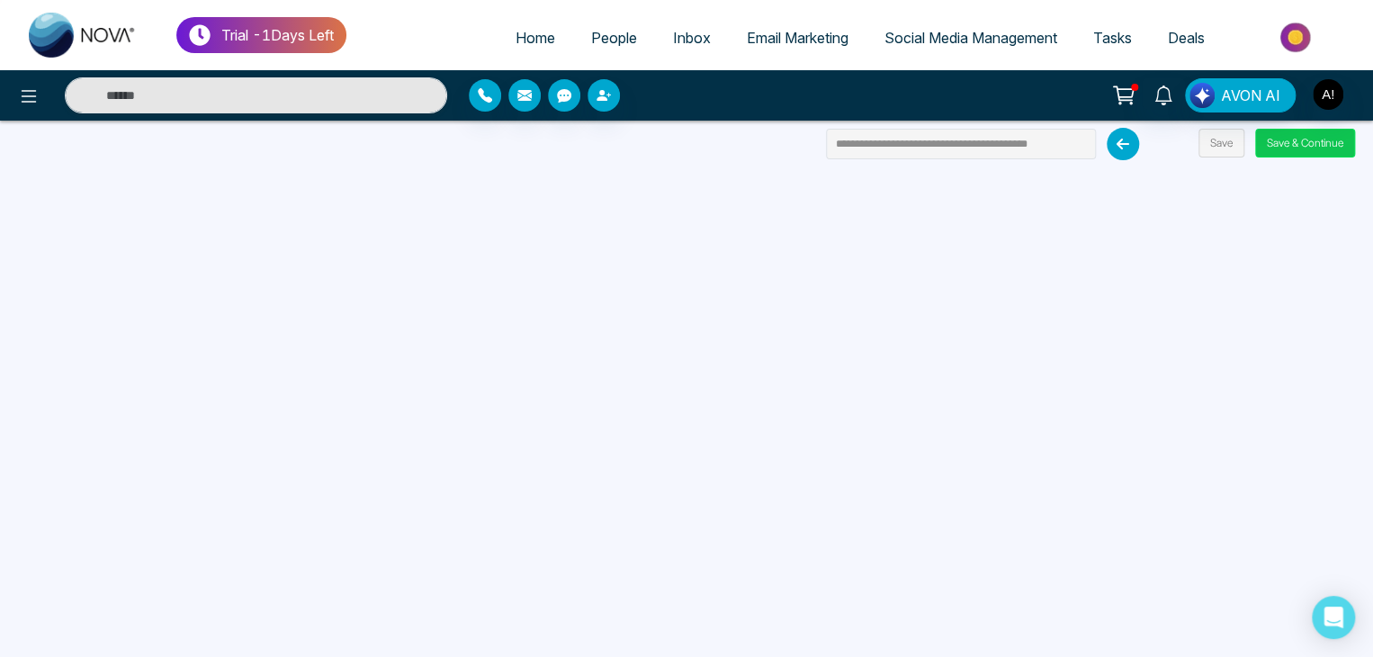
click at [1285, 141] on button "Save & Continue" at bounding box center [1305, 143] width 100 height 29
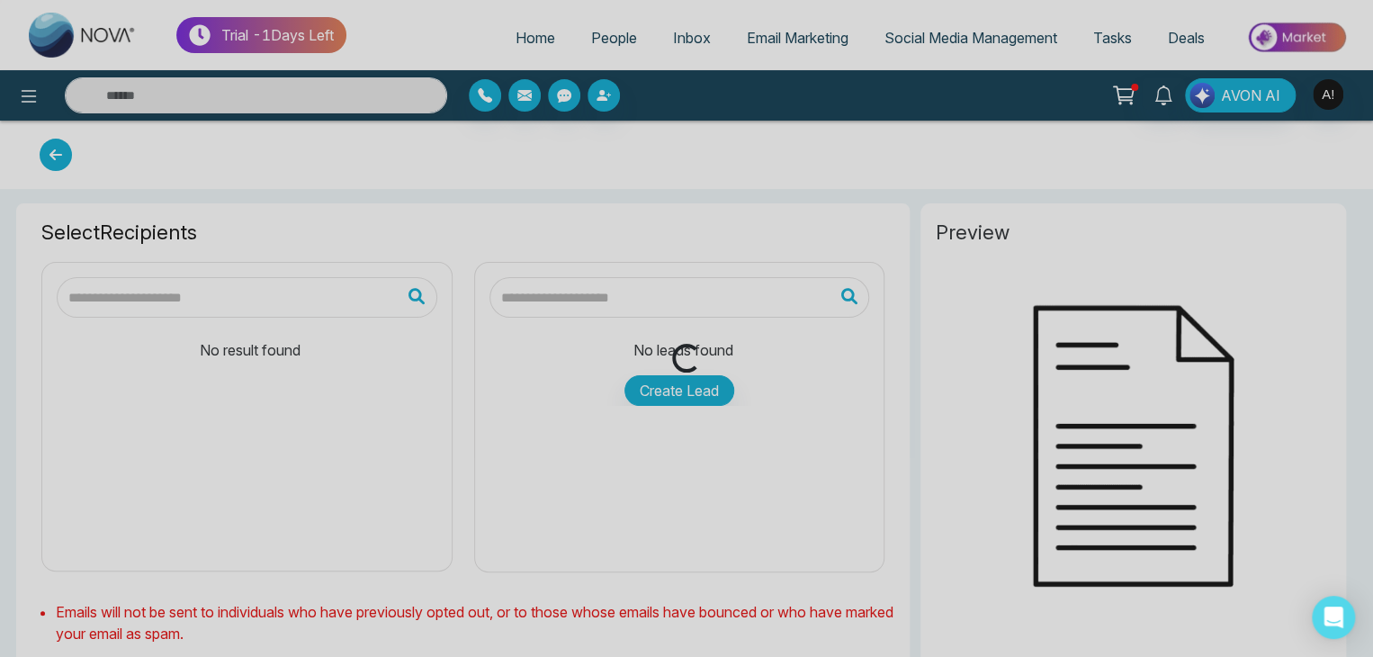
type input "**********"
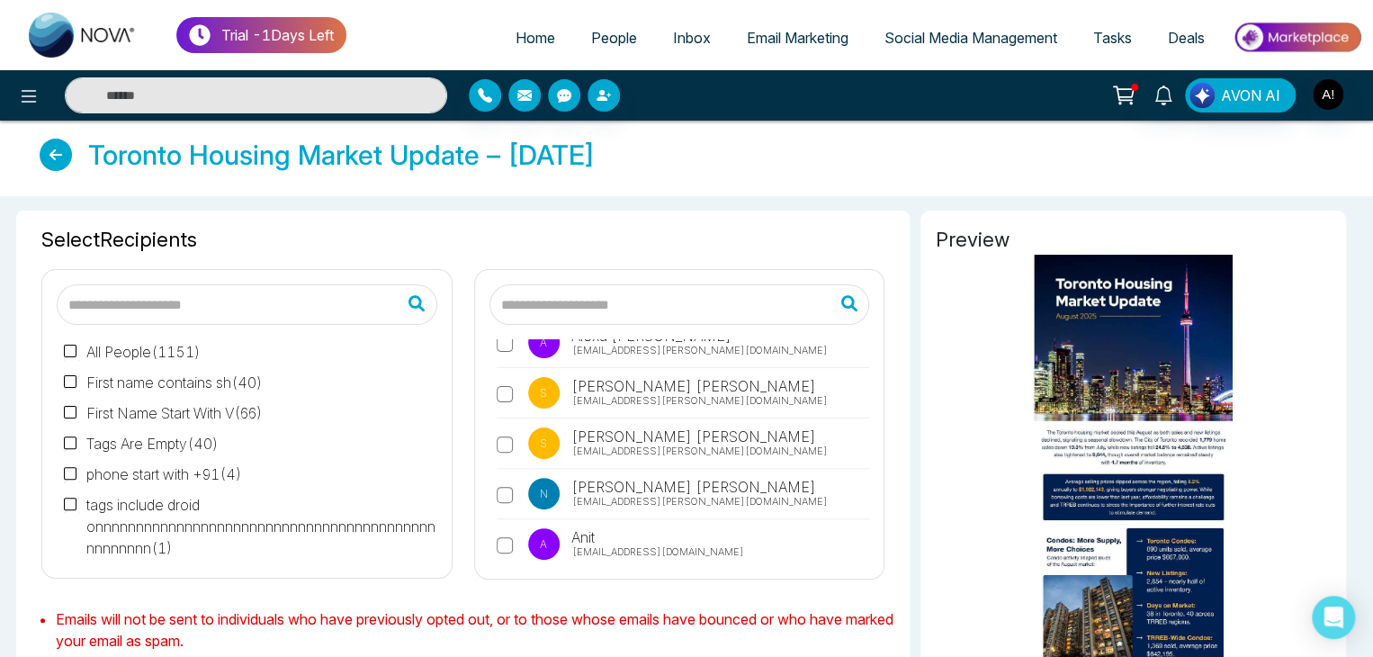
scroll to position [2368, 0]
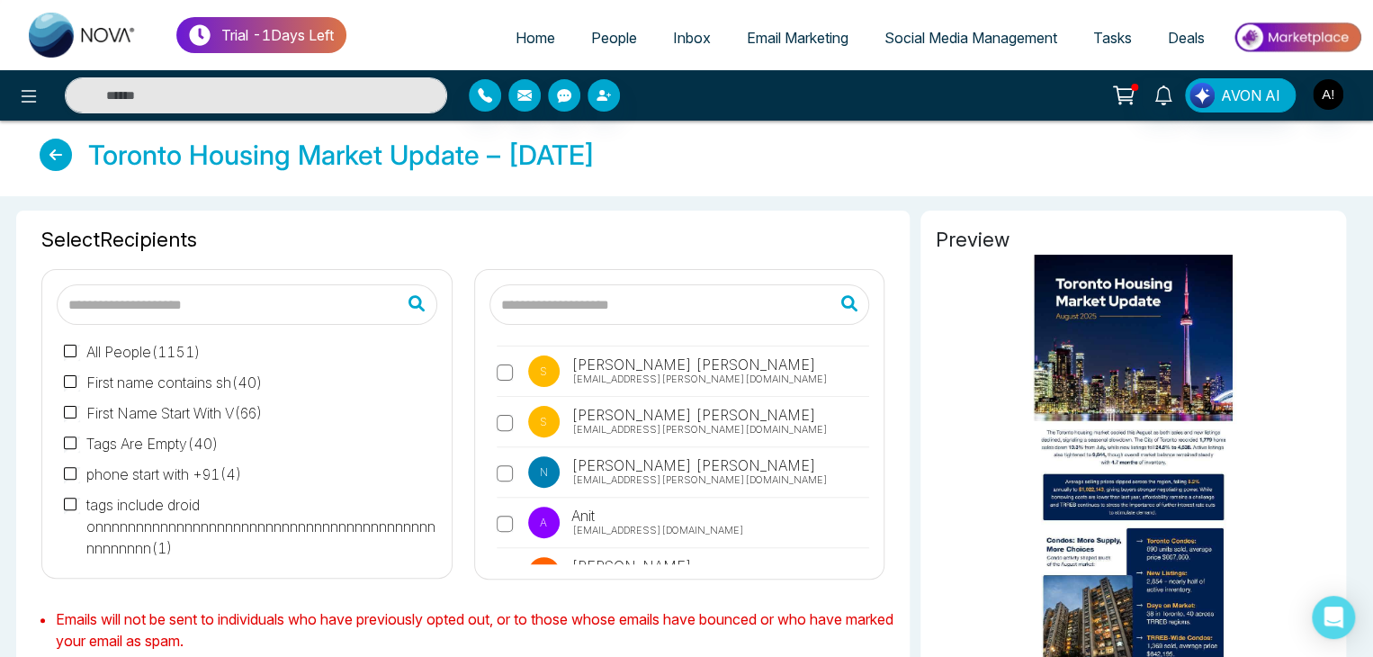
click at [617, 298] on input "text" at bounding box center [679, 304] width 381 height 40
type input "*"
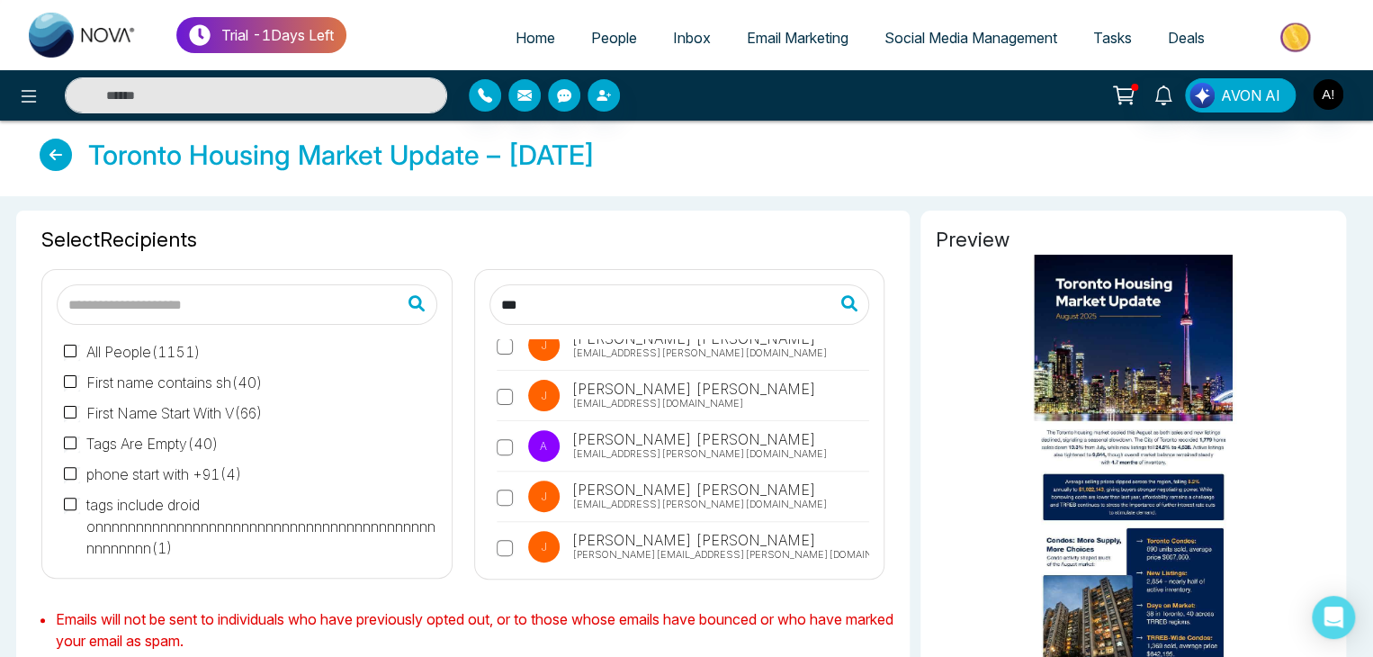
scroll to position [0, 0]
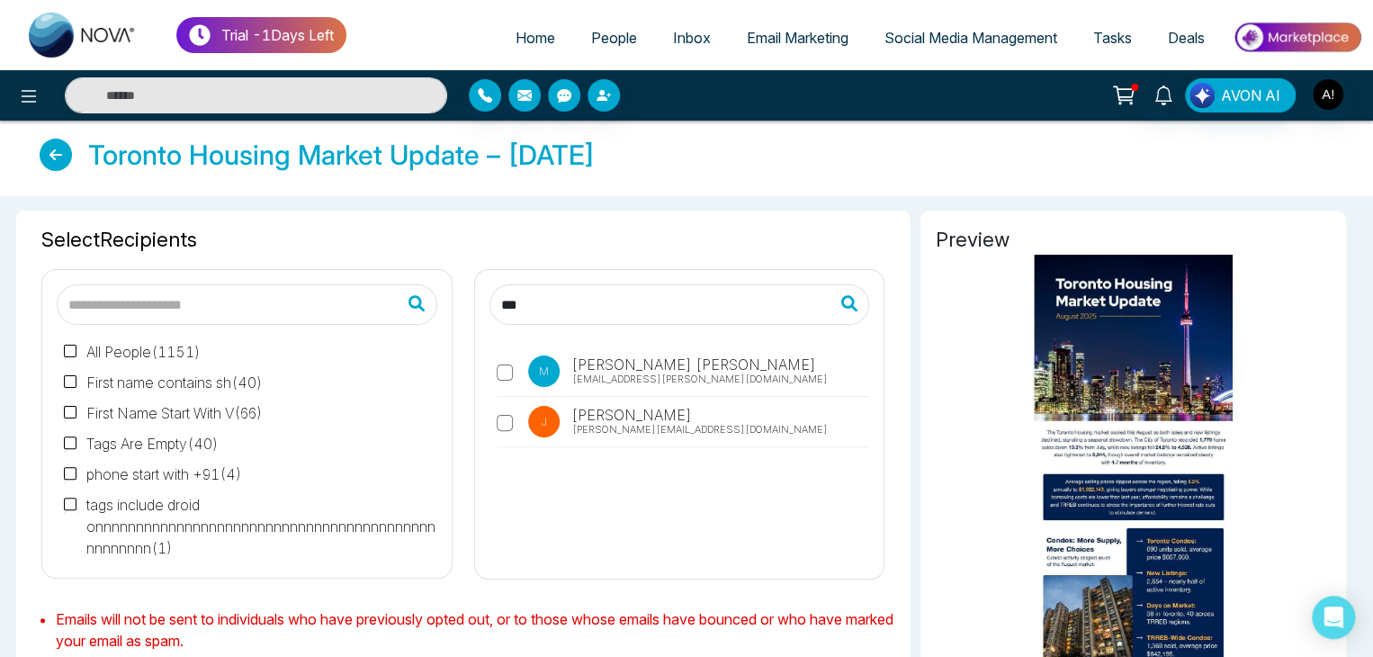
type input "***"
click at [615, 423] on span "[PERSON_NAME][EMAIL_ADDRESS][DOMAIN_NAME]" at bounding box center [699, 429] width 255 height 15
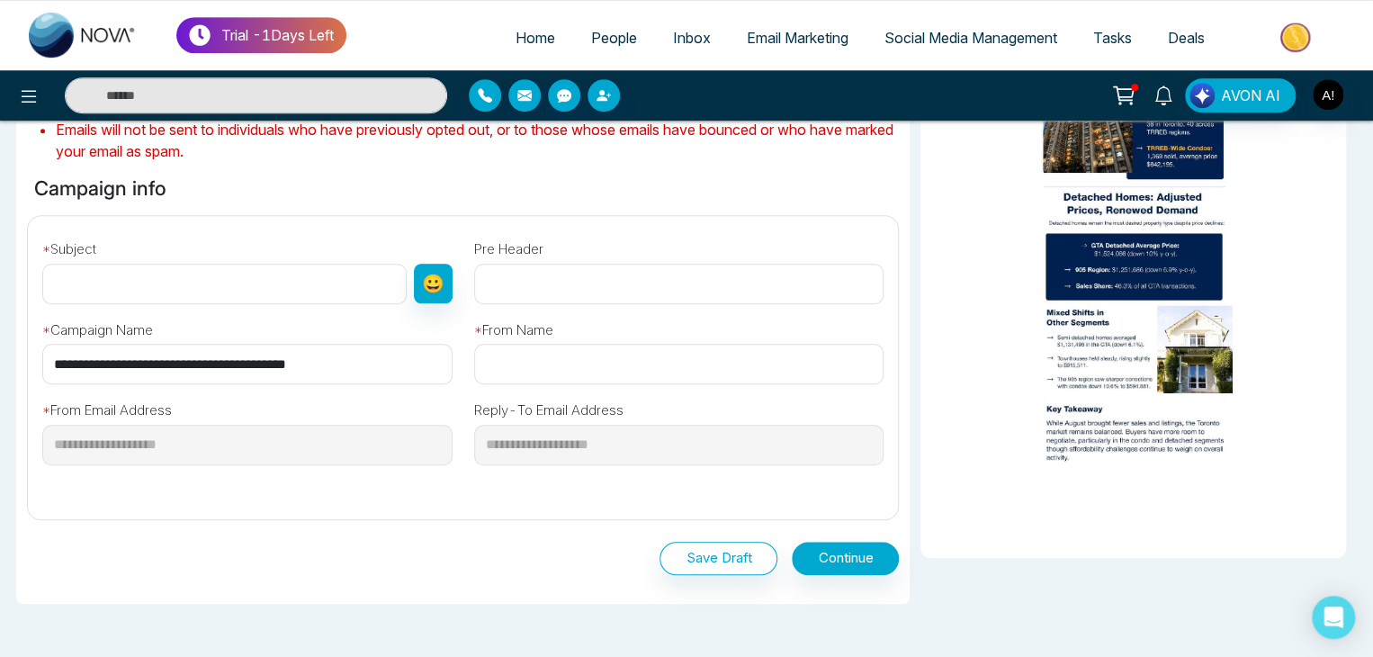
scroll to position [492, 0]
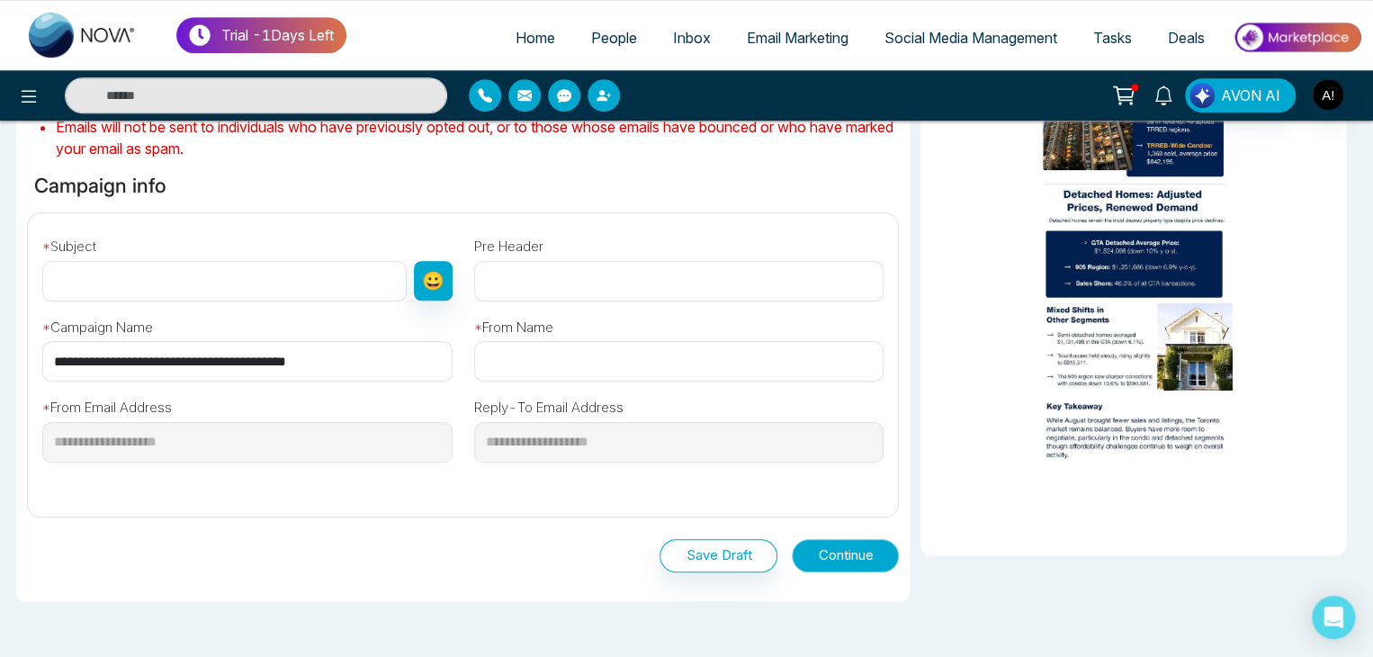
click at [838, 560] on button "Continue" at bounding box center [845, 555] width 107 height 33
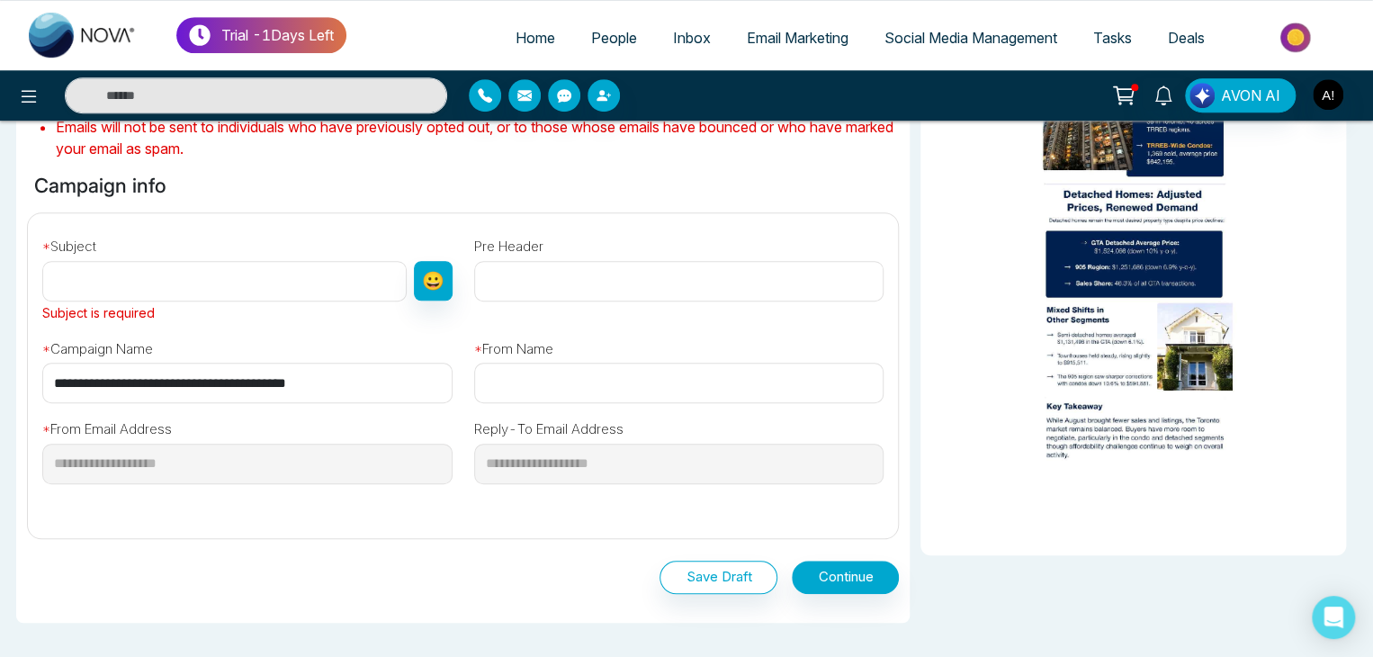
click at [111, 266] on input "text" at bounding box center [224, 281] width 364 height 40
click at [111, 285] on input "text" at bounding box center [224, 281] width 364 height 40
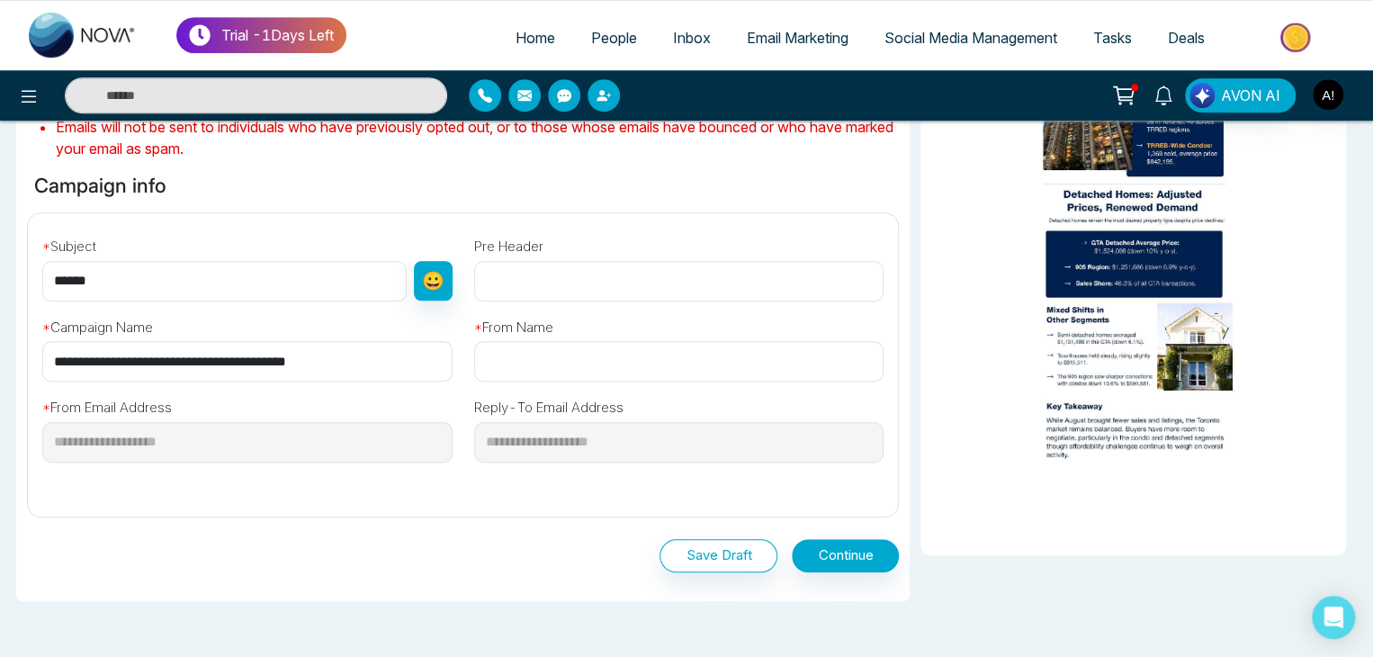
type input "******"
click at [515, 359] on input "text" at bounding box center [679, 361] width 410 height 40
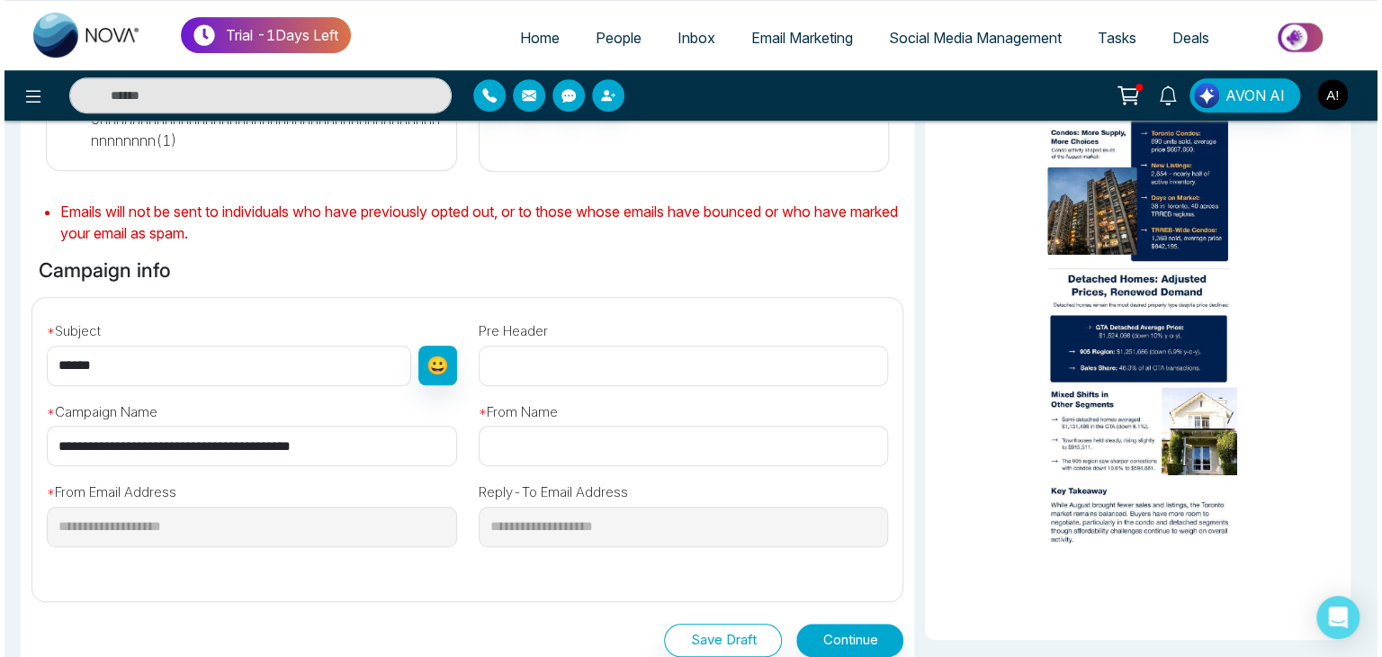
scroll to position [415, 0]
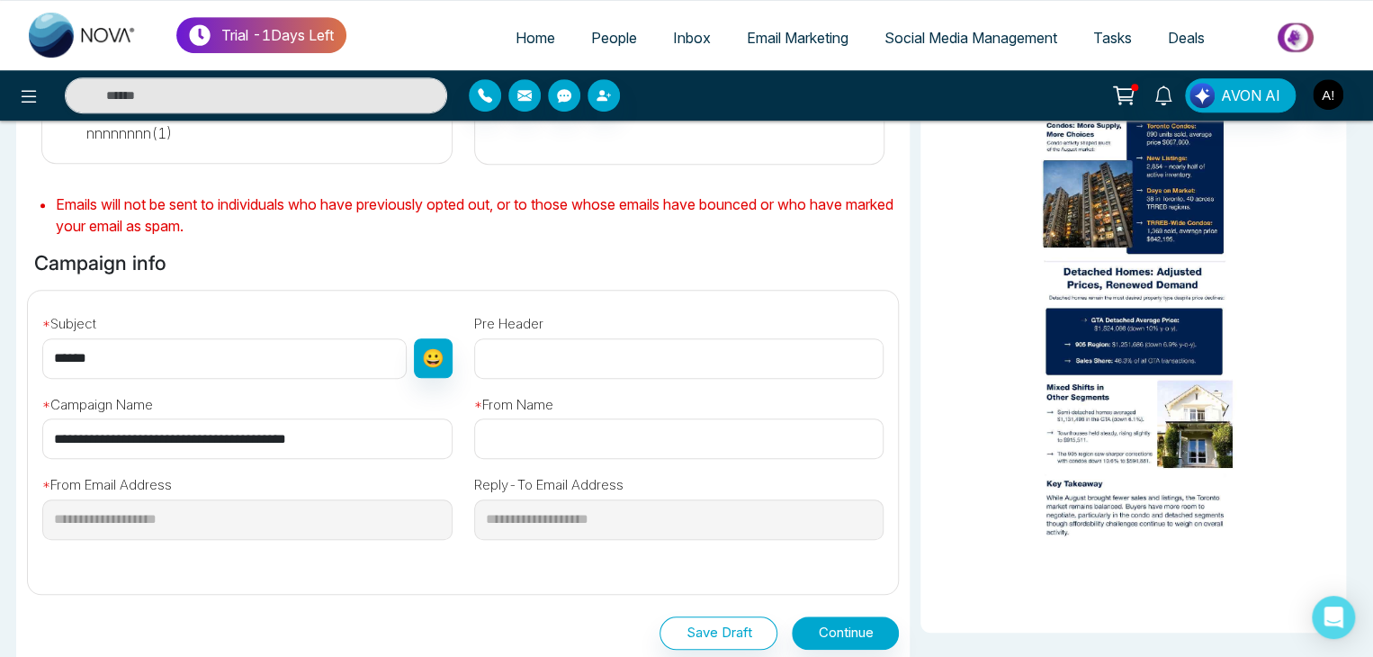
click at [565, 447] on input "text" at bounding box center [679, 438] width 410 height 40
type input "******"
click at [848, 623] on button "Continue" at bounding box center [845, 632] width 107 height 33
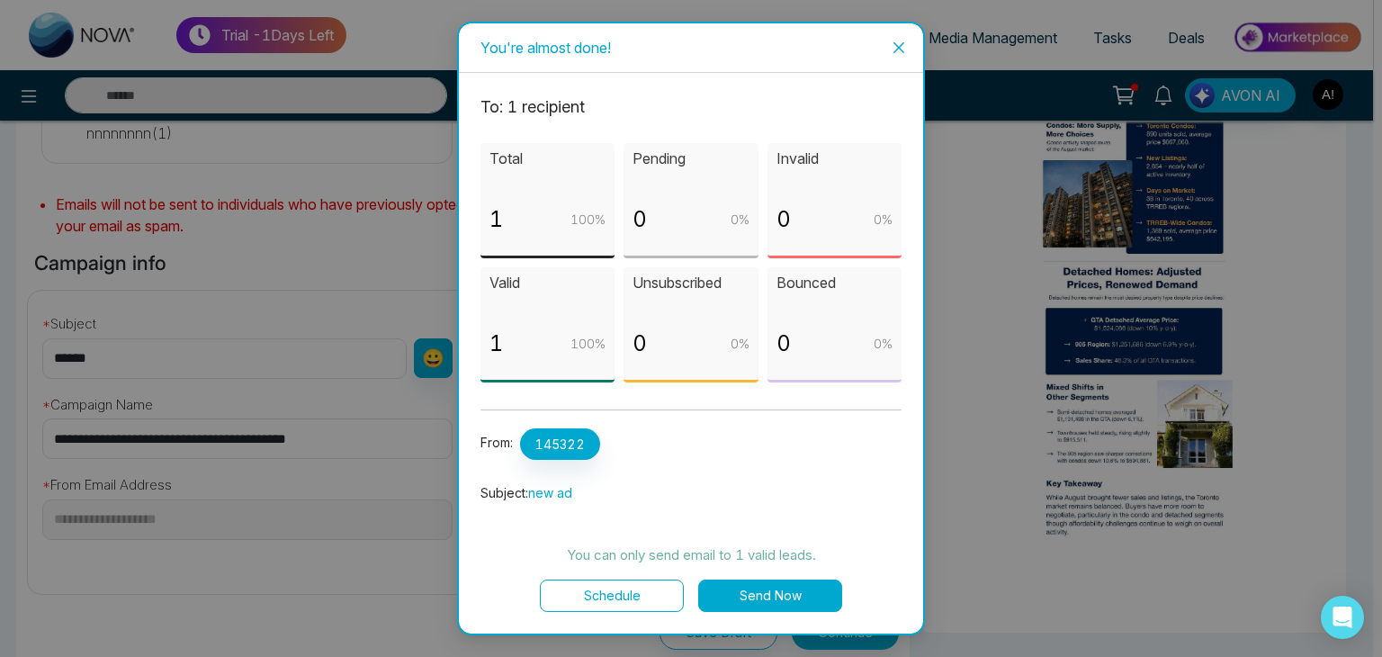
click at [683, 213] on div "0 0 %" at bounding box center [690, 226] width 116 height 49
click at [745, 601] on button "Send Now" at bounding box center [770, 595] width 144 height 32
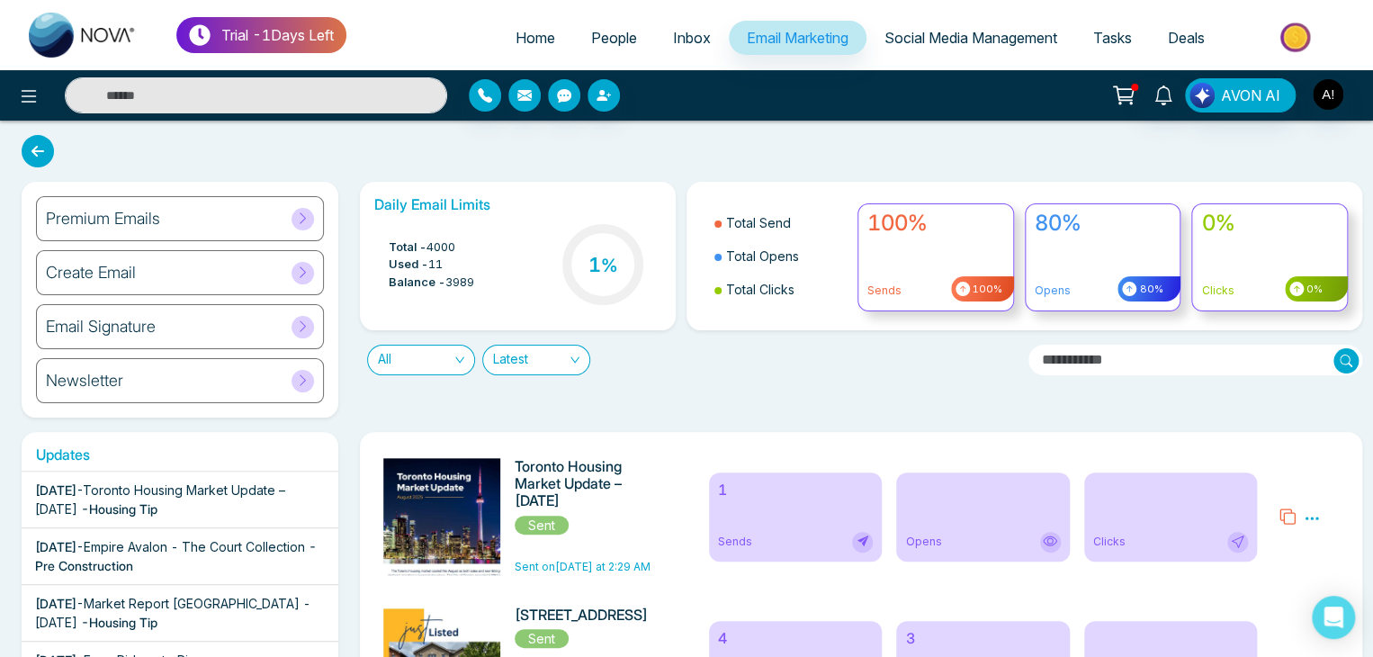
click at [1176, 37] on span "Deals" at bounding box center [1186, 38] width 37 height 18
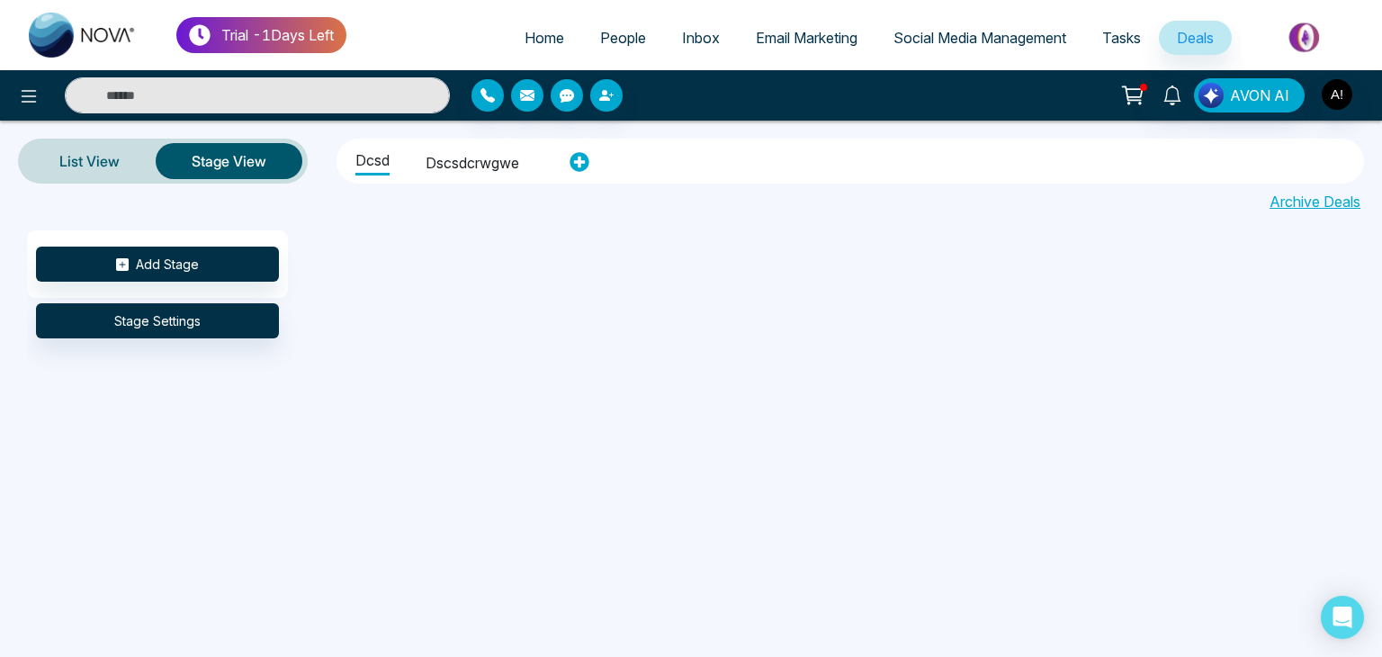
click at [605, 31] on span "People" at bounding box center [623, 38] width 46 height 18
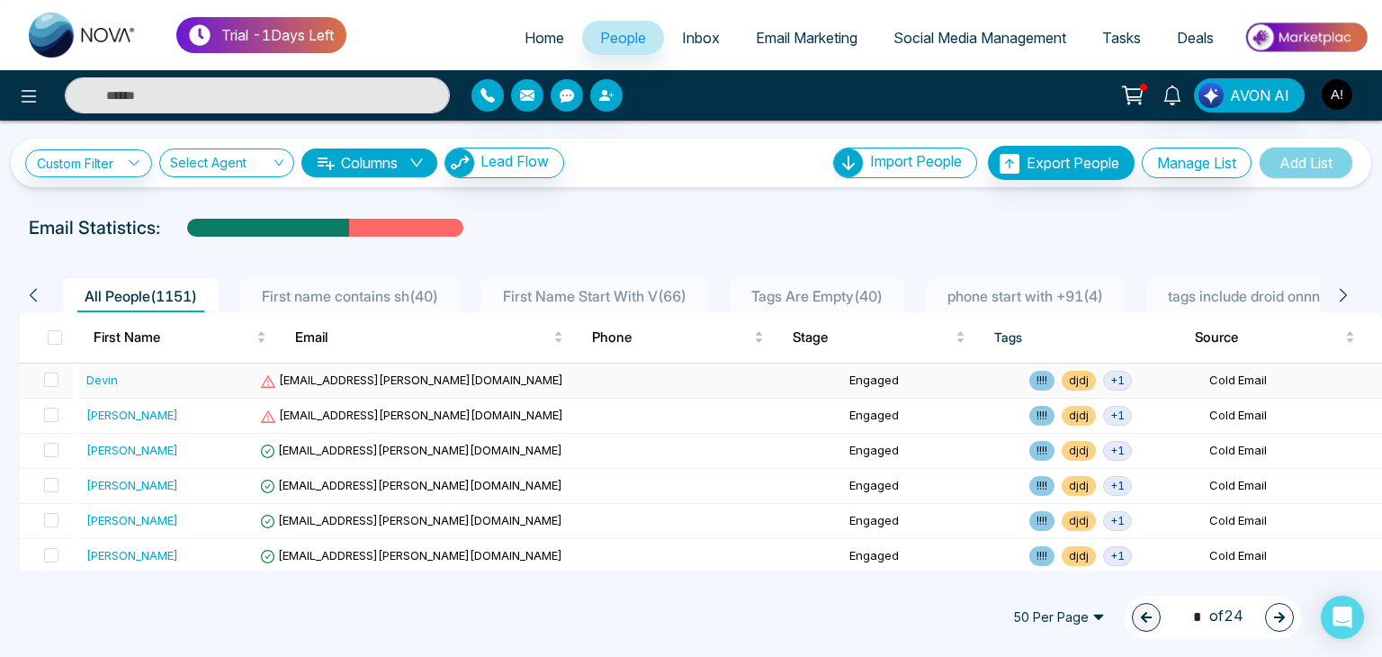
click at [97, 379] on div "Devin" at bounding box center [101, 380] width 31 height 18
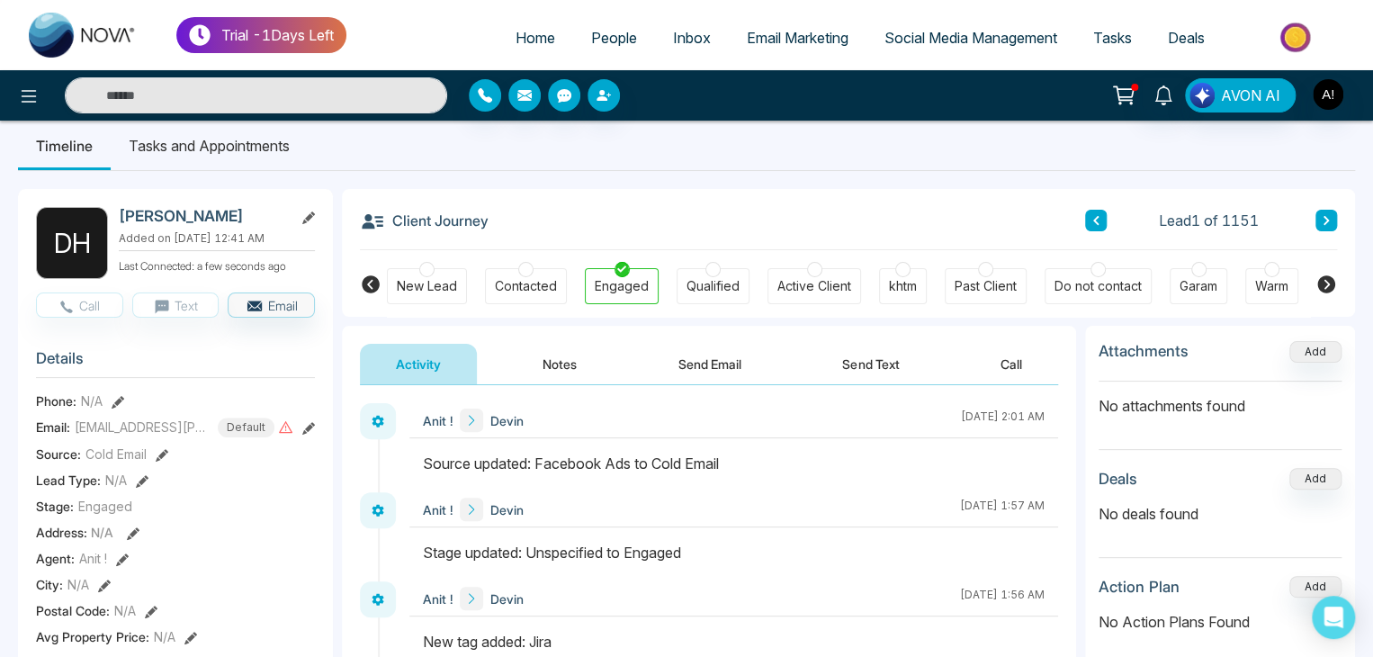
scroll to position [15, 0]
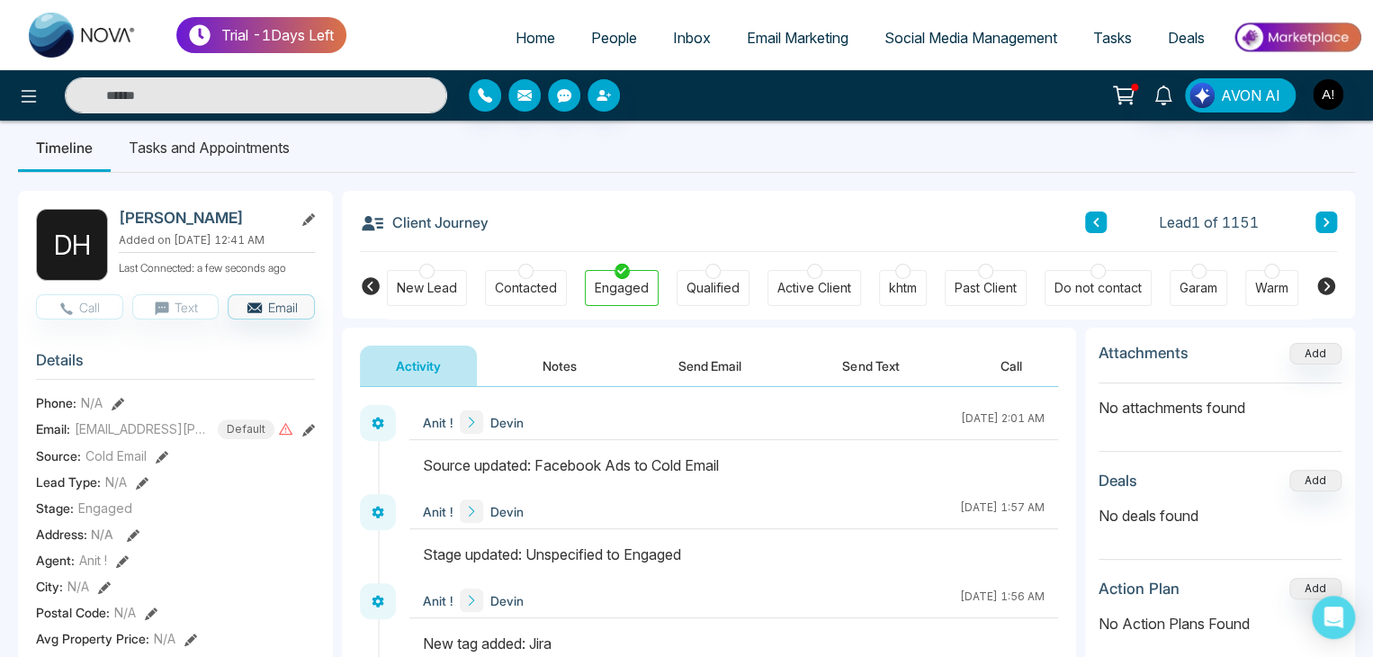
click at [118, 410] on icon at bounding box center [118, 404] width 13 height 13
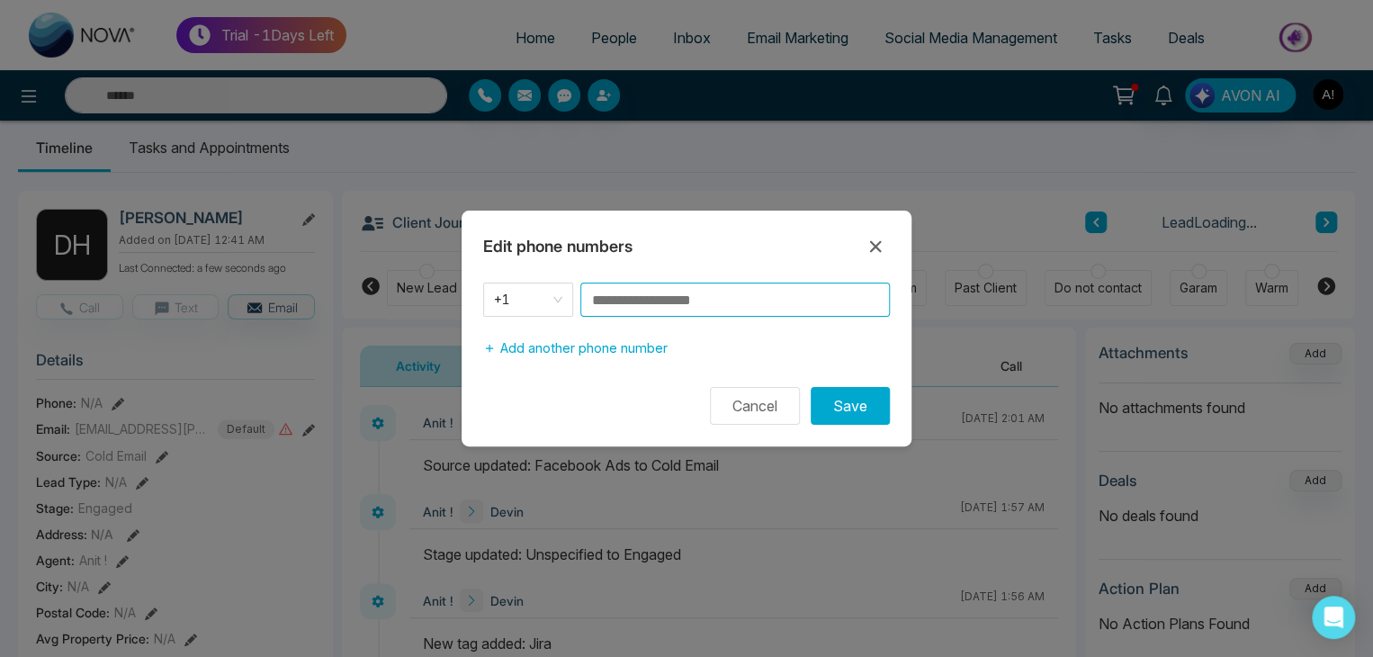
click at [613, 296] on input at bounding box center [734, 299] width 309 height 34
type input "*"
click at [558, 295] on span "+1" at bounding box center [528, 299] width 68 height 25
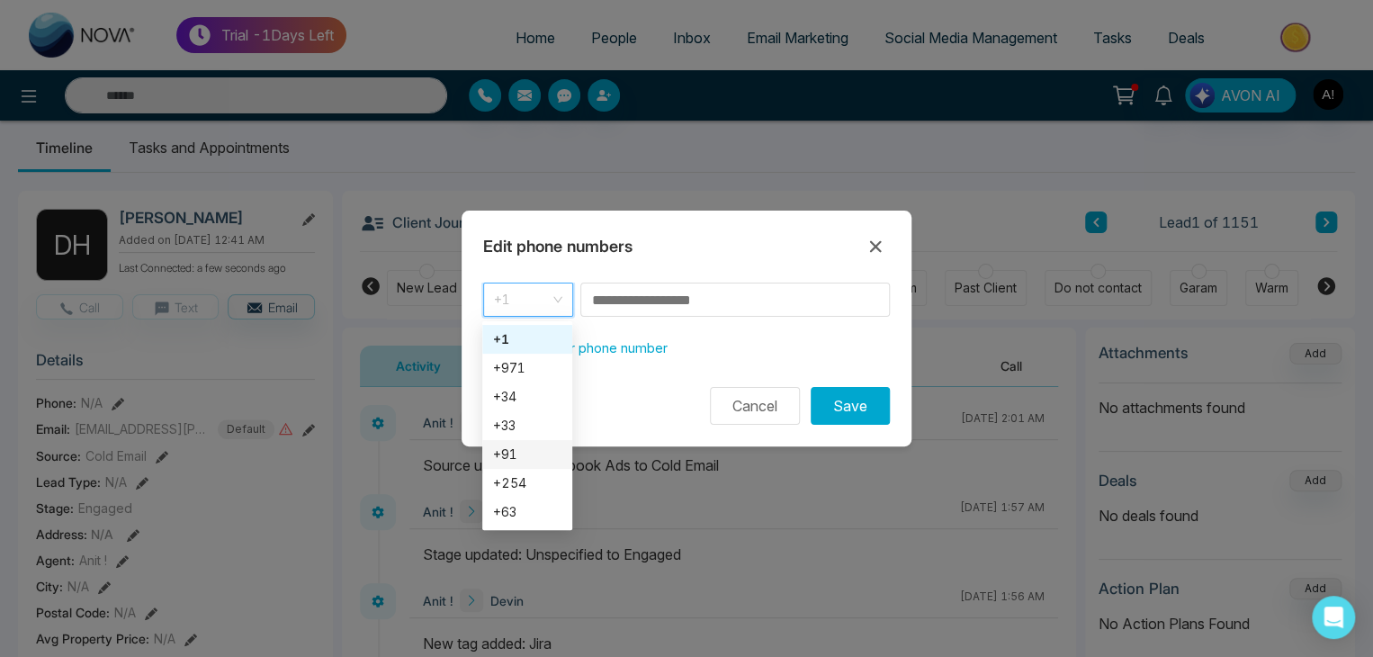
click at [510, 463] on div "+91" at bounding box center [527, 454] width 68 height 20
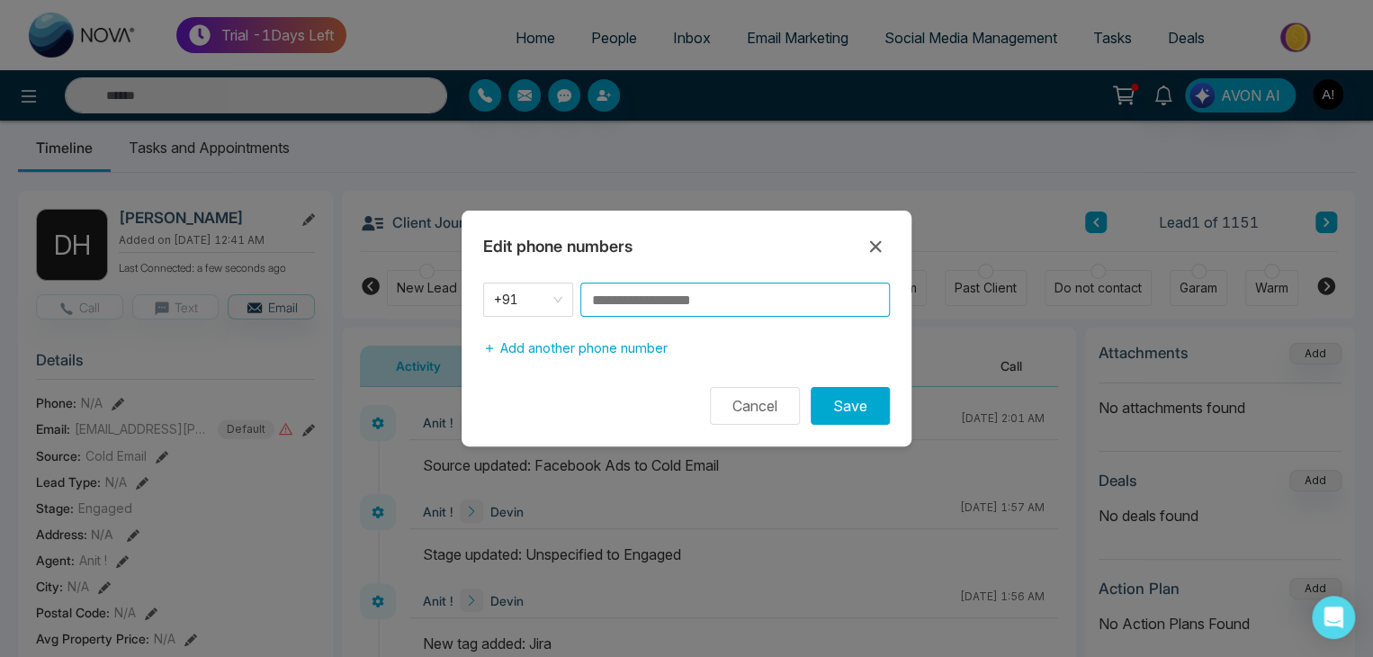
click at [630, 289] on input at bounding box center [734, 299] width 309 height 34
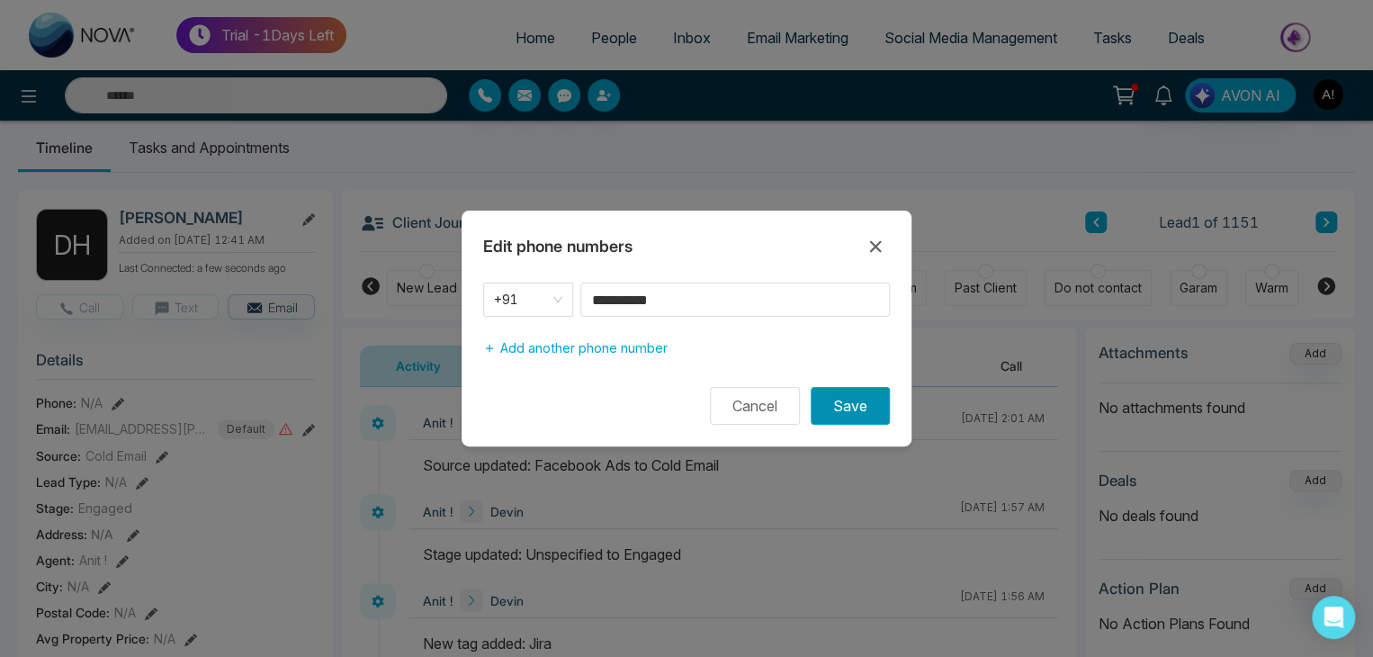
click at [829, 400] on button "Save" at bounding box center [850, 406] width 79 height 38
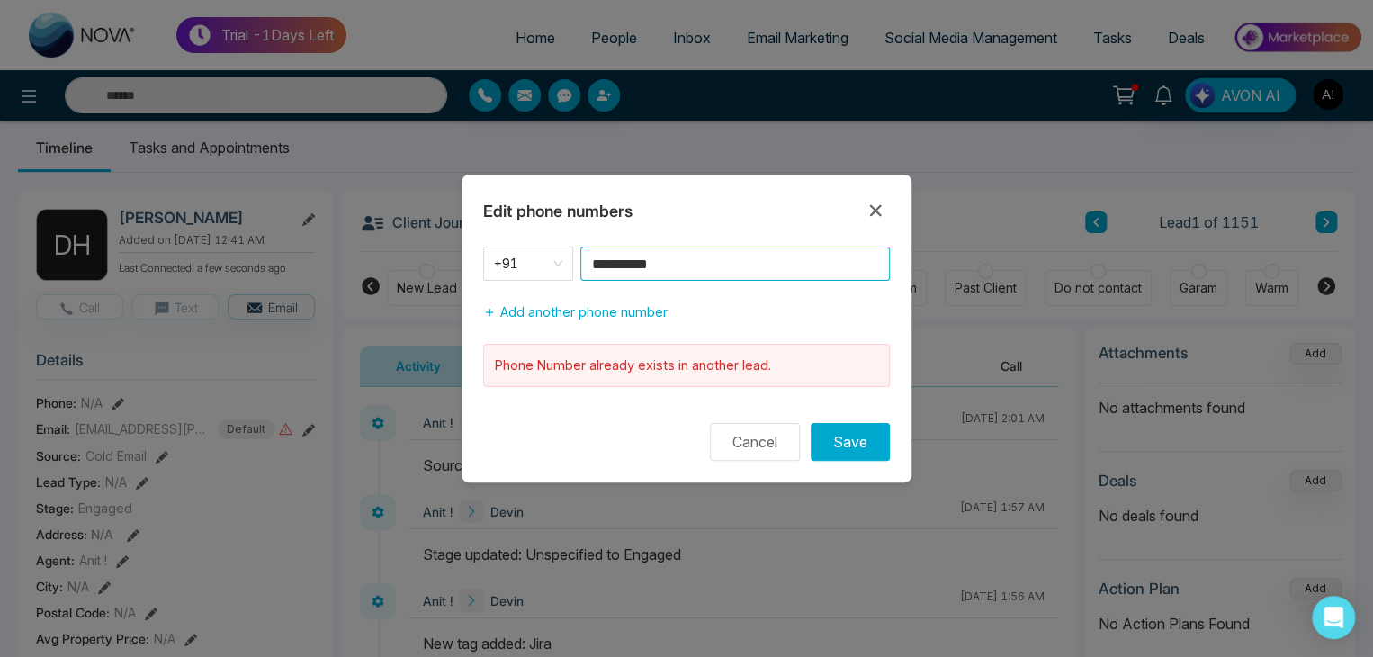
click at [693, 258] on input "**********" at bounding box center [734, 263] width 309 height 34
type input "**********"
click at [846, 440] on button "Save" at bounding box center [850, 442] width 79 height 38
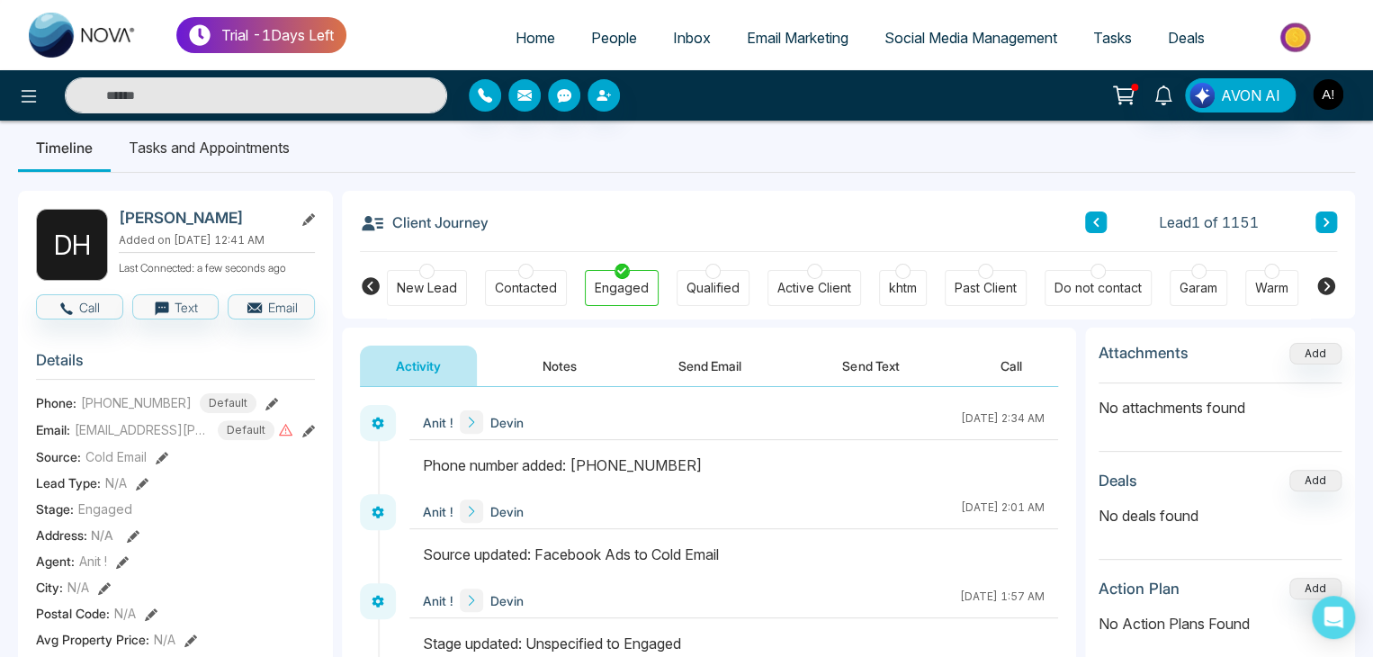
click at [265, 410] on icon at bounding box center [271, 404] width 13 height 13
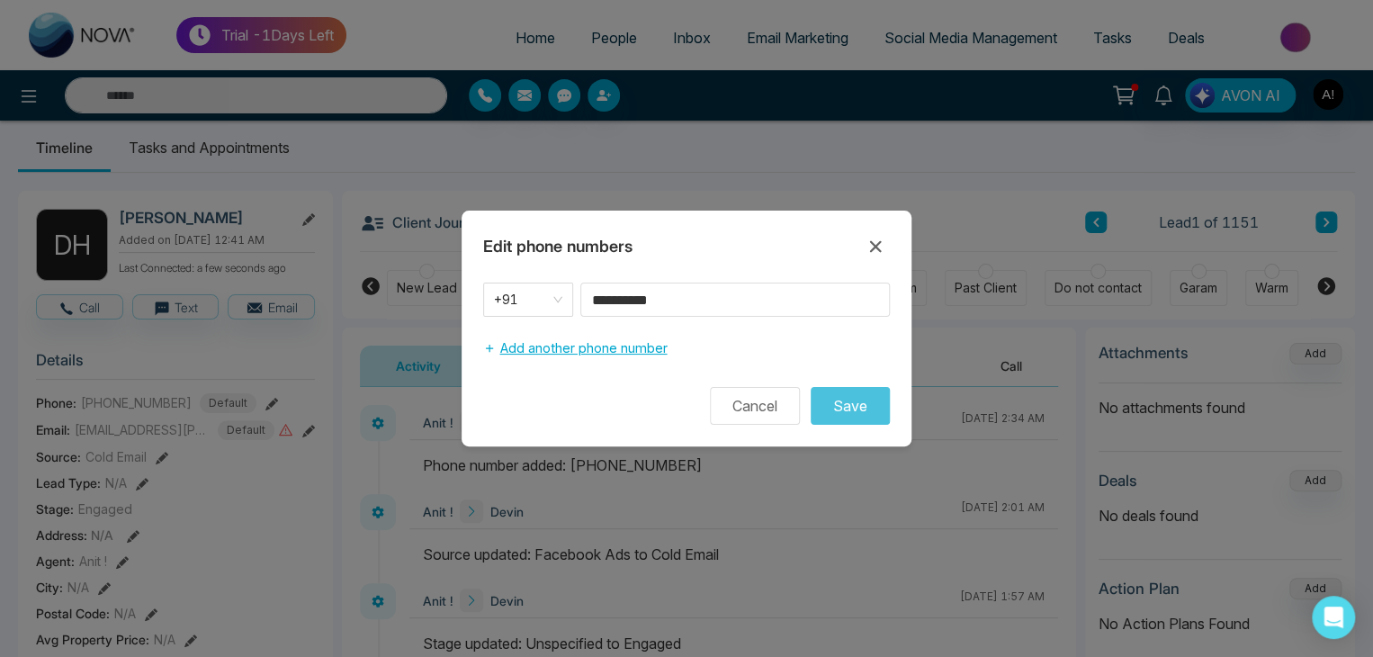
click at [566, 349] on button "Add another phone number" at bounding box center [575, 348] width 184 height 34
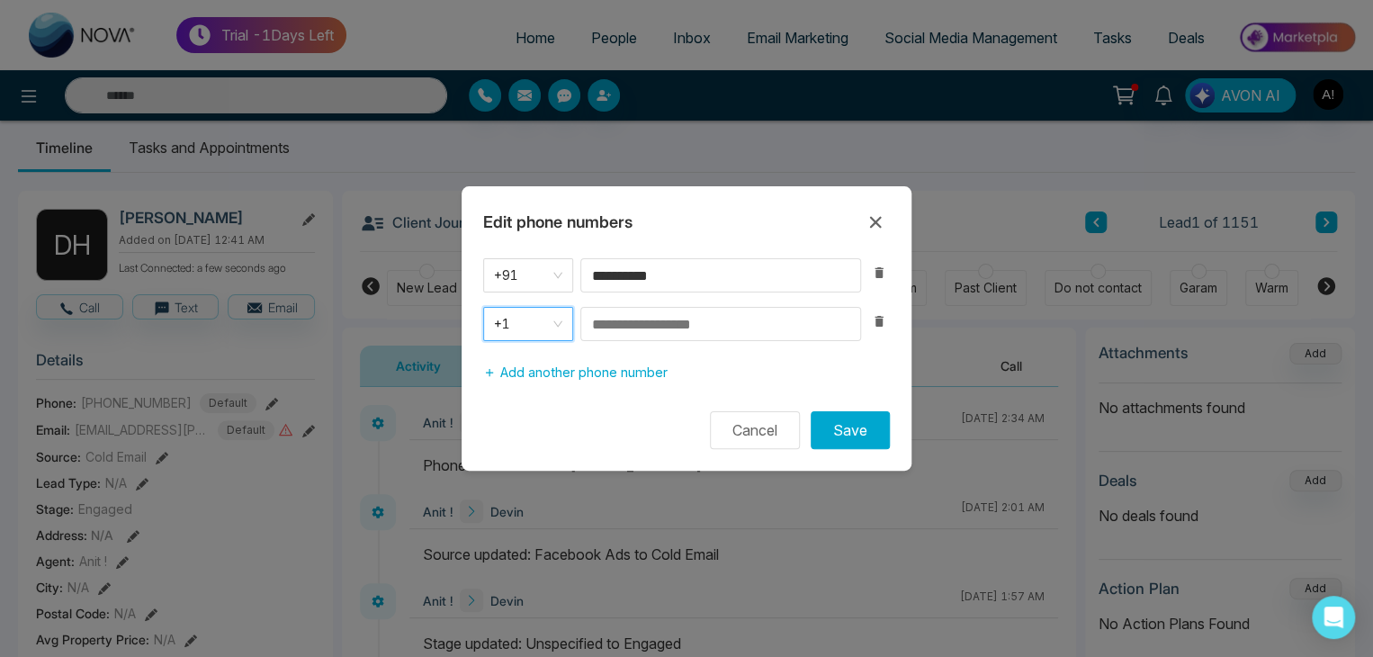
click at [554, 321] on span "+1" at bounding box center [528, 323] width 68 height 25
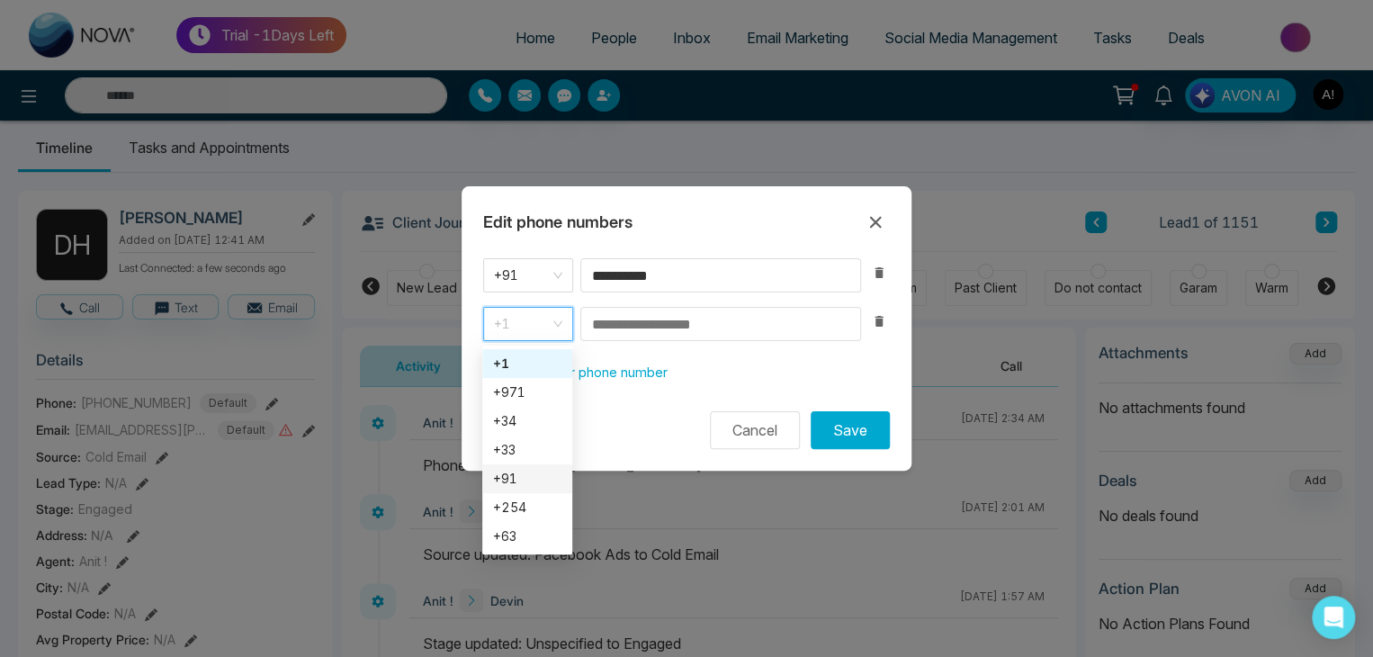
click at [507, 475] on div "+91" at bounding box center [527, 479] width 68 height 20
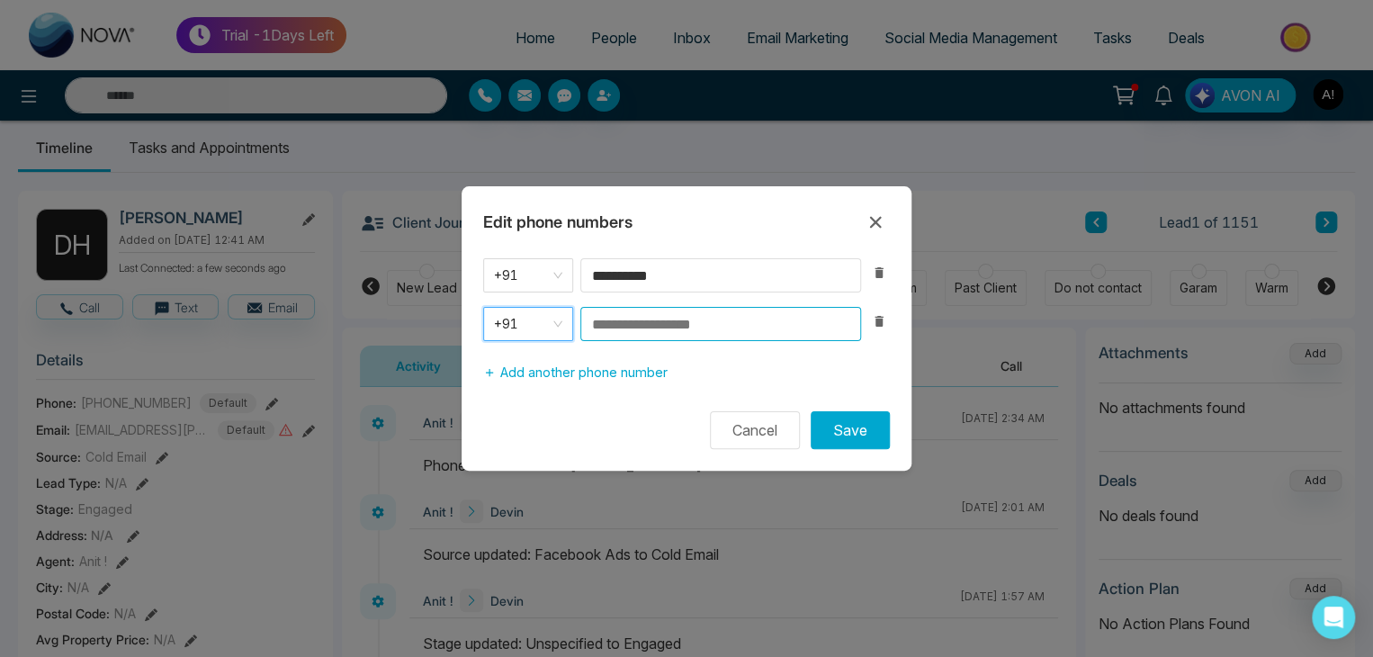
click at [640, 318] on input at bounding box center [720, 324] width 281 height 34
type input "**********"
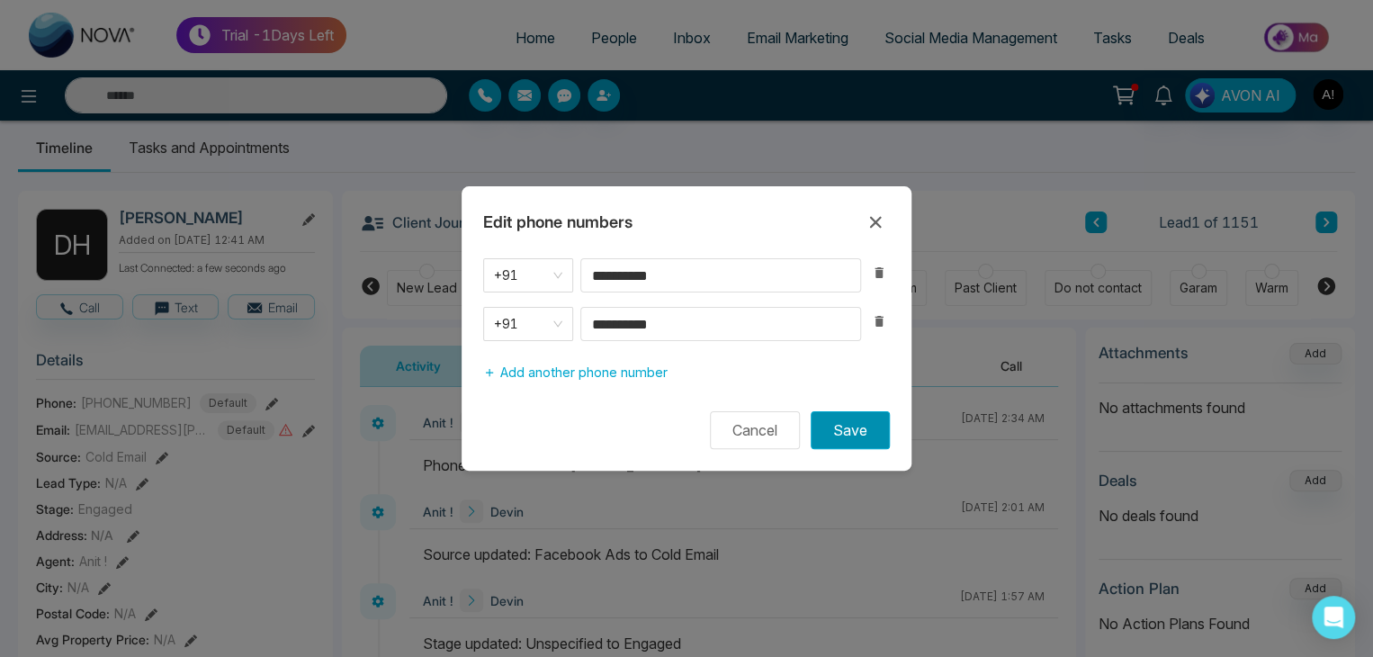
click at [838, 429] on button "Save" at bounding box center [850, 430] width 79 height 38
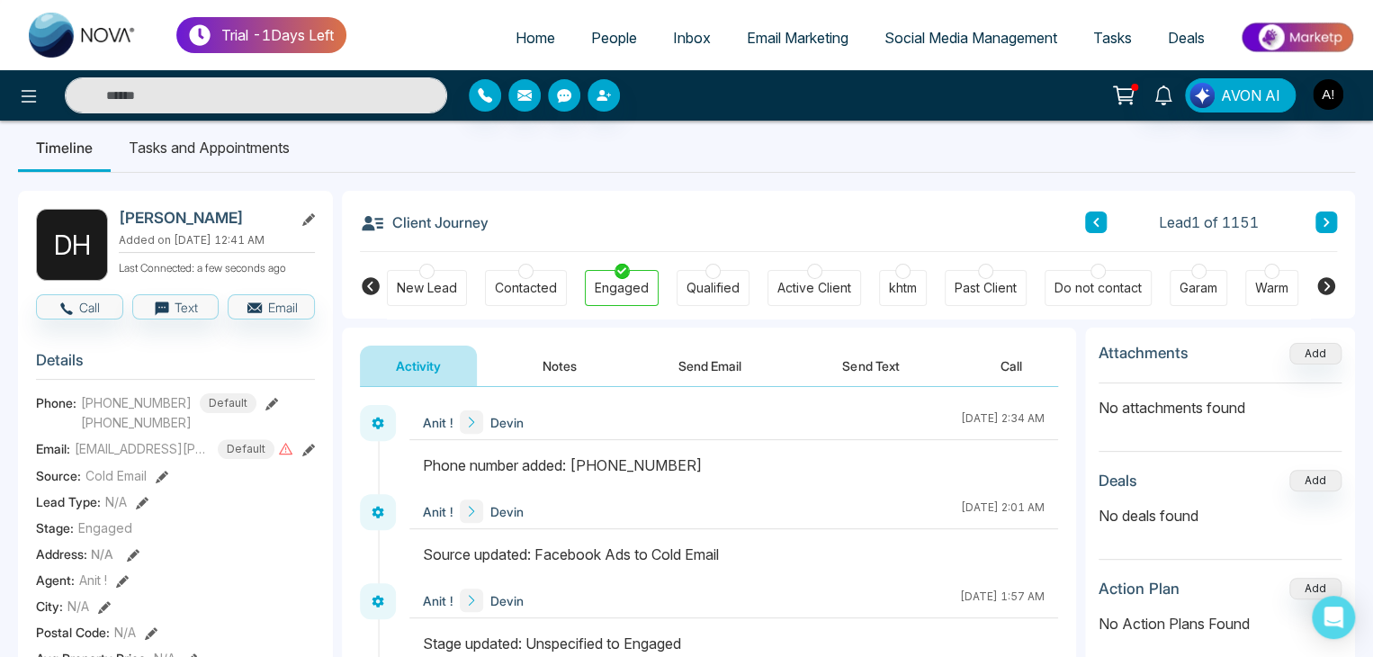
click at [1186, 31] on span "Deals" at bounding box center [1186, 38] width 37 height 18
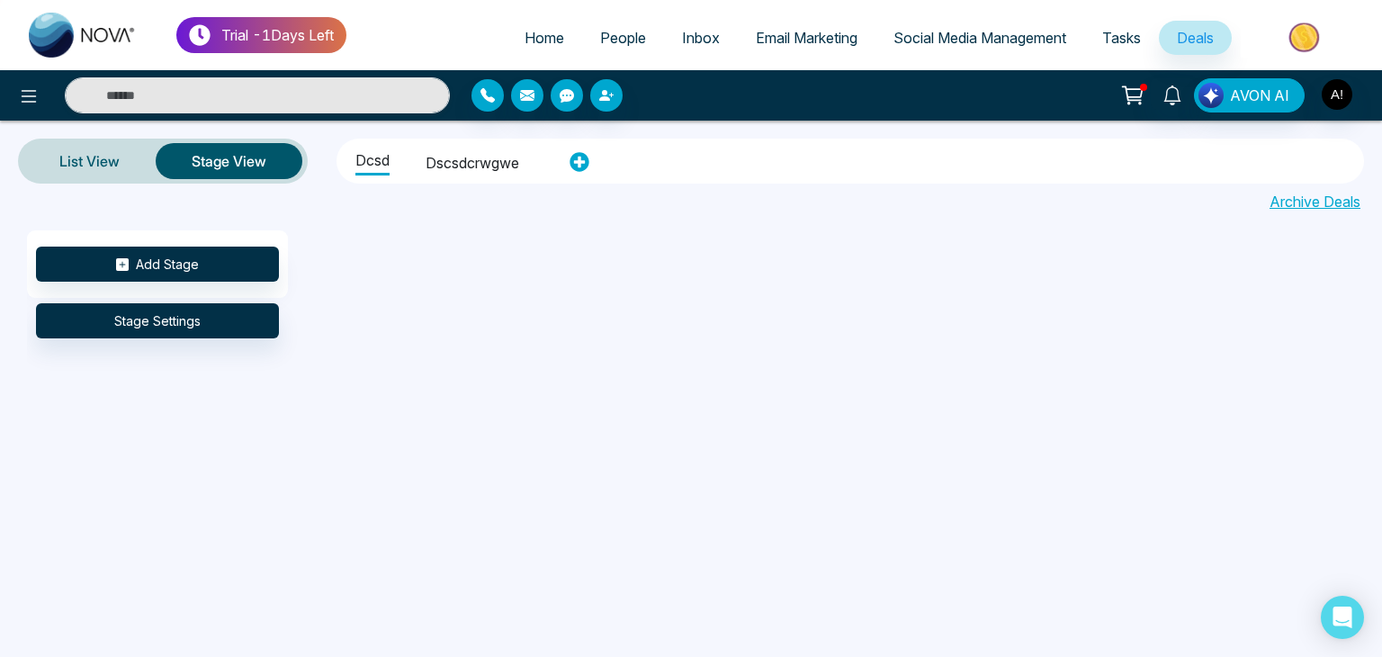
click at [605, 45] on span "People" at bounding box center [623, 38] width 46 height 18
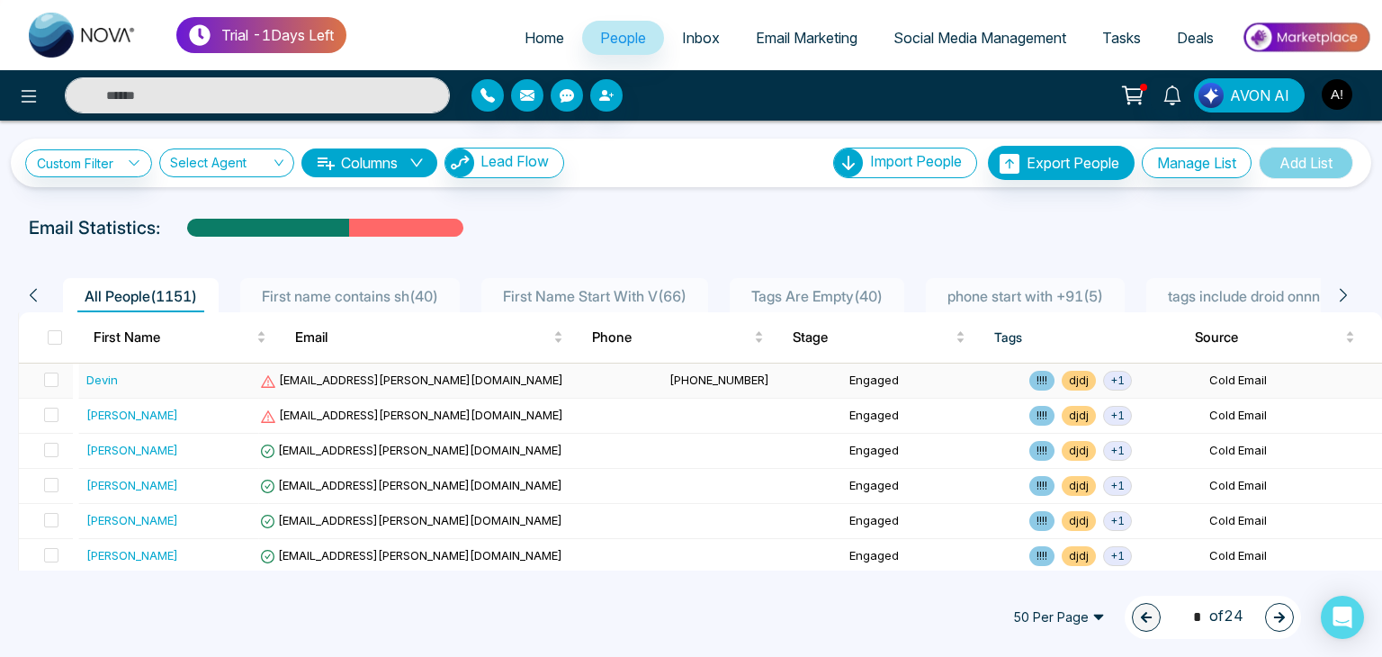
click at [97, 385] on div "Devin" at bounding box center [101, 380] width 31 height 18
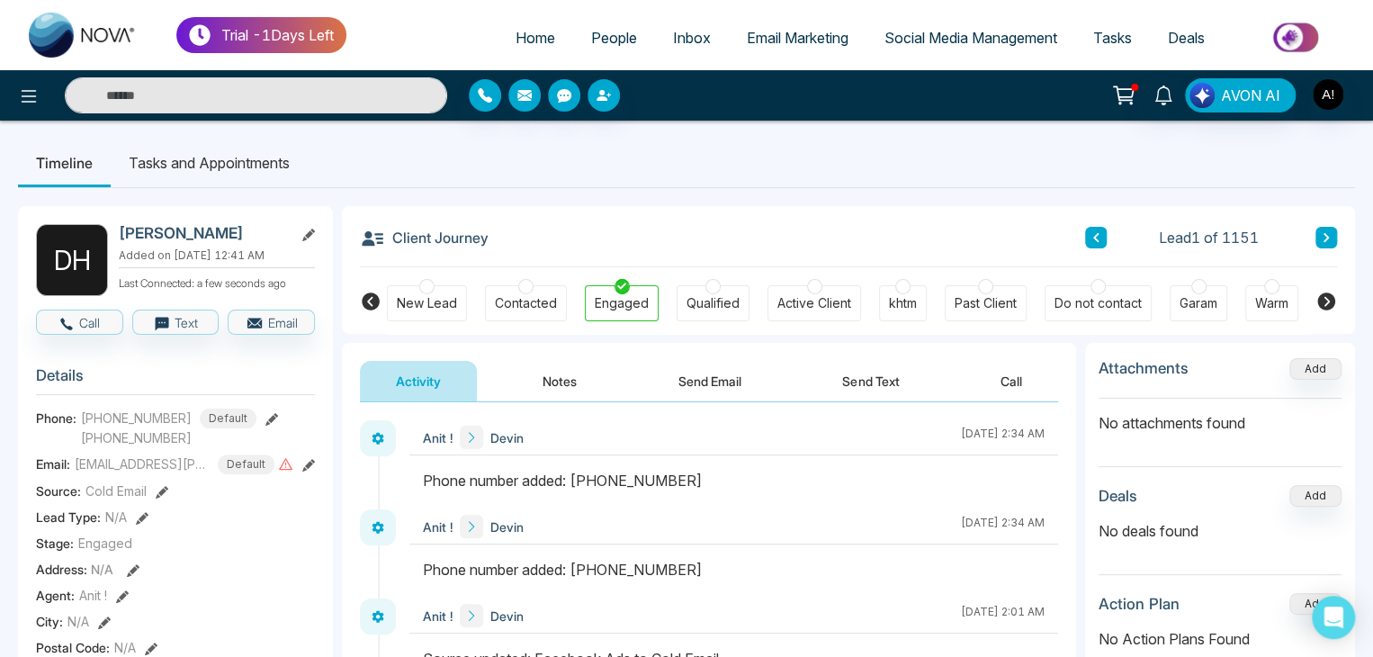
click at [565, 382] on button "Notes" at bounding box center [559, 381] width 106 height 40
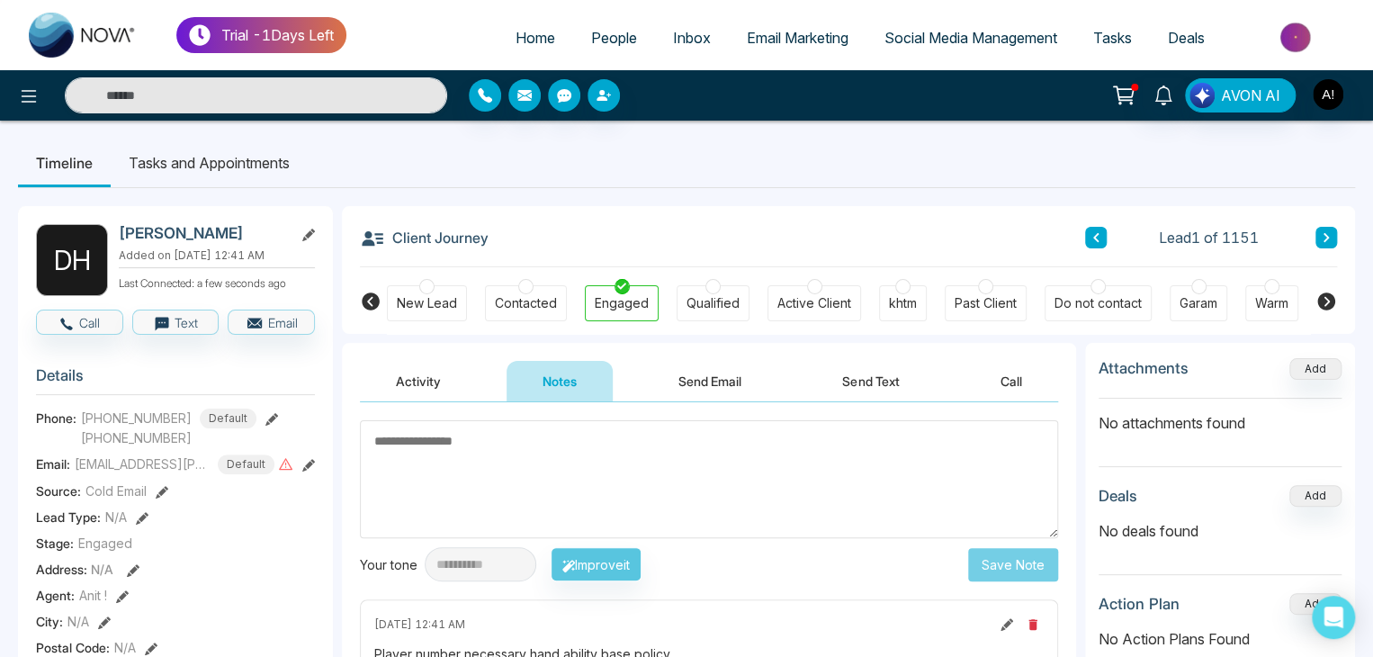
click at [432, 447] on textarea at bounding box center [709, 479] width 698 height 118
click at [36, 95] on icon at bounding box center [29, 96] width 15 height 13
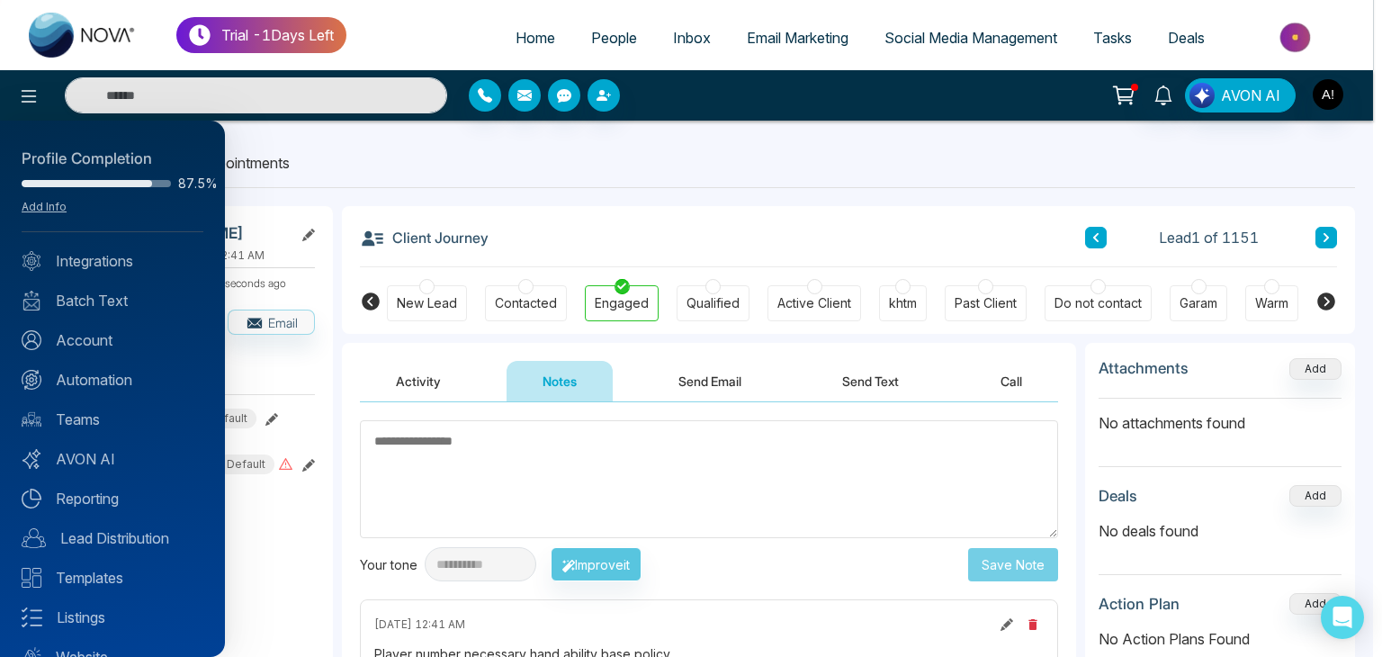
click at [417, 199] on div at bounding box center [691, 328] width 1382 height 657
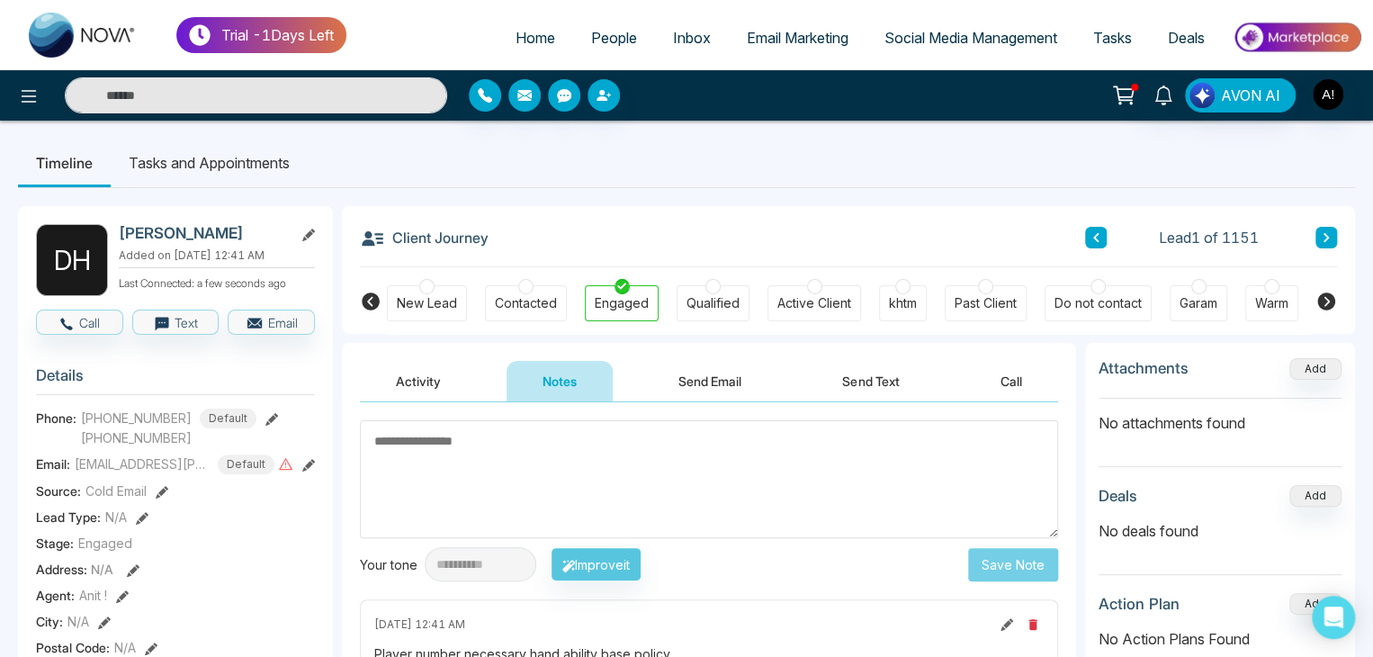
click at [173, 166] on li "Tasks and Appointments" at bounding box center [209, 163] width 197 height 49
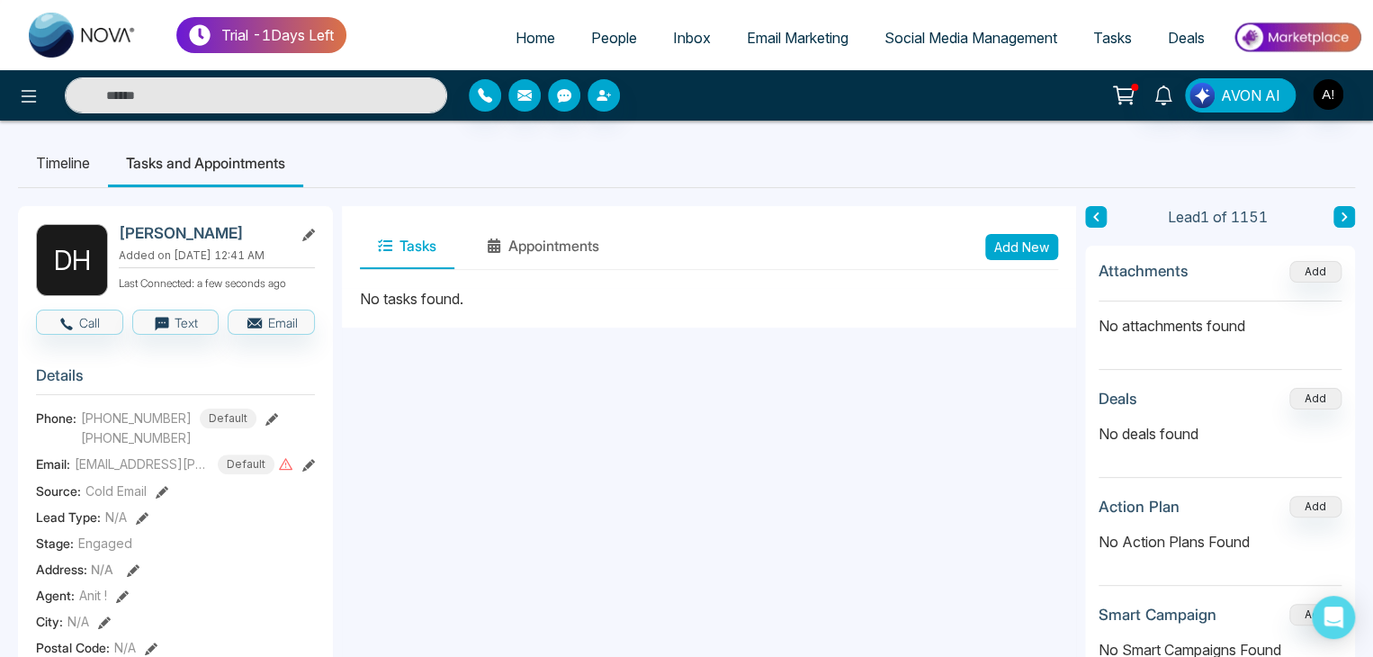
click at [1018, 246] on button "Add New" at bounding box center [1021, 247] width 73 height 26
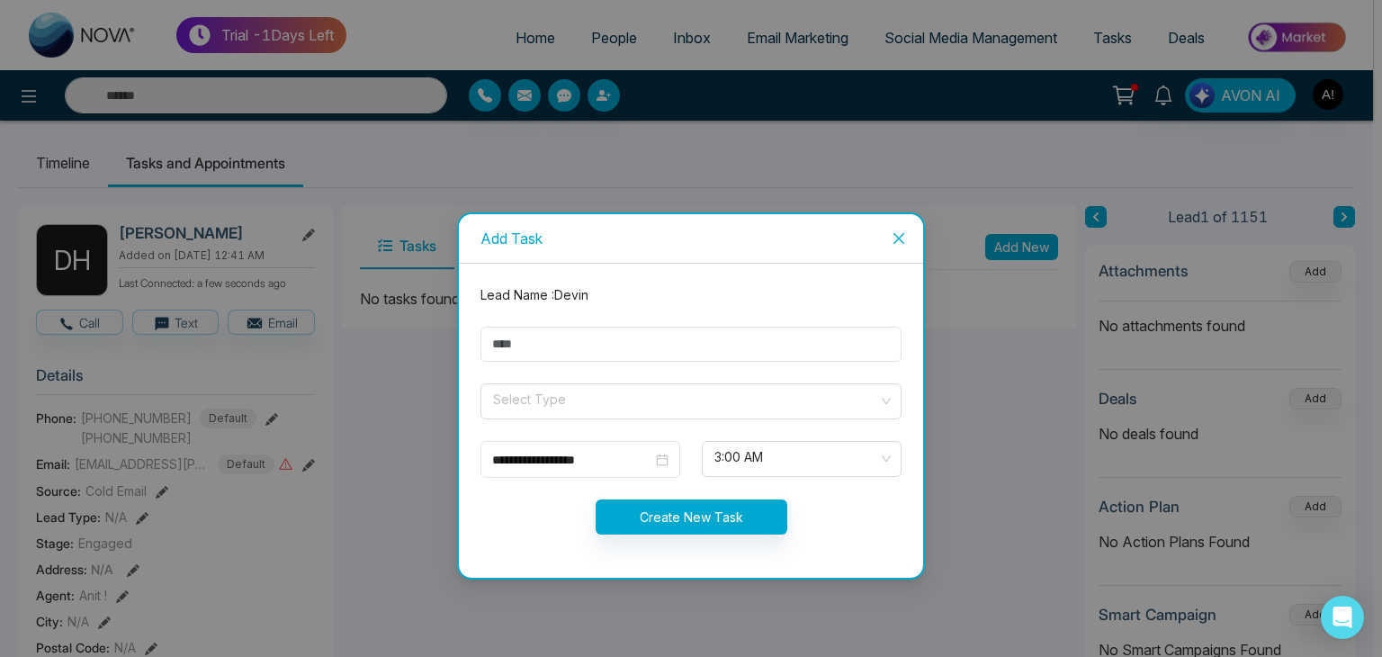
click at [900, 231] on icon "close" at bounding box center [898, 238] width 14 height 14
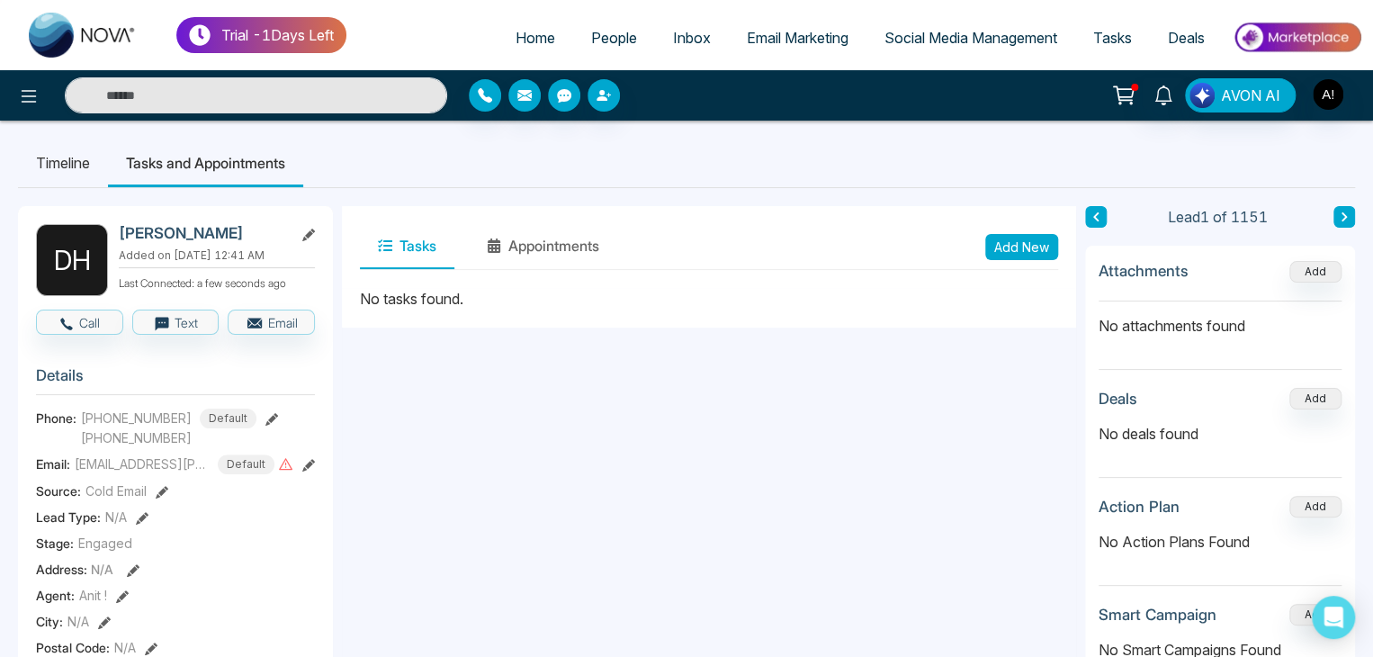
click at [223, 157] on li "Tasks and Appointments" at bounding box center [205, 163] width 195 height 49
click at [539, 243] on button "Appointments" at bounding box center [543, 246] width 148 height 45
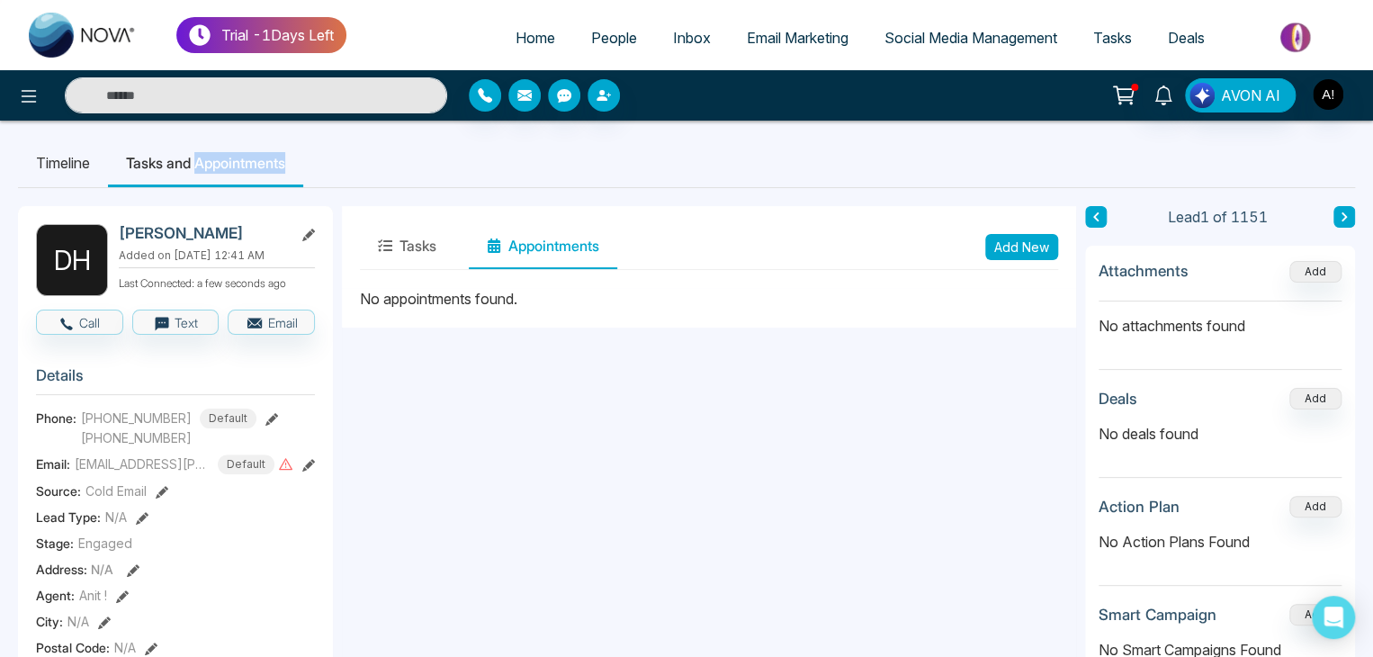
click at [1015, 249] on button "Add New" at bounding box center [1021, 247] width 73 height 26
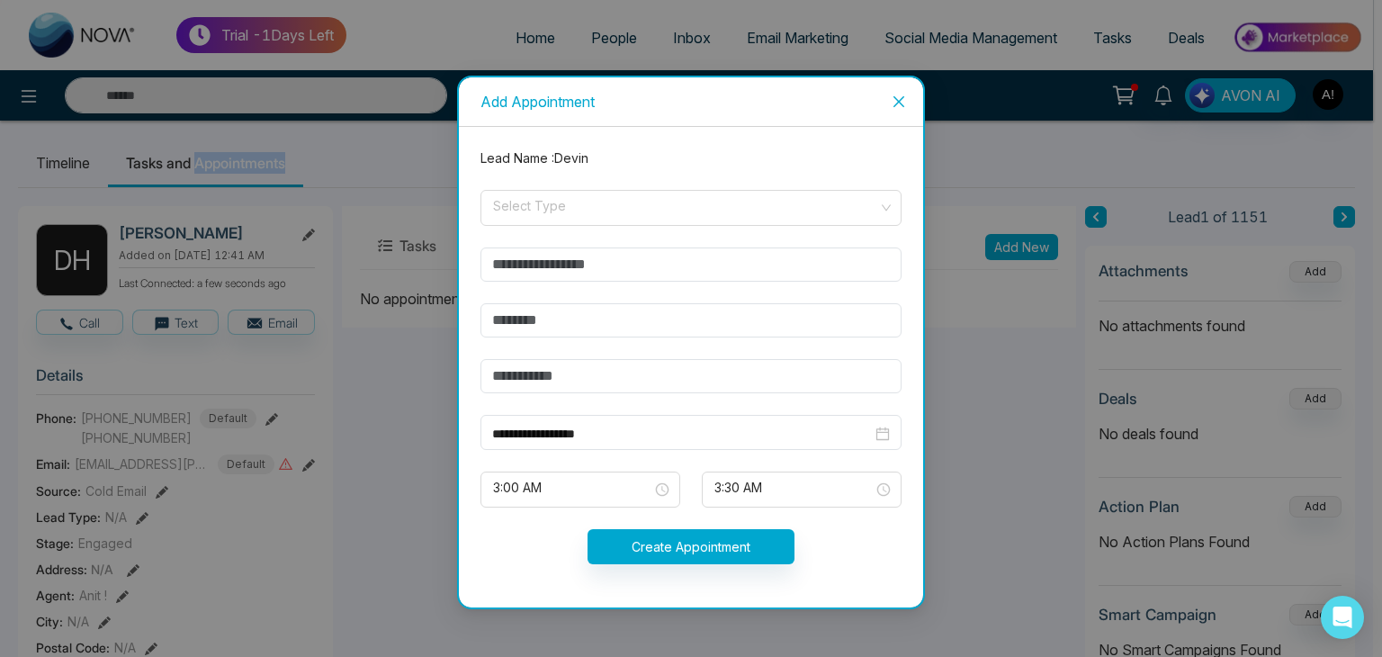
click at [896, 100] on icon "close" at bounding box center [898, 101] width 14 height 14
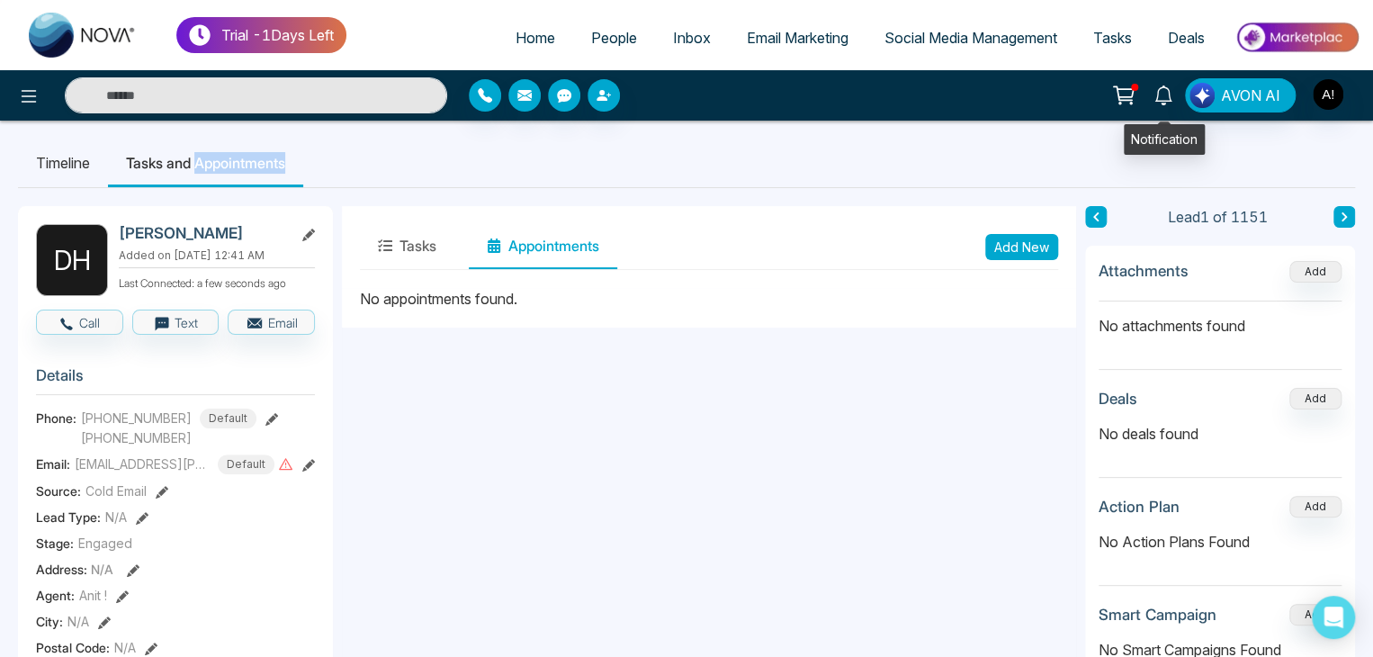
click at [1169, 94] on icon at bounding box center [1163, 95] width 20 height 20
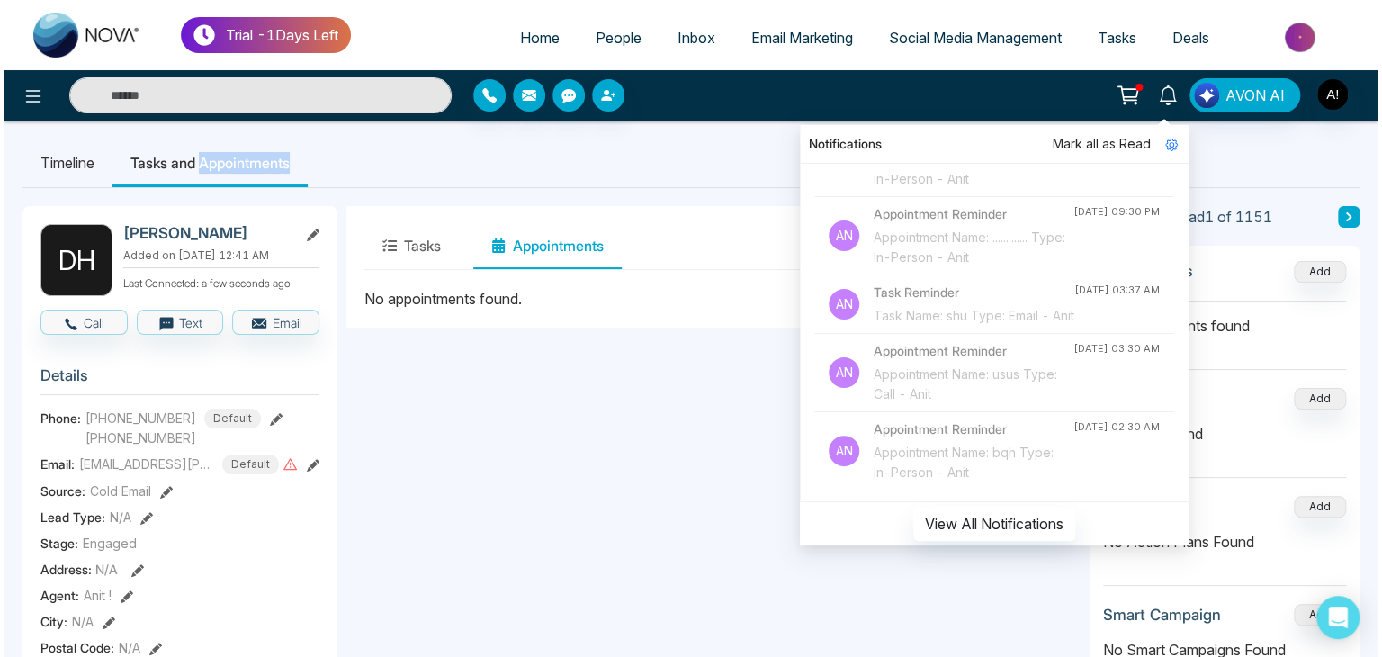
scroll to position [855, 0]
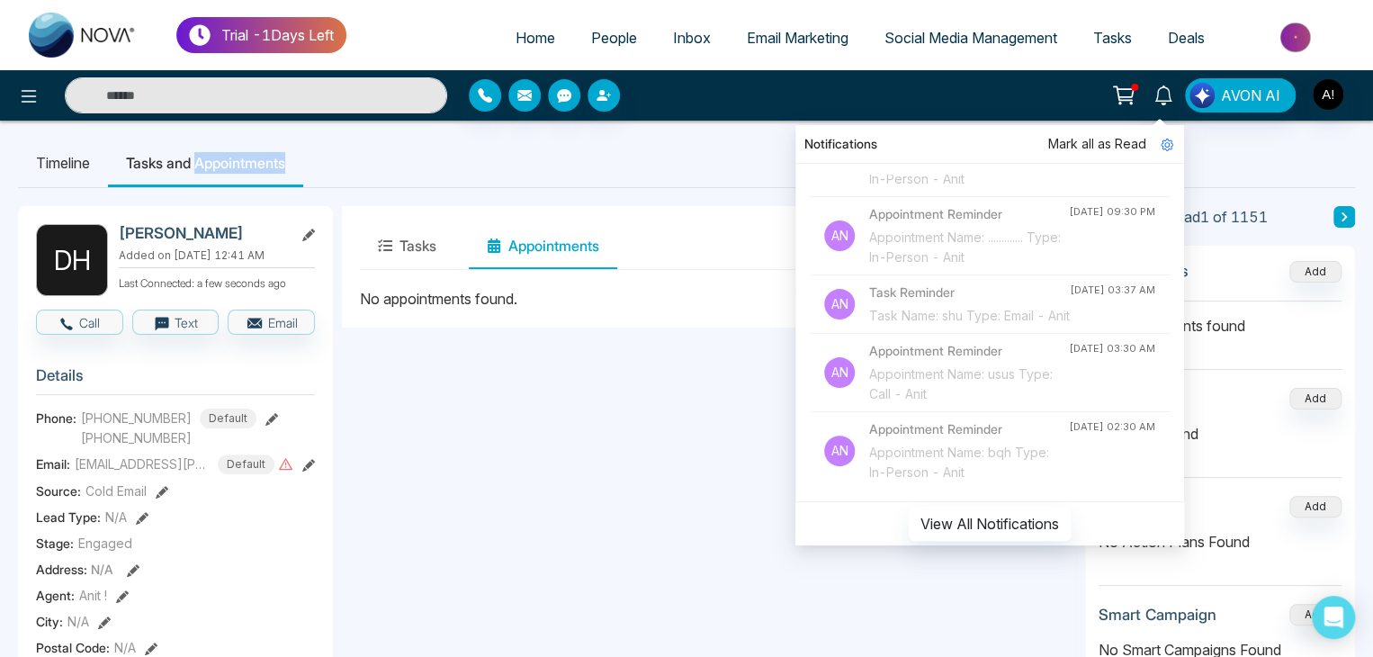
click at [690, 177] on ul "Timeline Tasks and Appointments" at bounding box center [686, 163] width 1337 height 49
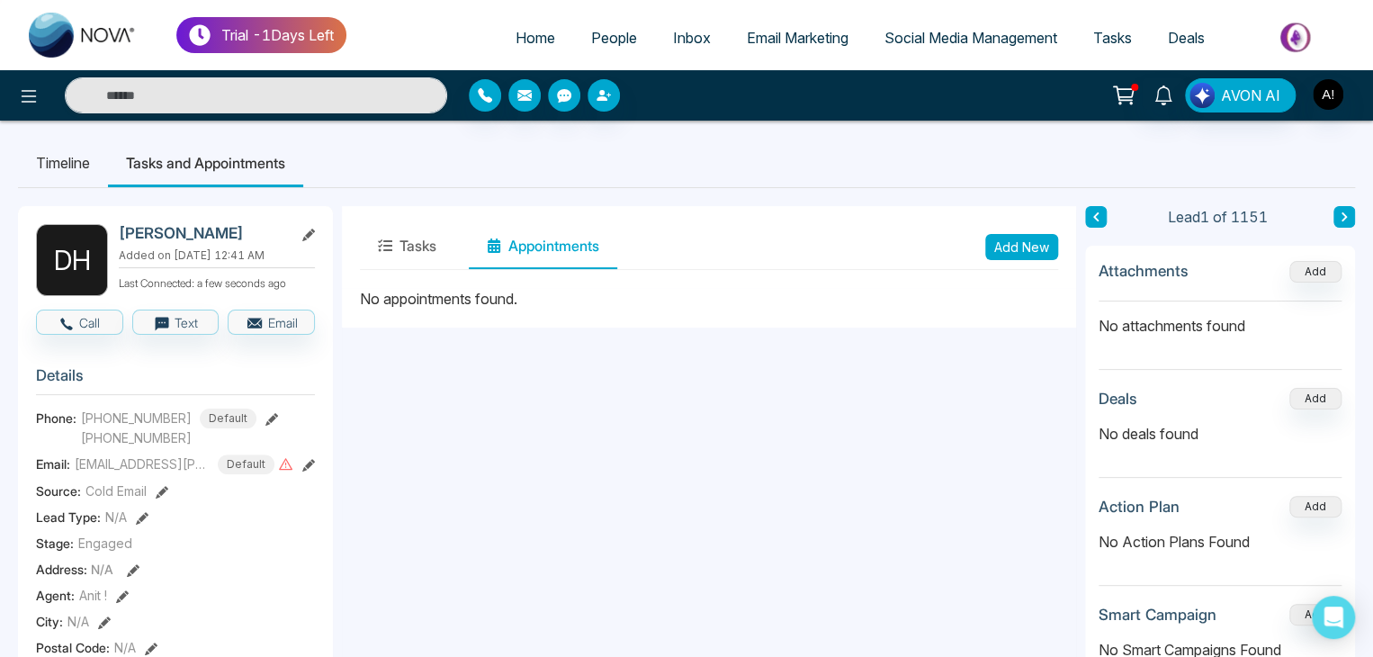
click at [1123, 95] on icon at bounding box center [1123, 95] width 25 height 25
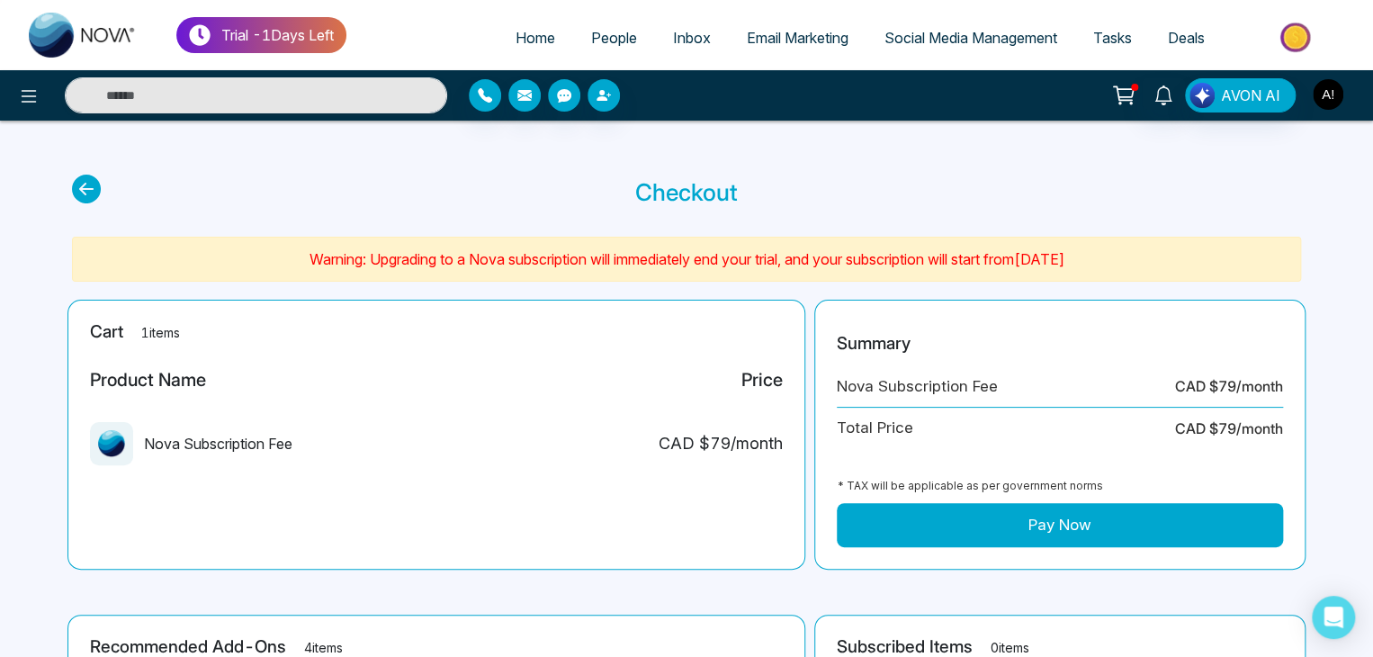
click at [1331, 94] on img "button" at bounding box center [1327, 94] width 31 height 31
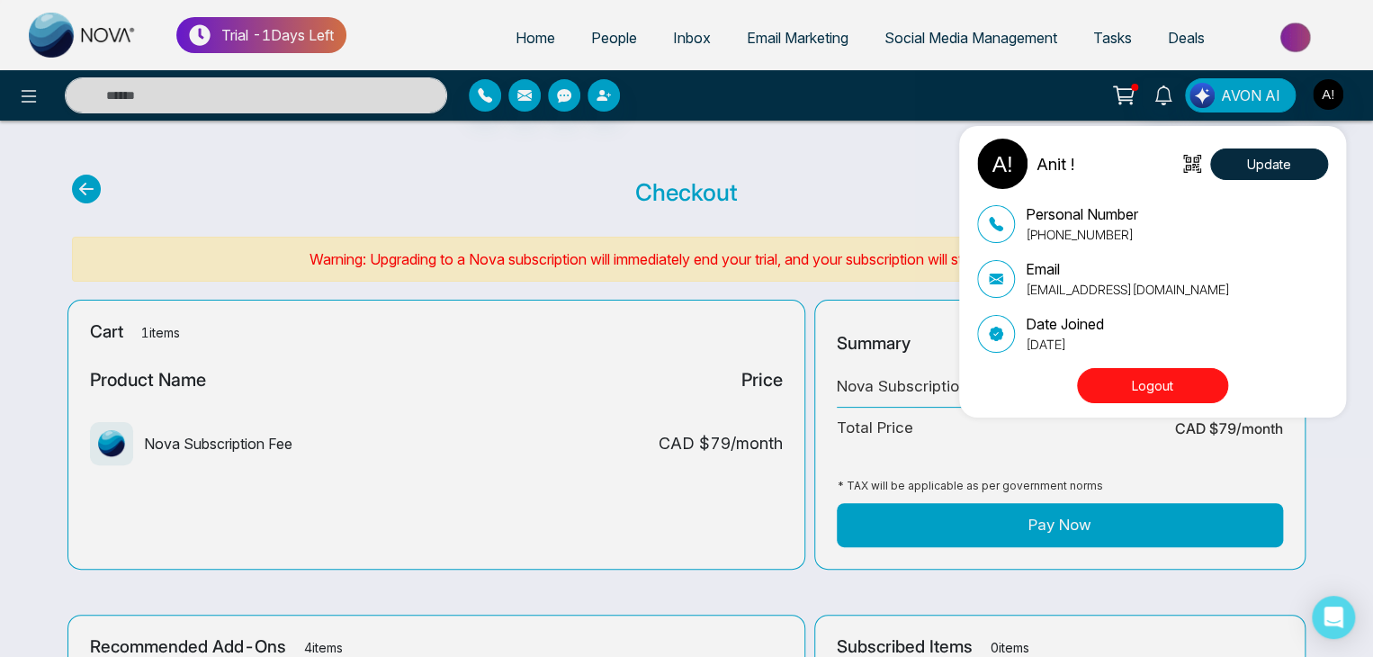
click at [847, 160] on div "Anit ! Update Personal Number [PHONE_NUMBER] Email [EMAIL_ADDRESS][DOMAIN_NAME]…" at bounding box center [686, 328] width 1373 height 657
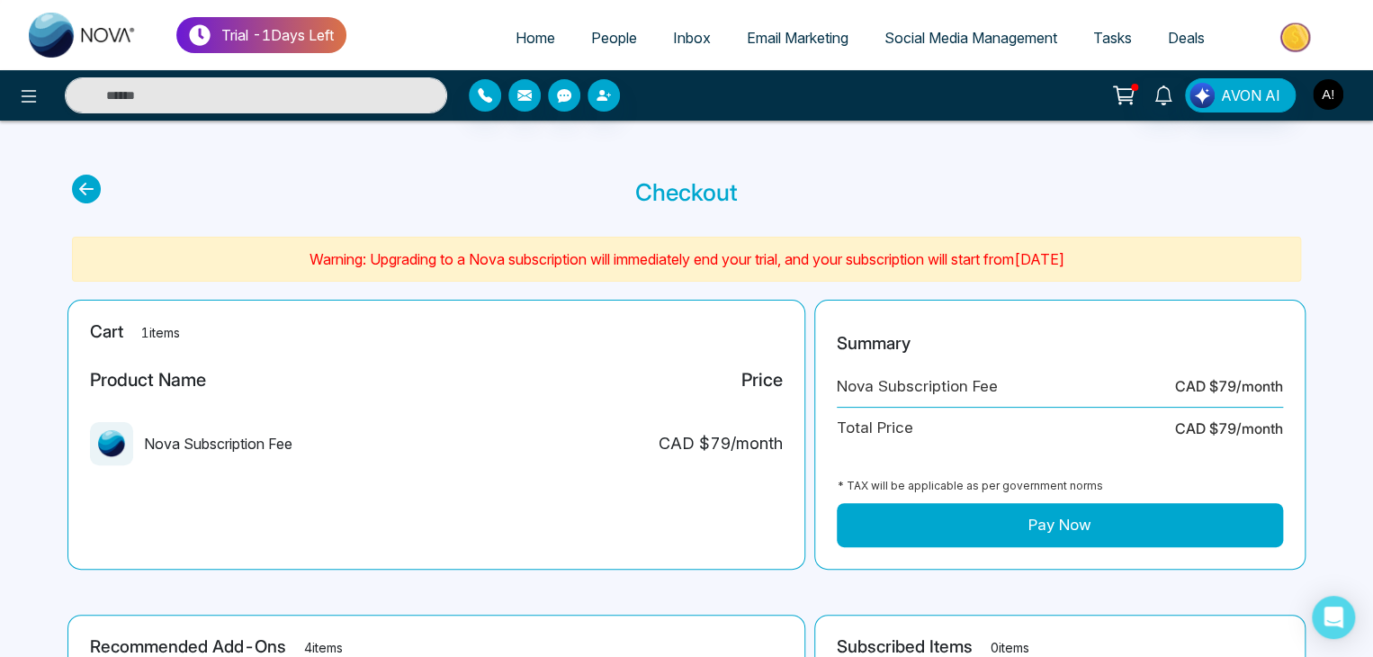
click at [1330, 90] on img "button" at bounding box center [1327, 94] width 31 height 31
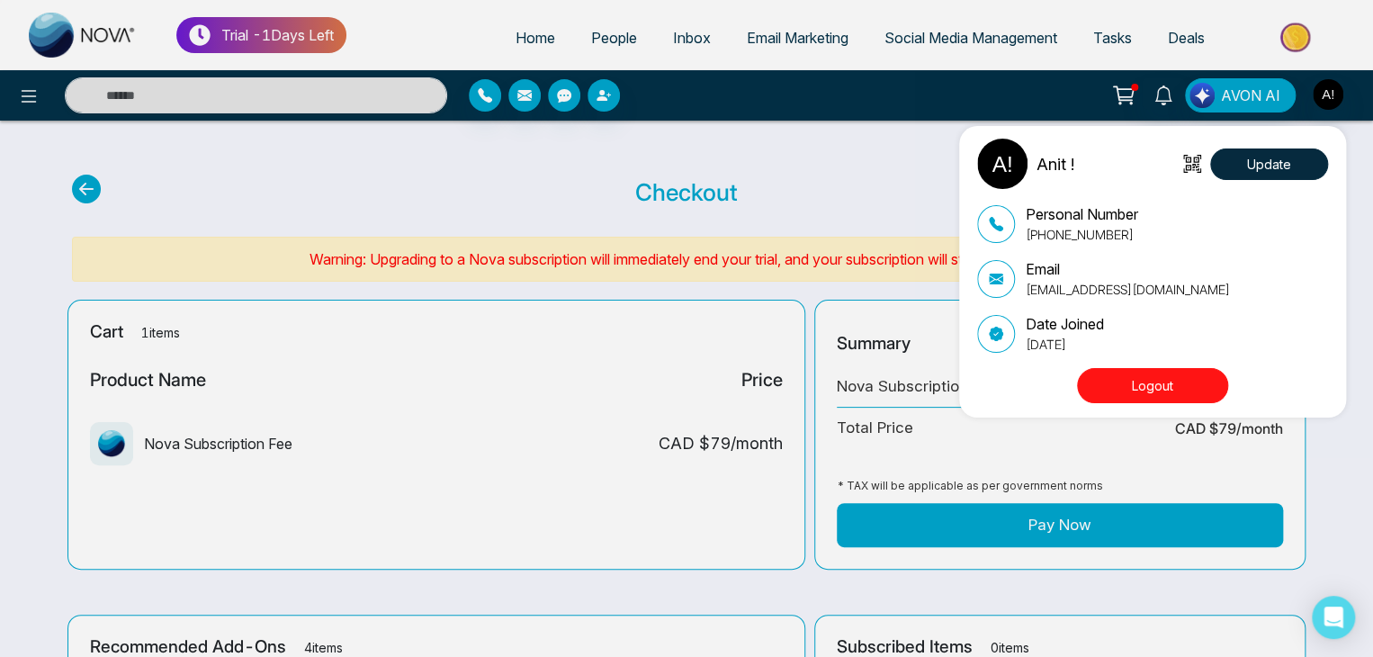
click at [781, 141] on div "Anit ! Update Personal Number [PHONE_NUMBER] Email [EMAIL_ADDRESS][DOMAIN_NAME]…" at bounding box center [686, 328] width 1373 height 657
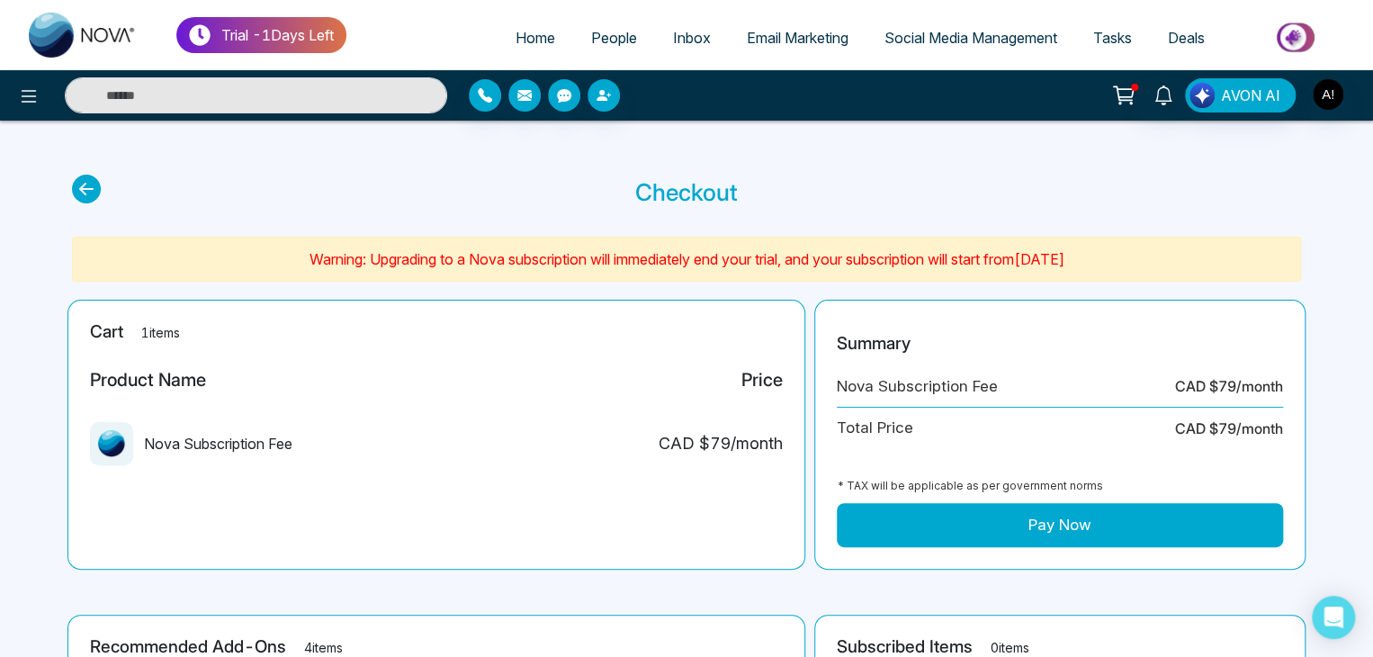
click at [515, 35] on span "Home" at bounding box center [535, 38] width 40 height 18
select select "*"
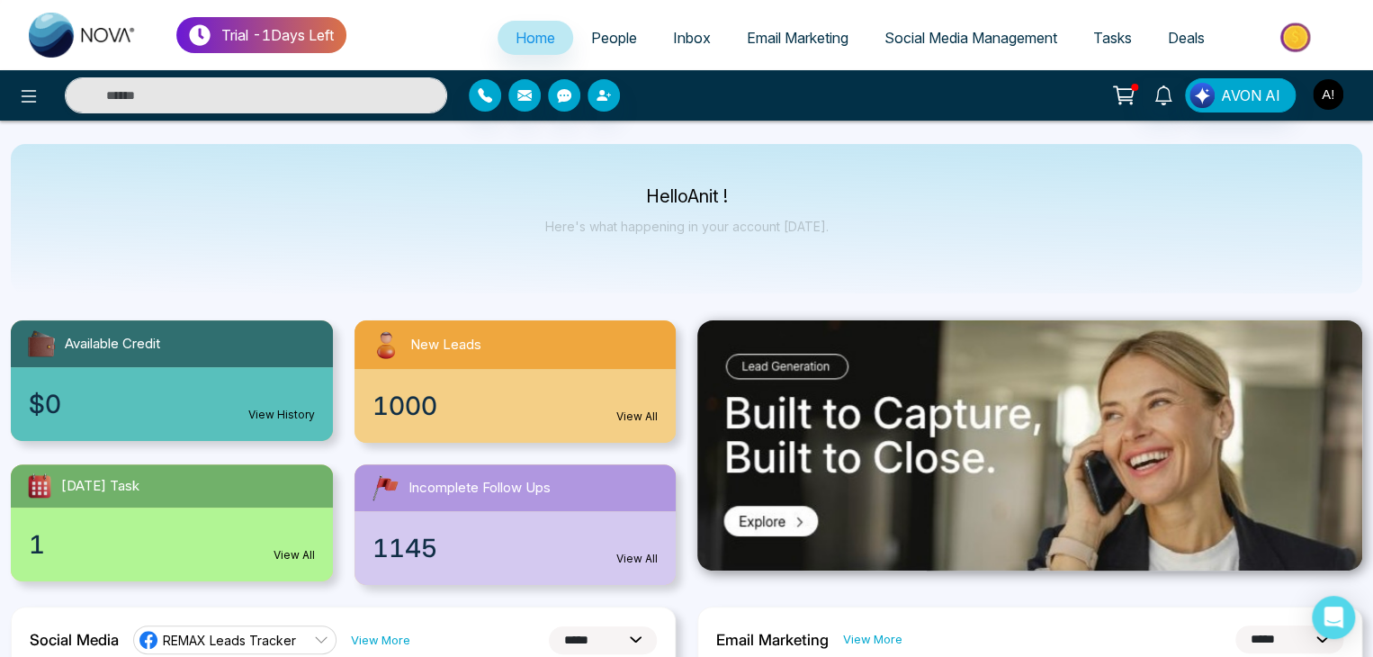
click at [1331, 94] on img "button" at bounding box center [1327, 94] width 31 height 31
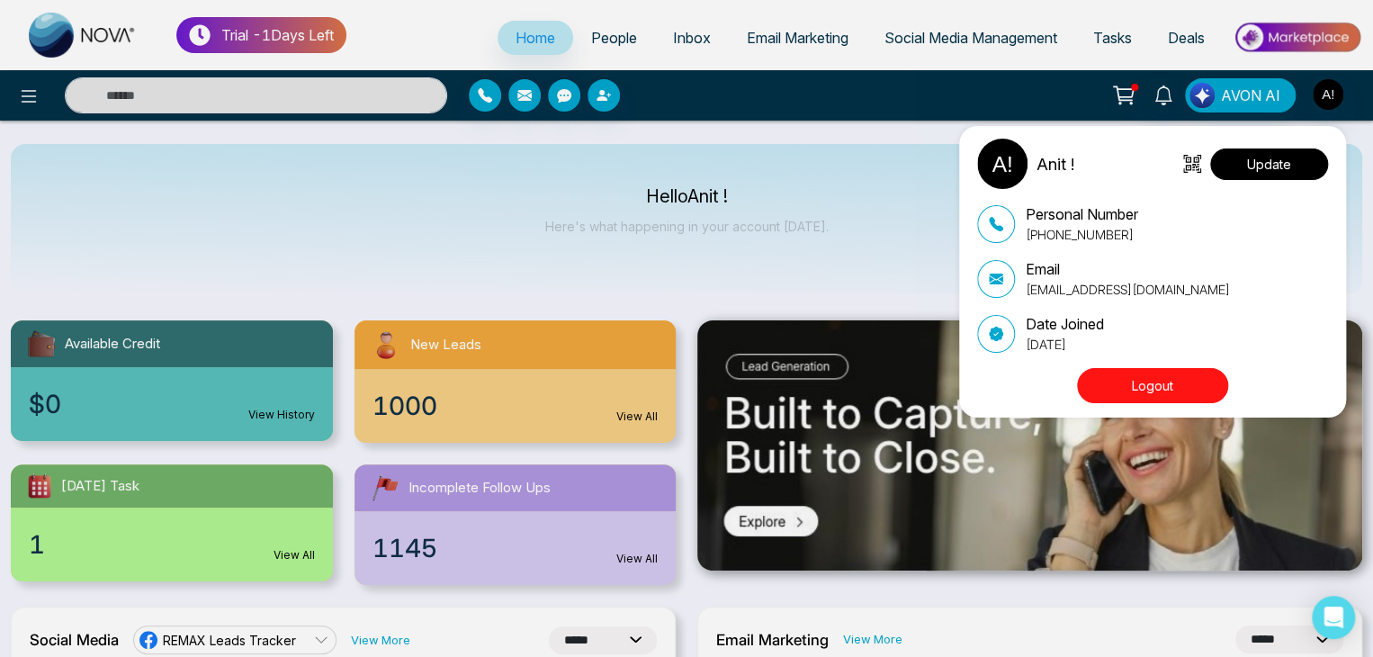
click at [1229, 167] on button "Update" at bounding box center [1269, 163] width 118 height 31
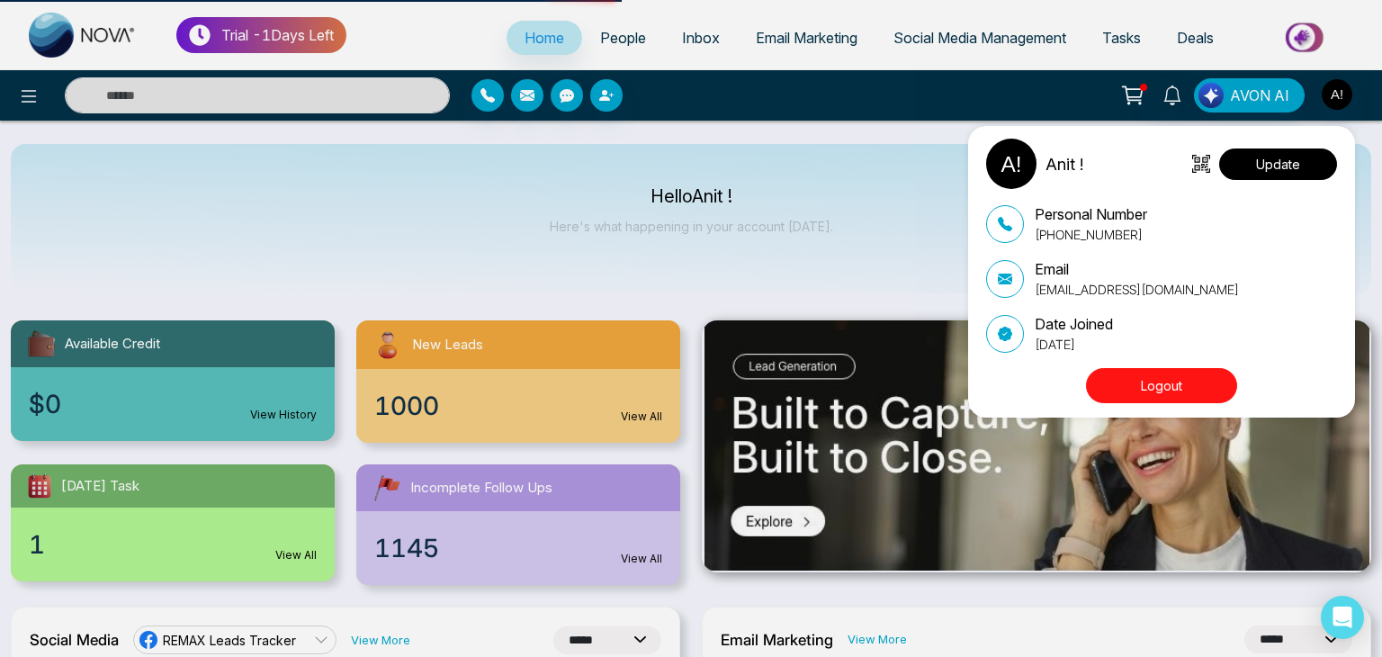
select select "***"
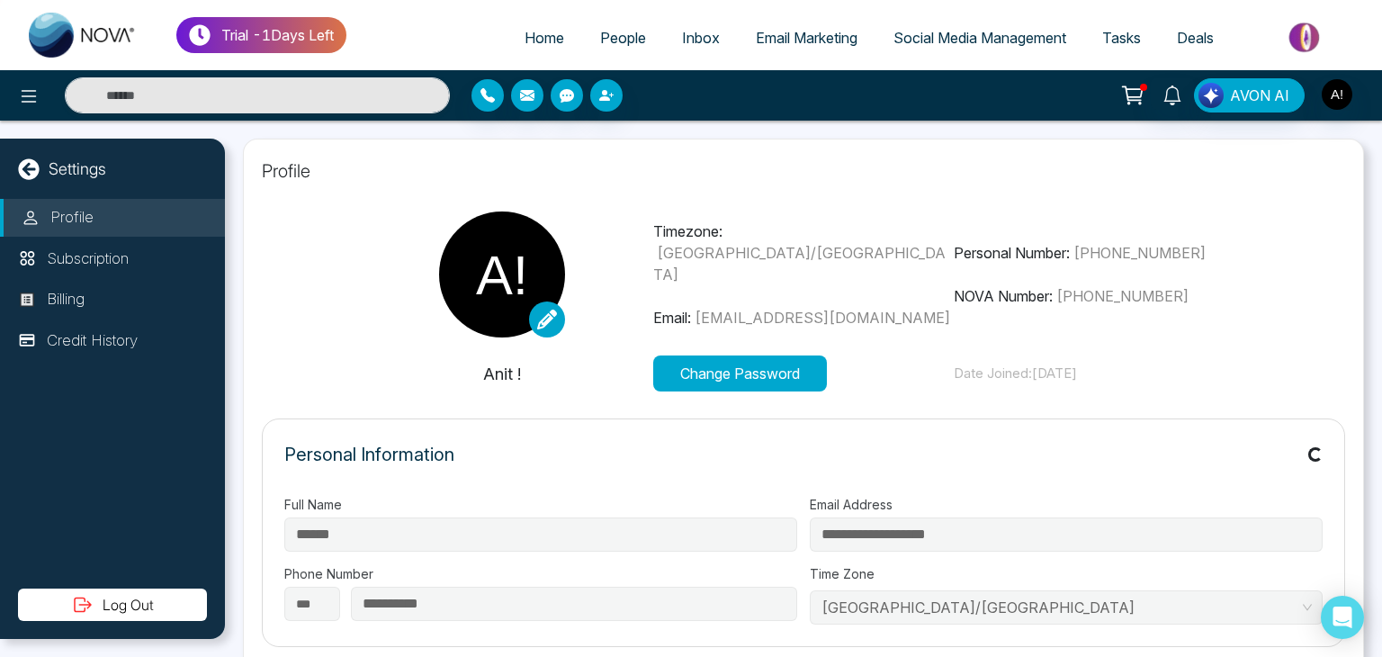
type input "*********"
type input "**********"
